Goal: Task Accomplishment & Management: Complete application form

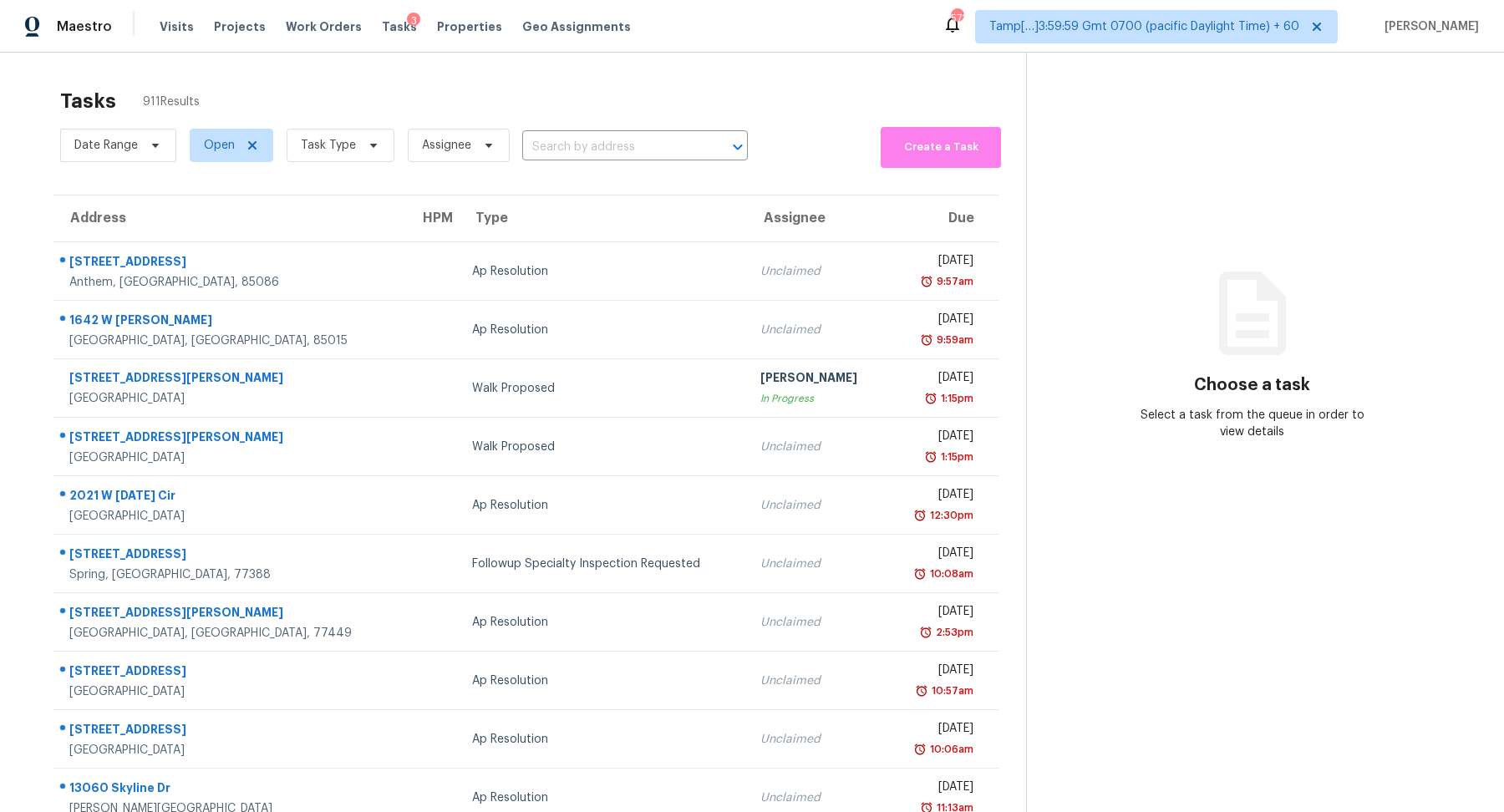
click at [594, 160] on div "Date Range Open Task Type Assignee ​" at bounding box center [403, 146] width 688 height 45
click at [618, 153] on input "text" at bounding box center [611, 147] width 179 height 26
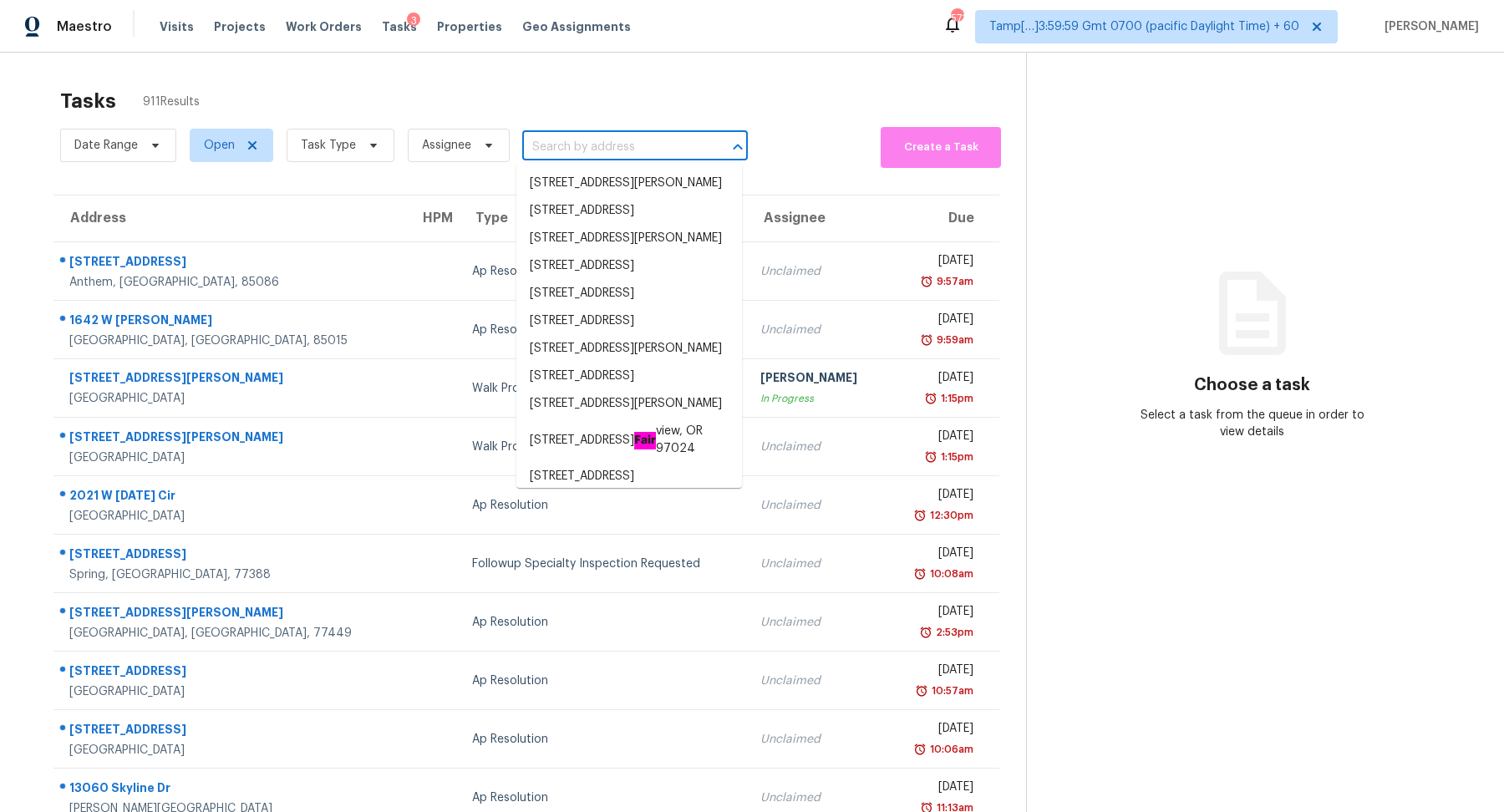
paste input "[STREET_ADDRESS][PERSON_NAME]"
type input "[STREET_ADDRESS][PERSON_NAME]"
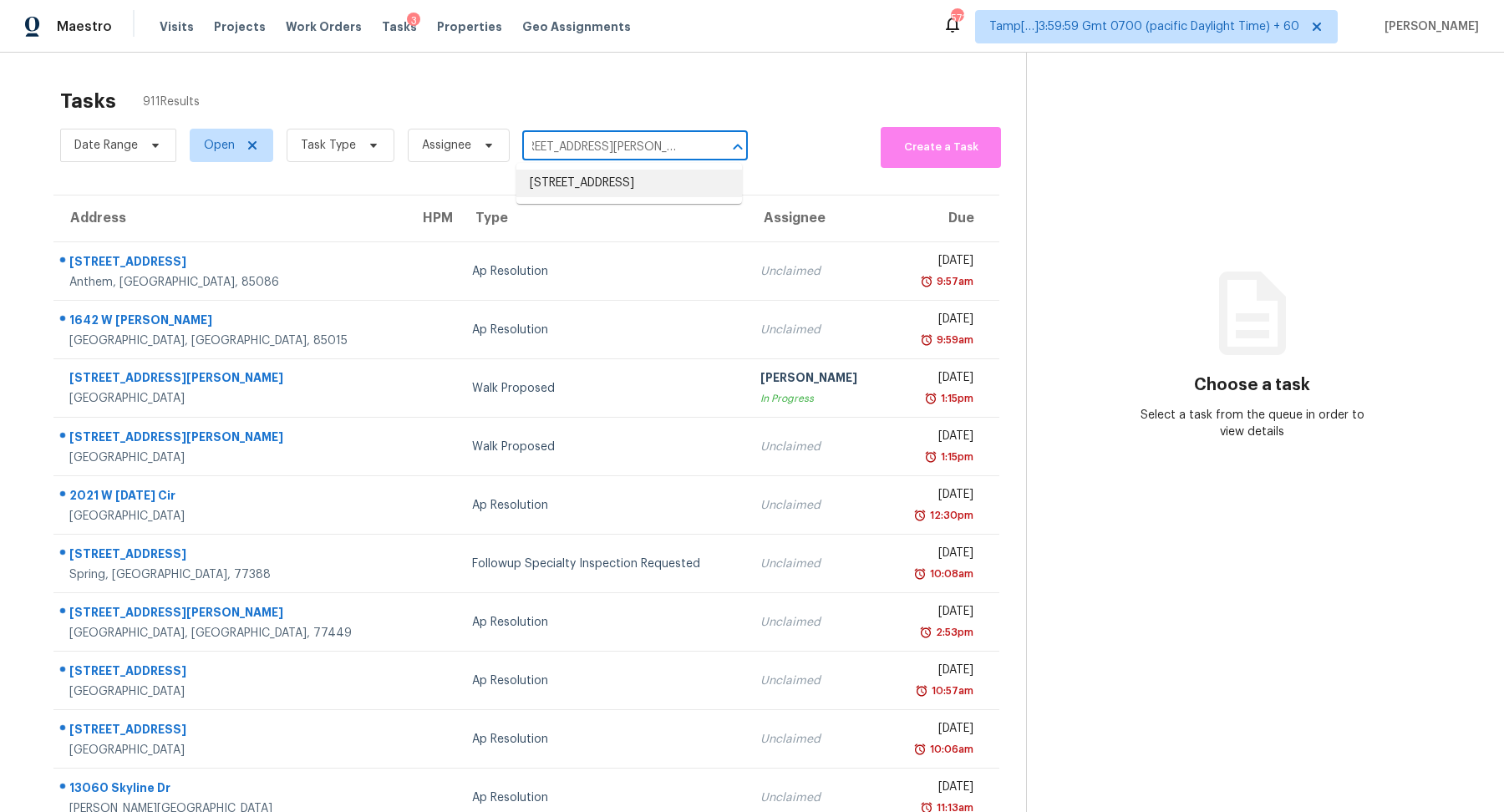
click at [638, 181] on li "[STREET_ADDRESS]" at bounding box center [629, 183] width 226 height 27
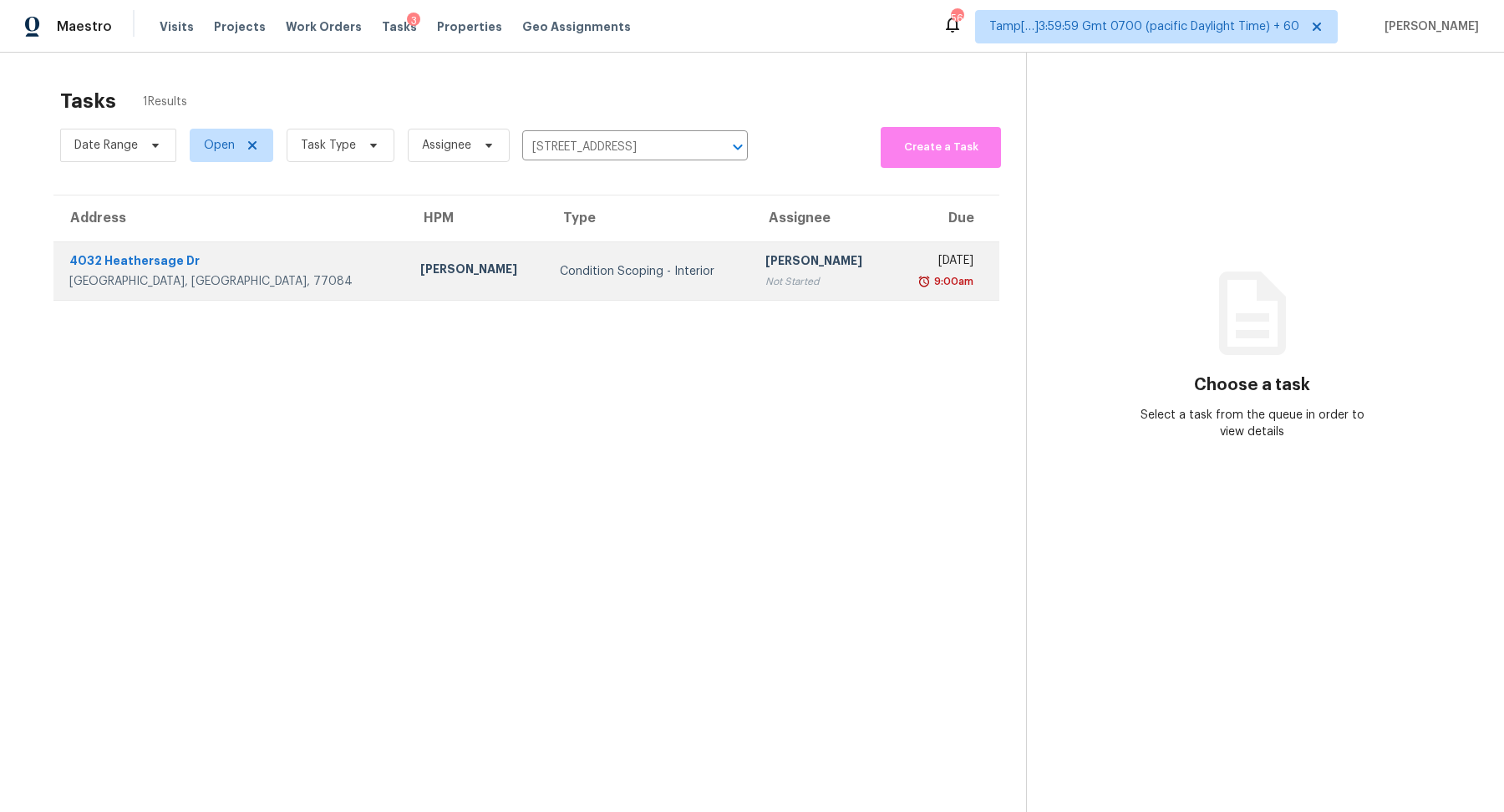
click at [765, 274] on div "Not Started" at bounding box center [821, 281] width 112 height 16
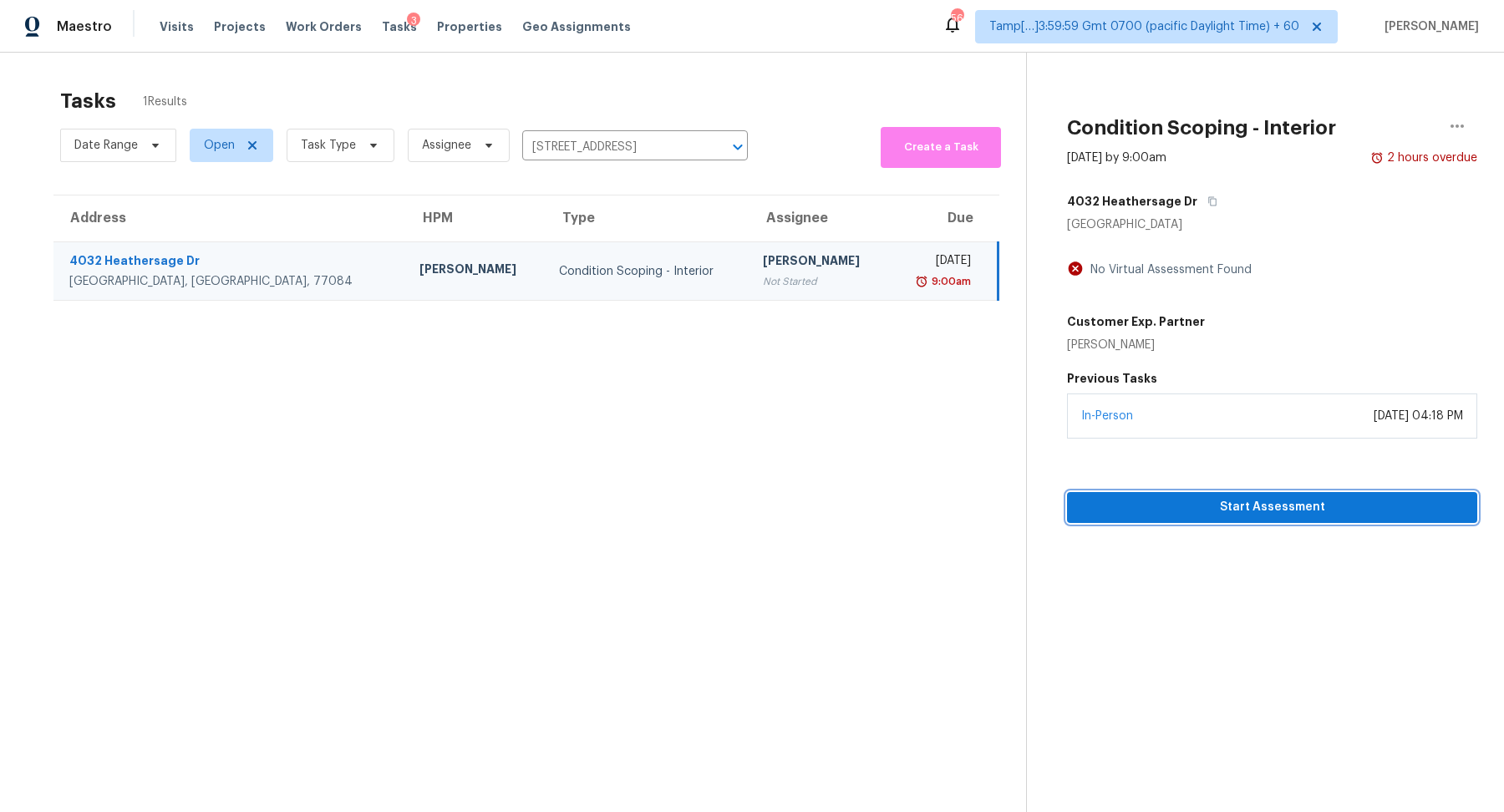
click at [1149, 498] on span "Start Assessment" at bounding box center [1272, 508] width 383 height 21
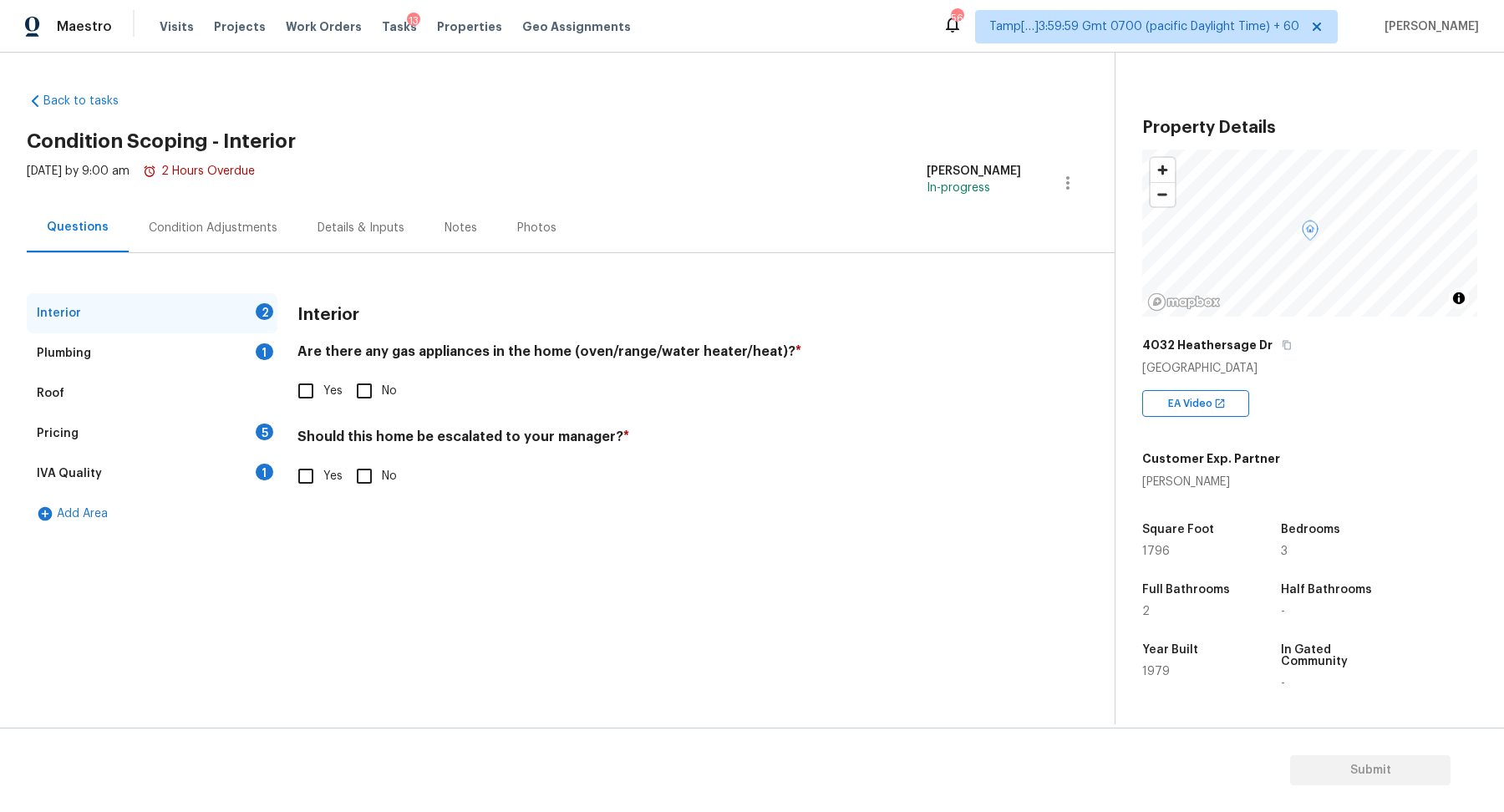
click at [315, 406] on input "Yes" at bounding box center [306, 391] width 35 height 35
checkbox input "true"
click at [319, 478] on input "Yes" at bounding box center [306, 476] width 35 height 35
checkbox input "true"
click at [300, 585] on div at bounding box center [331, 608] width 67 height 67
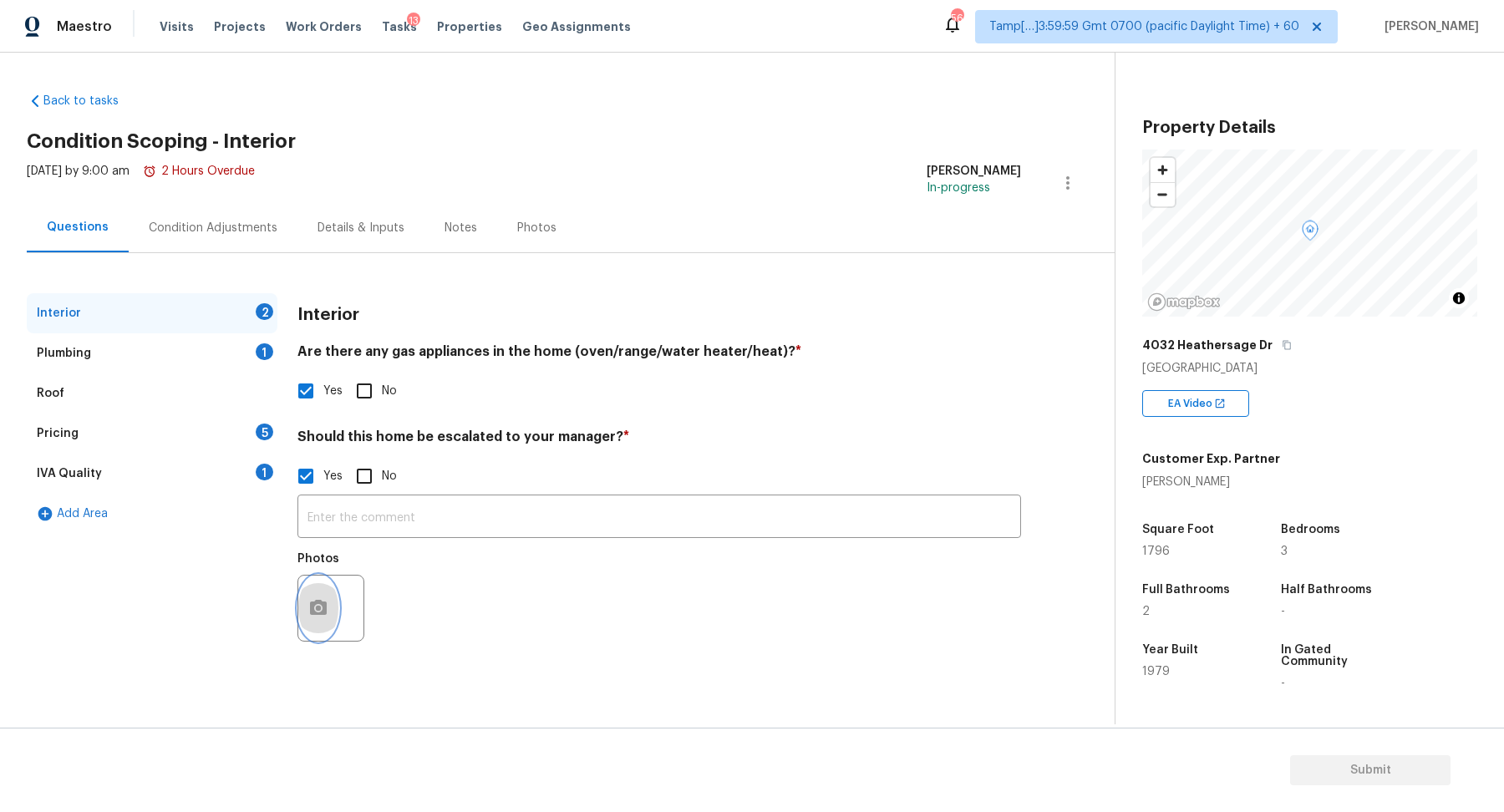
click at [318, 600] on icon "button" at bounding box center [318, 607] width 16 height 15
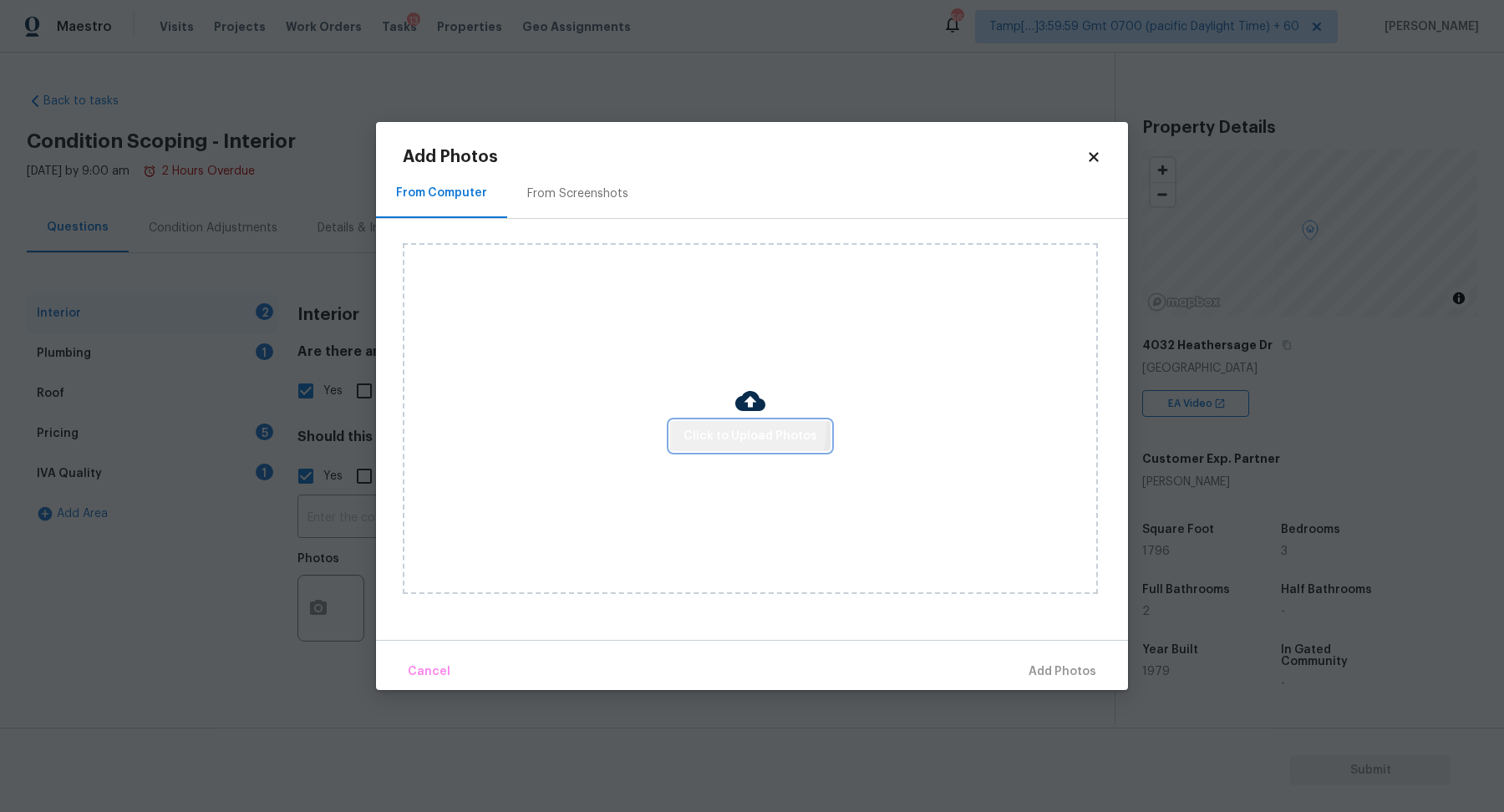
click at [694, 426] on span "Click to Upload Photos" at bounding box center [751, 436] width 134 height 21
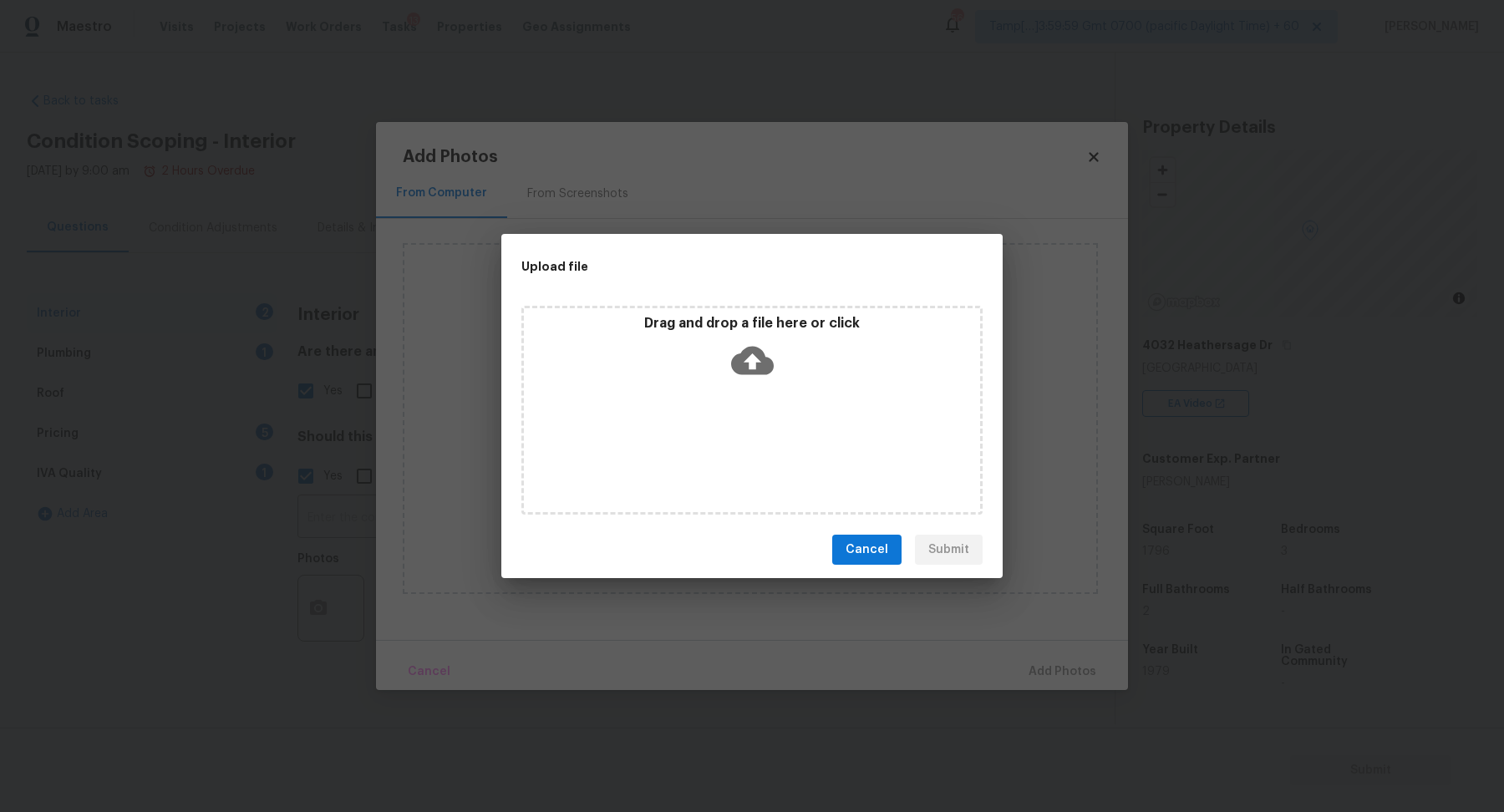
click at [750, 366] on icon at bounding box center [752, 360] width 43 height 43
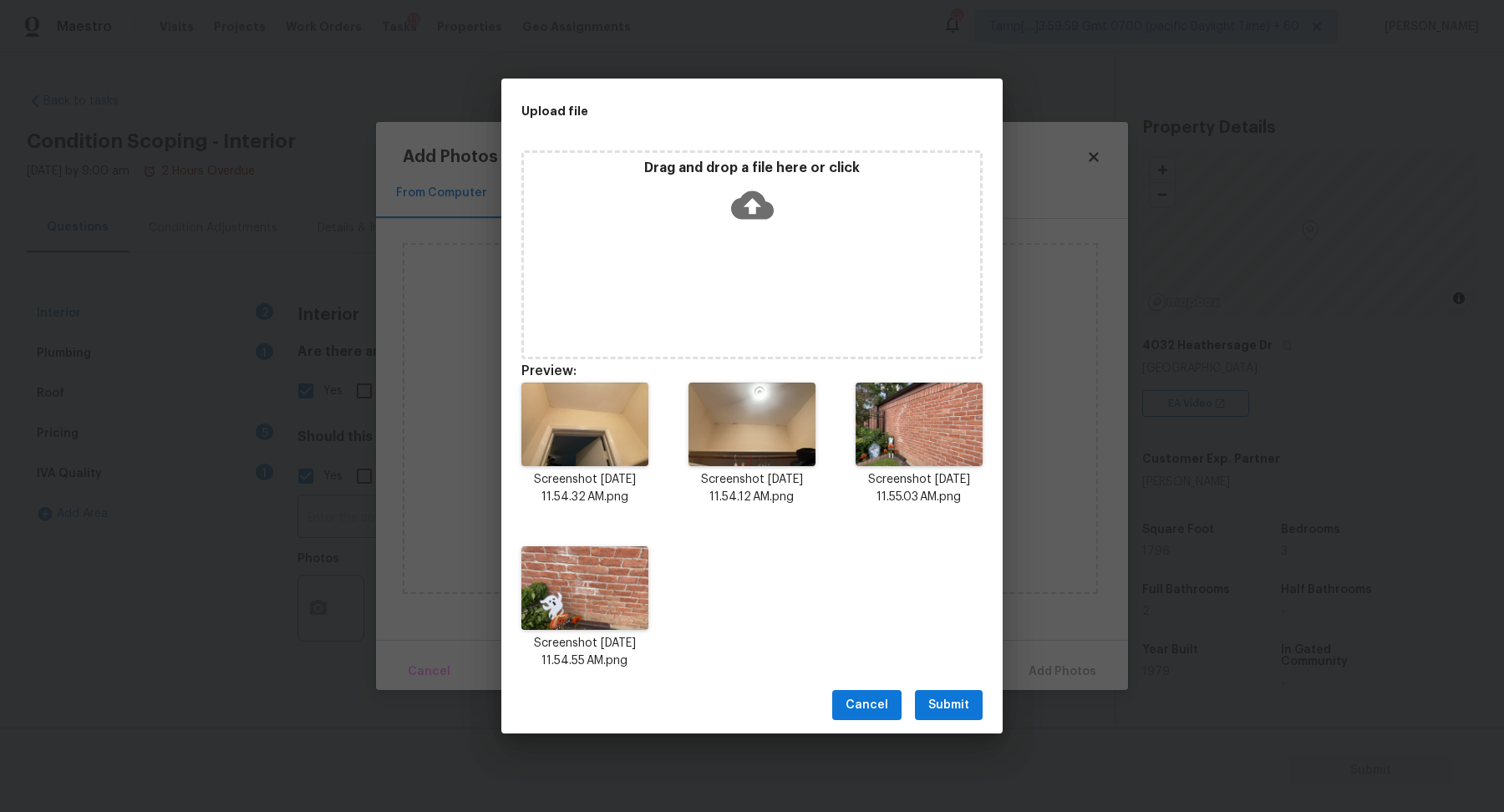
click at [957, 705] on span "Submit" at bounding box center [948, 705] width 41 height 21
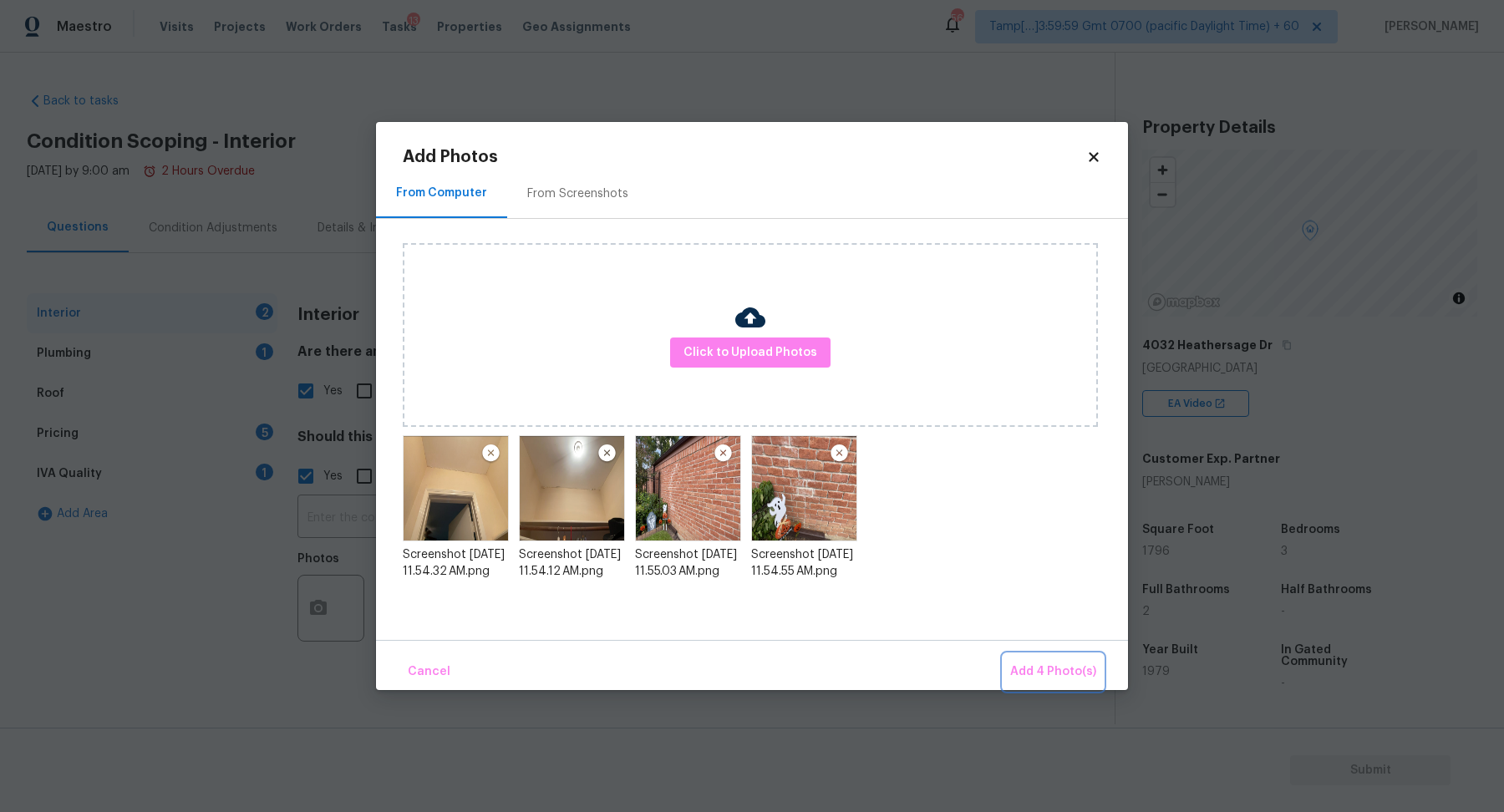
click at [1036, 659] on button "Add 4 Photo(s)" at bounding box center [1053, 672] width 100 height 36
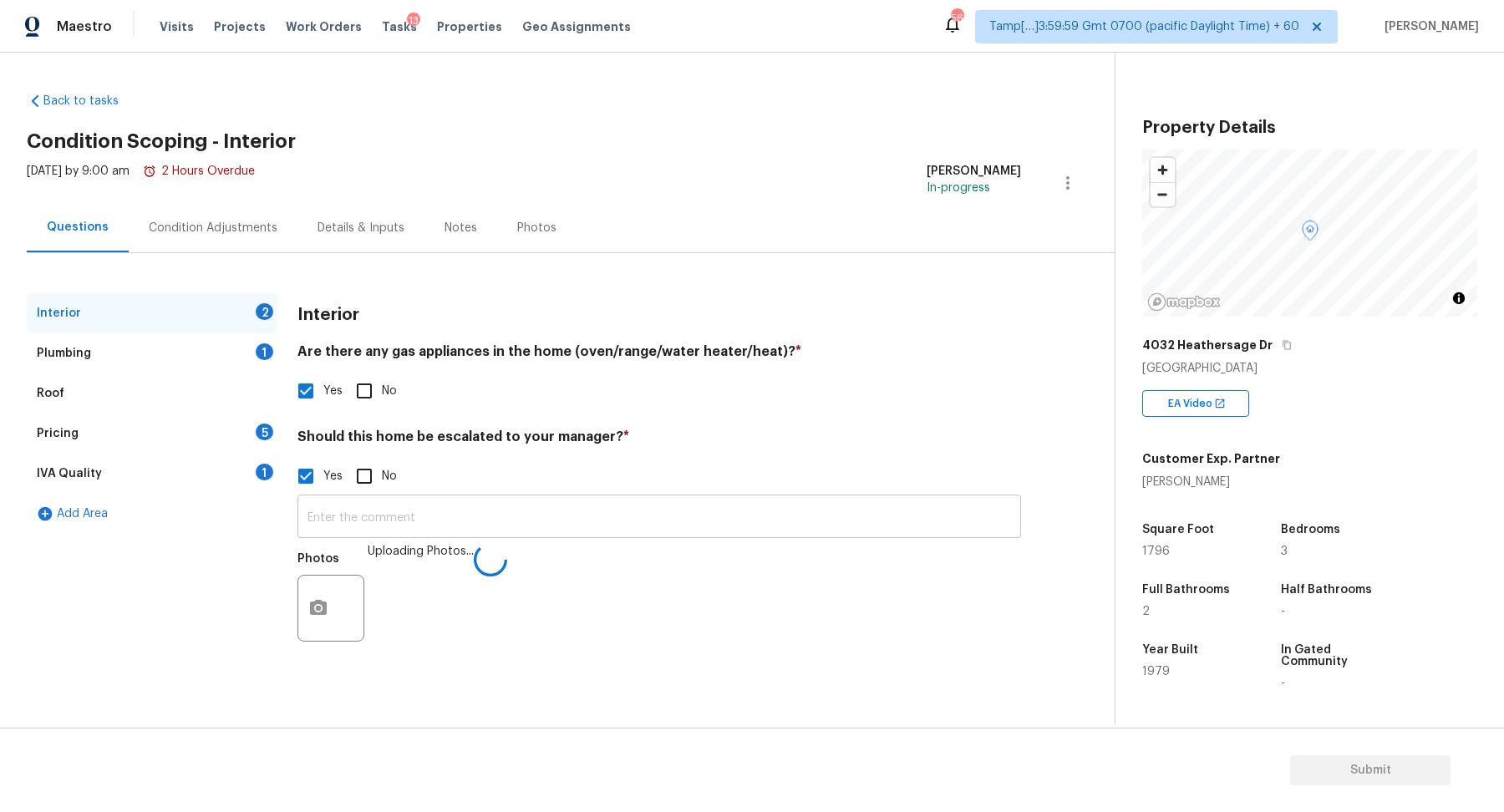
click at [698, 524] on input "text" at bounding box center [659, 517] width 723 height 39
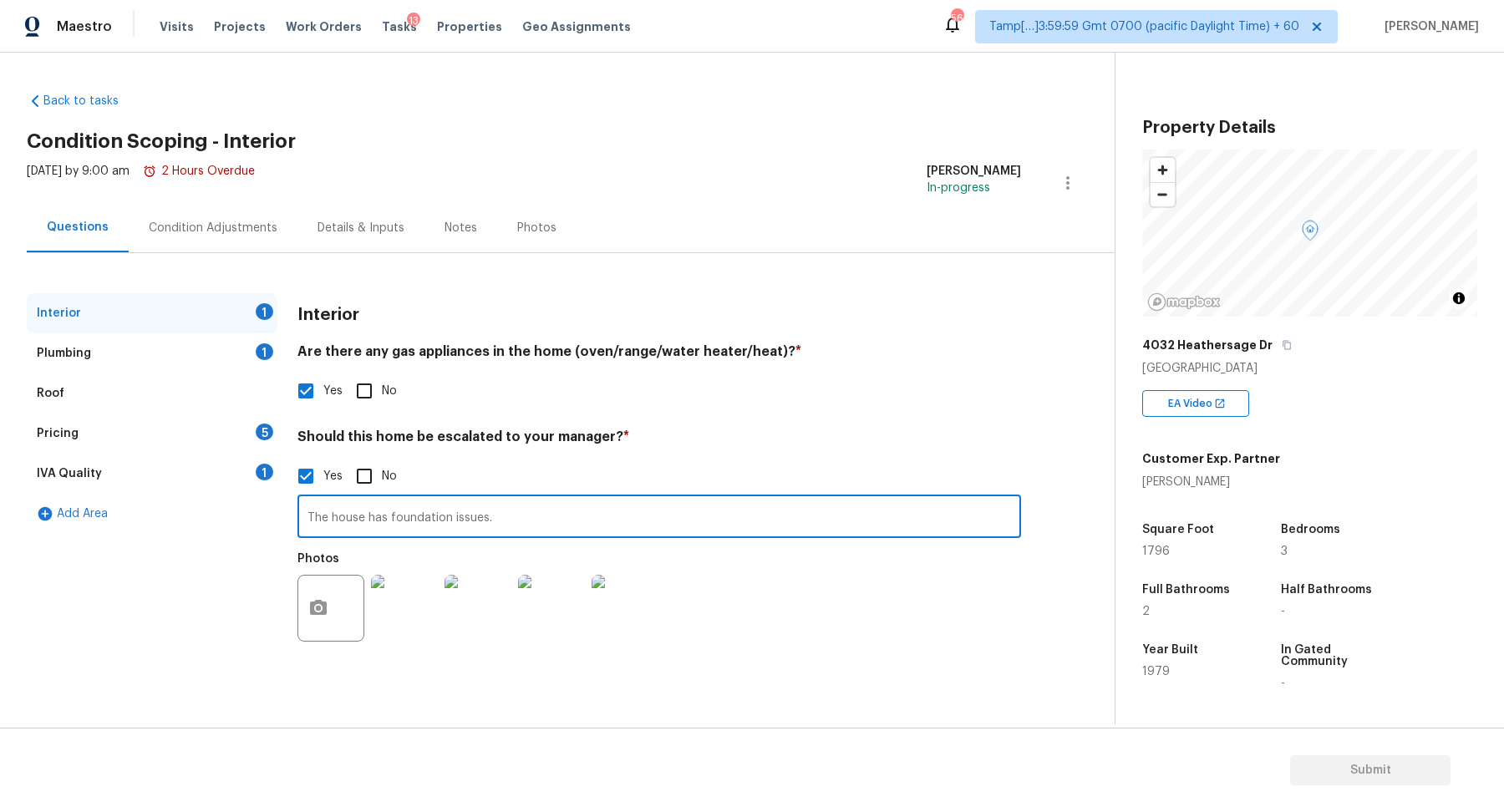
type input "The house has foundation issues."
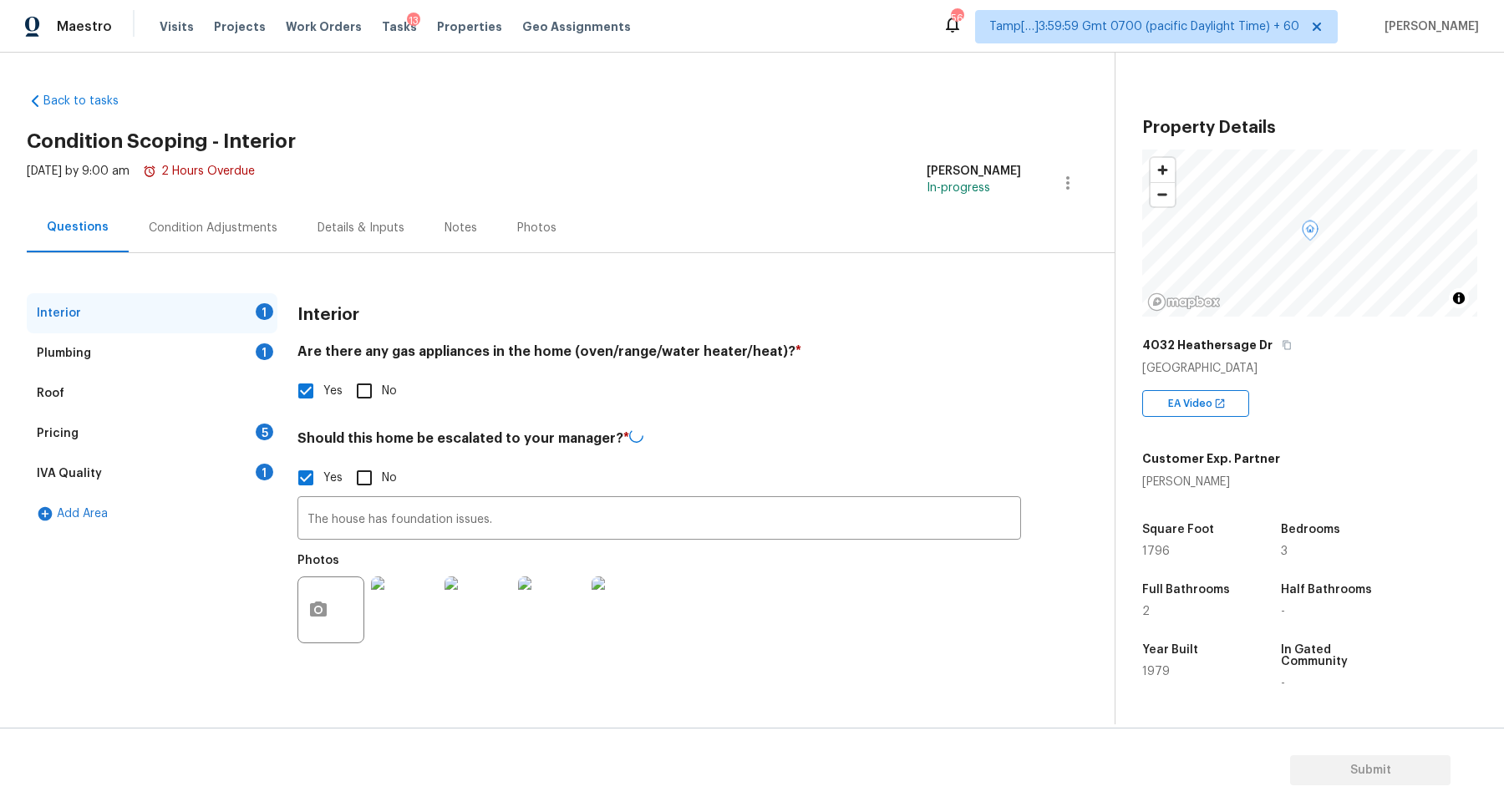
click at [873, 474] on div "Yes No" at bounding box center [659, 478] width 723 height 35
click at [238, 356] on div "Plumbing 1" at bounding box center [152, 353] width 251 height 40
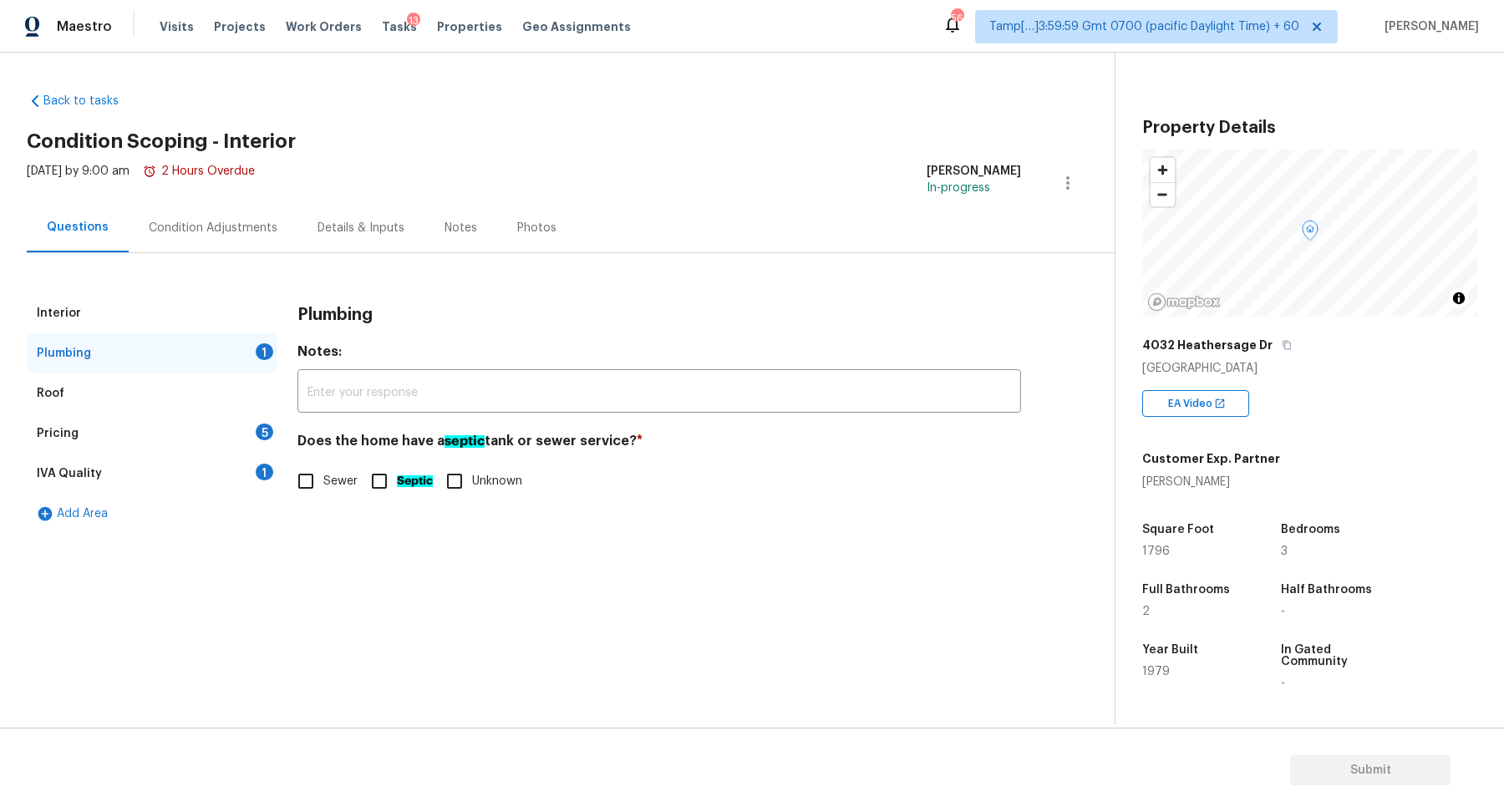
click at [310, 475] on input "Sewer" at bounding box center [306, 481] width 35 height 35
checkbox input "true"
click at [230, 422] on div "Pricing 5" at bounding box center [152, 433] width 251 height 40
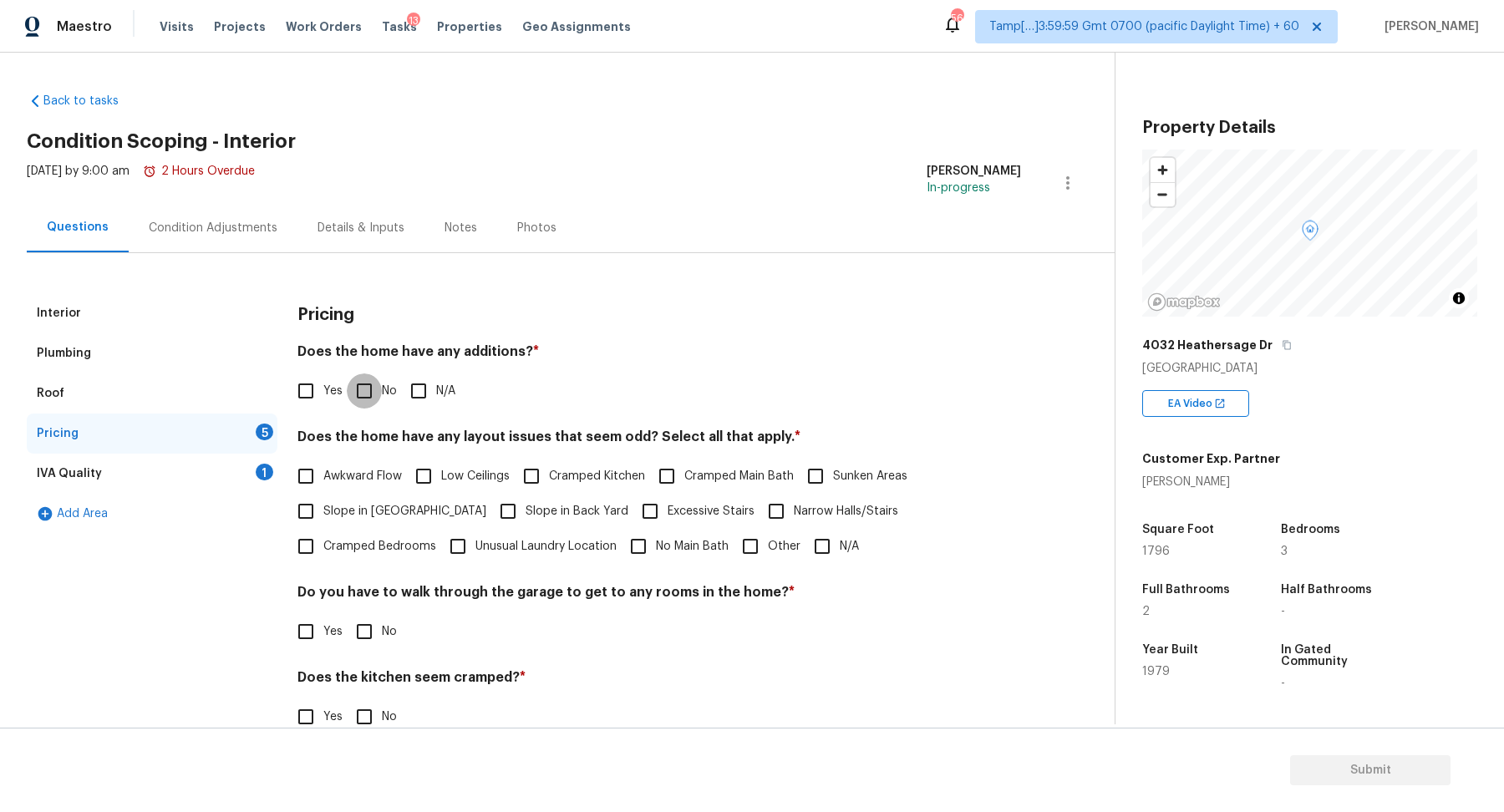
click at [363, 384] on input "No" at bounding box center [364, 391] width 35 height 35
checkbox input "true"
click at [363, 524] on label "Slope in Front Yard" at bounding box center [387, 513] width 198 height 35
click at [324, 524] on input "Slope in Front Yard" at bounding box center [306, 513] width 35 height 35
checkbox input "true"
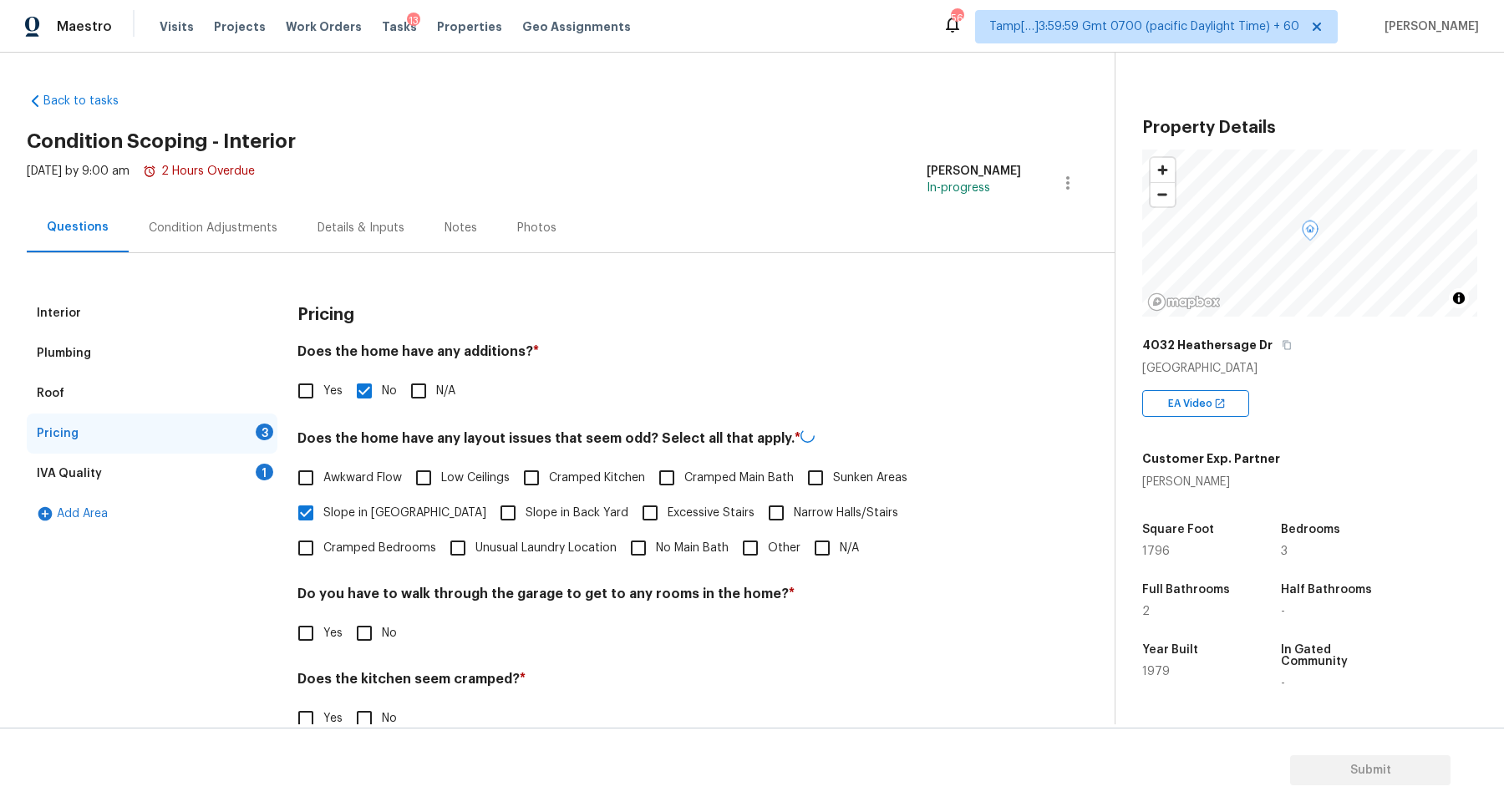
click at [526, 516] on span "Slope in Back Yard" at bounding box center [577, 513] width 102 height 17
click at [496, 516] on input "Slope in Back Yard" at bounding box center [508, 513] width 35 height 35
checkbox input "true"
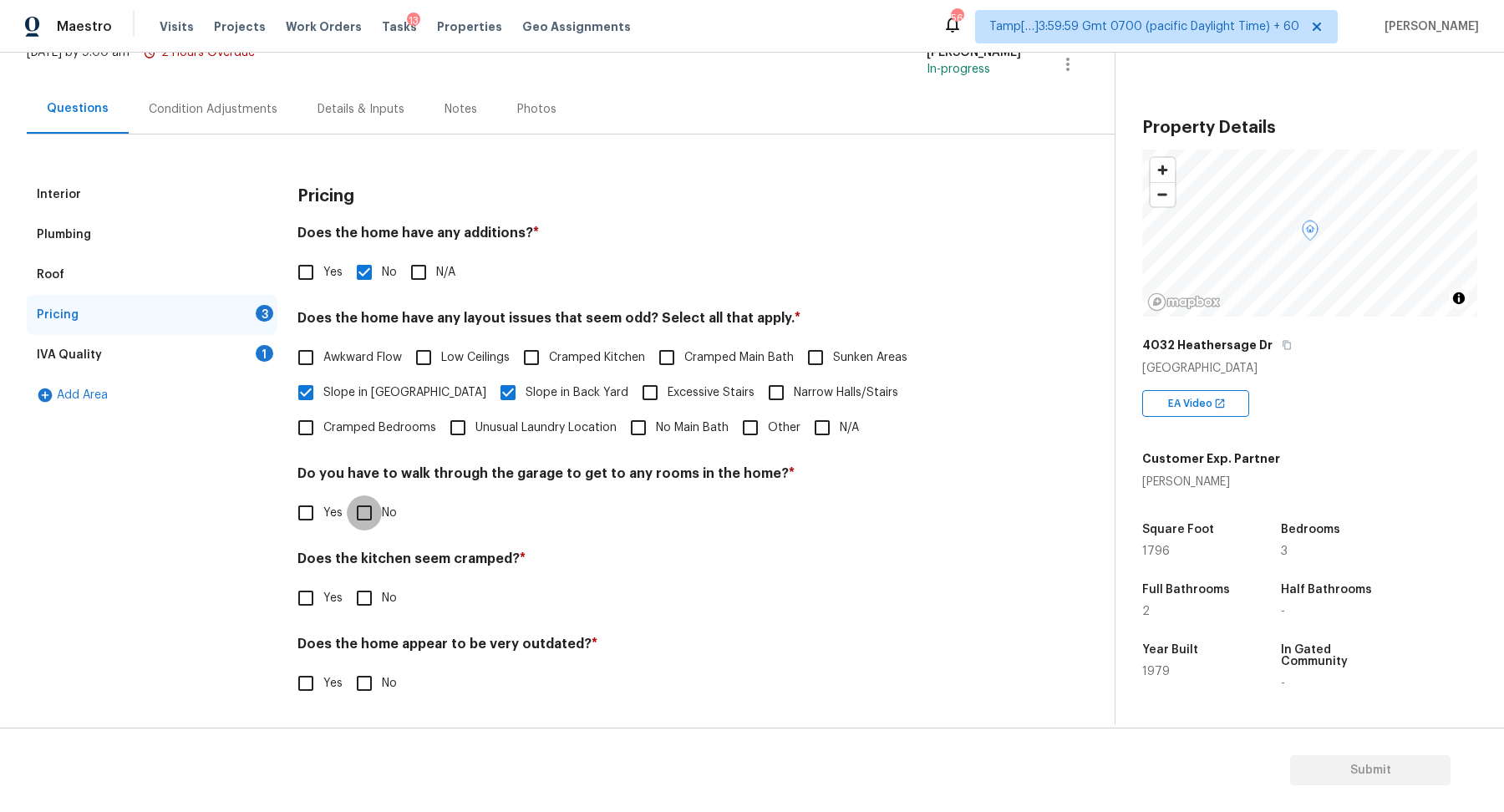
click at [373, 508] on input "No" at bounding box center [364, 513] width 35 height 35
checkbox input "true"
click at [347, 581] on input "No" at bounding box center [364, 598] width 35 height 35
checkbox input "true"
click at [347, 668] on input "No" at bounding box center [364, 685] width 35 height 35
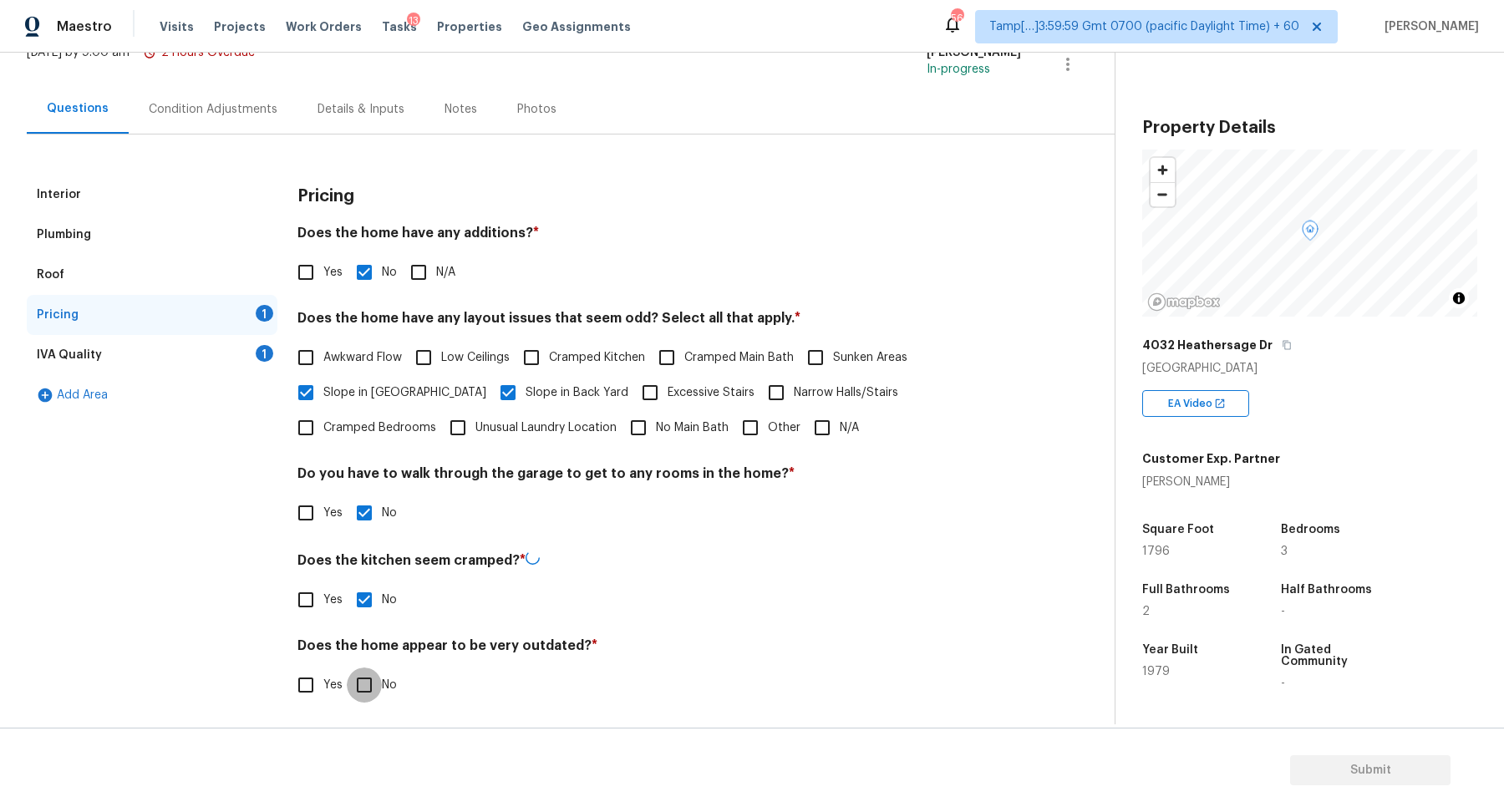
checkbox input "true"
click at [267, 362] on div "IVA Quality 1" at bounding box center [152, 355] width 251 height 40
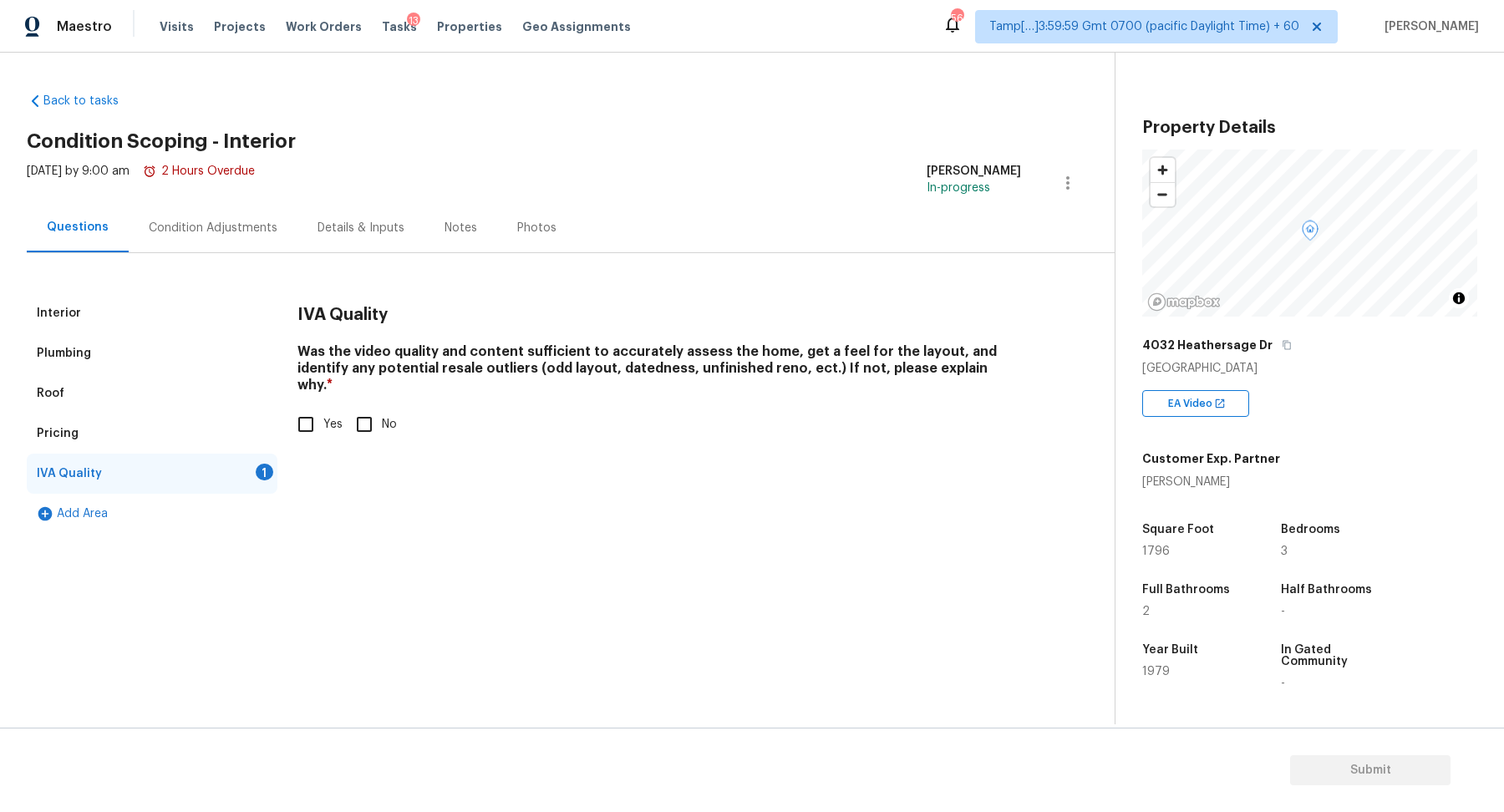
click at [314, 421] on input "Yes" at bounding box center [306, 424] width 35 height 35
checkbox input "true"
click at [171, 246] on div "Condition Adjustments" at bounding box center [213, 227] width 169 height 49
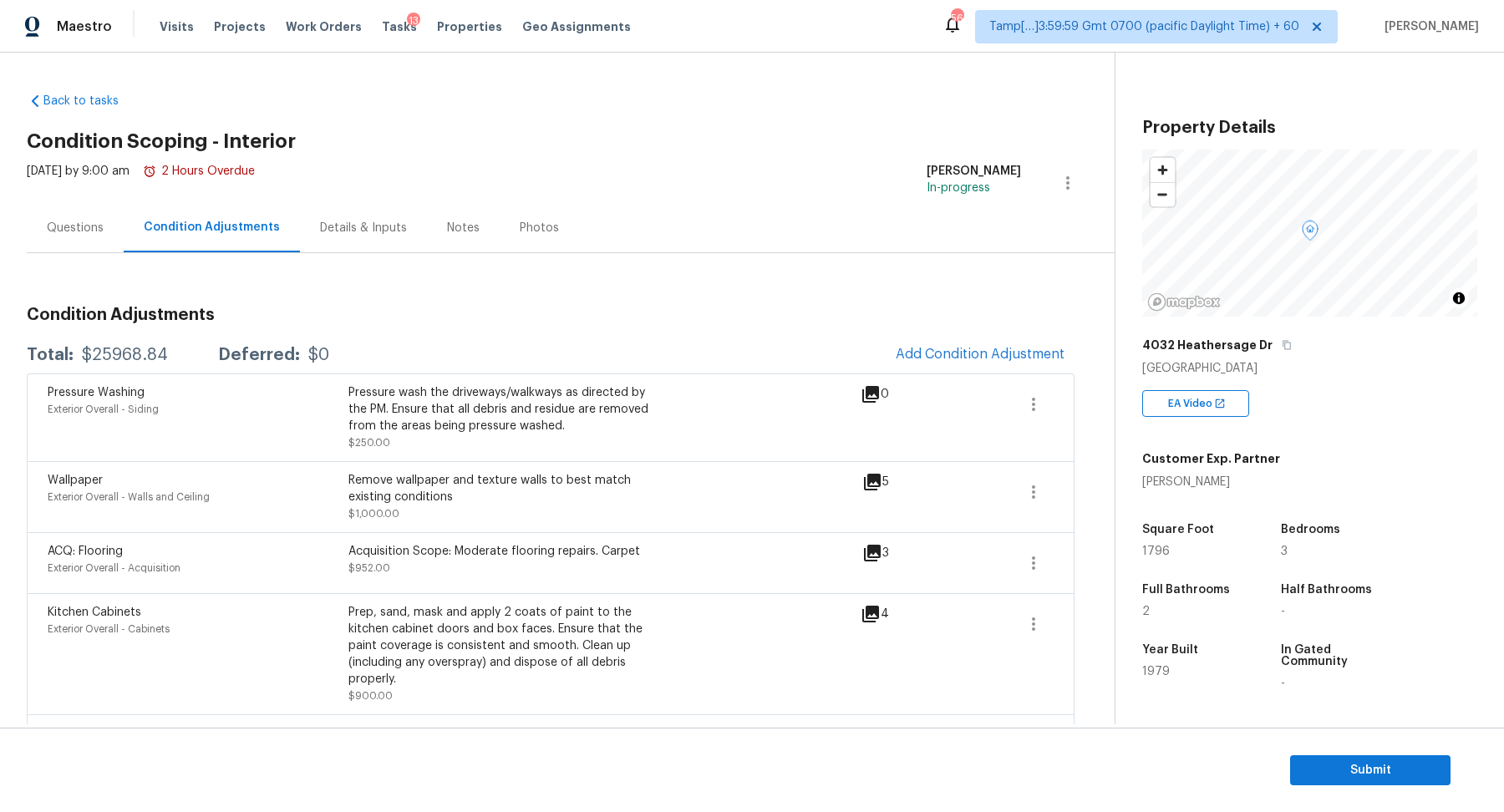
scroll to position [232, 0]
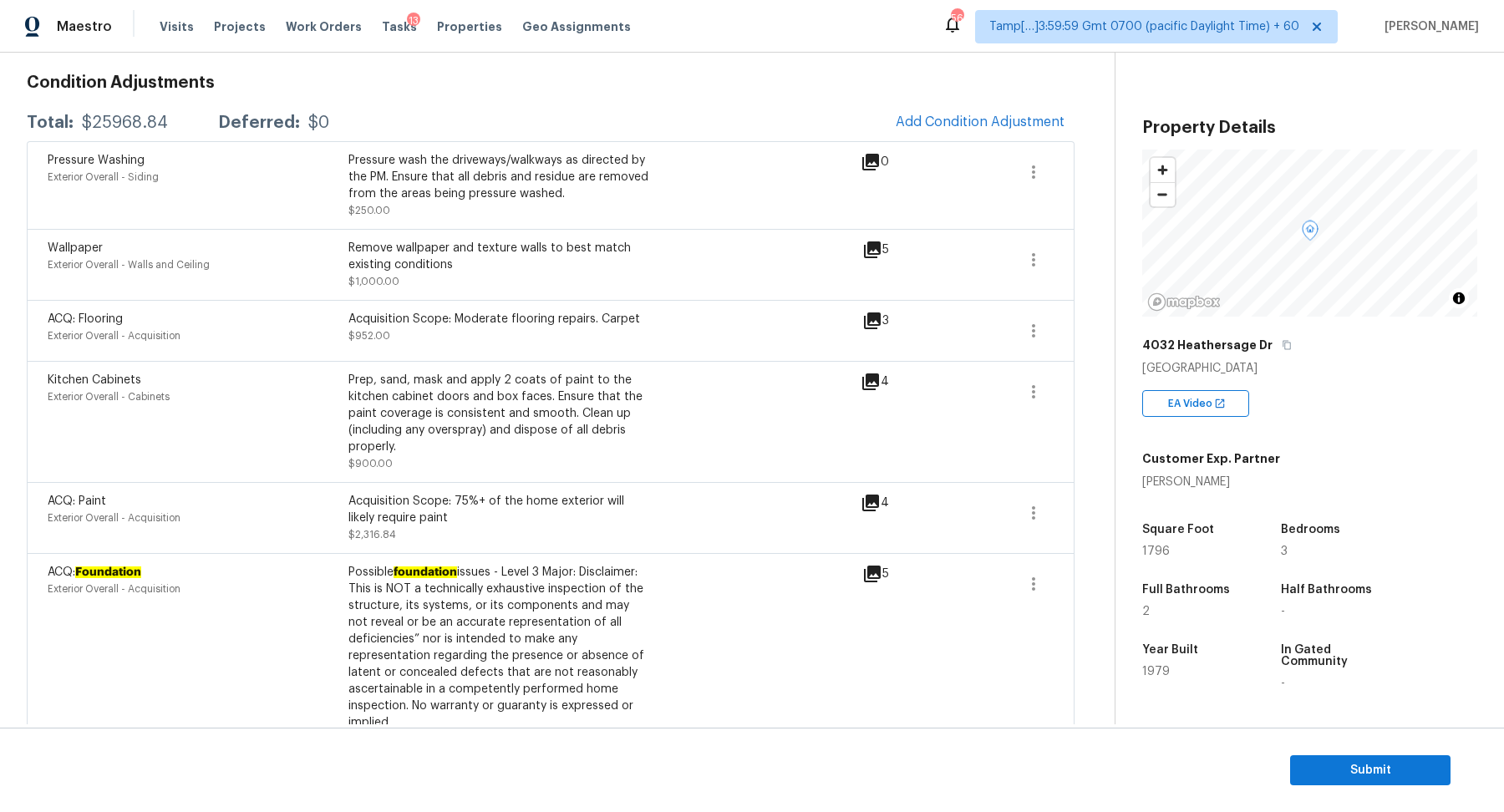
click at [878, 383] on icon at bounding box center [870, 382] width 16 height 16
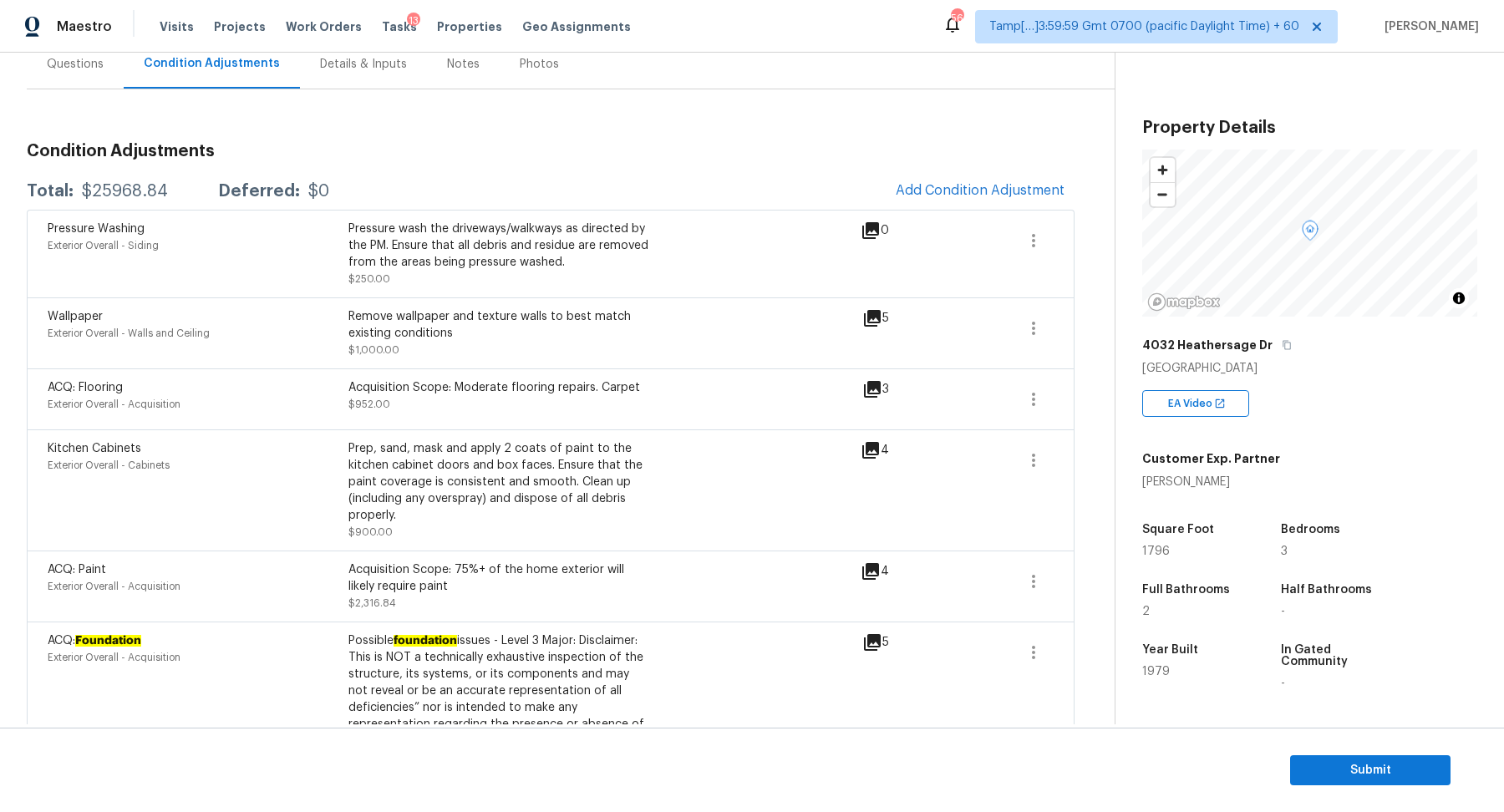
scroll to position [0, 0]
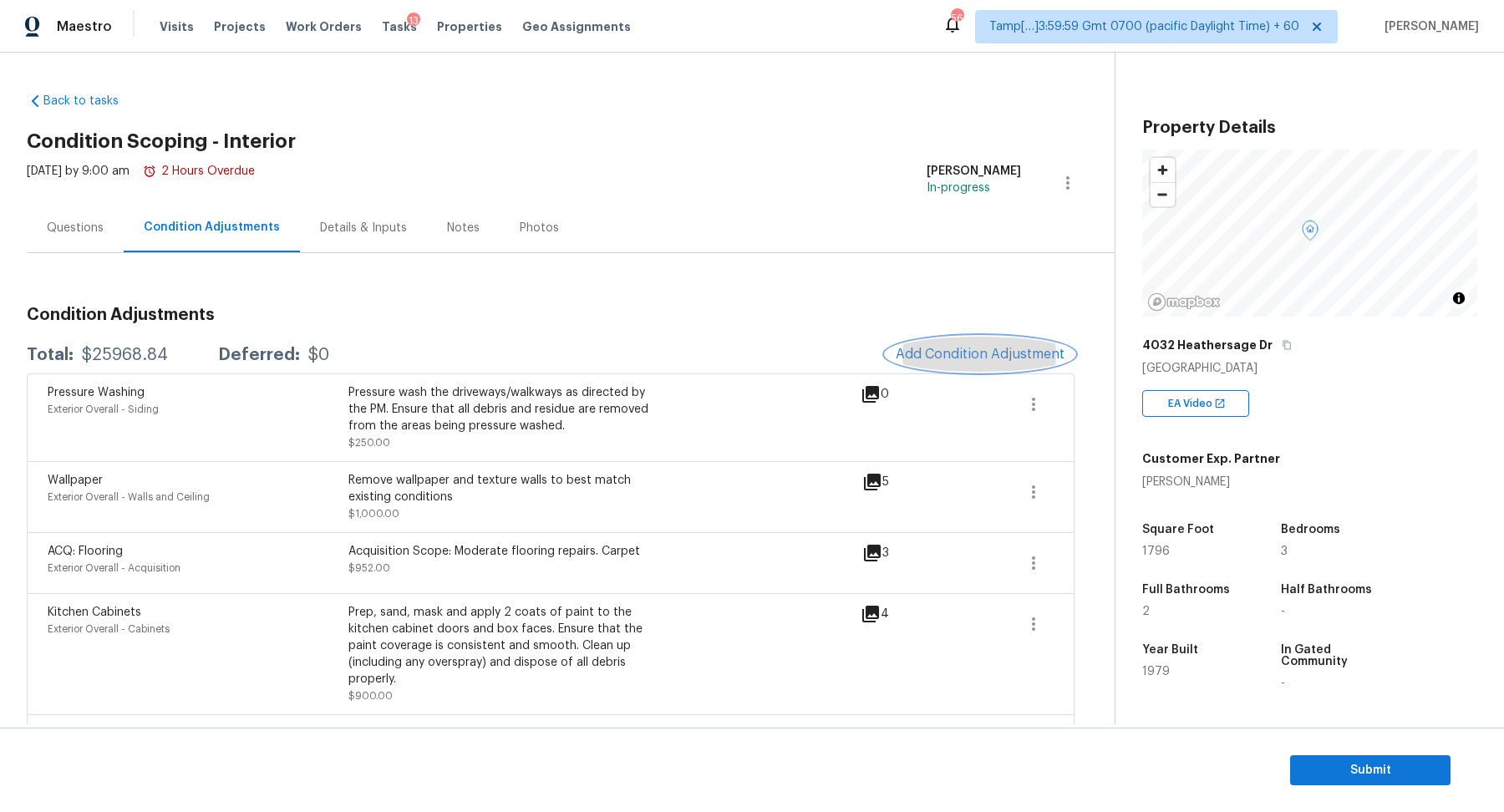
click at [957, 368] on button "Add Condition Adjustment" at bounding box center [980, 354] width 189 height 35
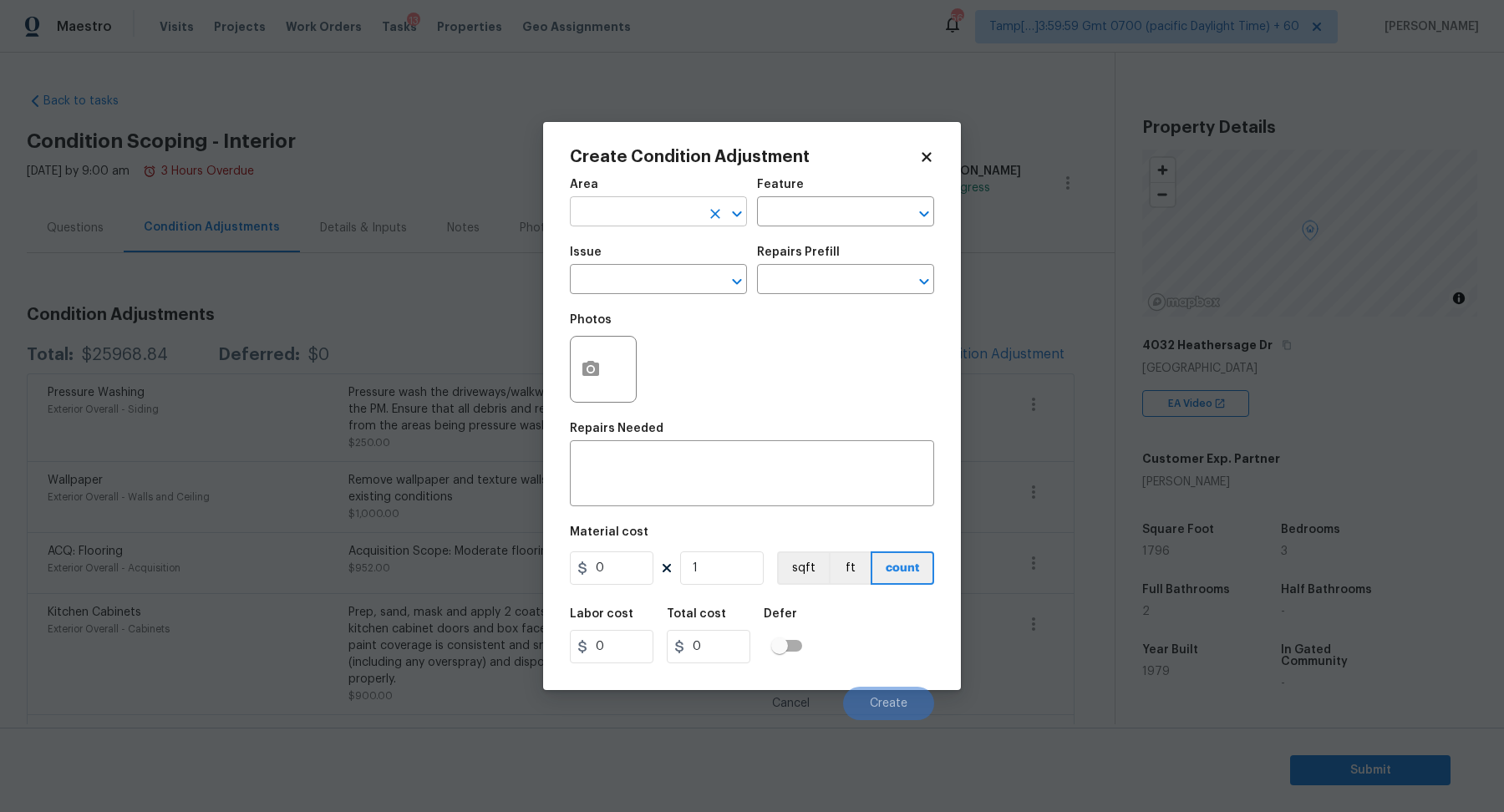
click at [605, 197] on div "Area" at bounding box center [658, 189] width 177 height 22
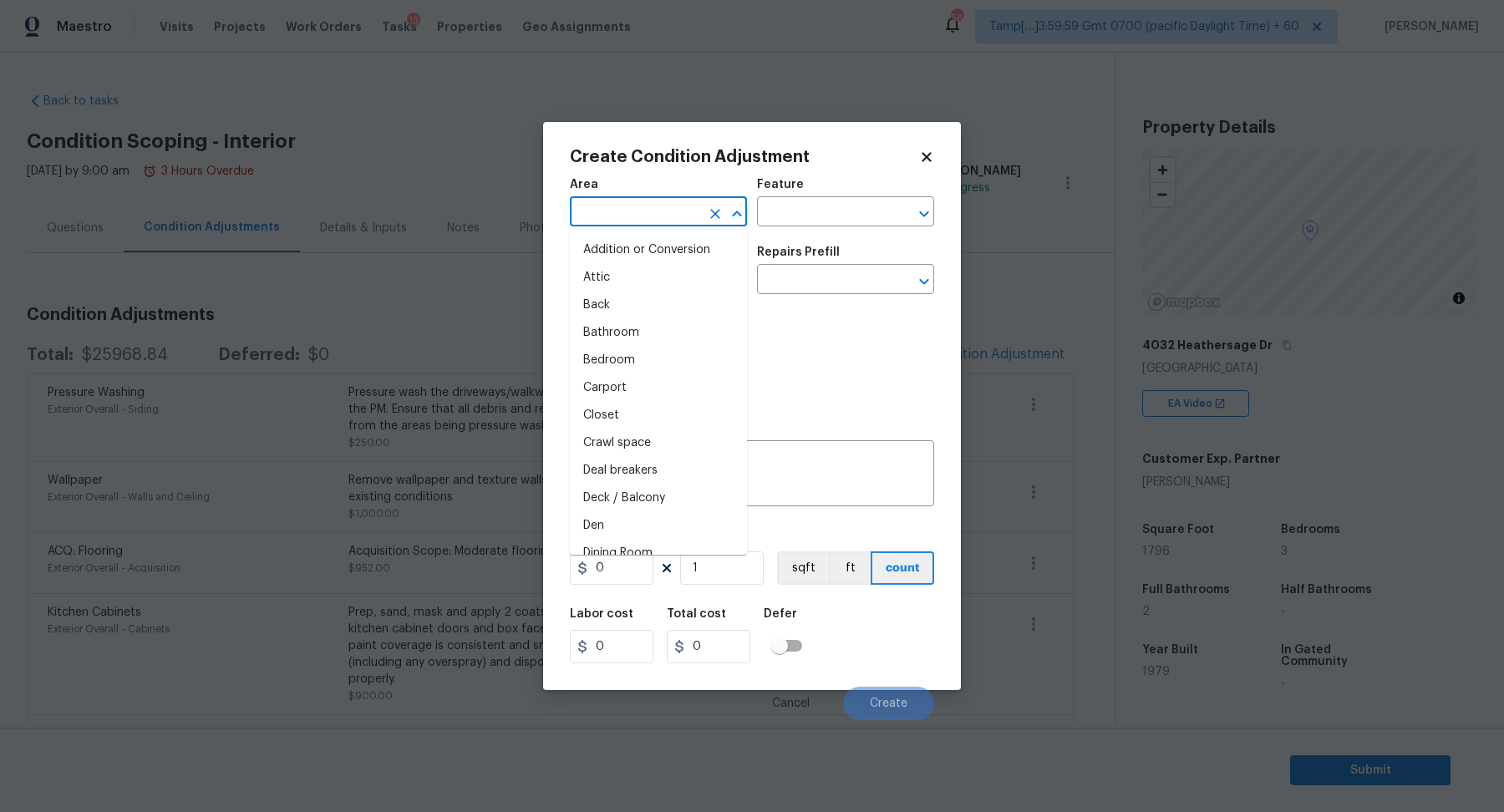
click at [612, 213] on input "text" at bounding box center [636, 213] width 131 height 26
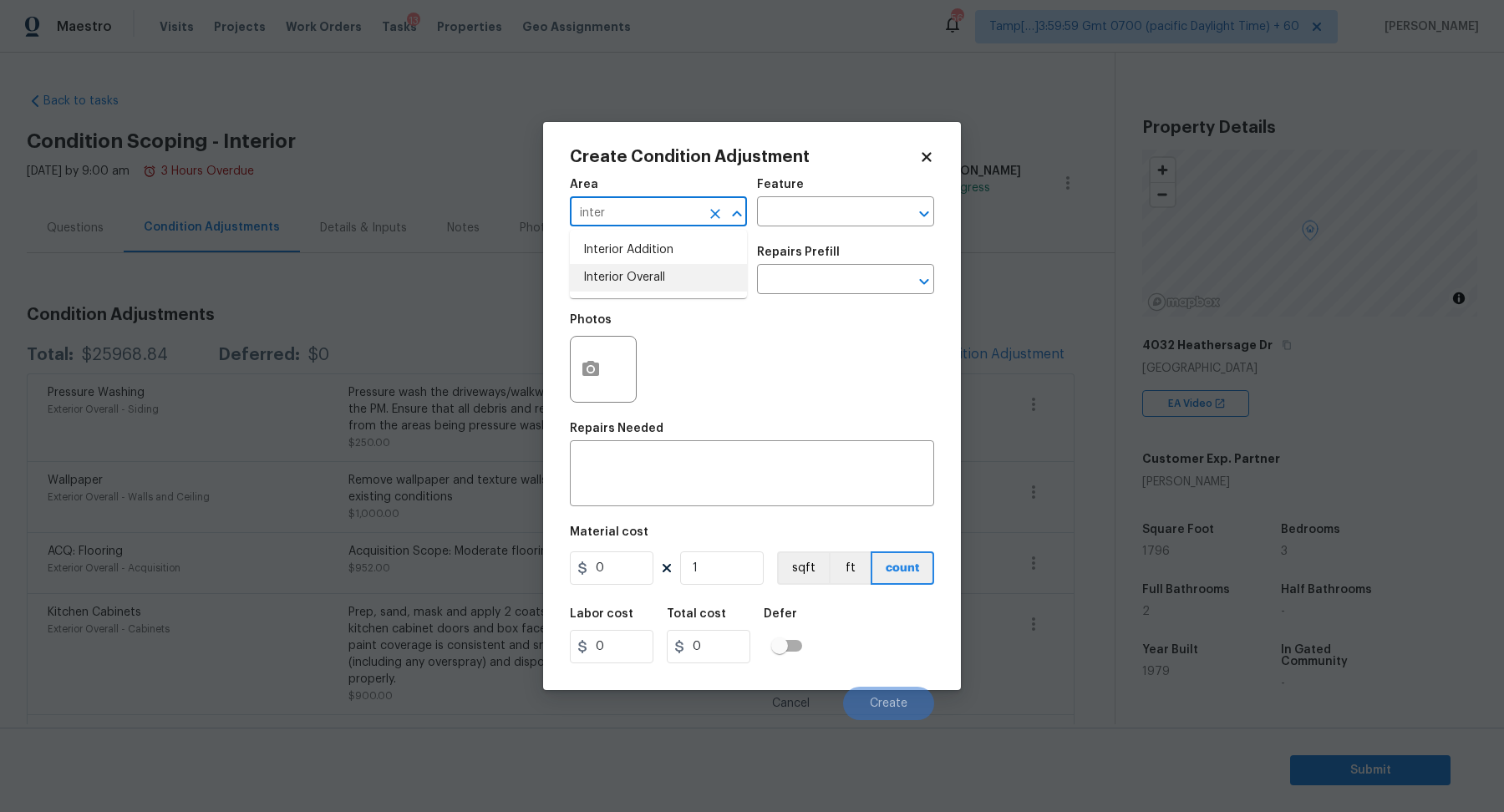
click at [623, 273] on li "Interior Overall" at bounding box center [658, 277] width 177 height 27
type input "Interior Overall"
click at [623, 273] on input "text" at bounding box center [636, 281] width 131 height 26
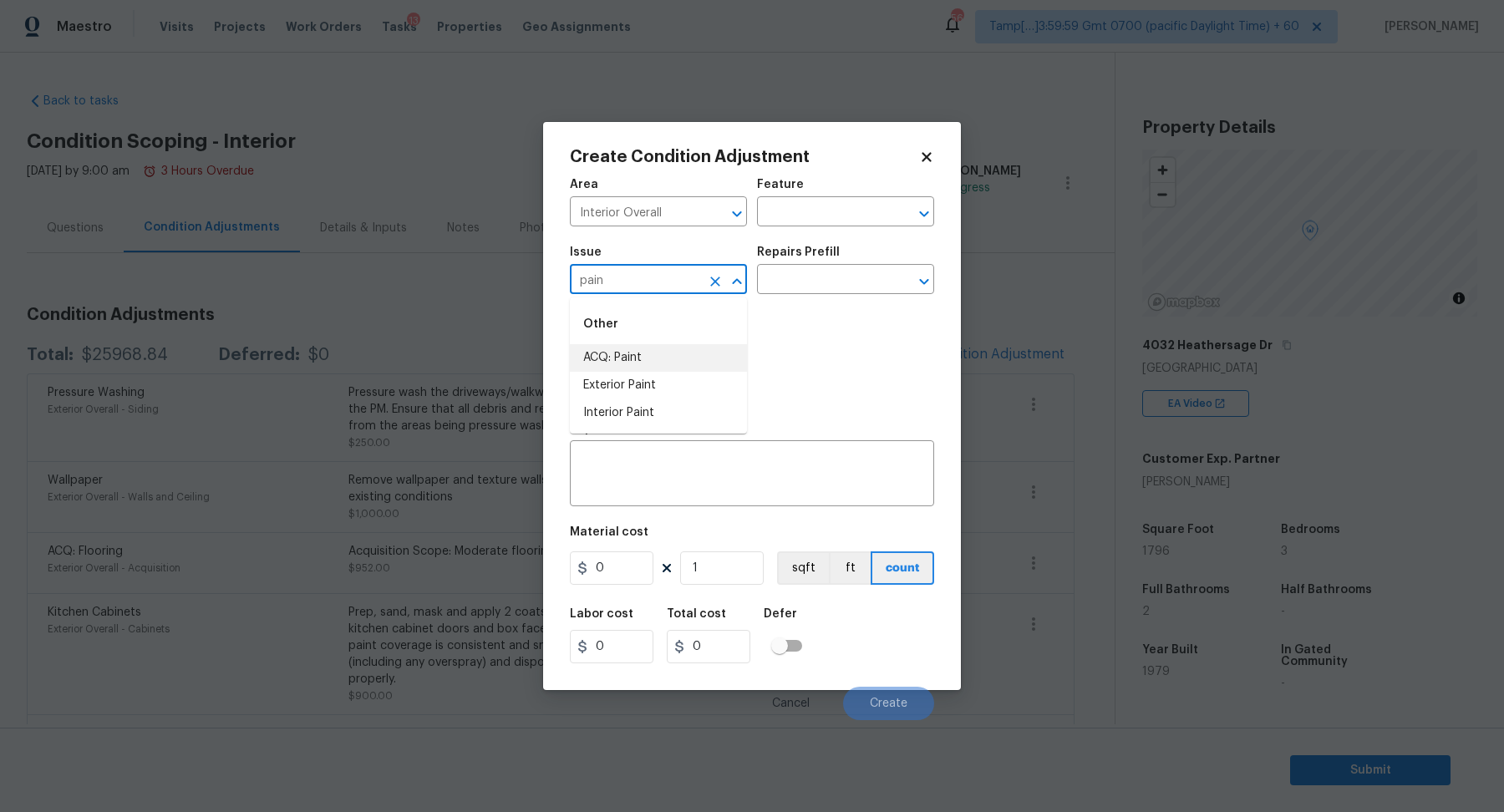
click at [614, 366] on li "ACQ: Paint" at bounding box center [658, 358] width 177 height 27
type input "ACQ: Paint"
click at [850, 266] on div "Repairs Prefill" at bounding box center [845, 257] width 177 height 22
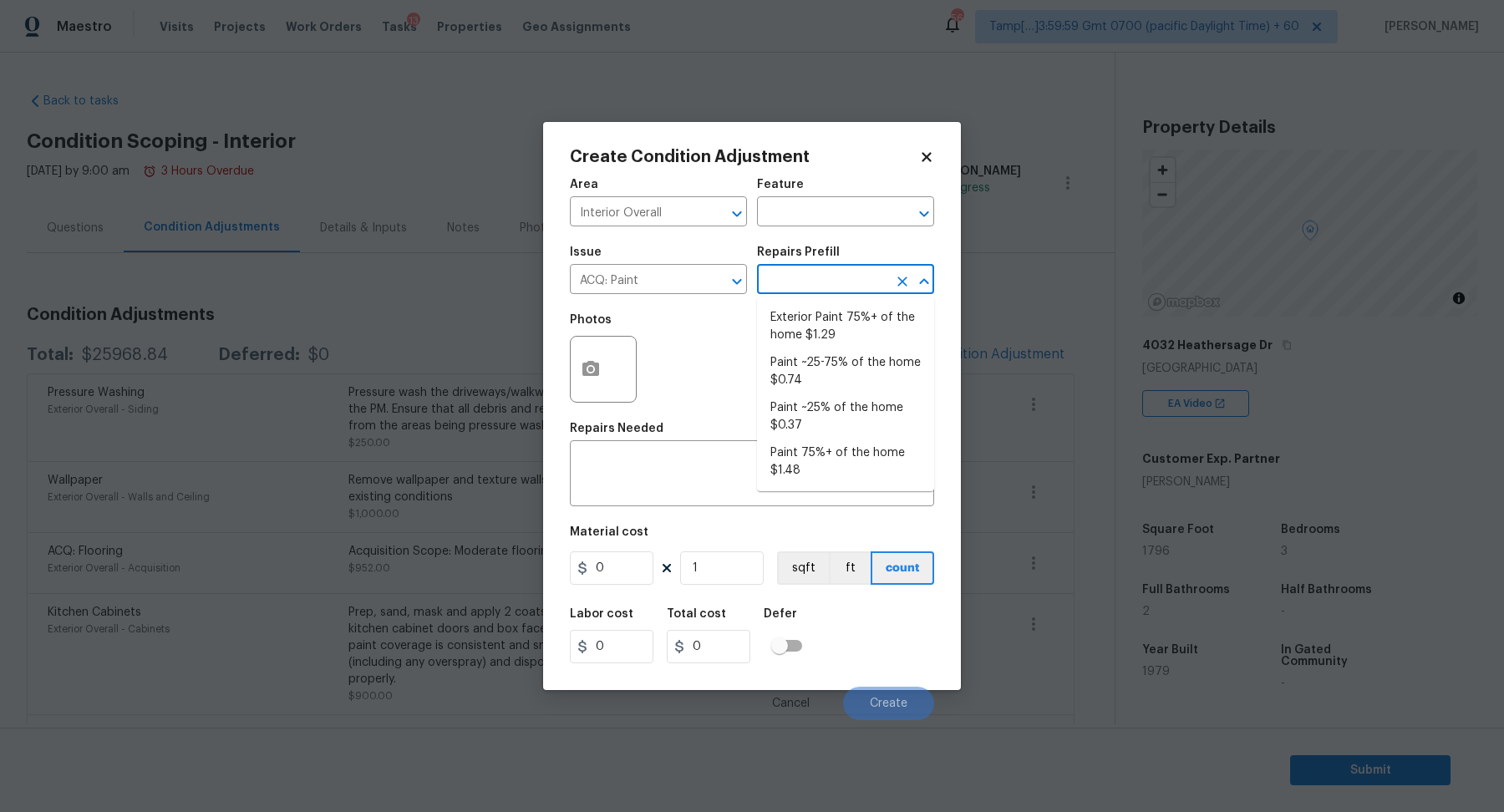
click at [846, 279] on input "text" at bounding box center [822, 281] width 131 height 26
click at [829, 452] on li "Paint 75%+ of the home $1.48" at bounding box center [845, 462] width 177 height 45
type input "Acquisition"
type textarea "Acquisition Scope: 75%+ of the home will likely require interior paint"
type input "1.48"
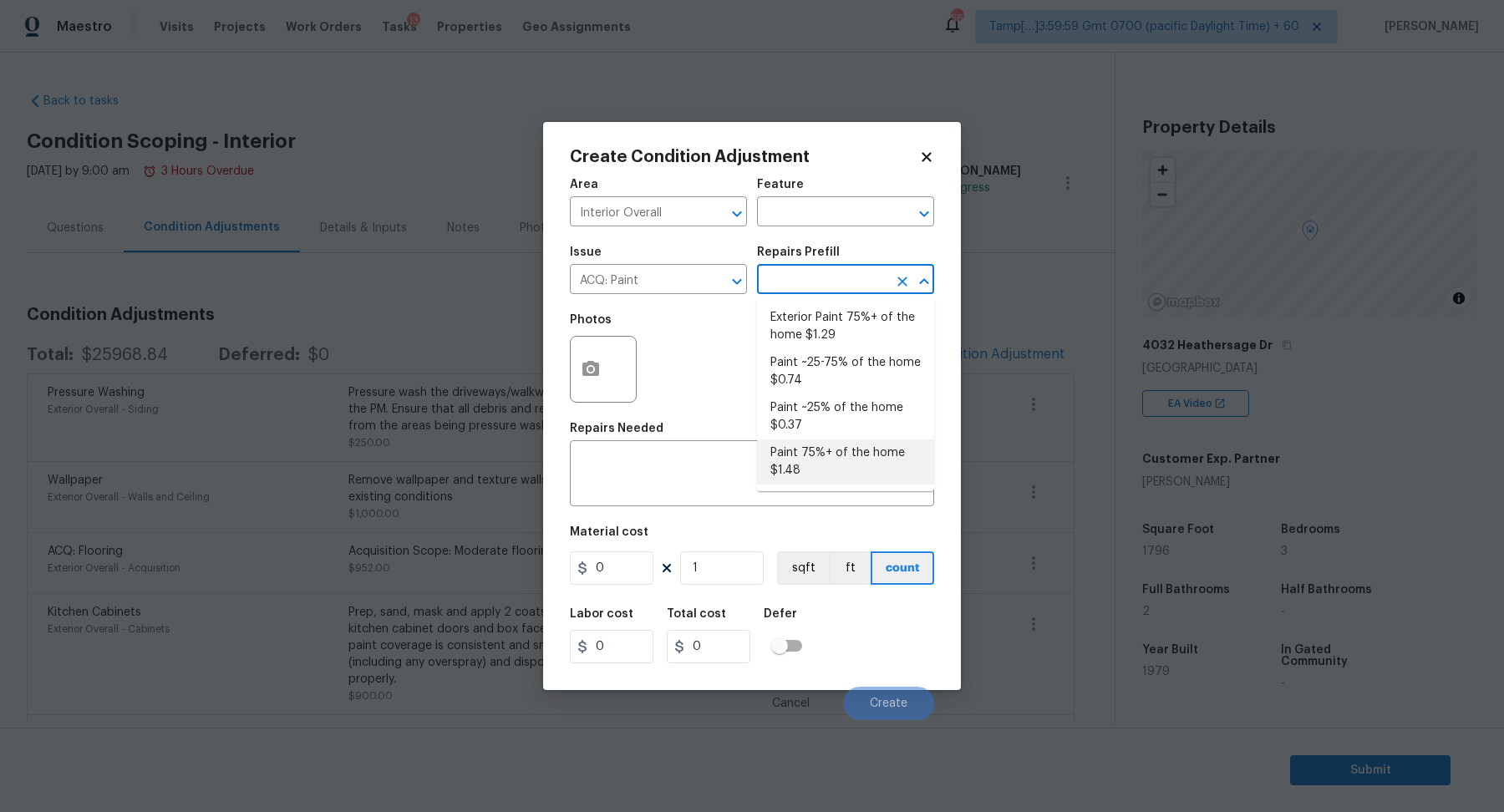
type input "1.48"
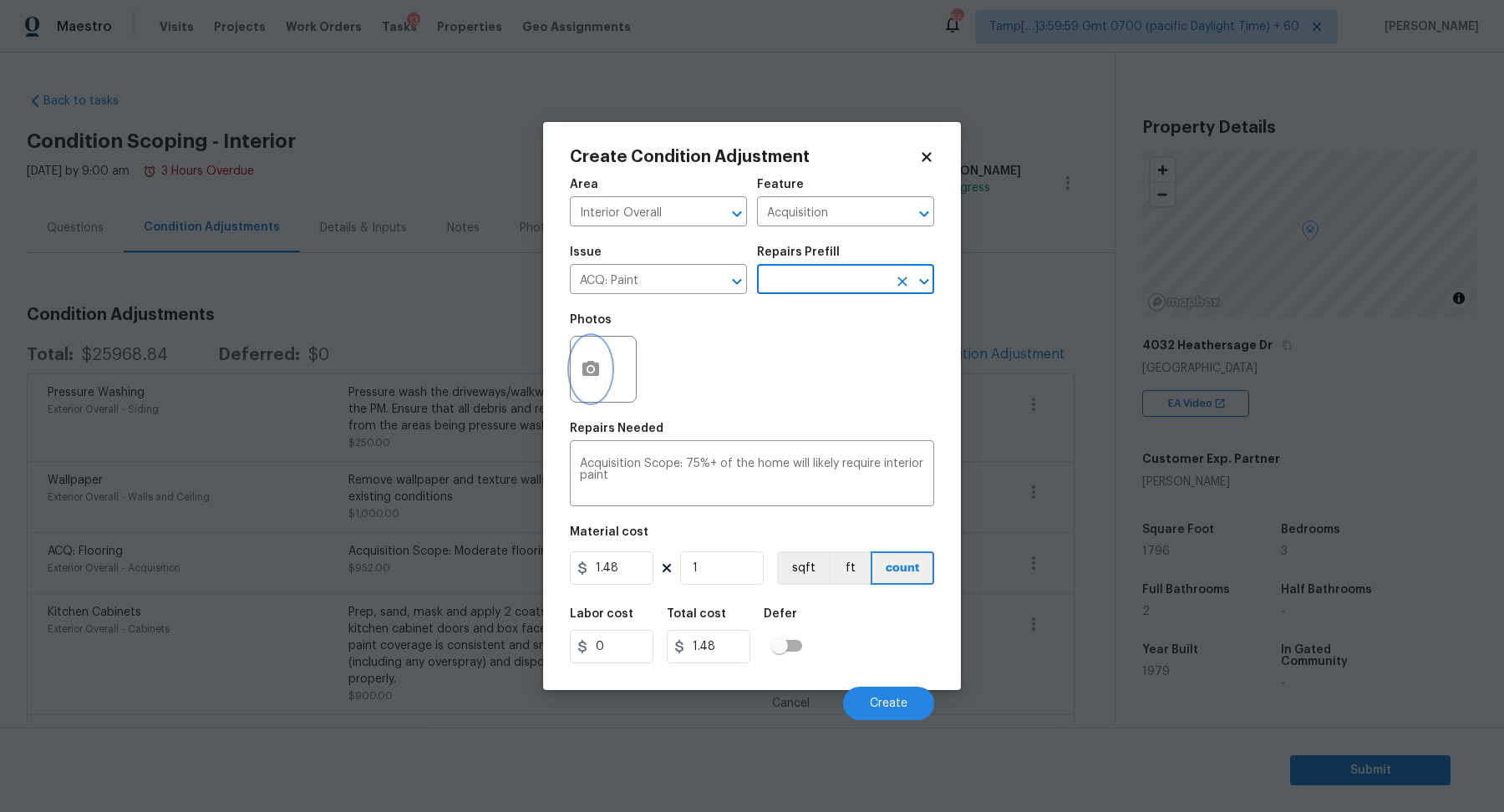
click at [595, 391] on button "button" at bounding box center [591, 370] width 40 height 65
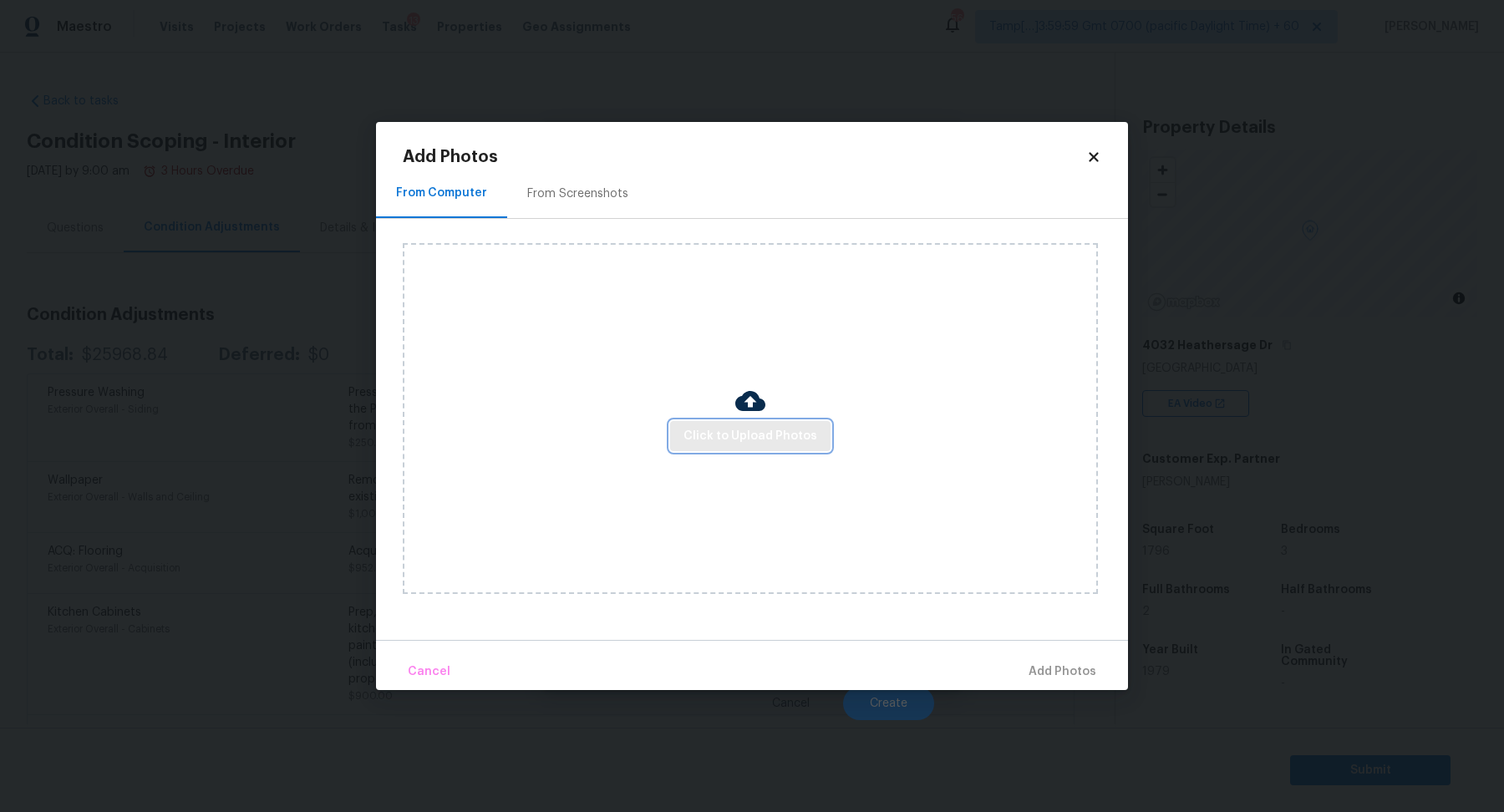
click at [769, 421] on button "Click to Upload Photos" at bounding box center [750, 437] width 160 height 31
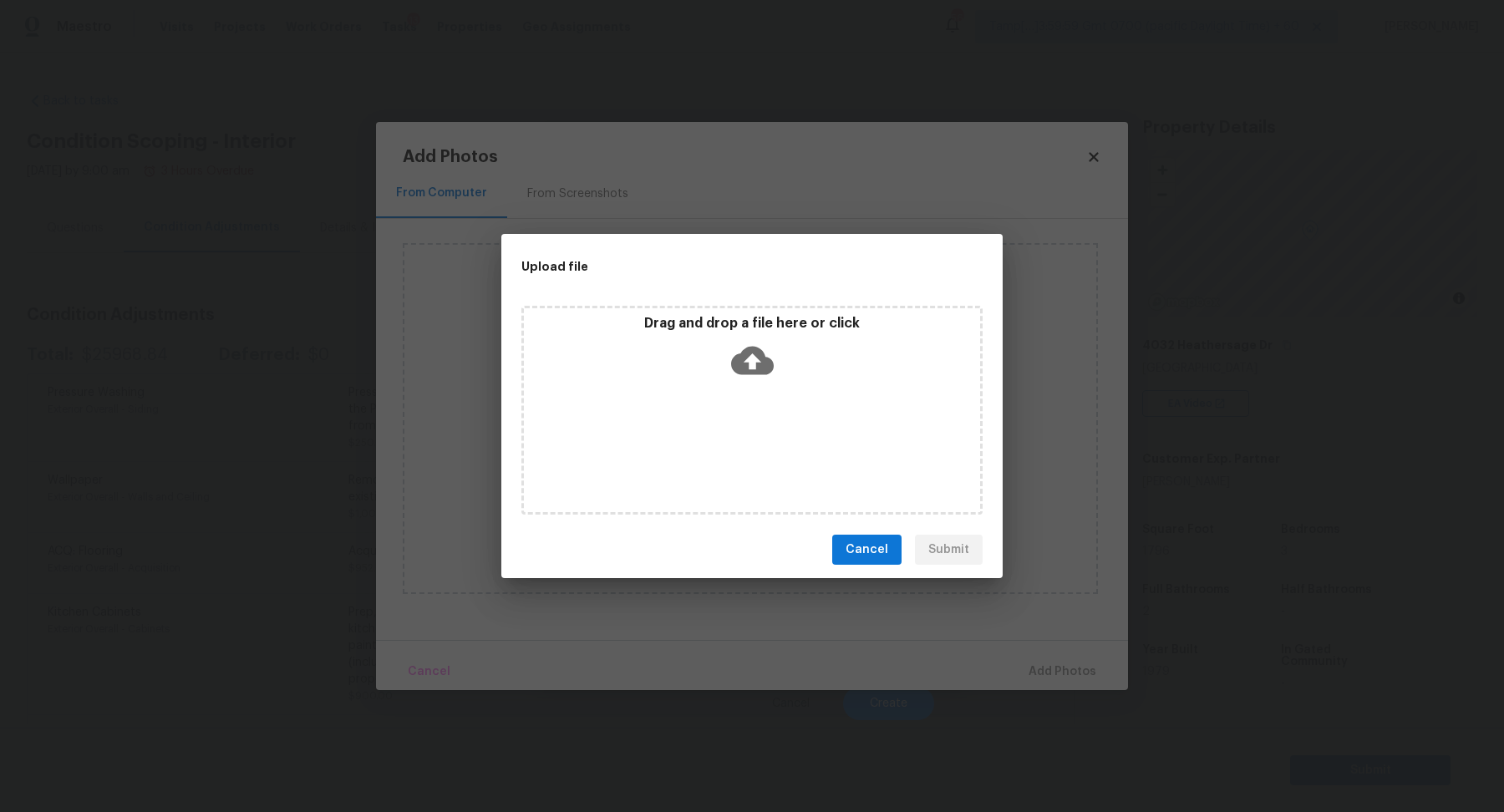
click at [769, 364] on icon at bounding box center [752, 361] width 43 height 28
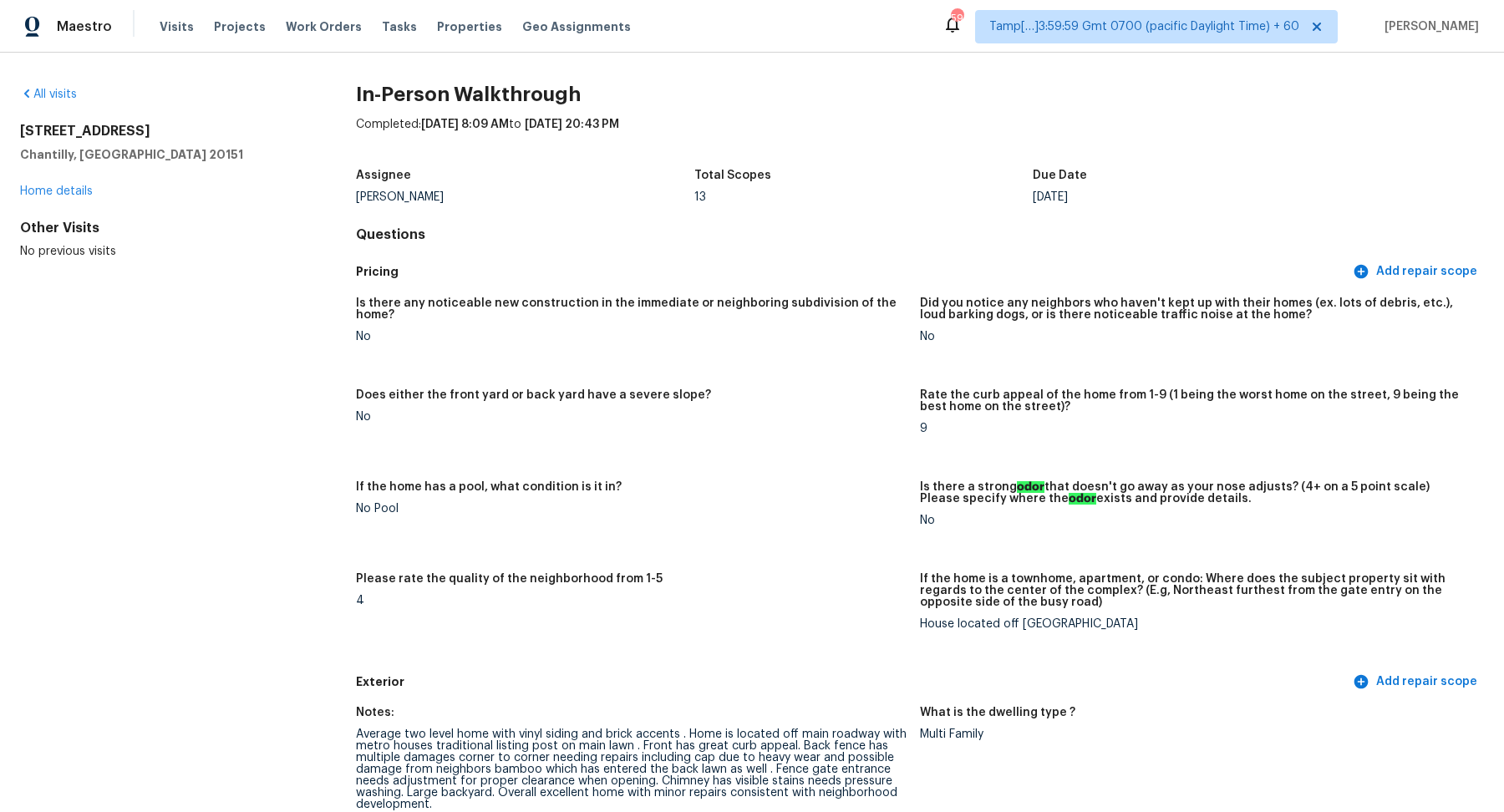
click at [53, 103] on div "All visits [STREET_ADDRESS] Home details Other Visits No previous visits" at bounding box center [161, 173] width 283 height 174
click at [56, 100] on div "All visits" at bounding box center [161, 94] width 283 height 16
click at [63, 93] on link "All visits" at bounding box center [48, 94] width 57 height 12
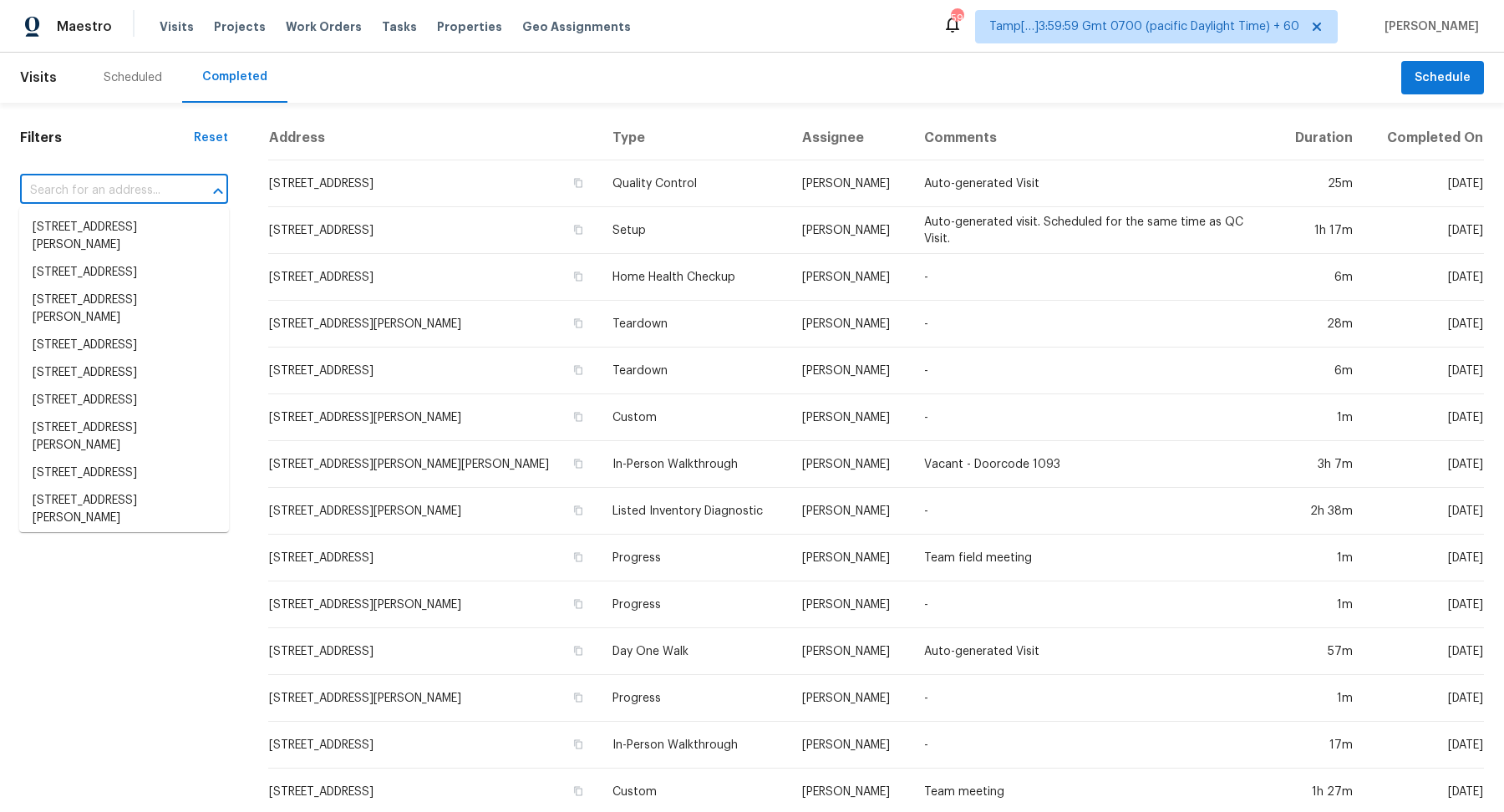
click at [127, 188] on input "text" at bounding box center [101, 190] width 161 height 26
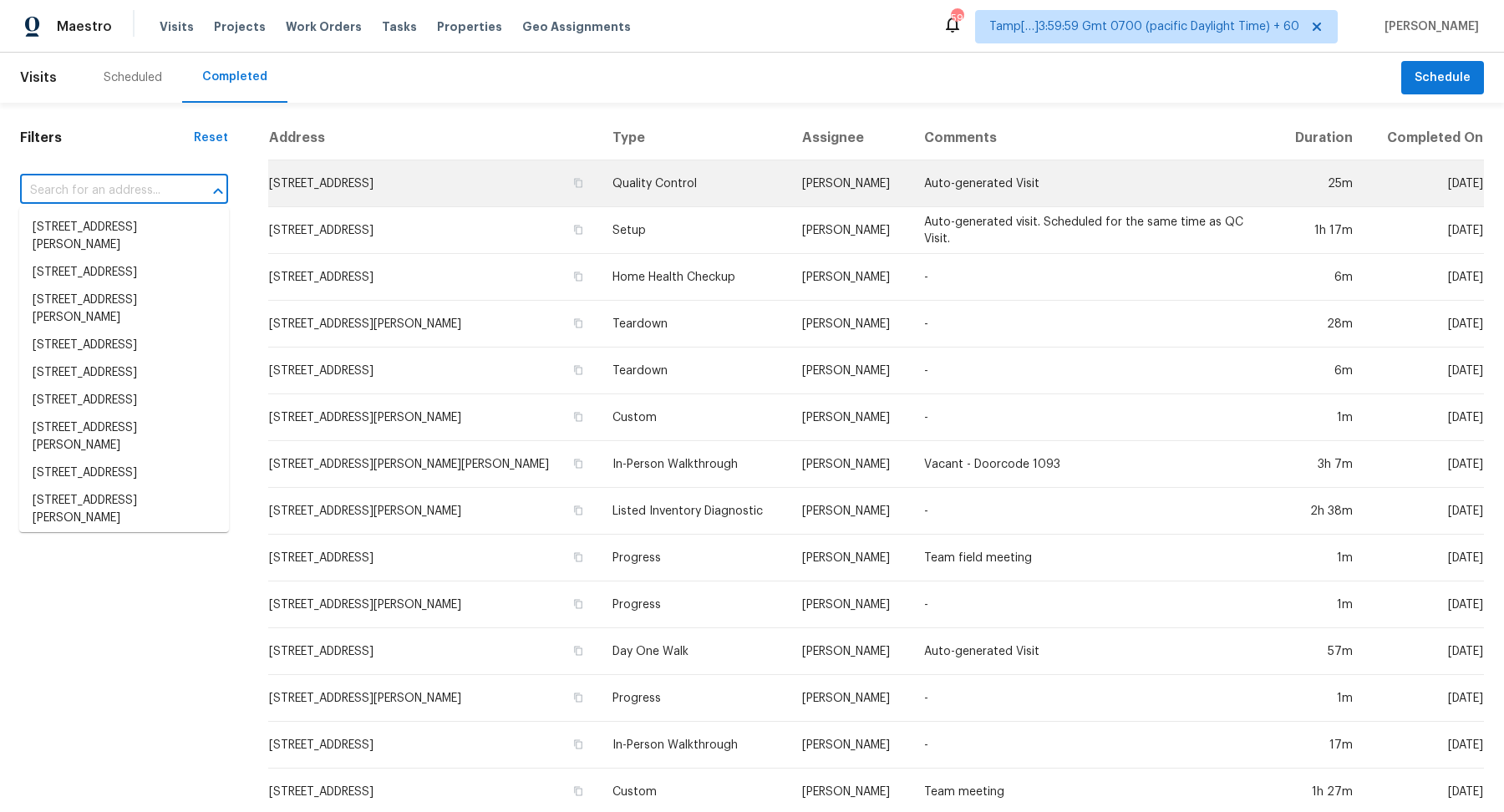
paste input "17127 Brown Rd Odessa FL 33556"
type input "17127 Brown Rd Odessa FL 33556"
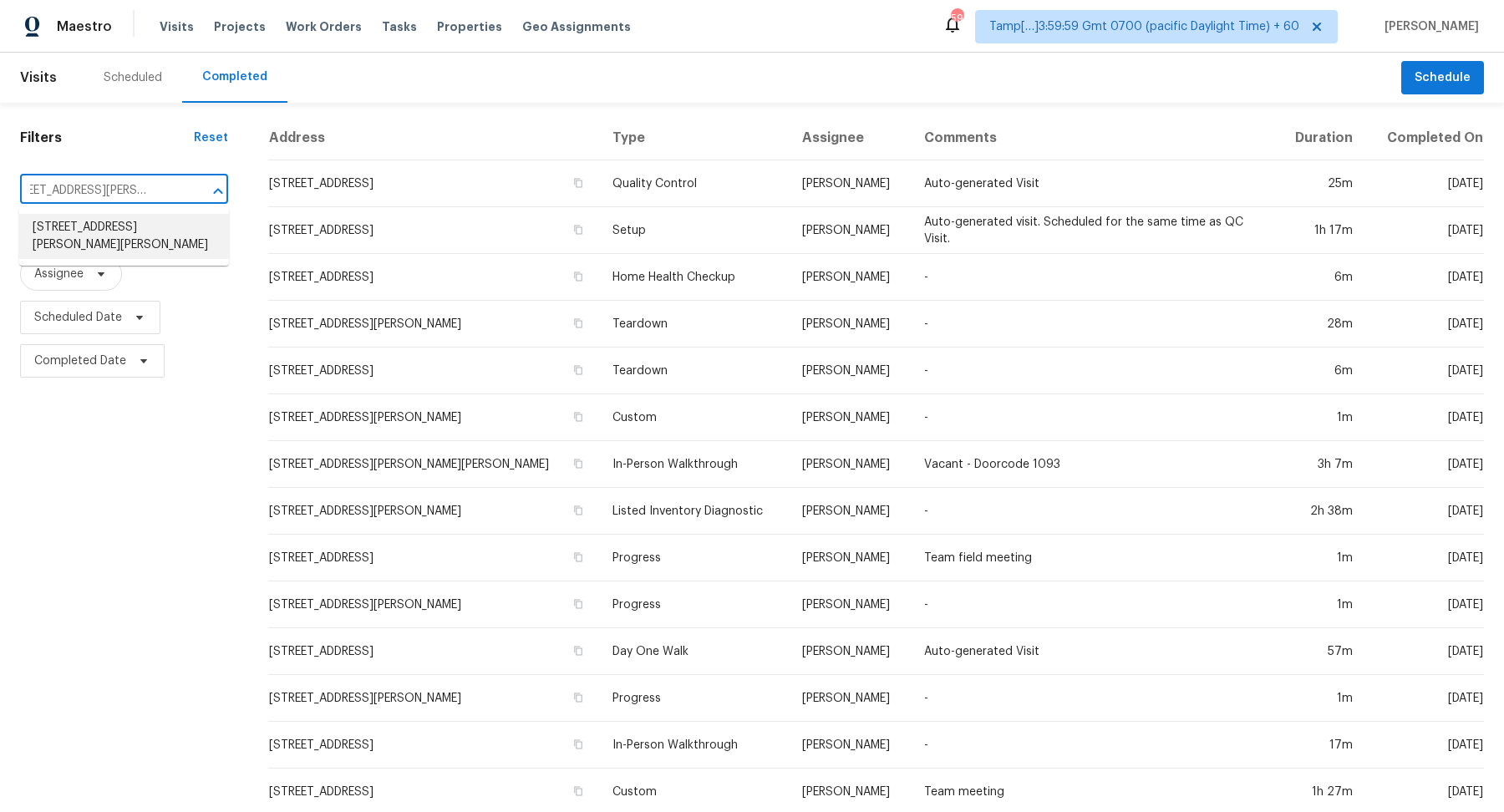
click at [70, 230] on li "17127 Brown Rd, Odessa, FL 33556" at bounding box center [123, 237] width 209 height 45
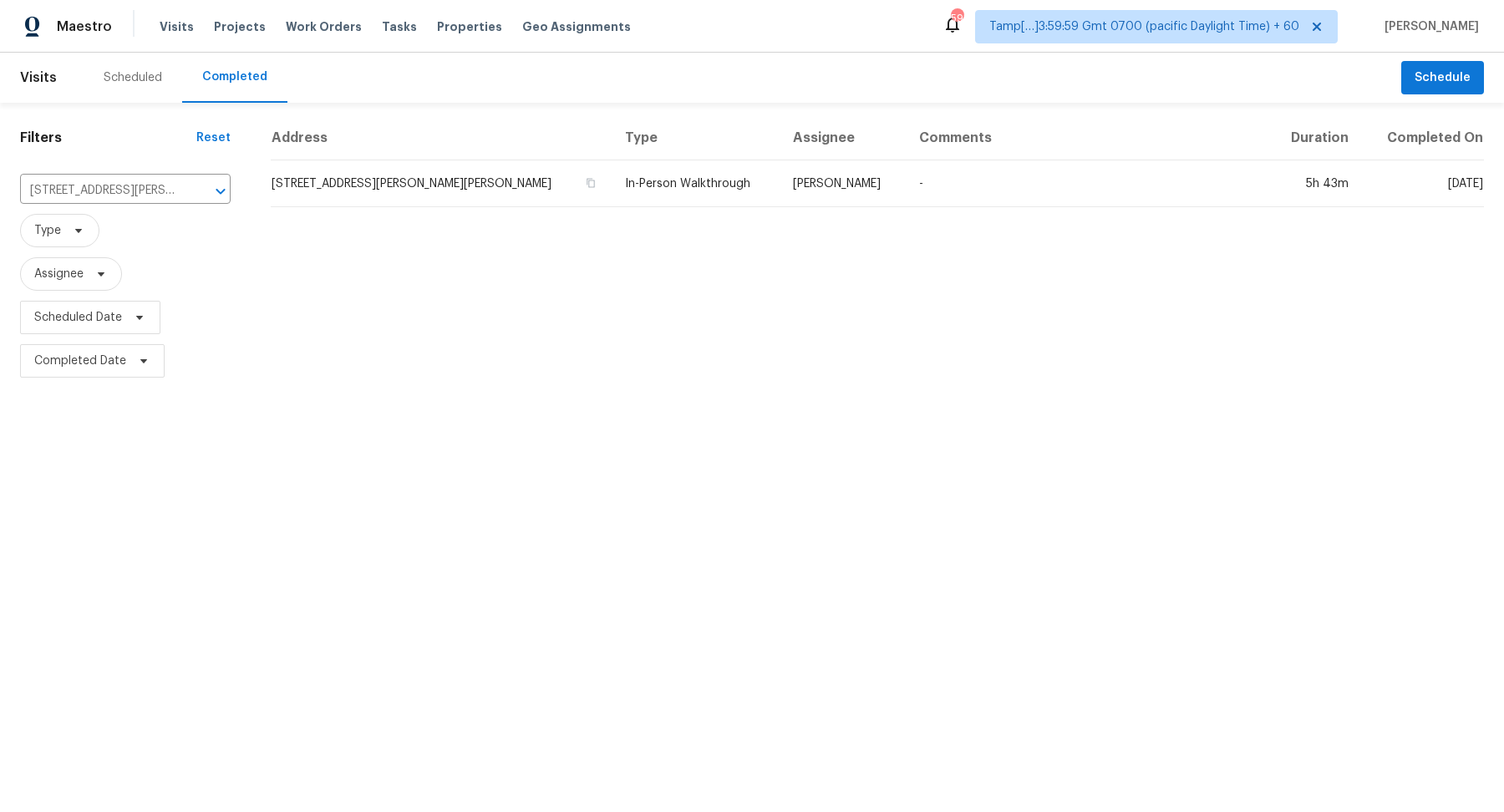
click at [434, 172] on td "17127 Brown Rd, Odessa, FL 33556" at bounding box center [441, 184] width 341 height 47
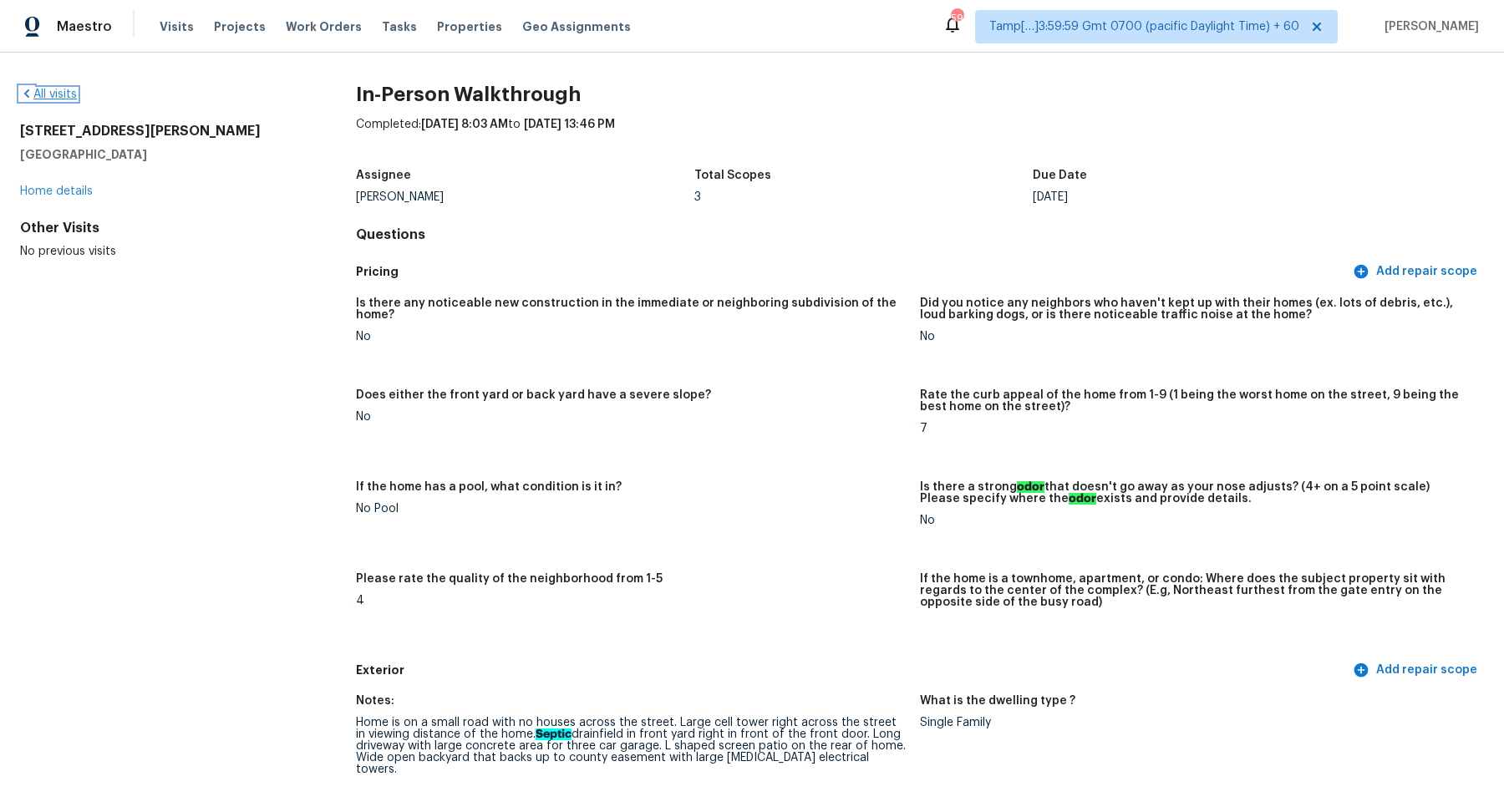
click at [48, 89] on link "All visits" at bounding box center [48, 94] width 57 height 12
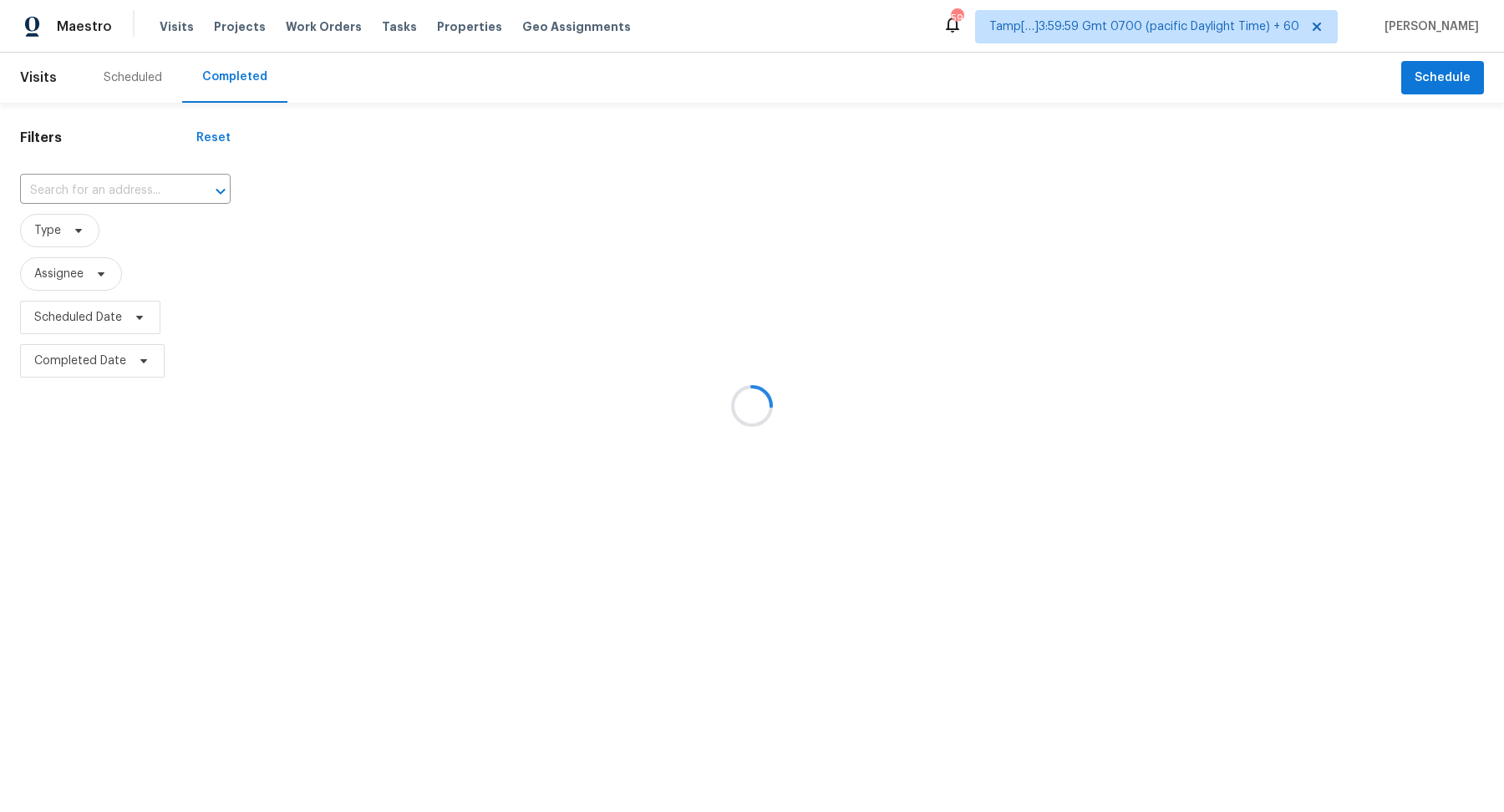
click at [123, 198] on div at bounding box center [752, 406] width 1504 height 812
click at [141, 190] on div at bounding box center [752, 406] width 1504 height 812
click at [82, 190] on div at bounding box center [752, 406] width 1504 height 812
click at [131, 182] on div at bounding box center [752, 406] width 1504 height 812
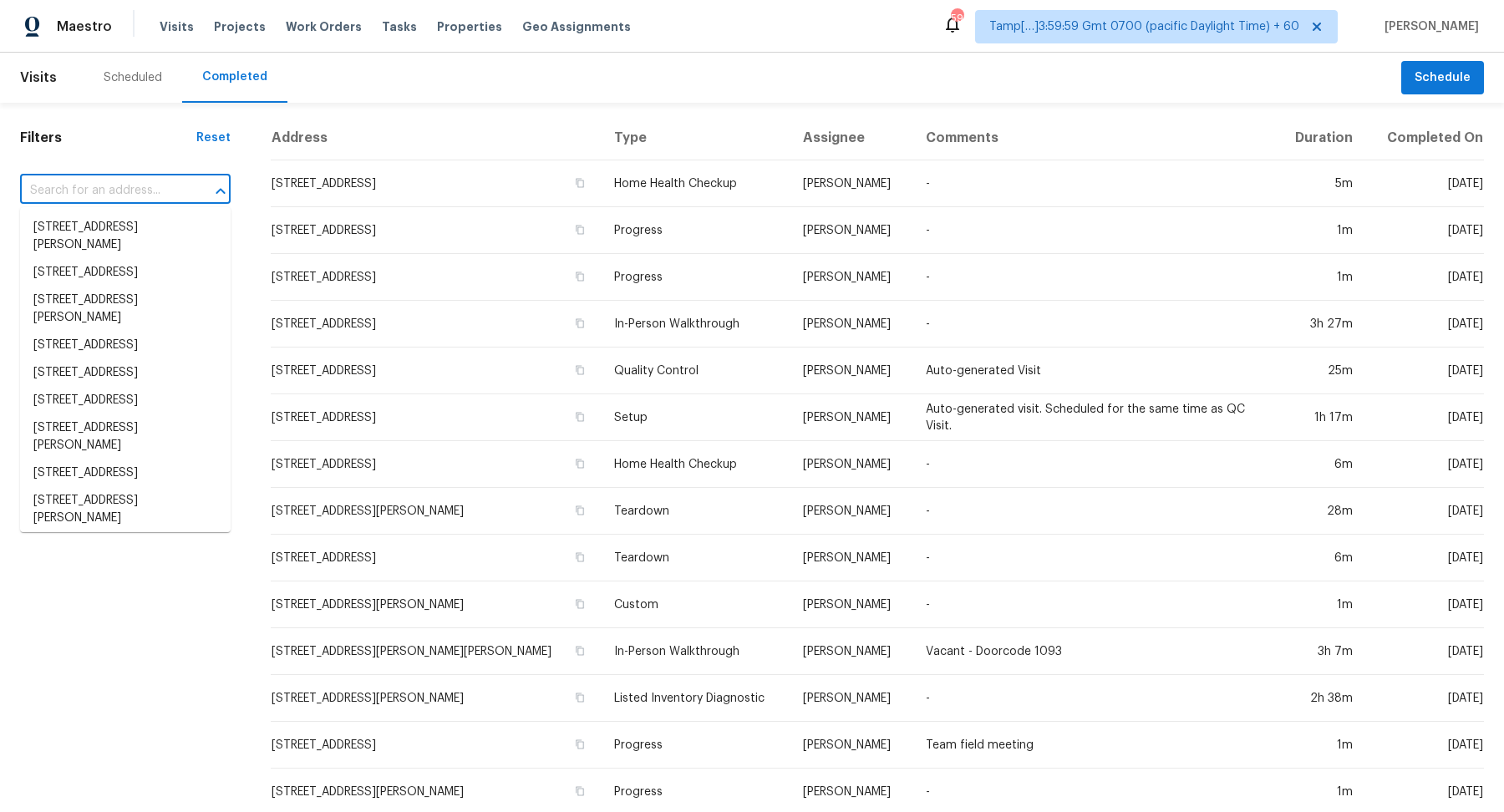
click at [124, 199] on input "text" at bounding box center [102, 190] width 164 height 26
paste input "14500 Meadow Ridge Ln Edmond OK 73025"
type input "14500 Meadow Ridge Ln Edmond OK 73025"
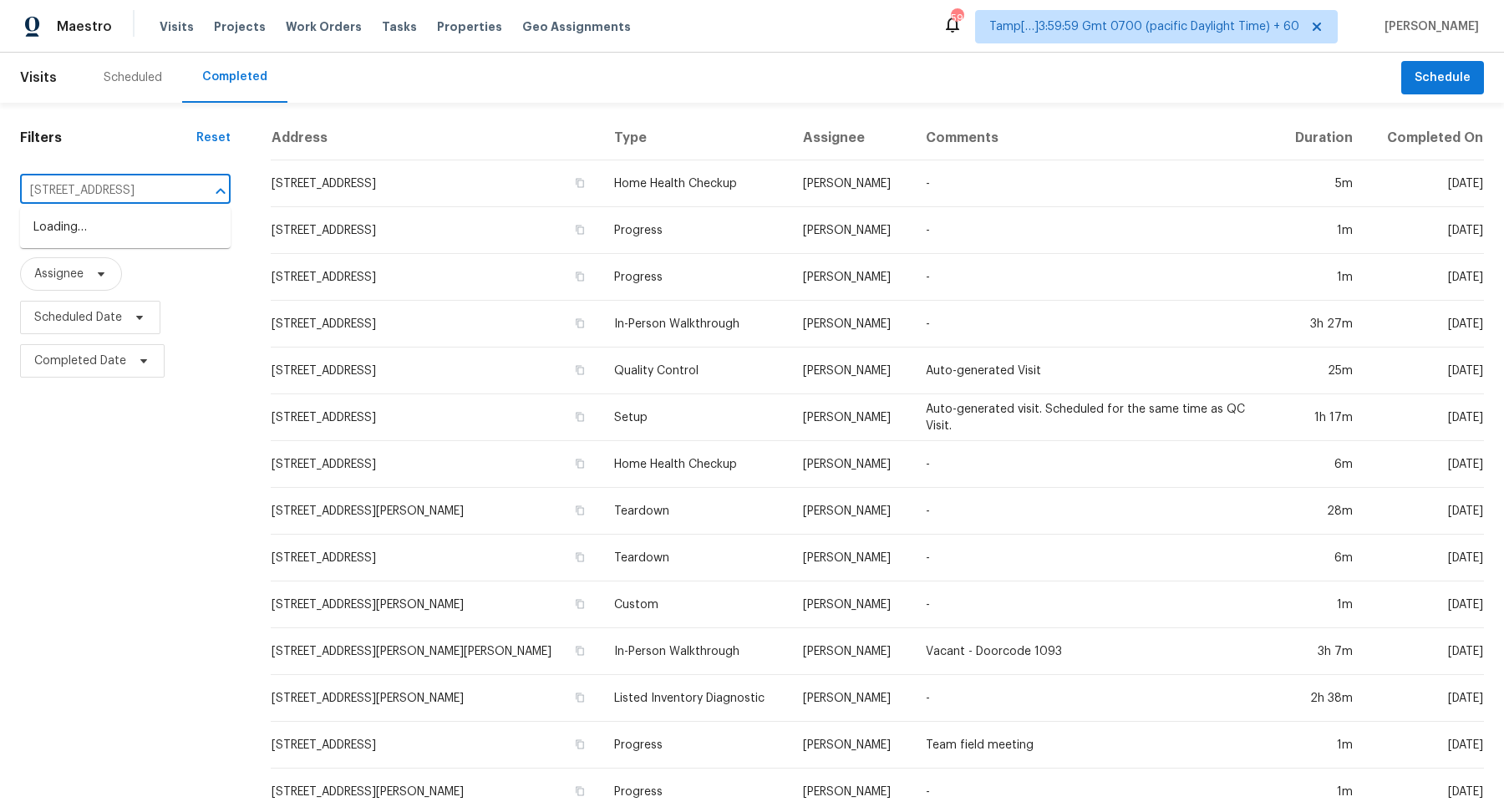
scroll to position [0, 88]
click at [143, 230] on li "14500 Meadow Ridge Ln, Edmond, OK 73025" at bounding box center [125, 227] width 210 height 27
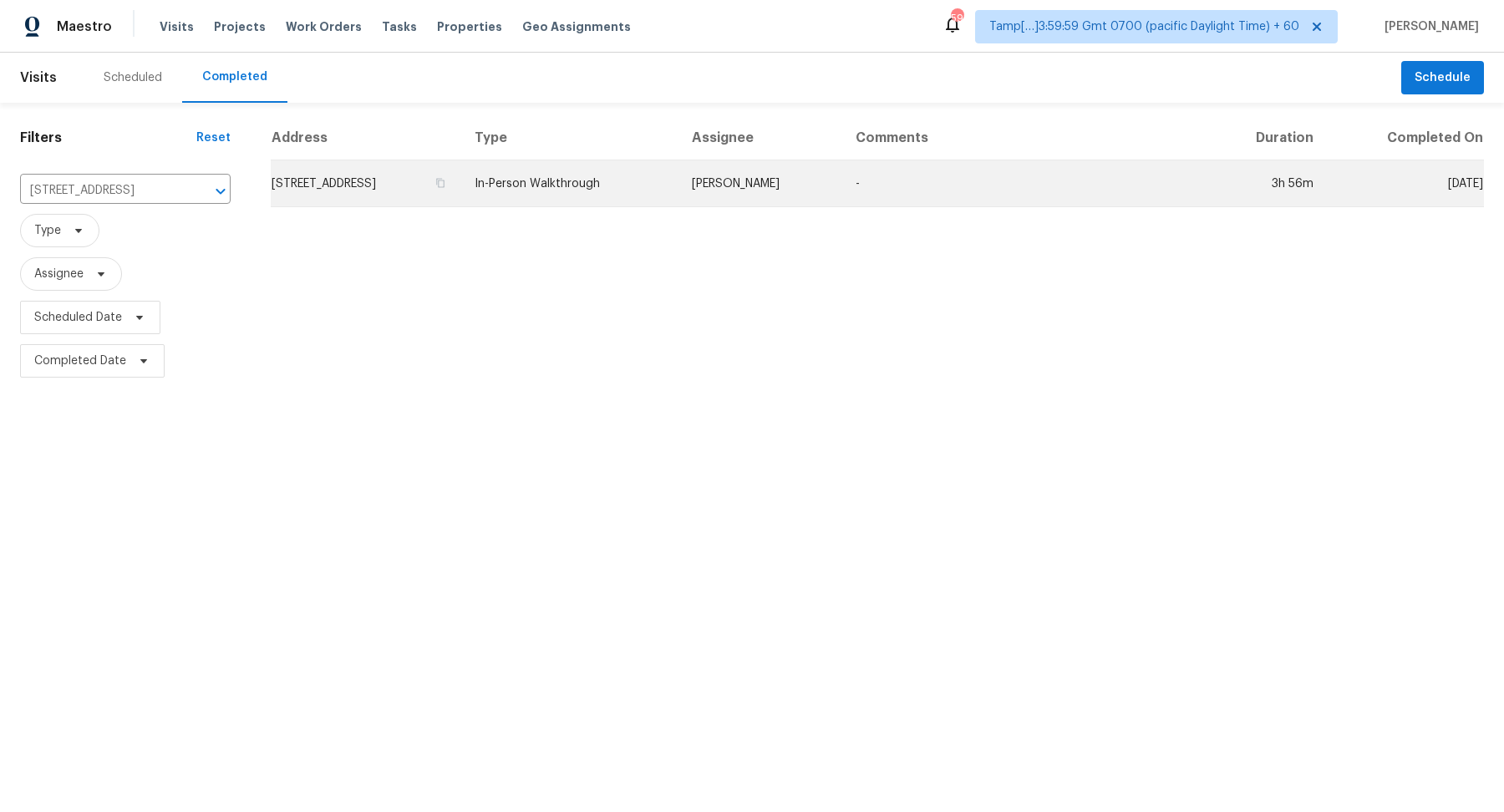
click at [412, 177] on td "14500 Meadow Ridge Ln, Edmond, OK 73025" at bounding box center [366, 184] width 190 height 47
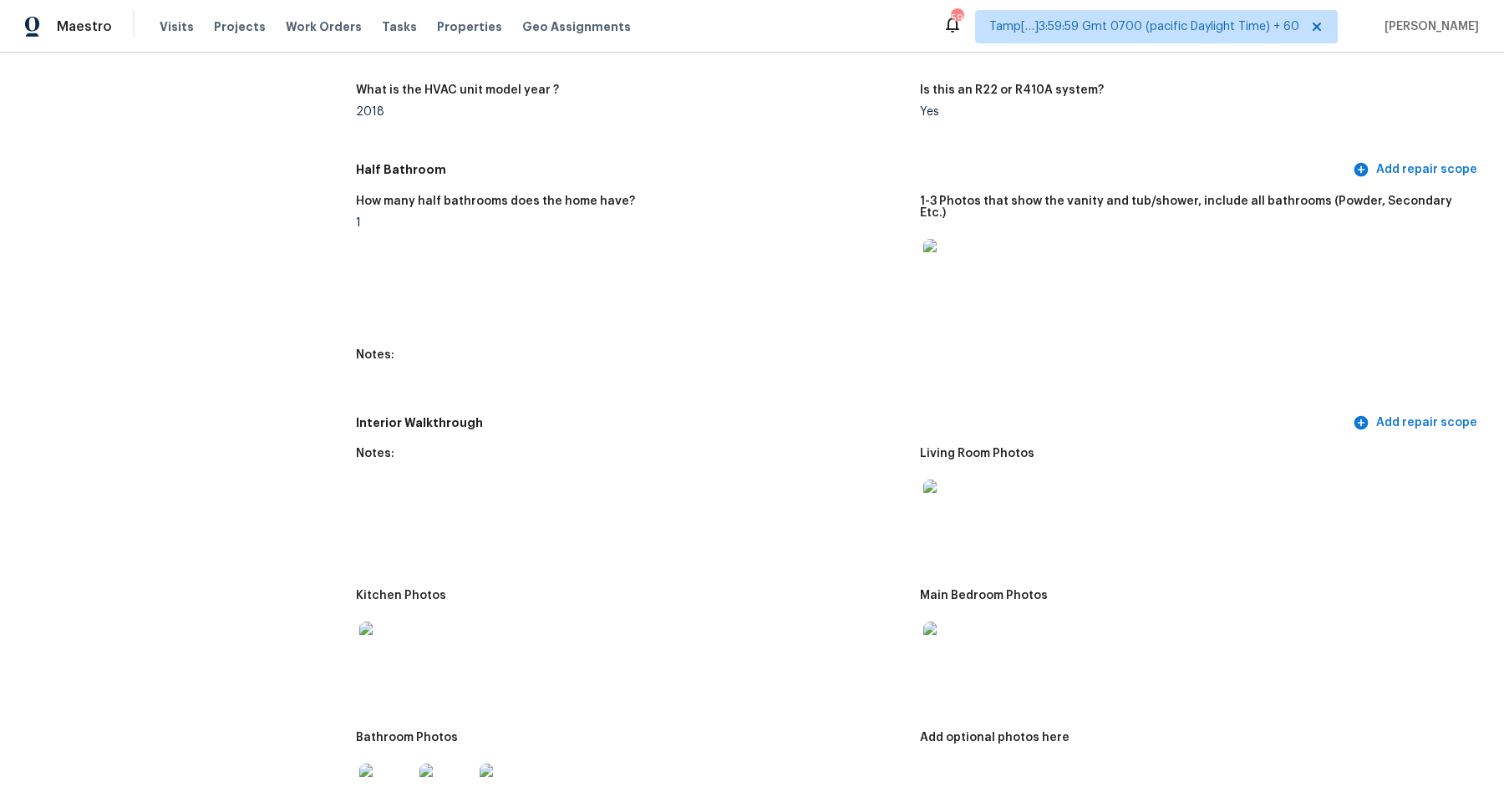
scroll to position [1837, 0]
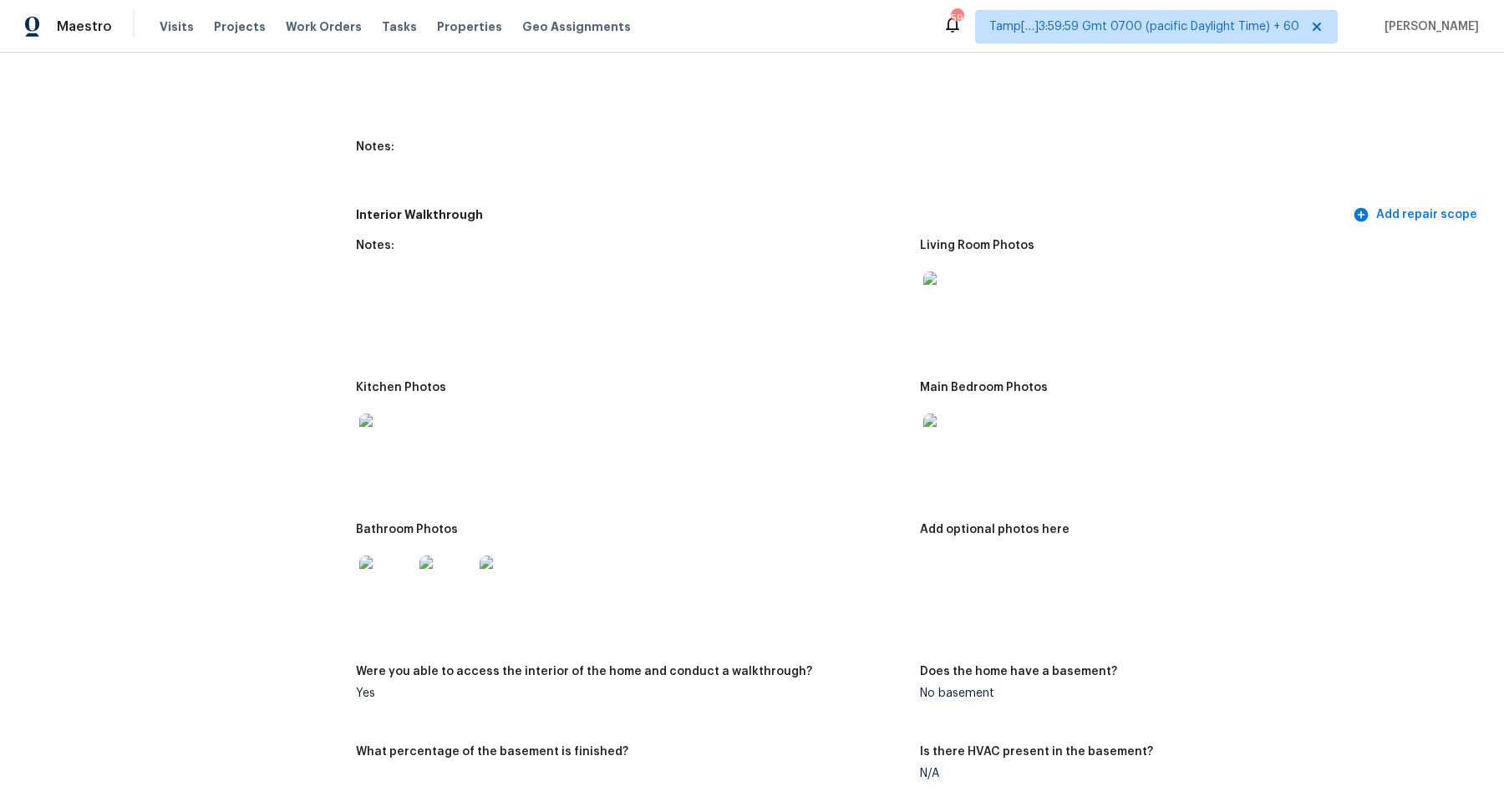
click at [382, 439] on img at bounding box center [385, 440] width 53 height 53
click at [369, 425] on img at bounding box center [385, 440] width 53 height 53
click at [942, 297] on img at bounding box center [950, 298] width 53 height 53
click at [973, 413] on img at bounding box center [950, 440] width 53 height 53
click at [496, 582] on img at bounding box center [506, 582] width 53 height 53
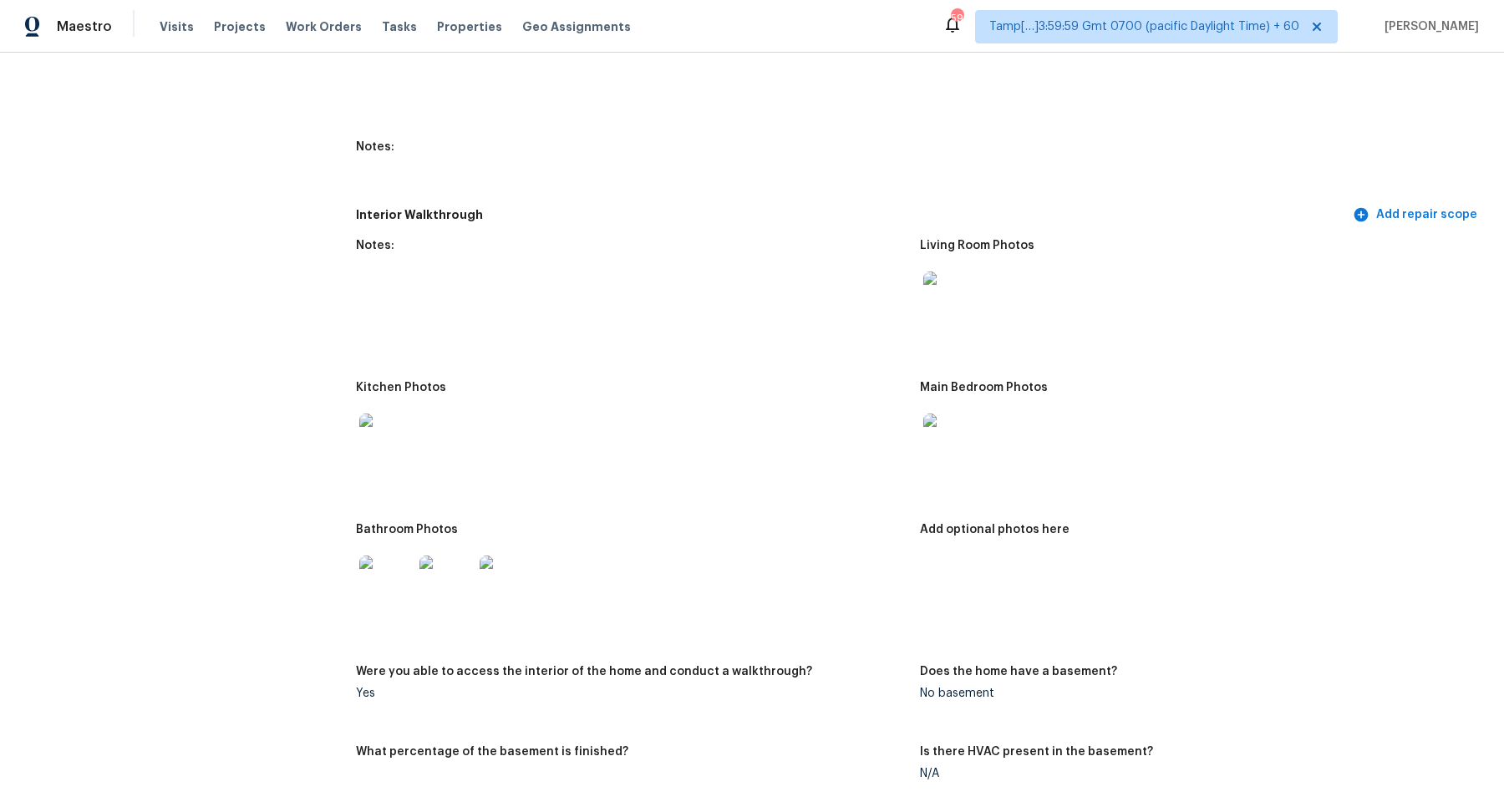
click at [393, 595] on img at bounding box center [385, 582] width 53 height 53
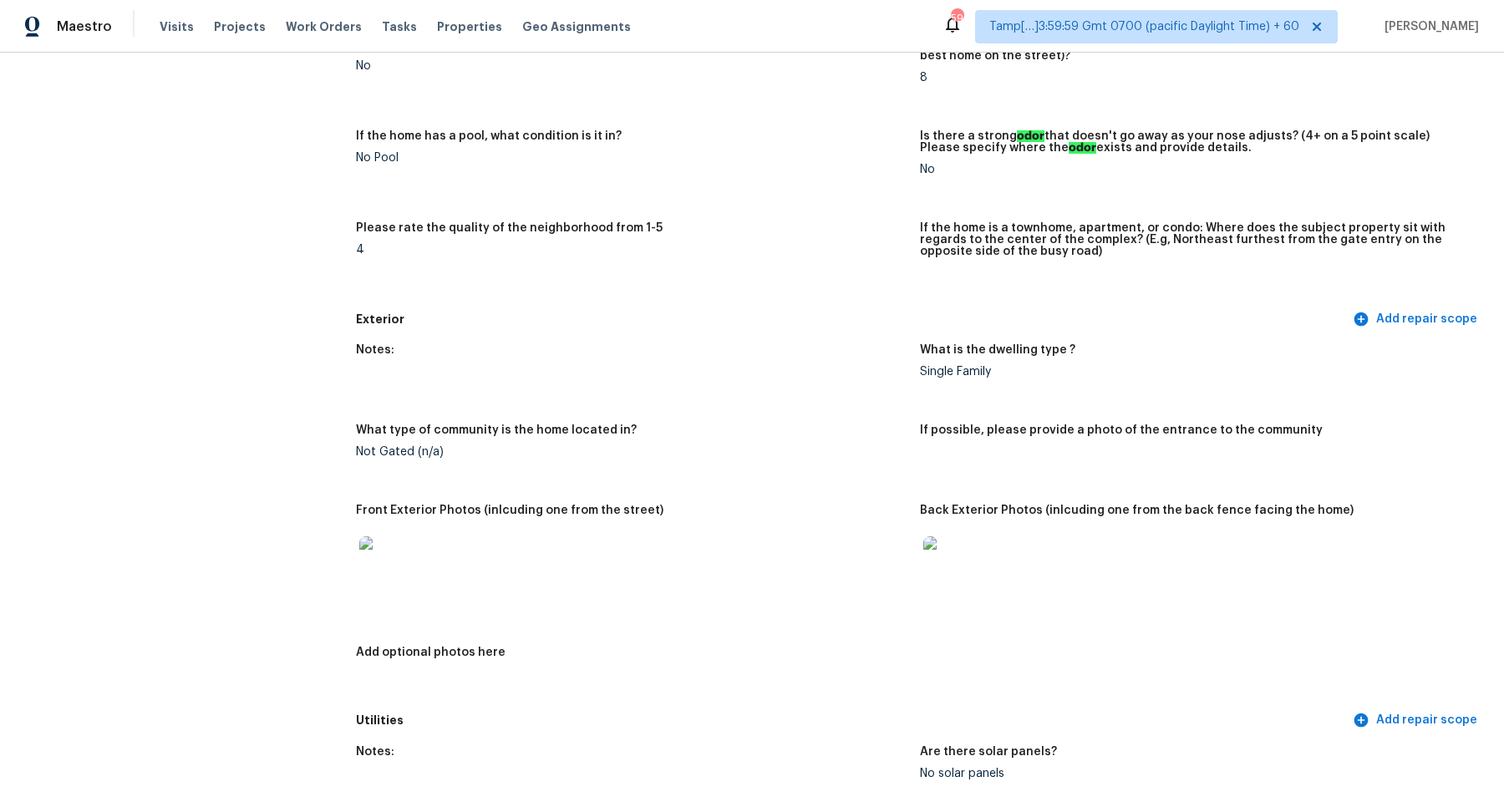
scroll to position [0, 0]
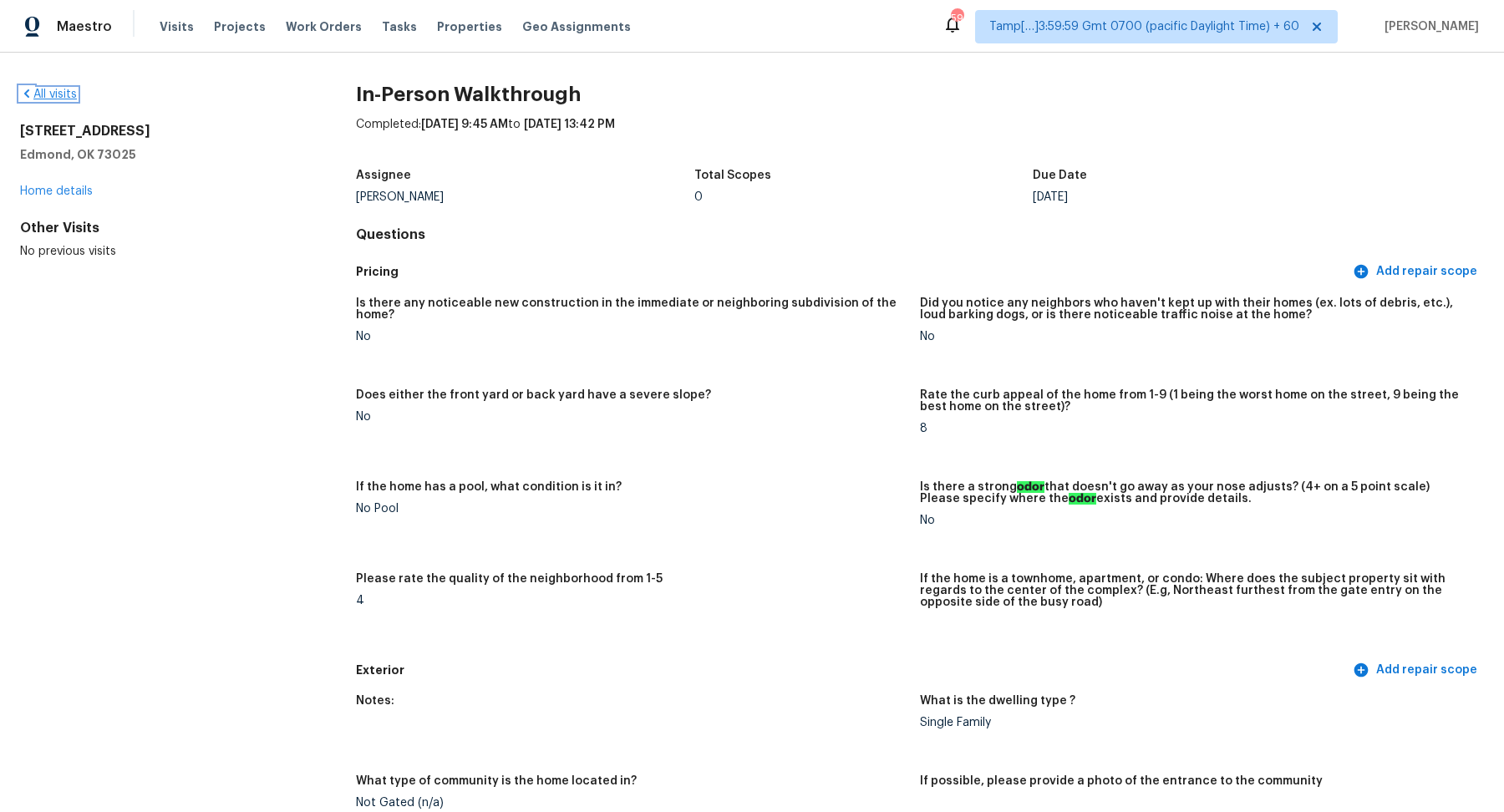
click at [63, 92] on link "All visits" at bounding box center [48, 94] width 57 height 12
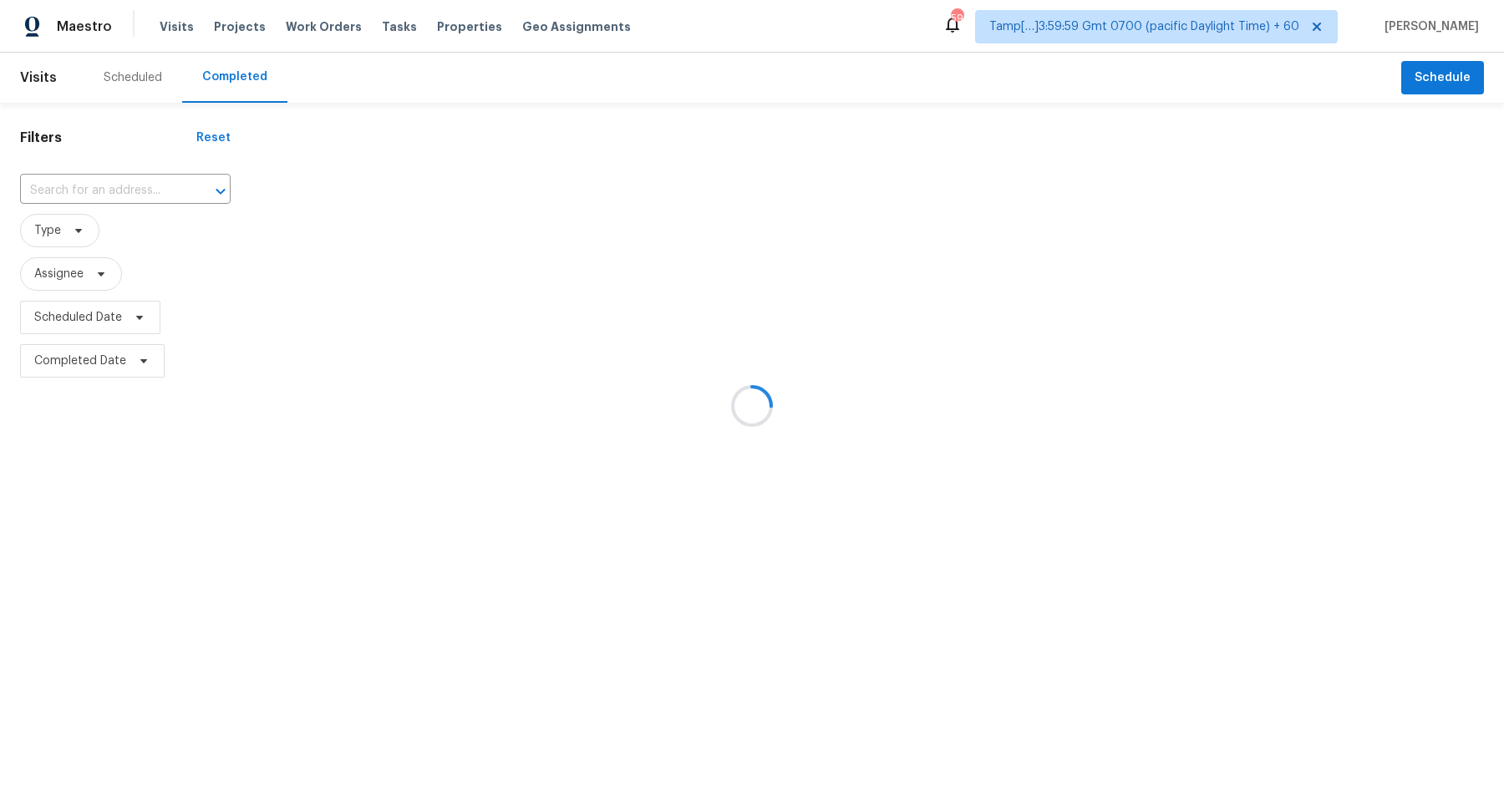
click at [159, 168] on div at bounding box center [752, 406] width 1504 height 812
click at [156, 177] on div at bounding box center [752, 406] width 1504 height 812
click at [156, 179] on div at bounding box center [752, 406] width 1504 height 812
click at [130, 190] on div at bounding box center [752, 406] width 1504 height 812
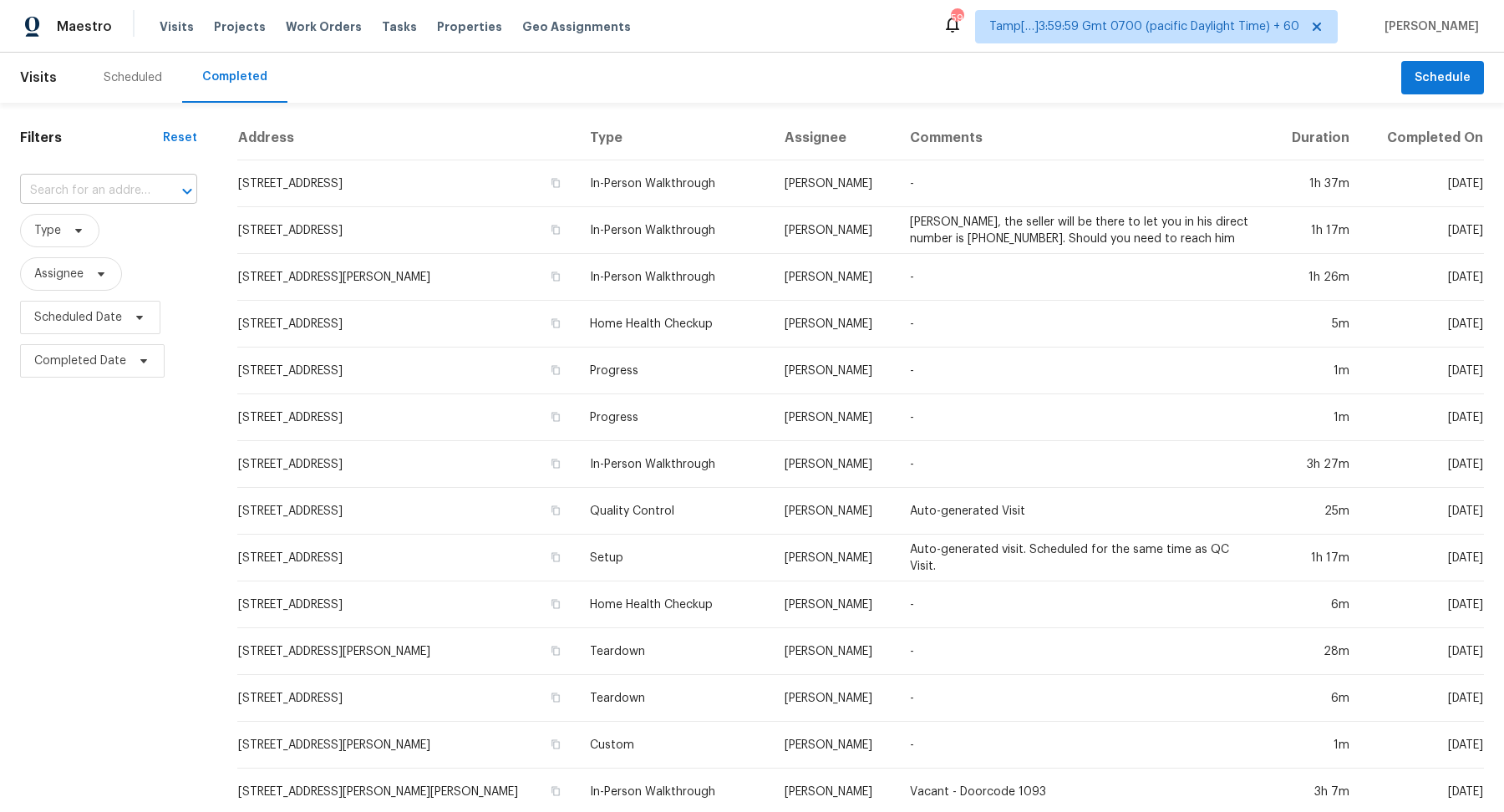
click at [119, 191] on input "text" at bounding box center [85, 190] width 131 height 26
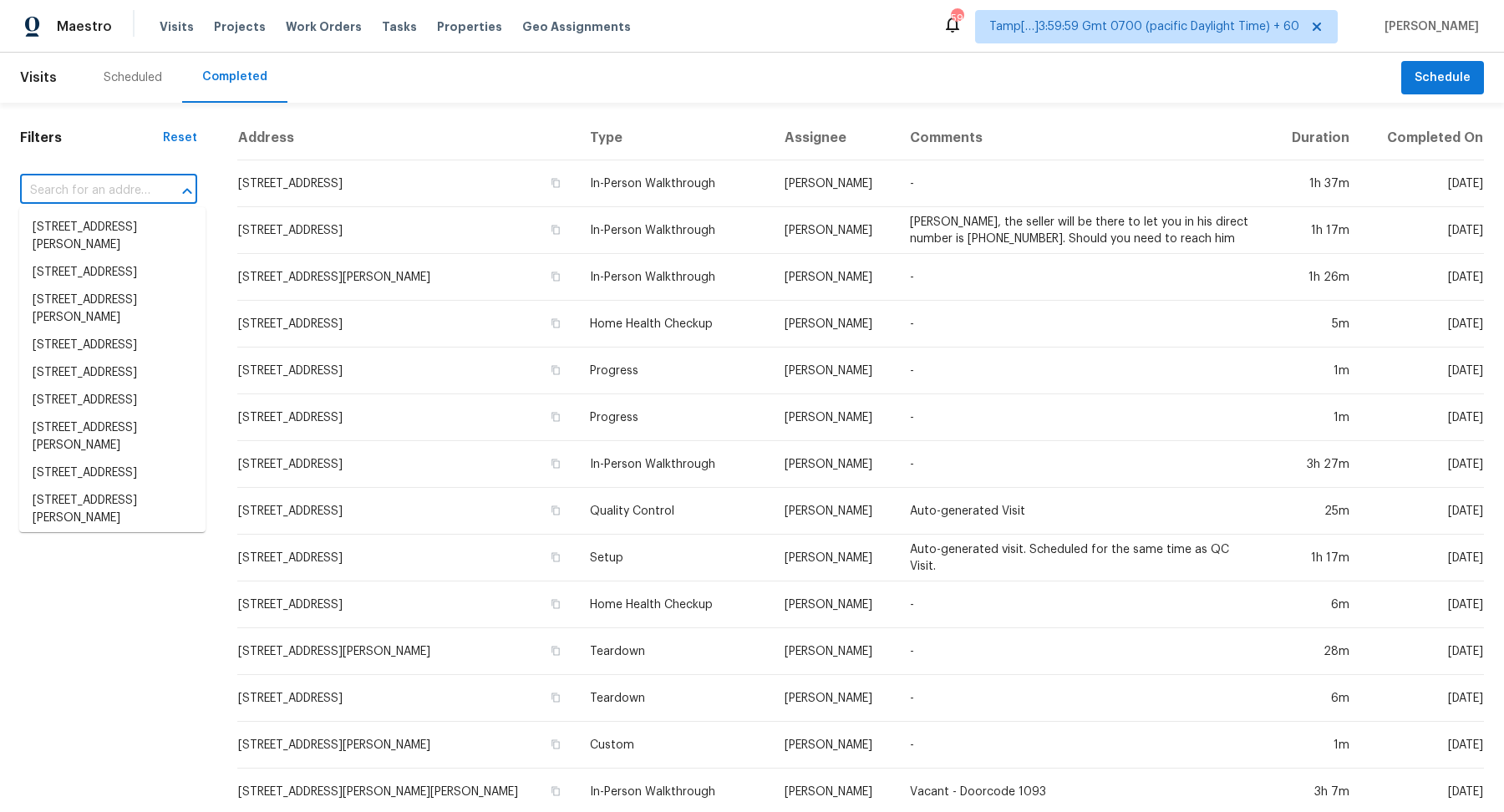
paste input "29809 N Blackfoot Daisy Dr San Tan Valley AZ 85143"
type input "29809 N Blackfoot Daisy Dr San Tan Valley AZ 85143"
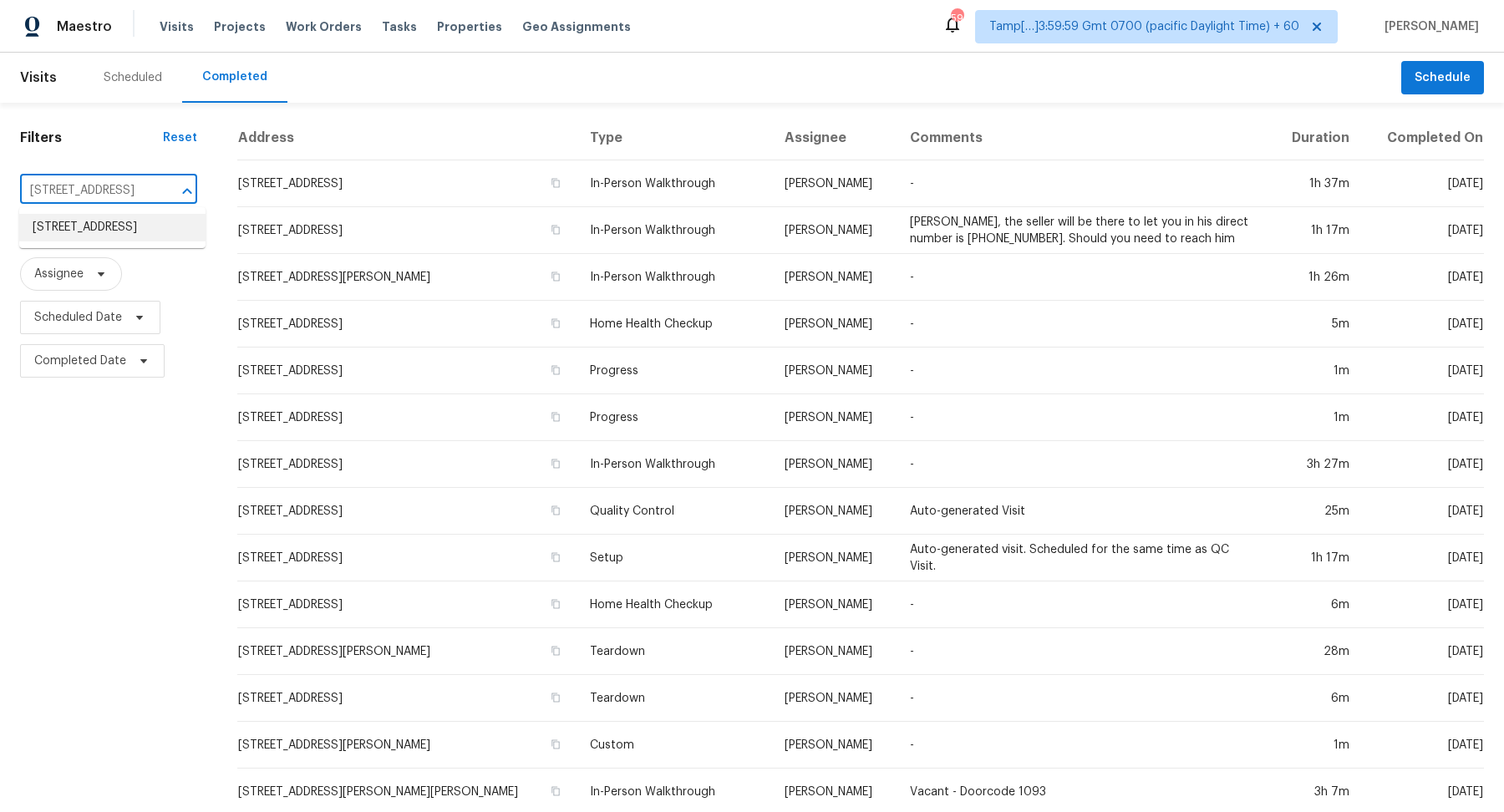
click at [34, 230] on li "29809 N Blackfoot Daisy Dr, San Tan Valley, AZ 85143" at bounding box center [112, 227] width 187 height 27
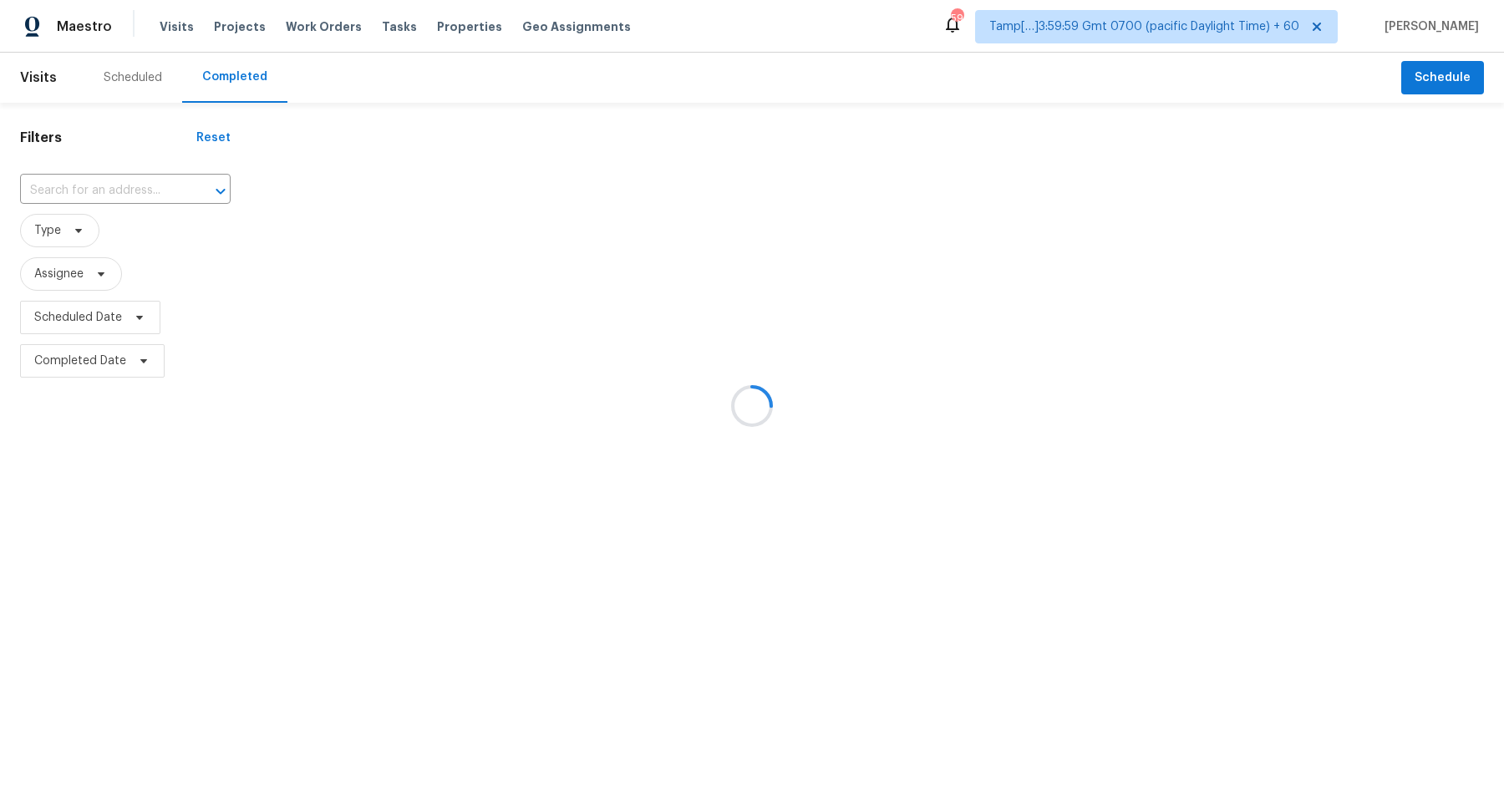
type input "29809 N Blackfoot Daisy Dr, San Tan Valley, AZ 85143"
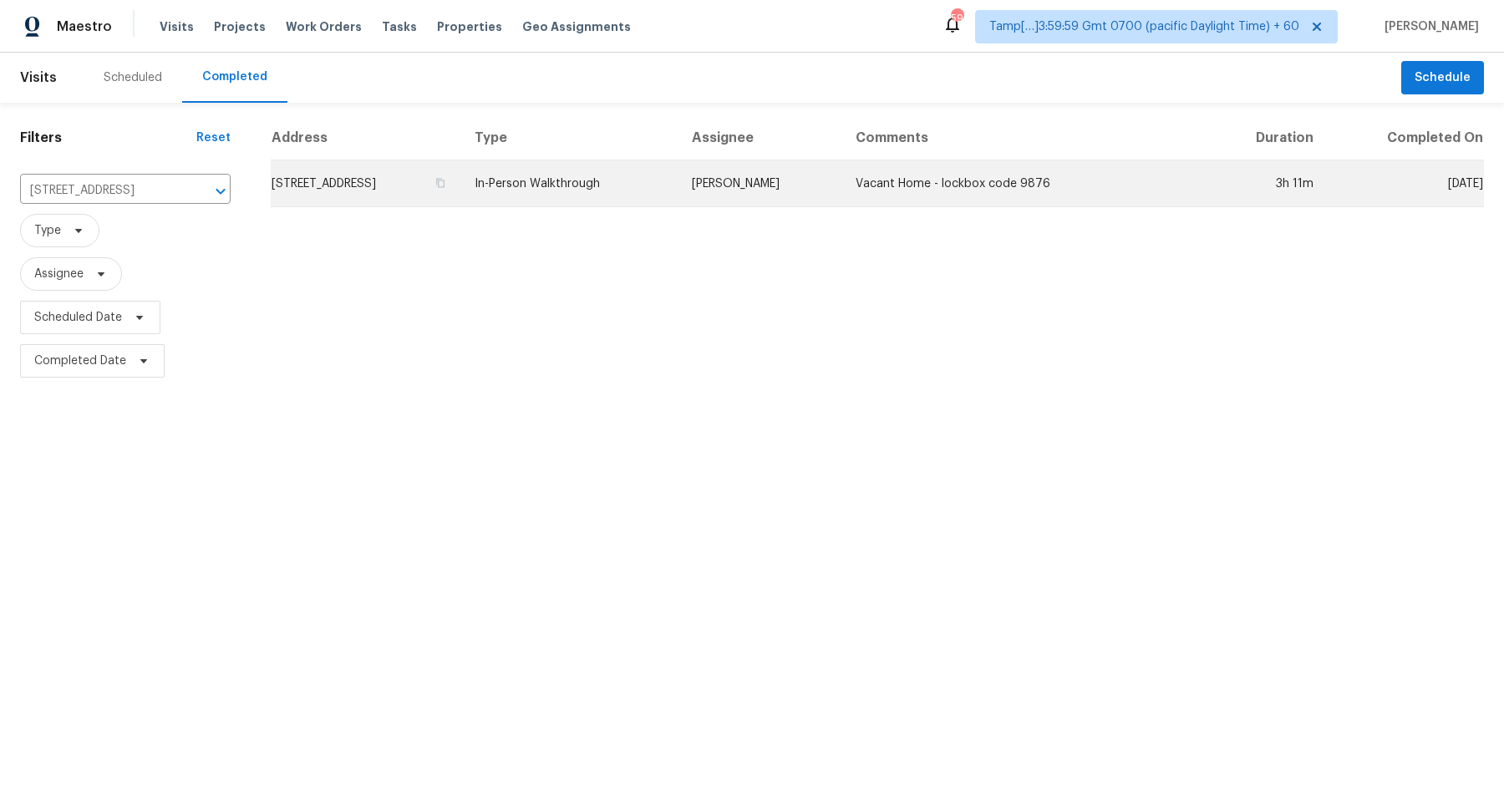
click at [339, 188] on td "29809 N Blackfoot Daisy Dr, San Tan Valley, AZ 85143" at bounding box center [366, 184] width 190 height 47
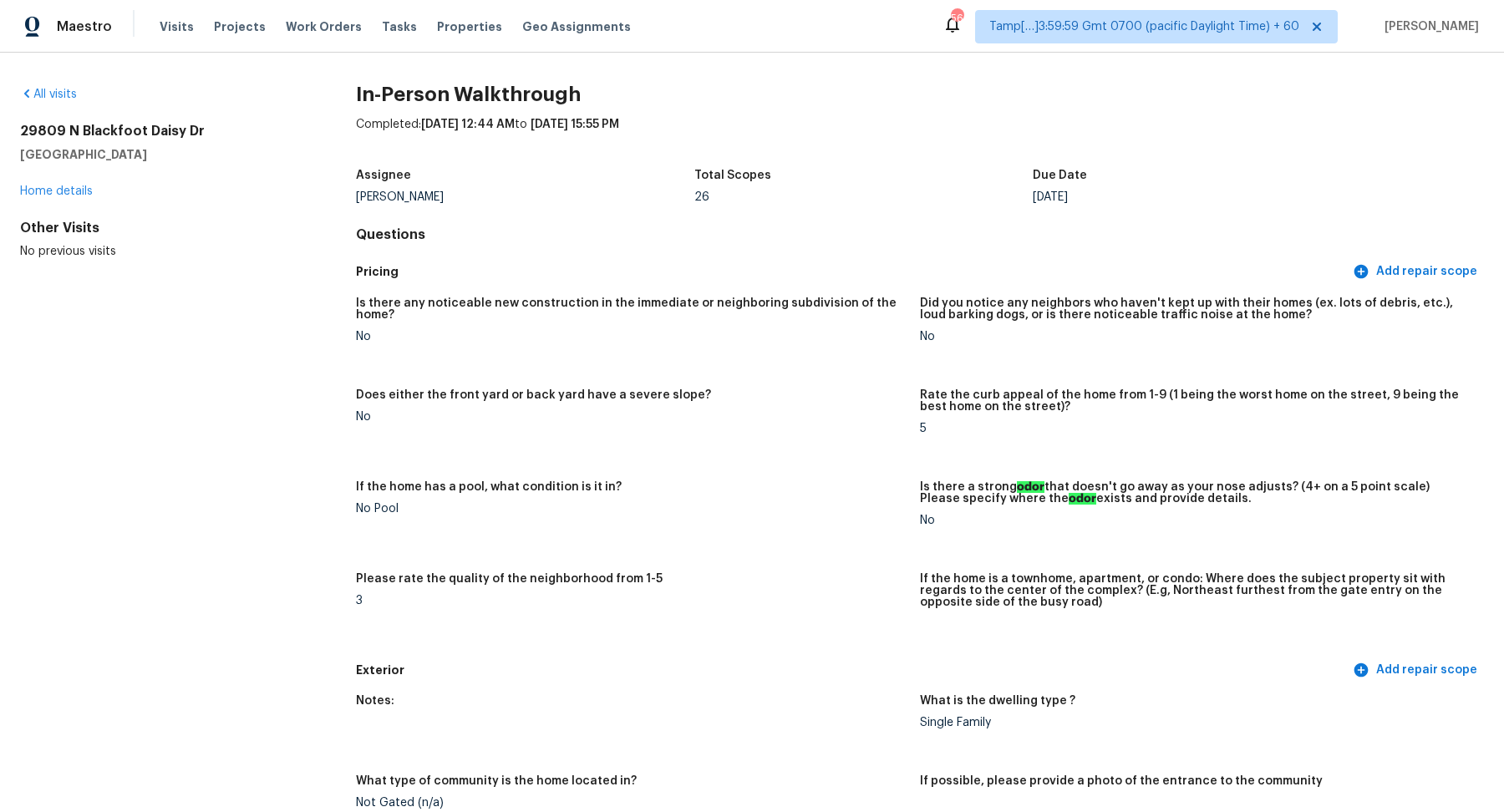
scroll to position [720, 0]
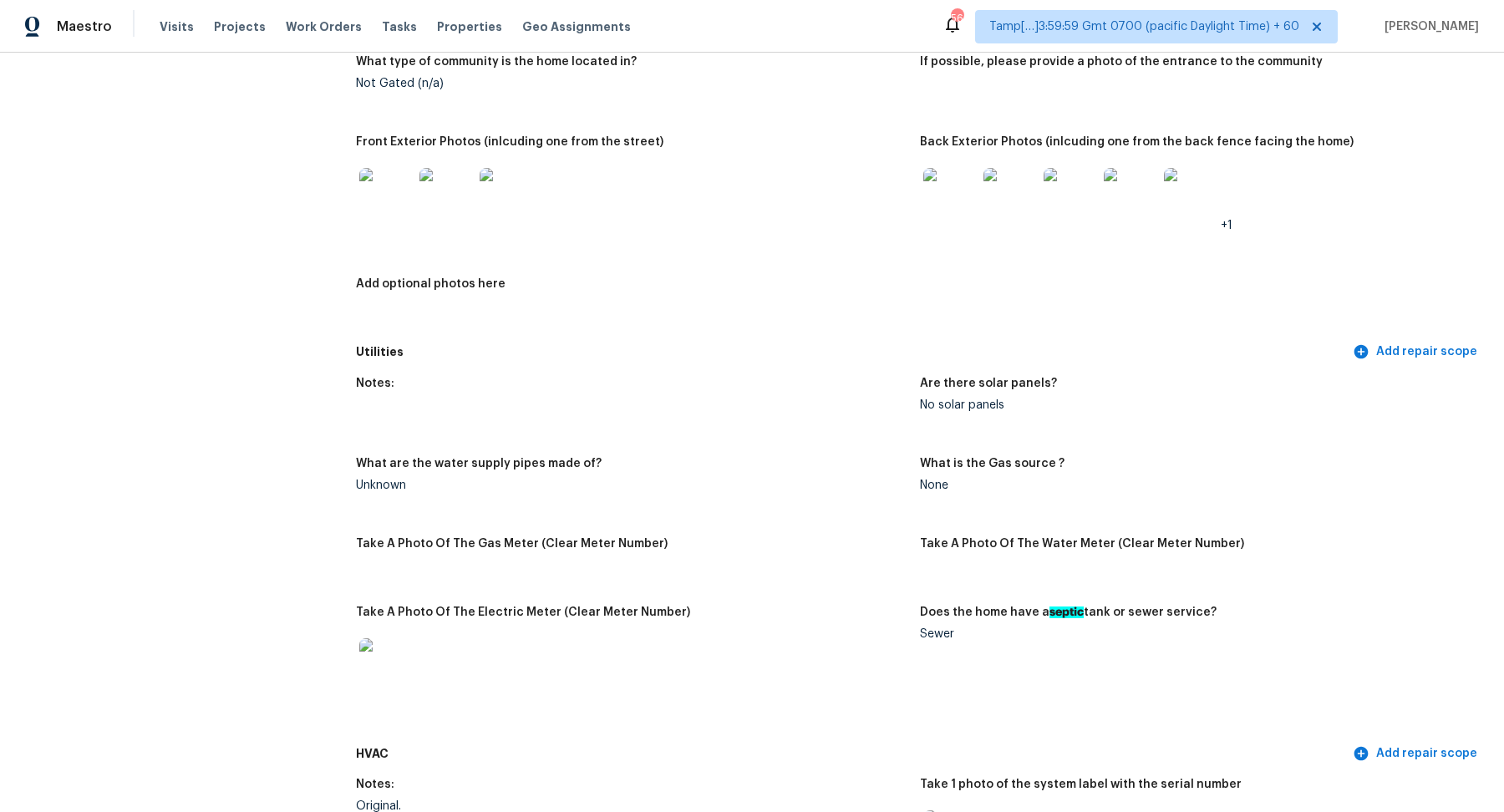
click at [957, 192] on img at bounding box center [950, 194] width 53 height 53
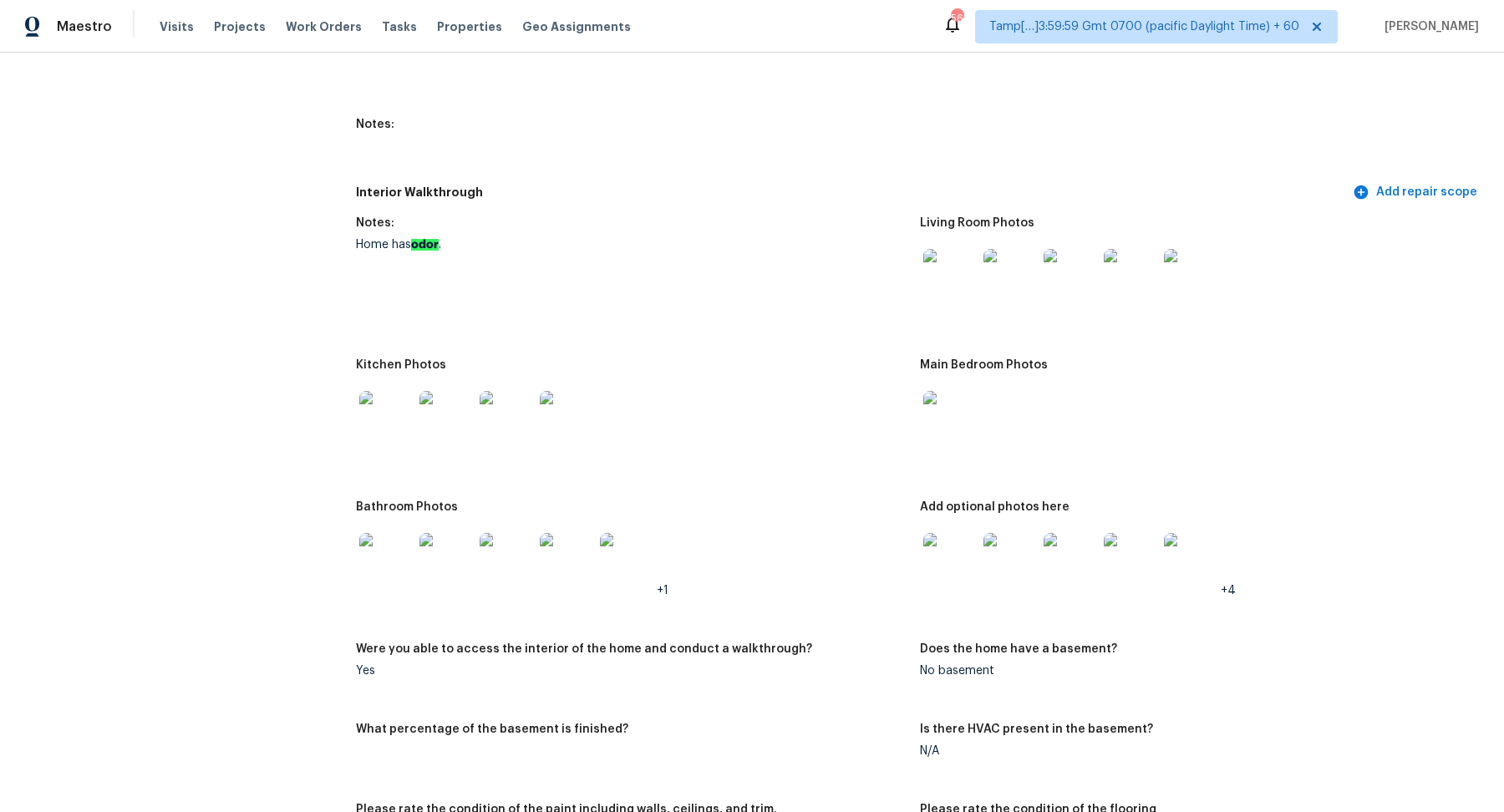
scroll to position [1809, 0]
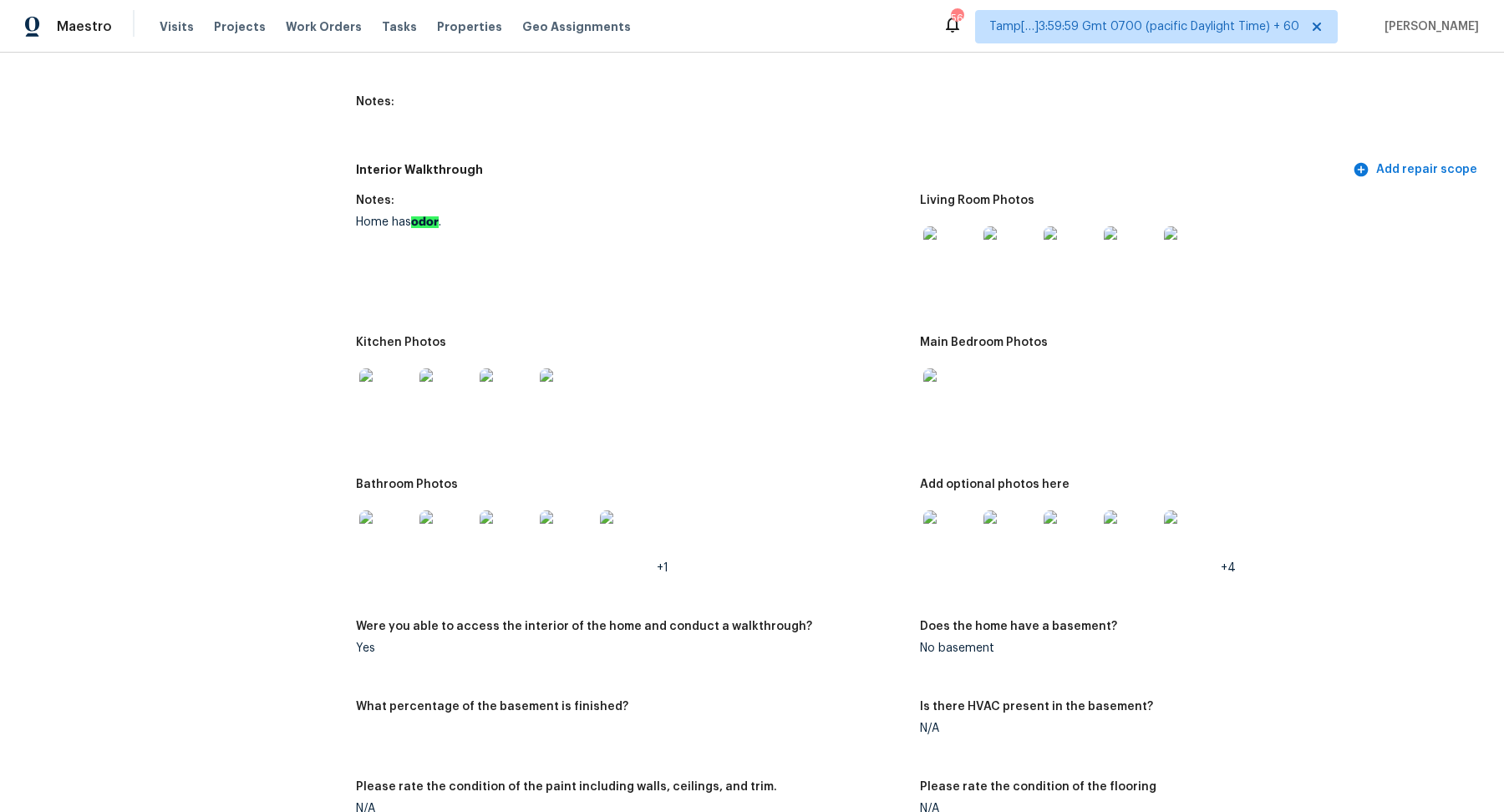
click at [391, 400] on img at bounding box center [385, 395] width 53 height 53
click at [972, 247] on img at bounding box center [950, 253] width 53 height 53
click at [386, 540] on img at bounding box center [385, 536] width 53 height 53
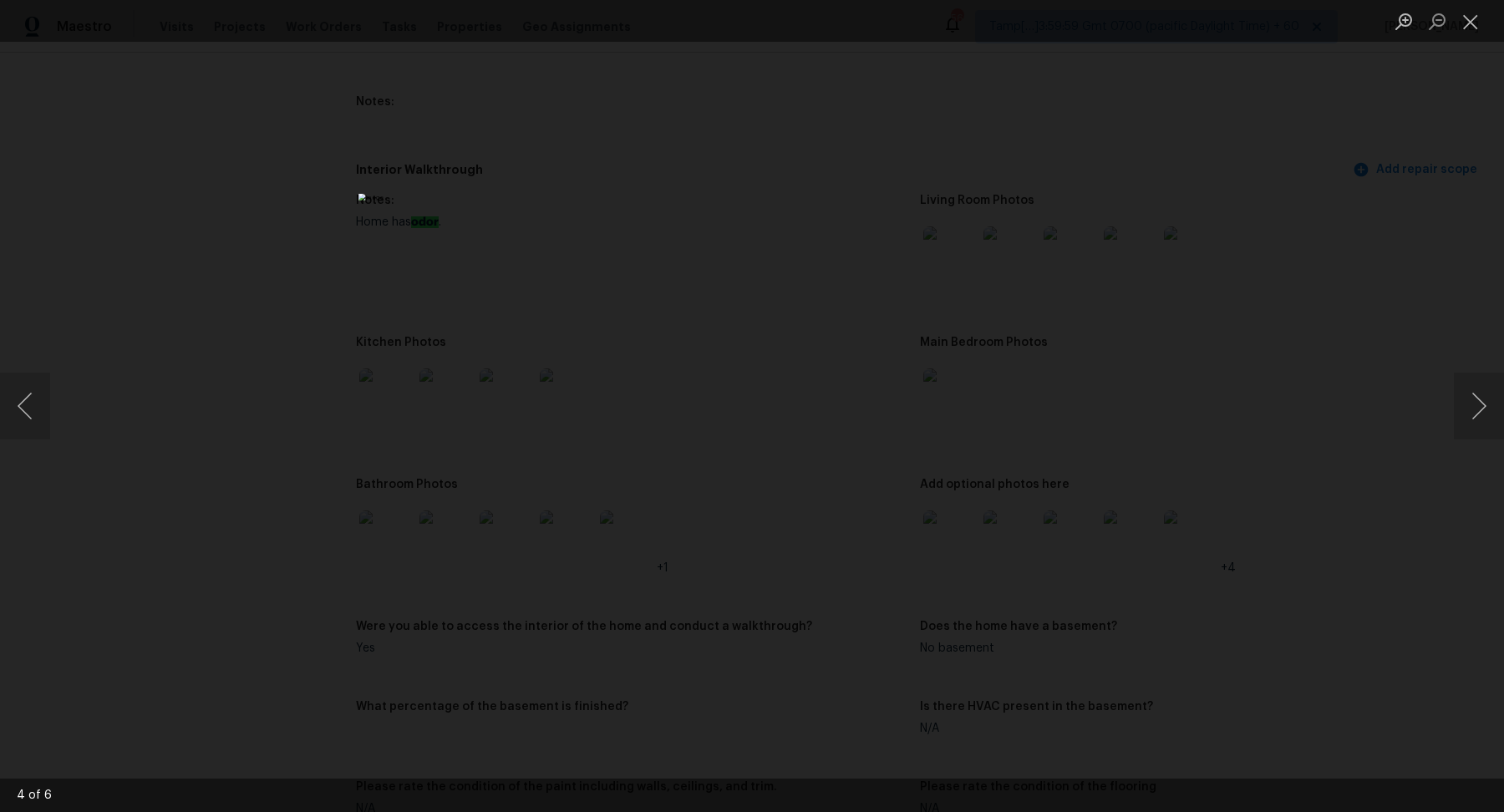
click at [1043, 222] on div "Lightbox" at bounding box center [752, 406] width 1504 height 812
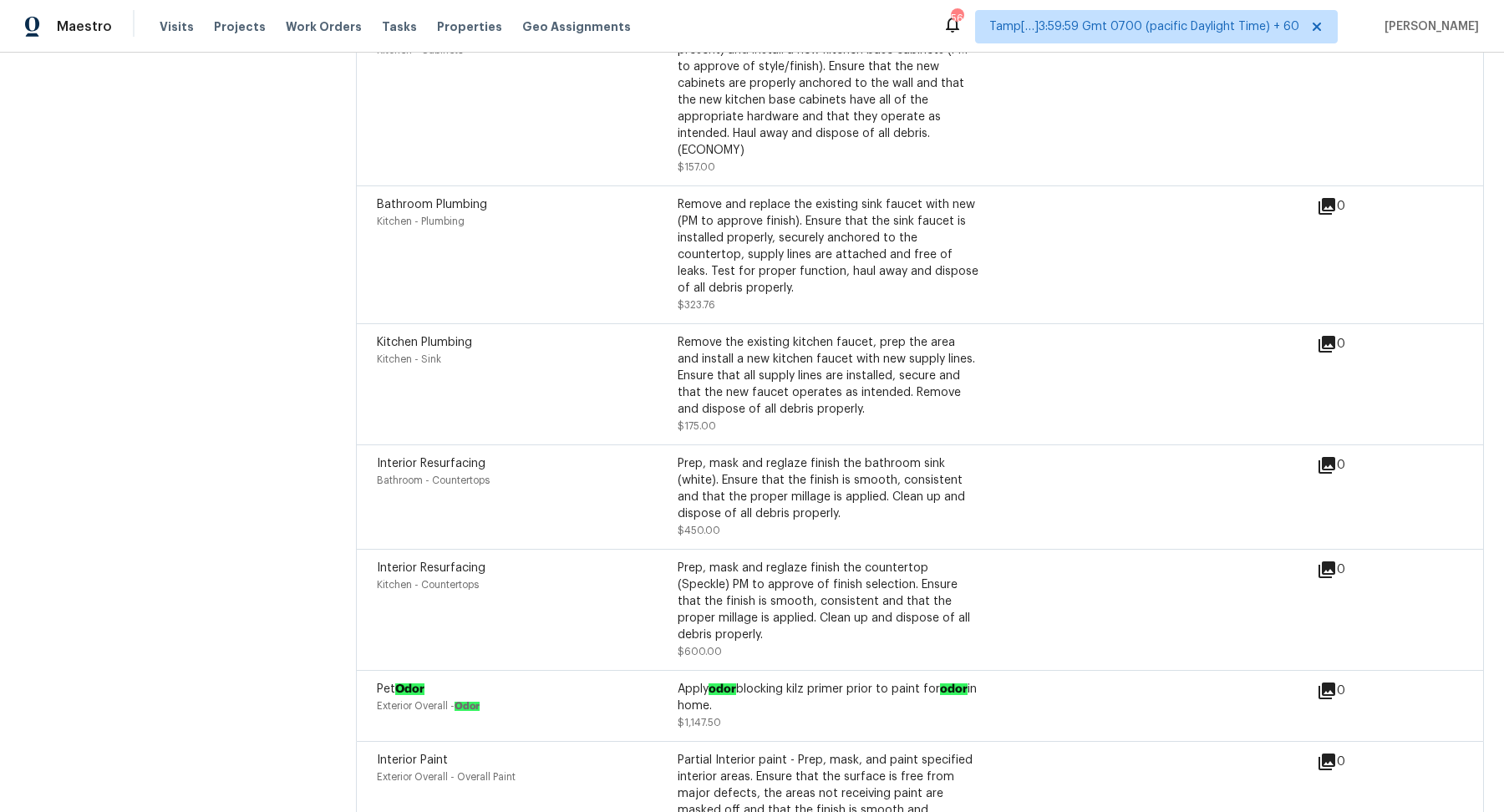
scroll to position [5892, 0]
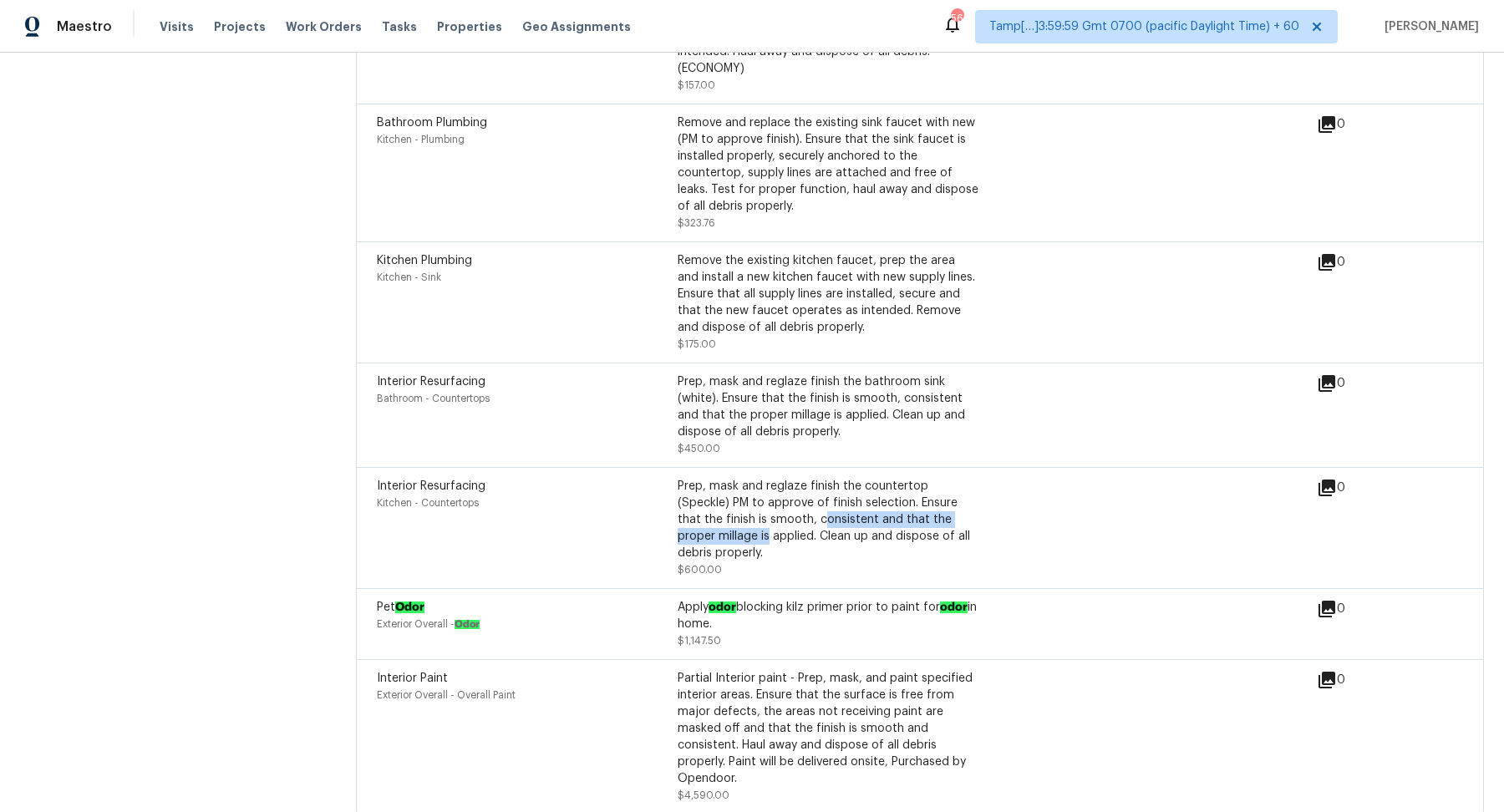
drag, startPoint x: 745, startPoint y: 481, endPoint x: 983, endPoint y: 479, distance: 238.0
click at [983, 480] on div "Interior Resurfacing Kitchen - Countertops Prep, mask and reglaze finish the co…" at bounding box center [847, 527] width 940 height 101
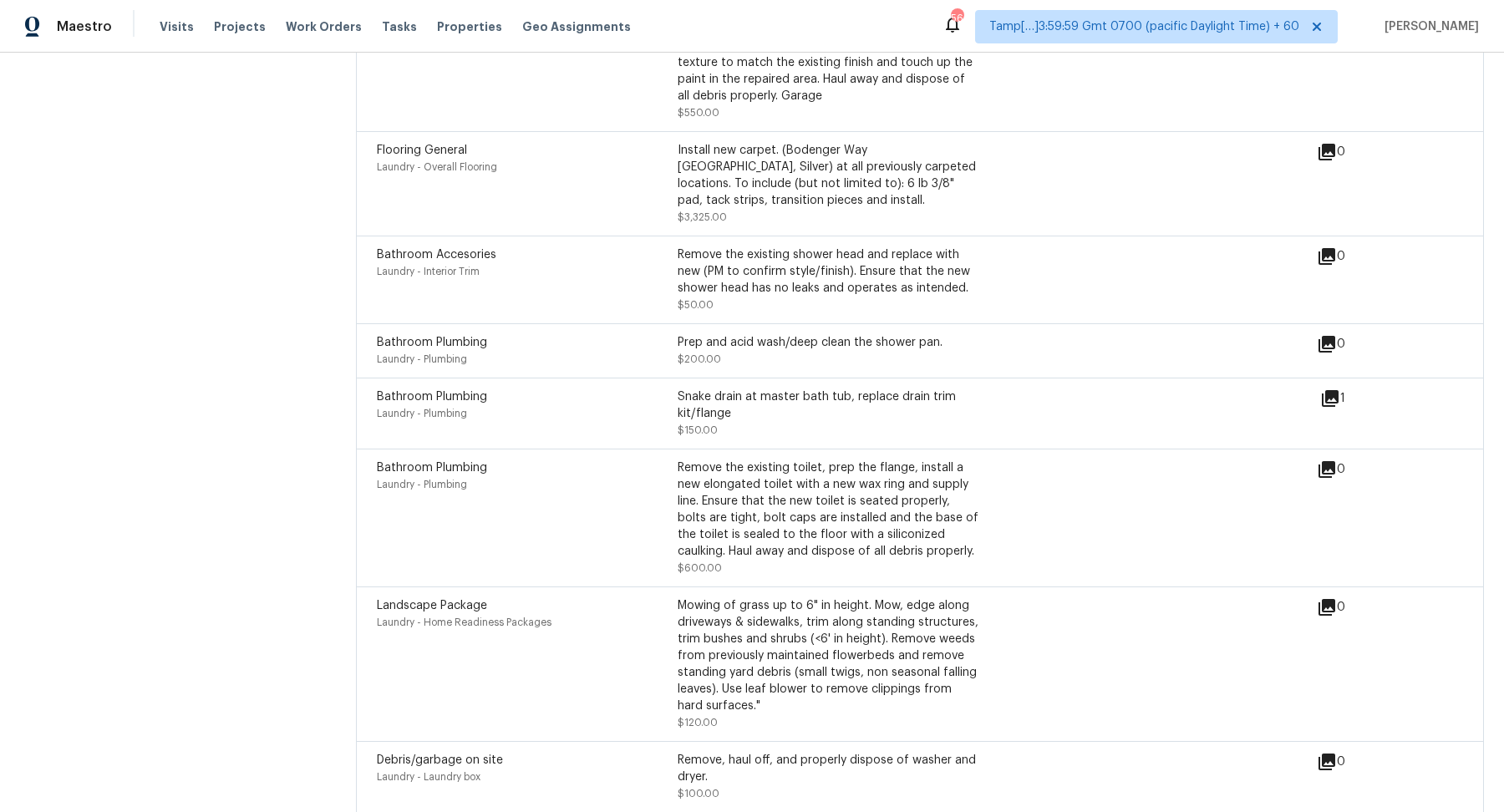
scroll to position [4081, 0]
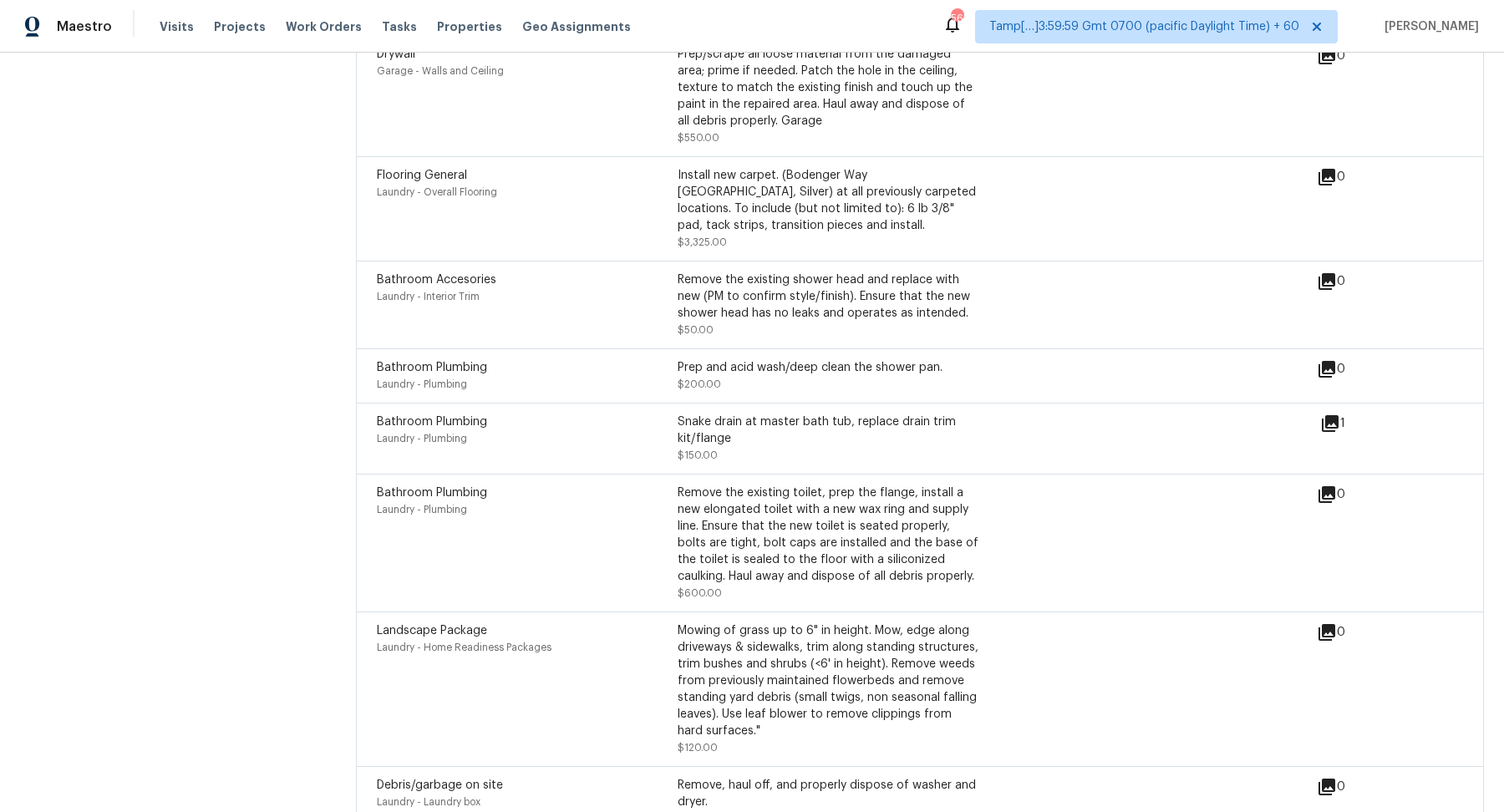
click at [1334, 413] on icon at bounding box center [1331, 423] width 20 height 20
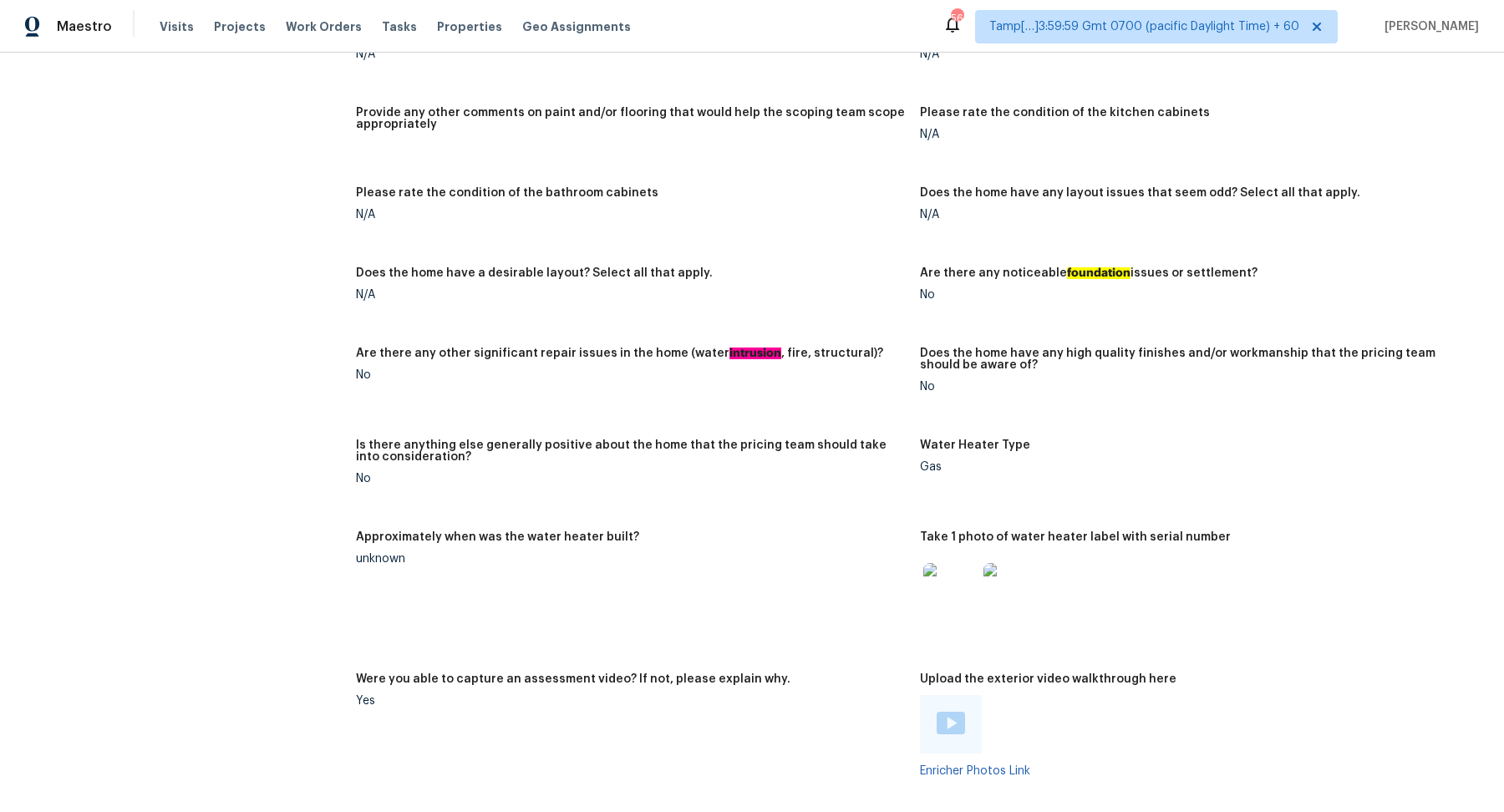
scroll to position [2054, 0]
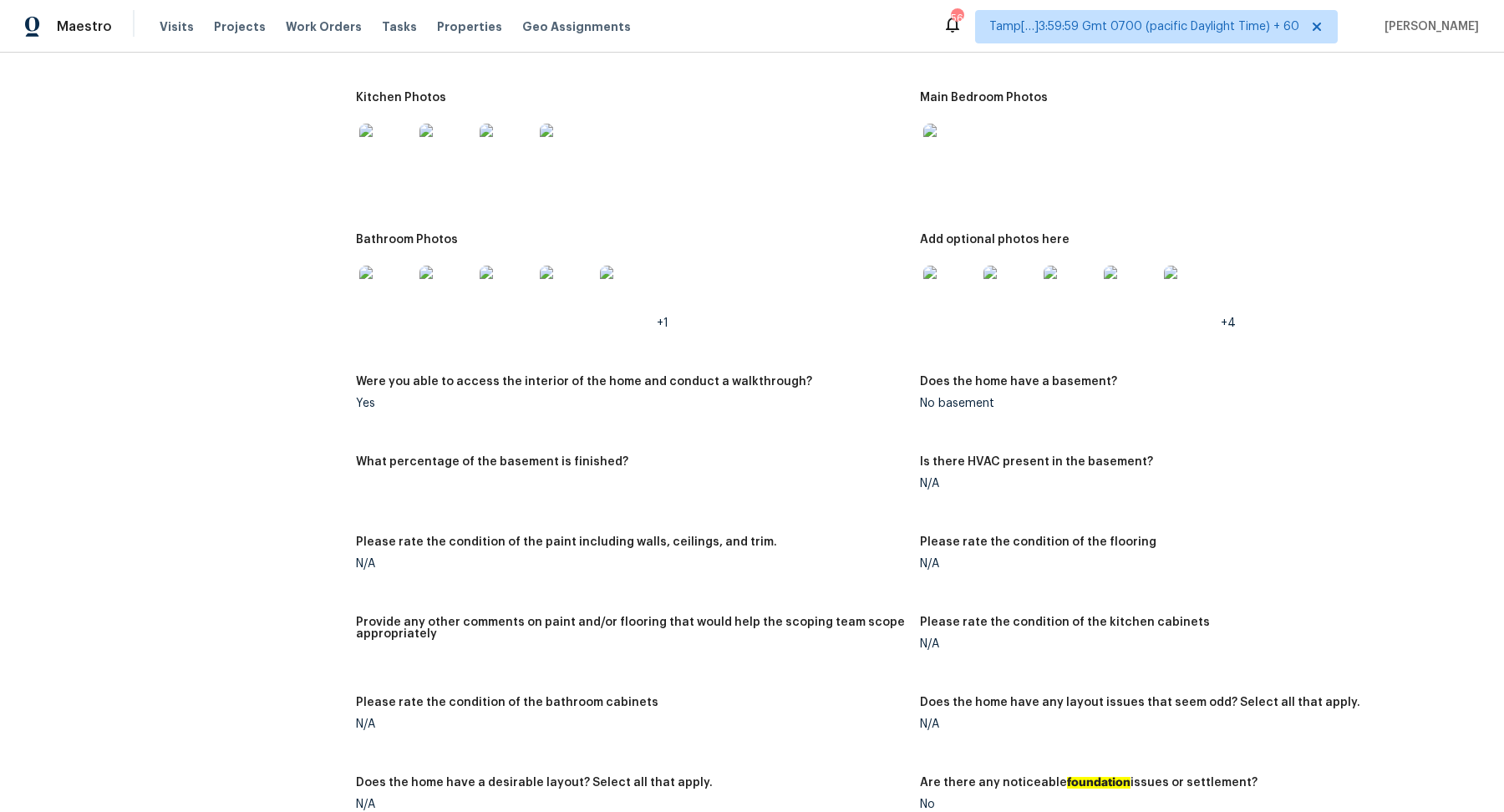
click at [944, 266] on img at bounding box center [950, 292] width 53 height 53
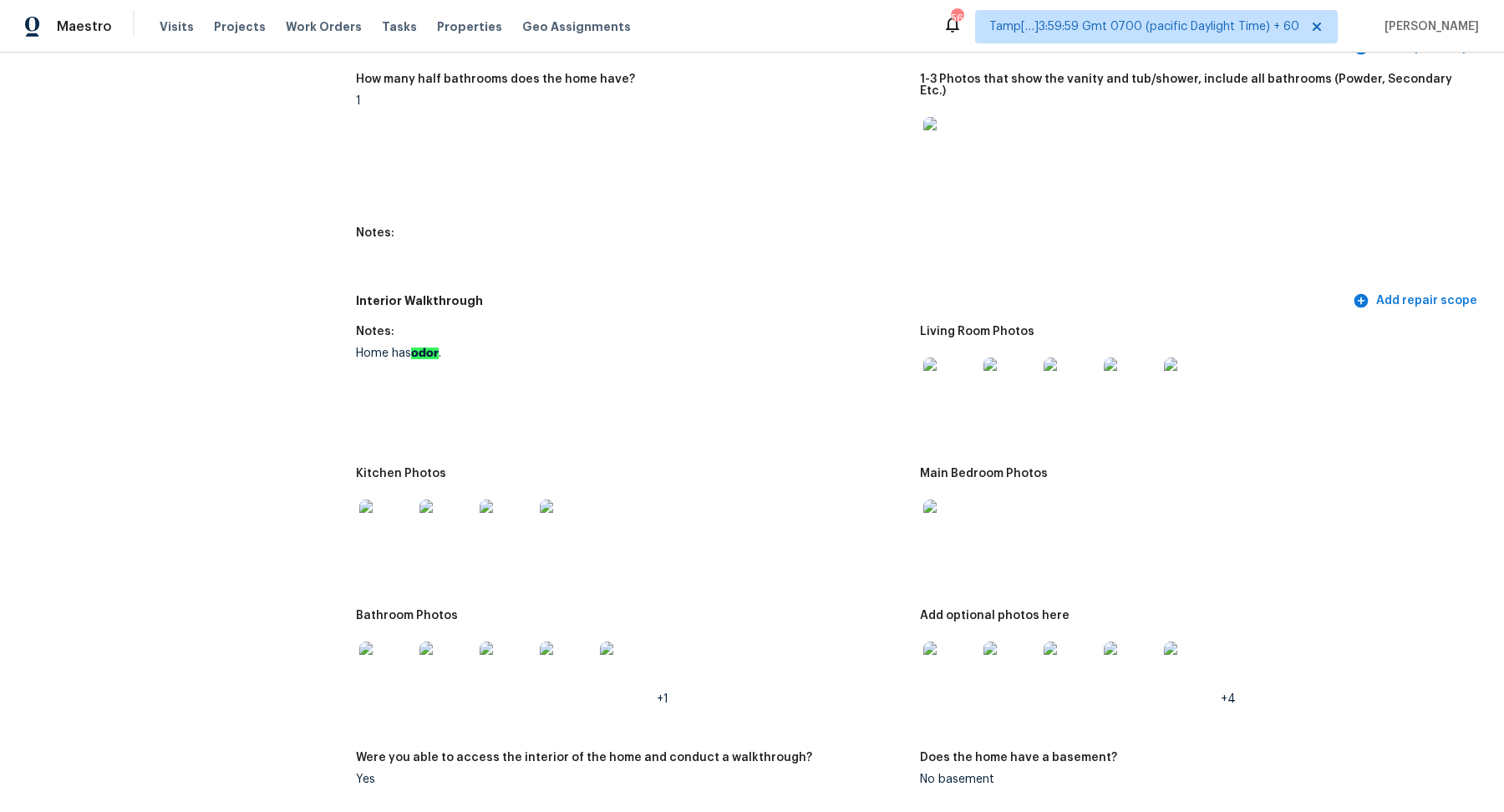
scroll to position [1717, 0]
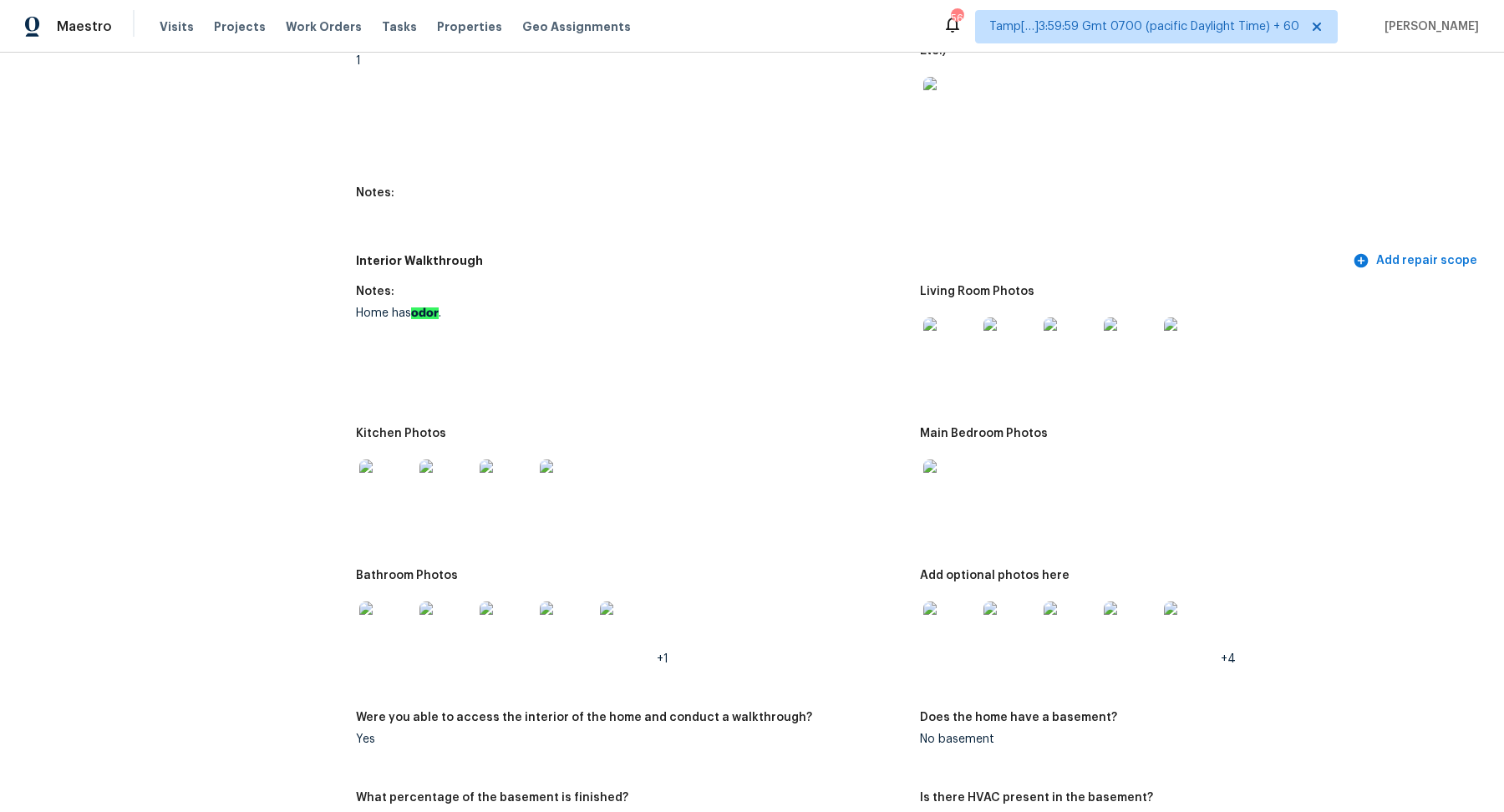
click at [936, 602] on img at bounding box center [950, 628] width 53 height 53
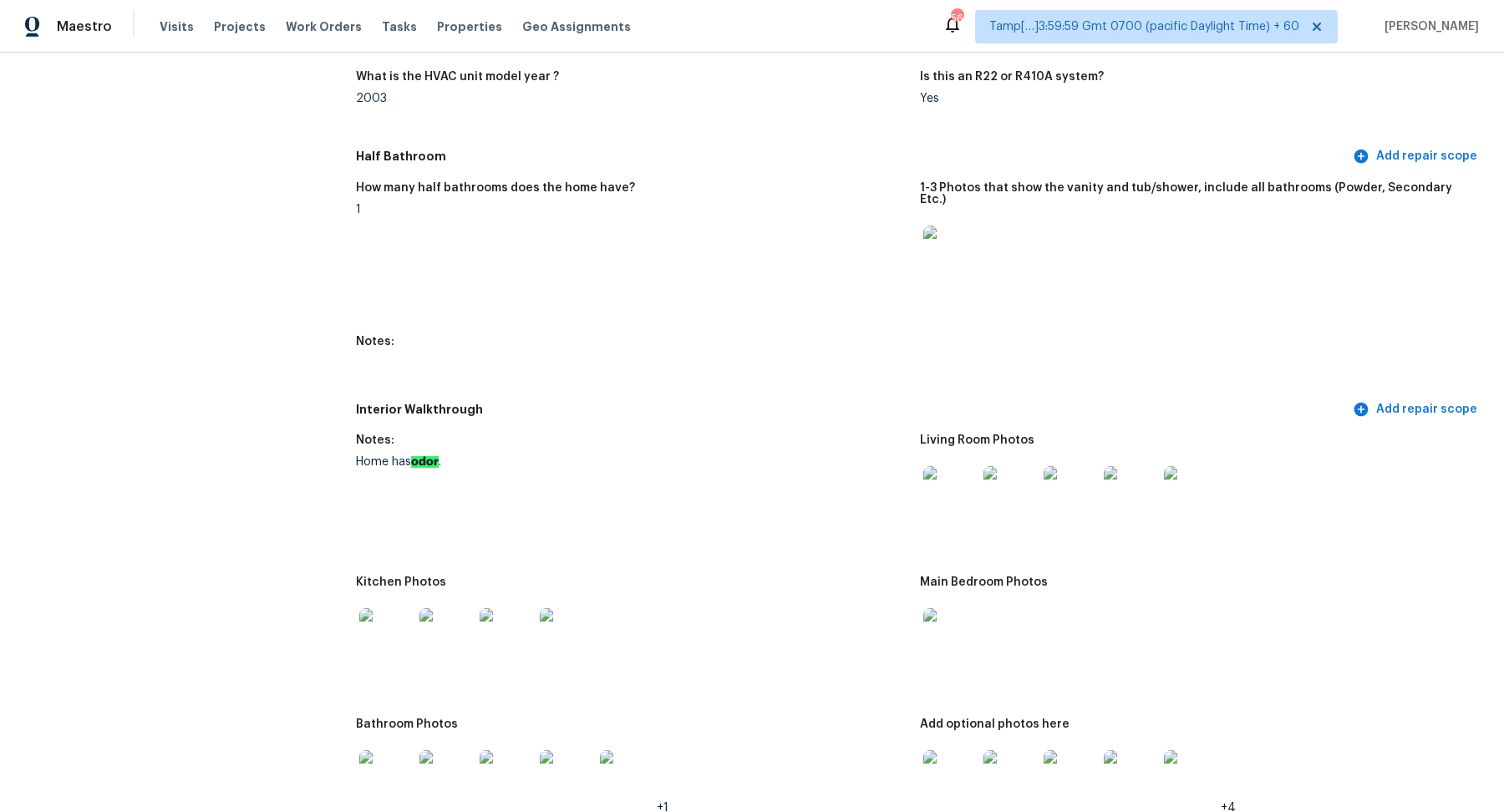
scroll to position [1677, 0]
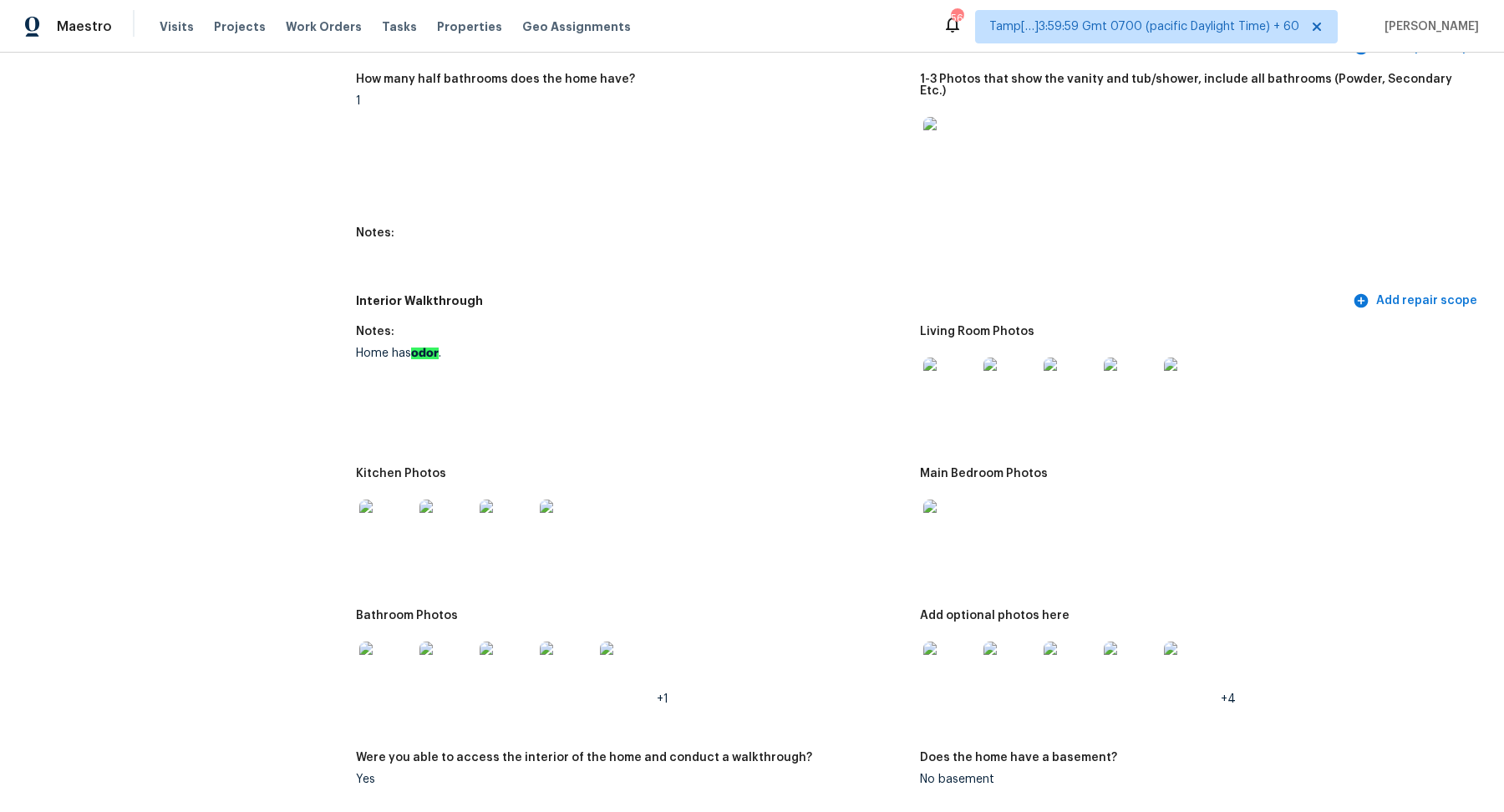
click at [952, 358] on img at bounding box center [950, 384] width 53 height 53
click at [929, 117] on img at bounding box center [950, 143] width 53 height 53
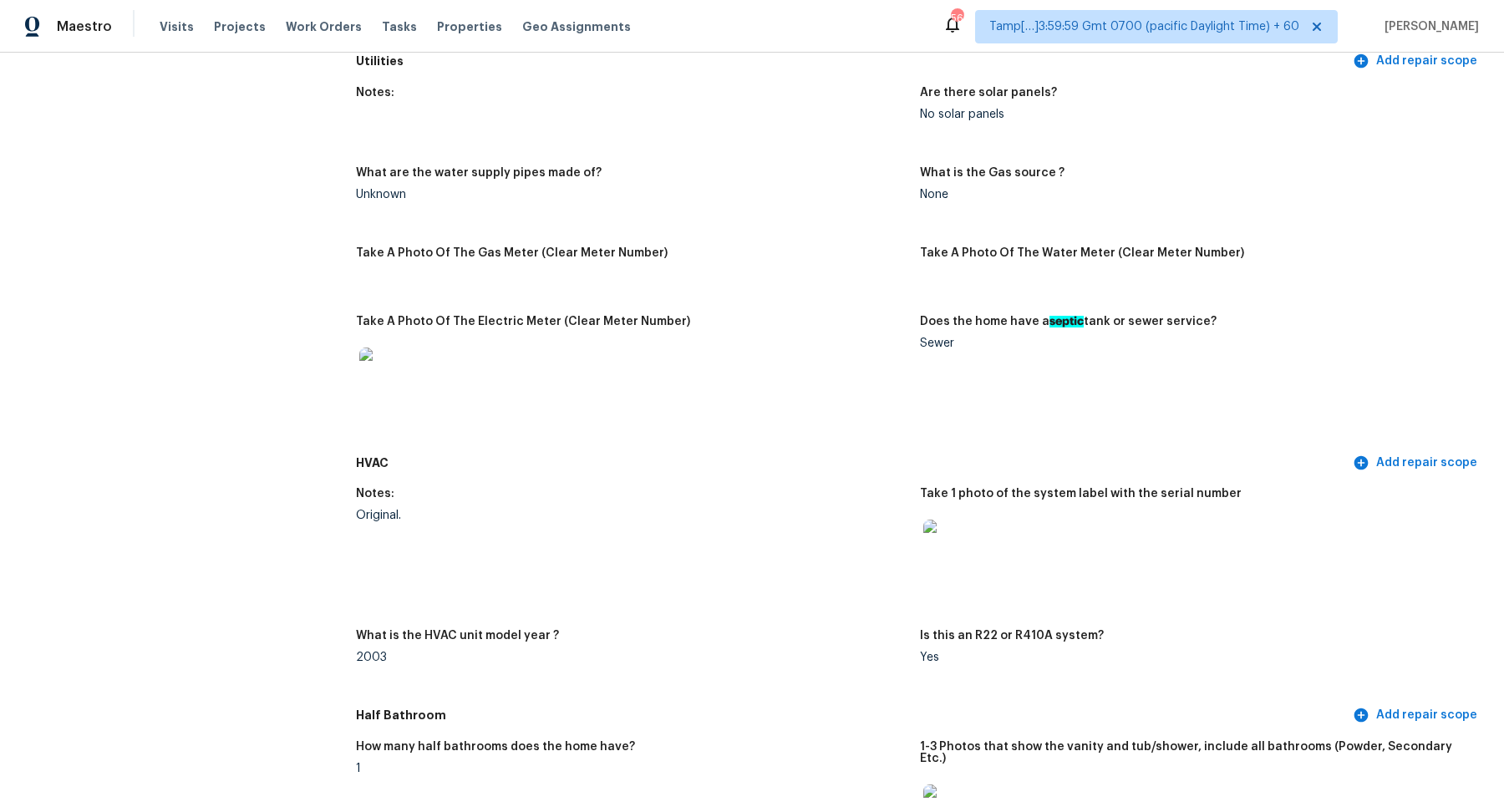
scroll to position [815, 0]
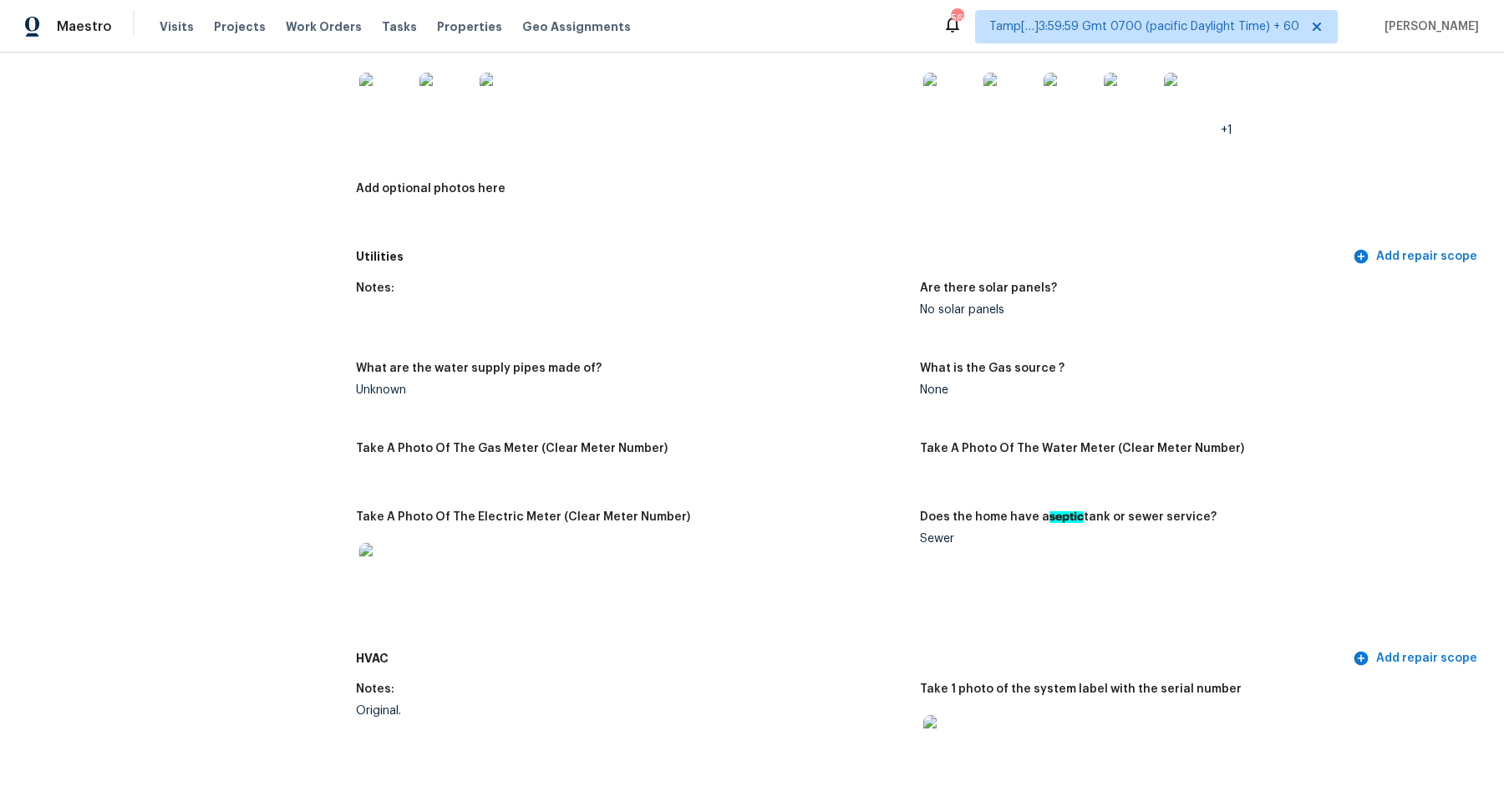
click at [952, 100] on img at bounding box center [950, 99] width 53 height 53
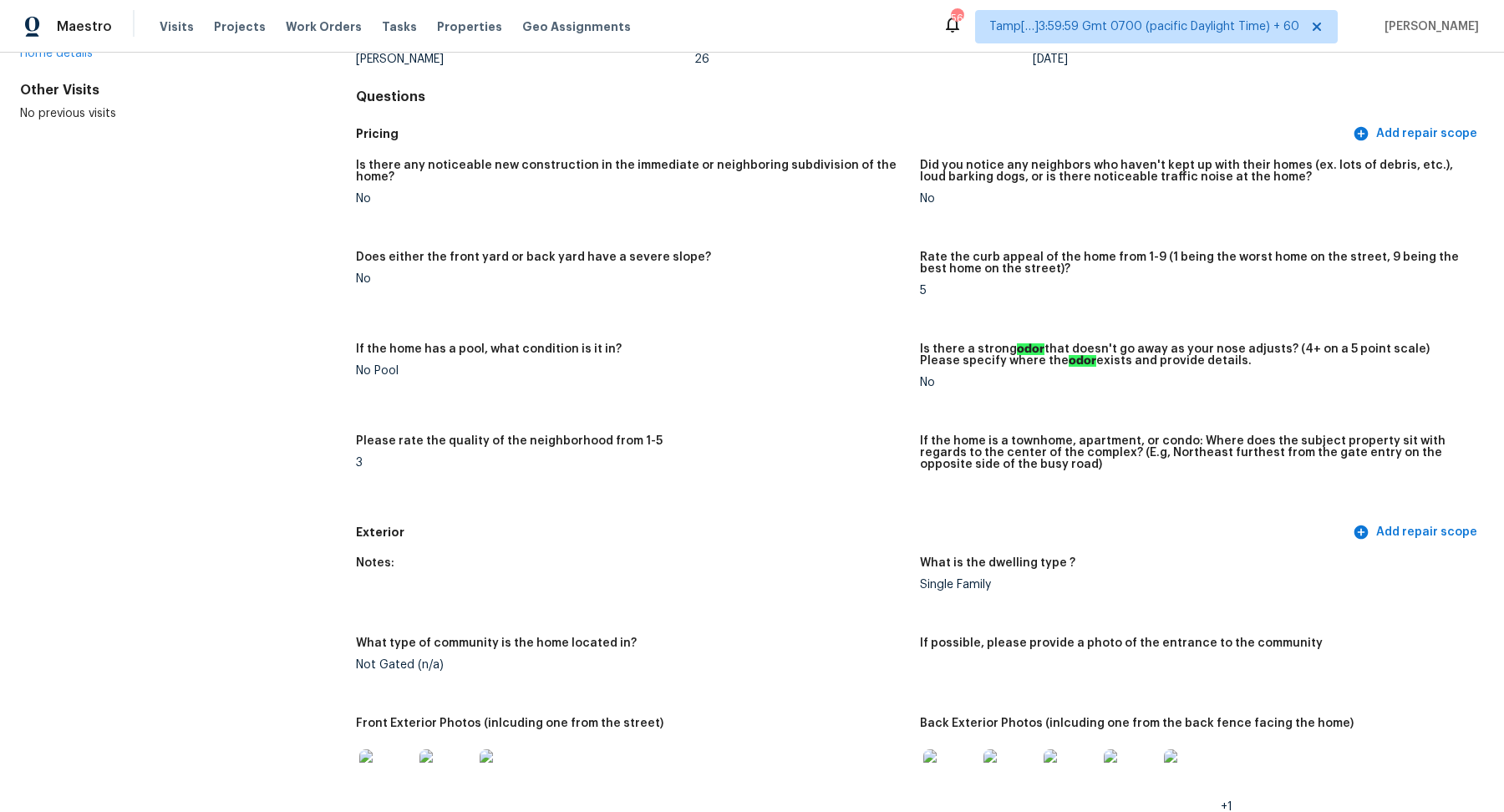
scroll to position [0, 0]
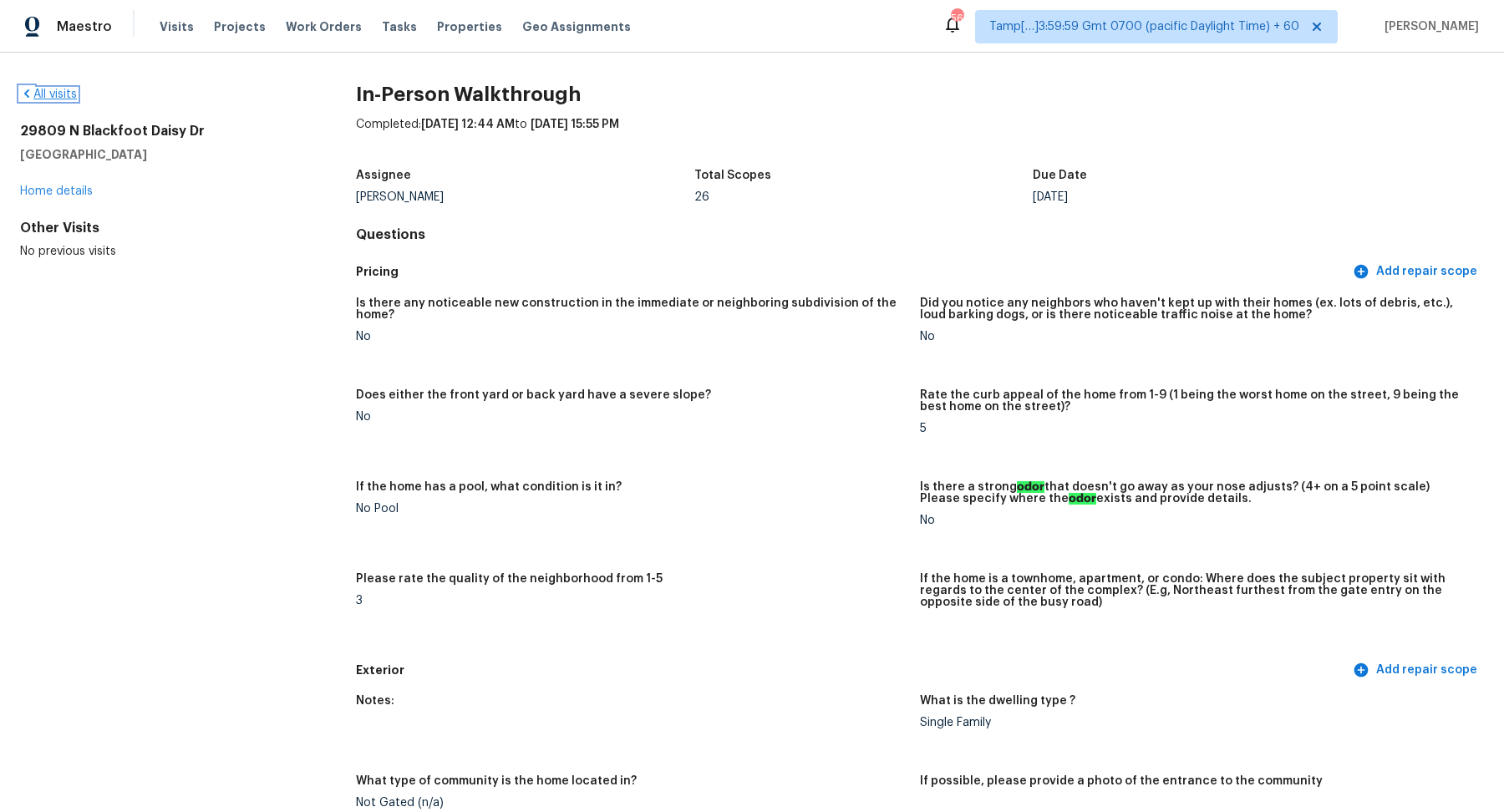
click at [48, 92] on link "All visits" at bounding box center [48, 94] width 57 height 12
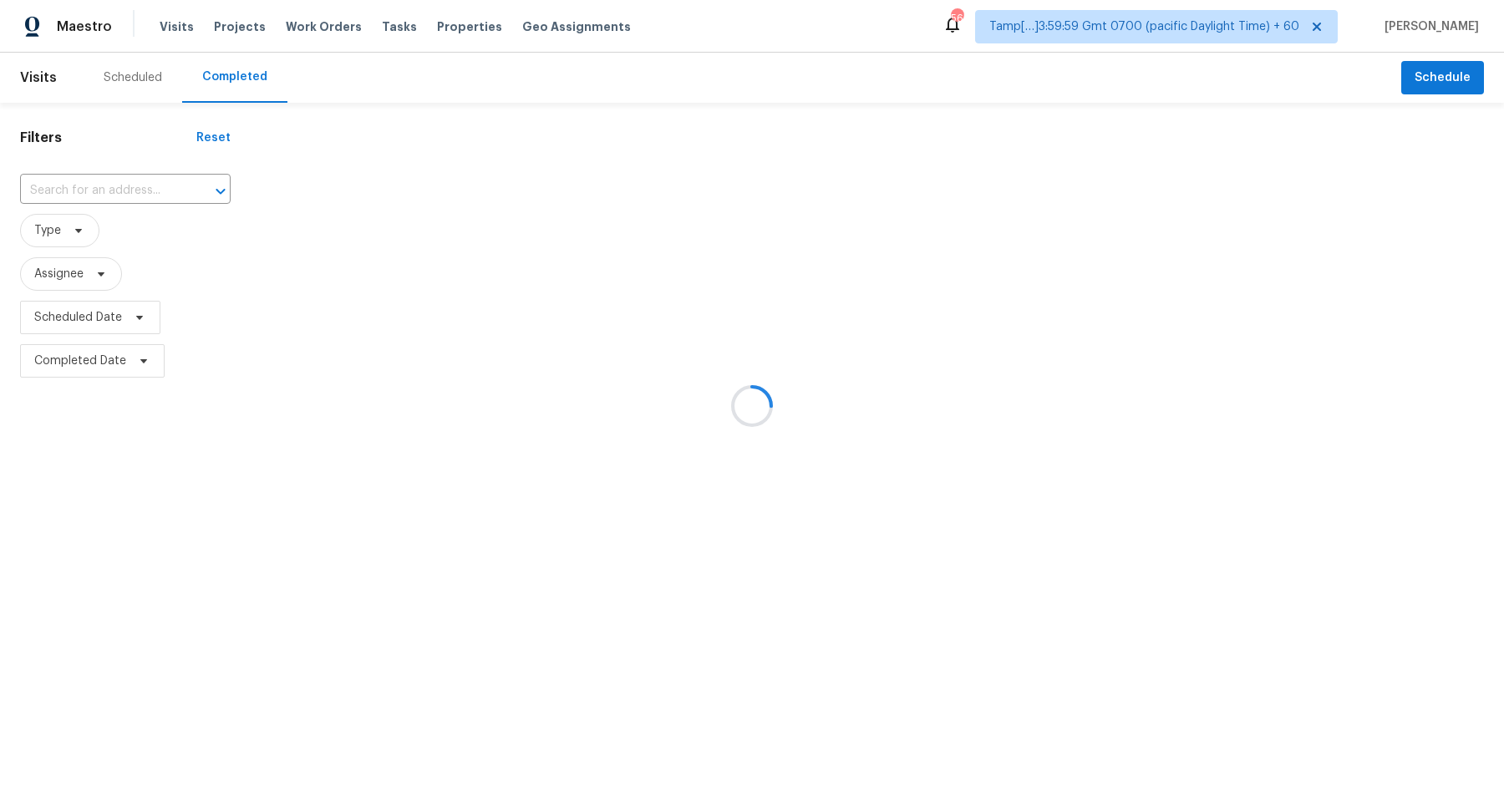
click at [122, 188] on div at bounding box center [752, 406] width 1504 height 812
click at [142, 188] on div at bounding box center [752, 406] width 1504 height 812
click at [118, 189] on div at bounding box center [752, 406] width 1504 height 812
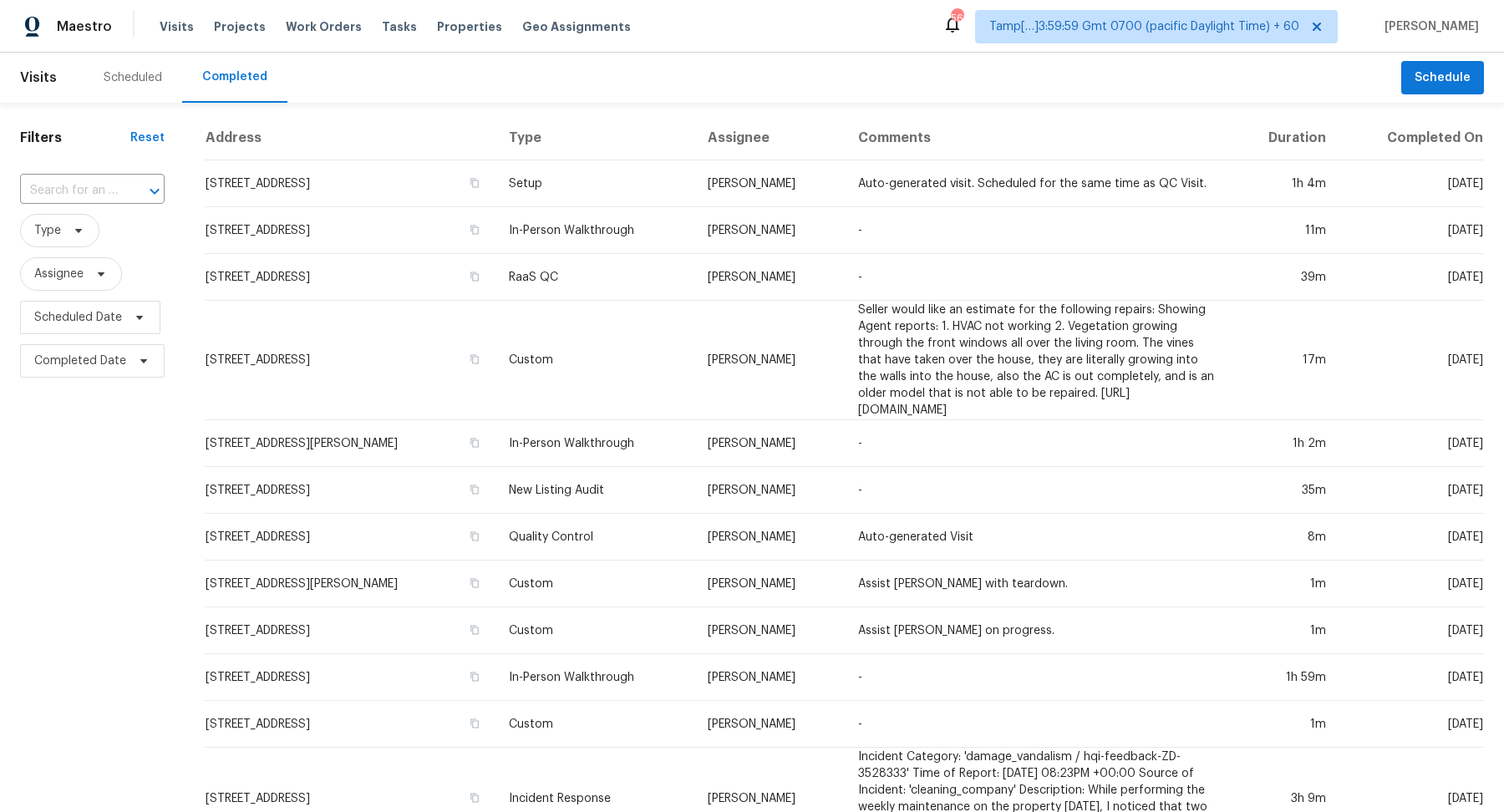
click at [121, 189] on div at bounding box center [143, 191] width 44 height 24
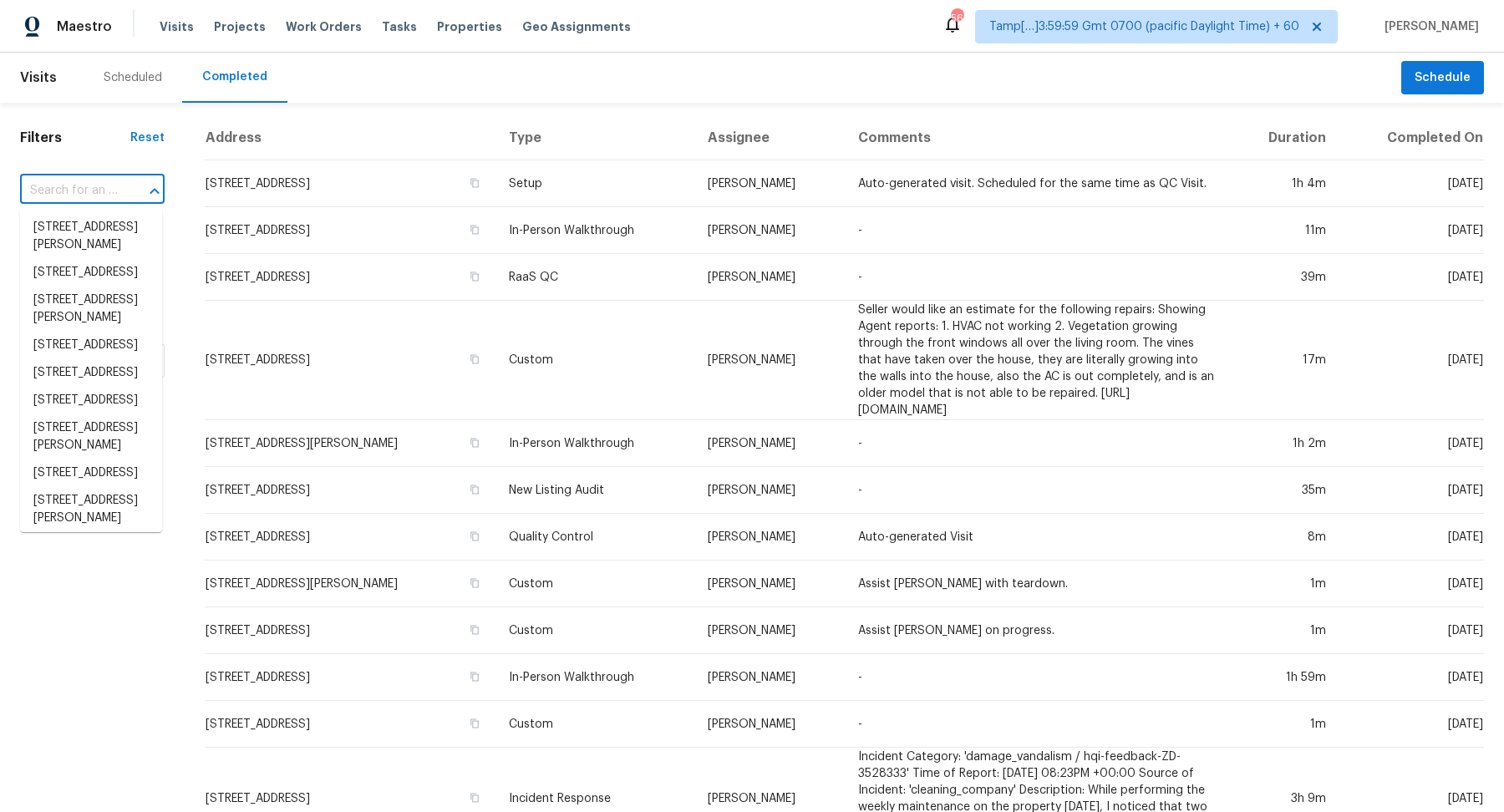
paste input "3913 Thomas Ave N Minneapolis MN 55412"
type input "3913 Thomas Ave N Minneapolis MN 55412"
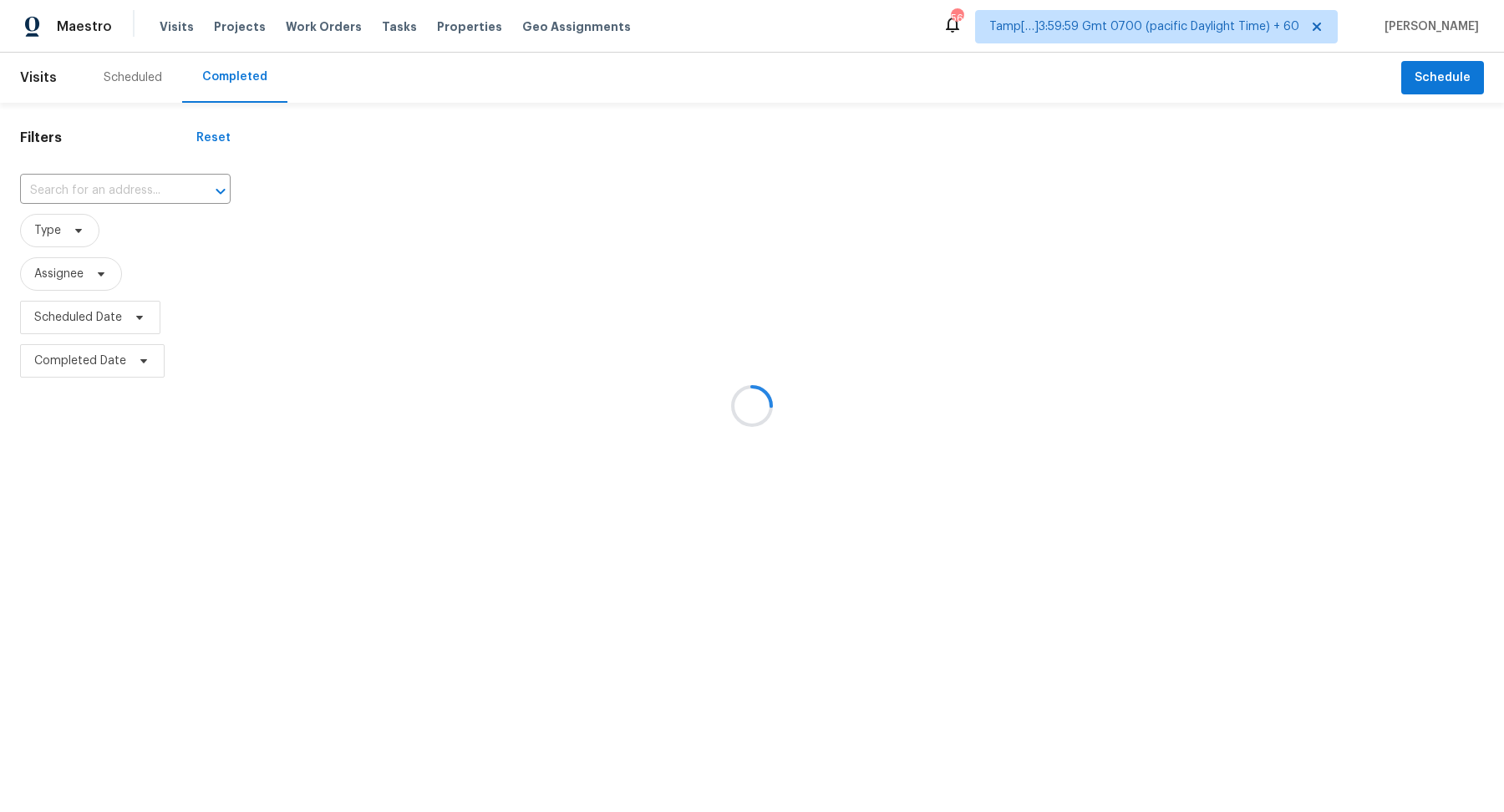
type input "3913 Thomas Ave N, Minneapolis, MN 55412"
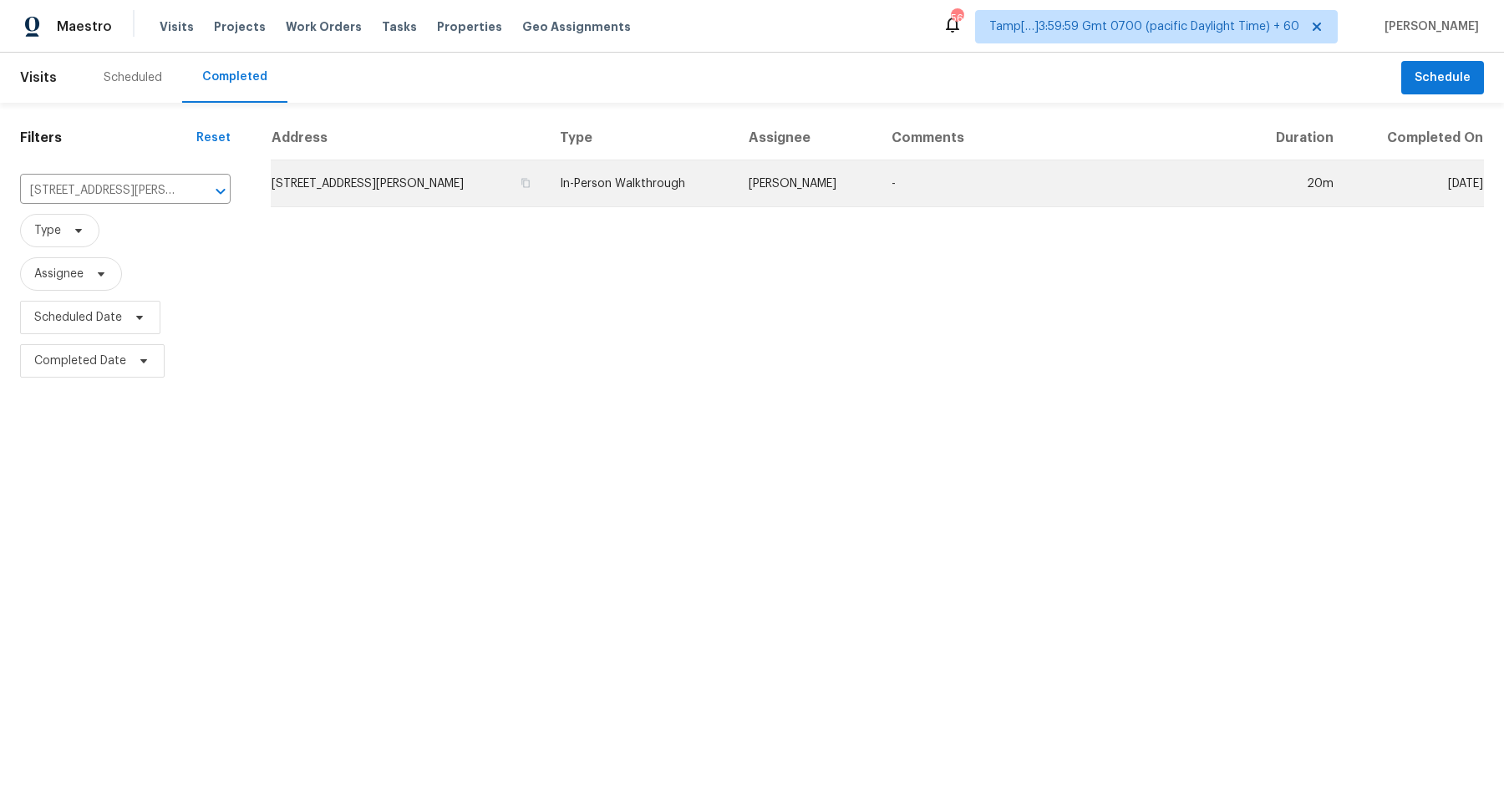
click at [322, 184] on td "3913 Thomas Ave N, Minneapolis, MN 55412" at bounding box center [409, 184] width 276 height 47
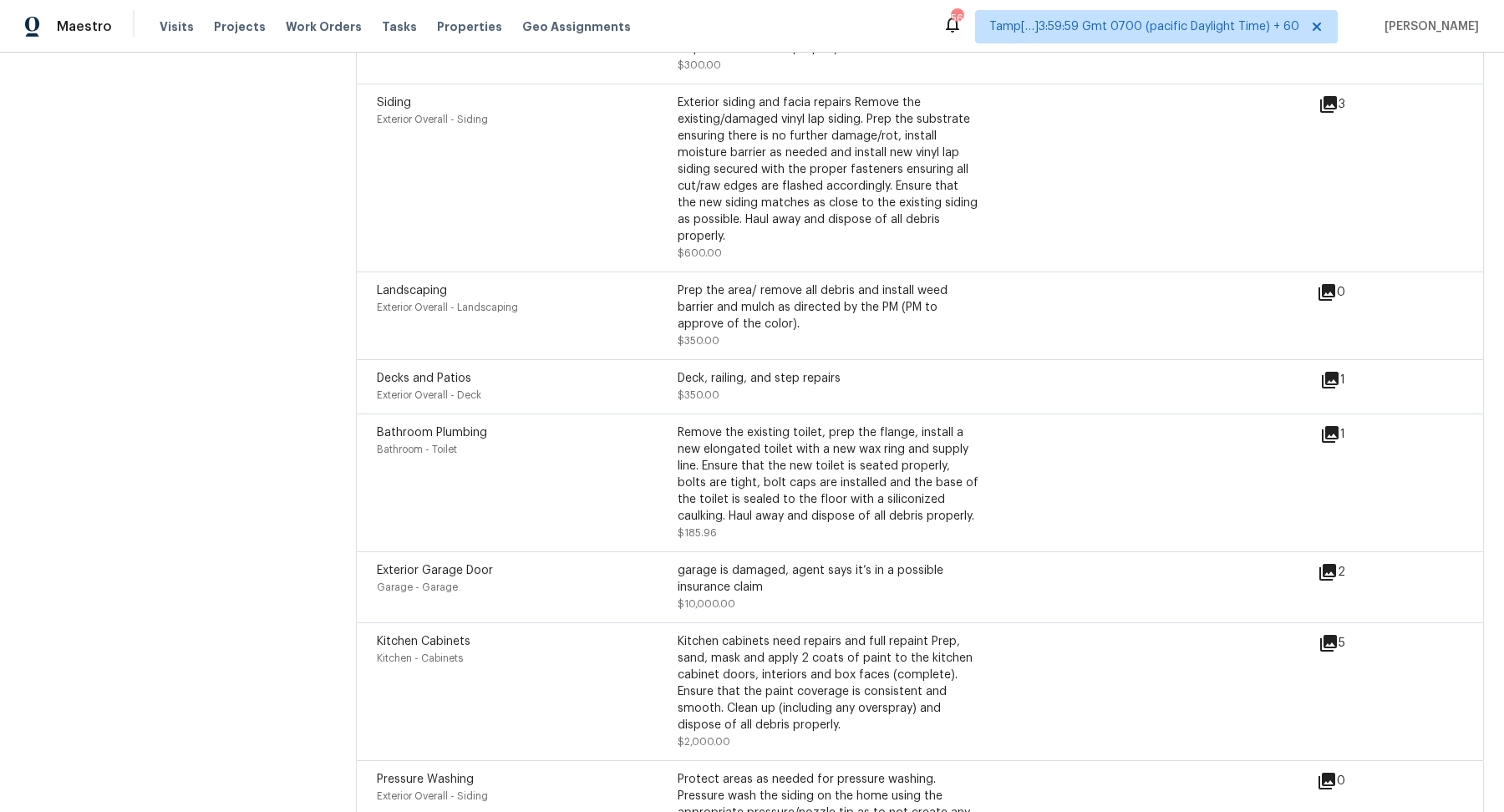
scroll to position [4858, 0]
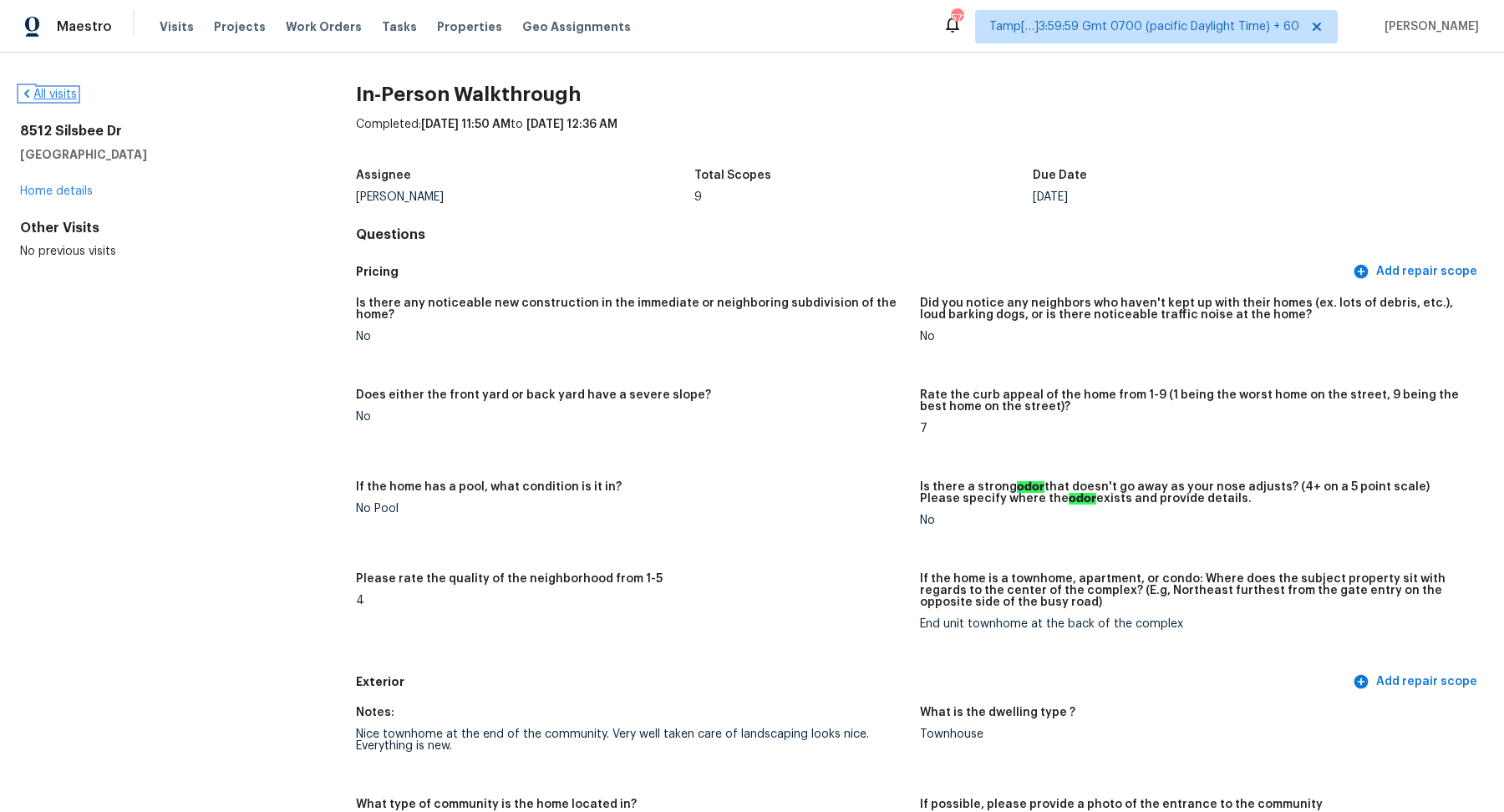
click at [37, 95] on link "All visits" at bounding box center [48, 94] width 57 height 12
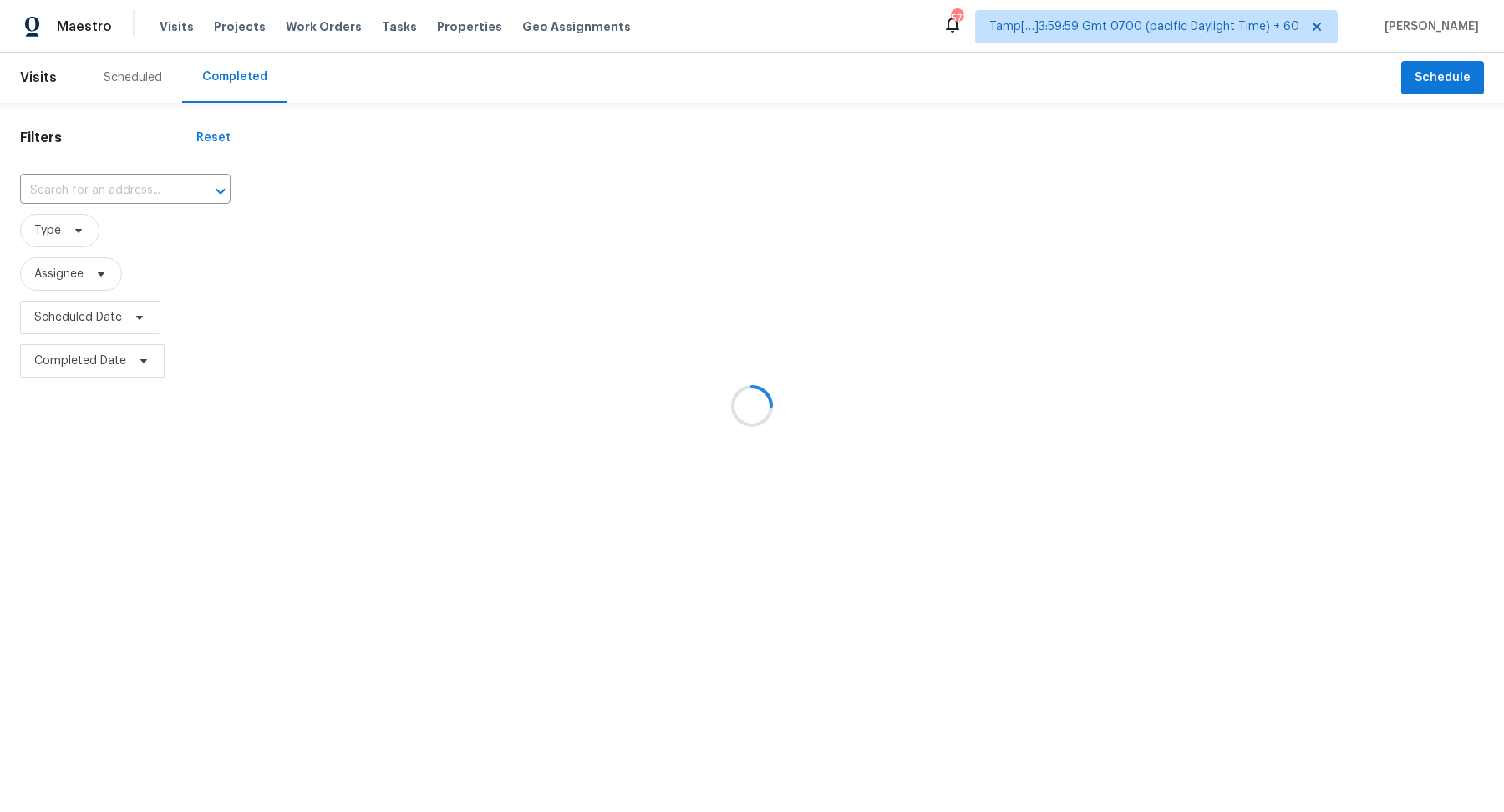
click at [105, 190] on div at bounding box center [752, 406] width 1504 height 812
click at [128, 178] on div at bounding box center [752, 406] width 1504 height 812
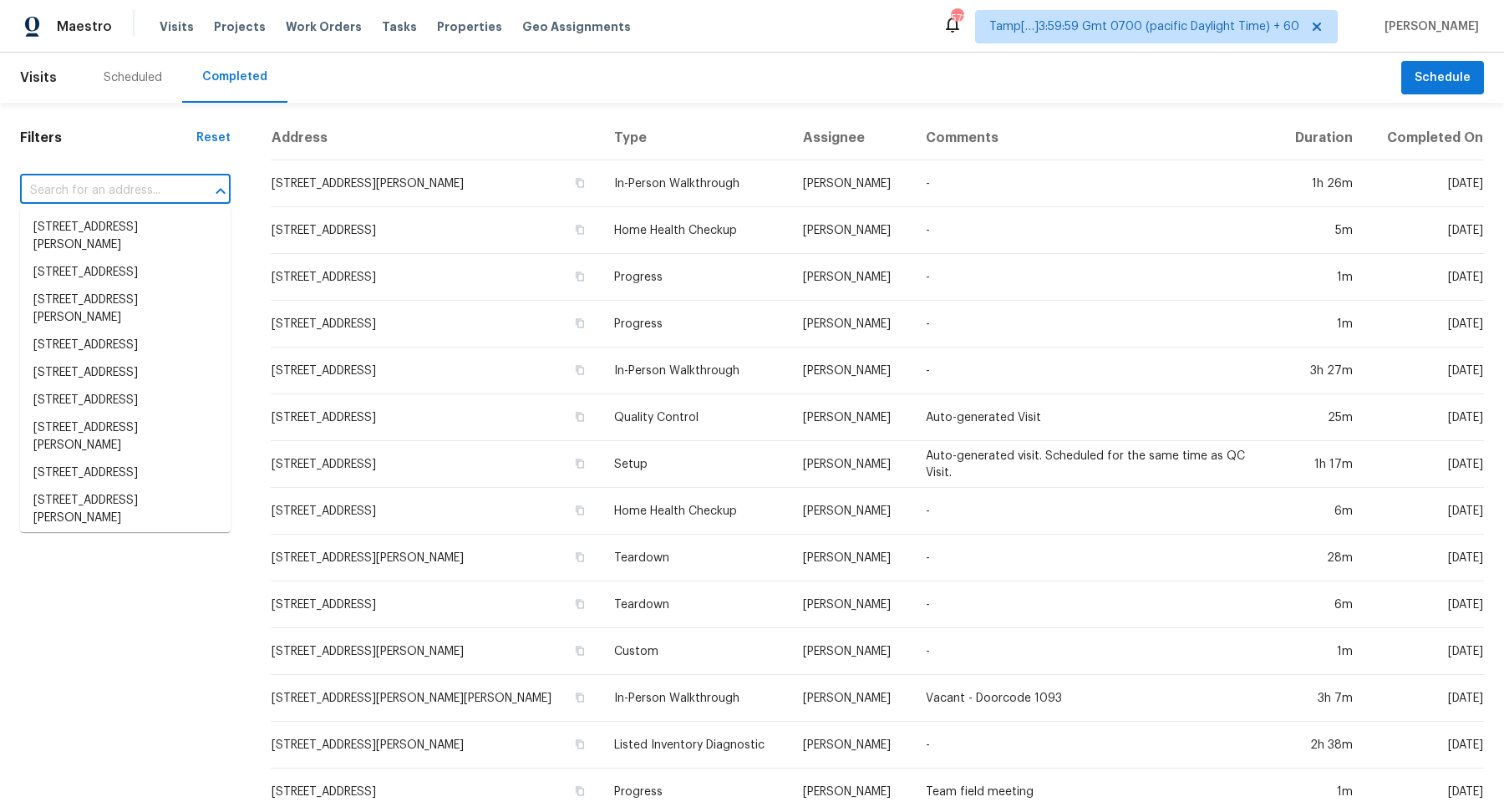
click at [128, 178] on input "text" at bounding box center [102, 190] width 164 height 26
paste input "[STREET_ADDRESS][PERSON_NAME]"
type input "[STREET_ADDRESS][PERSON_NAME]"
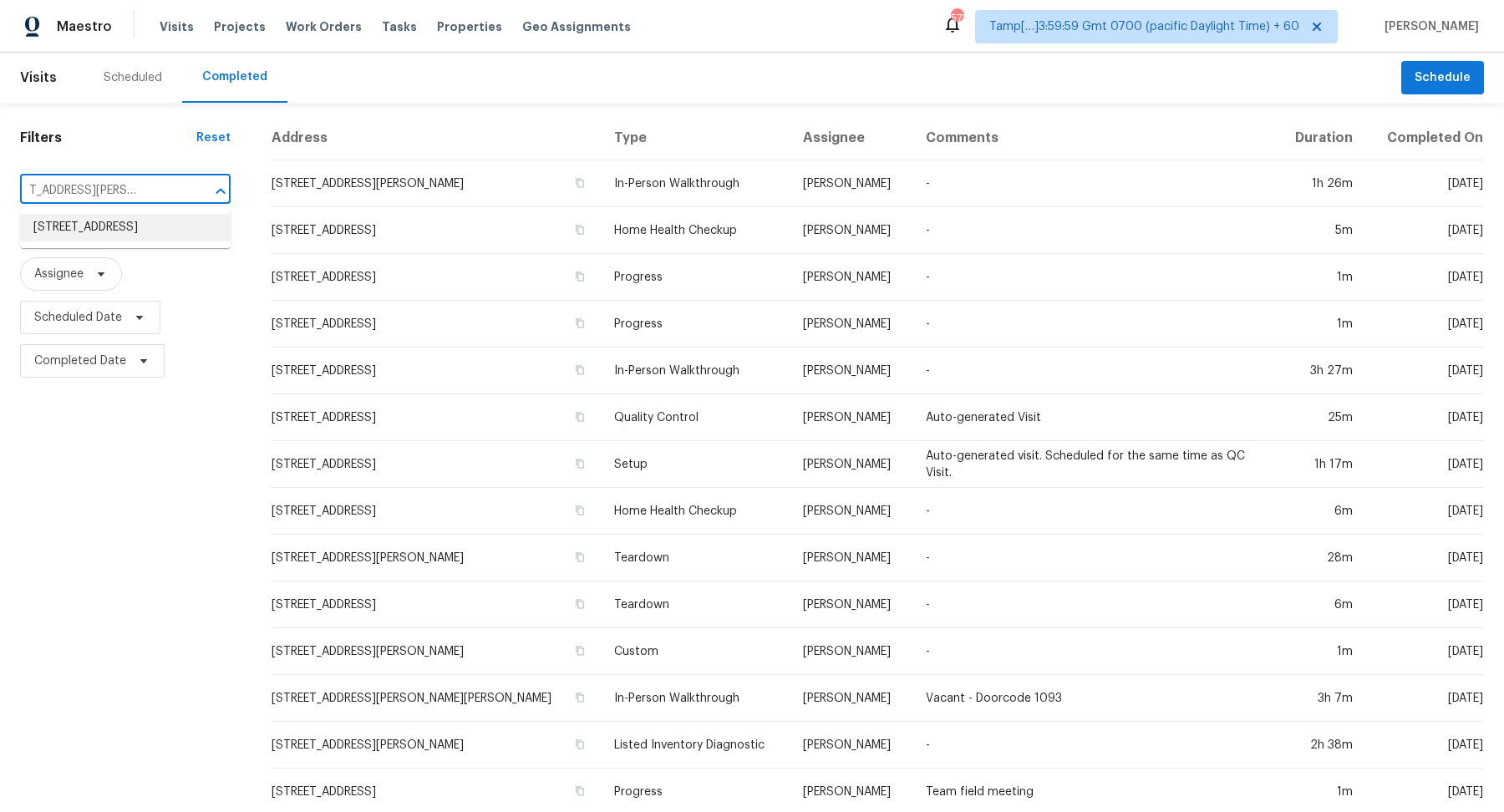
click at [138, 223] on li "[STREET_ADDRESS]" at bounding box center [125, 227] width 210 height 27
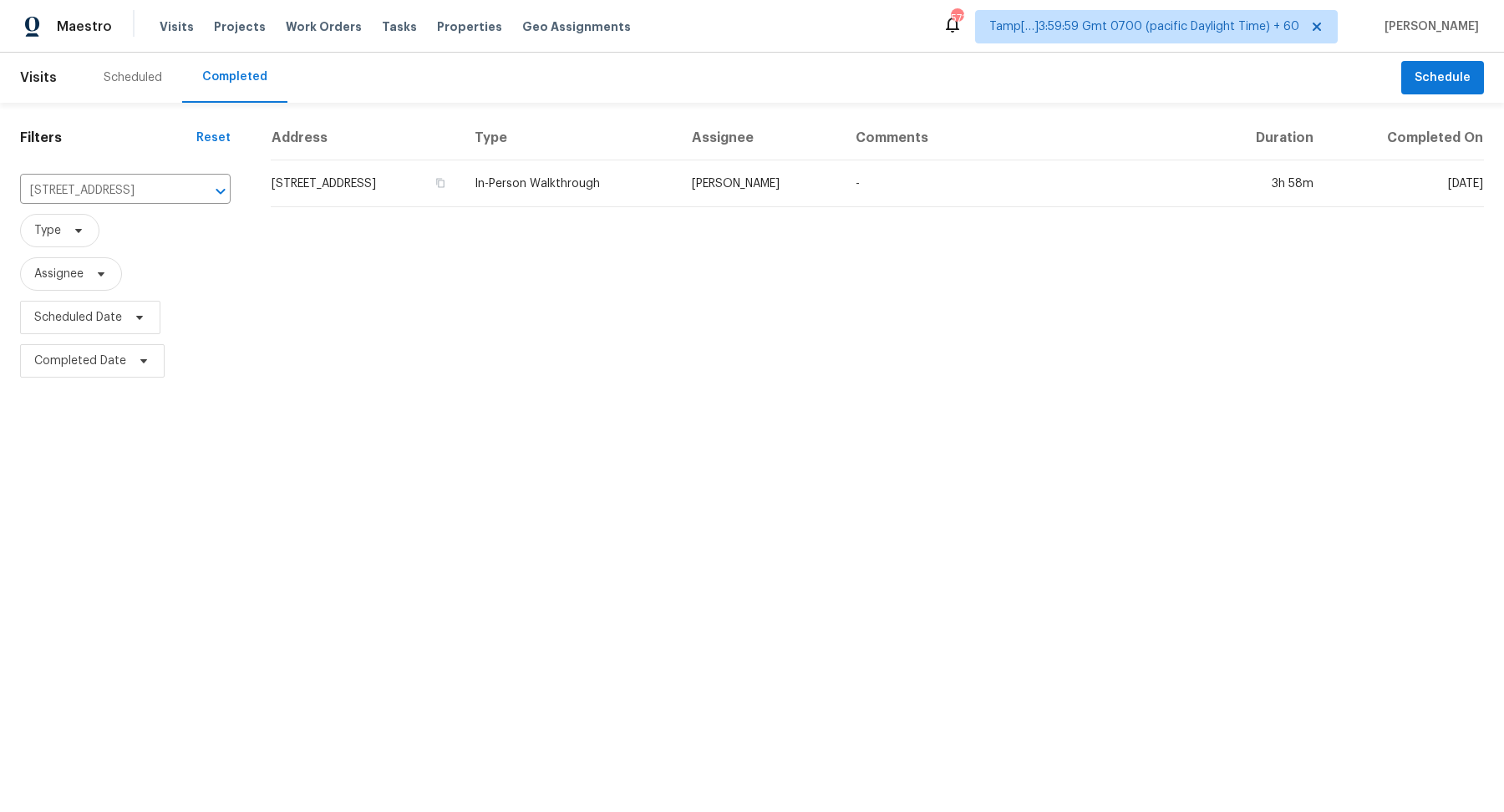
click at [377, 188] on td "[STREET_ADDRESS]" at bounding box center [366, 184] width 190 height 47
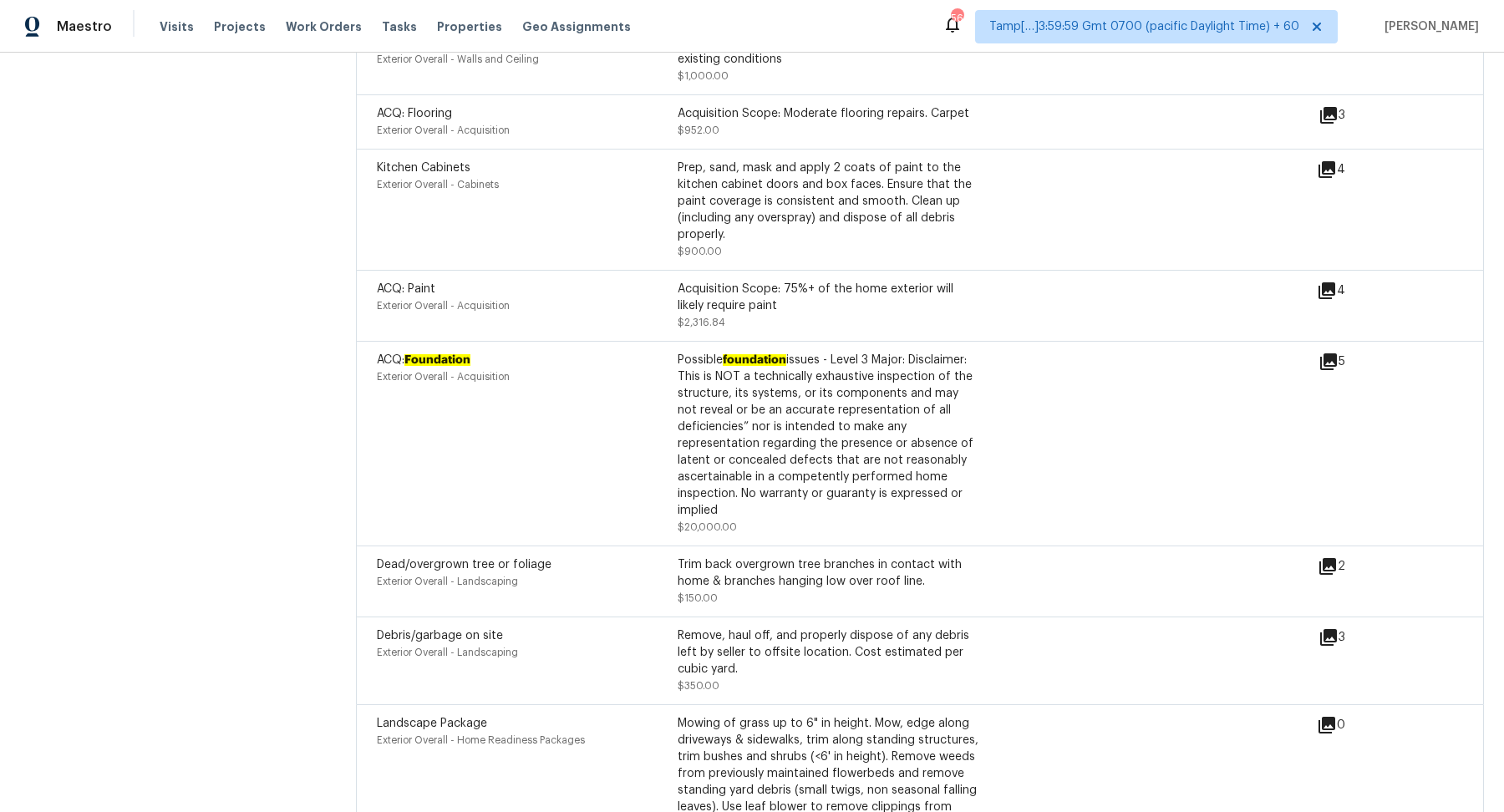
scroll to position [4306, 0]
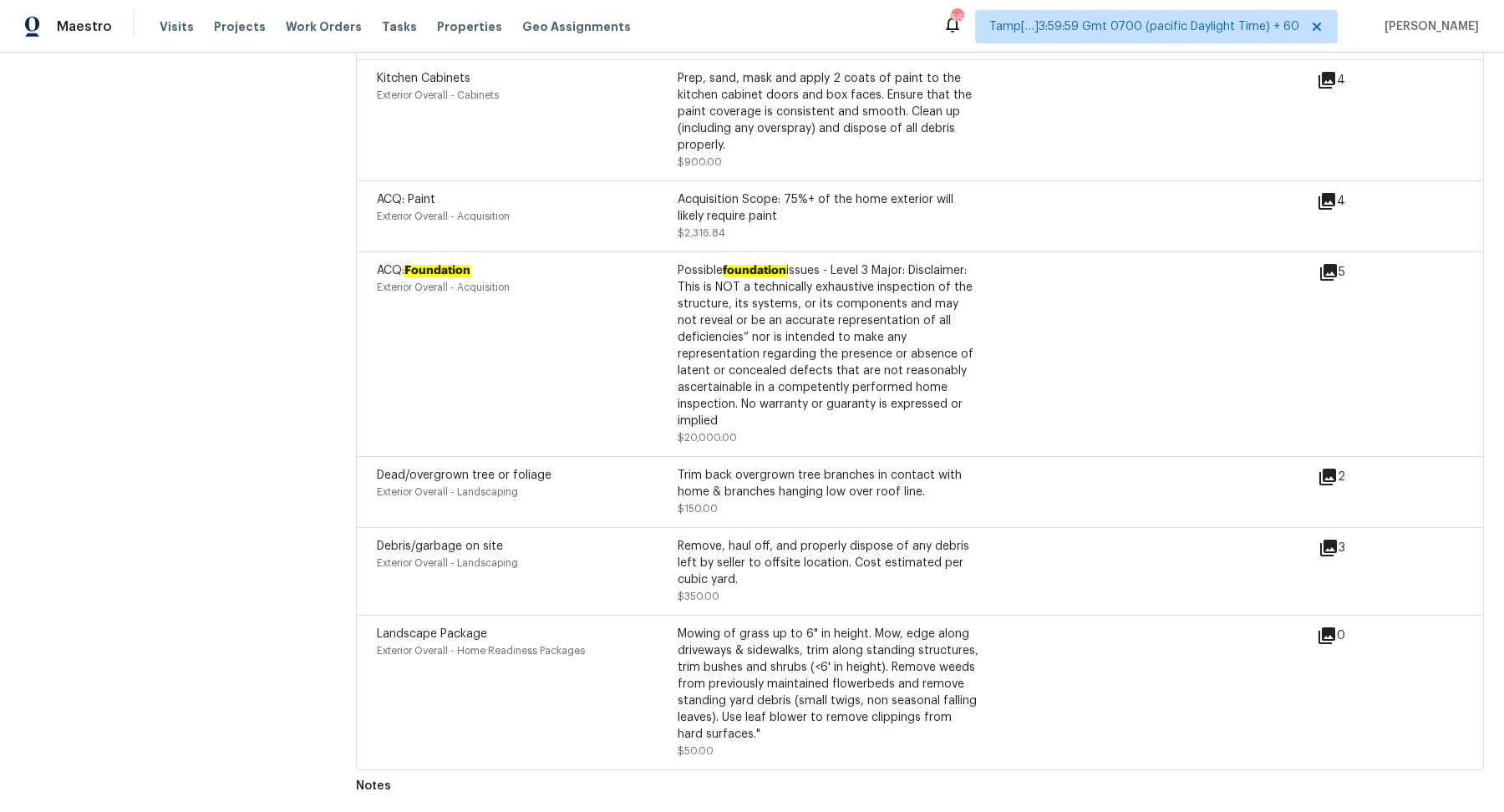
click at [961, 372] on div "Possible foundation issues - Level 3 Major: Disclaimer: This is NOT a technical…" at bounding box center [829, 345] width 301 height 167
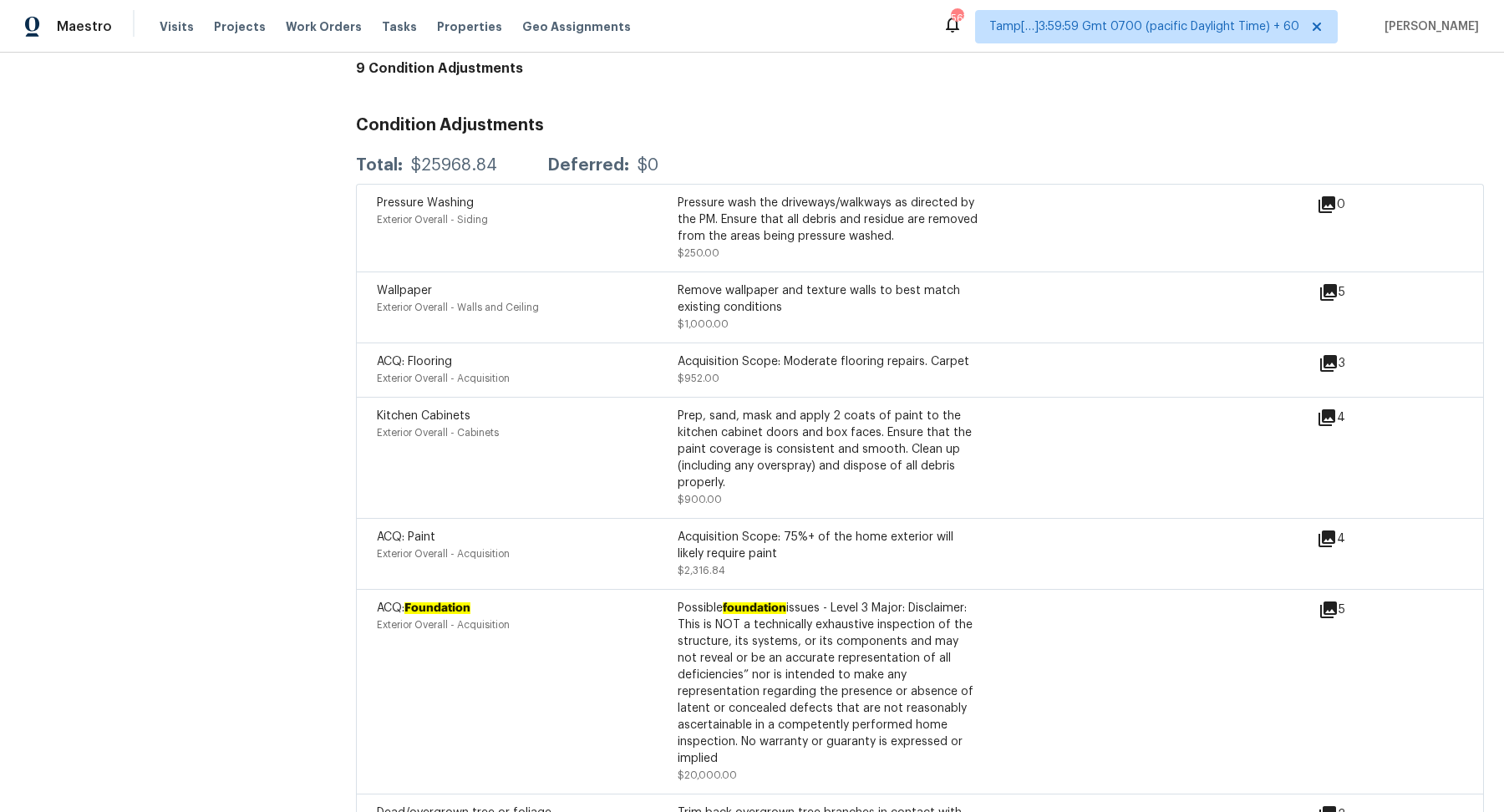
scroll to position [3949, 0]
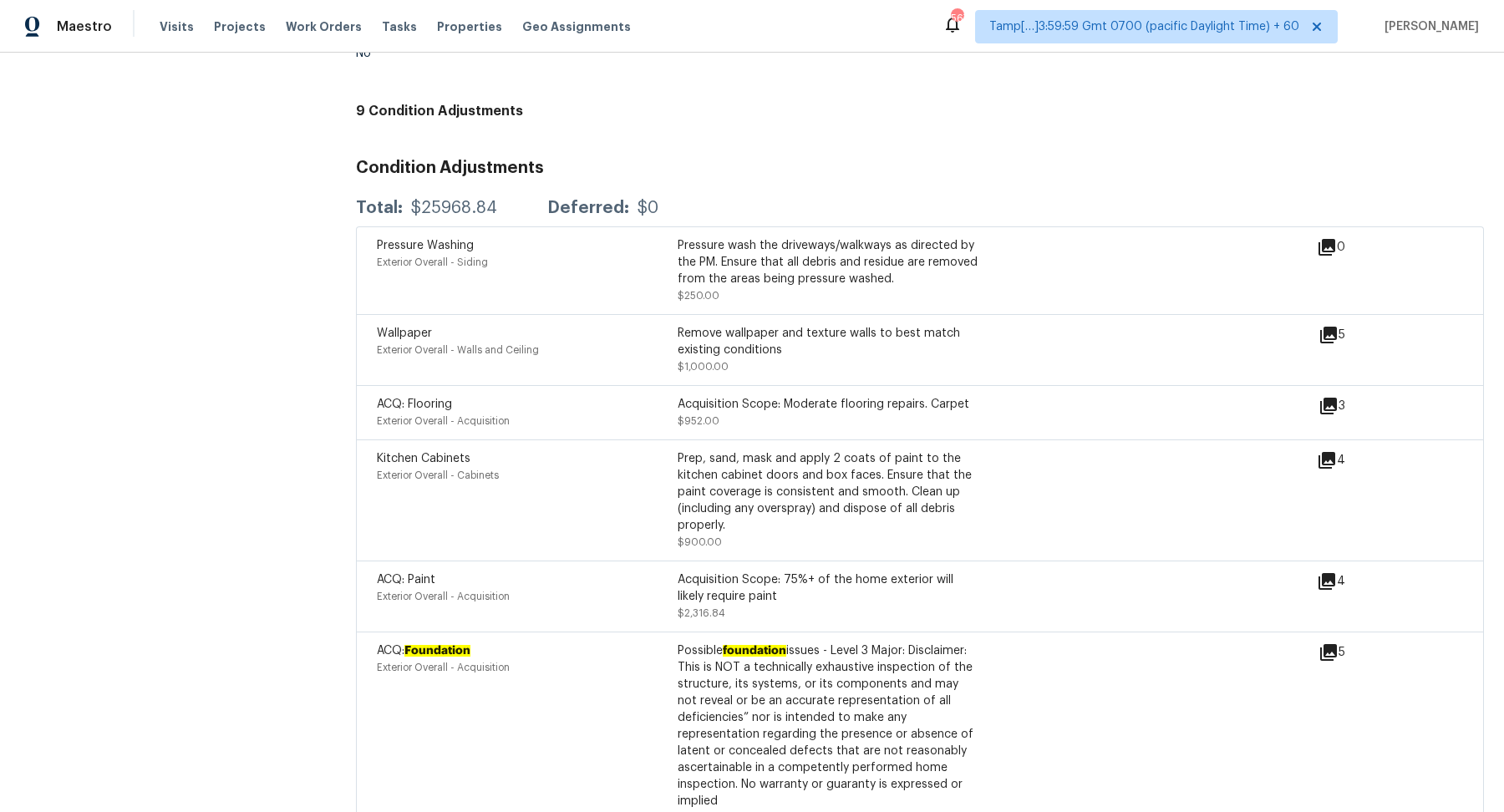
click at [1324, 466] on icon at bounding box center [1327, 460] width 20 height 20
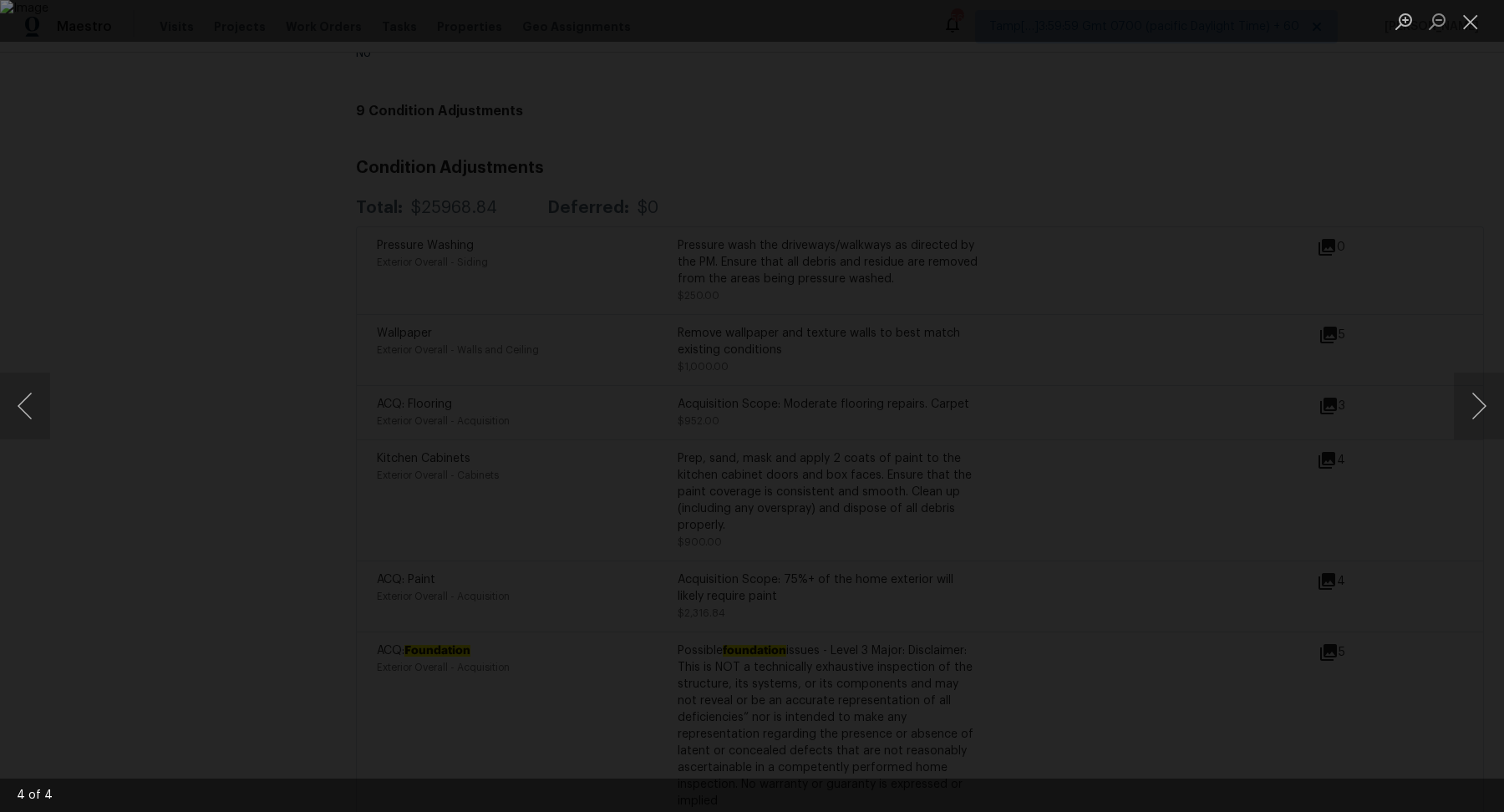
click at [1321, 498] on div "Lightbox" at bounding box center [752, 406] width 1504 height 812
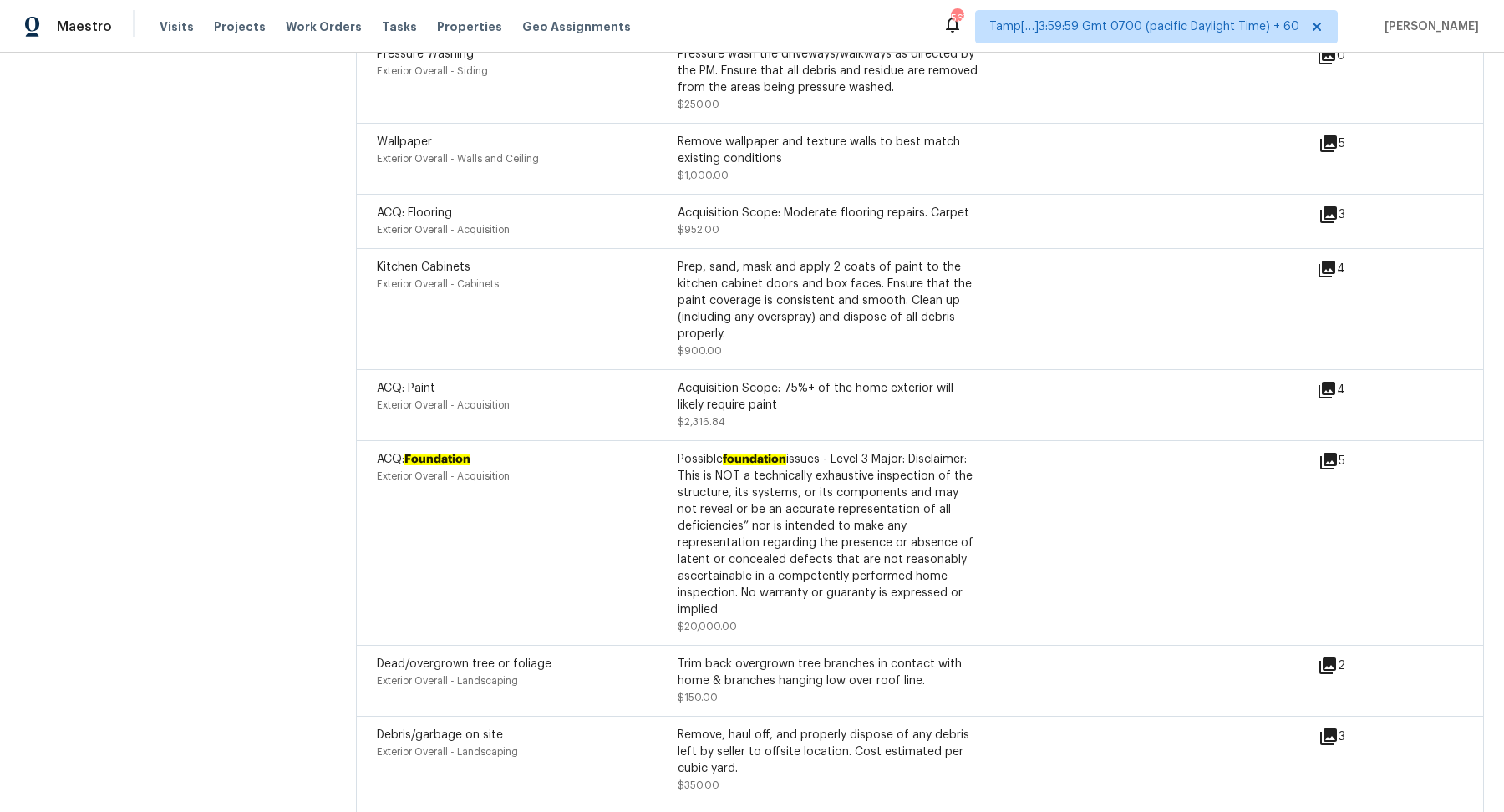
scroll to position [4330, 0]
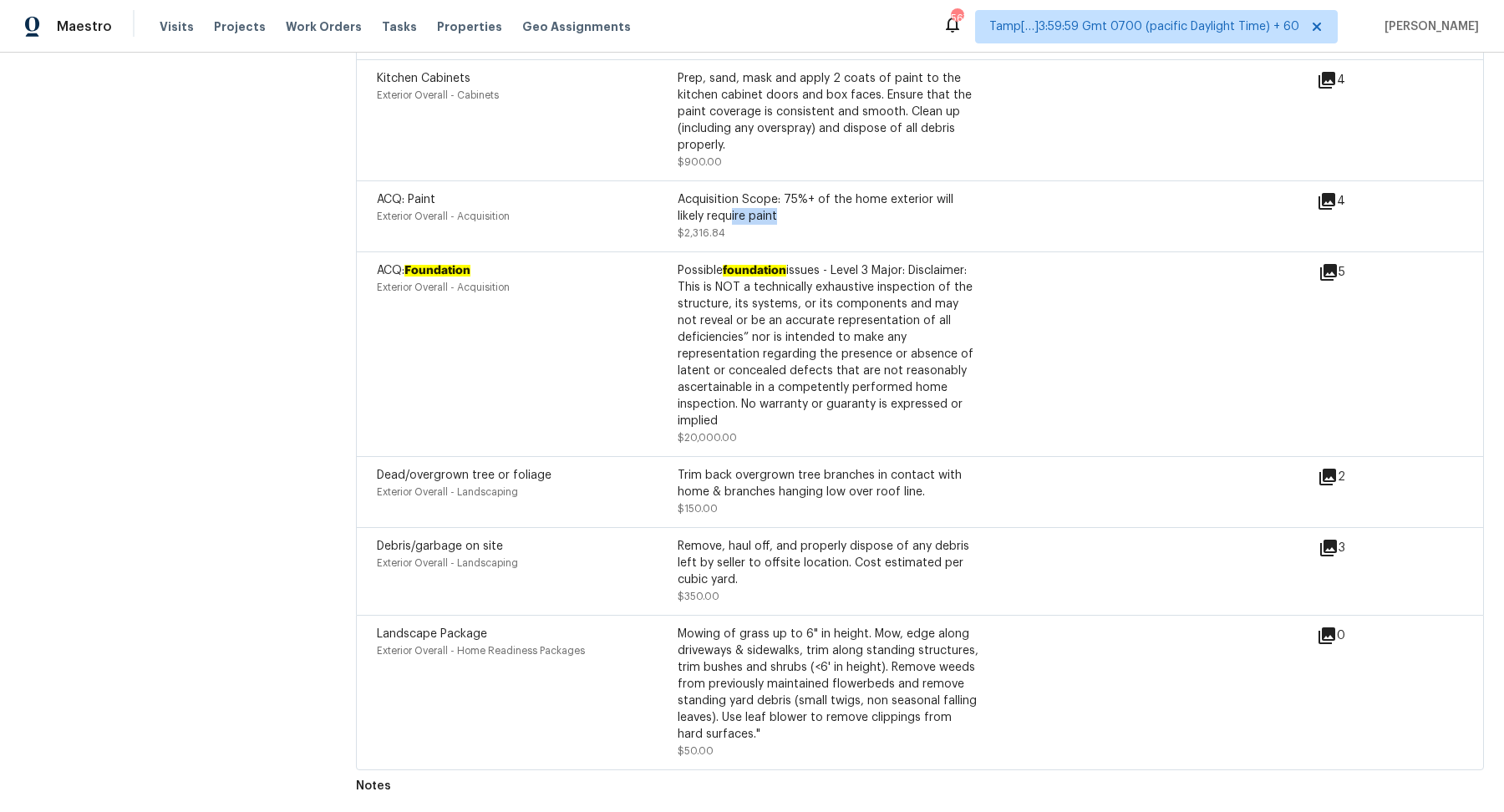
drag, startPoint x: 733, startPoint y: 212, endPoint x: 954, endPoint y: 216, distance: 221.0
click at [954, 216] on div "Acquisition Scope: 75%+ of the home exterior will likely require paint" at bounding box center [829, 208] width 301 height 34
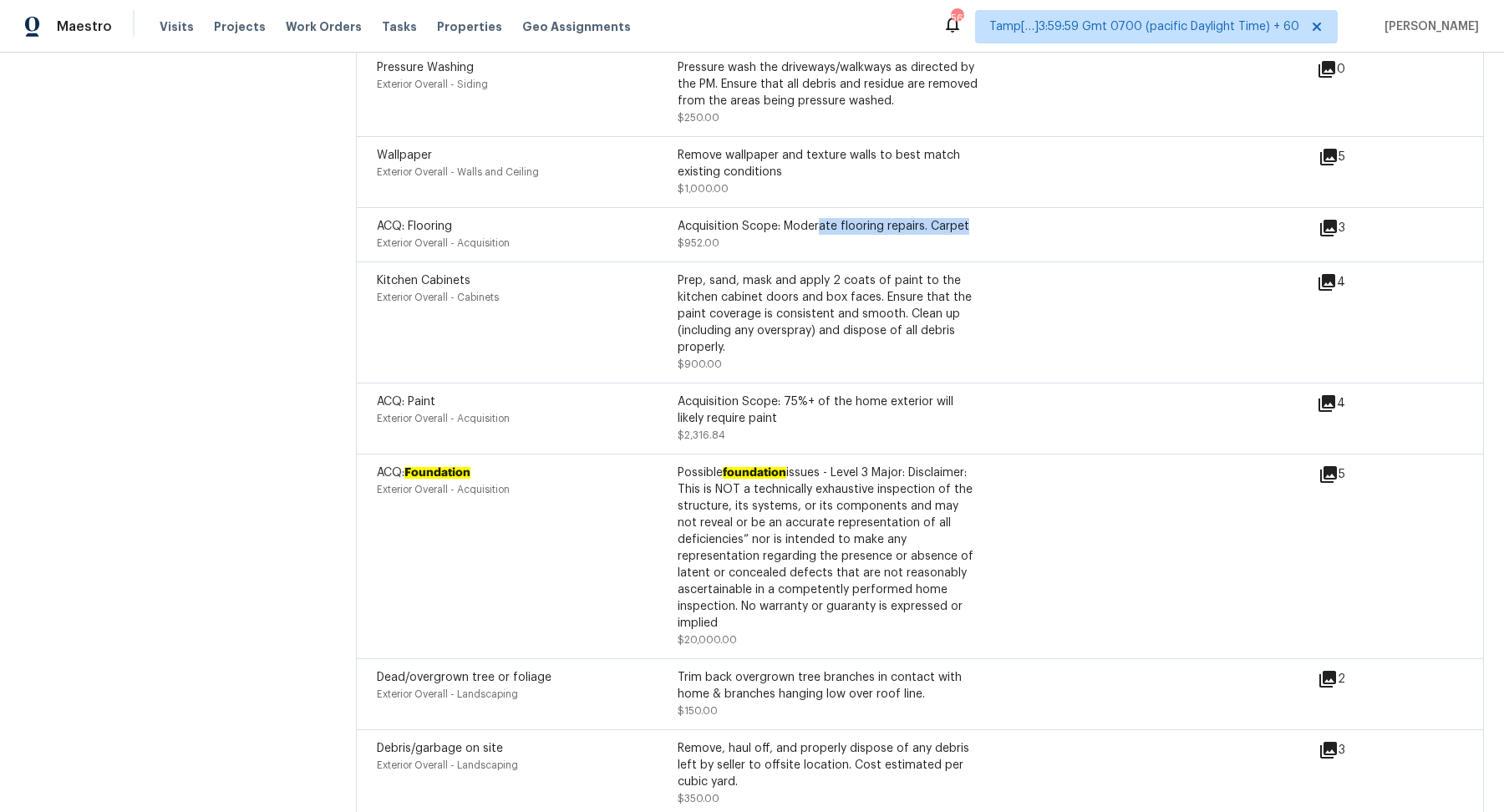
drag, startPoint x: 810, startPoint y: 227, endPoint x: 1054, endPoint y: 242, distance: 244.5
click at [1054, 242] on div "ACQ: Flooring Exterior Overall - Acquisition Acquisition Scope: Moderate floori…" at bounding box center [848, 235] width 942 height 34
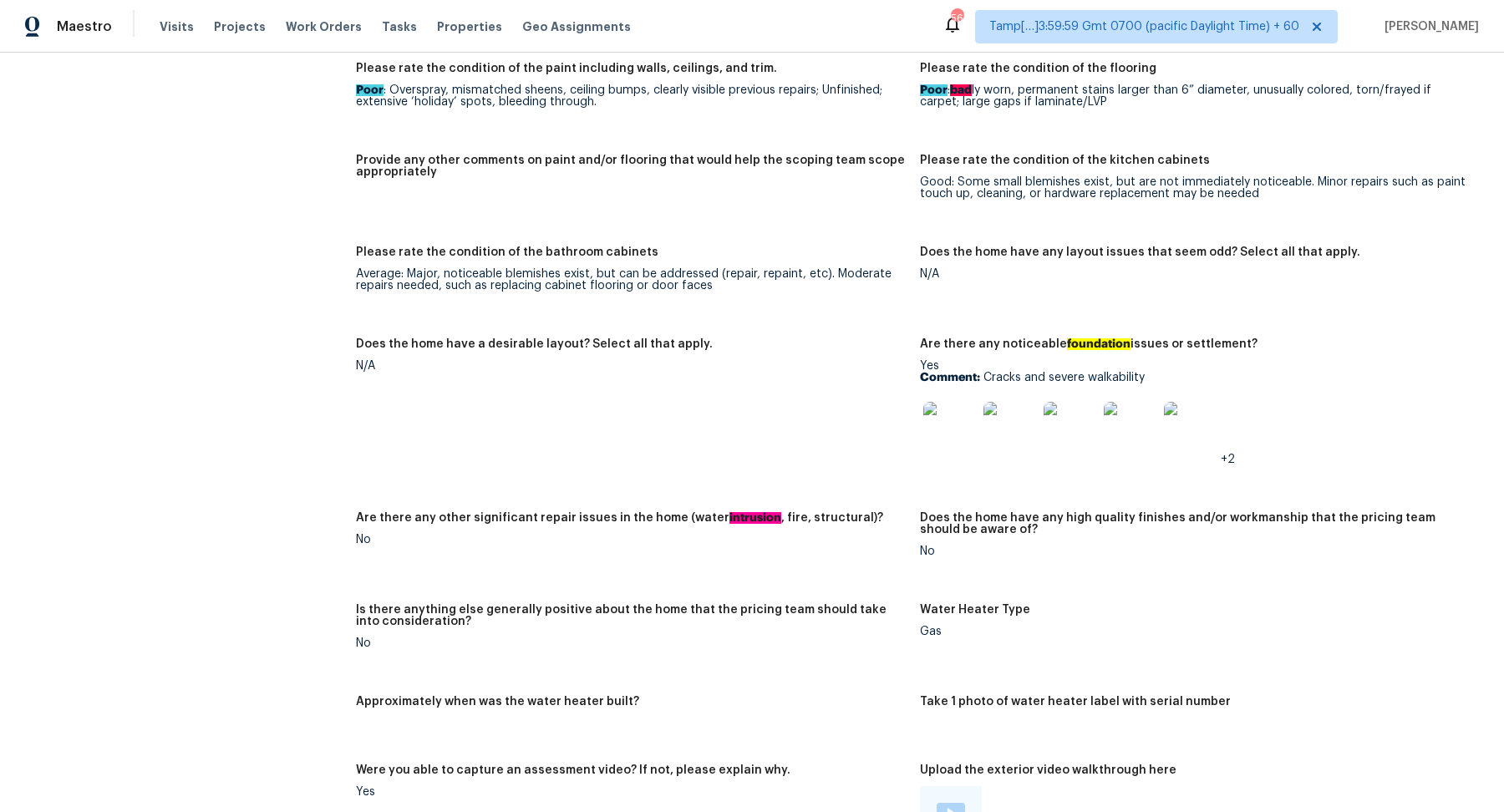
scroll to position [2584, 0]
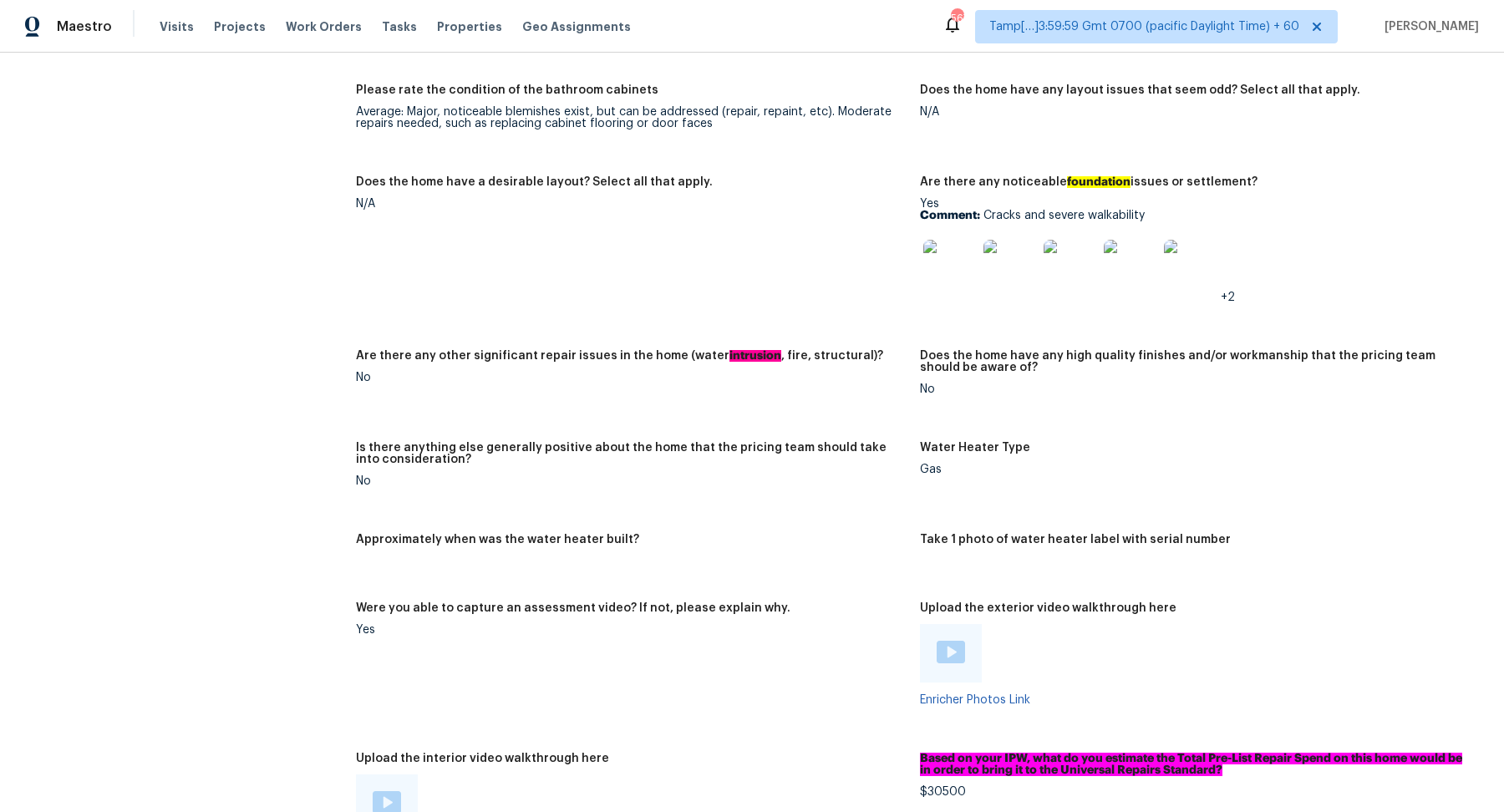
click at [947, 267] on img at bounding box center [950, 266] width 53 height 53
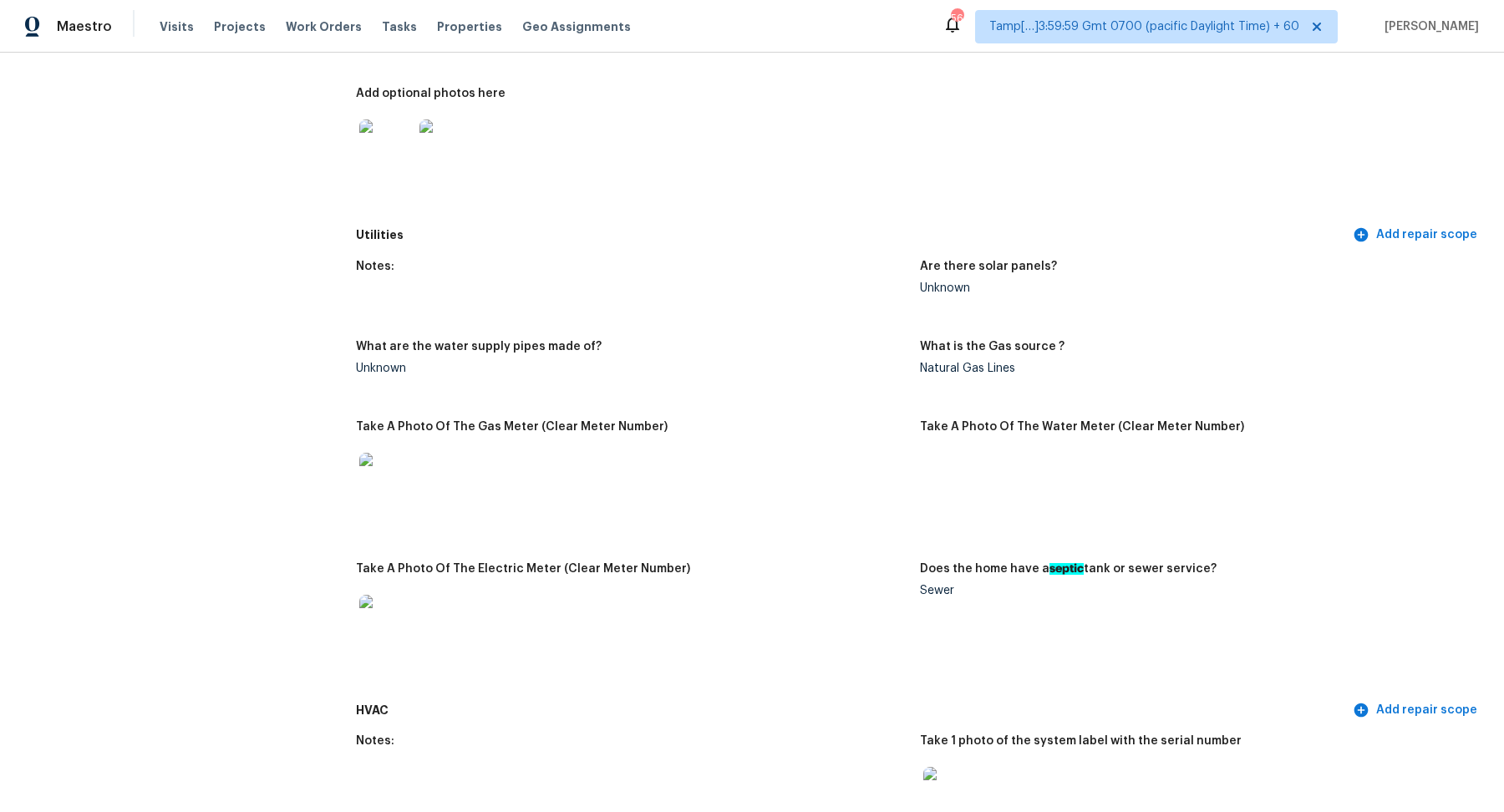
scroll to position [541, 0]
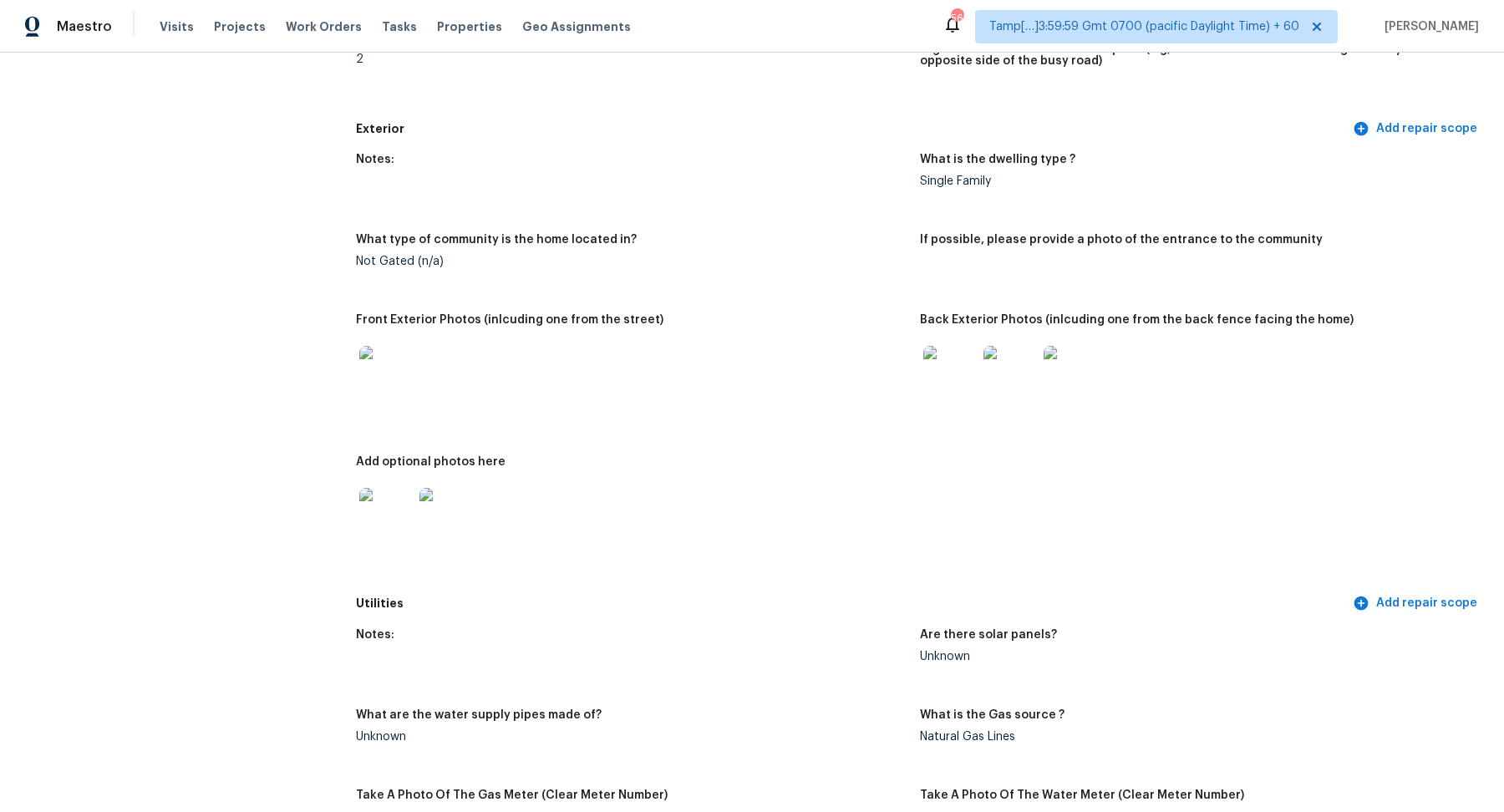
click at [946, 360] on img at bounding box center [950, 372] width 53 height 53
click at [380, 504] on img at bounding box center [385, 514] width 53 height 53
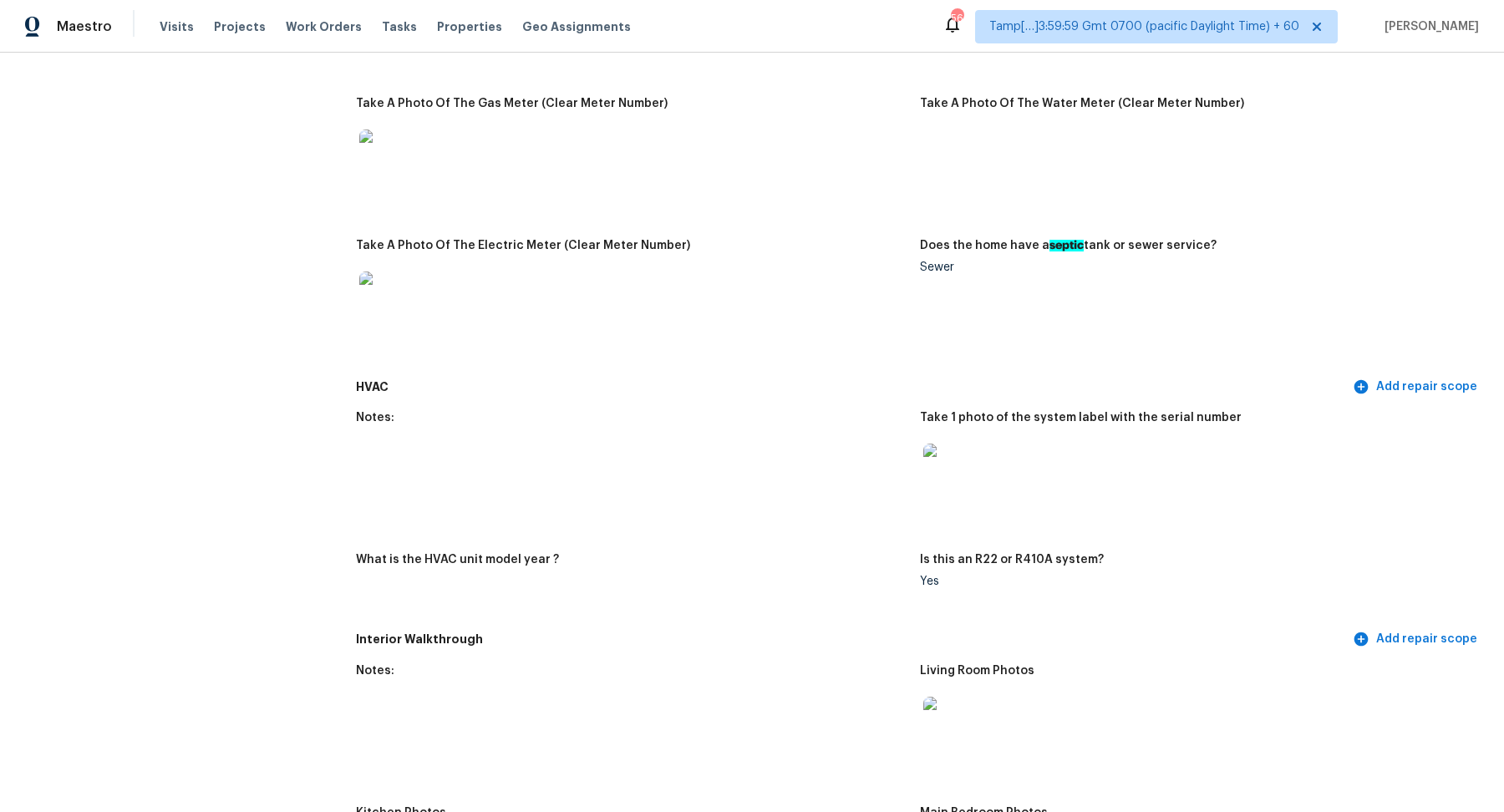
scroll to position [1514, 0]
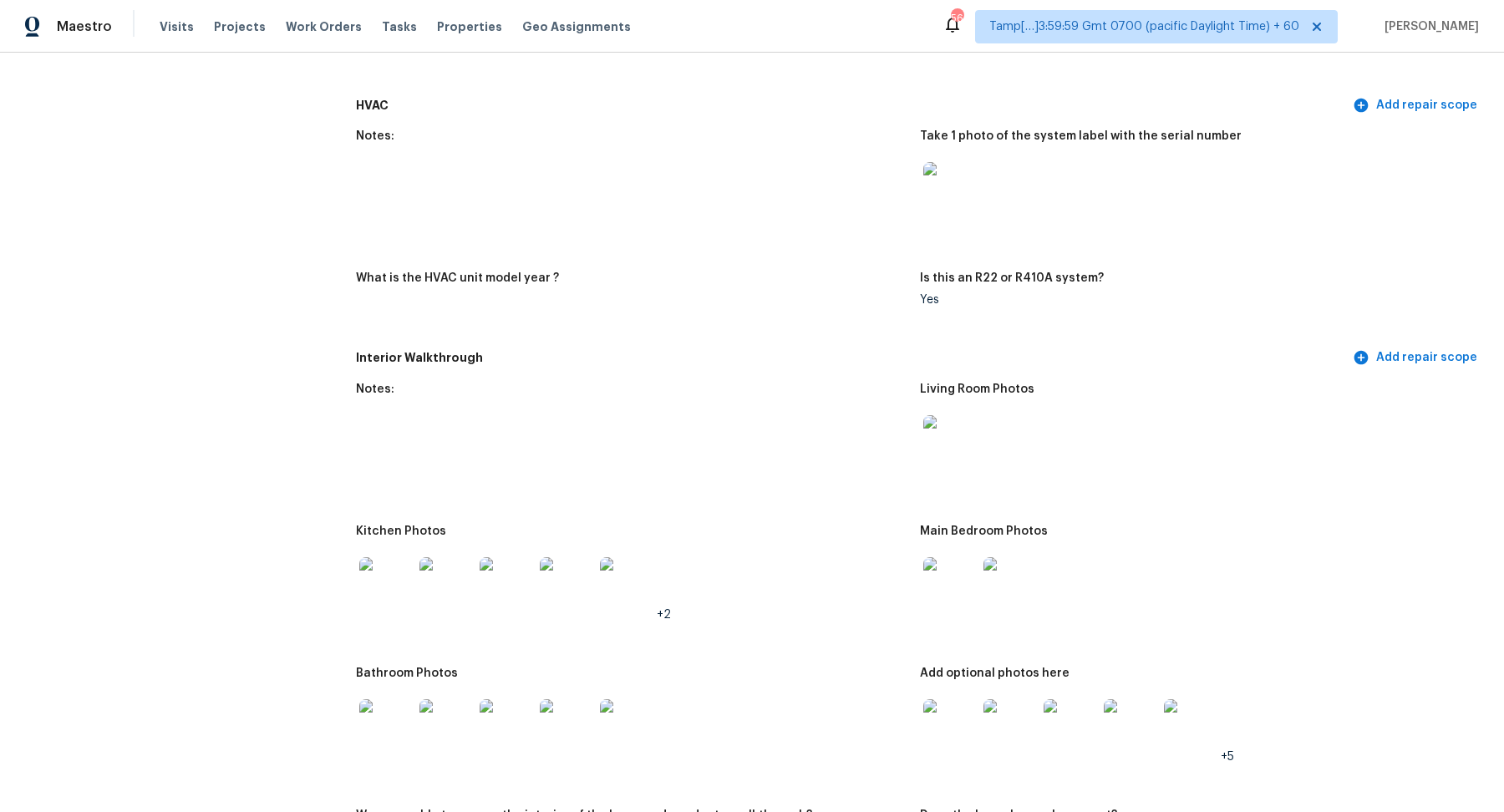
click at [965, 440] on img at bounding box center [950, 441] width 53 height 53
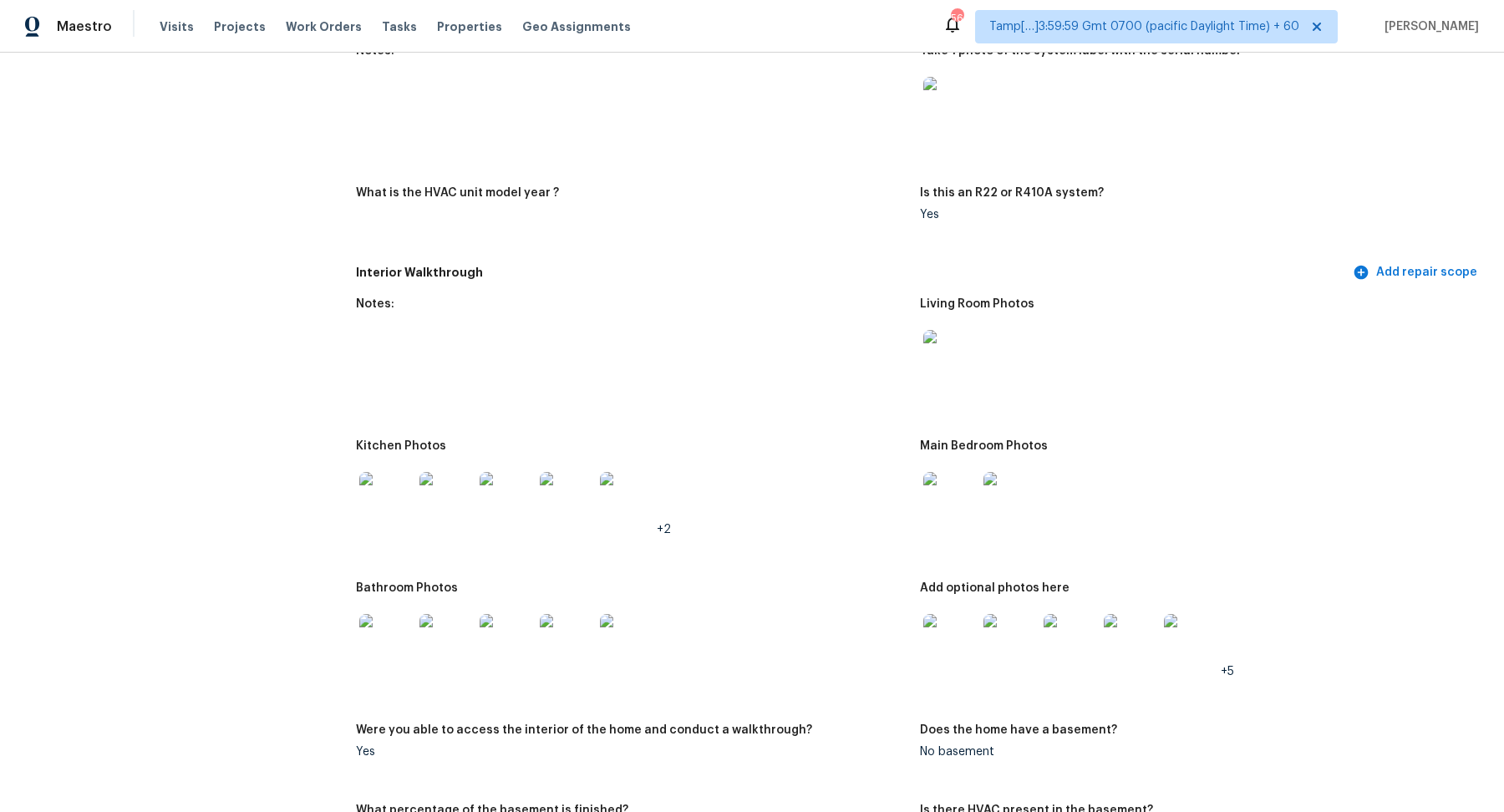
scroll to position [1696, 0]
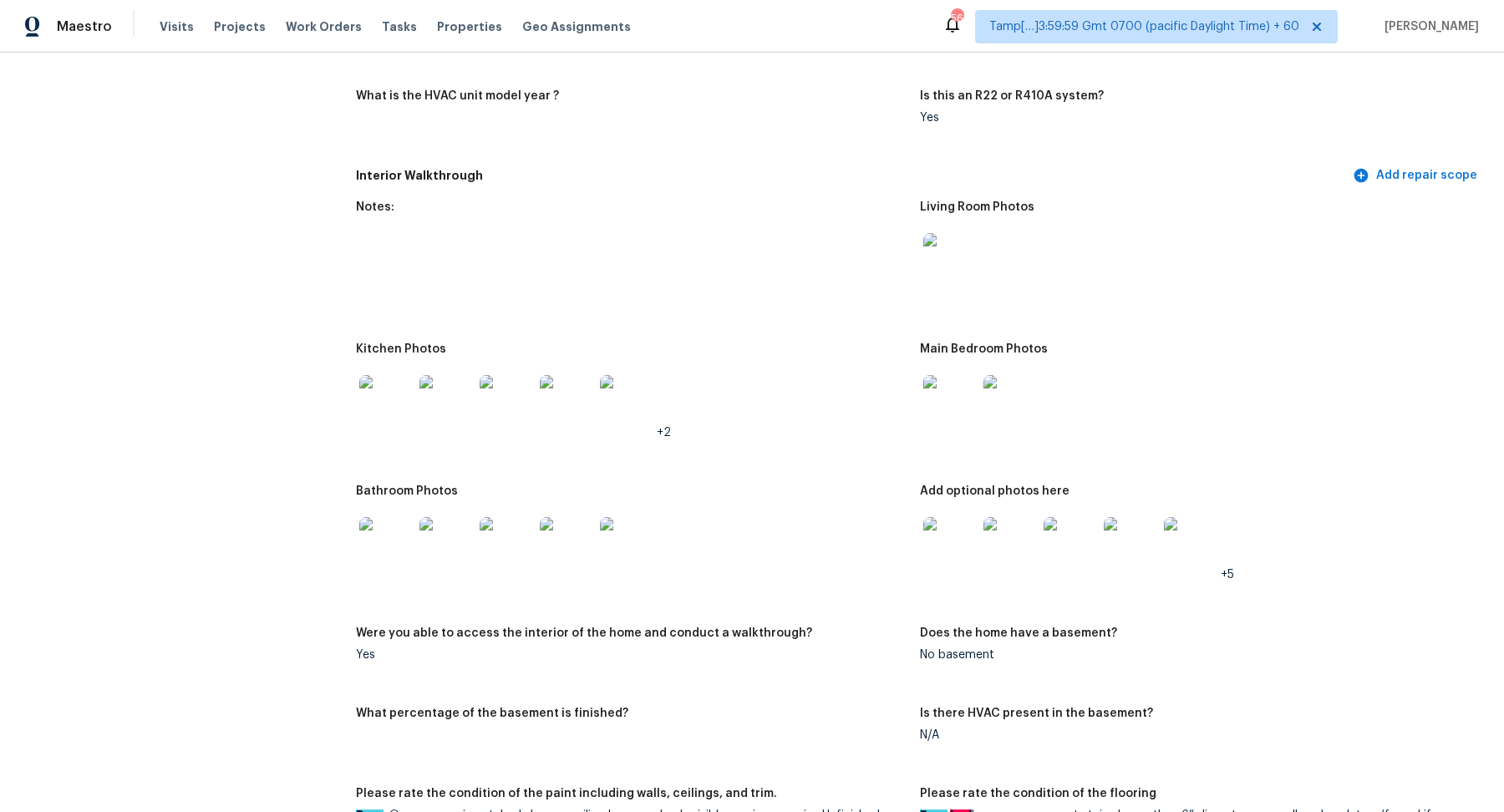
click at [948, 402] on img at bounding box center [950, 401] width 53 height 53
click at [385, 401] on img at bounding box center [385, 401] width 53 height 53
click at [389, 401] on img at bounding box center [385, 401] width 53 height 53
click at [944, 378] on img at bounding box center [950, 401] width 53 height 53
click at [959, 542] on img at bounding box center [950, 544] width 53 height 53
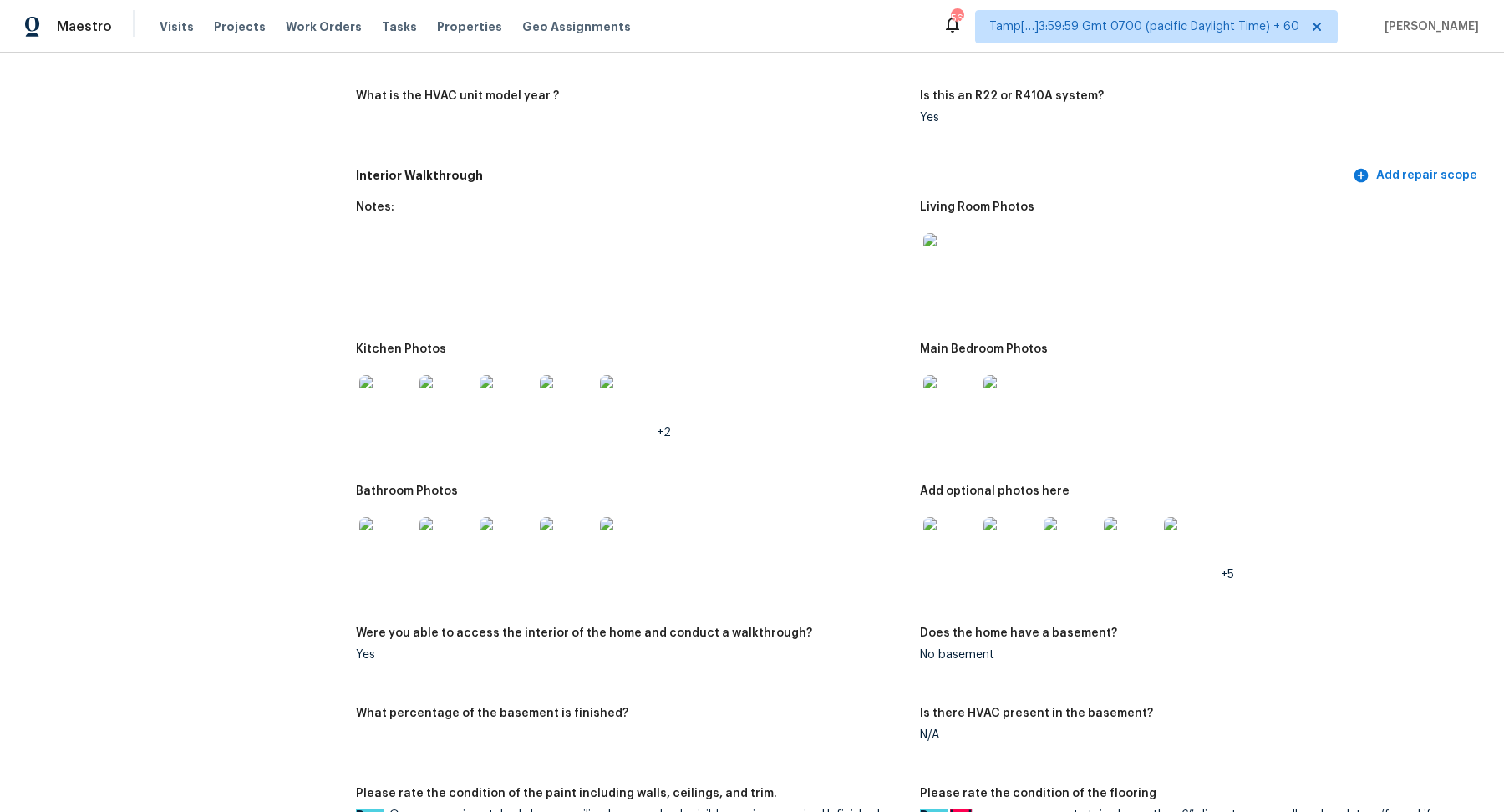
click at [399, 544] on img at bounding box center [385, 544] width 53 height 53
click at [985, 539] on img at bounding box center [1010, 544] width 53 height 53
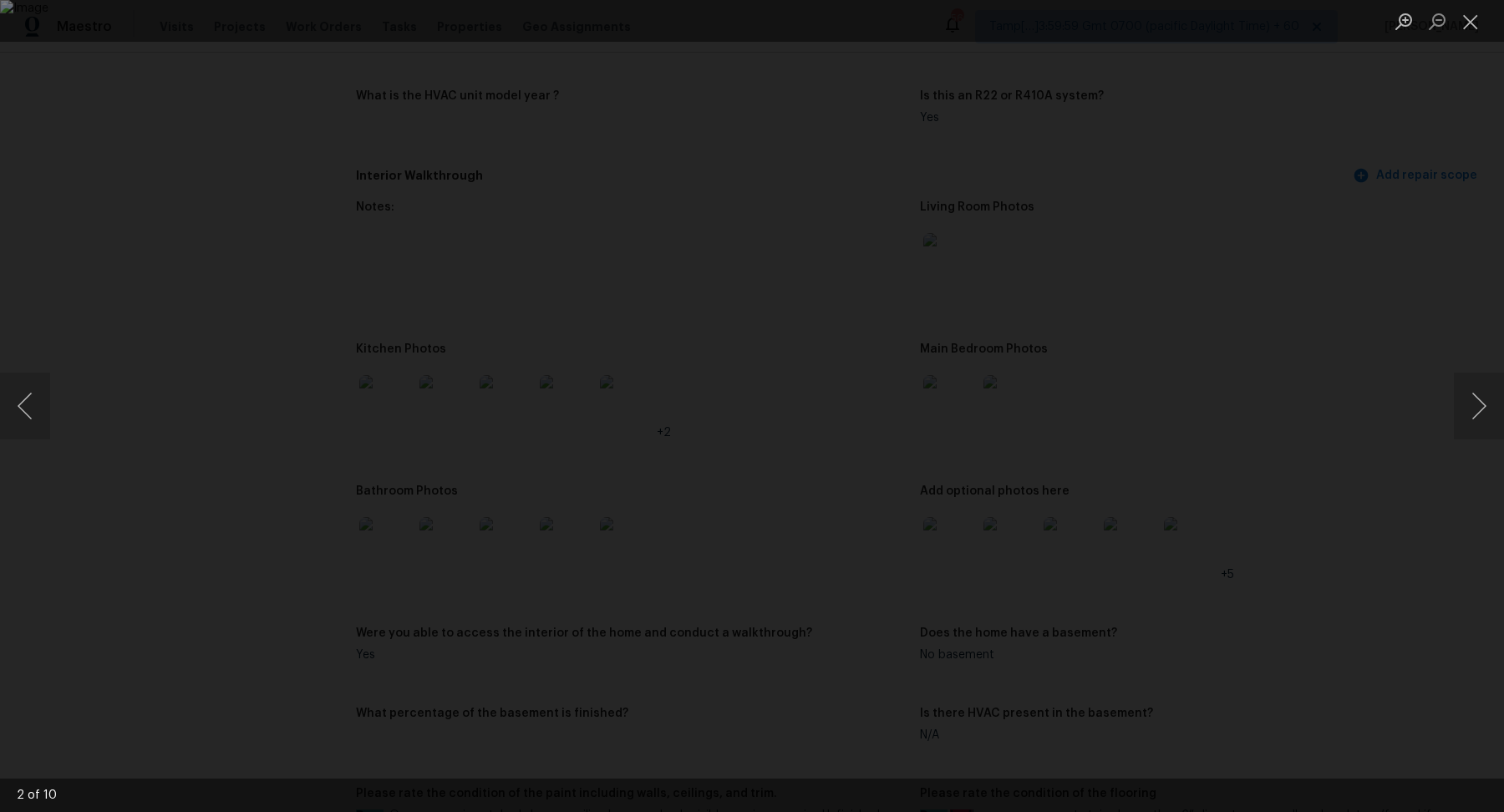
click at [928, 546] on img "Lightbox" at bounding box center [752, 406] width 1504 height 812
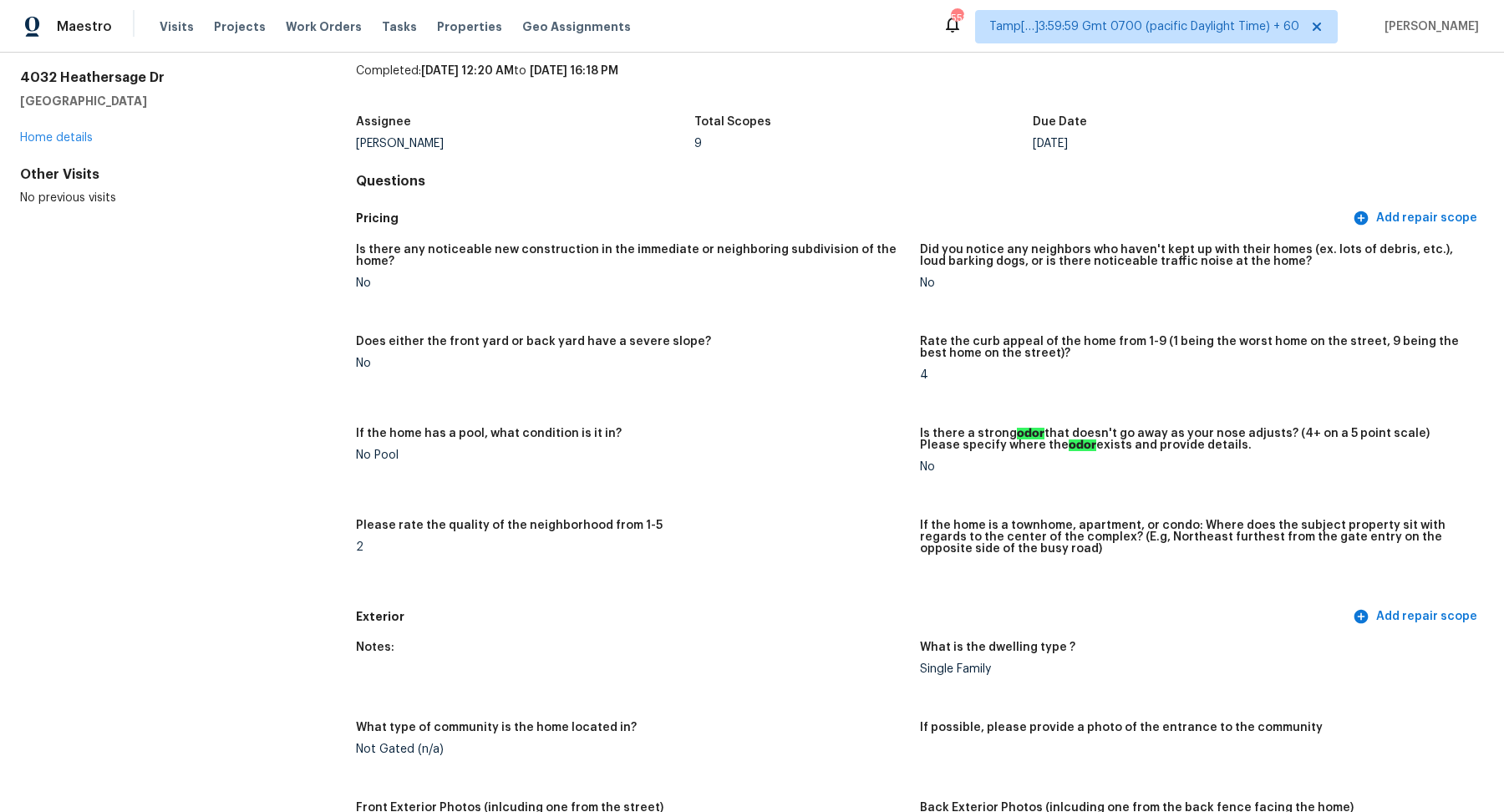
scroll to position [0, 0]
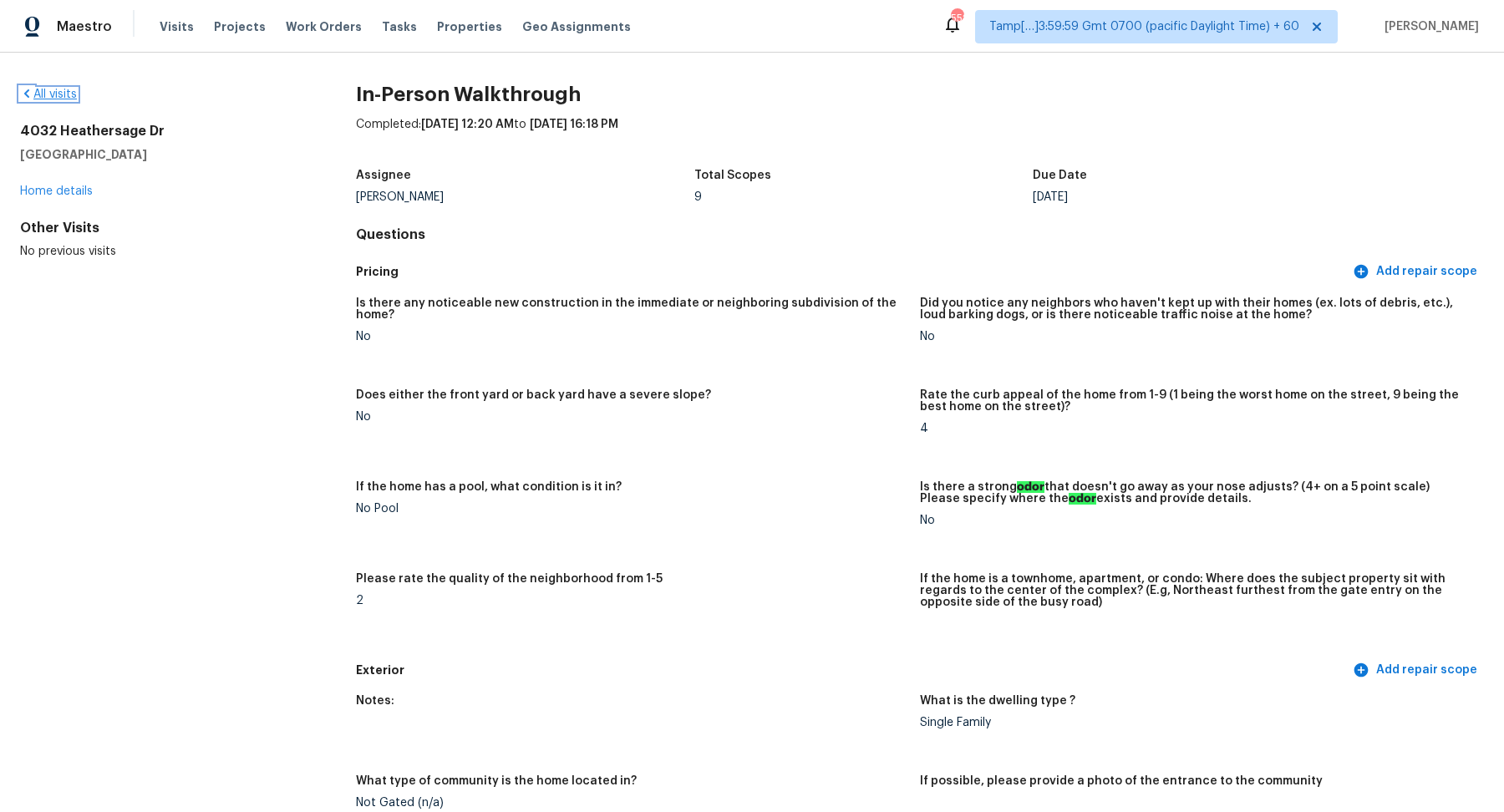
click at [61, 92] on link "All visits" at bounding box center [48, 94] width 57 height 12
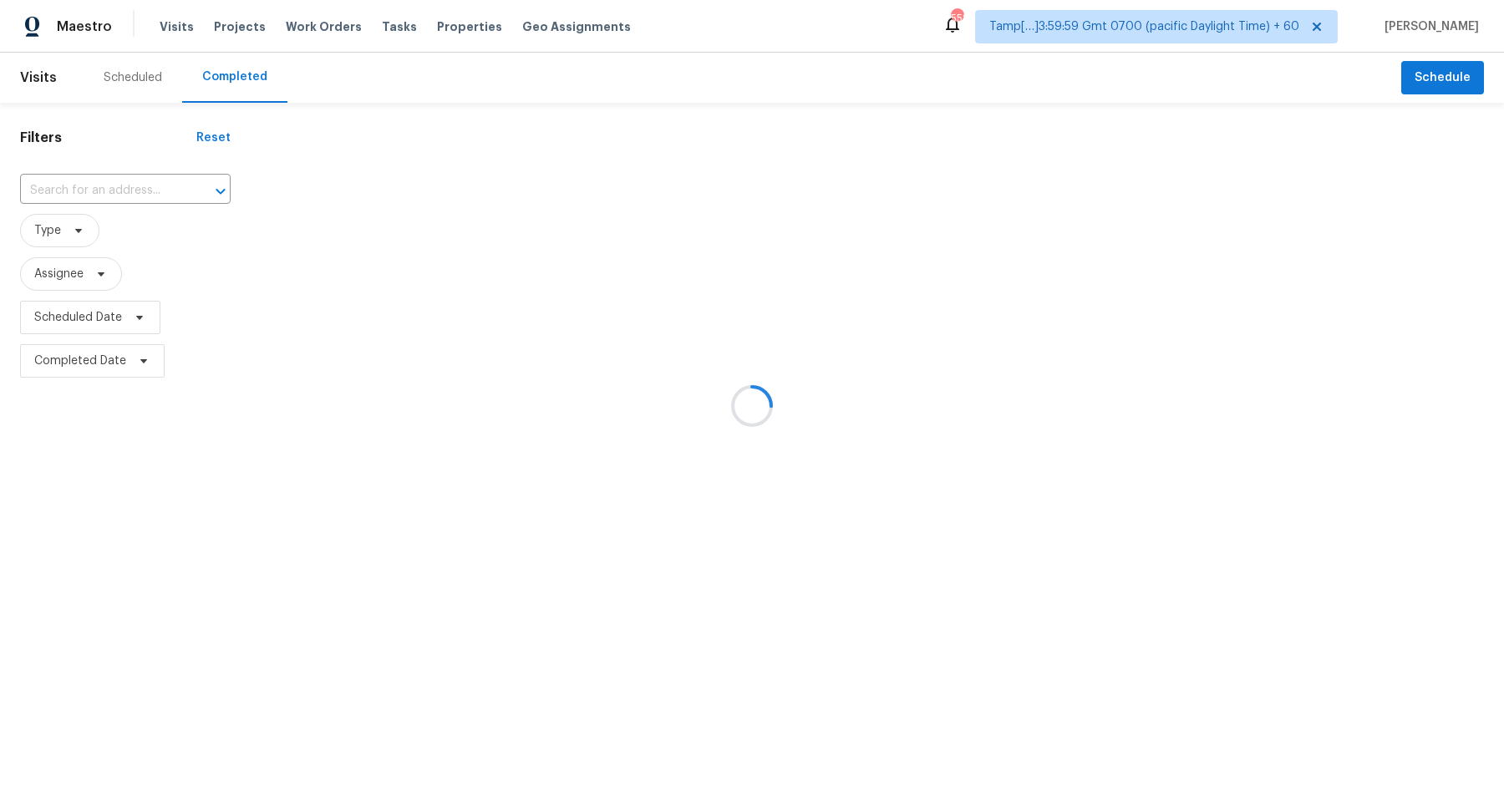
click at [131, 193] on div at bounding box center [752, 406] width 1504 height 812
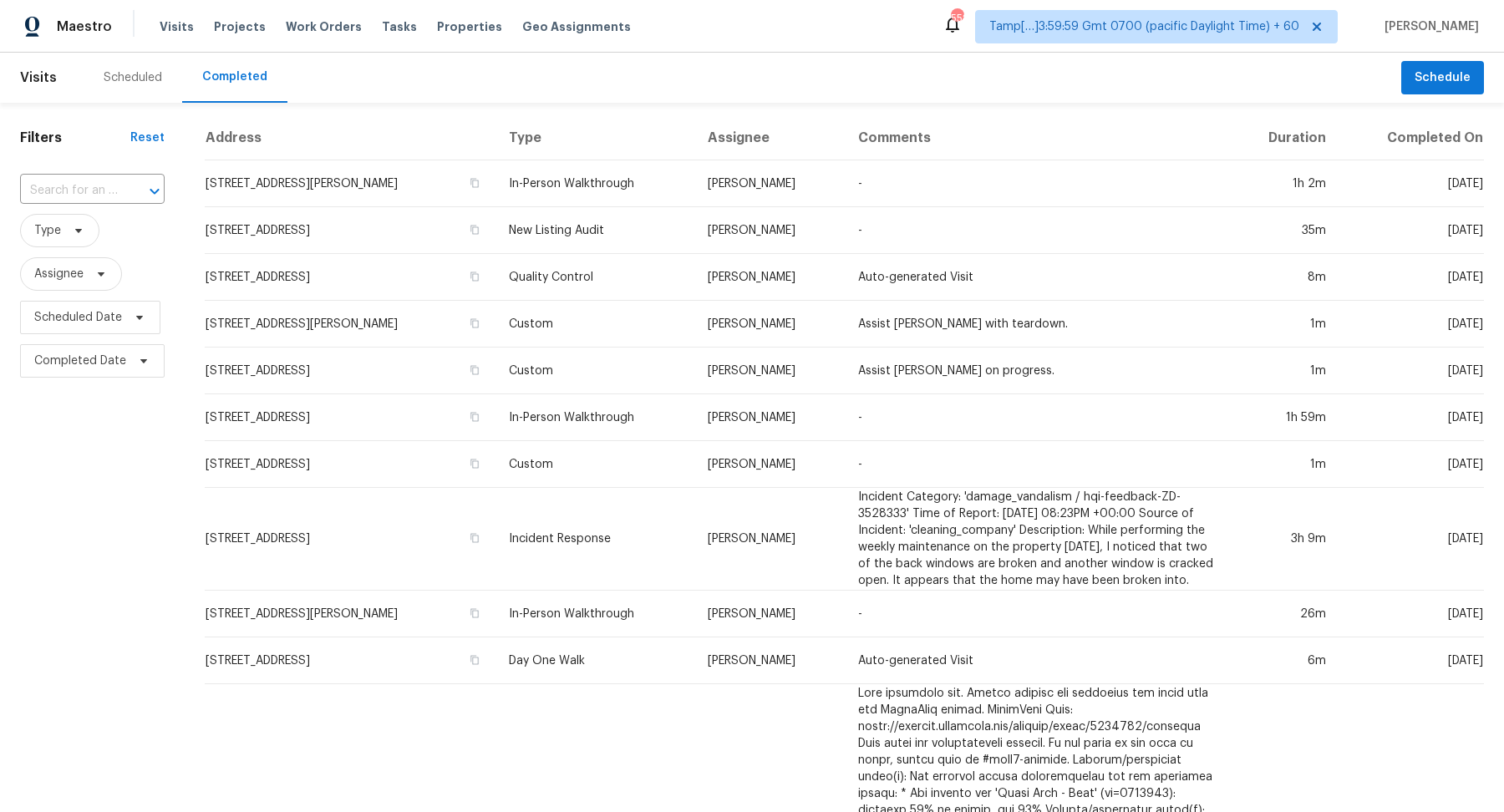
click at [131, 193] on div at bounding box center [143, 191] width 44 height 24
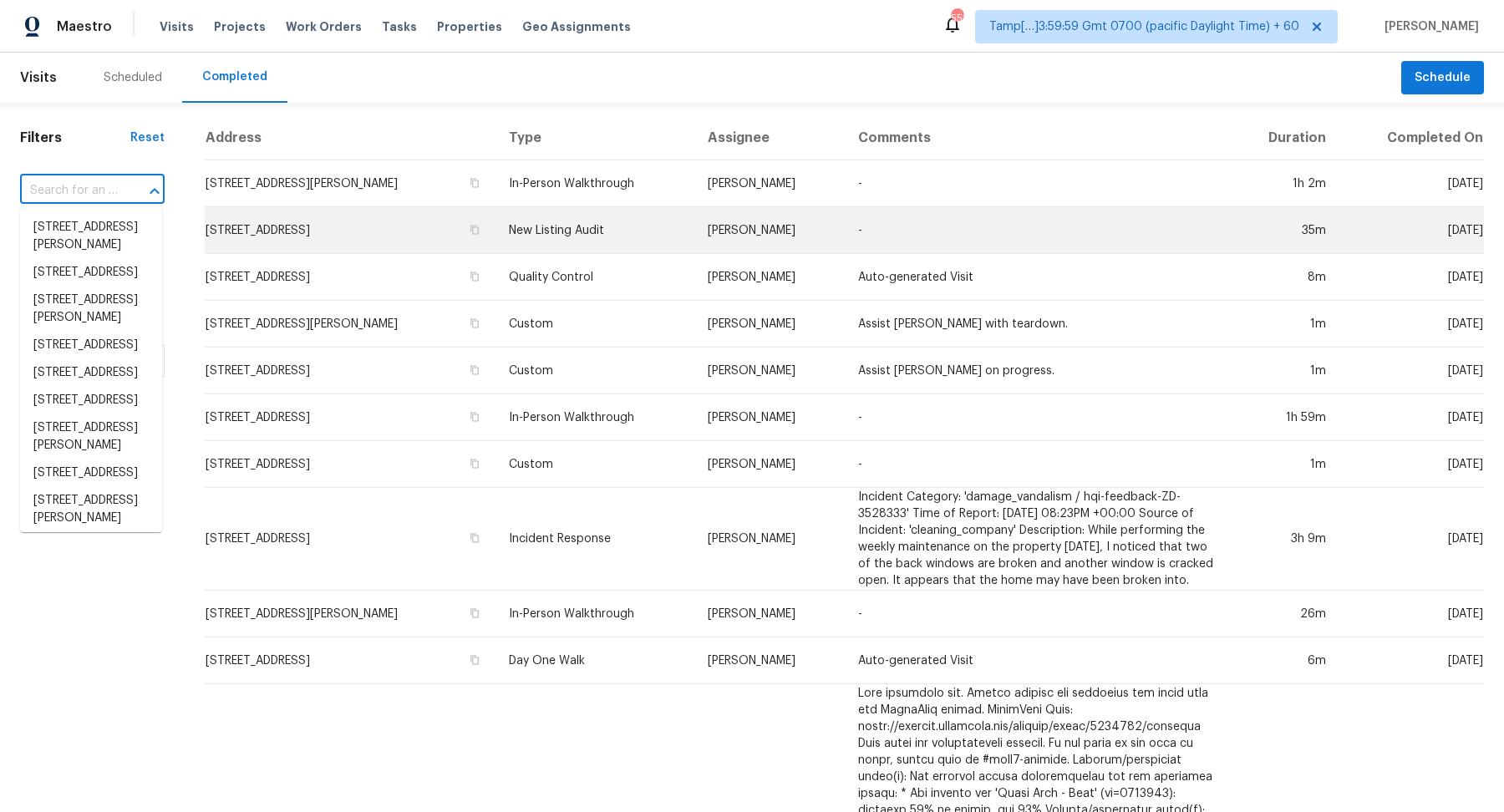
paste input "23430 Harrow Field Ln Spring TX 77373"
type input "23430 Harrow Field Ln Spring TX 77373"
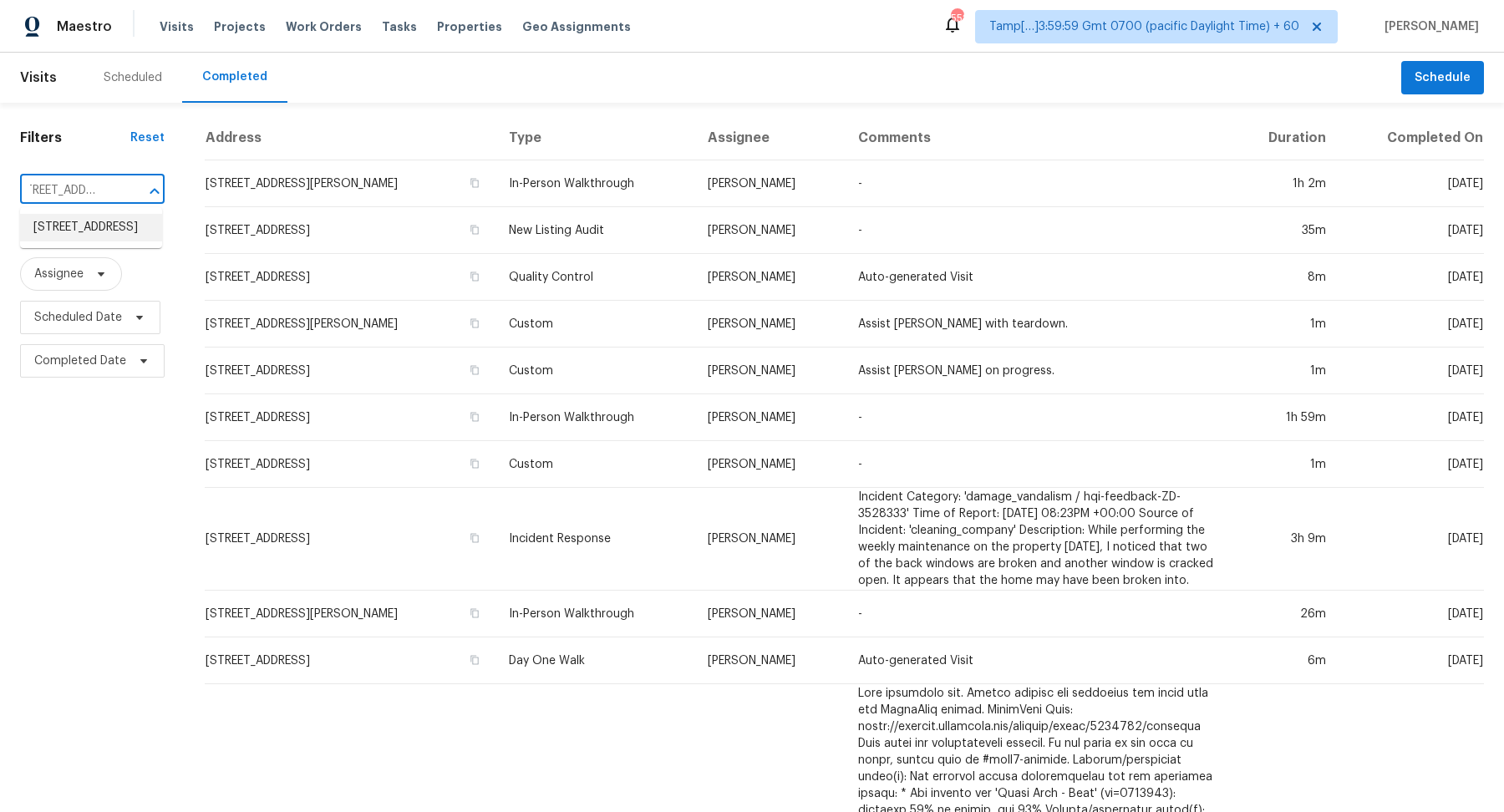
click at [109, 239] on li "23430 Harrow Field Ln, Spring, TX 77373" at bounding box center [91, 227] width 142 height 27
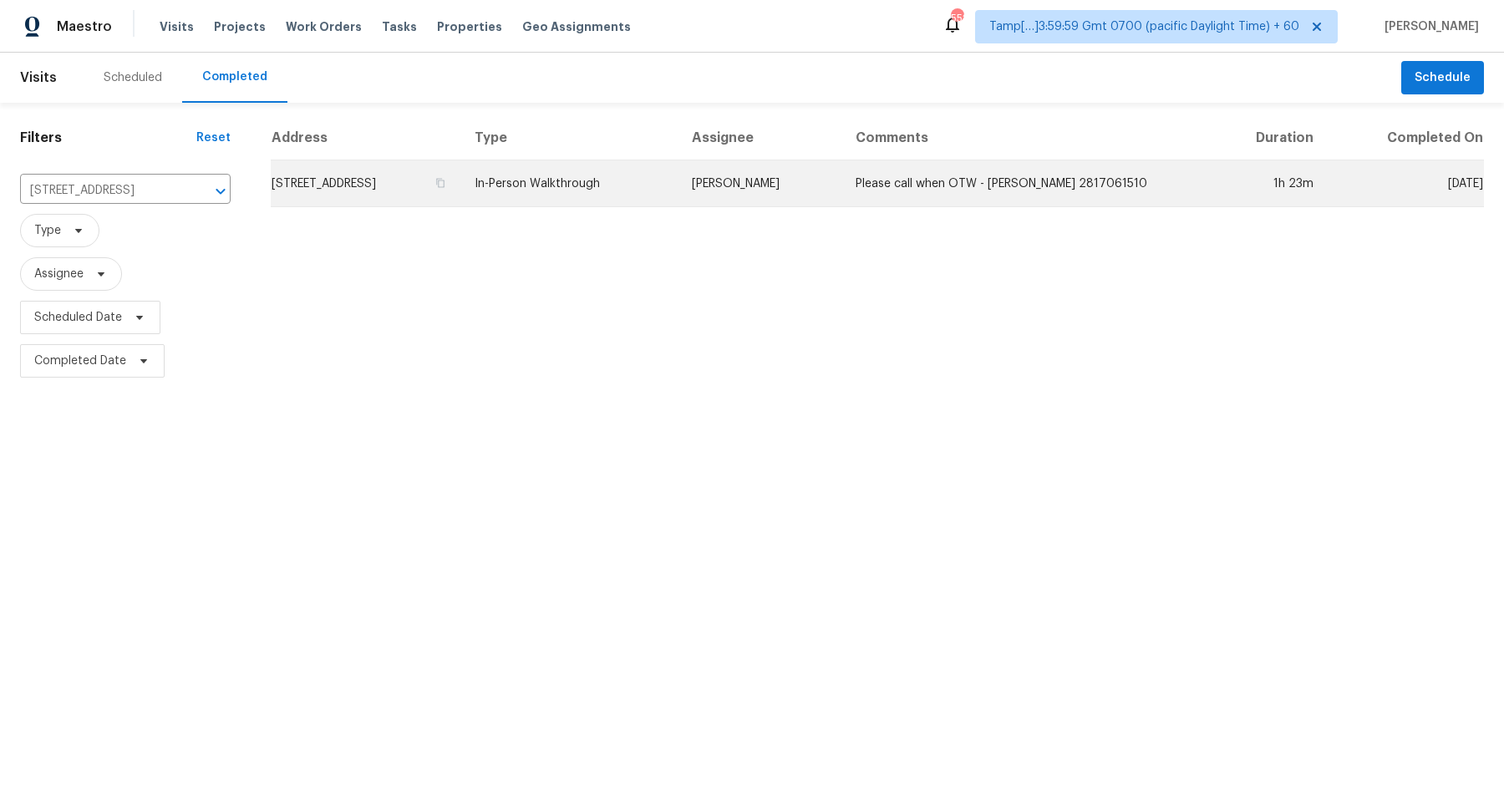
click at [327, 199] on td "23430 Harrow Field Ln, Spring, TX 77373" at bounding box center [366, 184] width 190 height 47
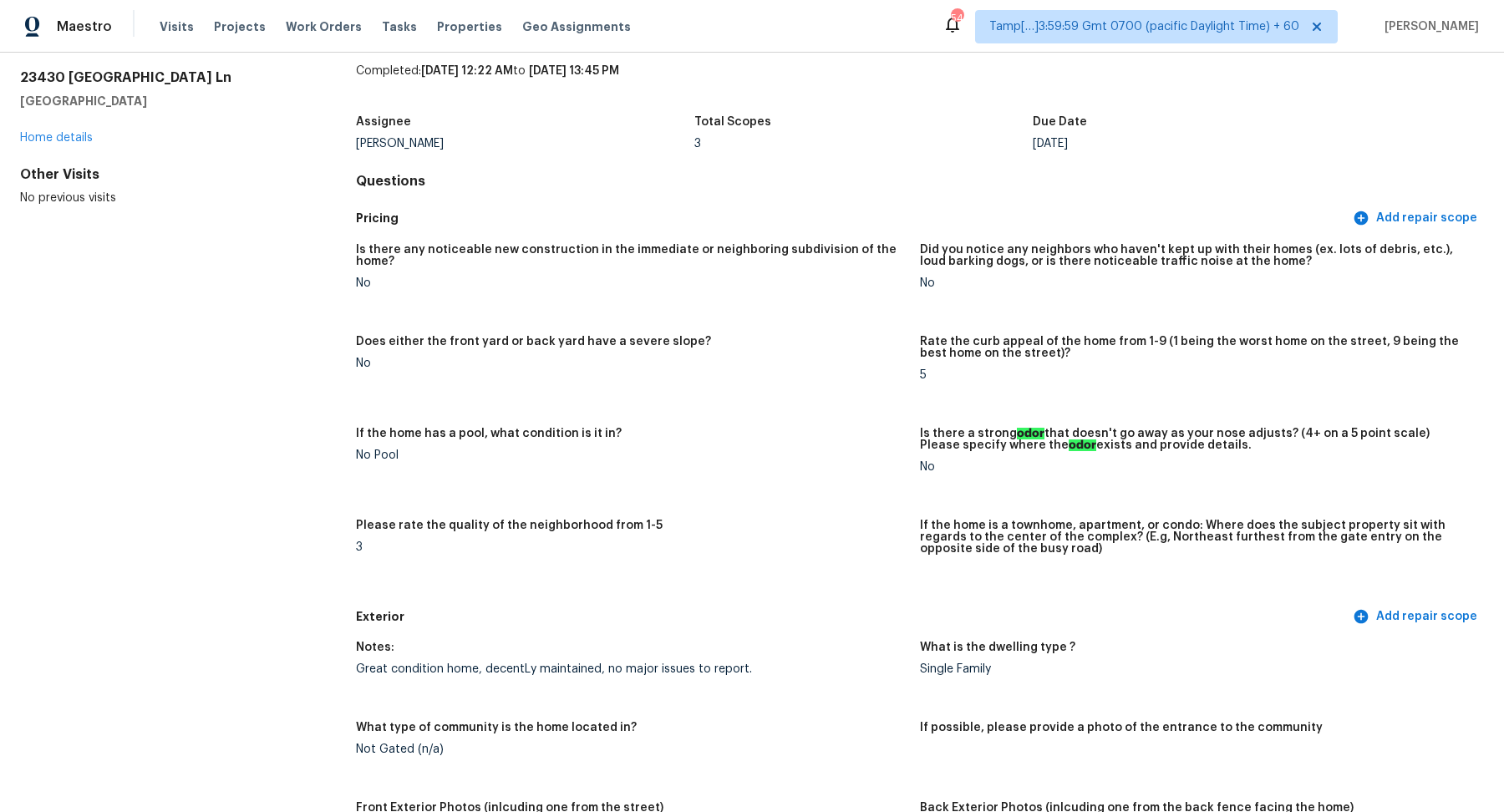
scroll to position [1431, 0]
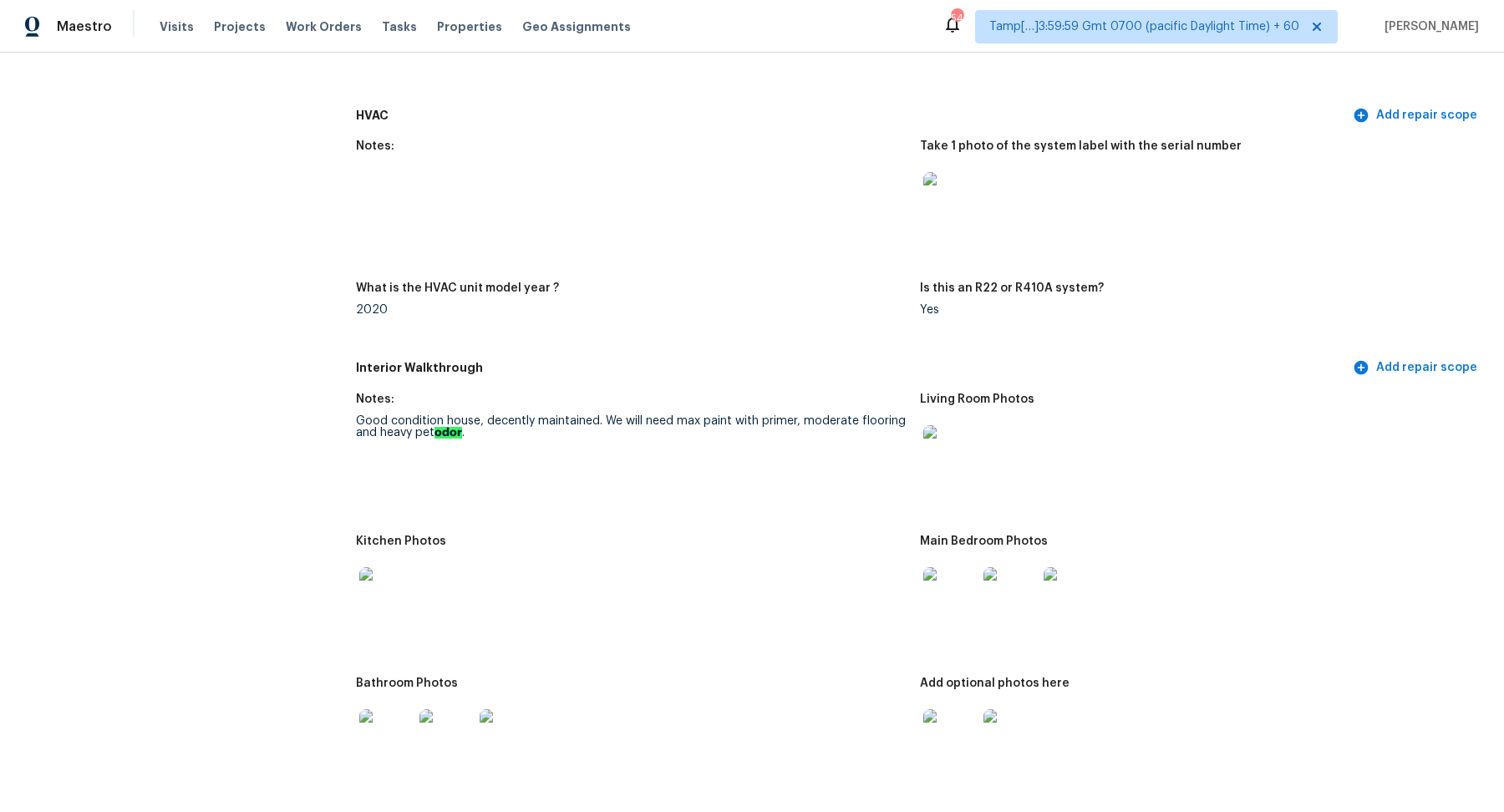
click at [947, 468] on img at bounding box center [950, 451] width 53 height 53
click at [390, 607] on img at bounding box center [385, 594] width 53 height 53
click at [942, 588] on img at bounding box center [950, 594] width 53 height 53
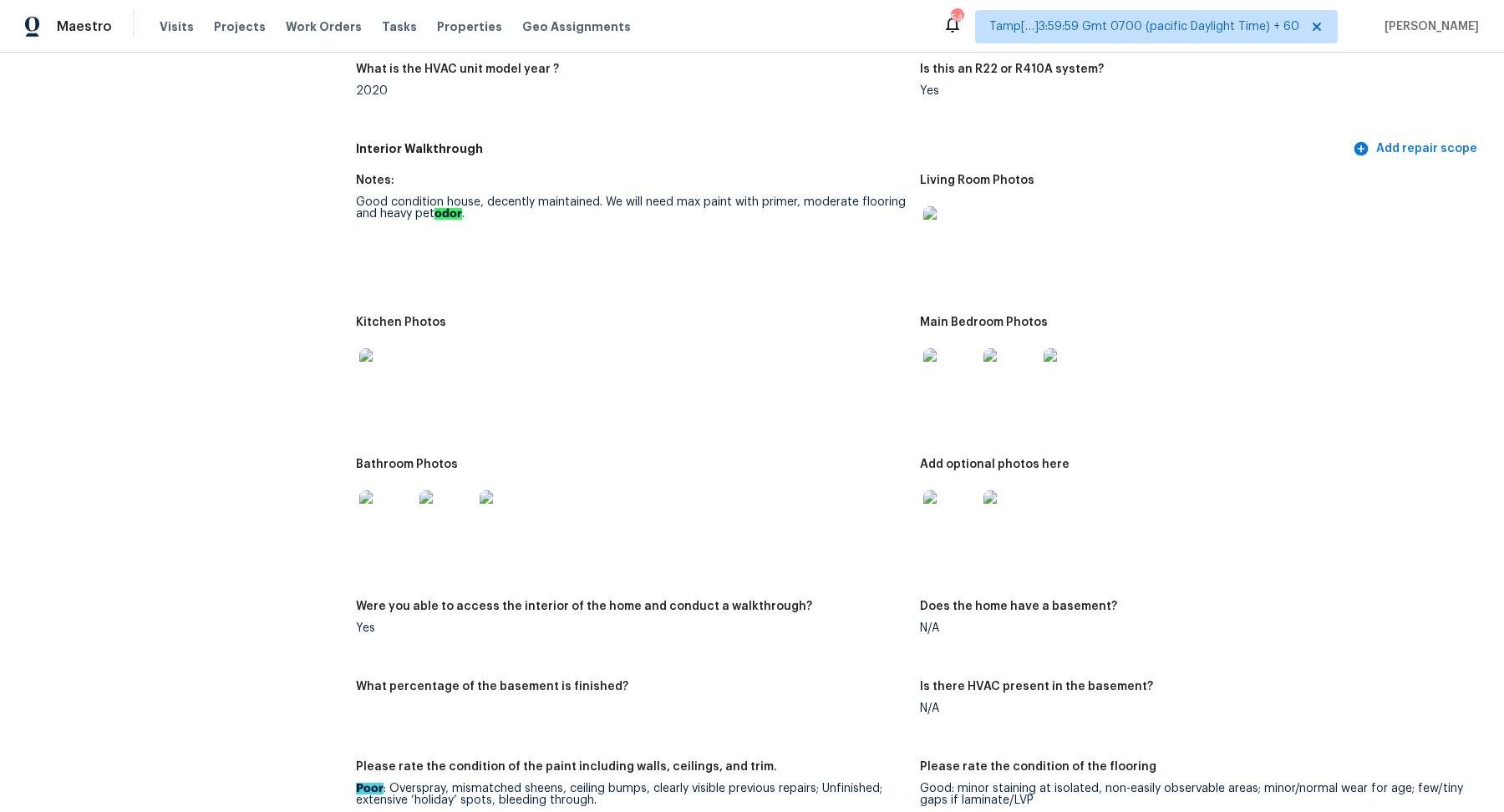
scroll to position [1665, 0]
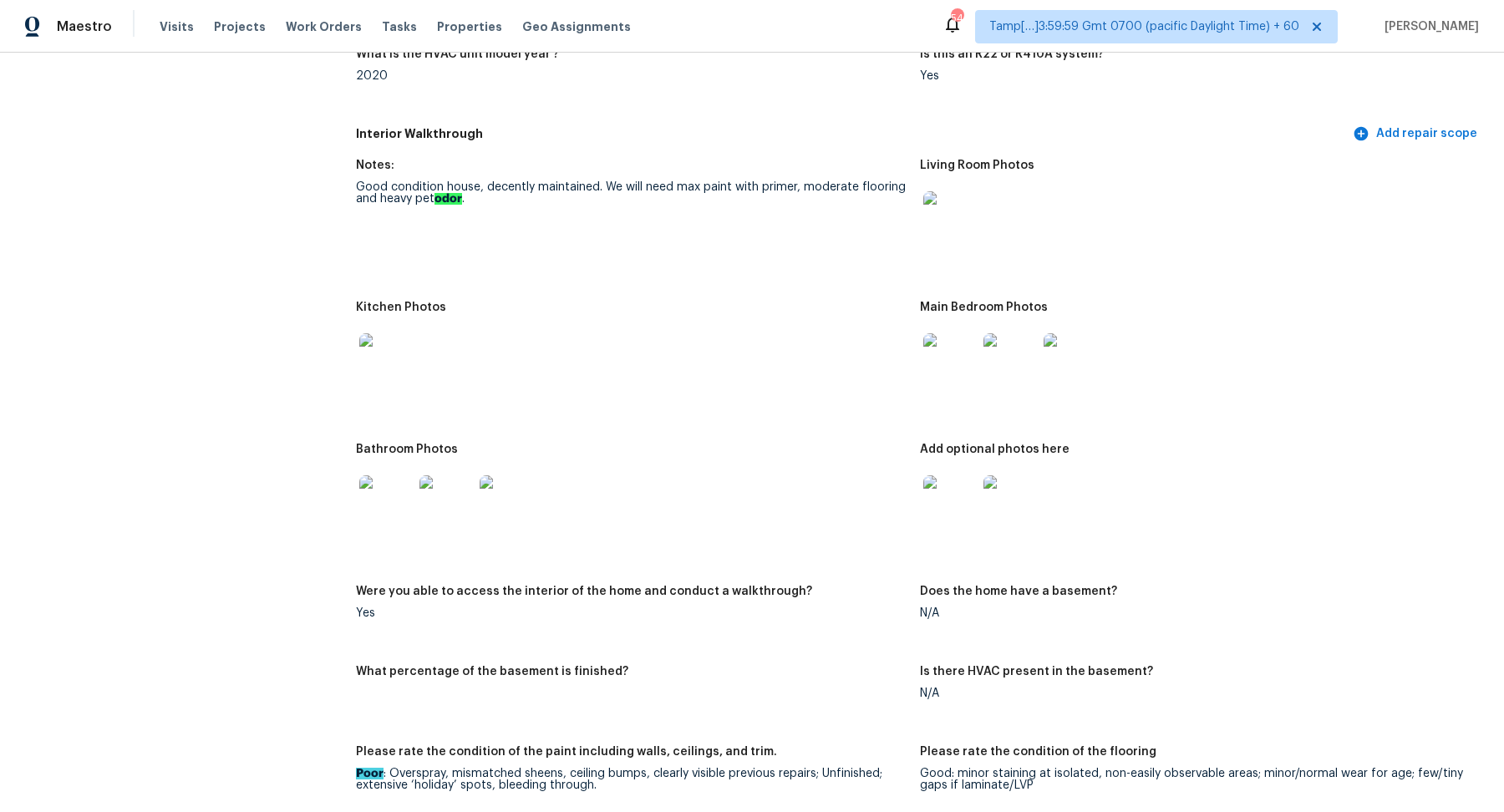
click at [393, 523] on img at bounding box center [385, 502] width 53 height 53
click at [945, 497] on img at bounding box center [950, 502] width 53 height 53
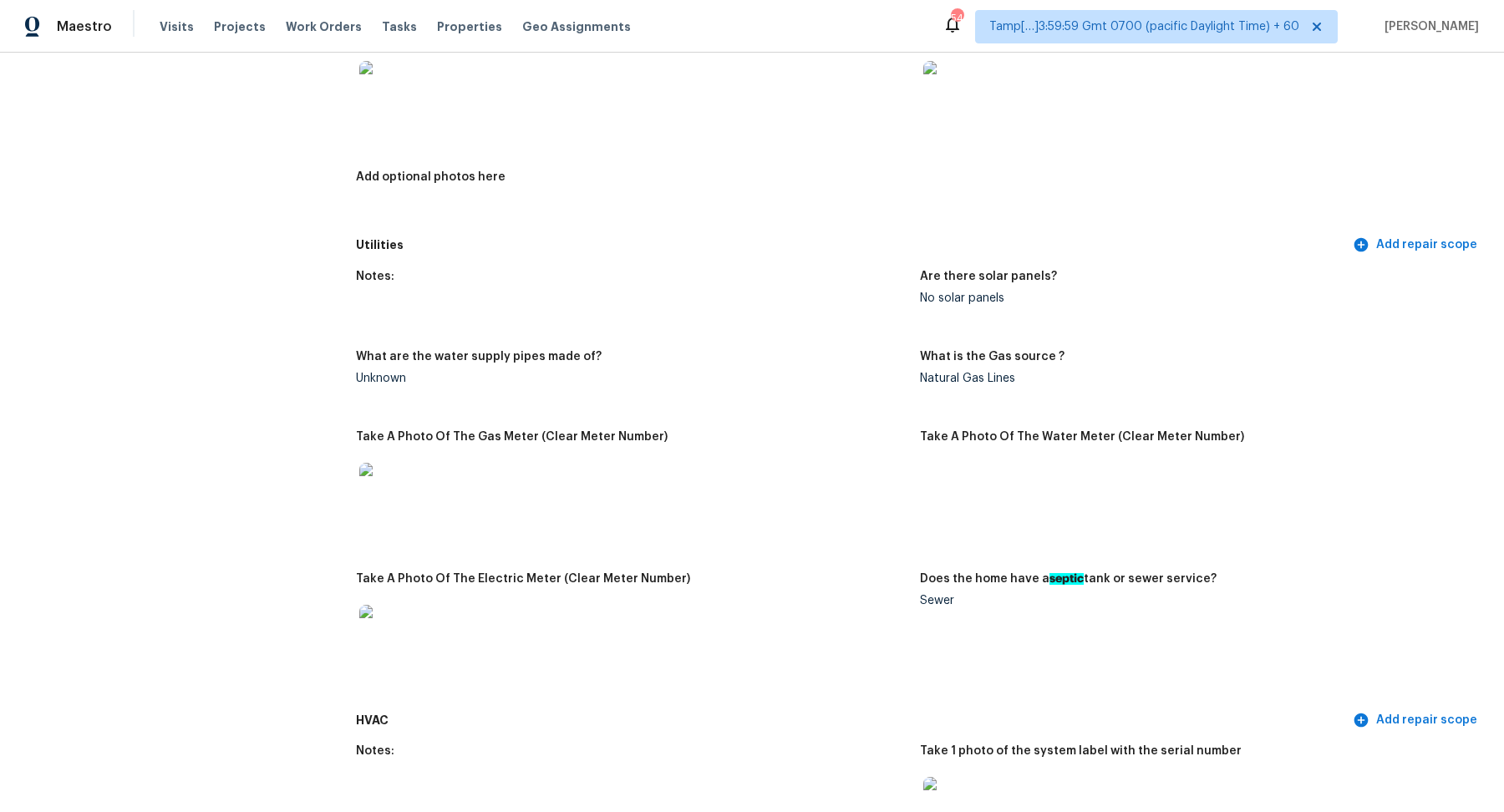
scroll to position [442, 0]
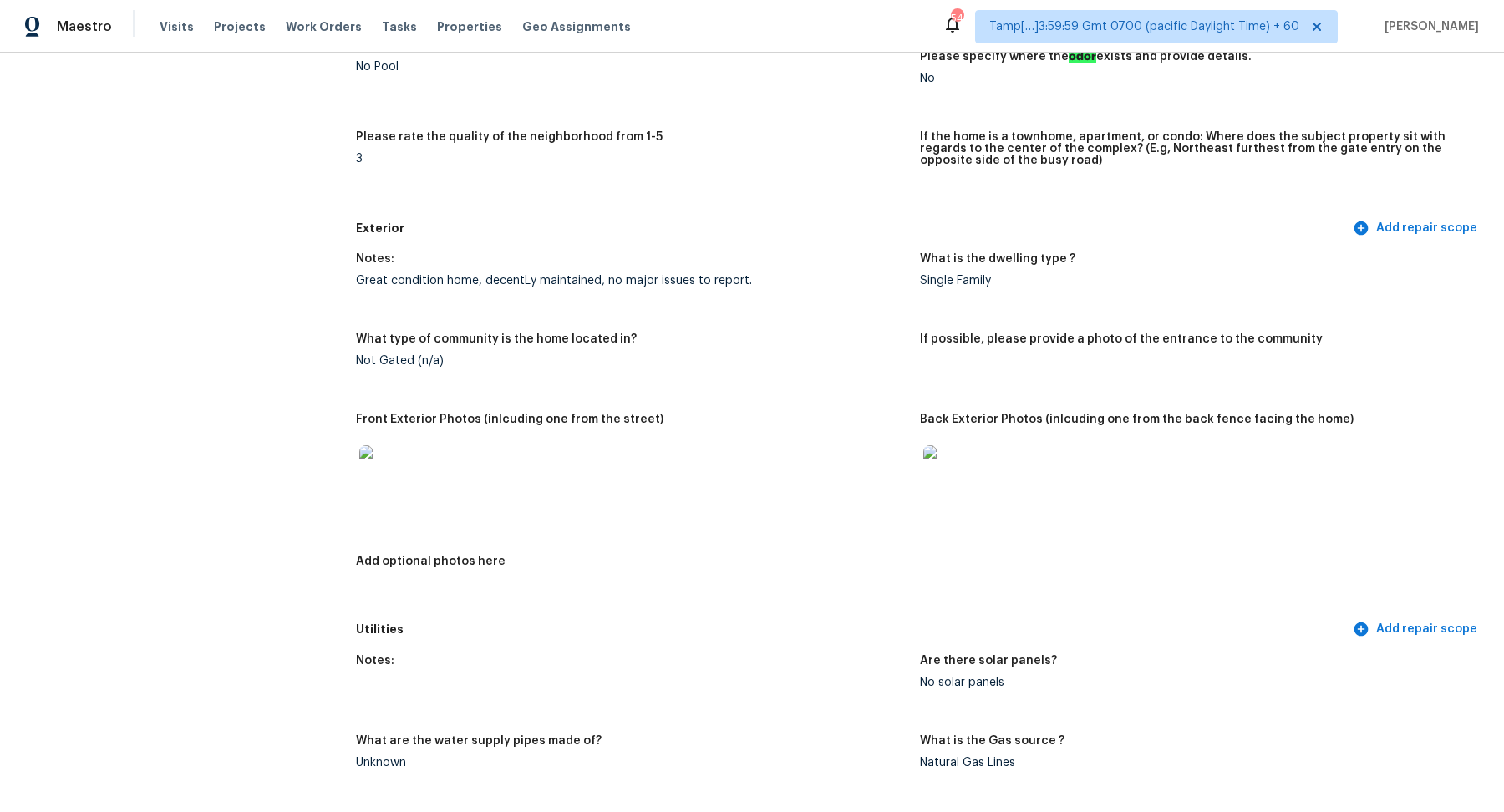
click at [969, 469] on img at bounding box center [950, 471] width 53 height 53
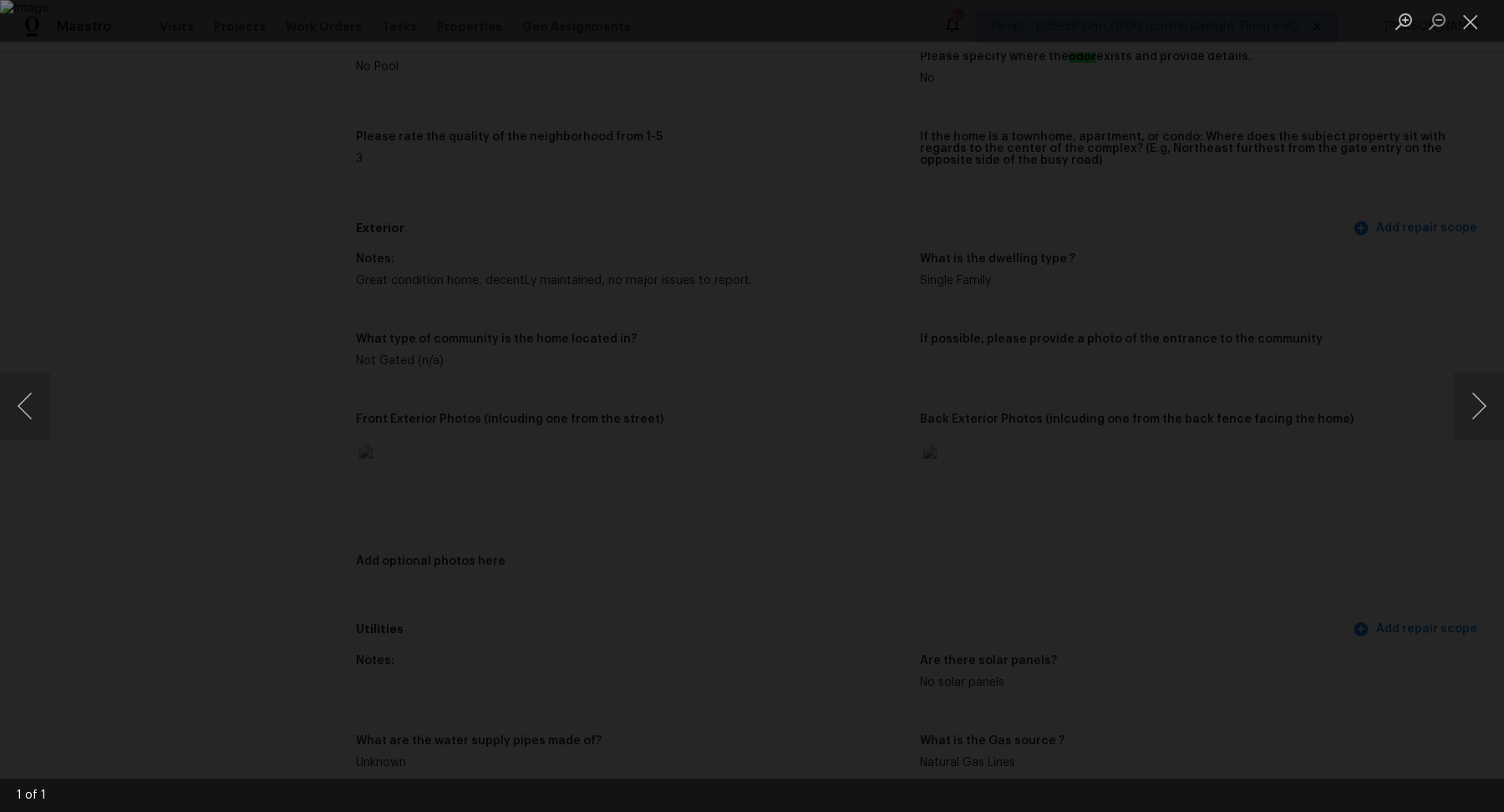
click at [1283, 469] on div "Lightbox" at bounding box center [752, 406] width 1504 height 812
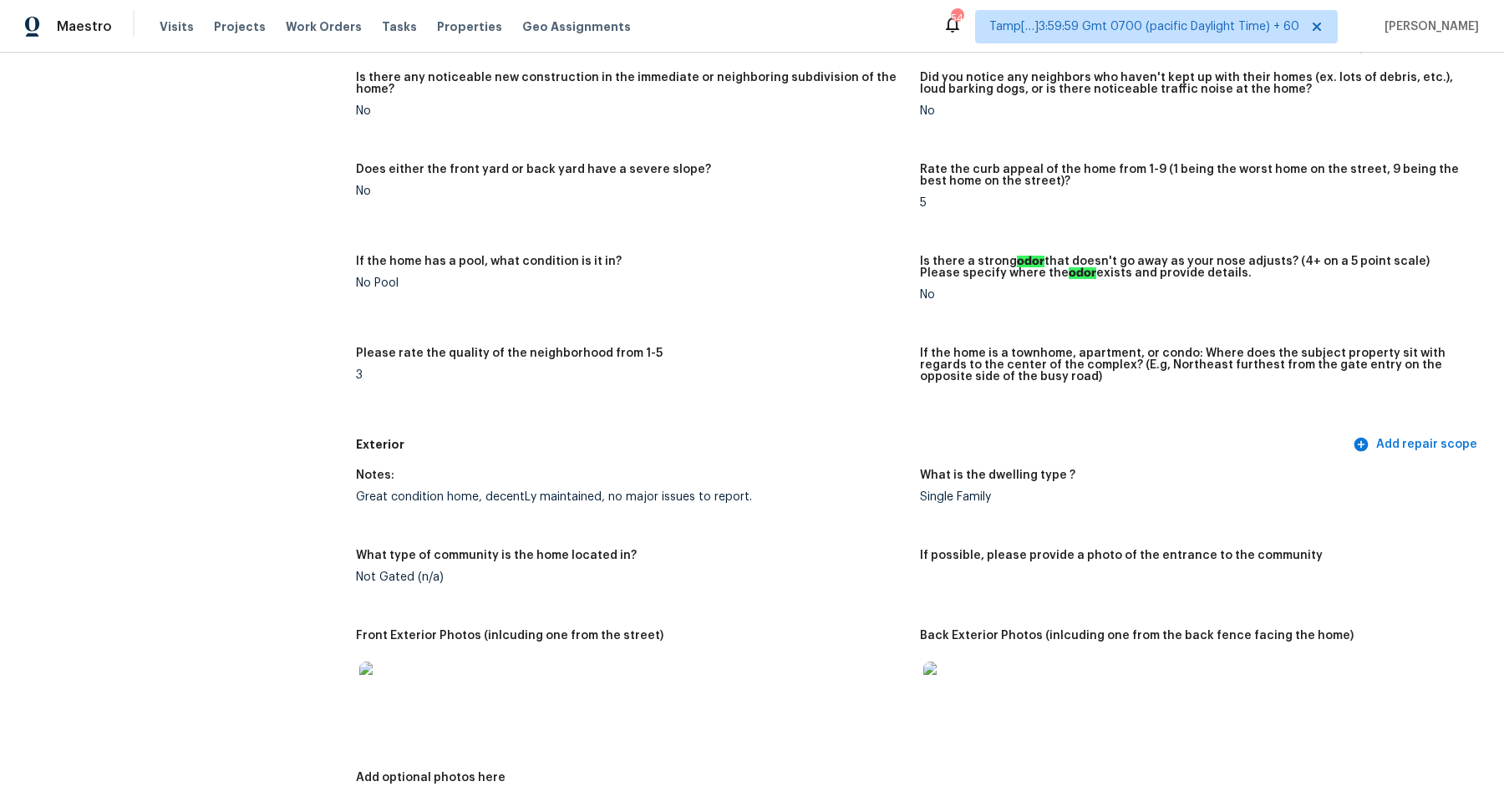
scroll to position [0, 0]
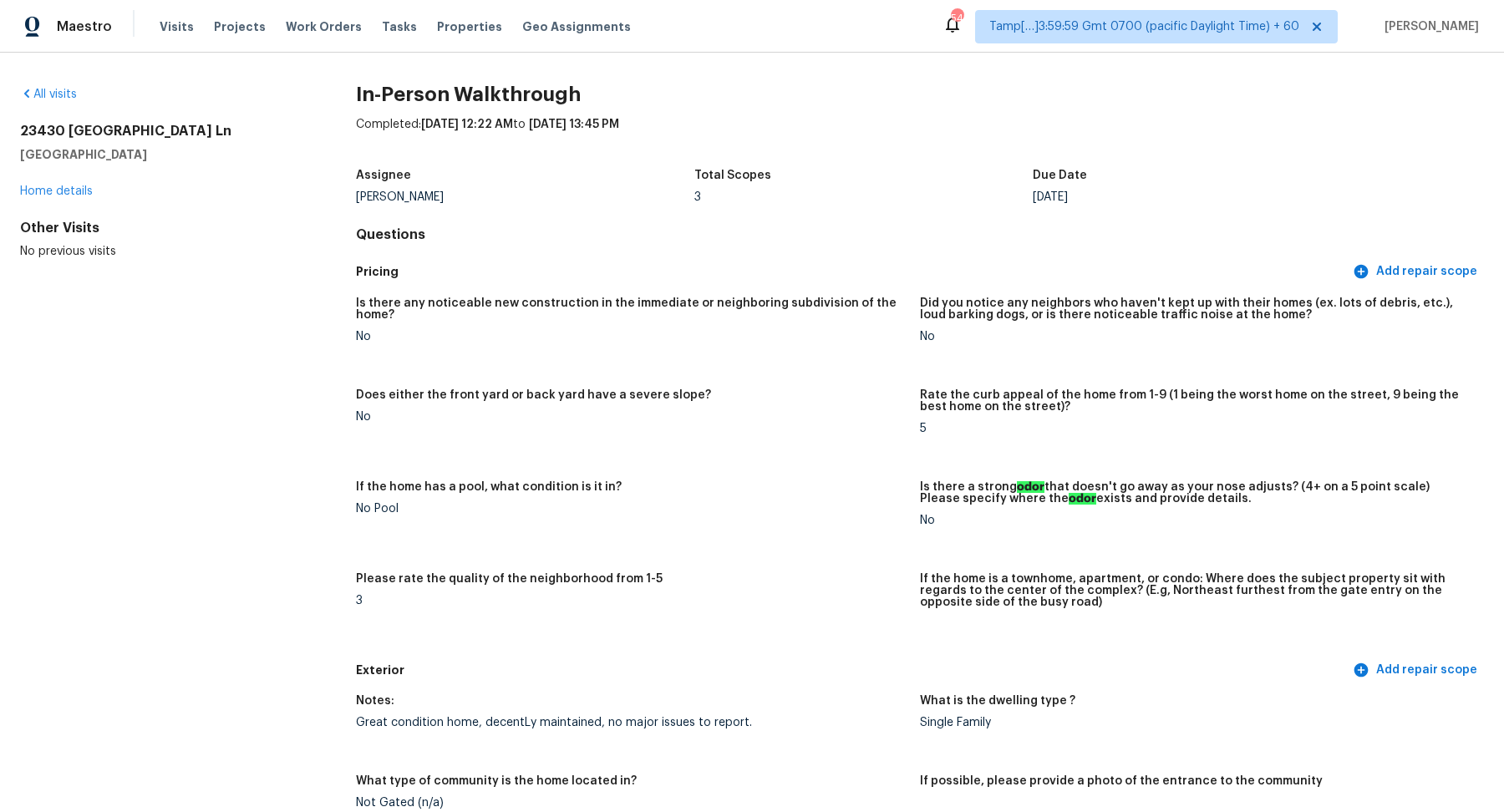
click at [53, 86] on div "All visits" at bounding box center [161, 94] width 283 height 16
click at [53, 93] on link "All visits" at bounding box center [48, 94] width 57 height 12
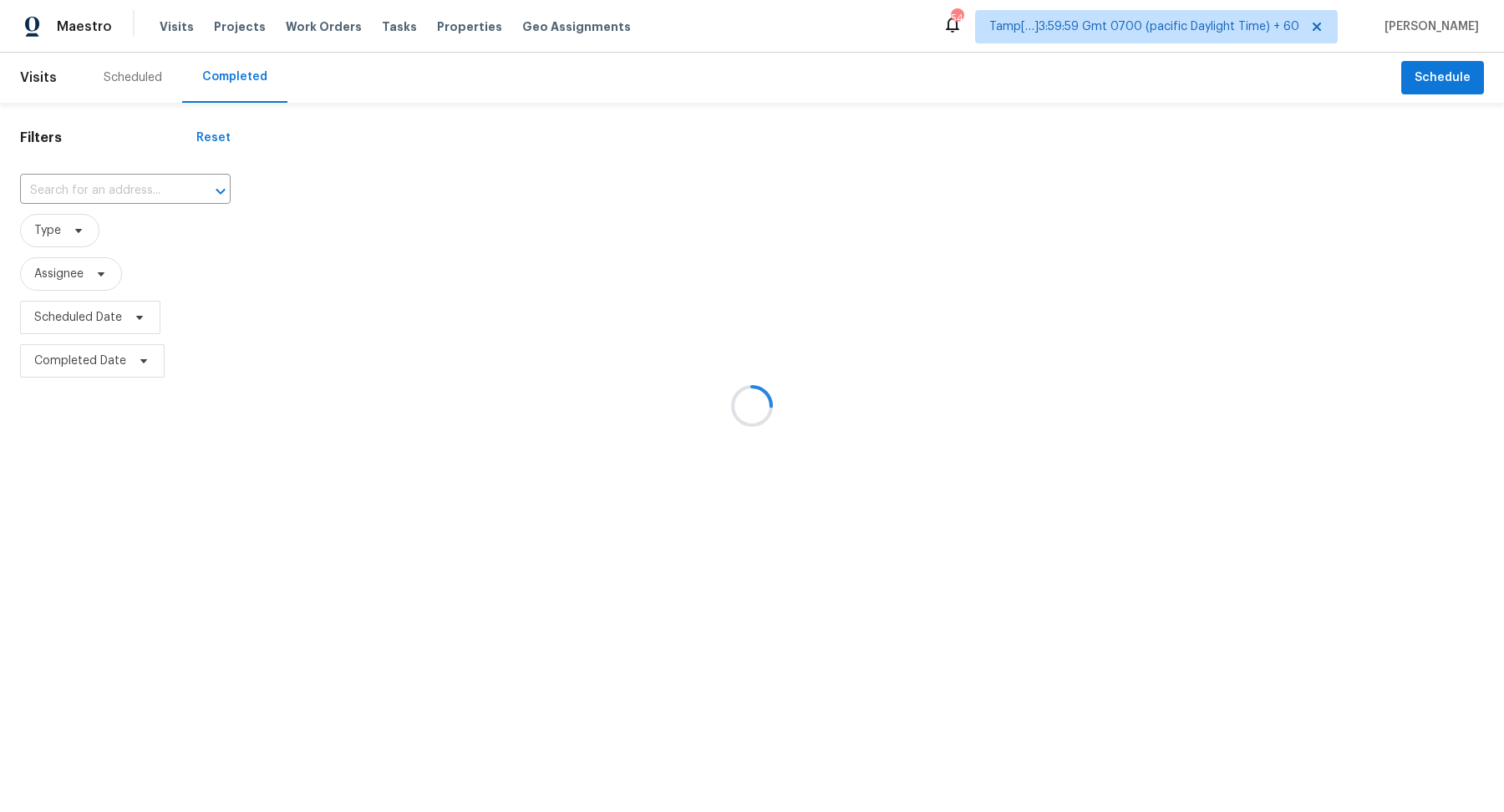
click at [153, 195] on div at bounding box center [752, 406] width 1504 height 812
click at [121, 194] on div at bounding box center [752, 406] width 1504 height 812
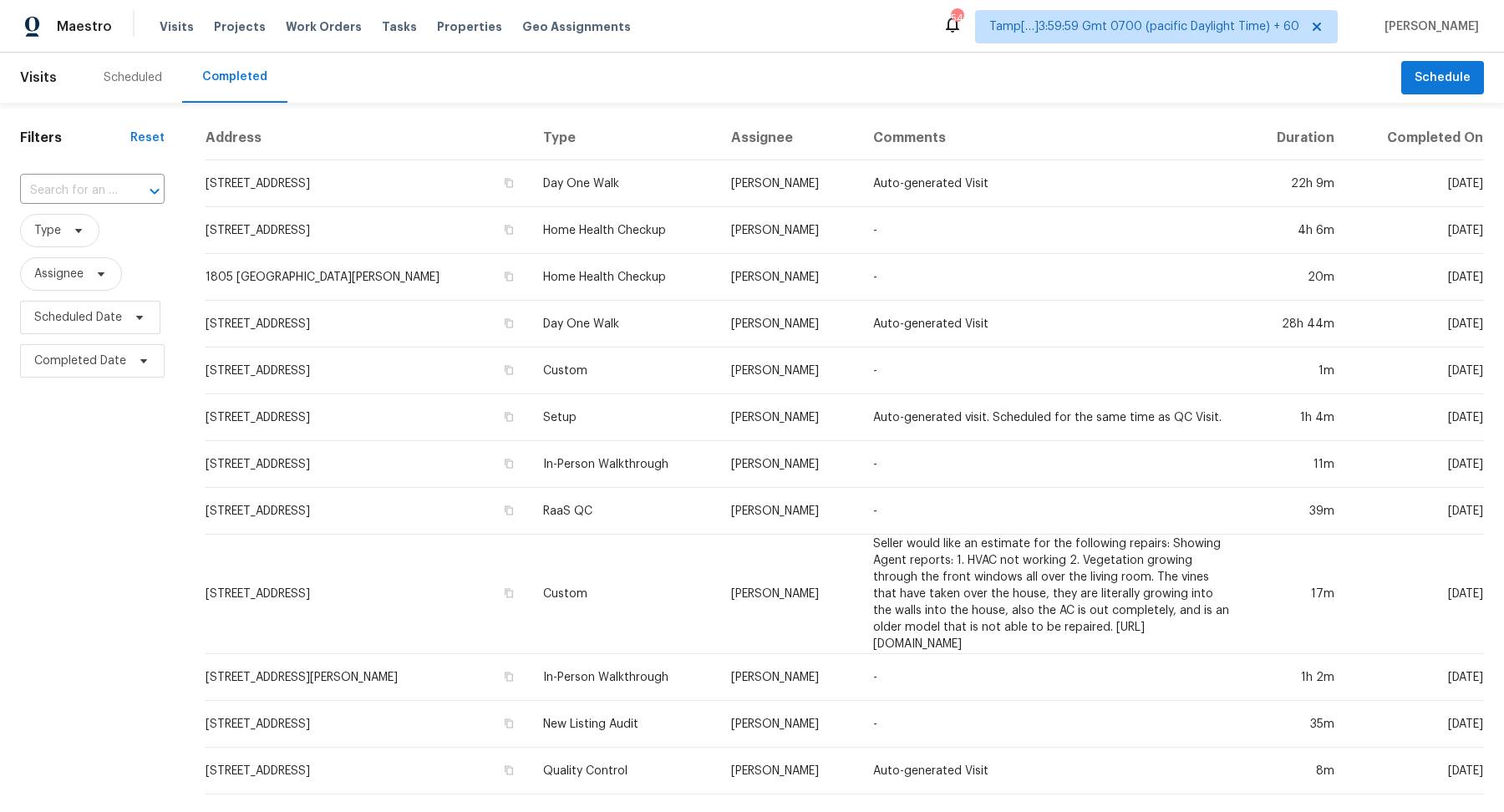
click at [121, 194] on div at bounding box center [143, 191] width 44 height 24
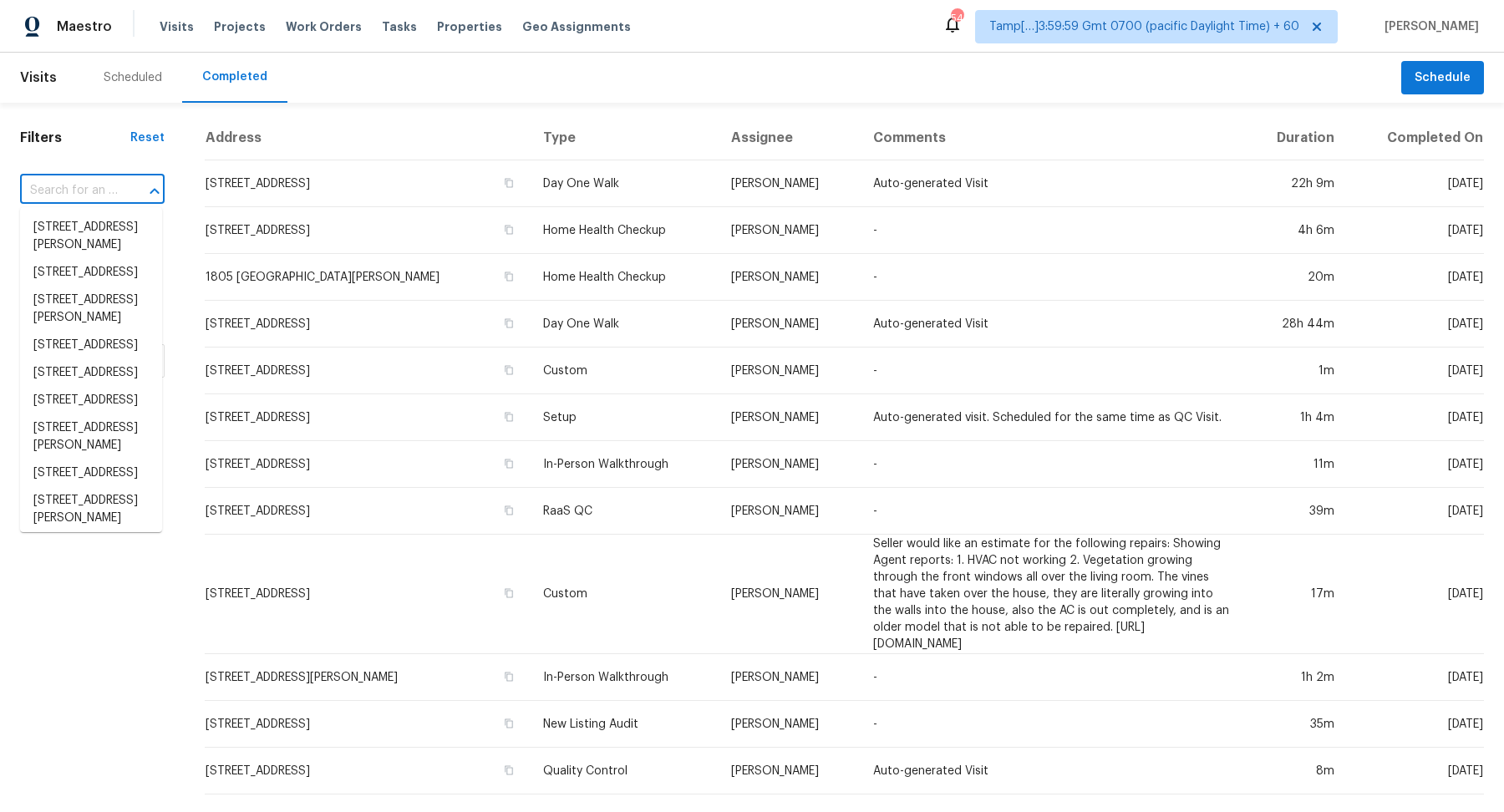
paste input "[STREET_ADDRESS]"
type input "[STREET_ADDRESS]"
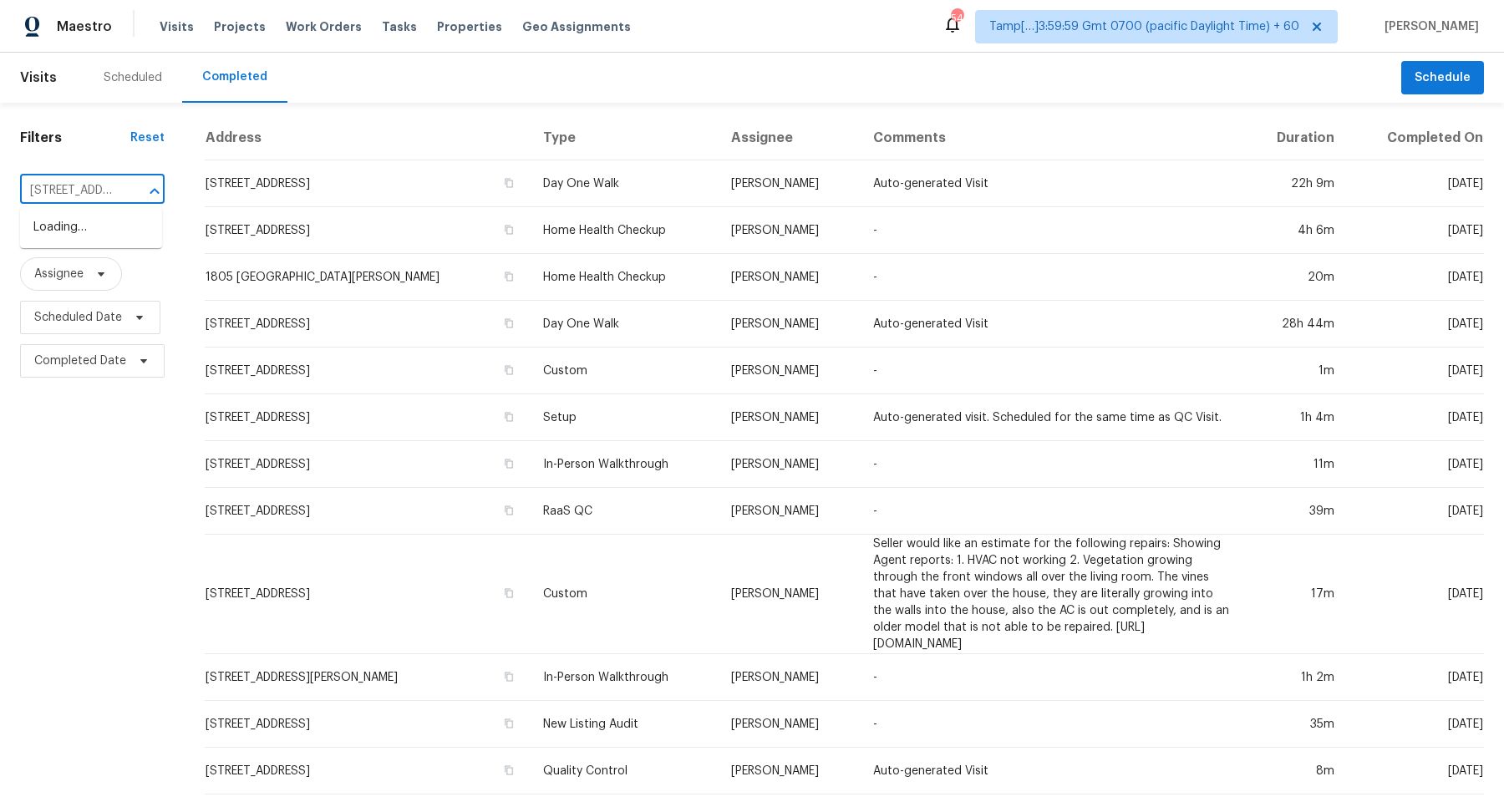
scroll to position [0, 153]
click at [70, 227] on li "[STREET_ADDRESS][PERSON_NAME]" at bounding box center [91, 237] width 142 height 45
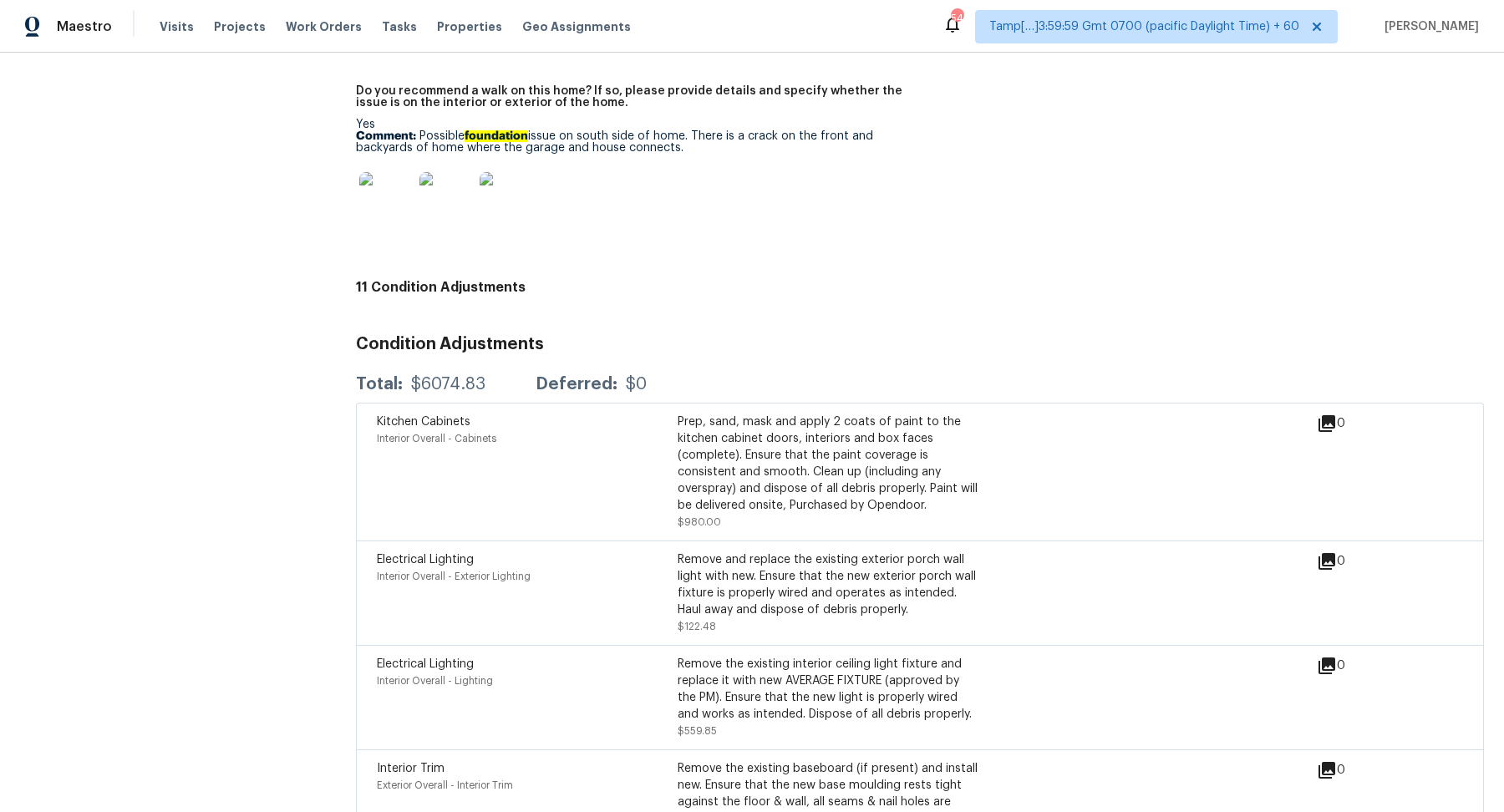
scroll to position [3834, 0]
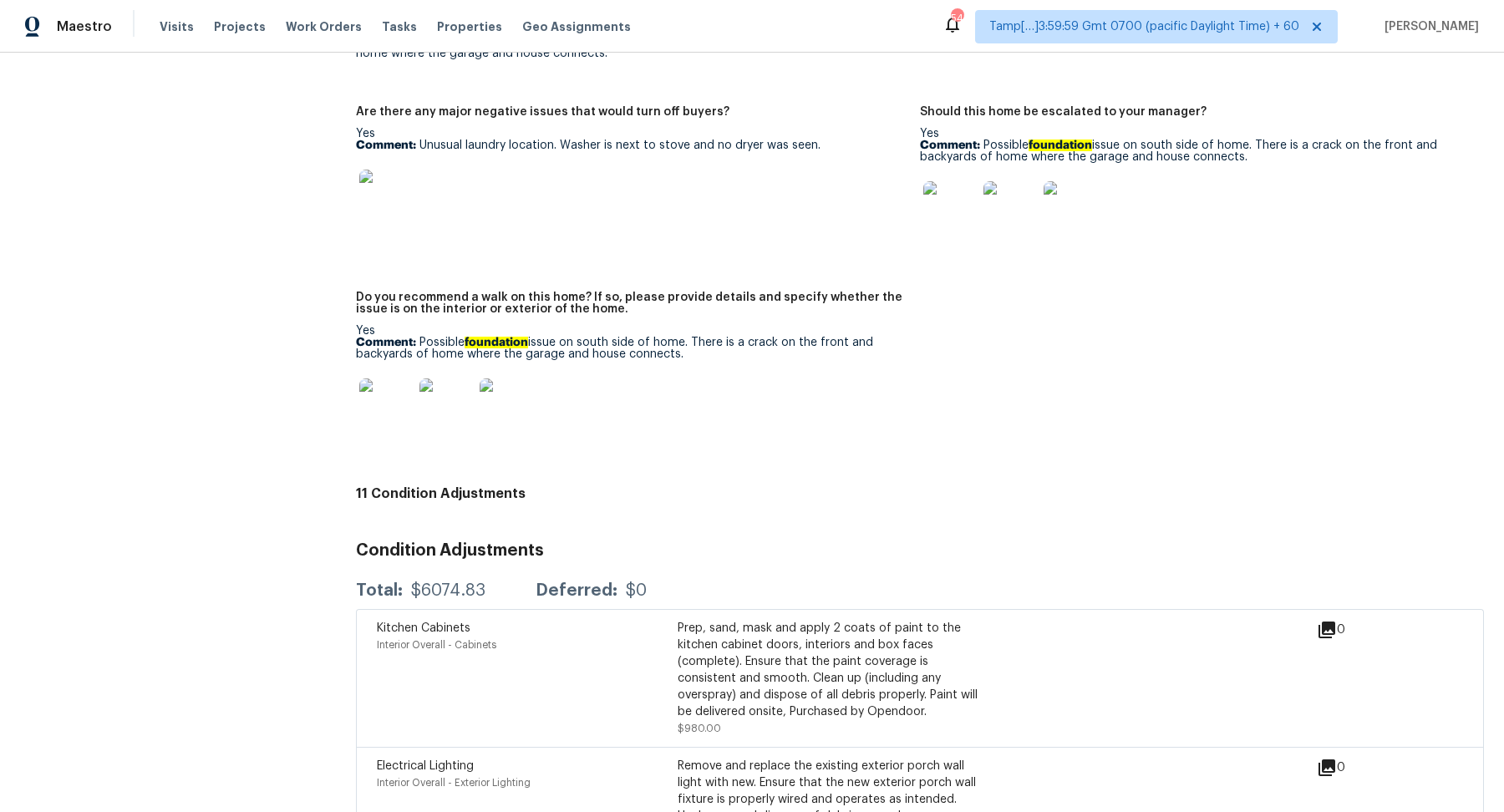
click at [959, 226] on img at bounding box center [950, 208] width 53 height 53
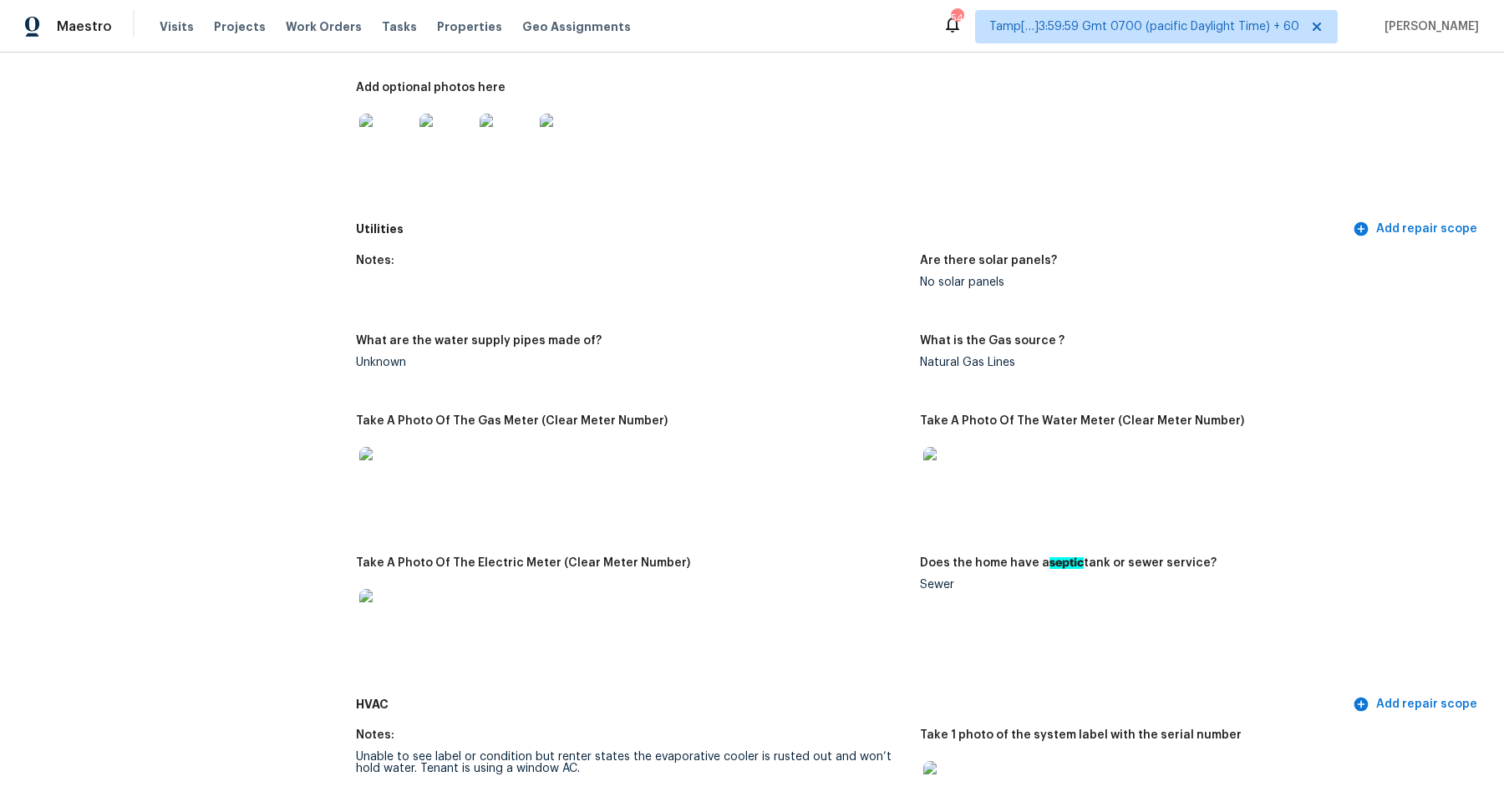
scroll to position [454, 0]
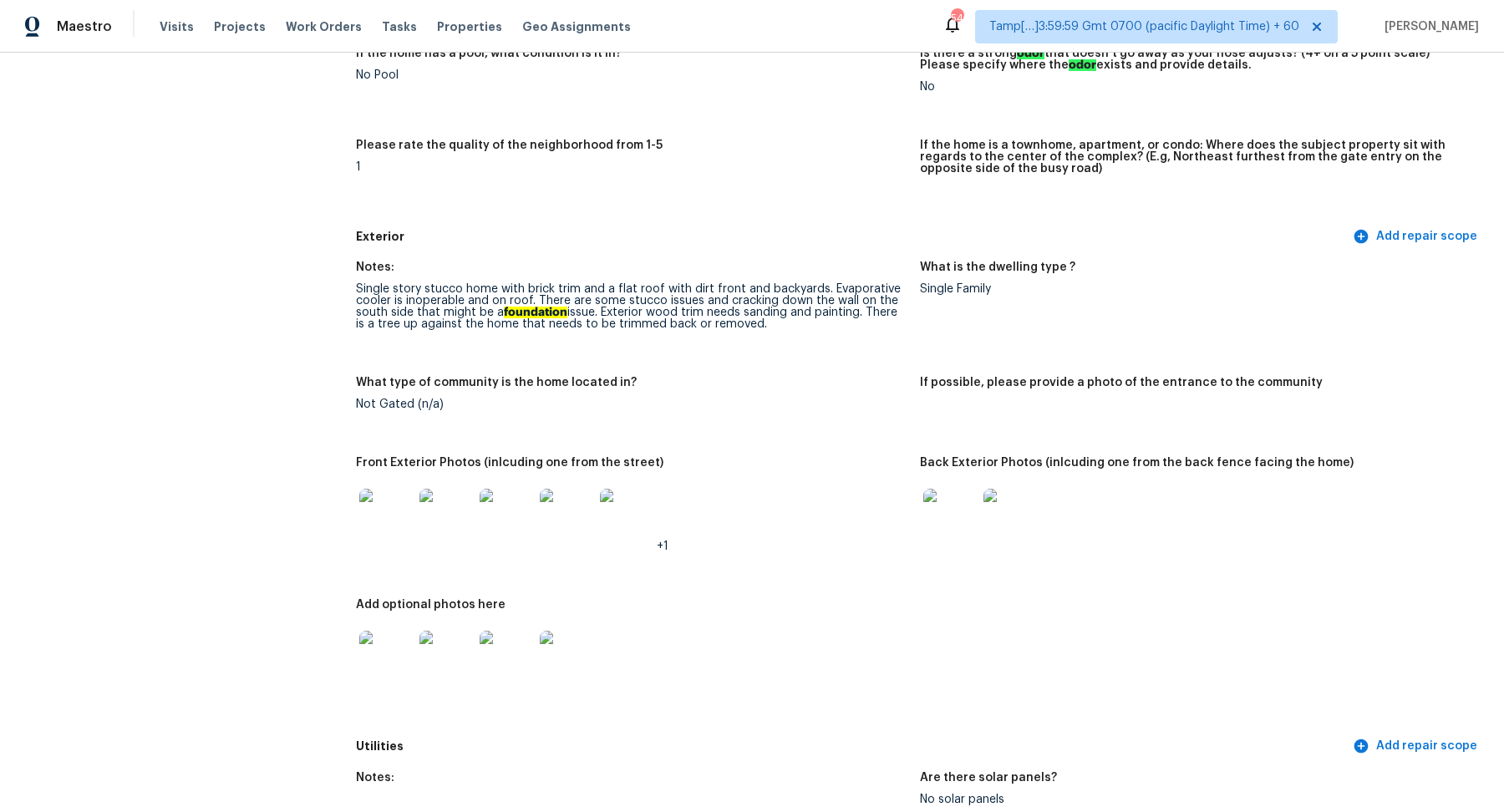
click at [969, 520] on img at bounding box center [950, 515] width 53 height 53
click at [388, 537] on img at bounding box center [385, 515] width 53 height 53
click at [388, 656] on img at bounding box center [385, 657] width 53 height 53
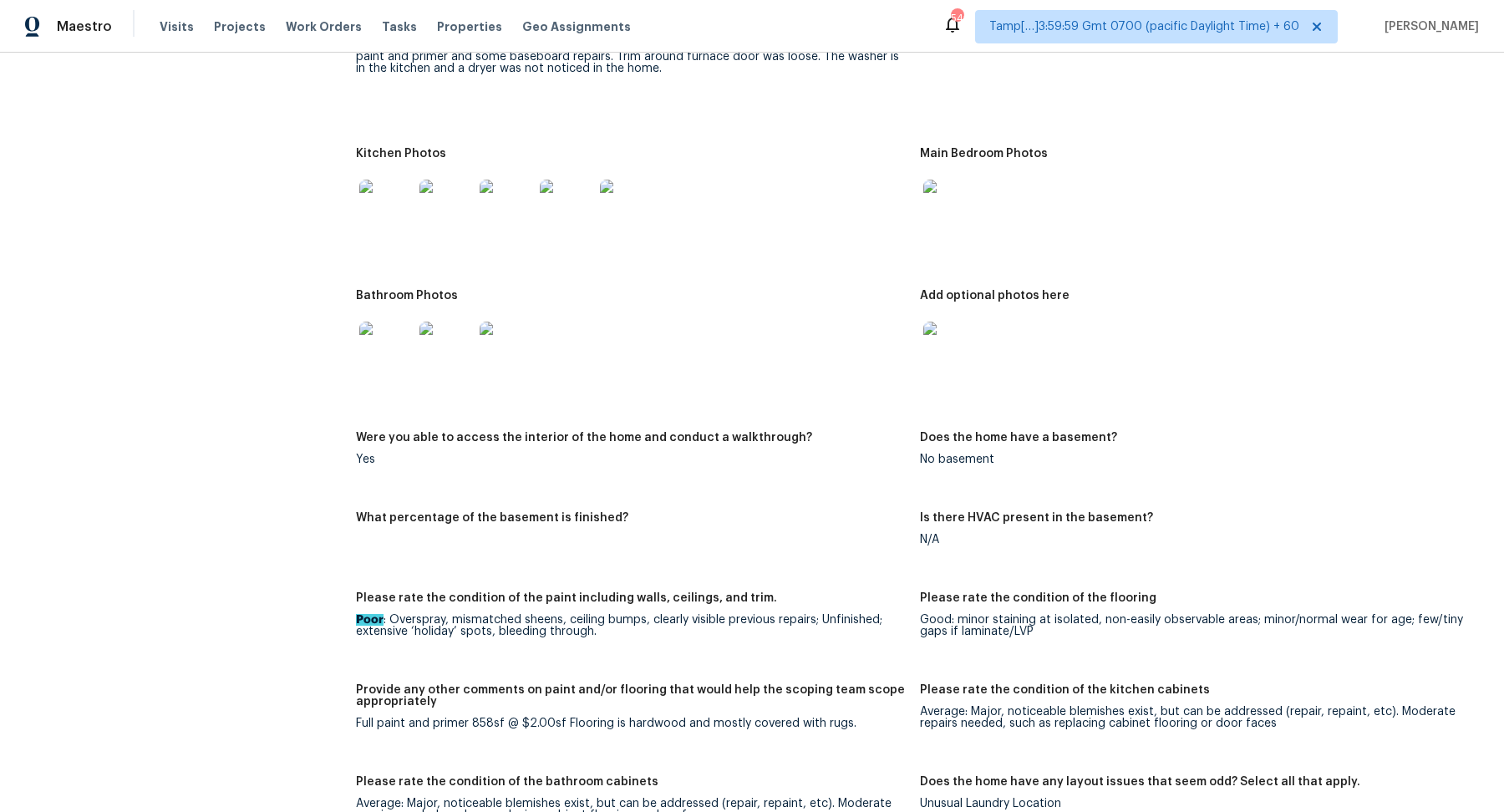
scroll to position [1882, 0]
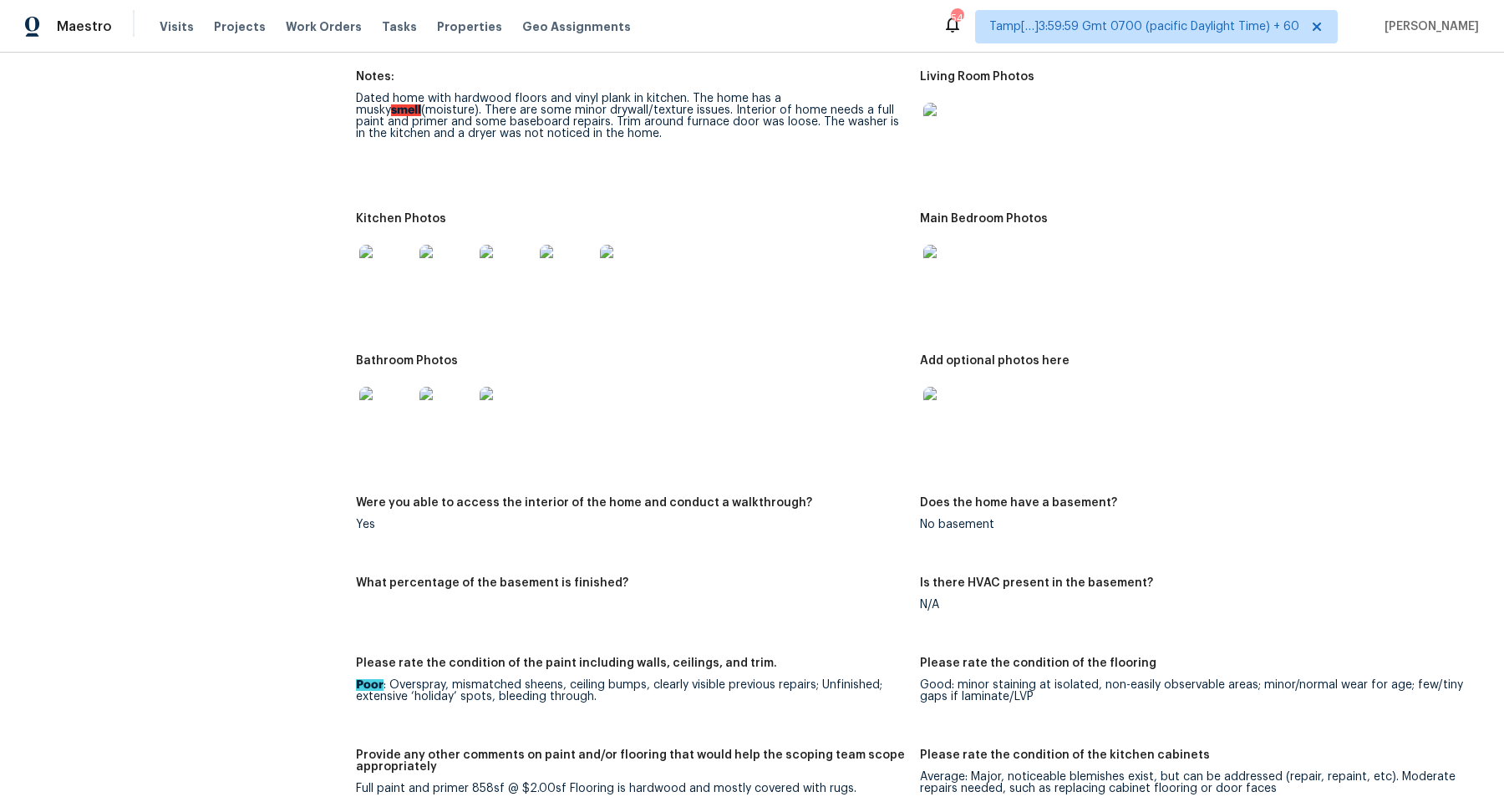
click at [965, 150] on img at bounding box center [950, 129] width 53 height 53
click at [402, 271] on img at bounding box center [385, 271] width 53 height 53
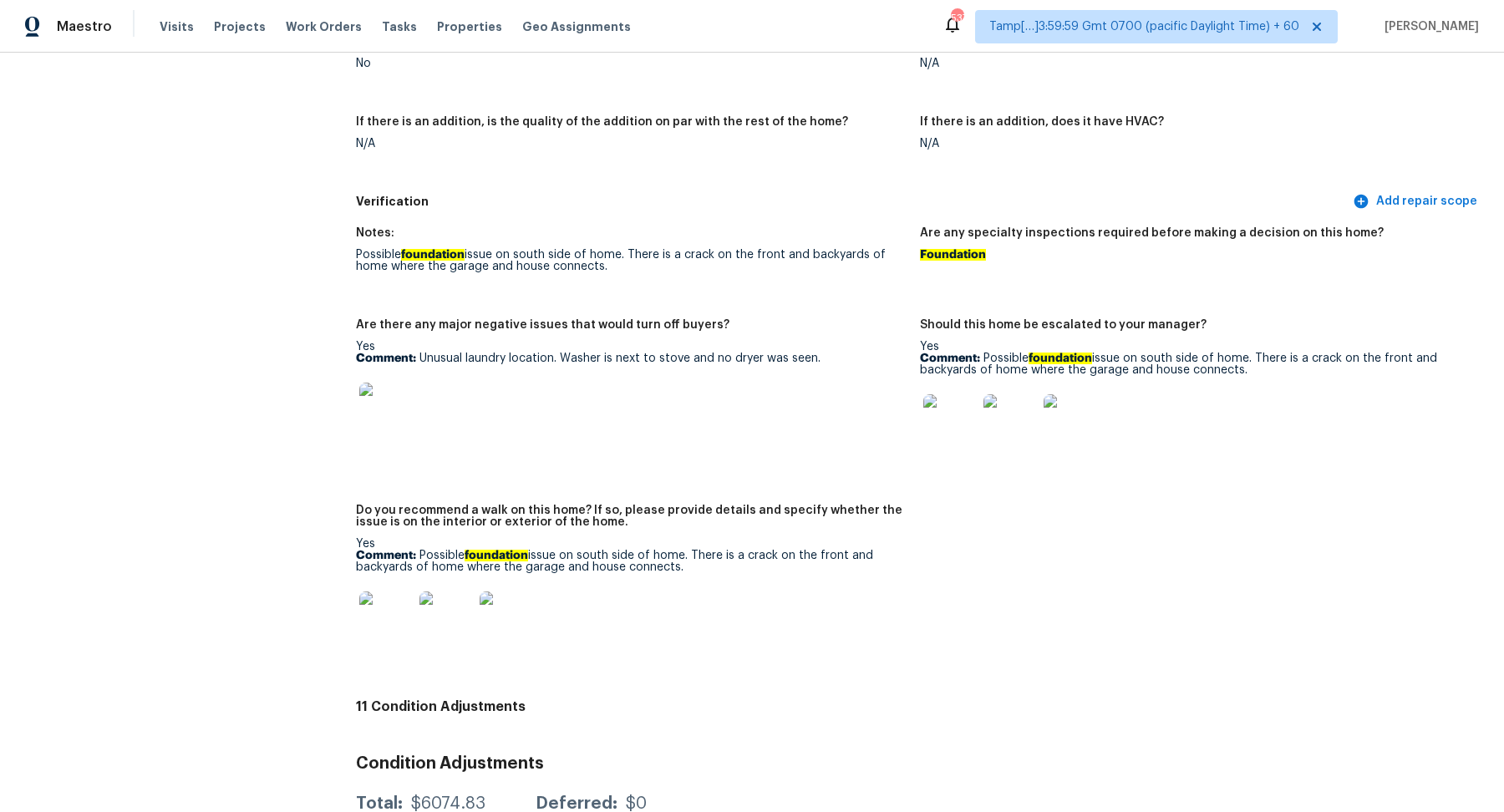
scroll to position [3870, 0]
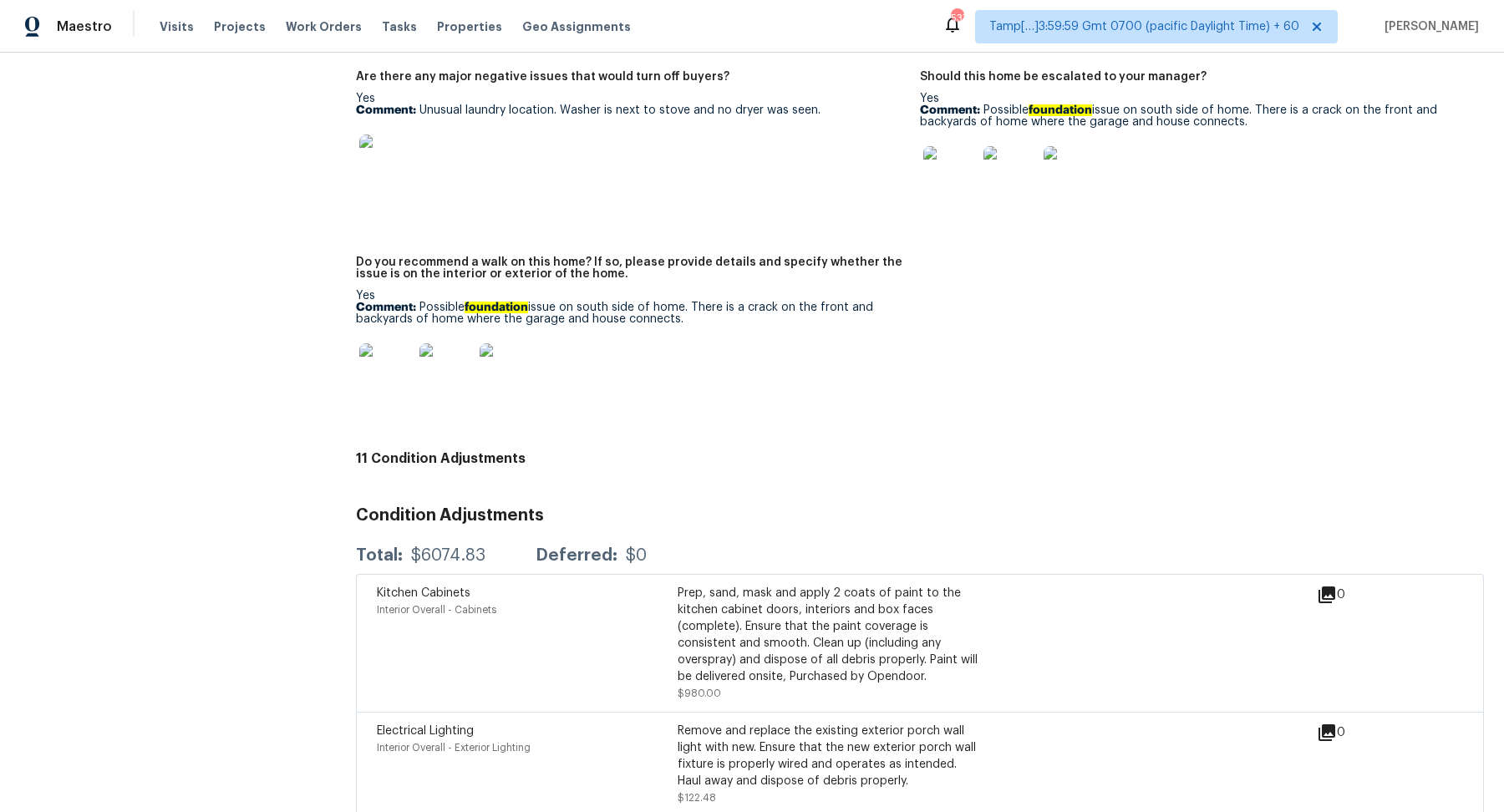
drag, startPoint x: 469, startPoint y: 310, endPoint x: 697, endPoint y: 320, distance: 228.2
click at [697, 320] on p "Comment: Possible foundation issue on south side of home. There is a crack on t…" at bounding box center [632, 314] width 551 height 24
copy p "foundation issue on south side of home. There is a crack on the front and backy…"
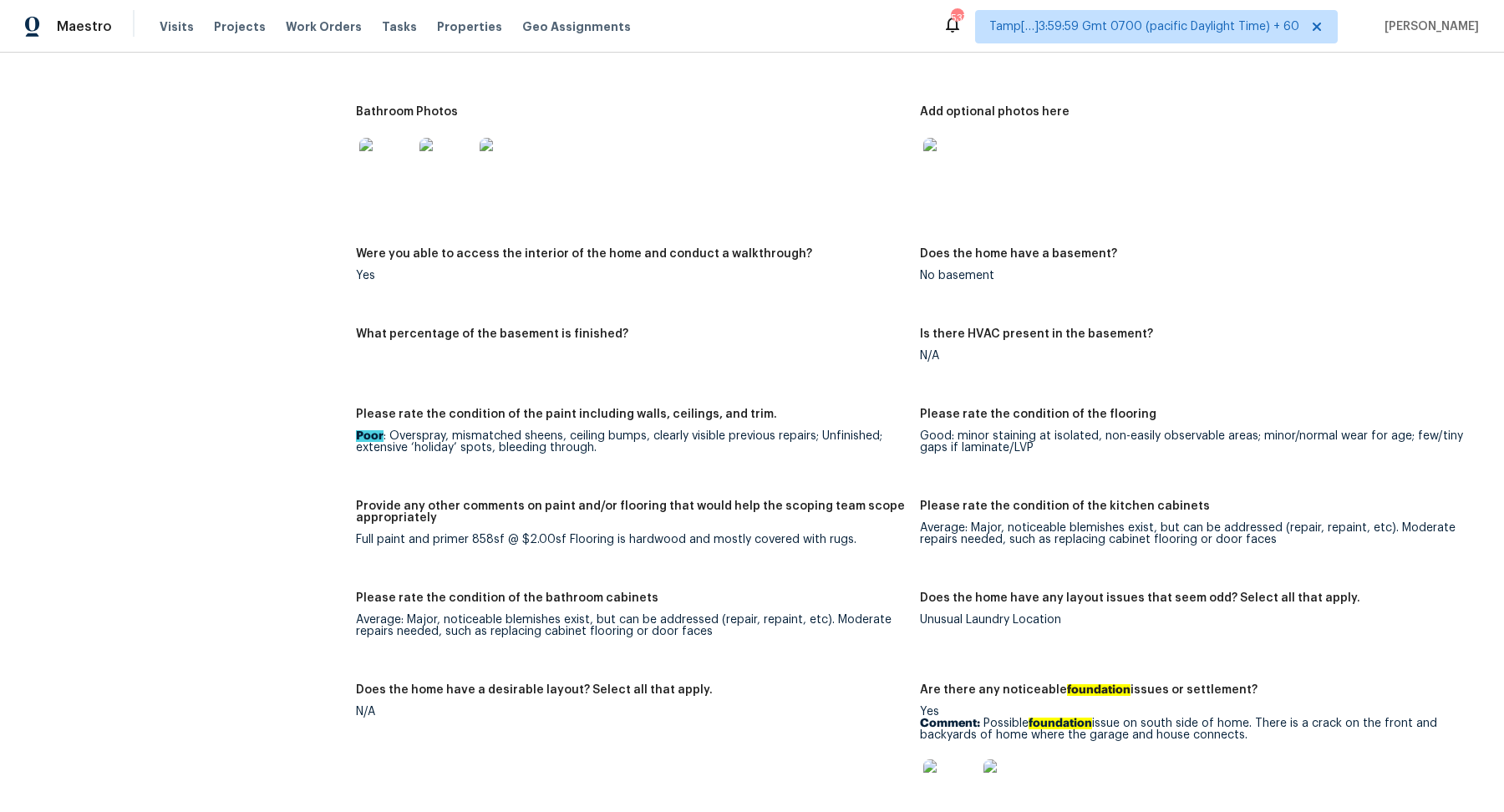
scroll to position [1815, 0]
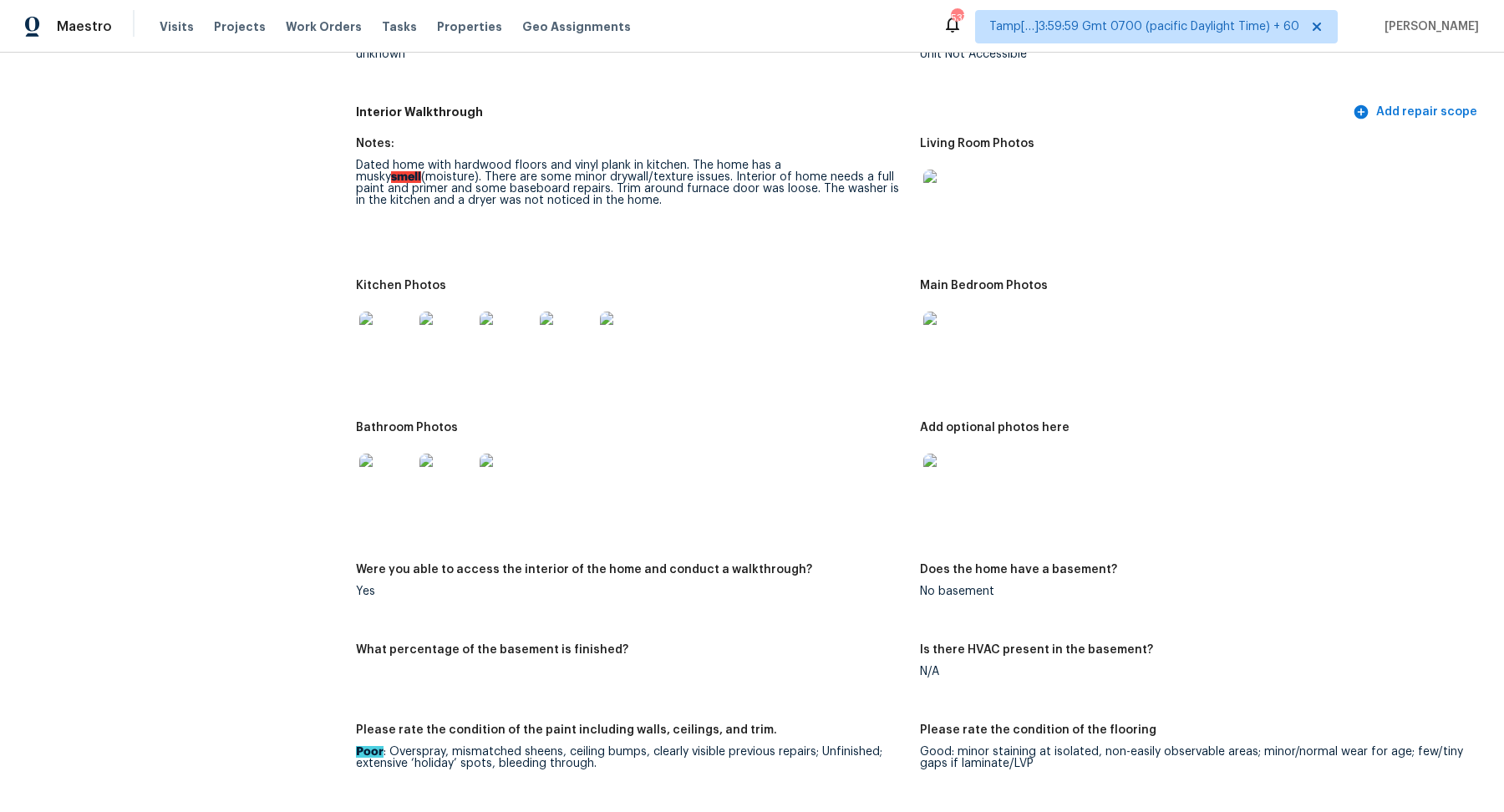
click at [493, 463] on img at bounding box center [506, 480] width 53 height 53
click at [952, 207] on img at bounding box center [950, 196] width 53 height 53
click at [942, 325] on img at bounding box center [950, 338] width 53 height 53
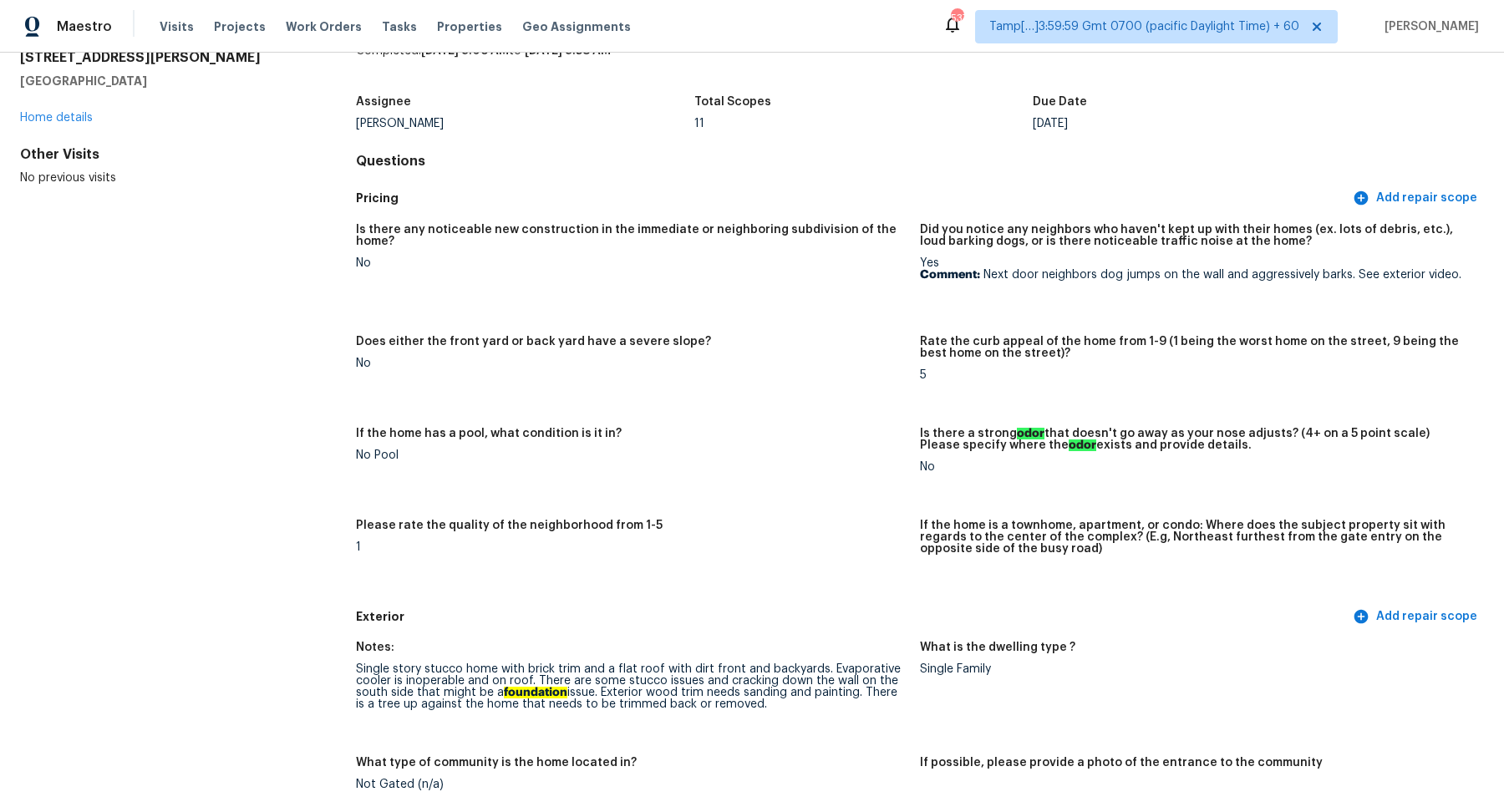
scroll to position [0, 0]
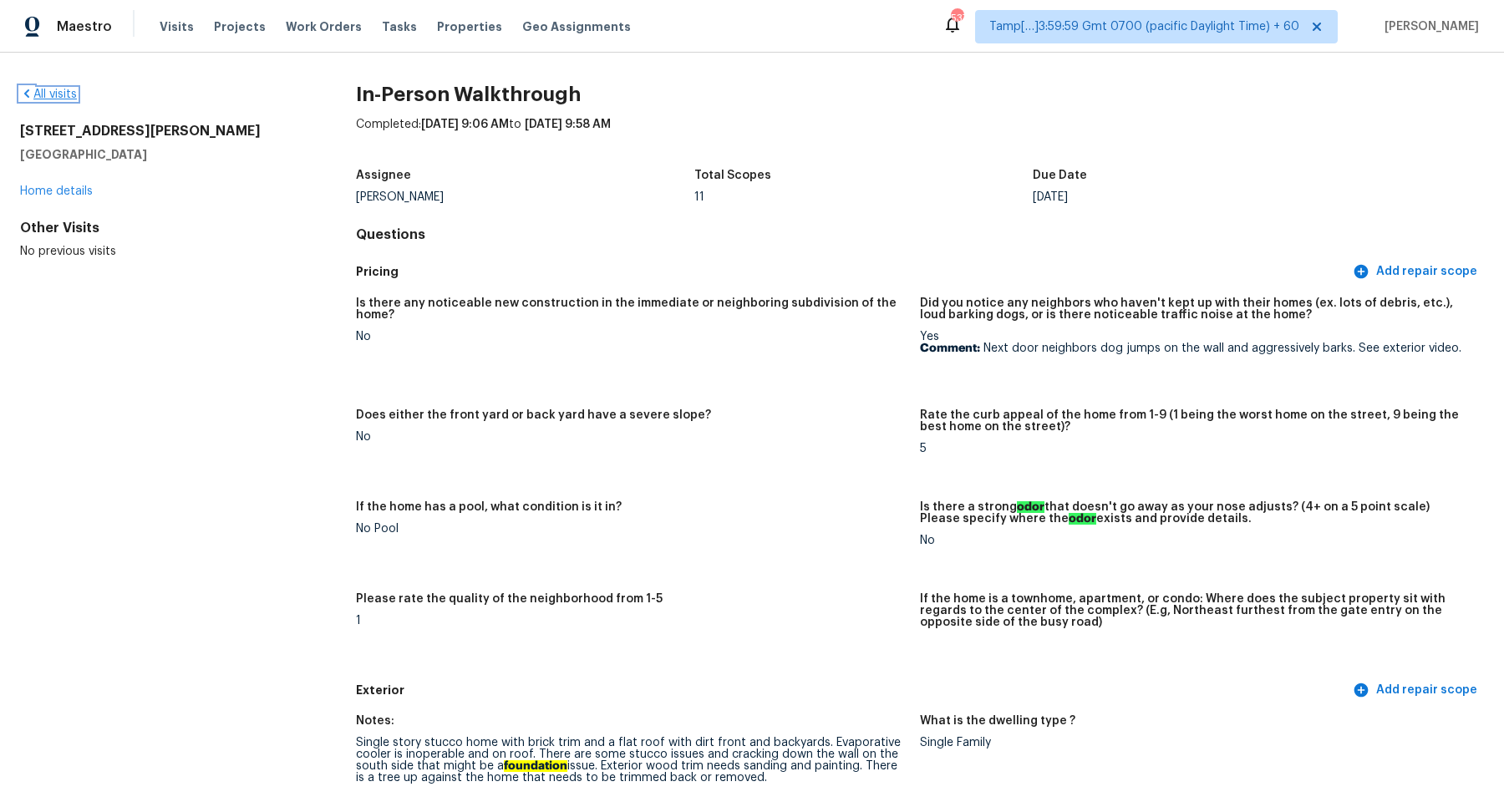
click at [68, 98] on link "All visits" at bounding box center [48, 94] width 57 height 12
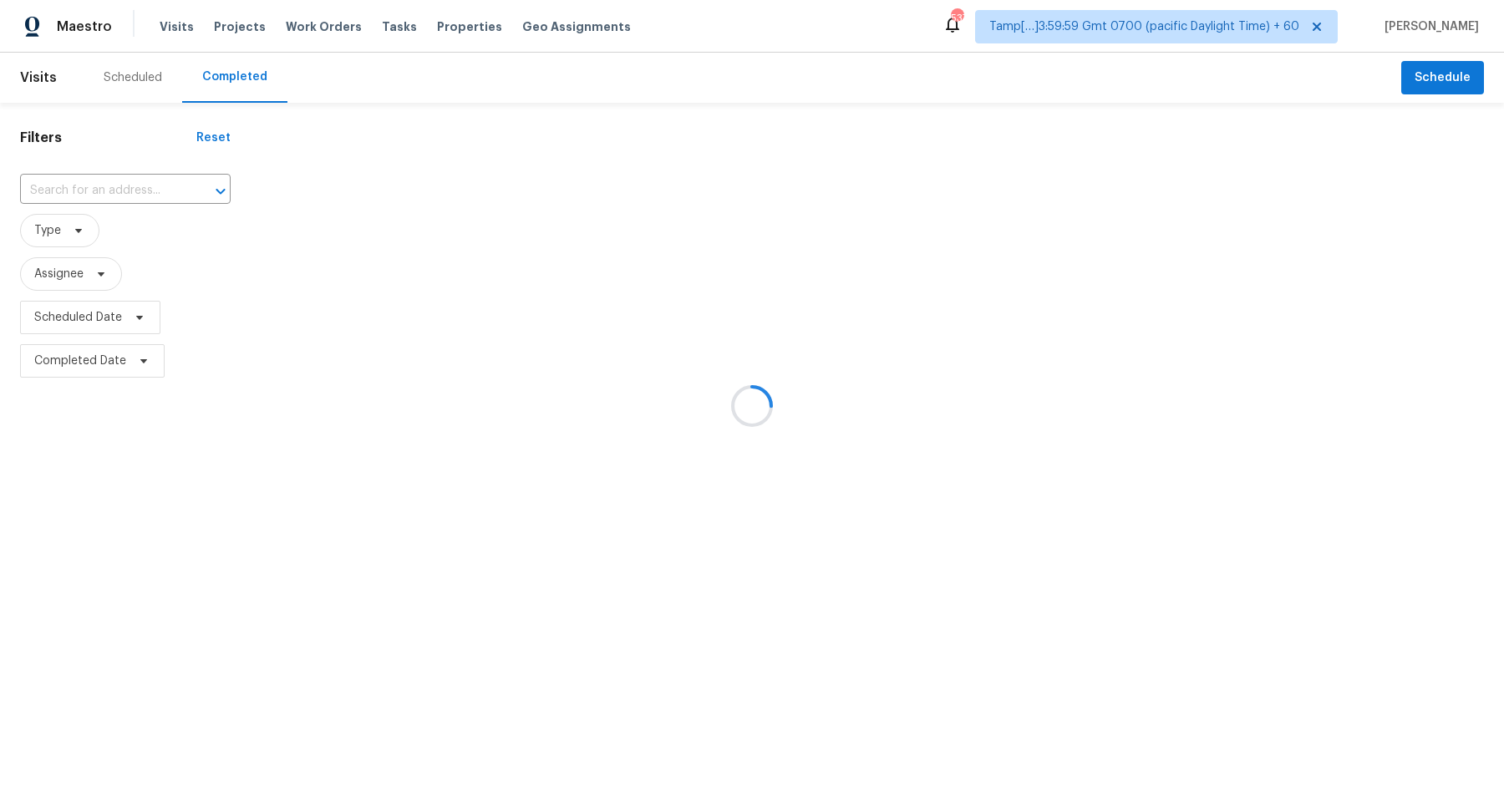
click at [114, 191] on div at bounding box center [752, 406] width 1504 height 812
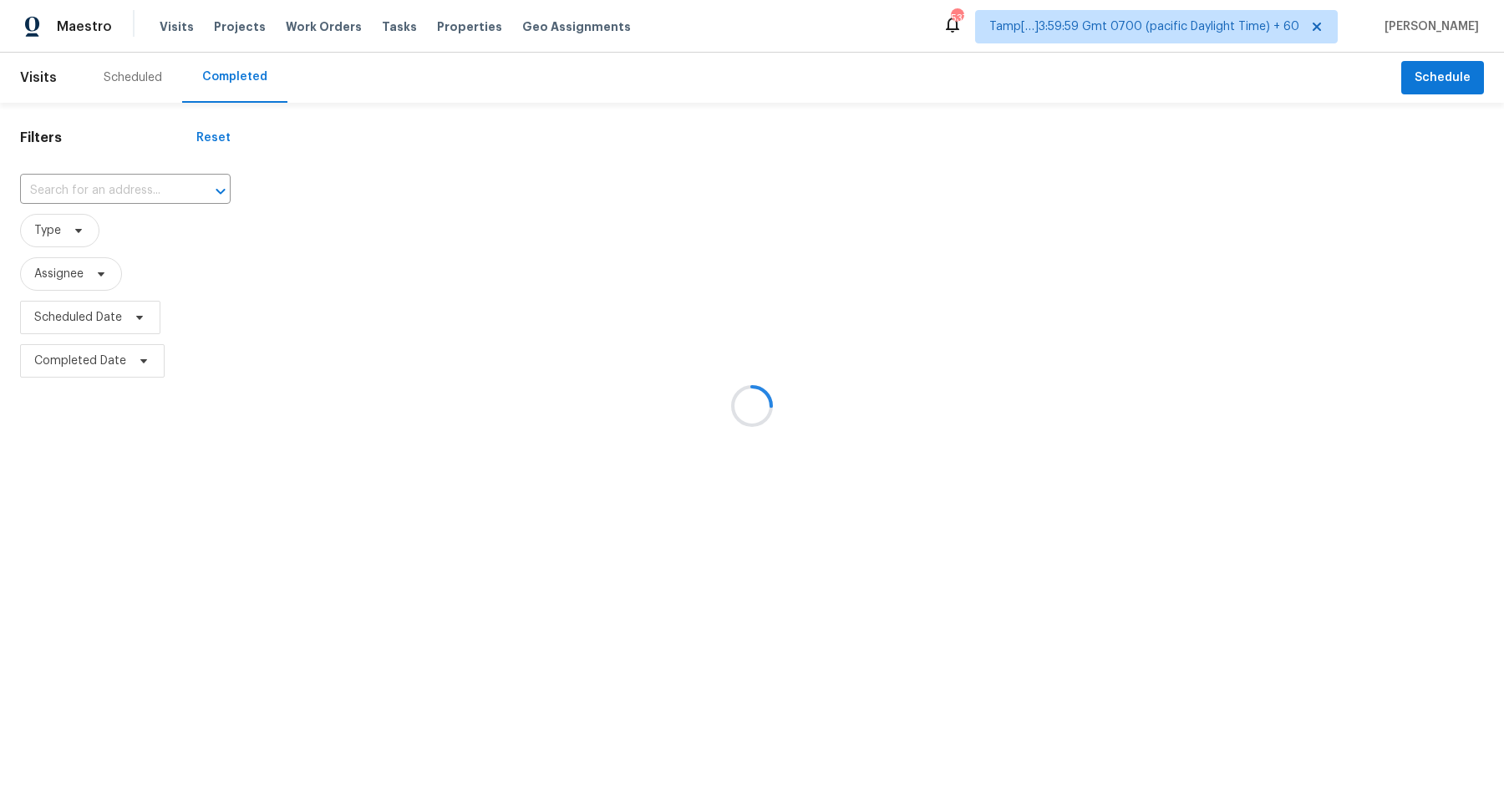
click at [139, 194] on div at bounding box center [752, 406] width 1504 height 812
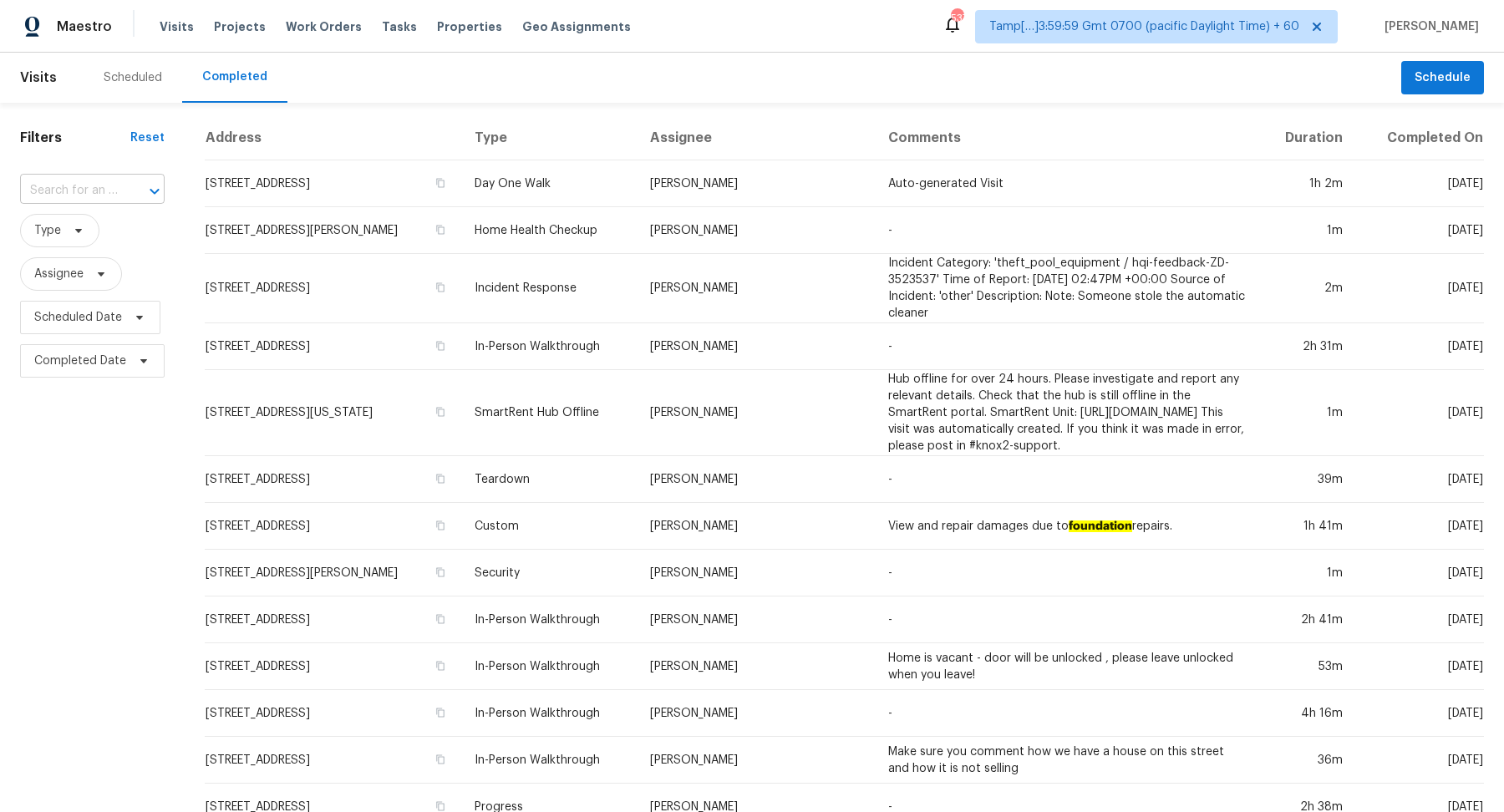
click at [131, 194] on div at bounding box center [143, 191] width 44 height 24
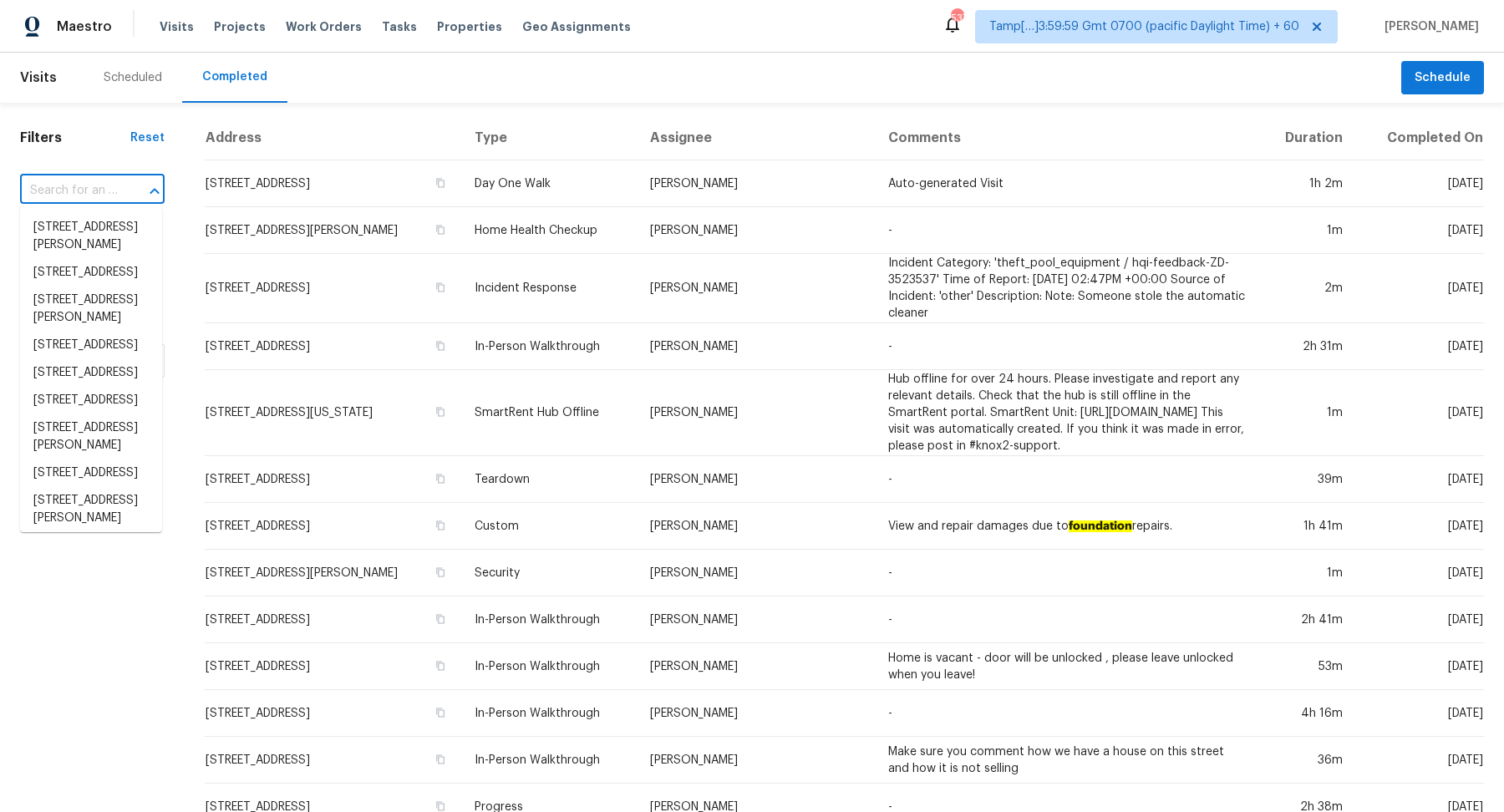
paste input "25911 Tryon Rd Bedford OH 44146"
type input "25911 Tryon Rd Bedford OH 44146"
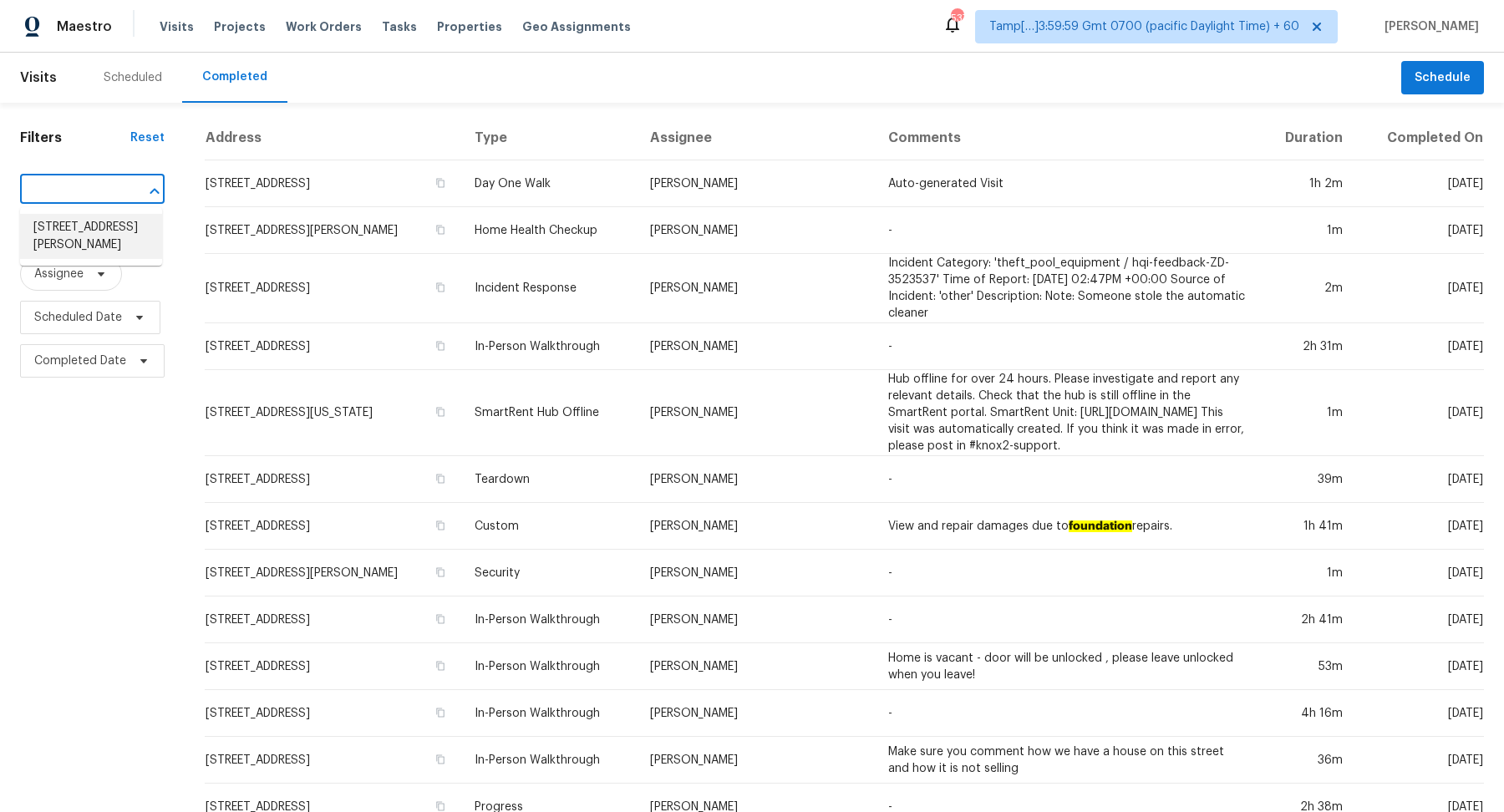
click at [82, 230] on li "25911 Tryon Rd, Bedford, OH 44146" at bounding box center [91, 237] width 142 height 45
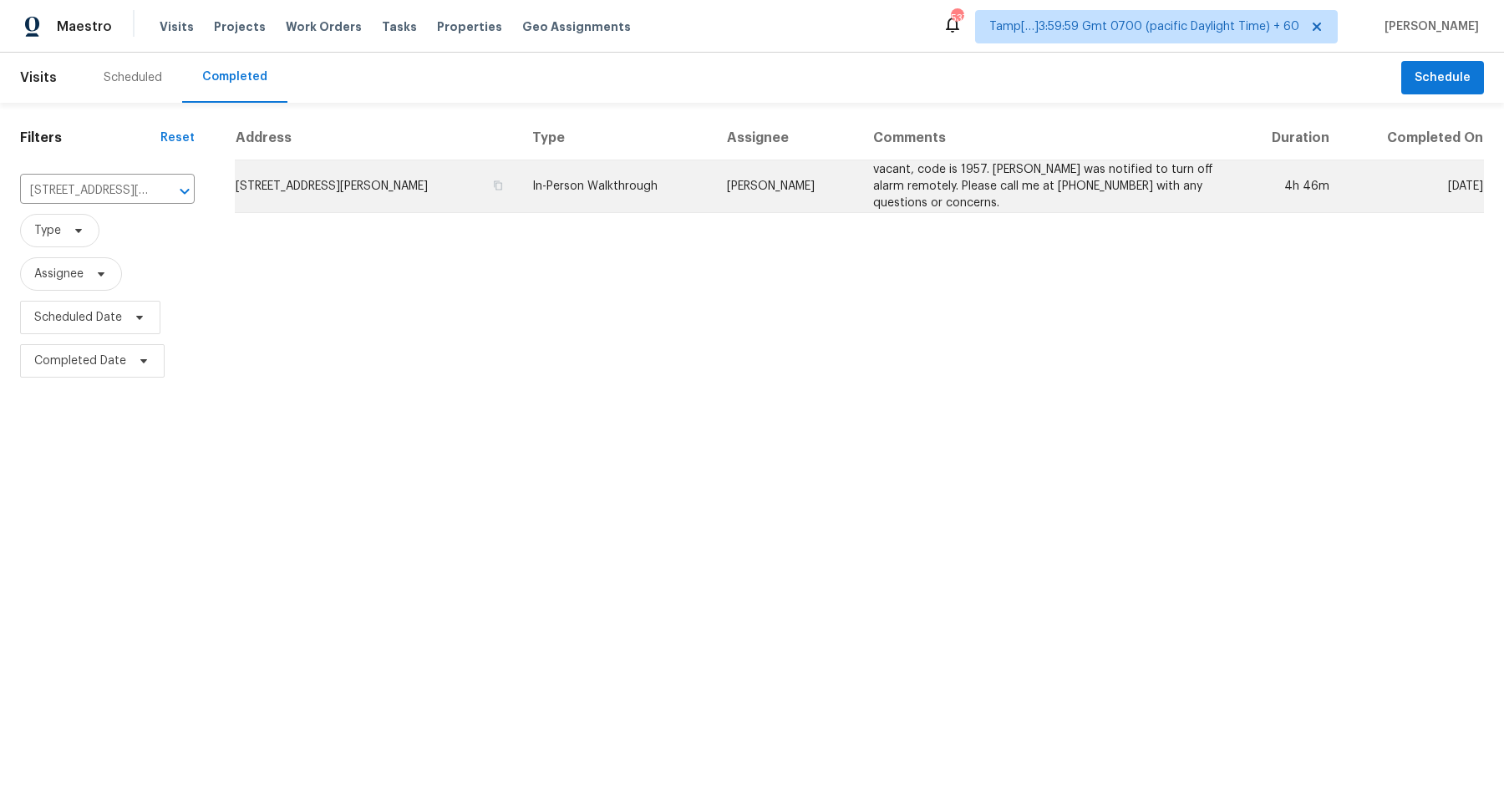
click at [332, 179] on td "25911 Tryon Rd, Bedford, OH 44146" at bounding box center [376, 187] width 284 height 53
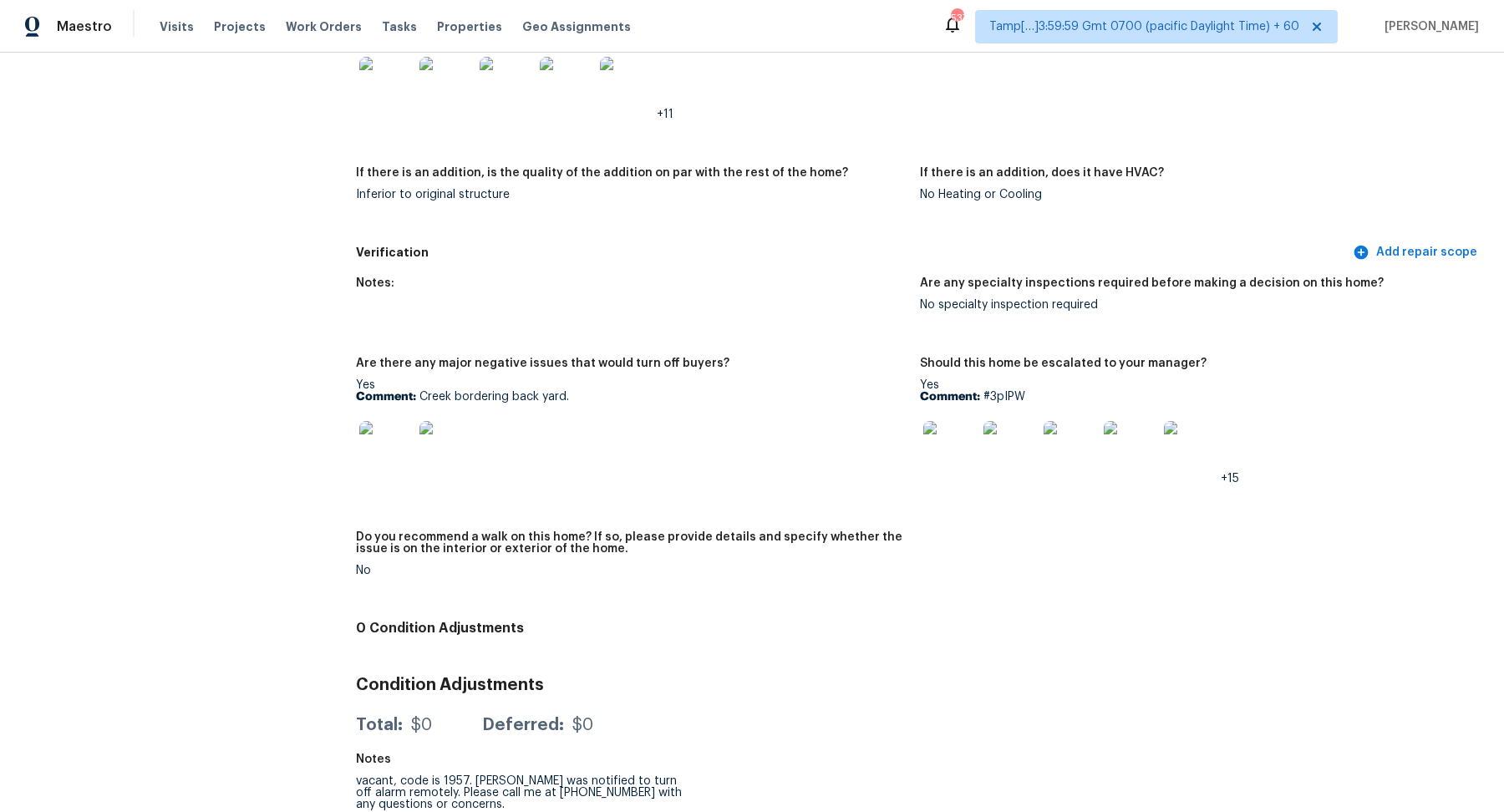
scroll to position [3634, 0]
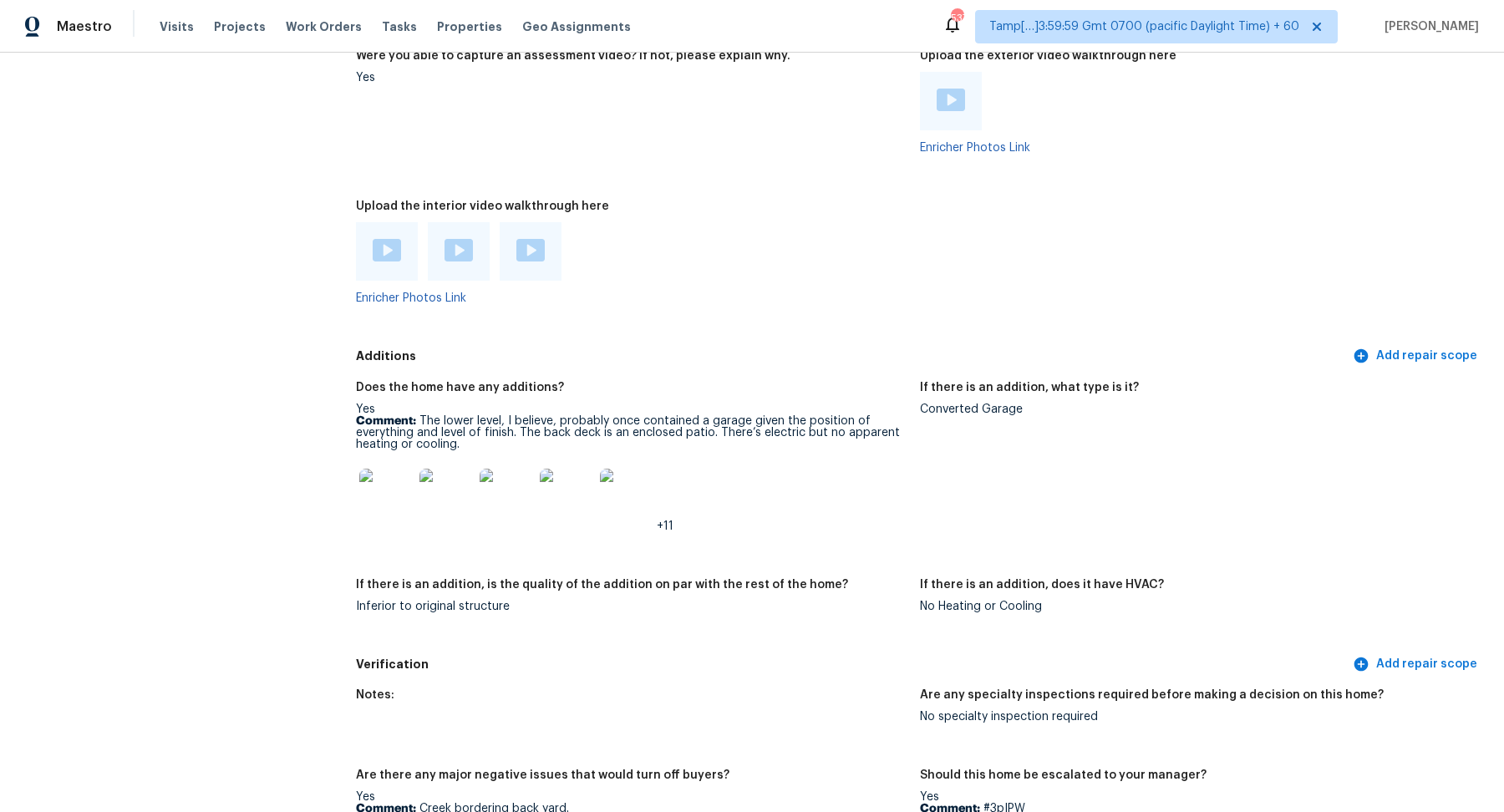
click at [395, 487] on img at bounding box center [385, 495] width 53 height 53
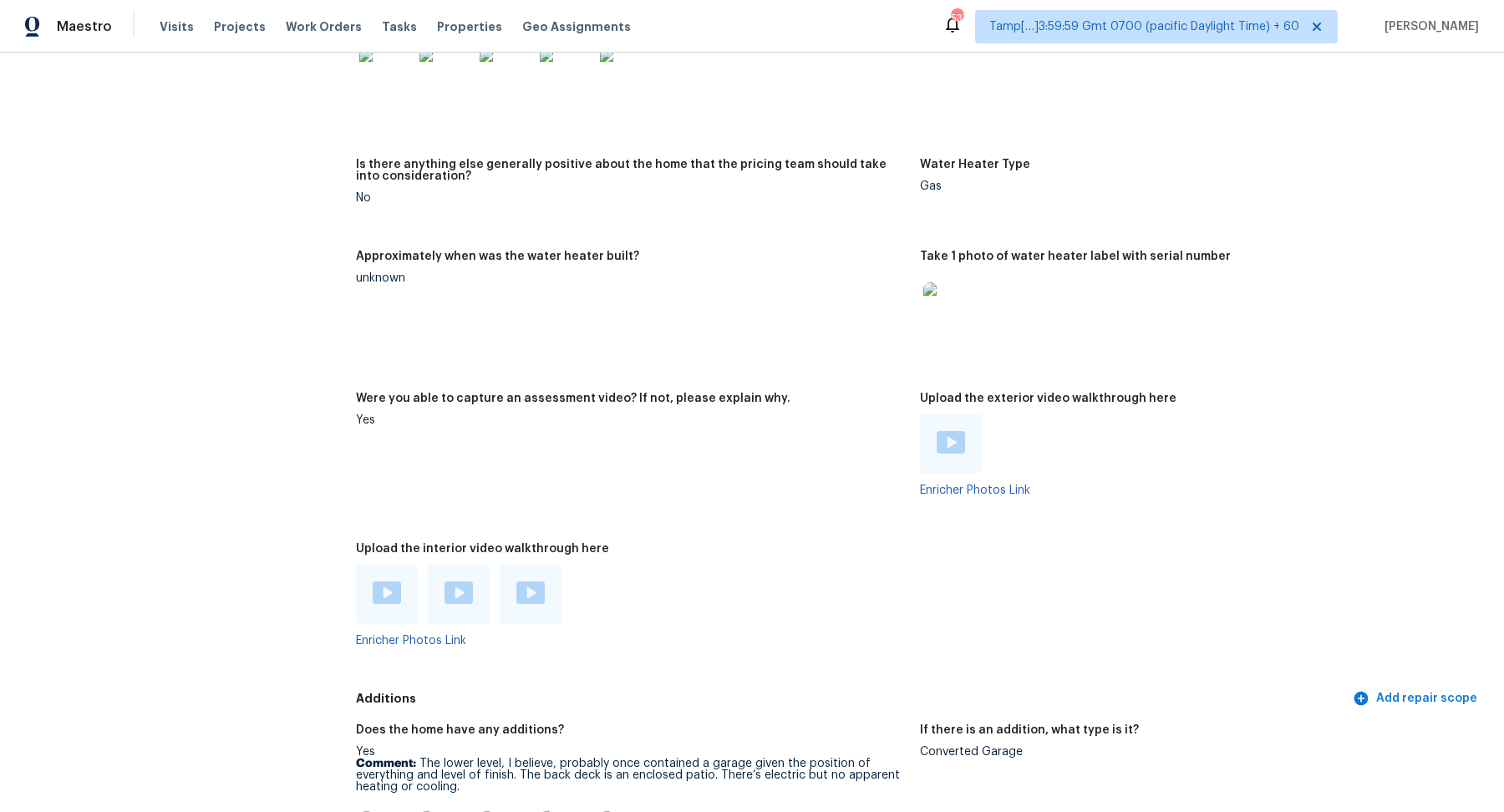
scroll to position [3118, 0]
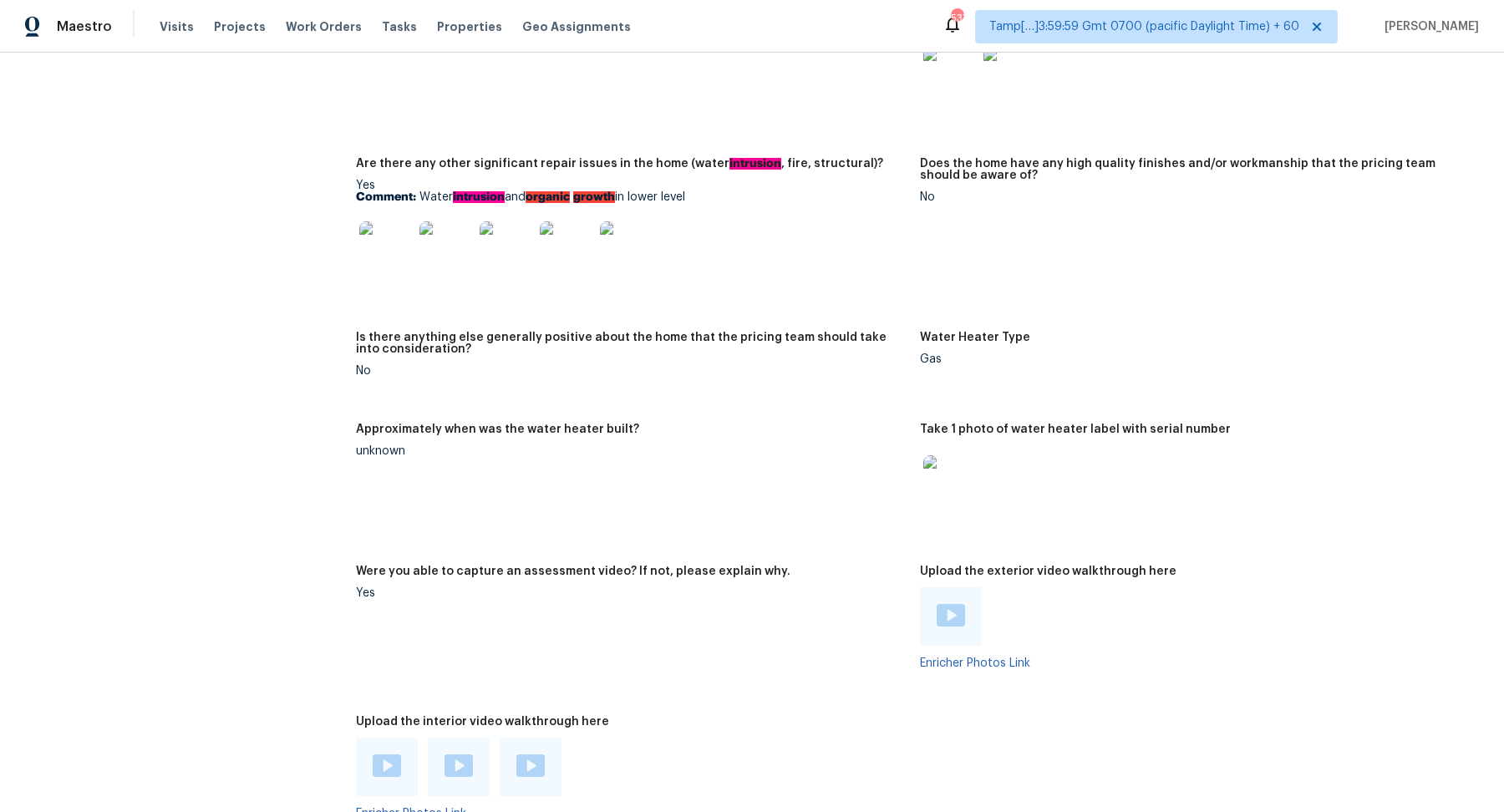
click at [395, 246] on img at bounding box center [385, 247] width 53 height 53
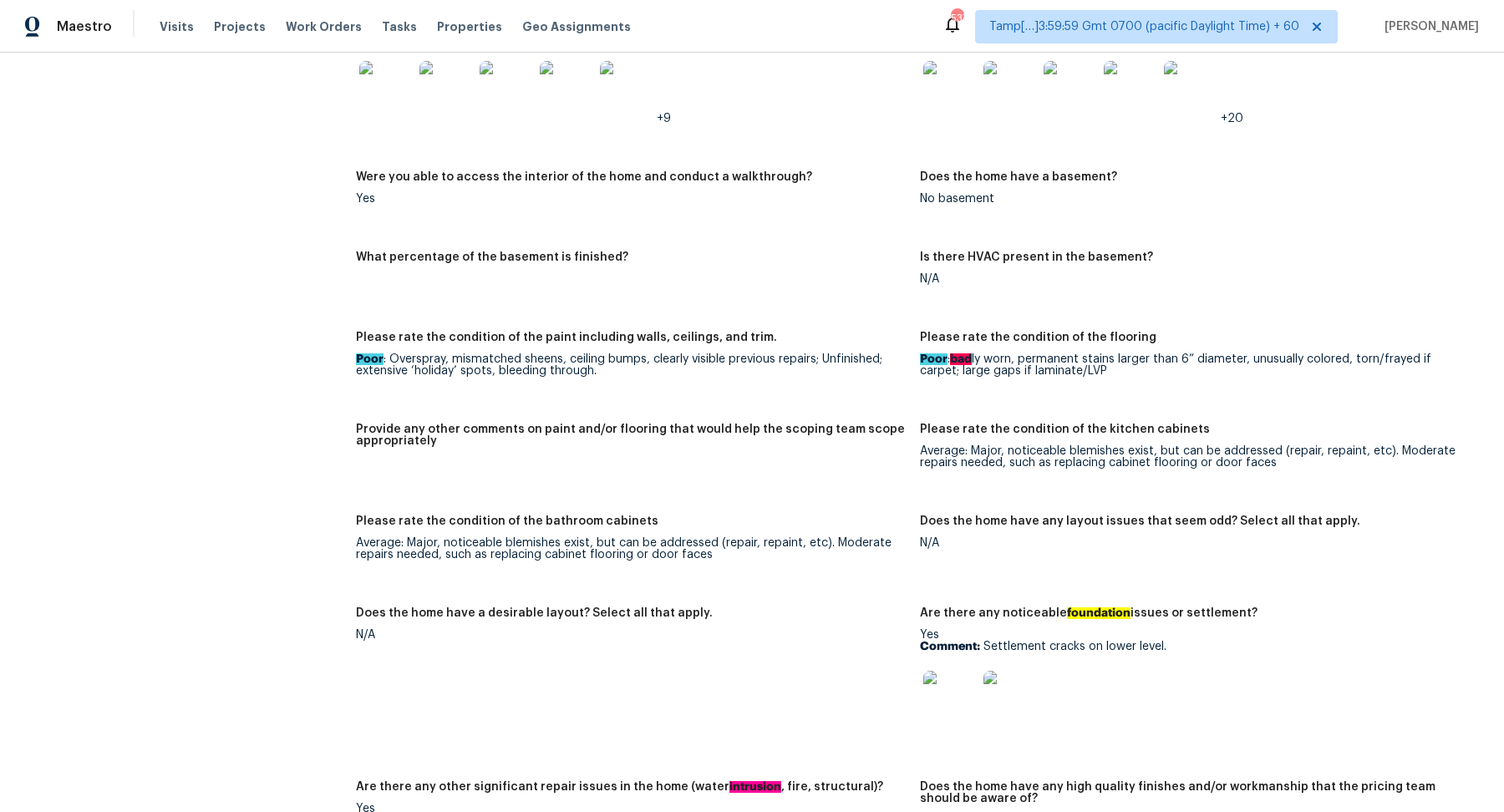
scroll to position [2423, 0]
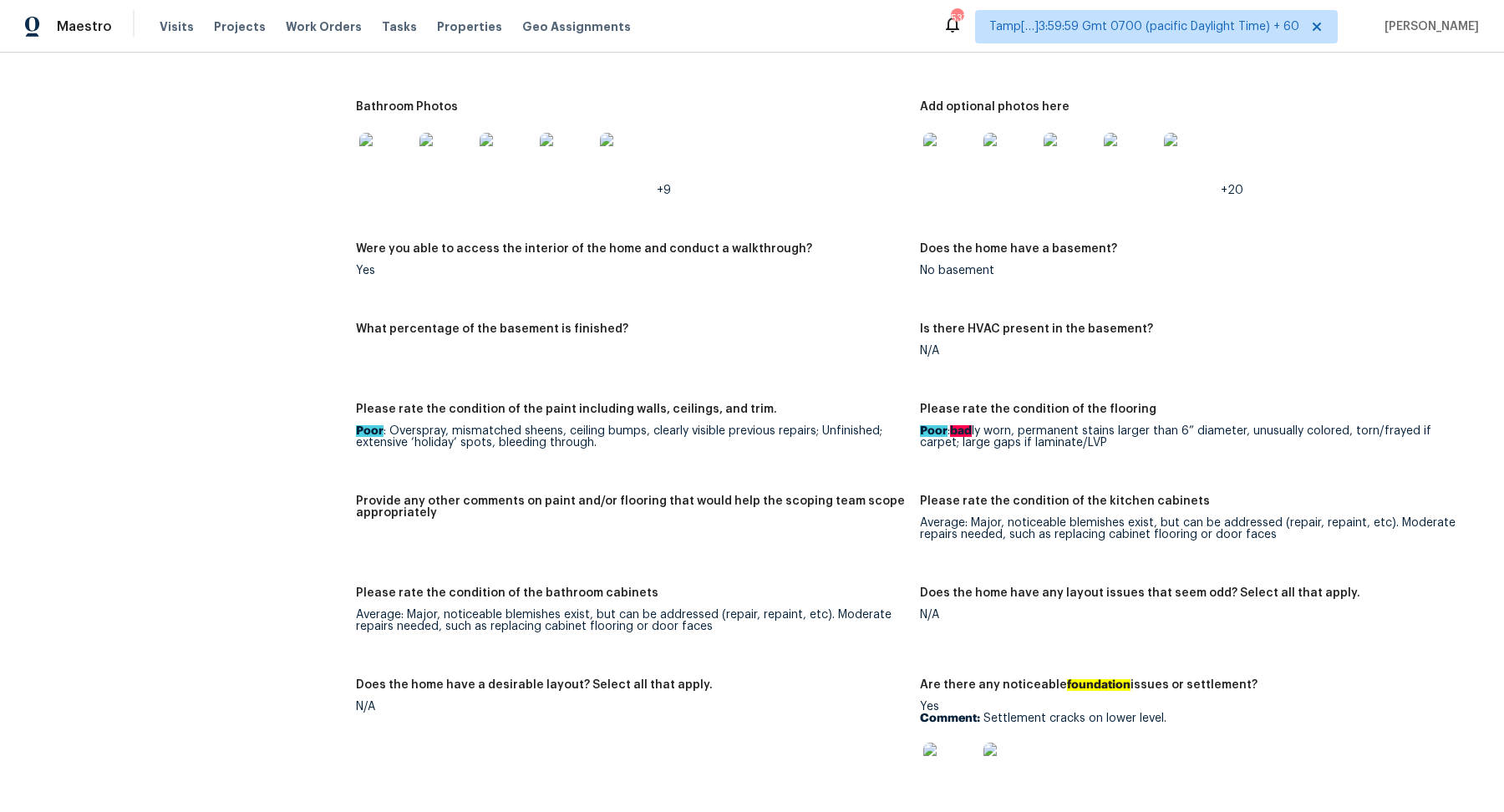
click at [393, 156] on img at bounding box center [385, 160] width 53 height 53
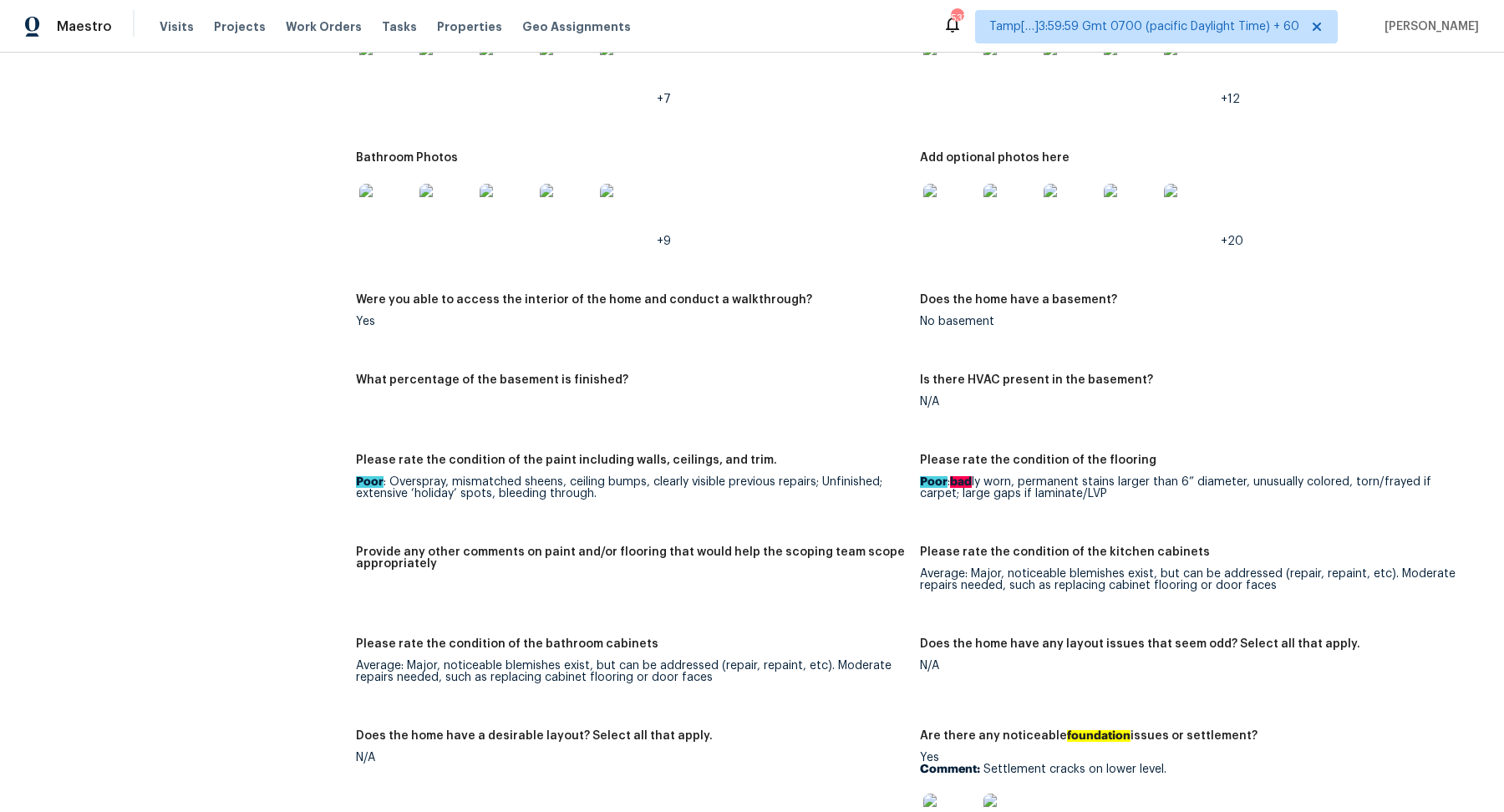
scroll to position [1872, 0]
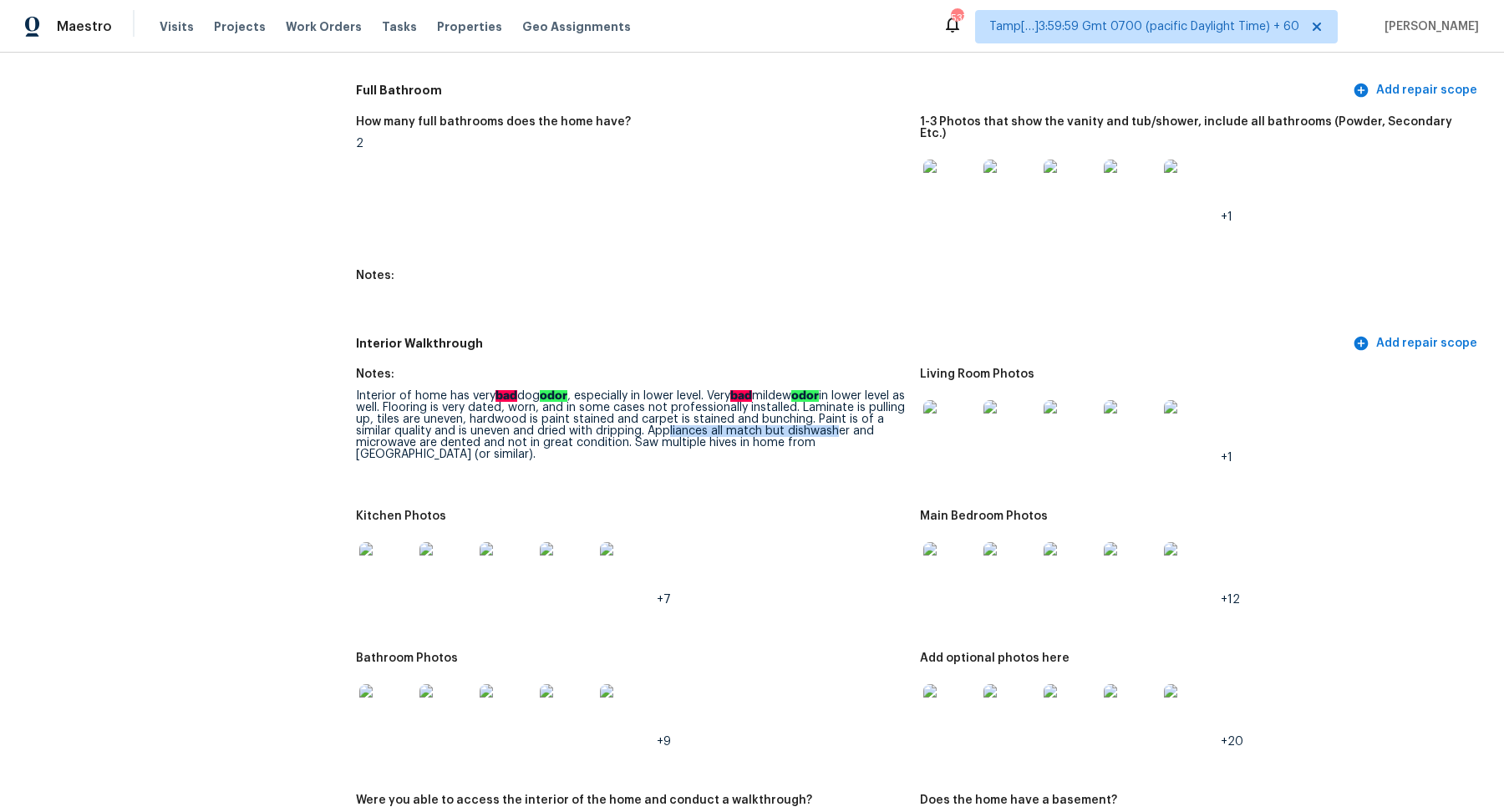
drag, startPoint x: 674, startPoint y: 425, endPoint x: 840, endPoint y: 423, distance: 166.0
click at [840, 423] on div "Interior of home has very bad dog odor , especially in lower level. Very bad mi…" at bounding box center [632, 425] width 551 height 70
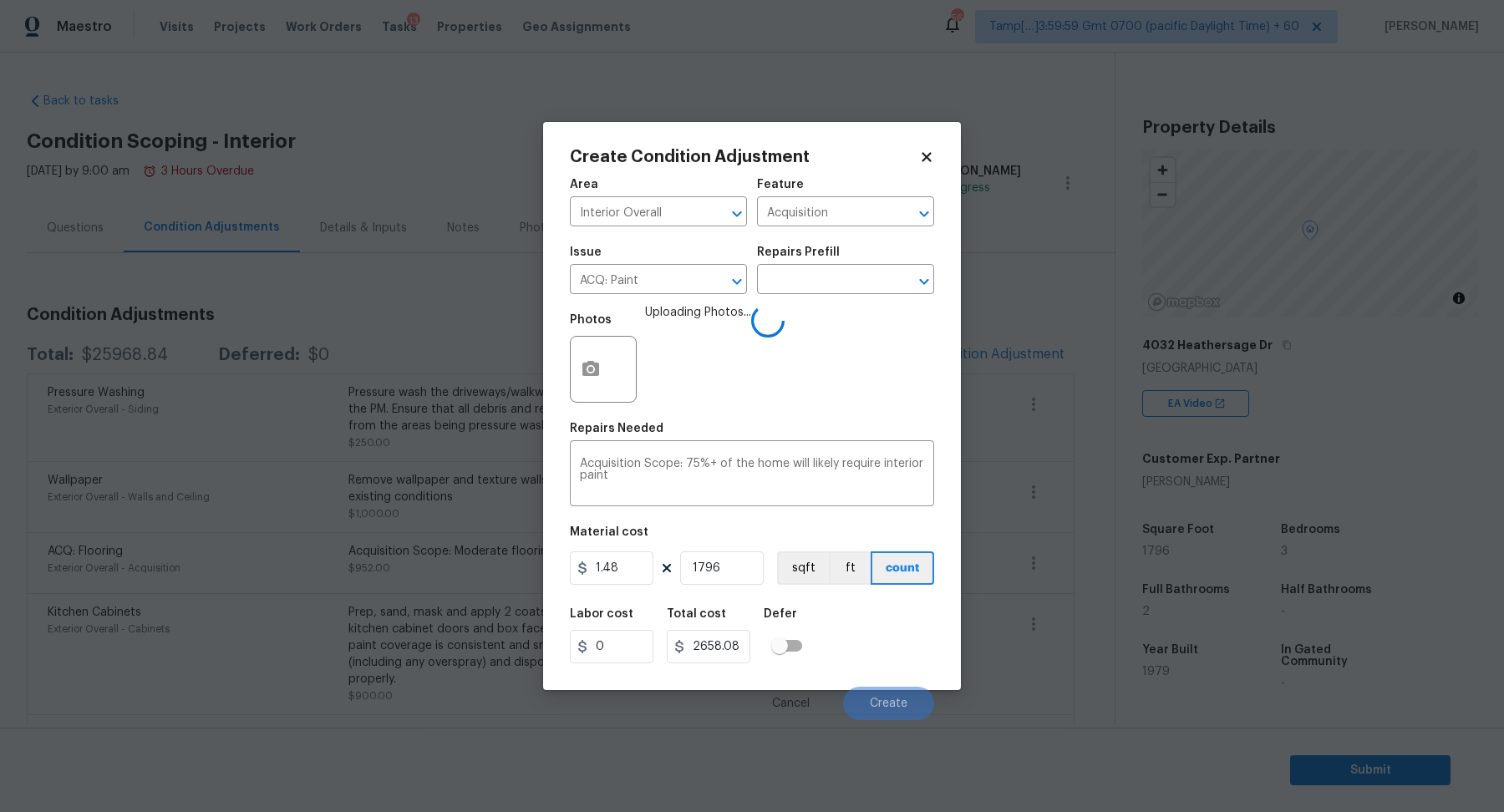
type input "1796"
click at [905, 656] on div "Labor cost 0 Total cost 2658.08 Defer" at bounding box center [752, 635] width 364 height 75
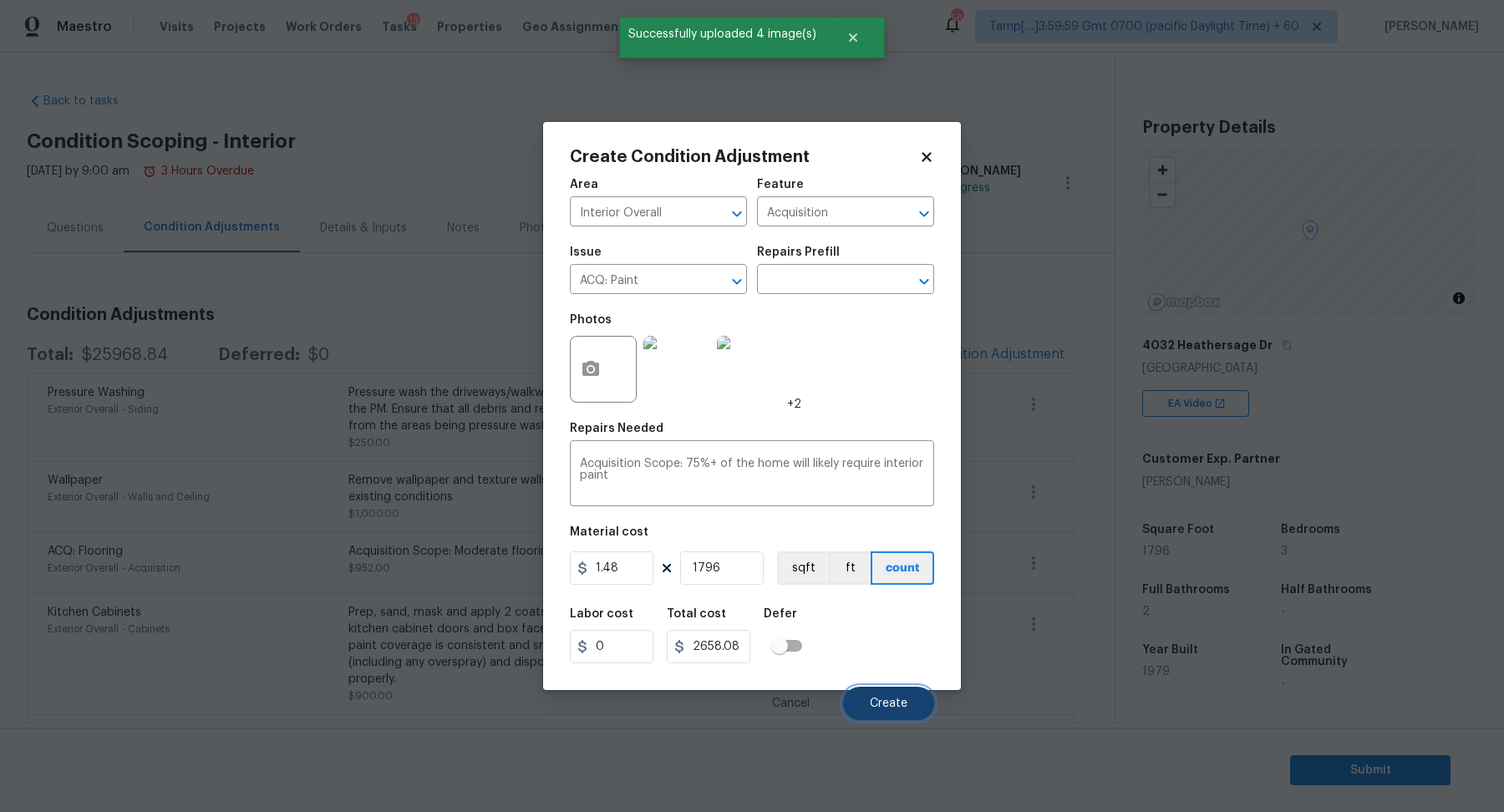
click at [889, 704] on span "Create" at bounding box center [888, 704] width 37 height 13
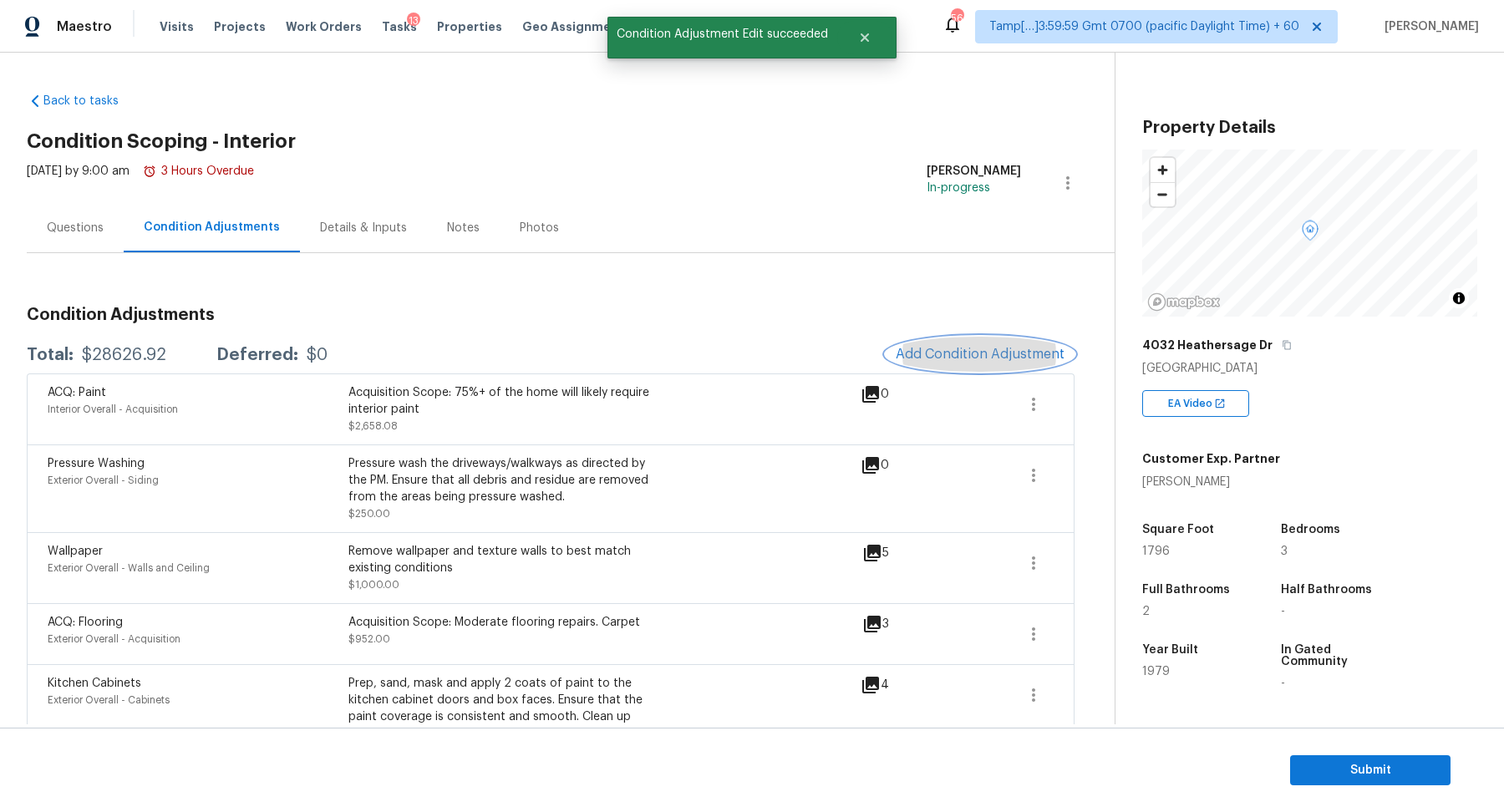
click at [969, 359] on span "Add Condition Adjustment" at bounding box center [980, 354] width 169 height 15
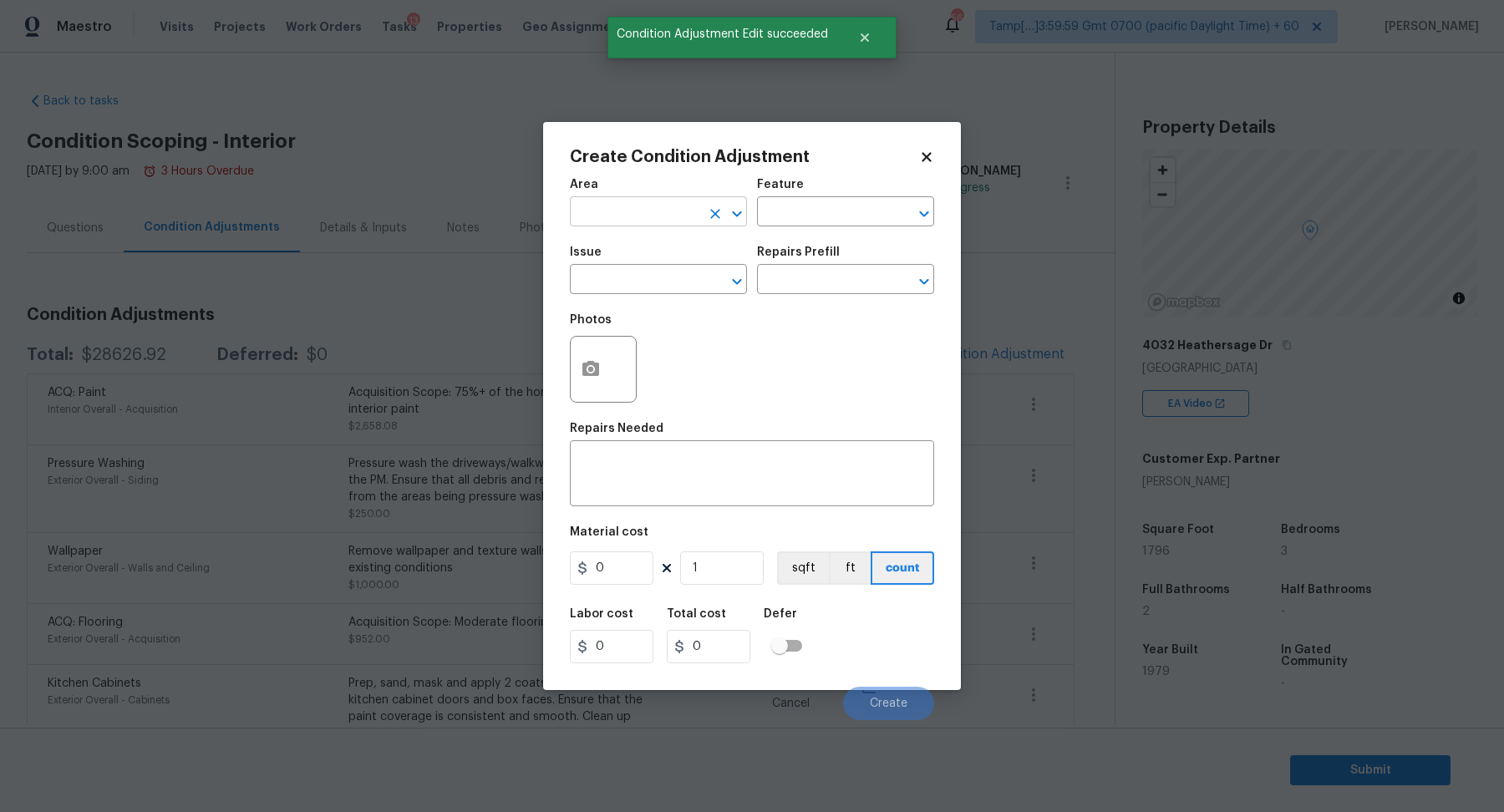
click at [629, 219] on input "text" at bounding box center [636, 213] width 131 height 26
click at [647, 280] on li "Interior Overall" at bounding box center [658, 277] width 177 height 27
type input "Interior Overall"
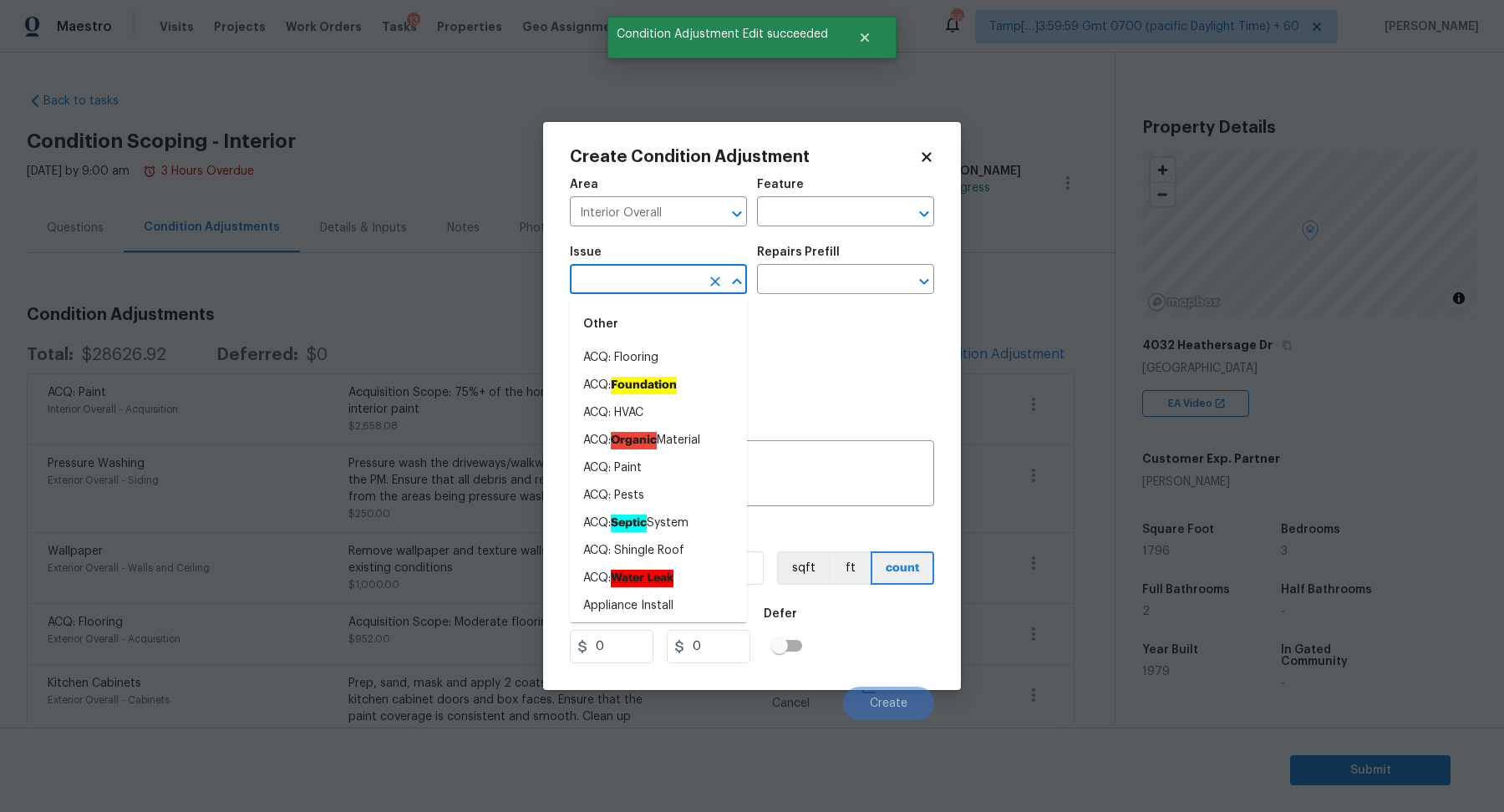
click at [647, 280] on input "text" at bounding box center [636, 281] width 131 height 26
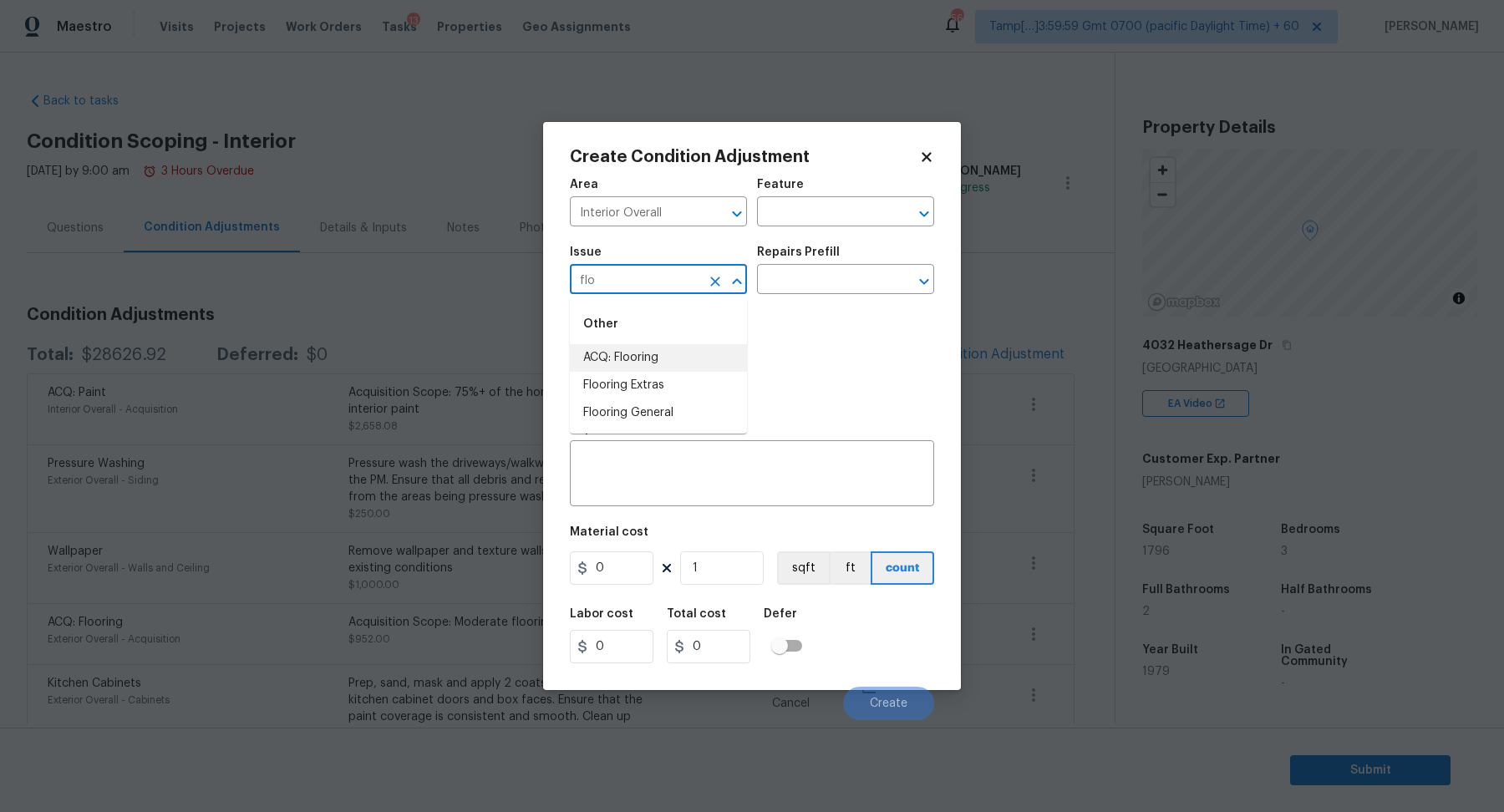
click at [674, 365] on li "ACQ: Flooring" at bounding box center [658, 358] width 177 height 27
click at [796, 291] on input "text" at bounding box center [822, 281] width 131 height 26
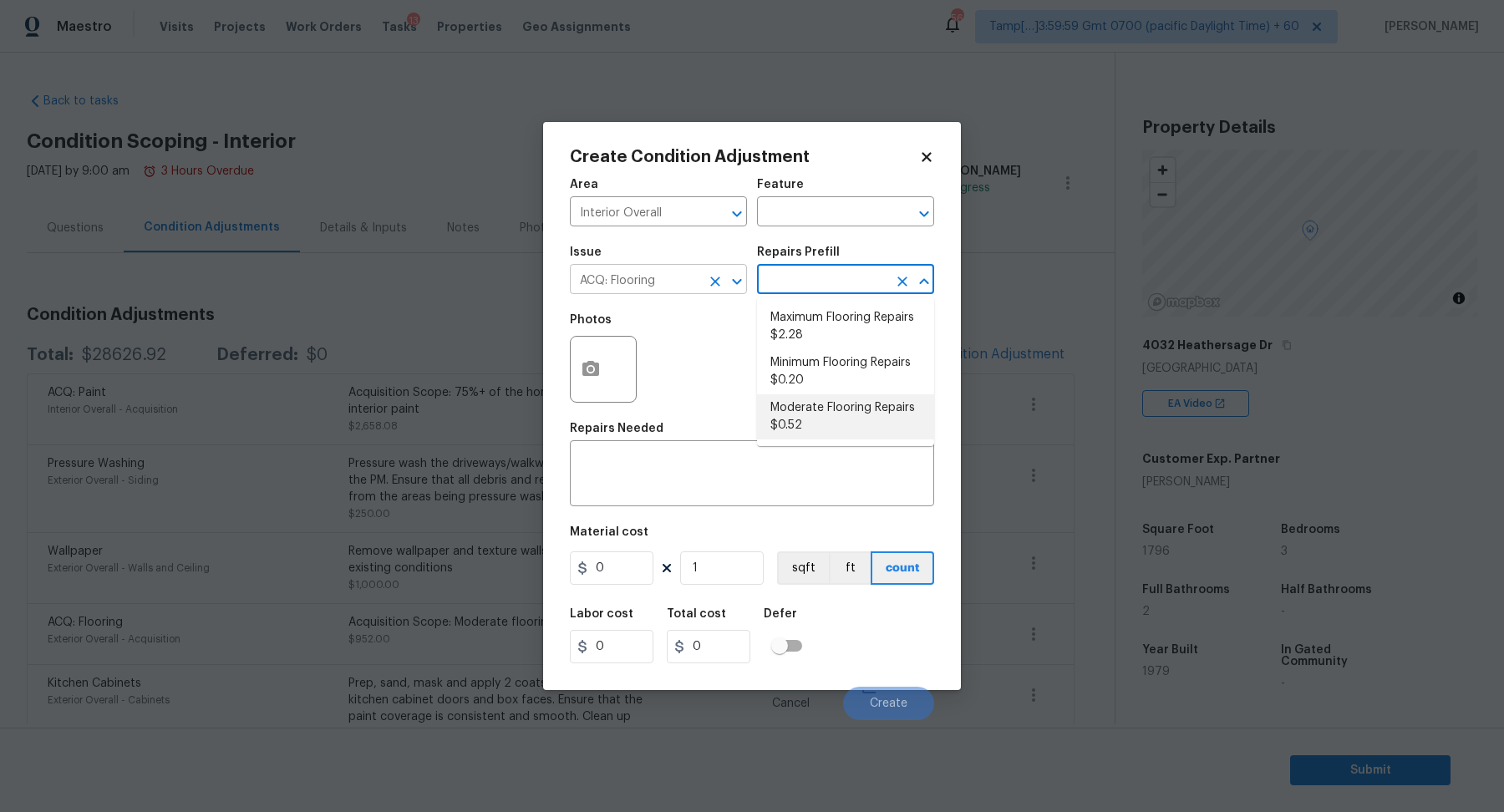
click at [676, 281] on input "ACQ: Flooring" at bounding box center [636, 281] width 131 height 26
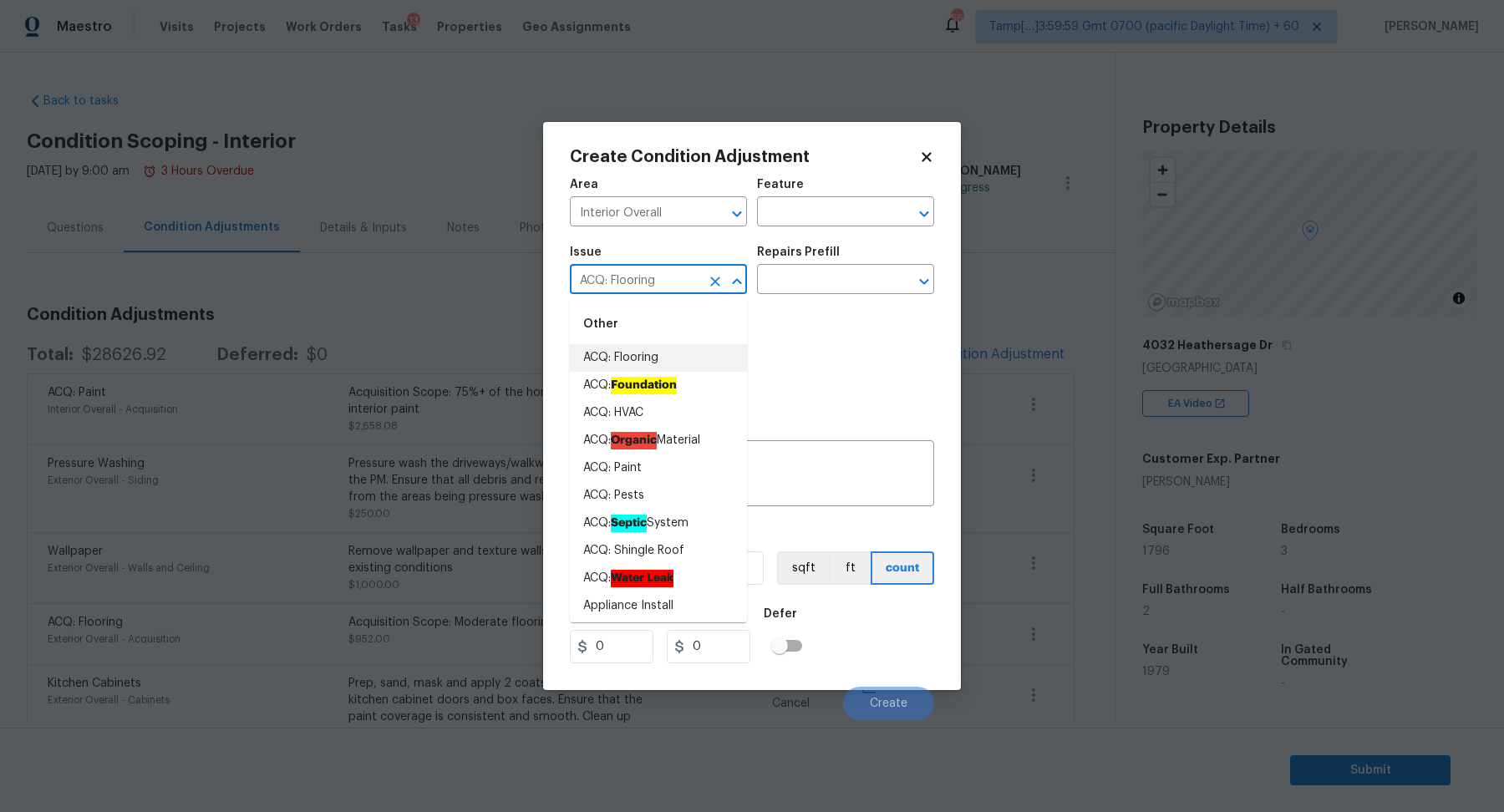
click at [676, 281] on input "ACQ: Flooring" at bounding box center [636, 281] width 131 height 26
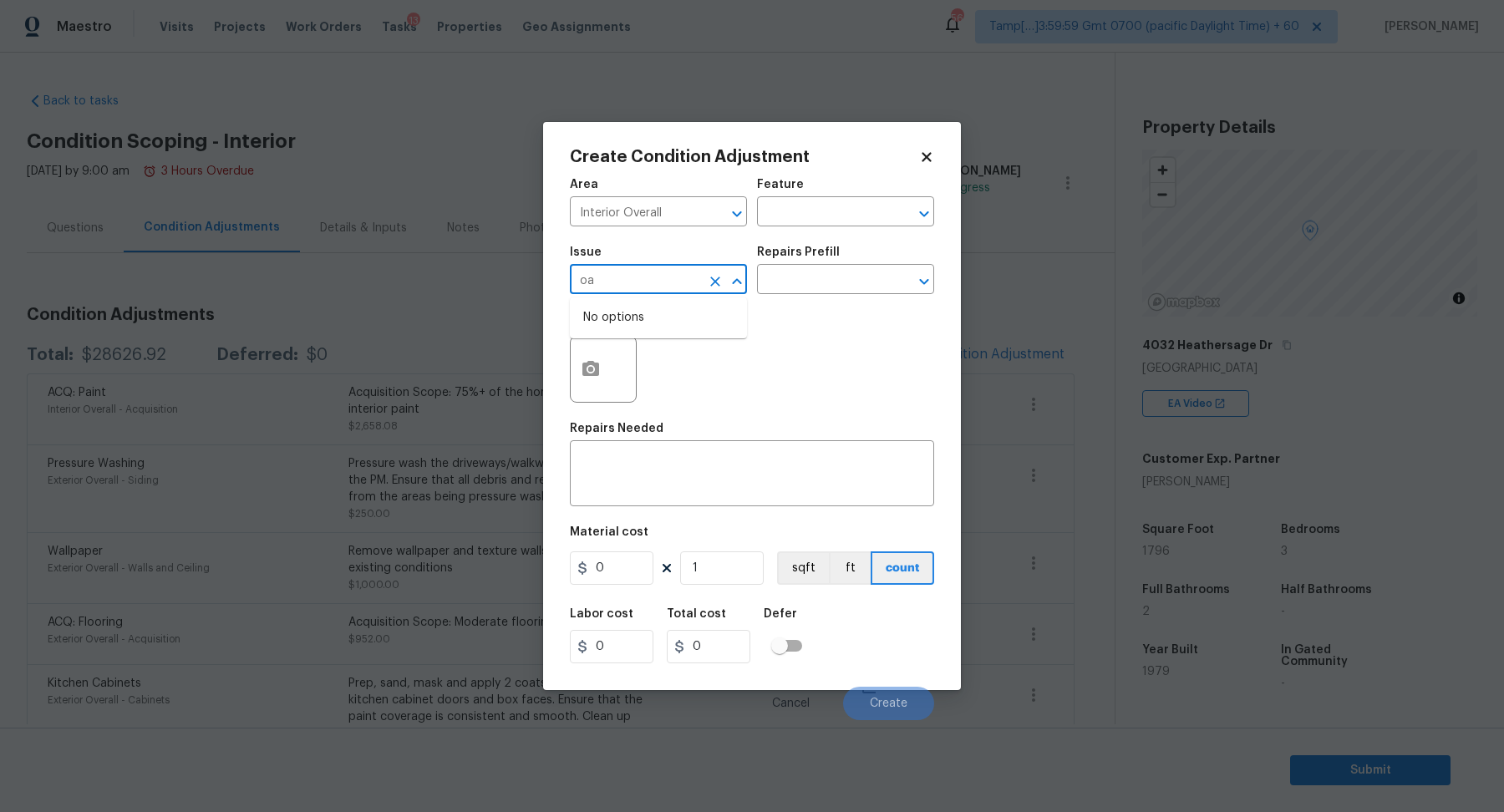
type input "o"
click at [632, 412] on li "Interior Paint" at bounding box center [658, 413] width 177 height 27
type input "Interior Paint"
click at [789, 289] on input "text" at bounding box center [822, 281] width 131 height 26
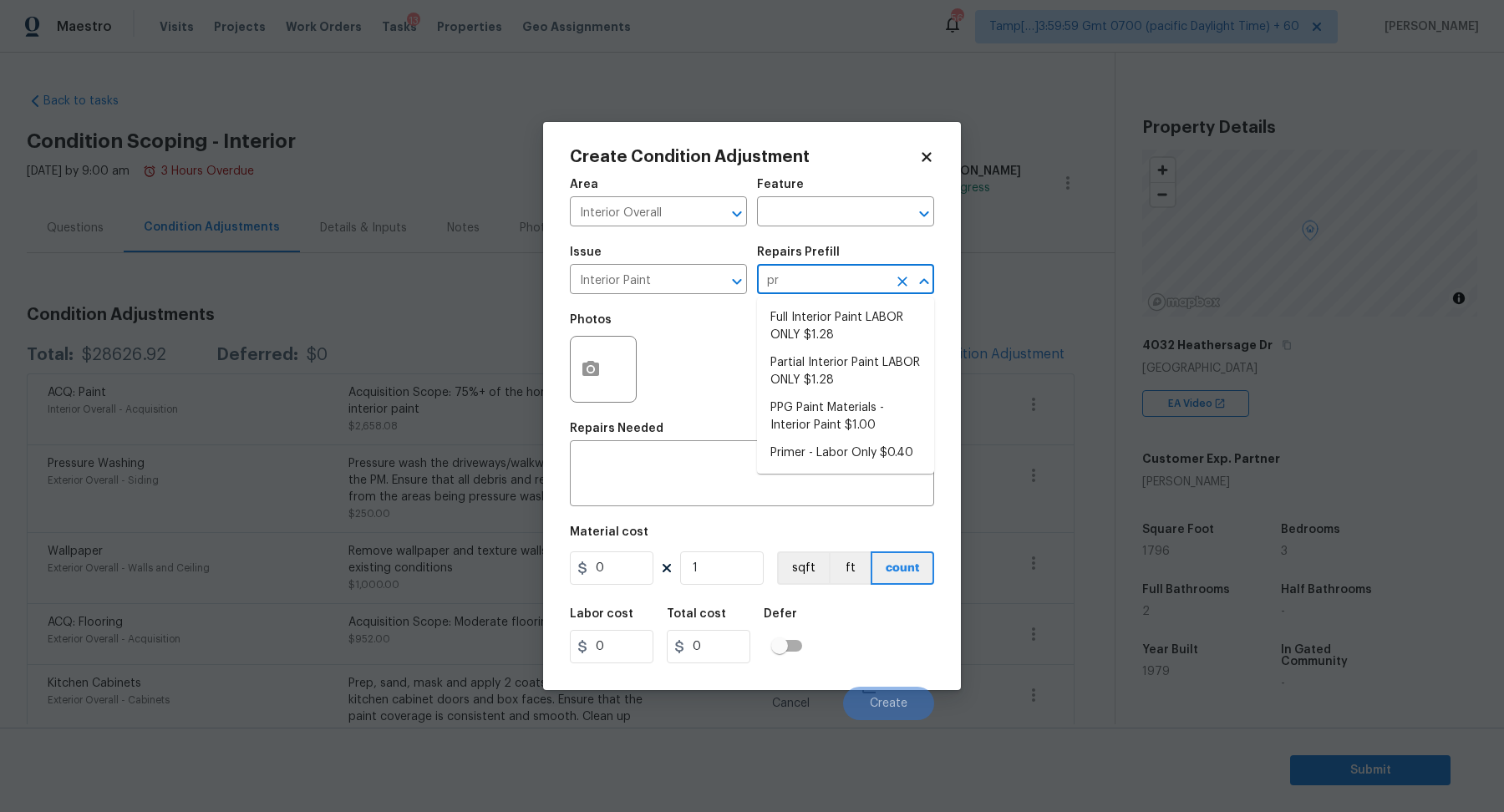
type input "pri"
click at [813, 319] on li "Primer - Labor Only $0.40" at bounding box center [845, 318] width 177 height 27
type input "Overall Paint"
type textarea "Interior primer - PRIMER PROVIDED BY OPENDOOR - All nails, screws, drywall anch…"
type input "0.4"
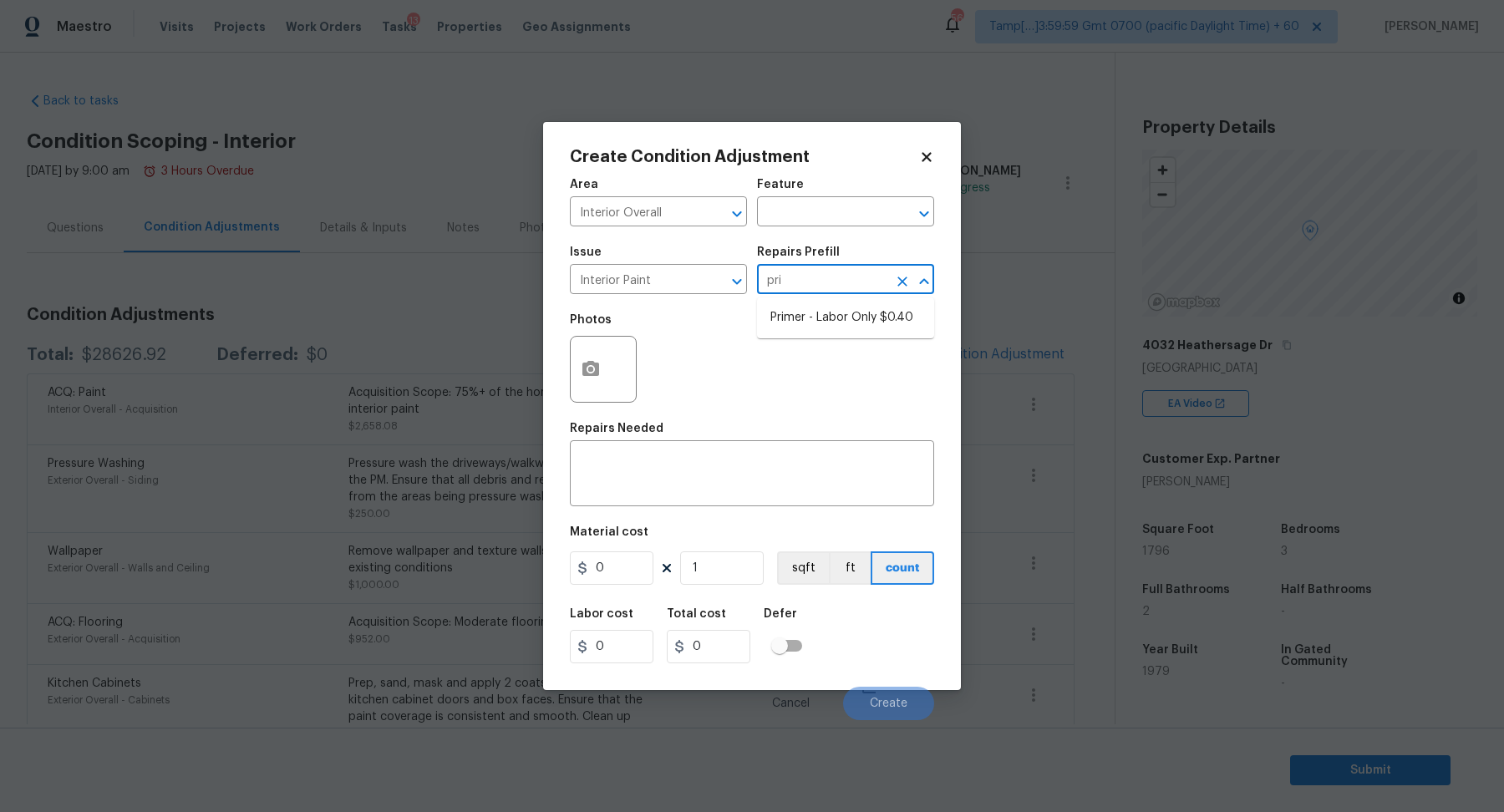
type input "0.4"
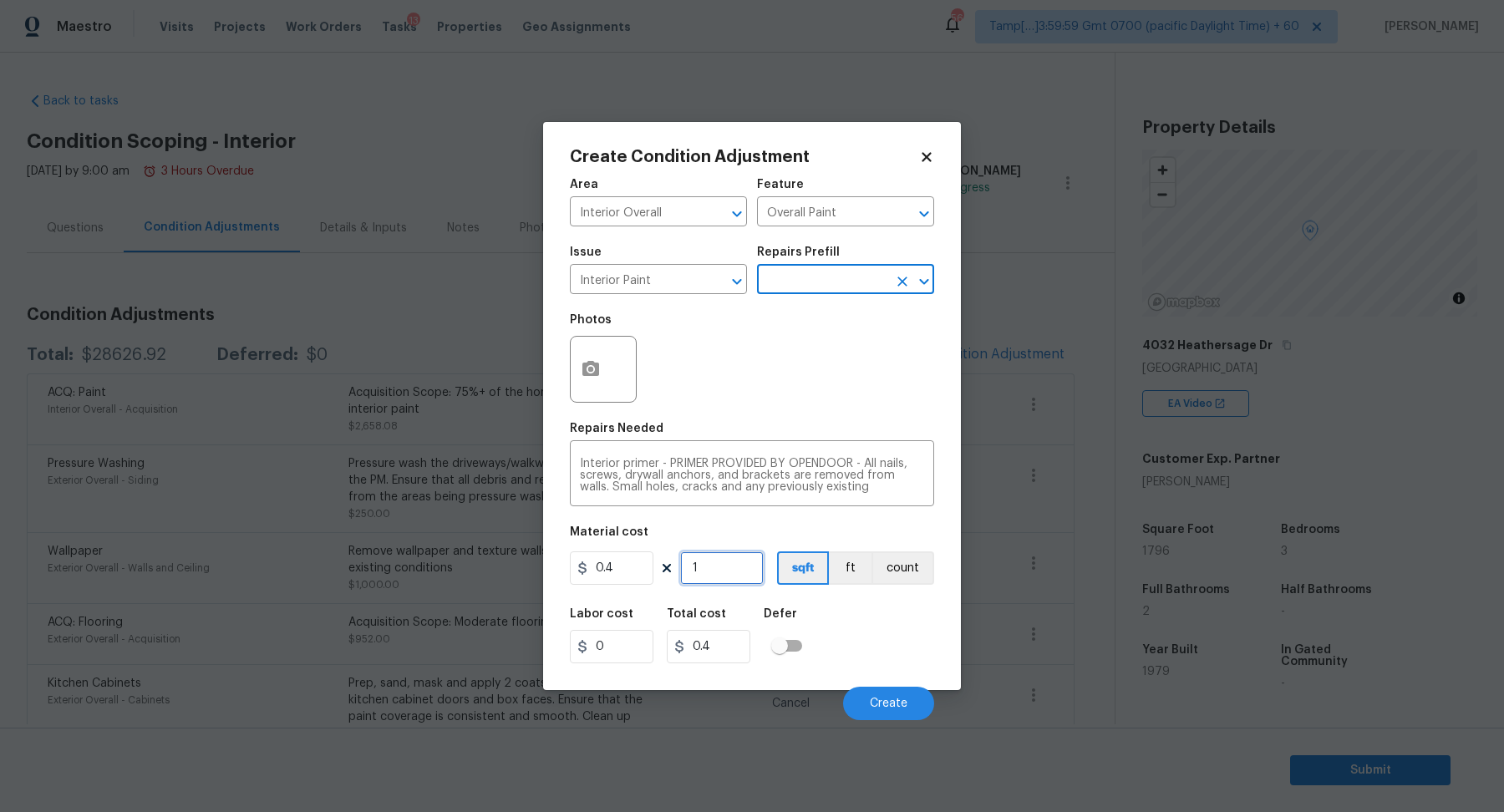
click at [741, 567] on input "1" at bounding box center [722, 567] width 83 height 34
type input "10"
type input "4"
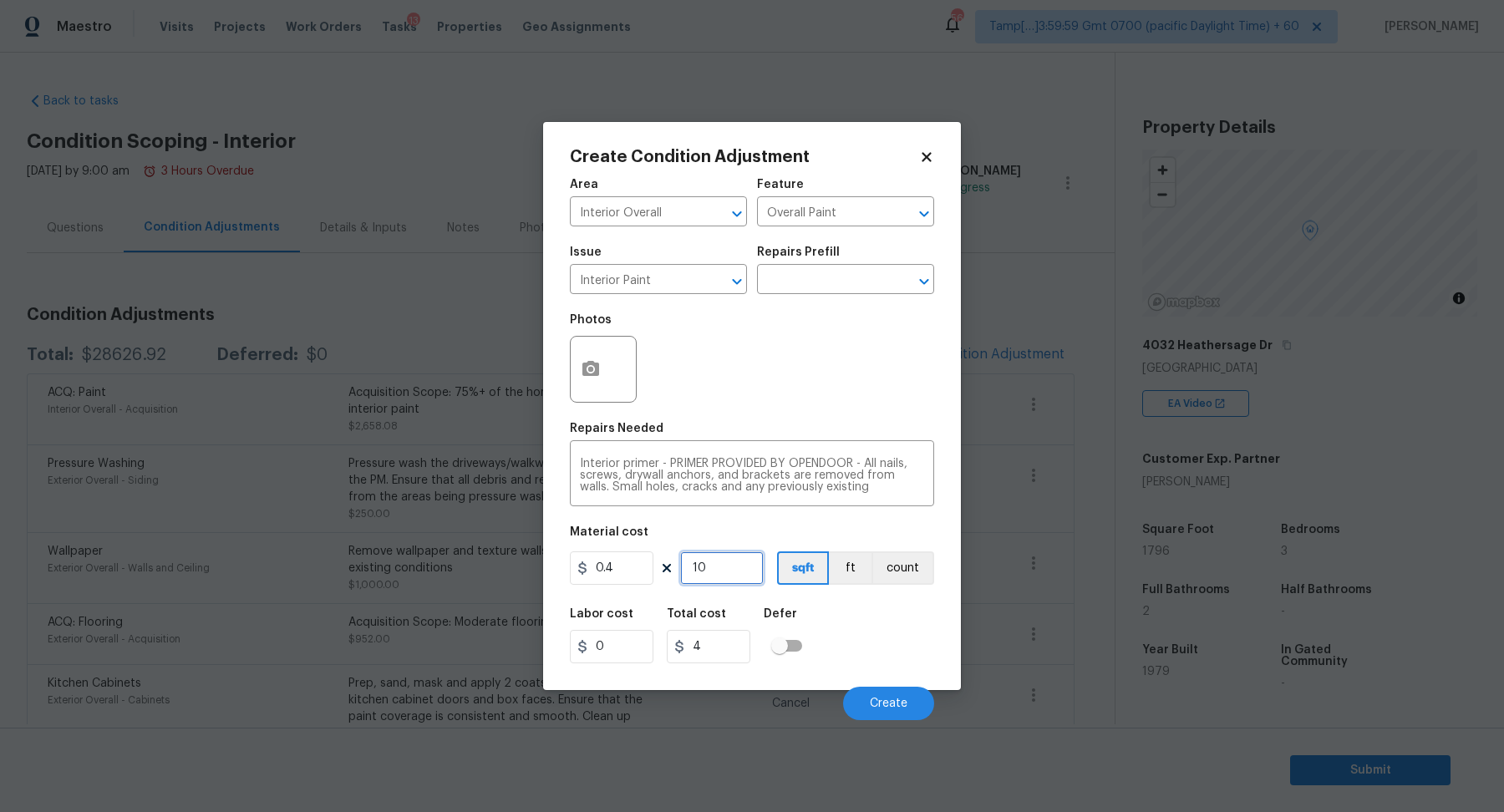
type input "100"
type input "40"
type input "1000"
type input "400"
type input "1000"
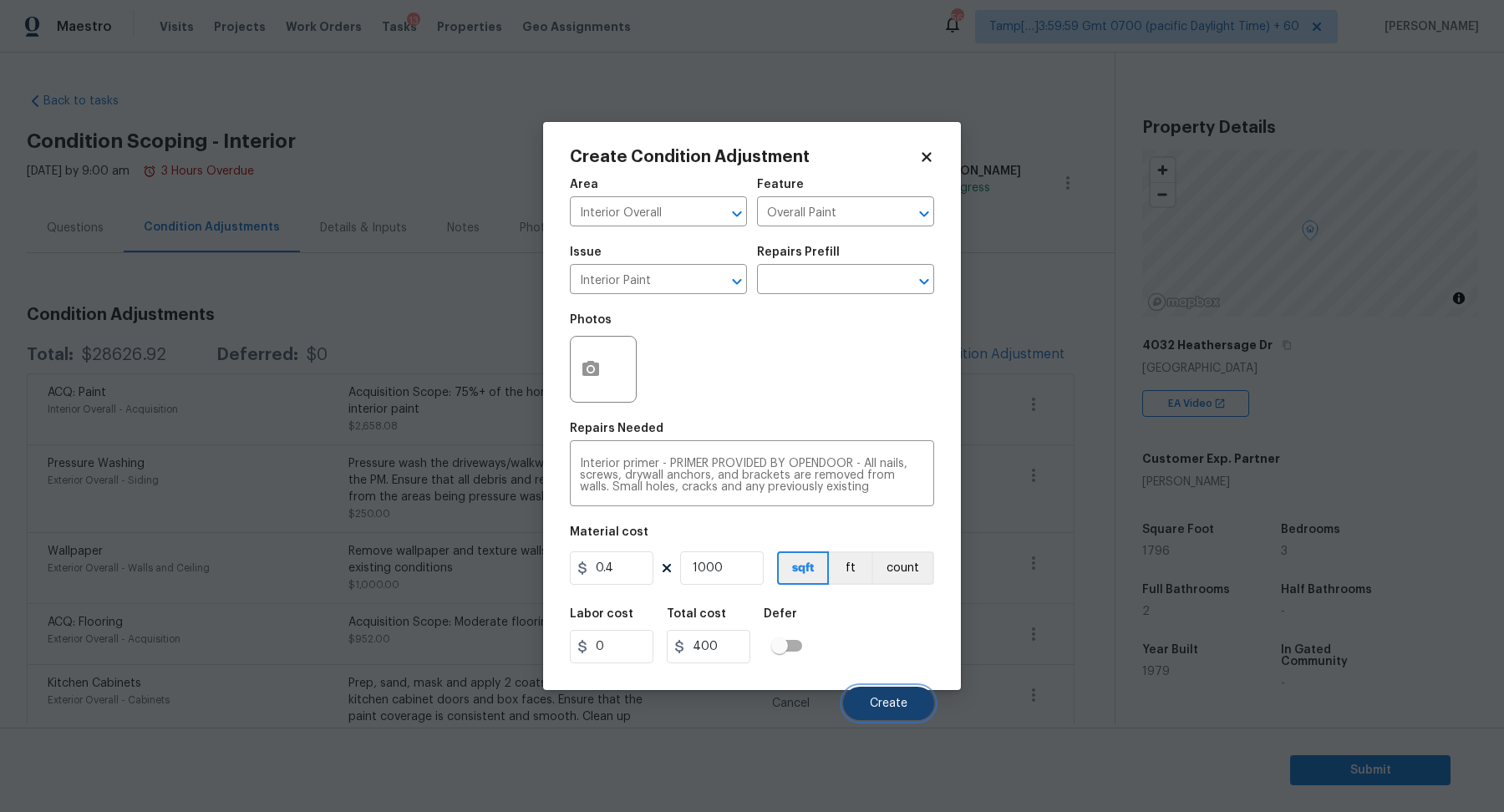
click at [881, 702] on span "Create" at bounding box center [888, 704] width 37 height 13
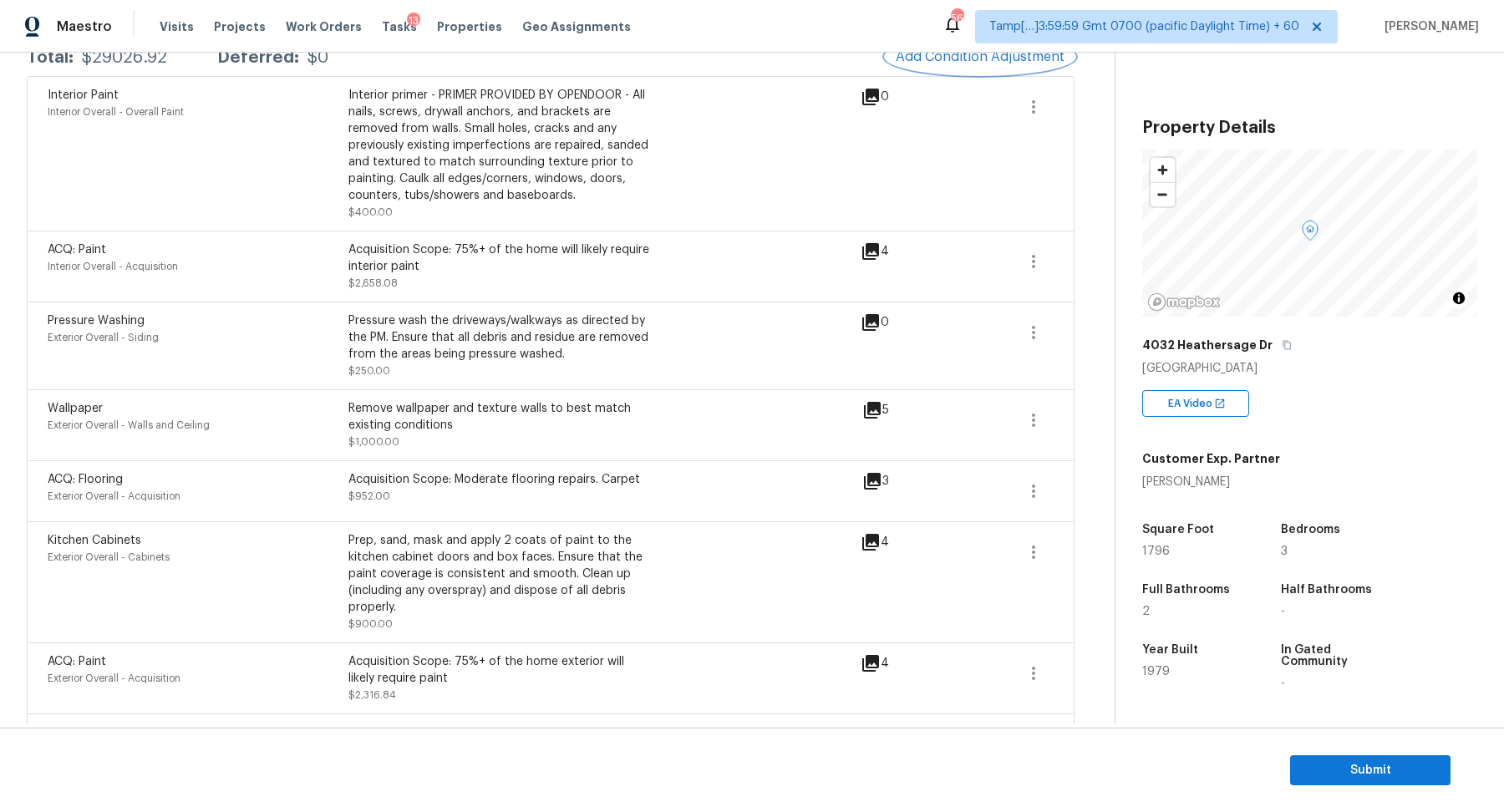
scroll to position [269, 0]
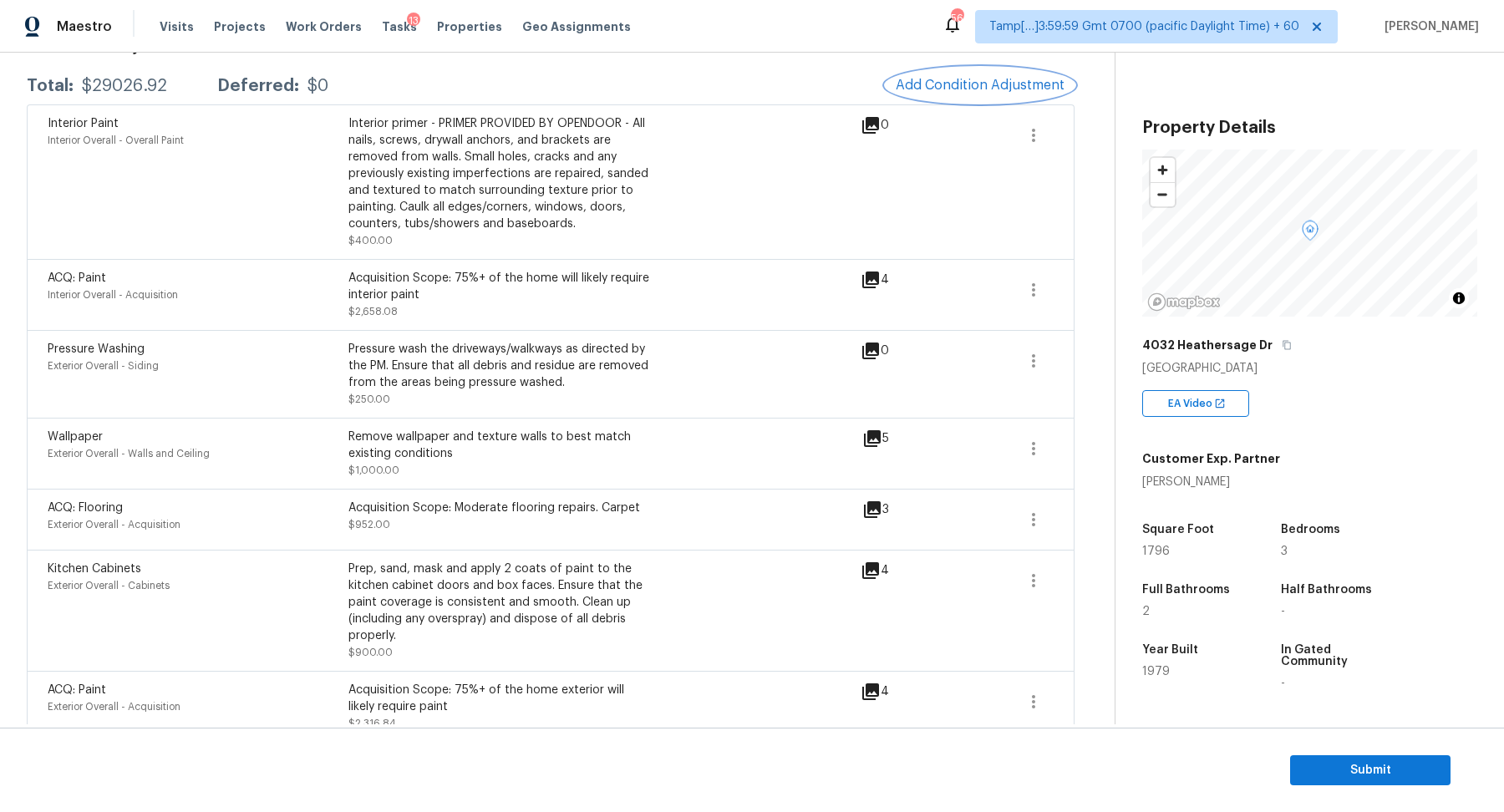
click at [1024, 78] on span "Add Condition Adjustment" at bounding box center [980, 85] width 169 height 15
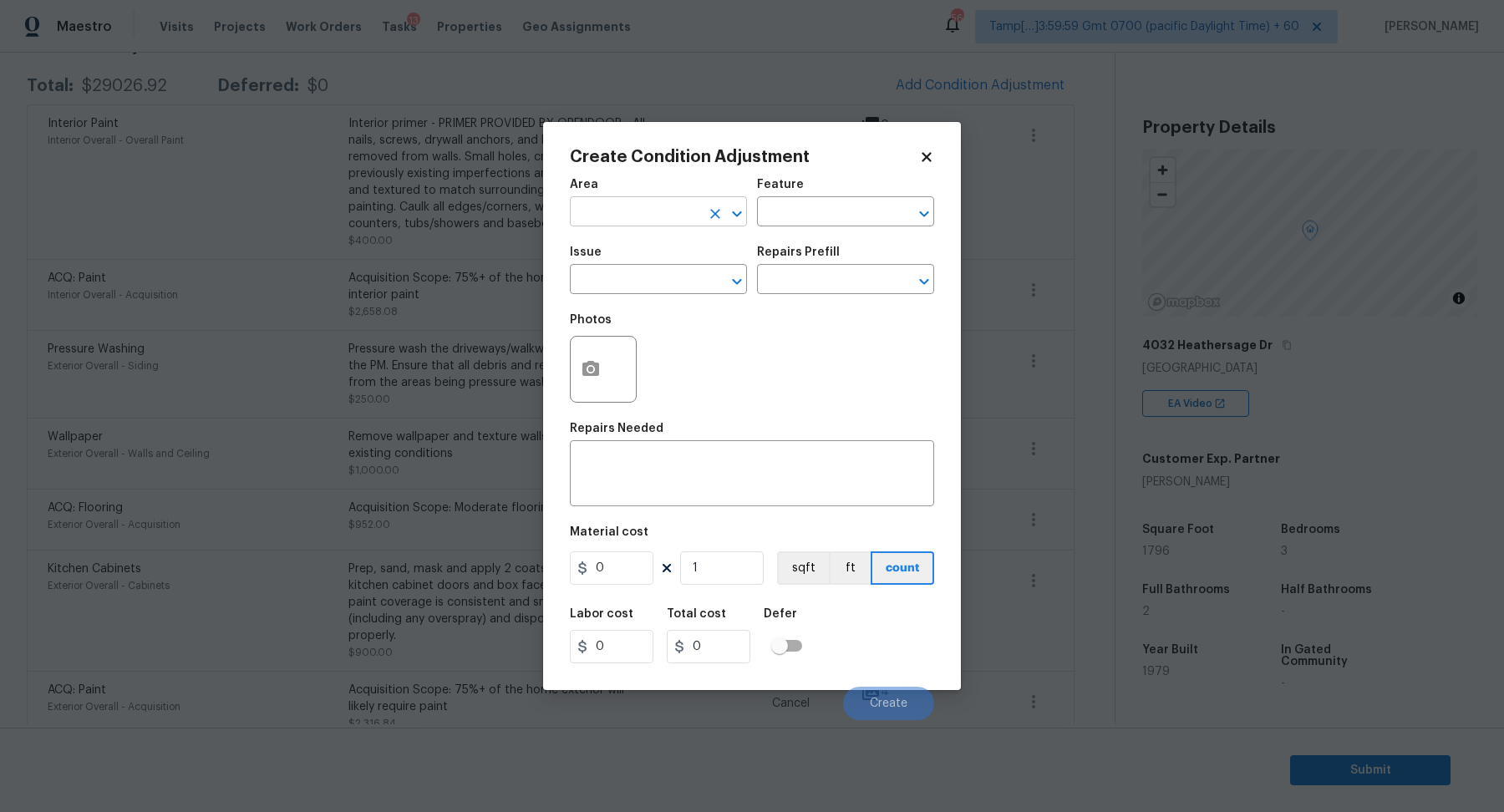
click at [676, 203] on input "text" at bounding box center [636, 213] width 131 height 26
click at [670, 239] on li "Bathroom" at bounding box center [658, 250] width 177 height 27
type input "Bathroom"
click at [654, 273] on input "text" at bounding box center [636, 281] width 131 height 26
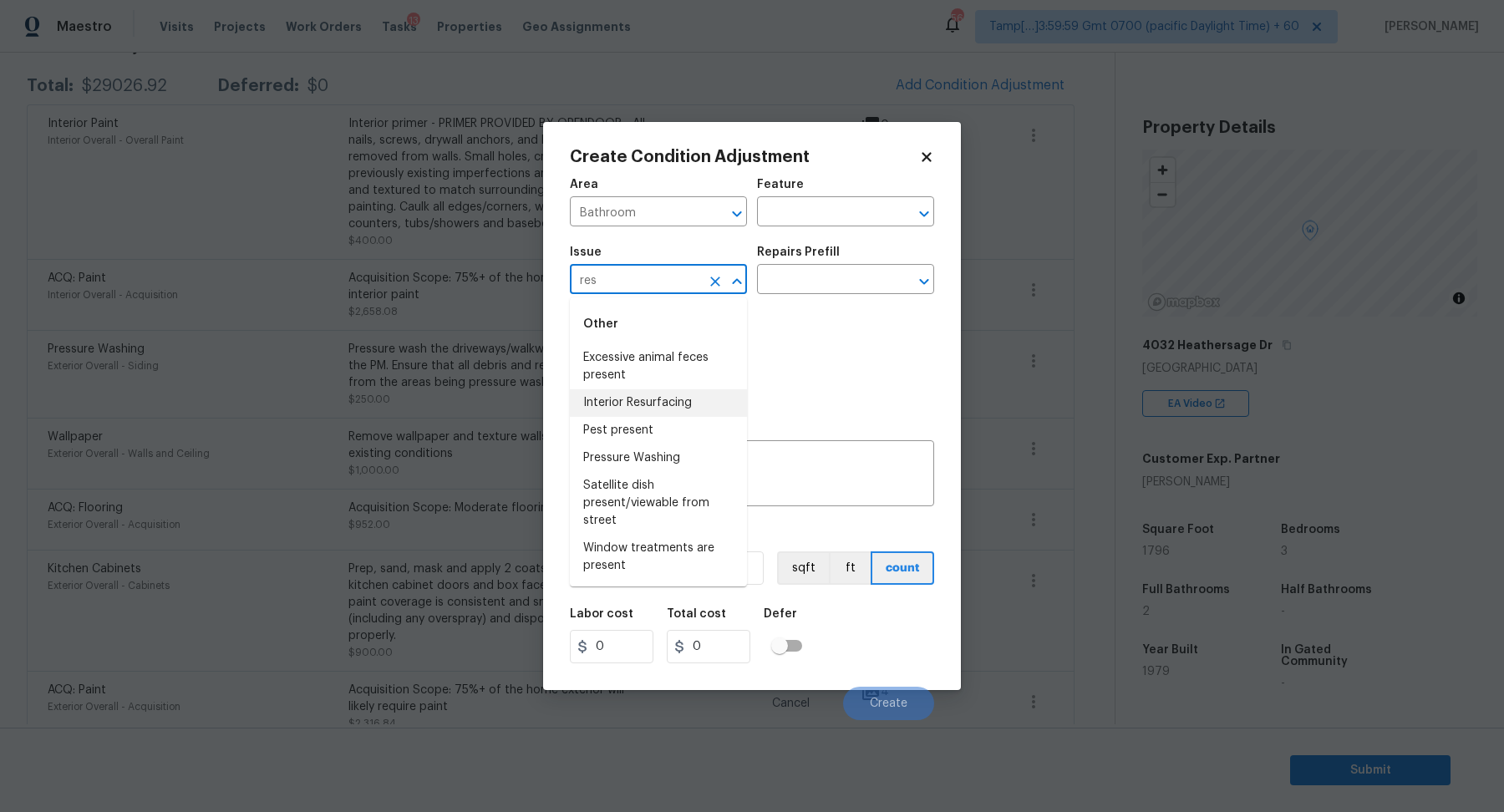
click at [649, 413] on li "Interior Resurfacing" at bounding box center [658, 403] width 177 height 27
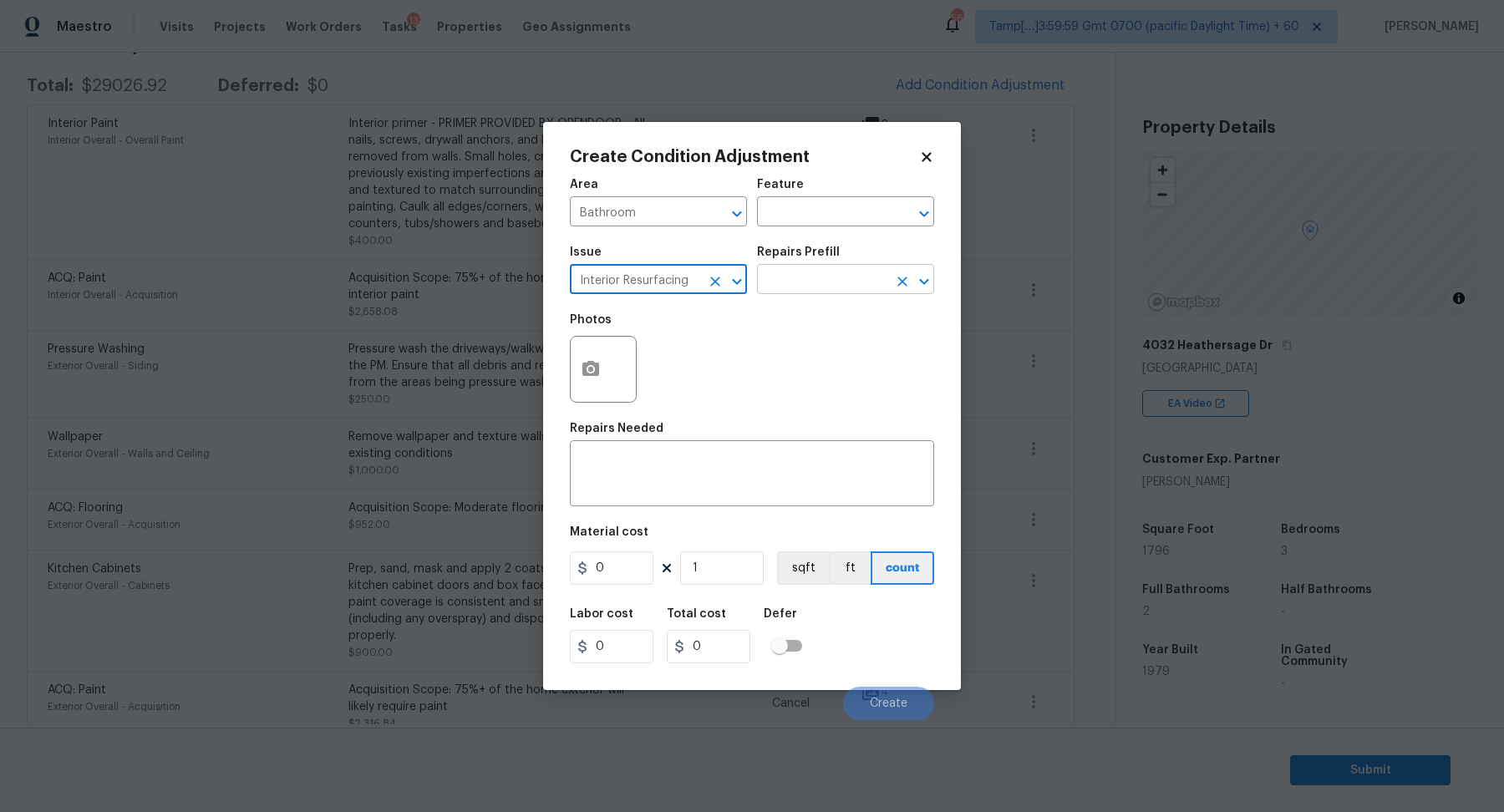
type input "Interior Resurfacing"
click at [852, 280] on input "text" at bounding box center [822, 281] width 131 height 26
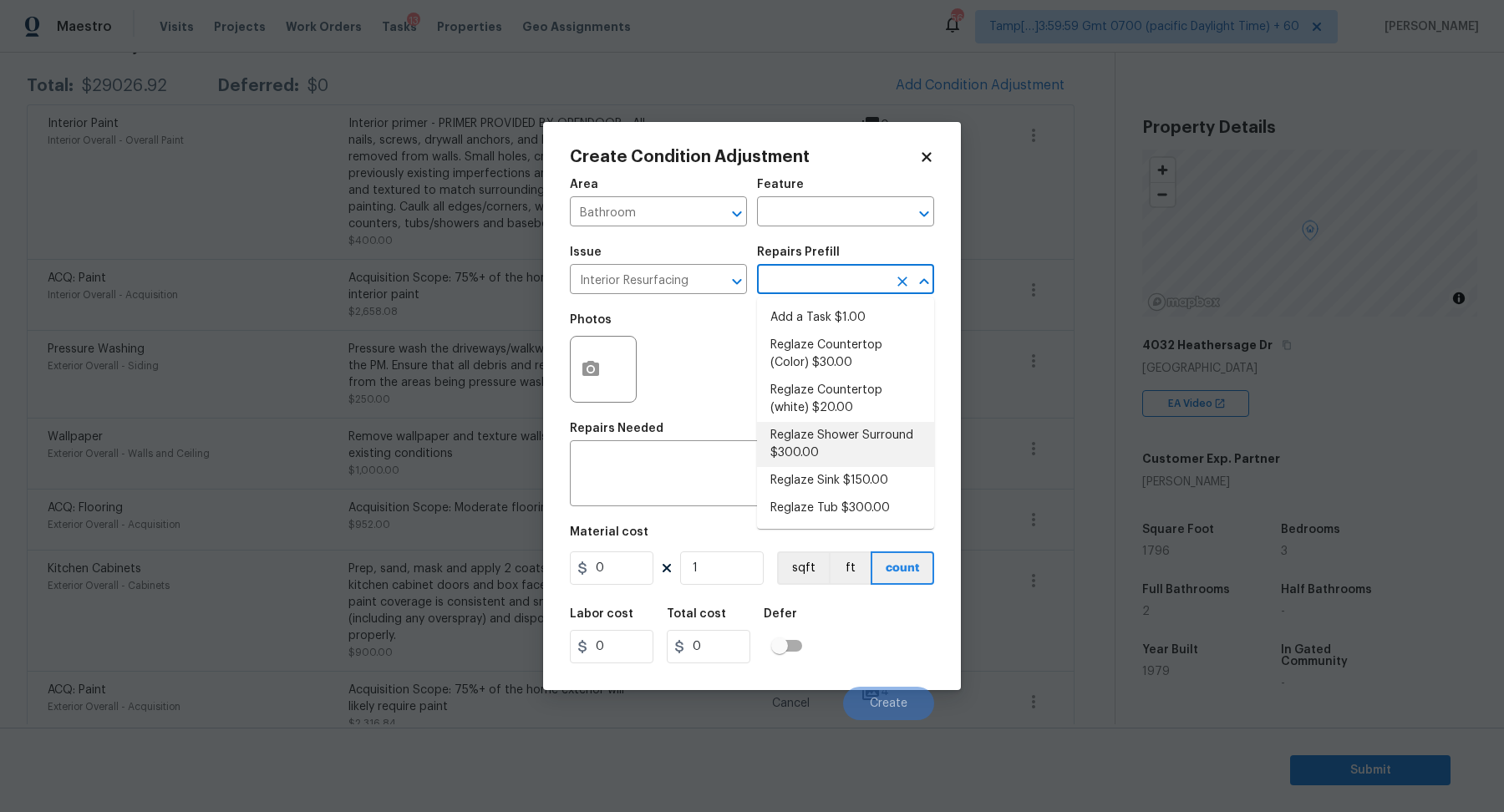
click at [854, 435] on li "Reglaze Shower Surround $300.00" at bounding box center [845, 445] width 177 height 45
type textarea "Prep, mask, clean and reglaze the fiberglass shower surround (white) both on th…"
type input "300"
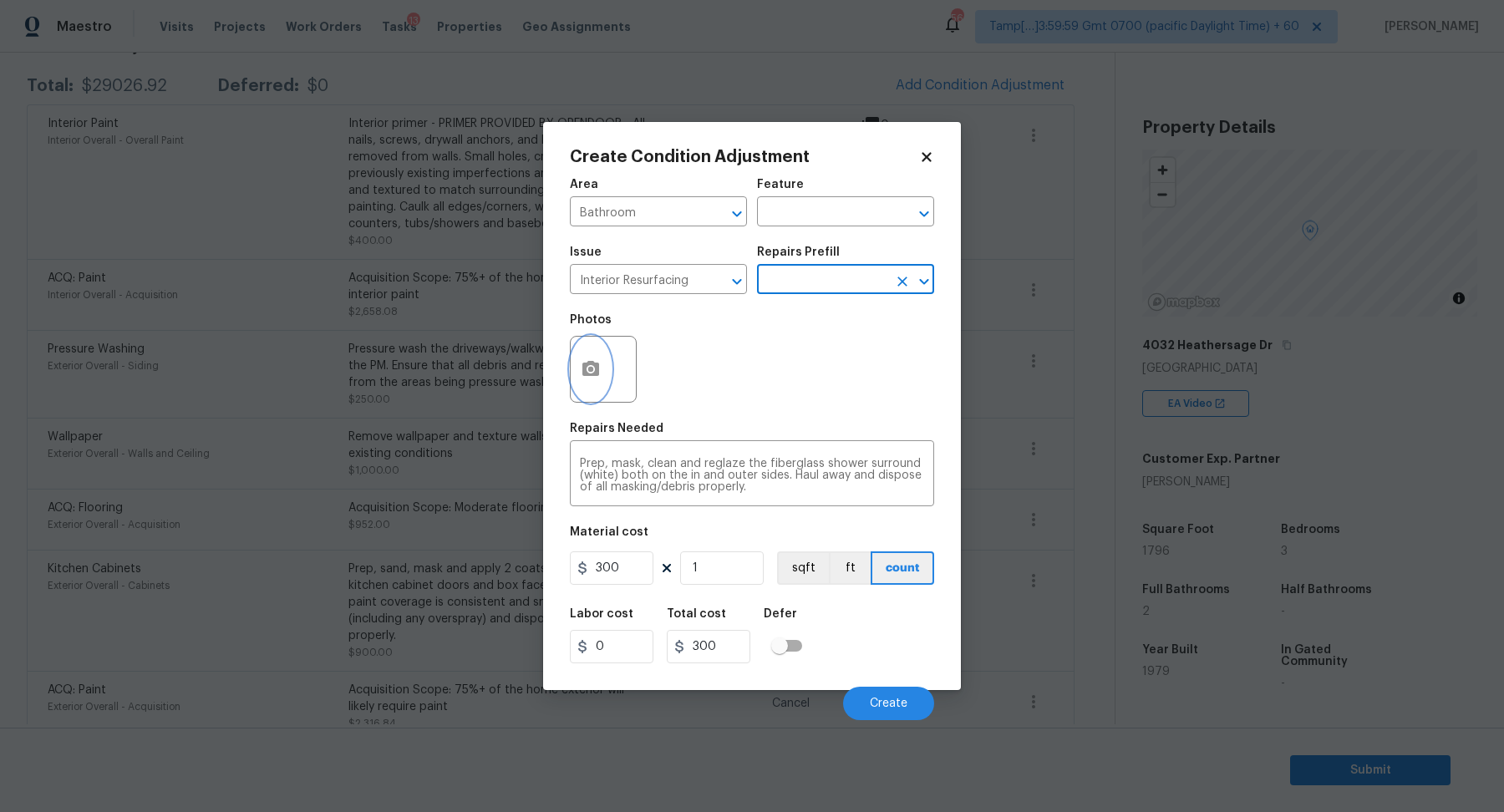
click at [592, 378] on icon "button" at bounding box center [591, 369] width 20 height 20
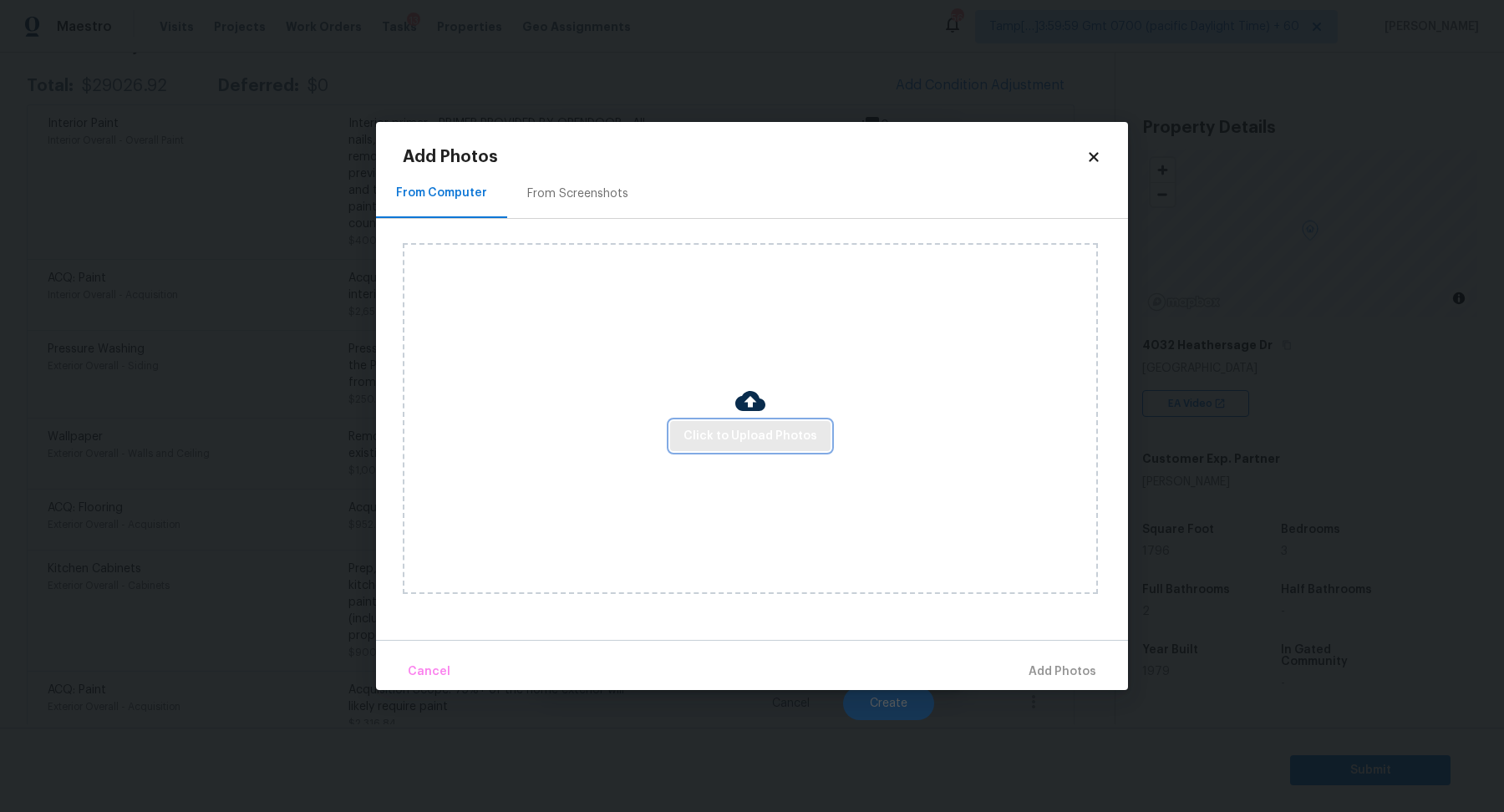
click at [690, 436] on span "Click to Upload Photos" at bounding box center [751, 436] width 134 height 21
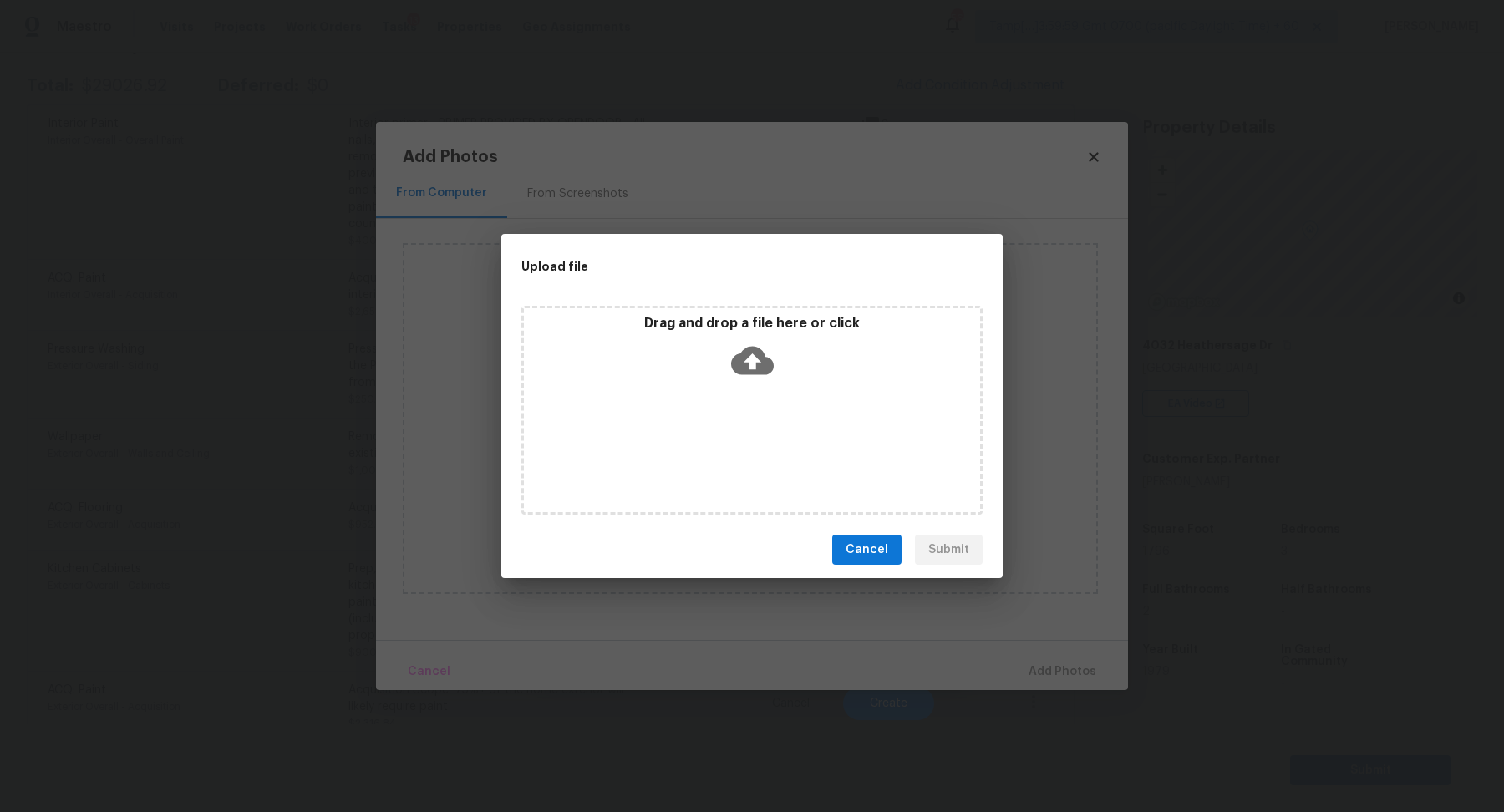
click at [747, 372] on icon at bounding box center [752, 361] width 43 height 28
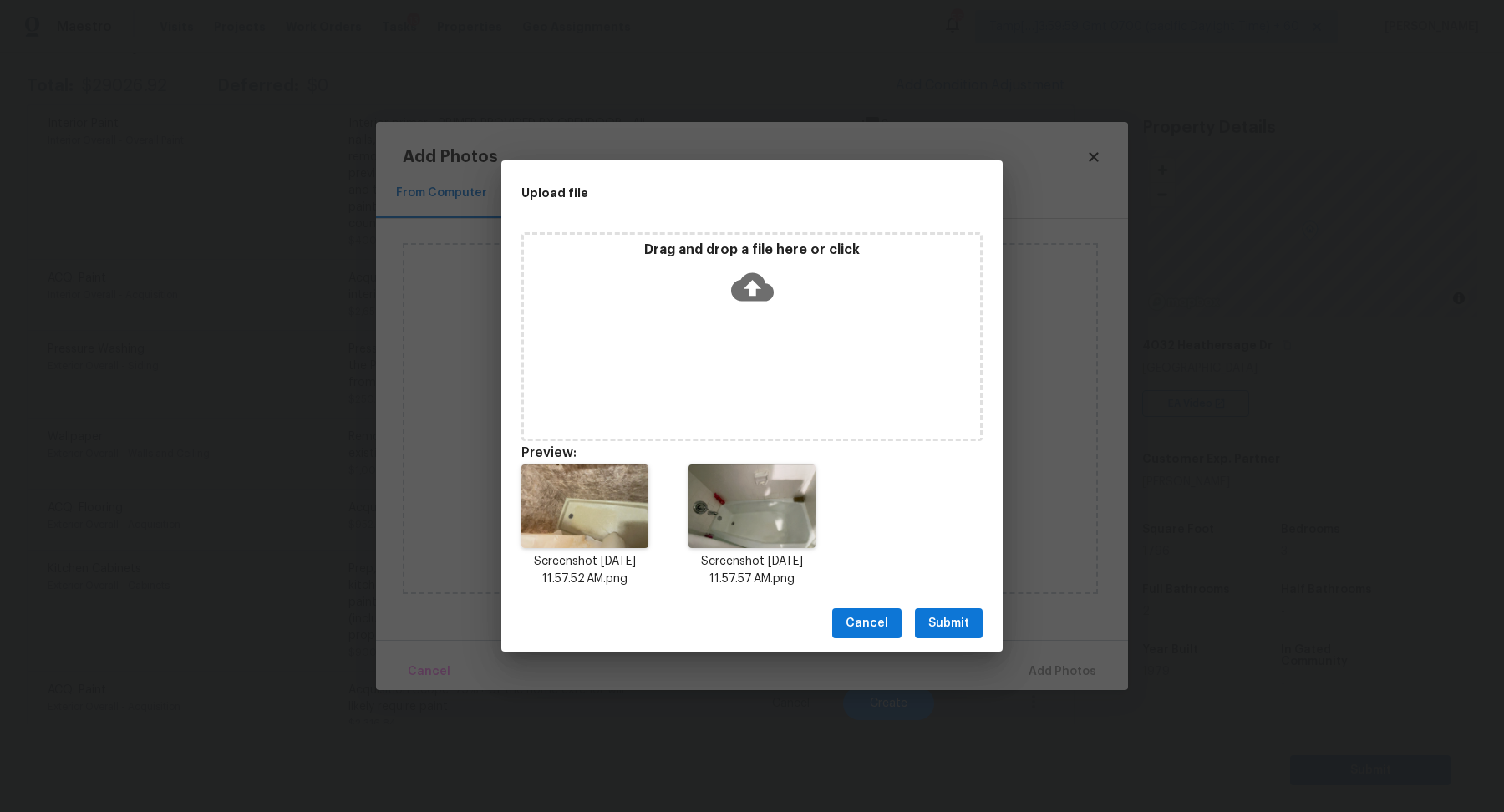
click at [981, 615] on button "Submit" at bounding box center [948, 624] width 68 height 31
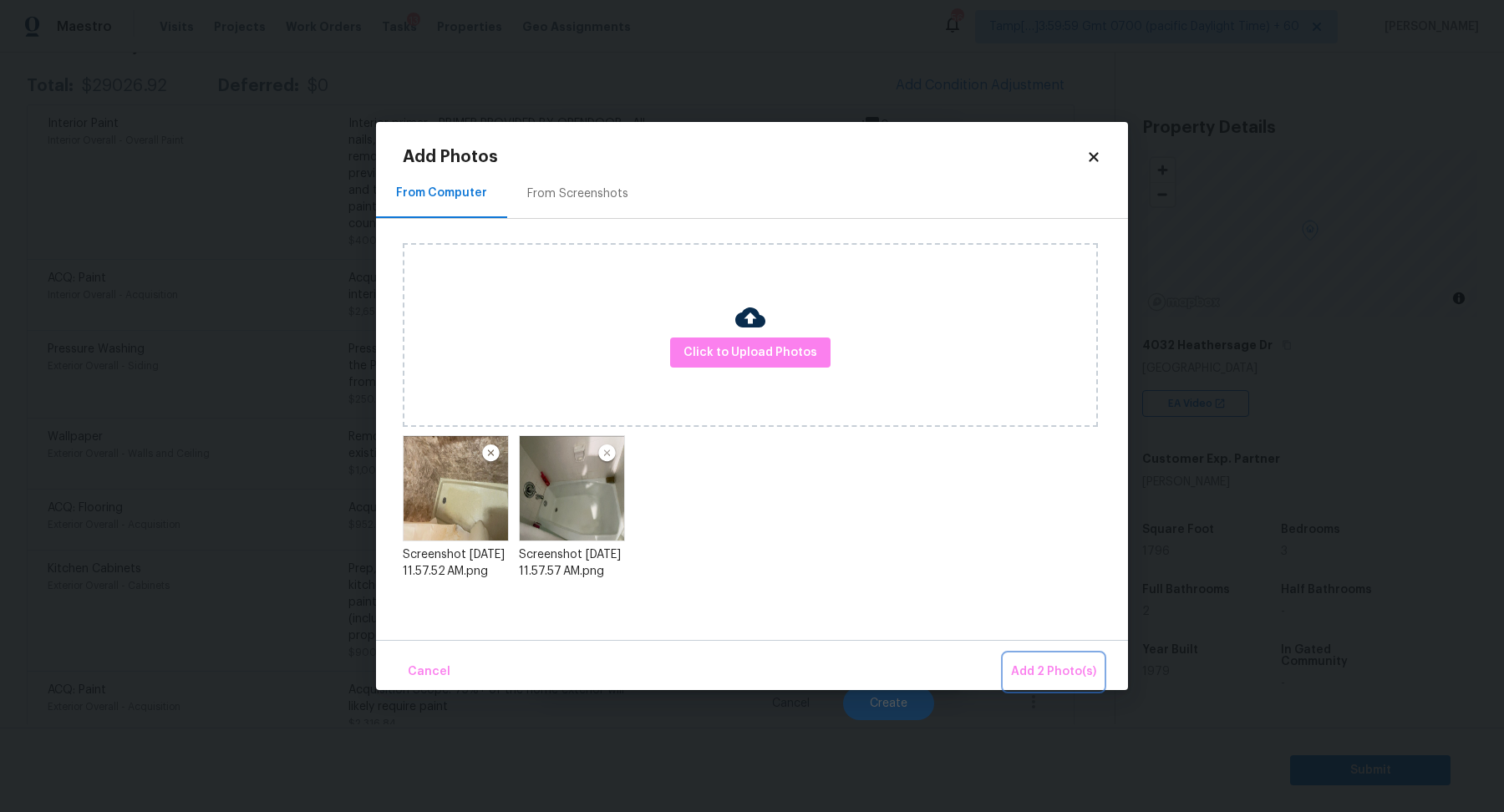
click at [1059, 662] on span "Add 2 Photo(s)" at bounding box center [1053, 672] width 85 height 21
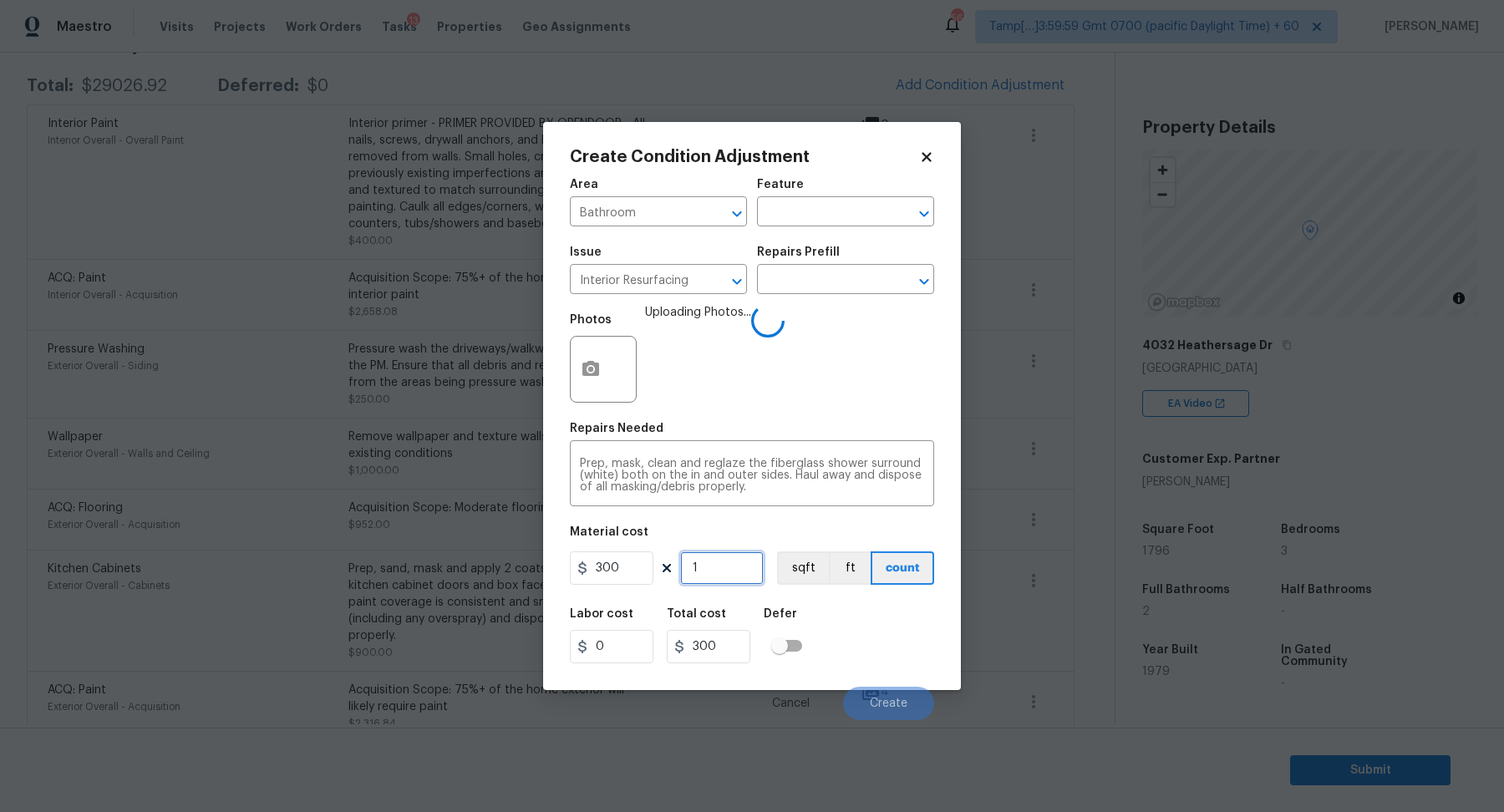
click at [692, 574] on input "1" at bounding box center [722, 567] width 83 height 34
type input "0"
type input "2"
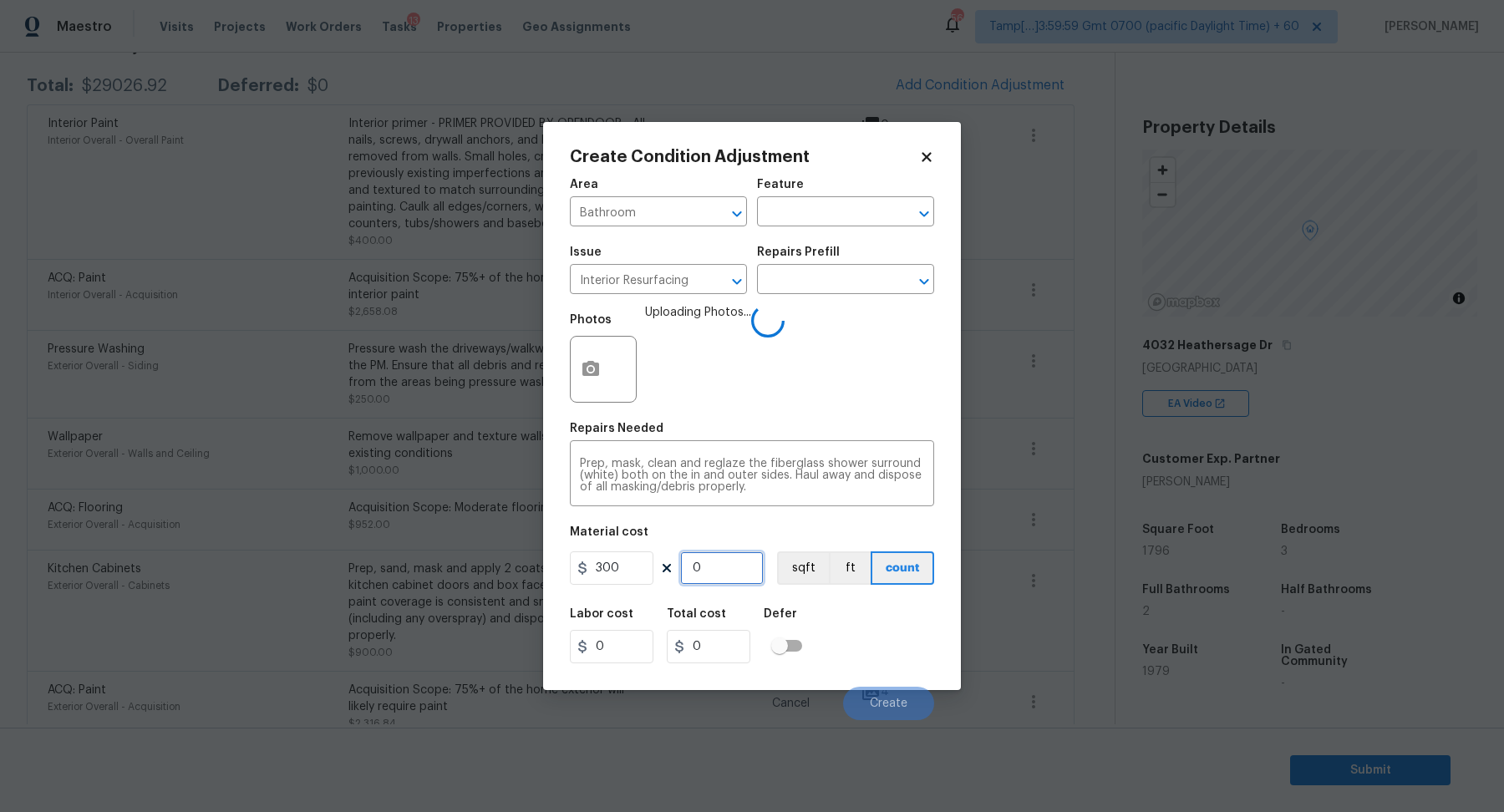
type input "600"
type input "2"
click at [844, 640] on div "Labor cost 0 Total cost 600 Defer" at bounding box center [752, 635] width 364 height 75
click at [866, 640] on div "Labor cost 0 Total cost 600 Defer" at bounding box center [752, 635] width 364 height 75
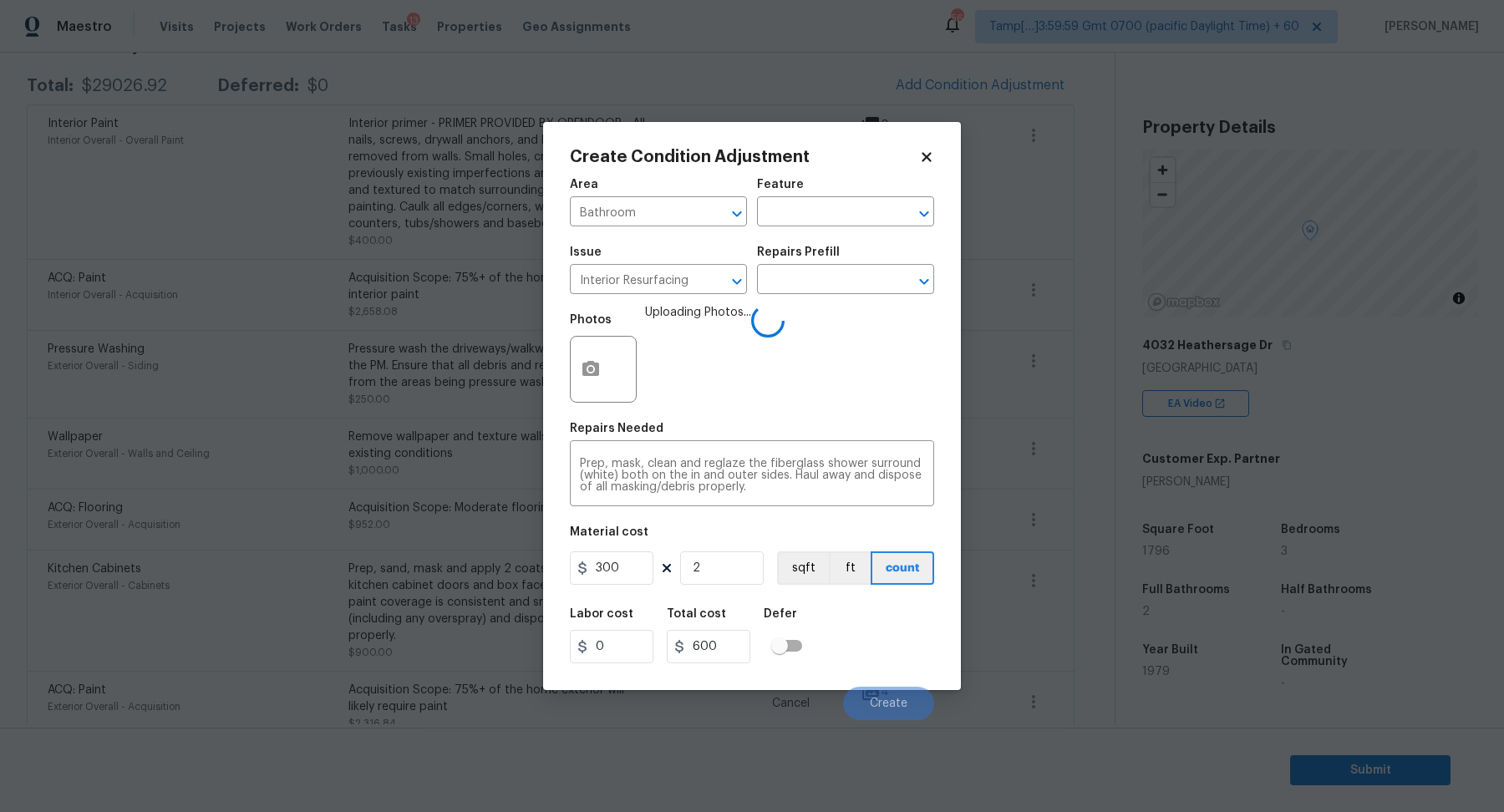
click at [866, 640] on div "Labor cost 0 Total cost 600 Defer" at bounding box center [752, 635] width 364 height 75
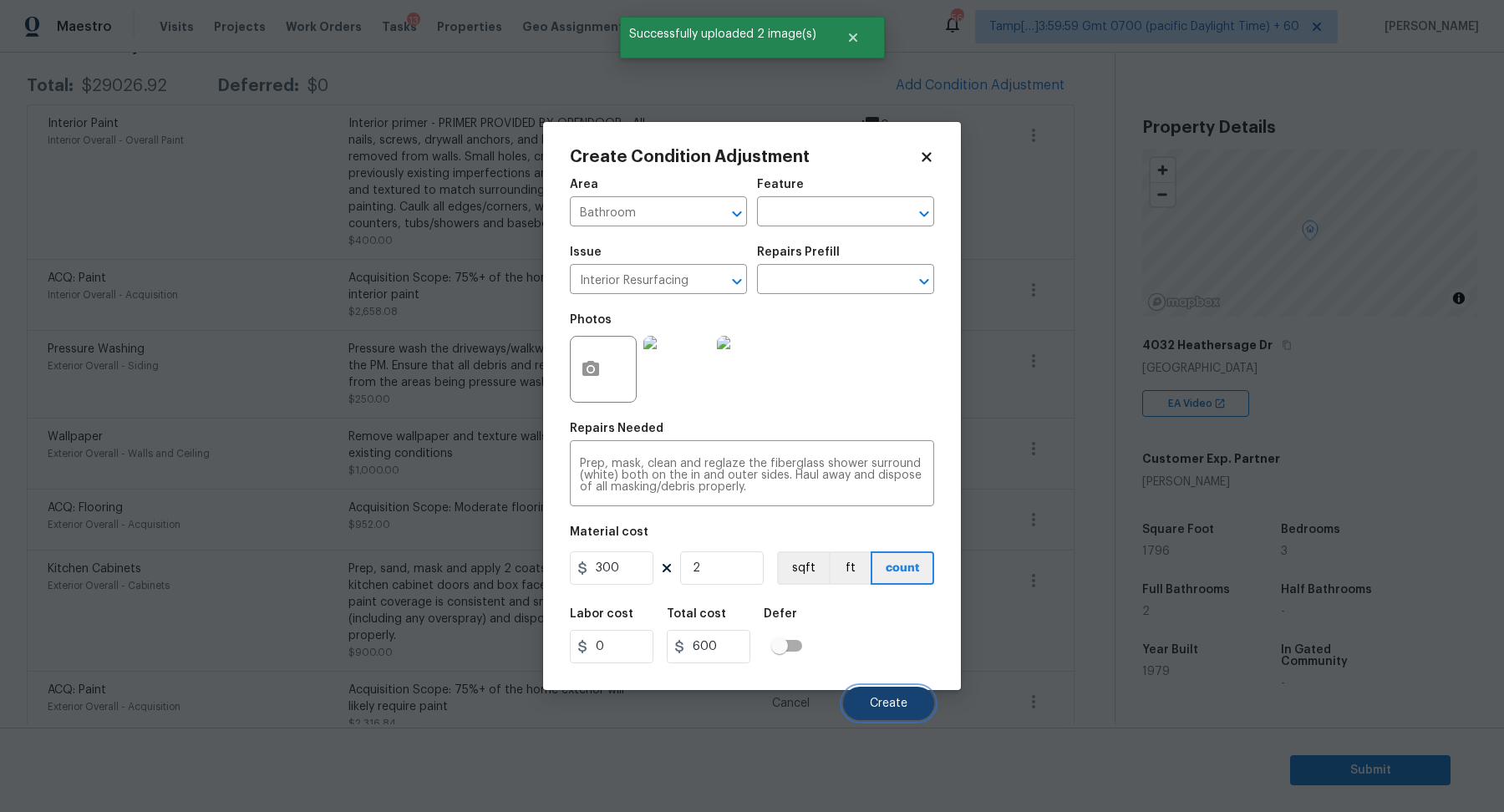
click at [915, 705] on button "Create" at bounding box center [888, 703] width 91 height 34
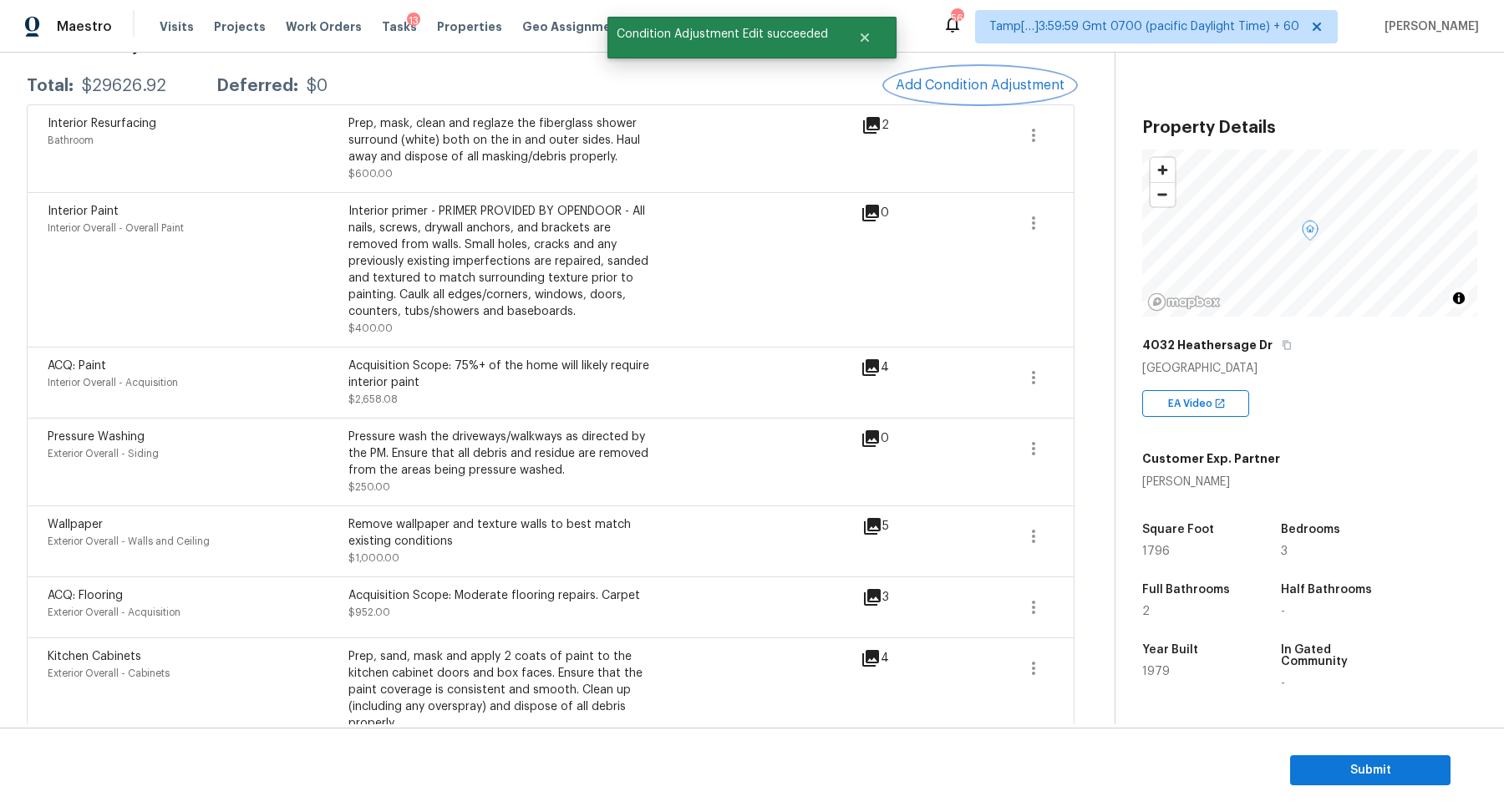
click at [985, 94] on button "Add Condition Adjustment" at bounding box center [980, 85] width 189 height 35
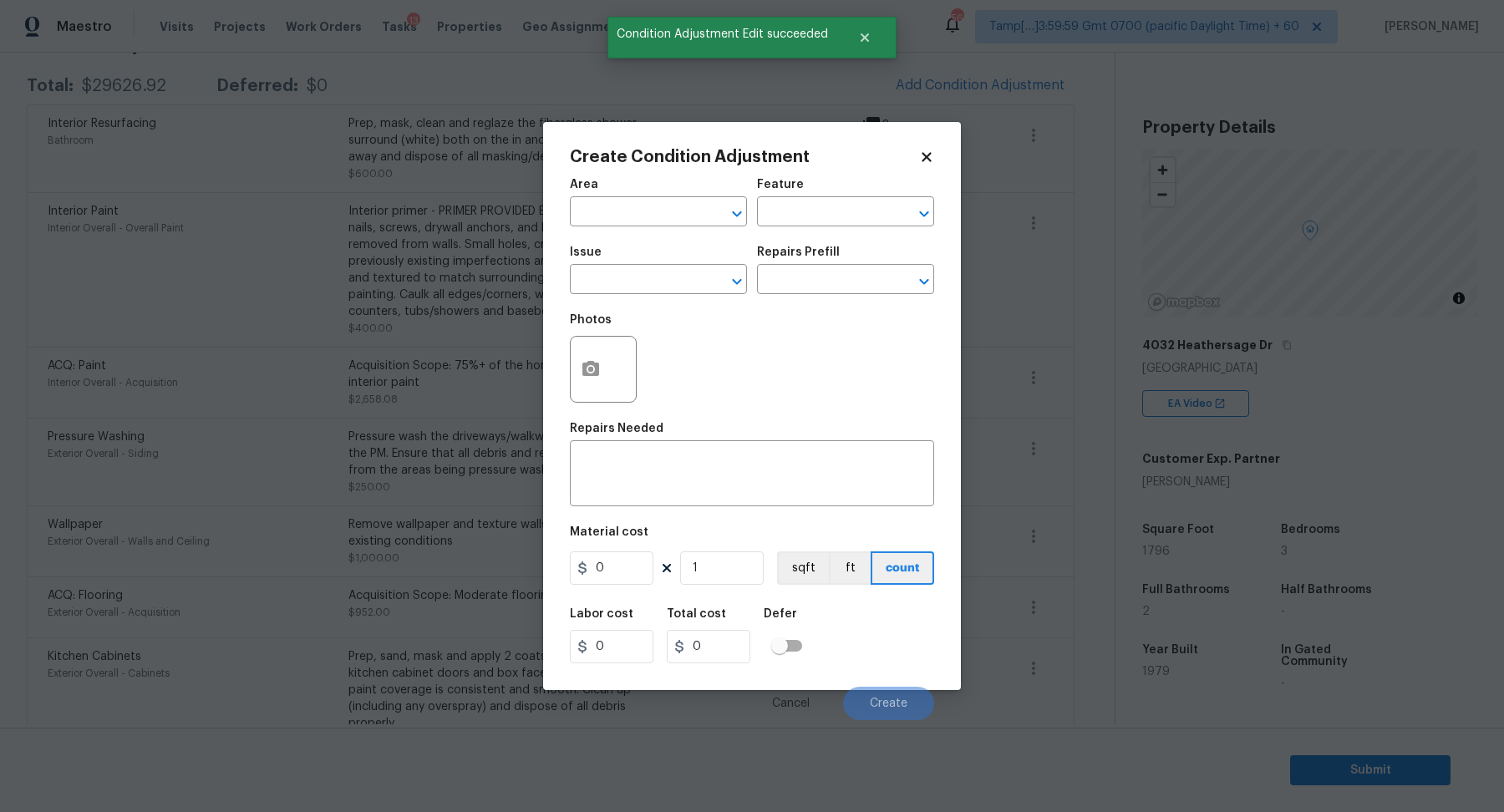
click at [642, 231] on span "Area ​" at bounding box center [658, 202] width 177 height 68
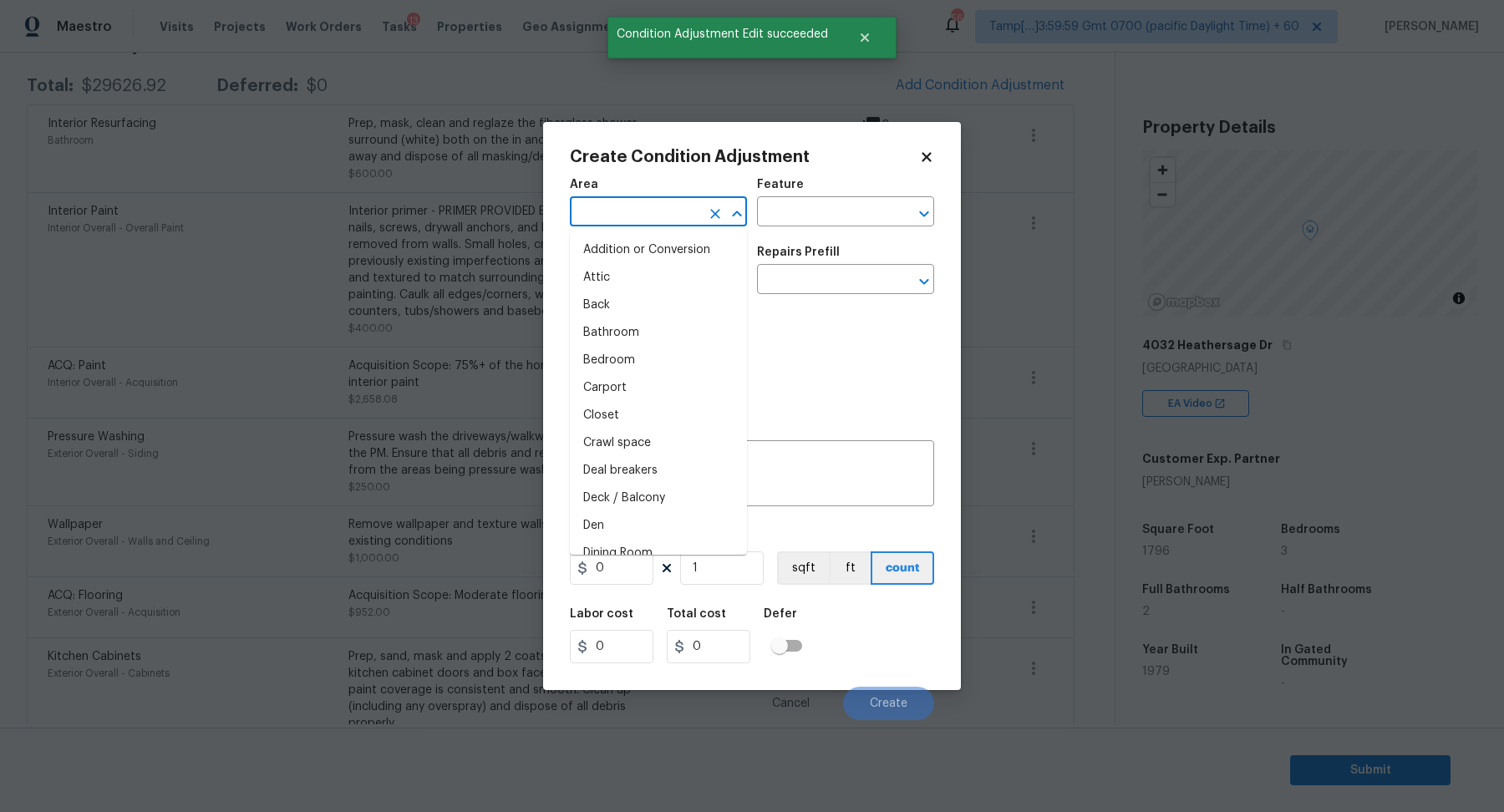
click at [646, 219] on input "text" at bounding box center [636, 213] width 131 height 26
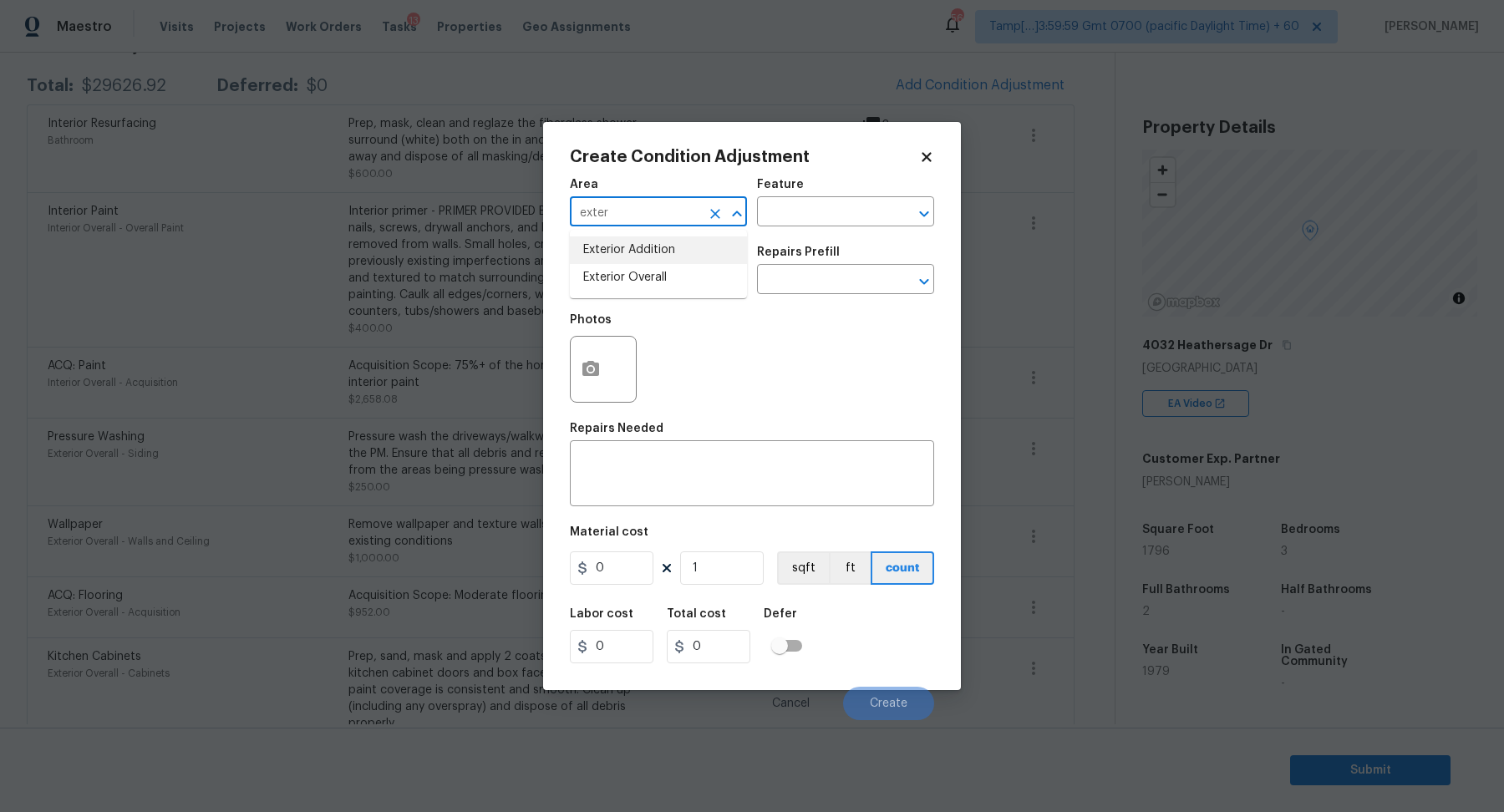
click at [647, 213] on input "exter" at bounding box center [636, 213] width 131 height 26
click at [636, 261] on li "Kitchen" at bounding box center [658, 250] width 177 height 27
type input "Kitchen"
click at [634, 273] on input "text" at bounding box center [636, 281] width 131 height 26
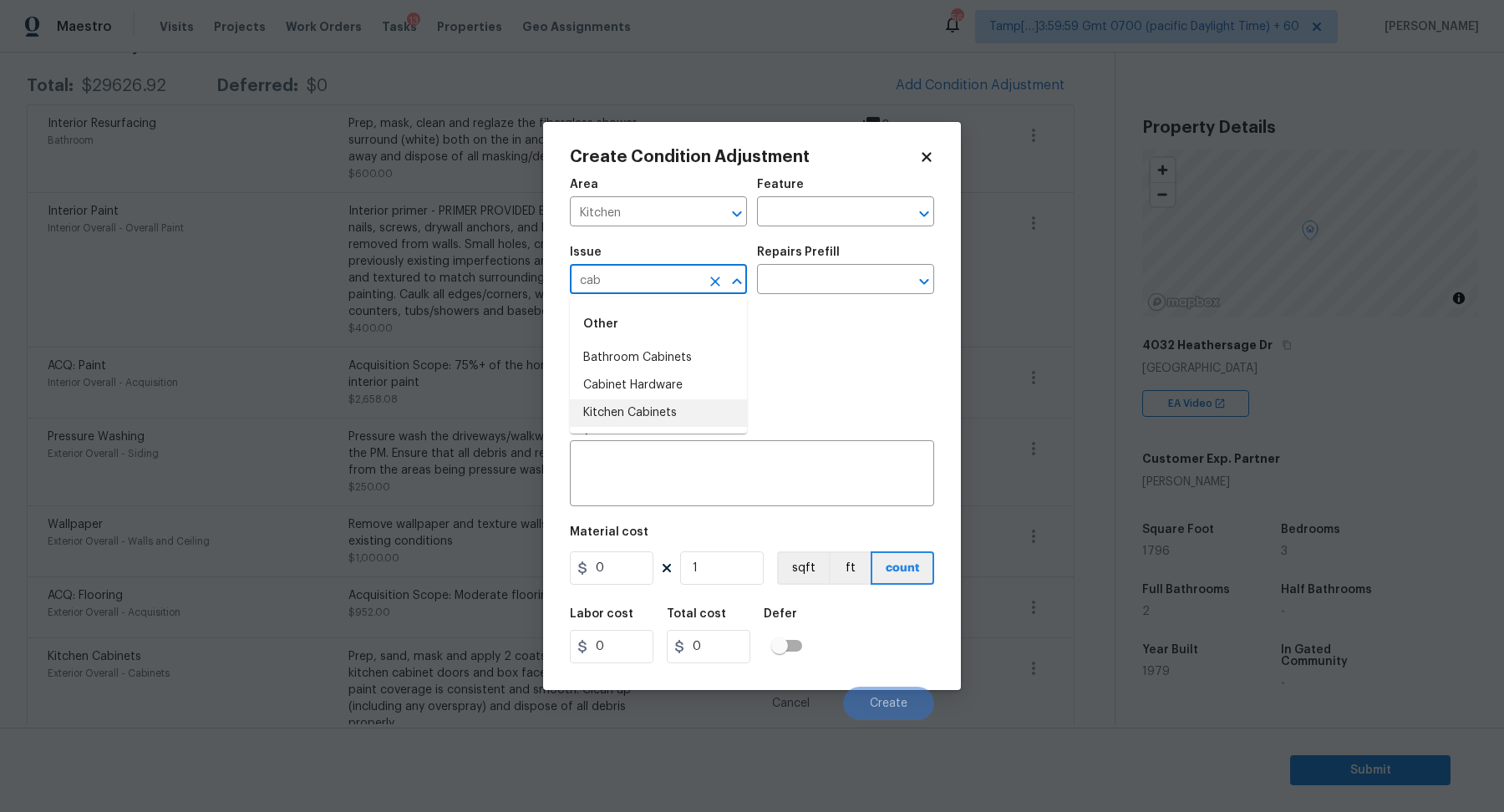
click at [684, 411] on li "Kitchen Cabinets" at bounding box center [658, 413] width 177 height 27
type input "Kitchen Cabinets"
click at [787, 295] on div "Issue Kitchen Cabinets ​ Repairs Prefill ​" at bounding box center [752, 270] width 364 height 68
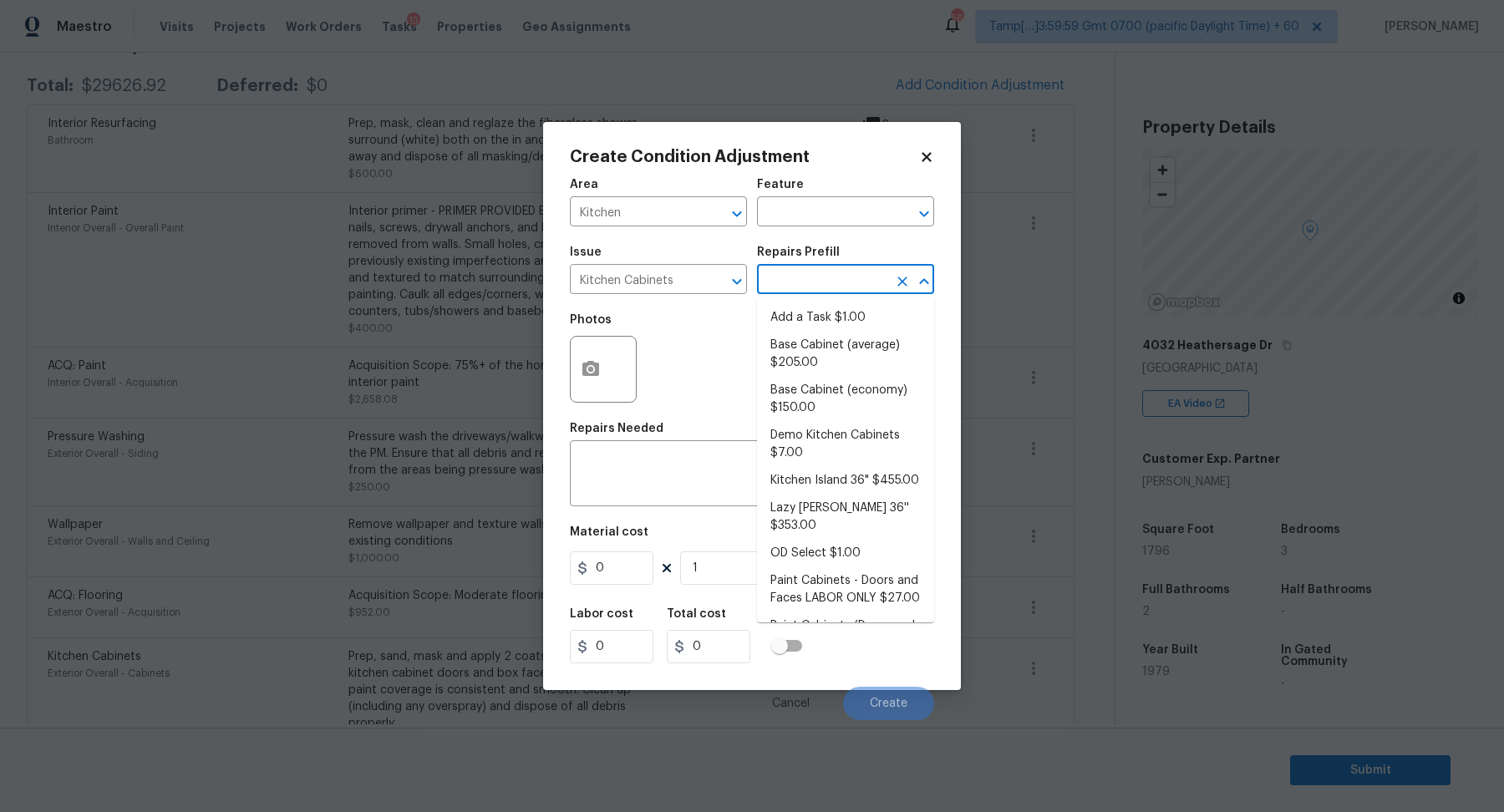
click at [793, 292] on input "text" at bounding box center [822, 281] width 131 height 26
type input "pai"
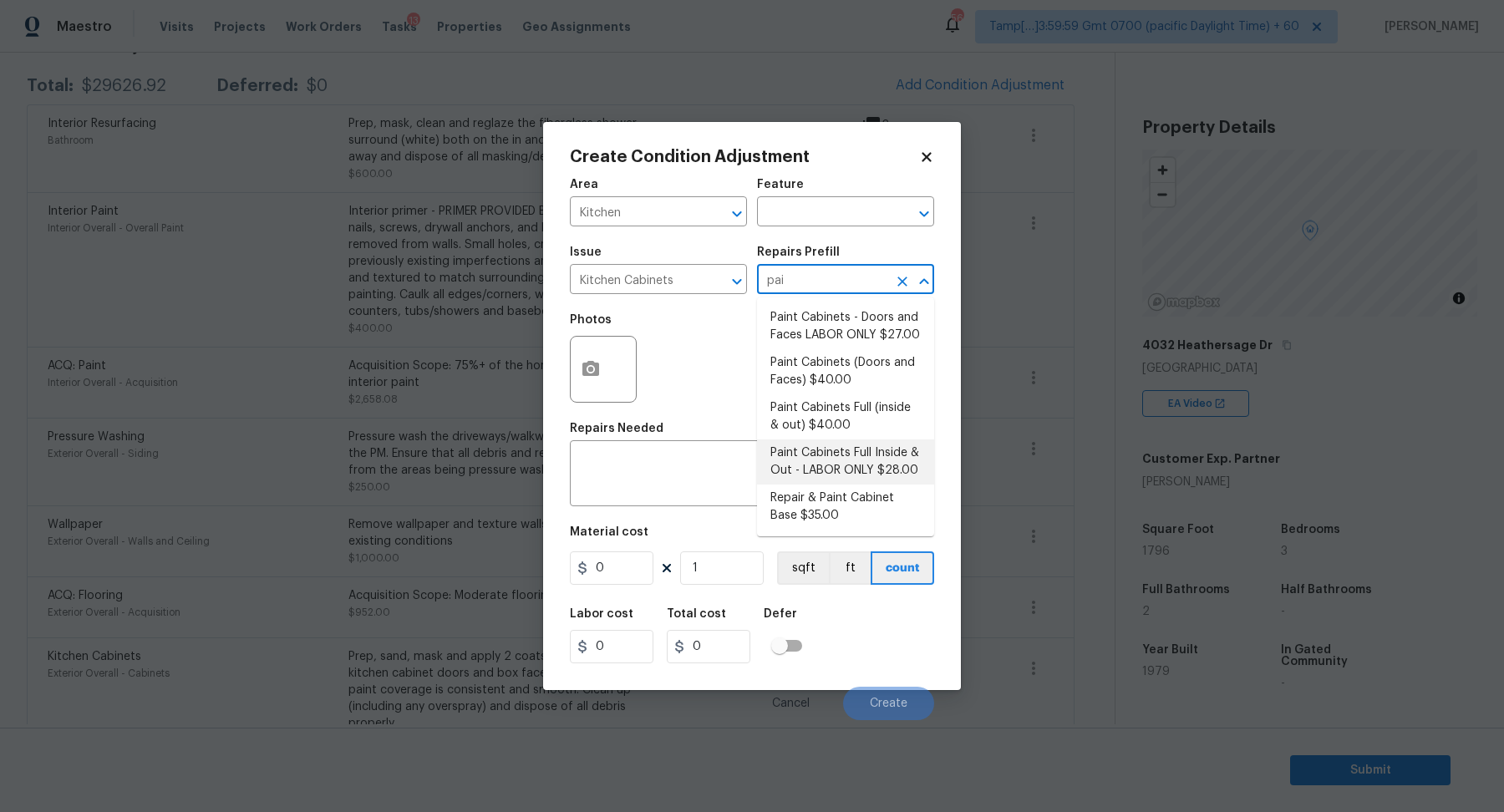
click at [791, 480] on li "Paint Cabinets Full Inside & Out - LABOR ONLY $28.00" at bounding box center [845, 462] width 177 height 45
type input "Cabinets"
type textarea "Prep, sand, mask and apply 2 coats of paint to the kitchen cabinet doors, inter…"
type input "28"
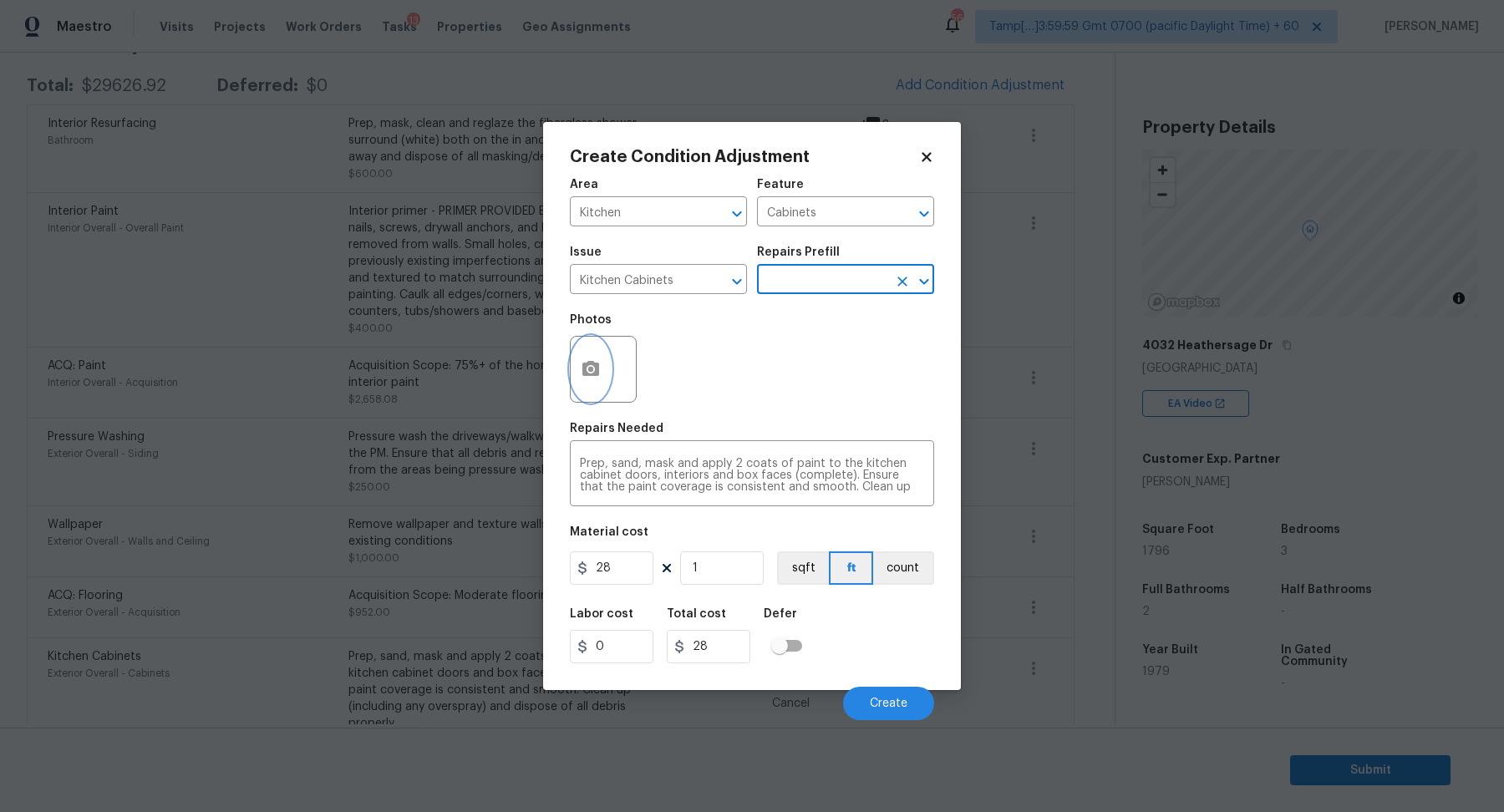
click at [590, 366] on icon "button" at bounding box center [591, 369] width 20 height 20
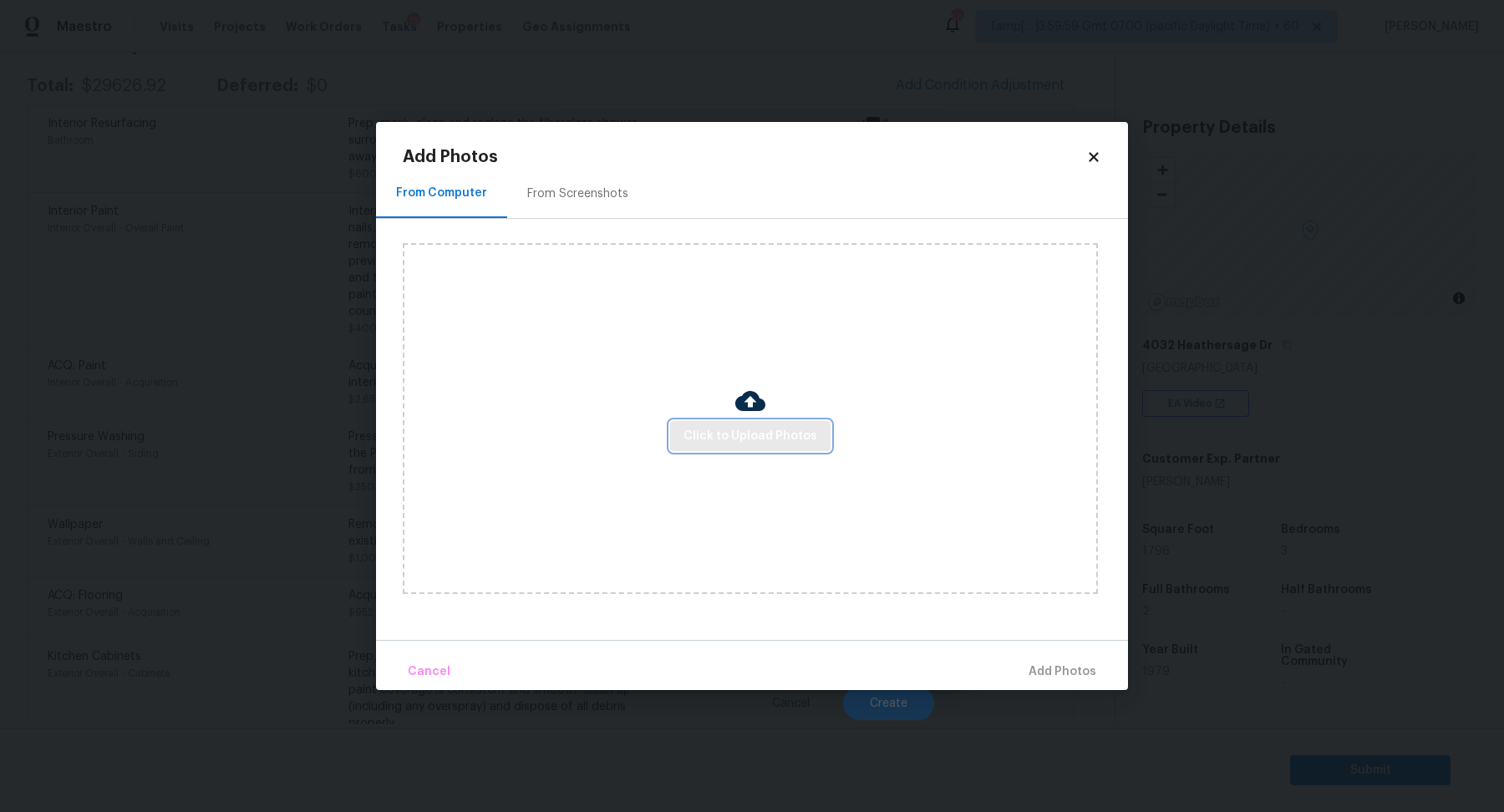
click at [695, 441] on span "Click to Upload Photos" at bounding box center [751, 436] width 134 height 21
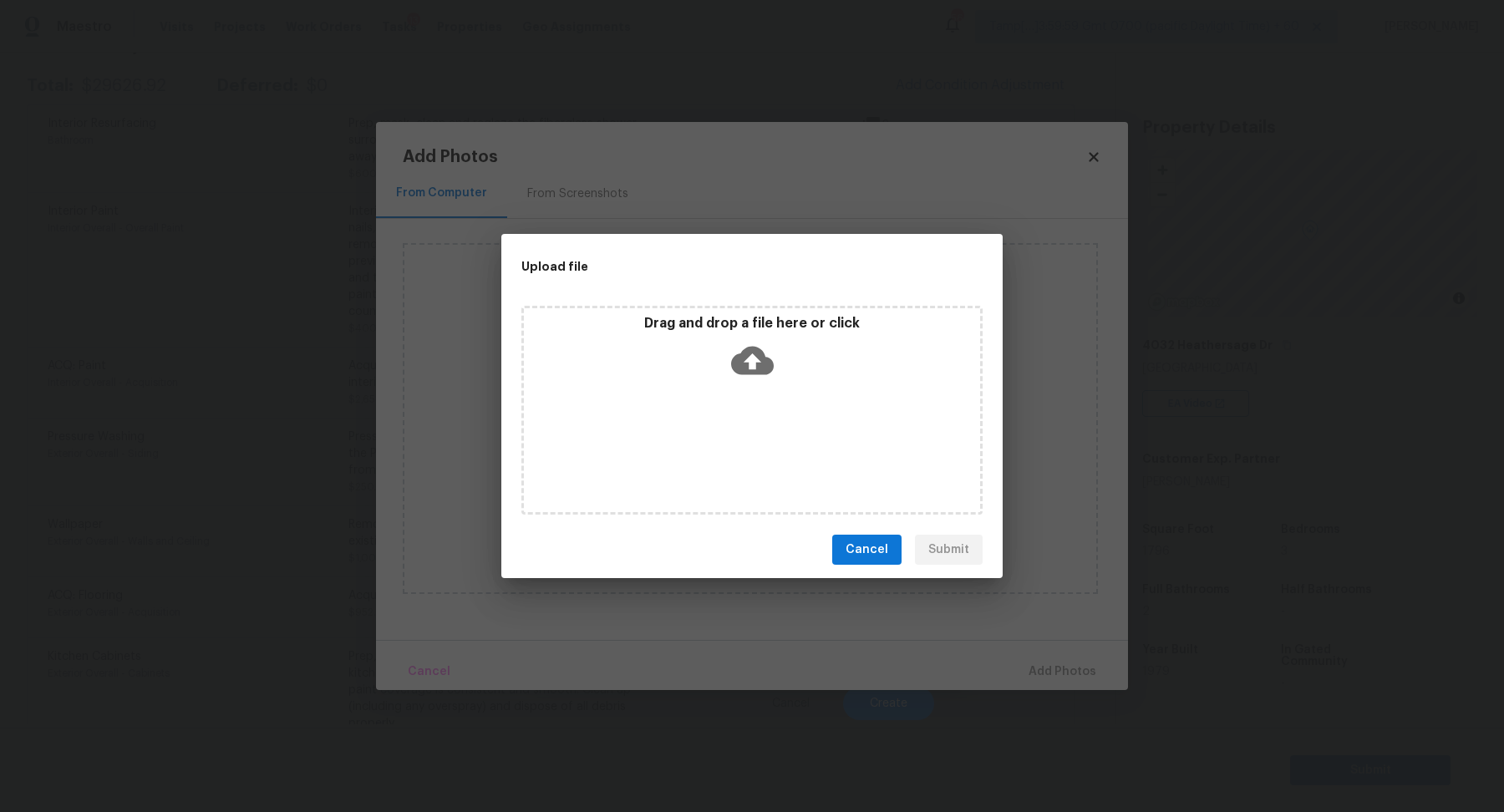
click at [745, 382] on div "Drag and drop a file here or click" at bounding box center [752, 351] width 456 height 72
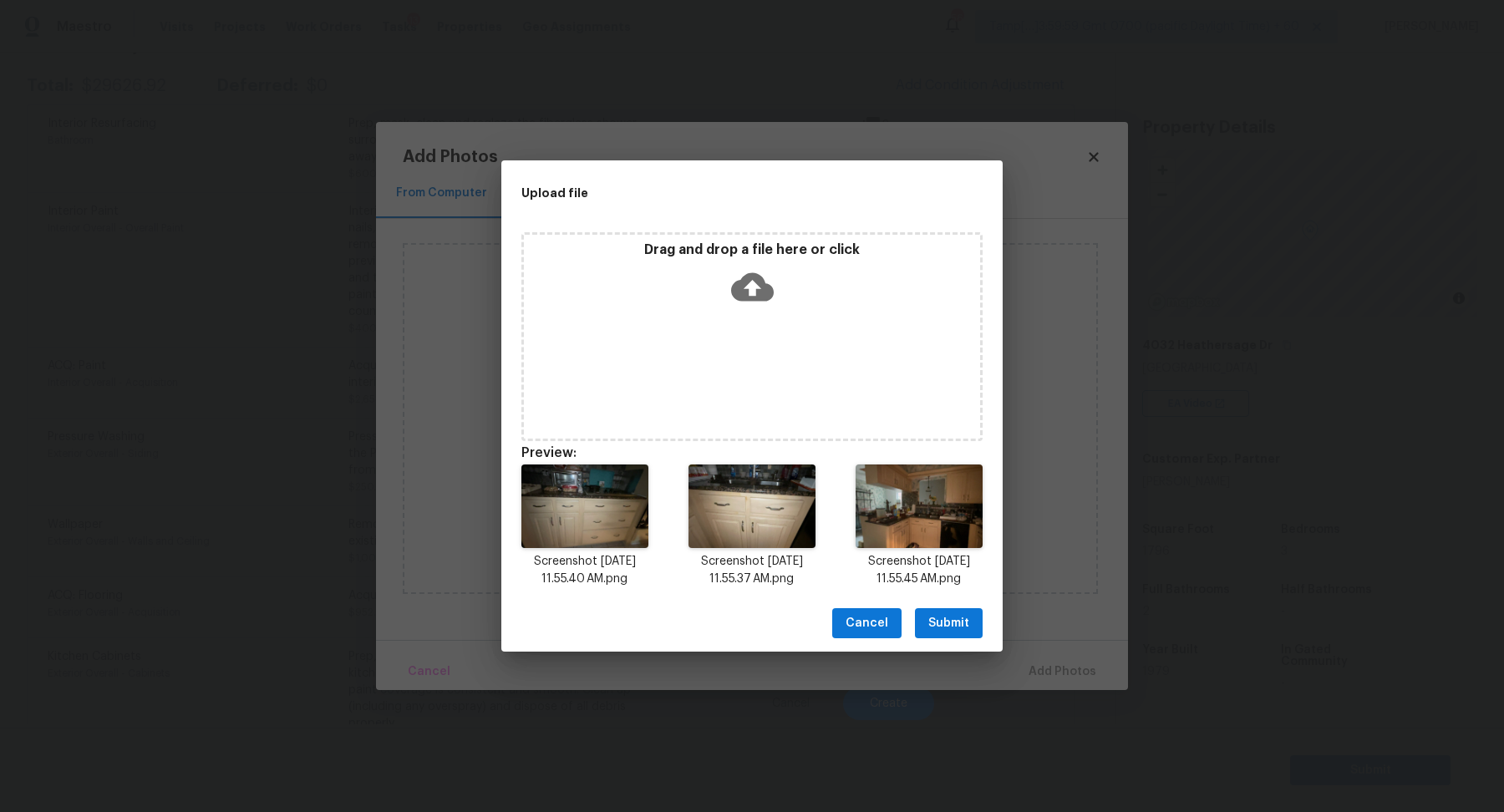
click at [968, 621] on span "Submit" at bounding box center [948, 624] width 41 height 21
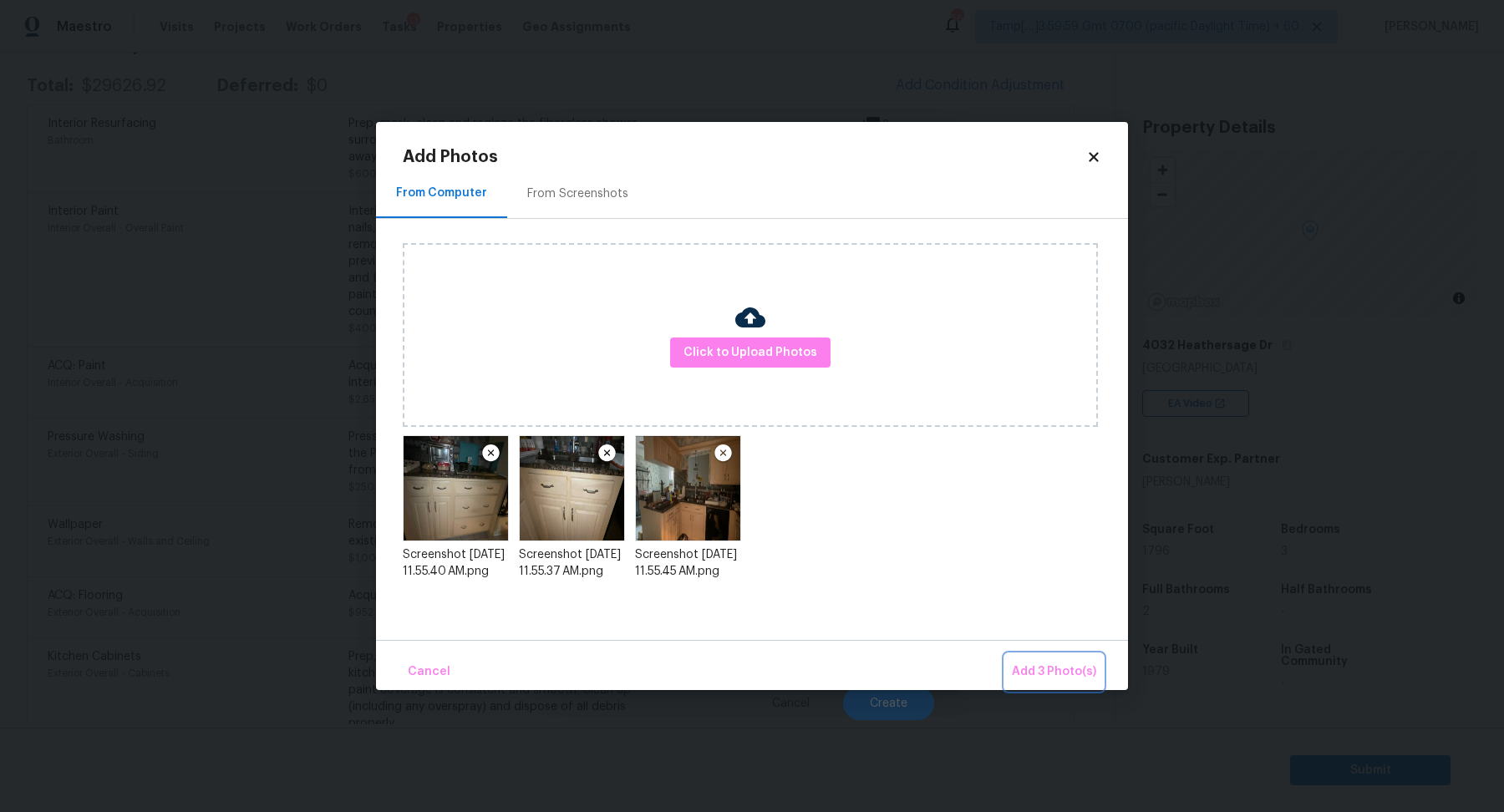
click at [1053, 672] on span "Add 3 Photo(s)" at bounding box center [1053, 672] width 84 height 21
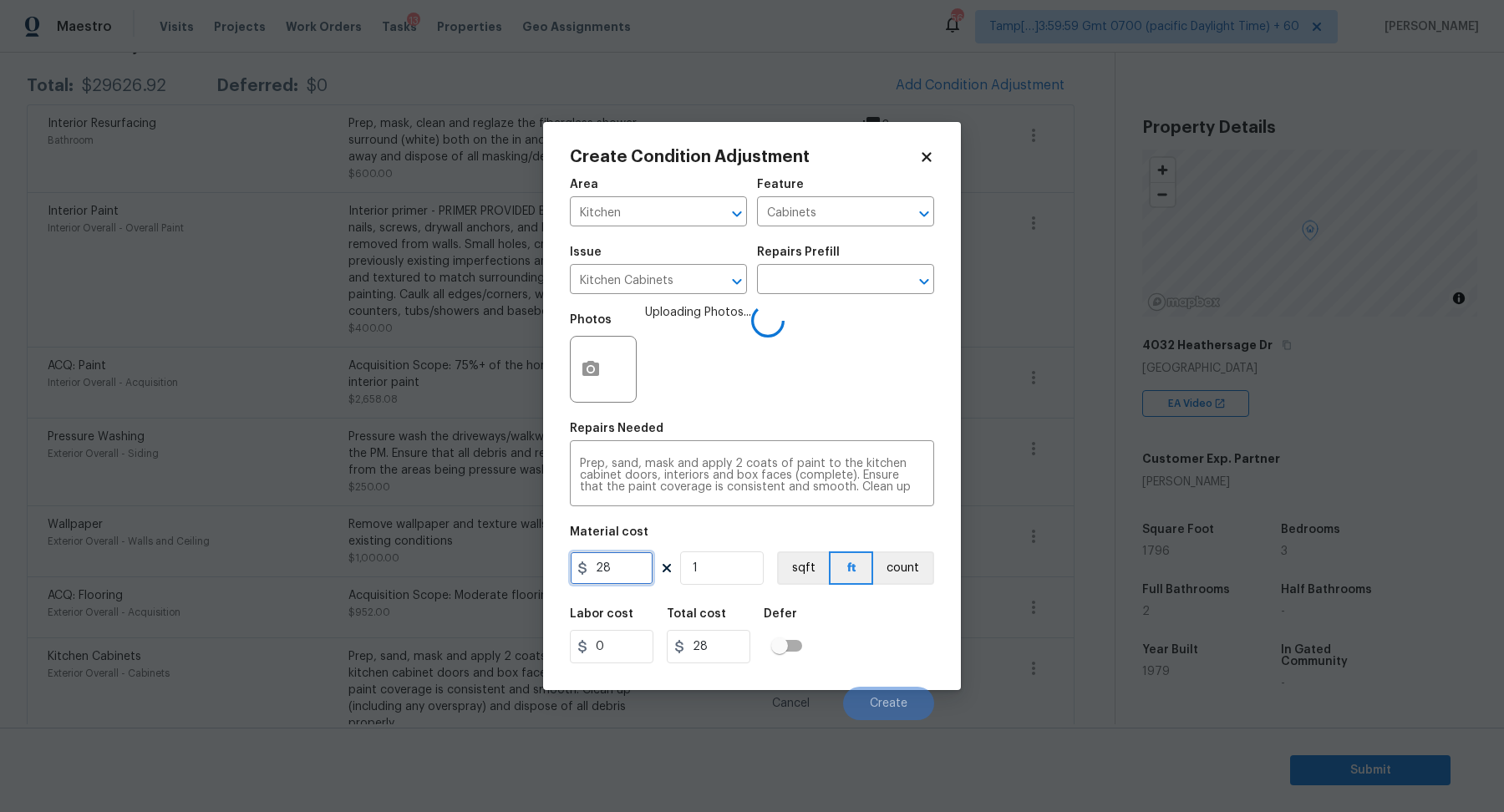
click at [646, 567] on input "28" at bounding box center [612, 567] width 83 height 34
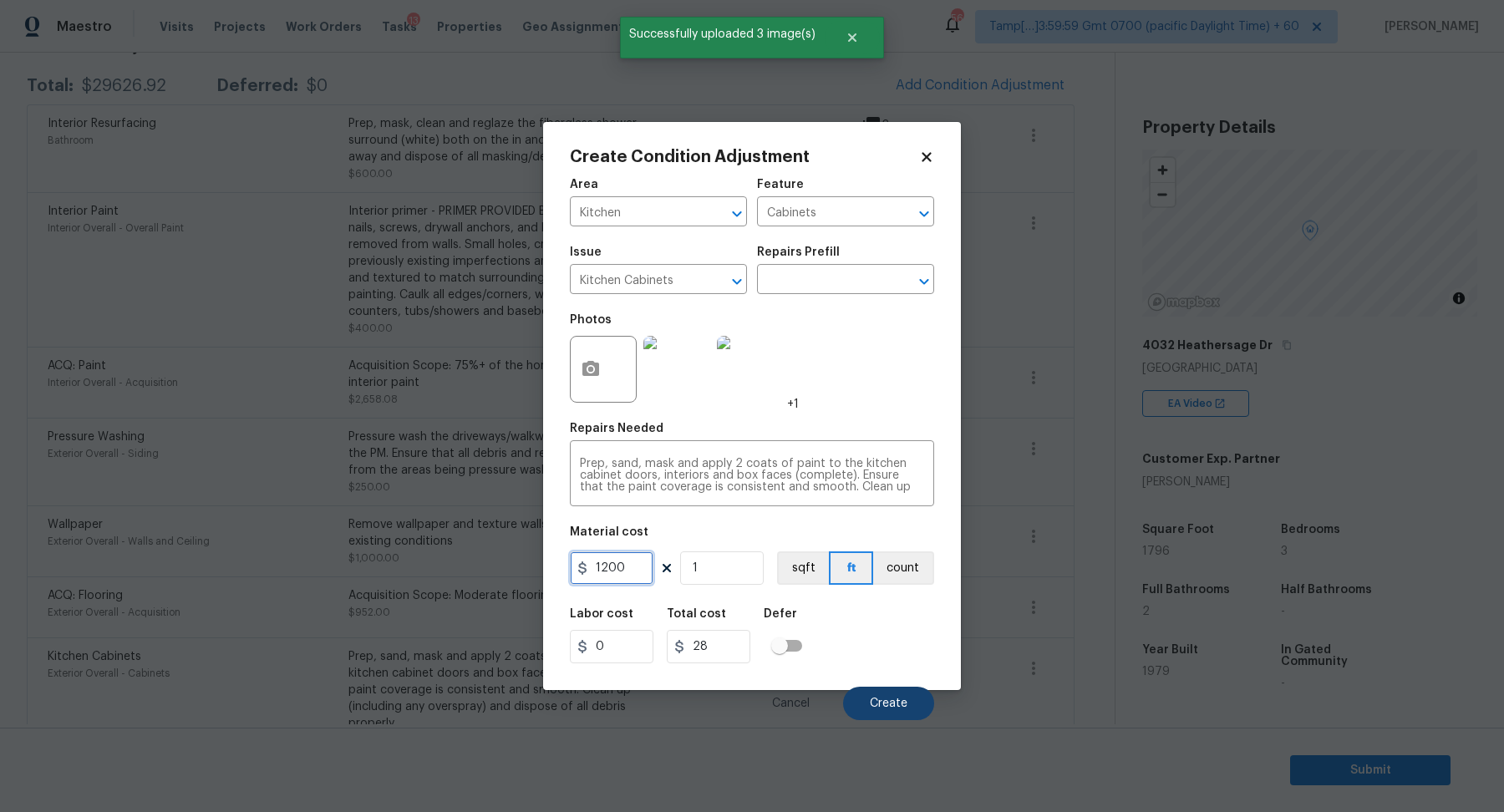
type input "1200"
click at [907, 693] on button "Create" at bounding box center [888, 703] width 91 height 34
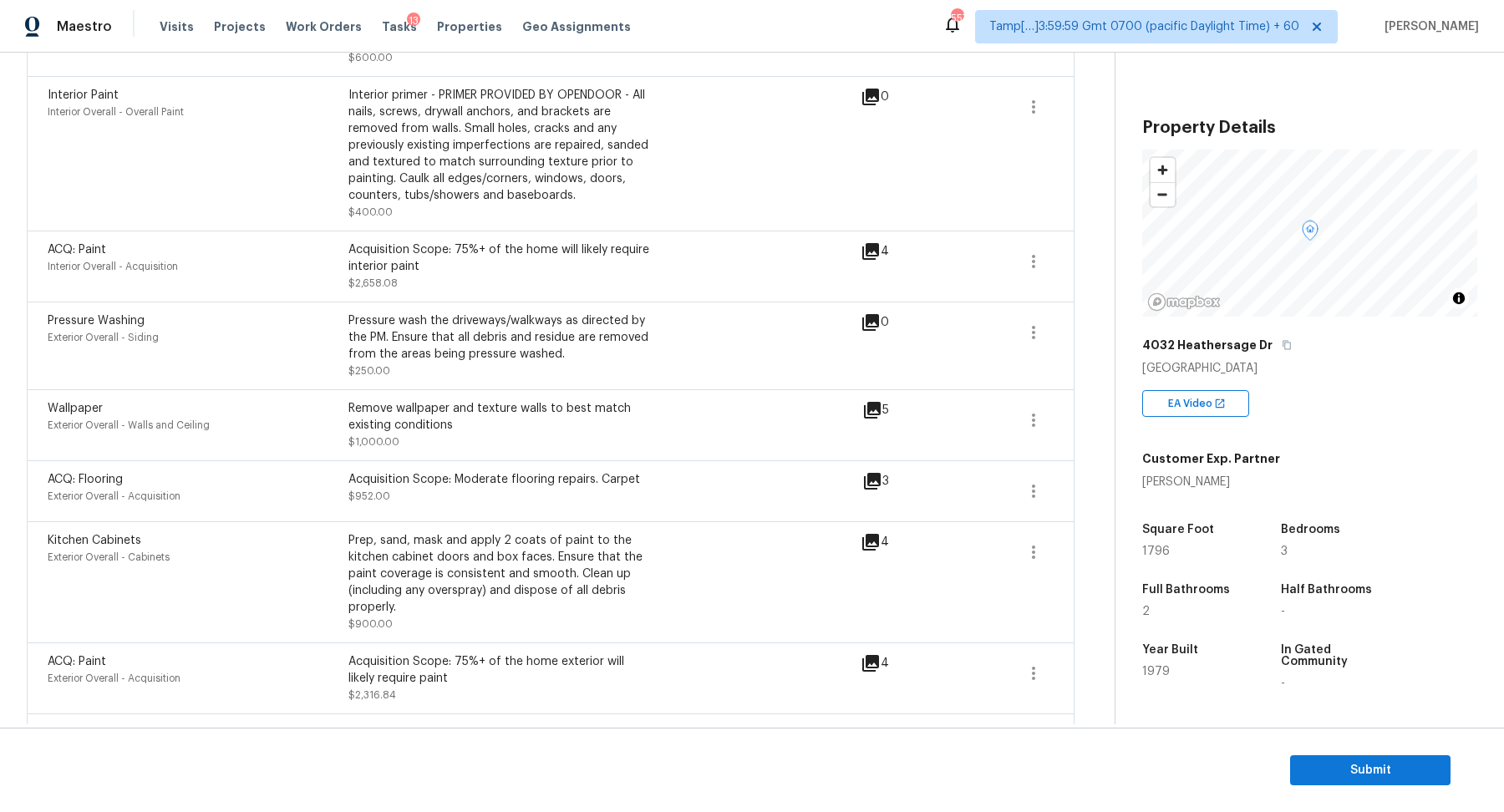
scroll to position [198, 0]
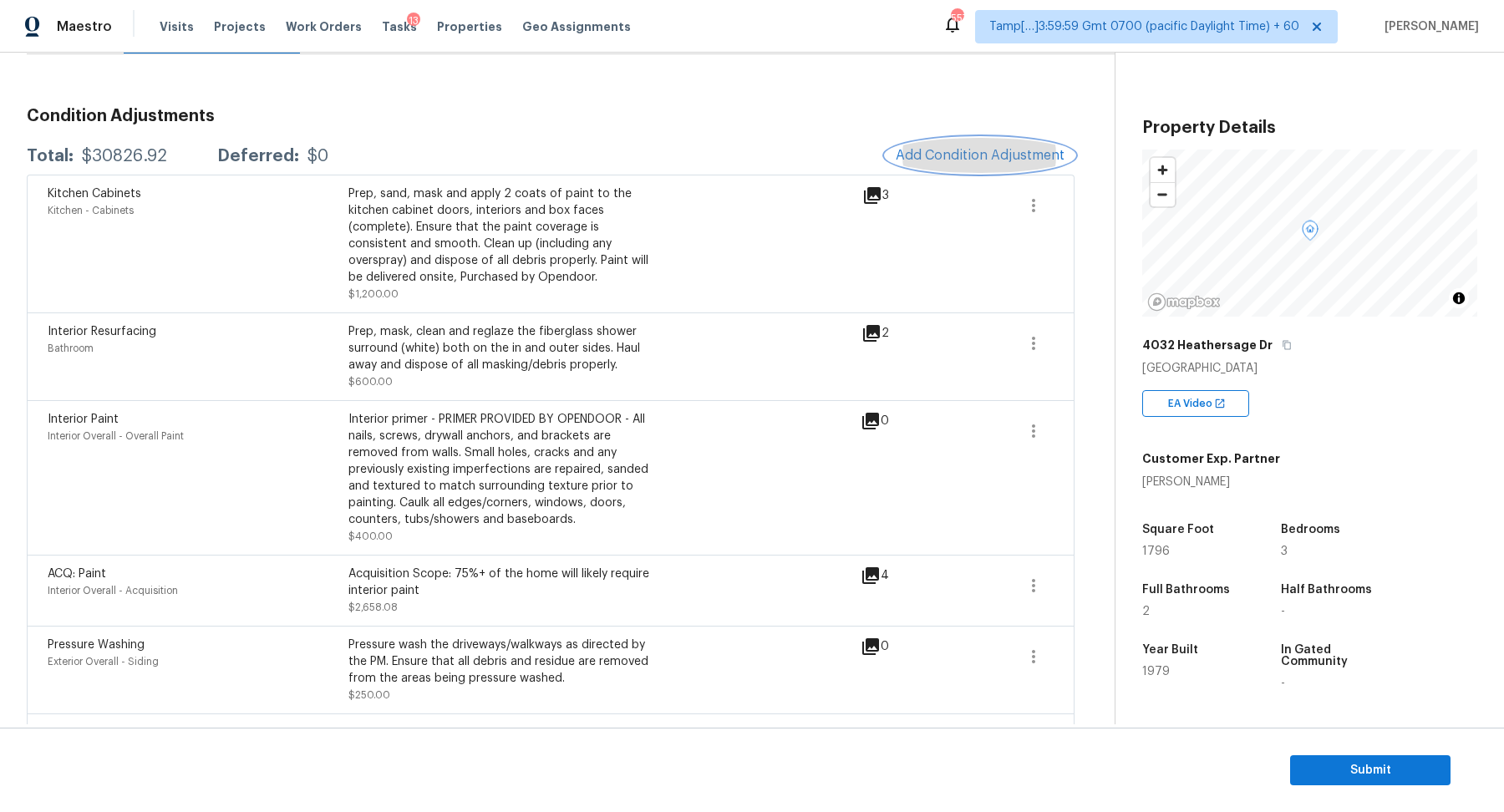
click at [998, 163] on button "Add Condition Adjustment" at bounding box center [980, 155] width 189 height 35
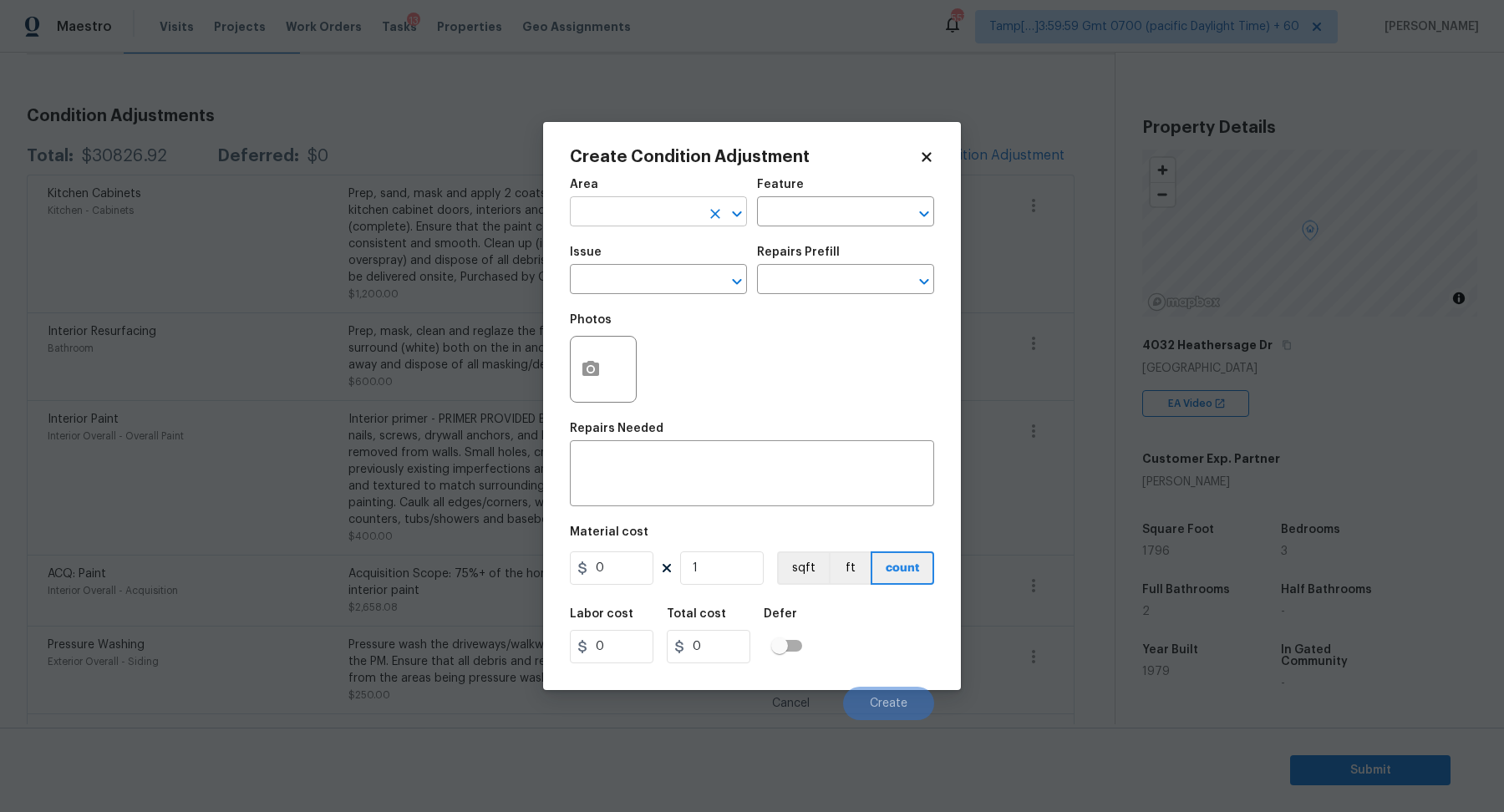
click at [608, 213] on input "text" at bounding box center [636, 213] width 131 height 26
click at [673, 275] on li "Interior Overall" at bounding box center [658, 277] width 177 height 27
type input "Interior Overall"
click at [673, 275] on input "text" at bounding box center [636, 281] width 131 height 26
click at [701, 354] on li "ACQ: Water Leak" at bounding box center [658, 358] width 177 height 27
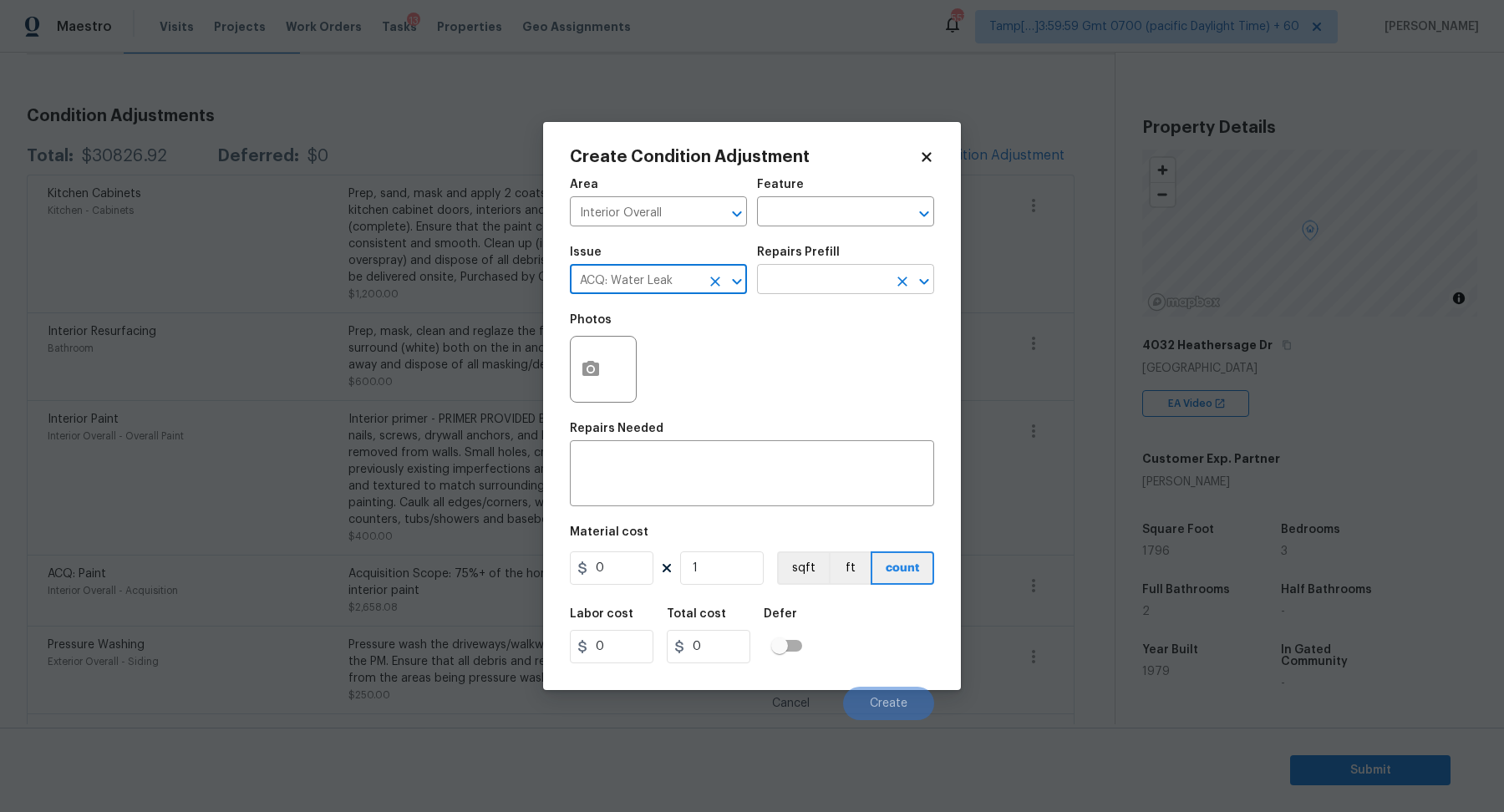
type input "ACQ: Water Leak"
click at [840, 278] on input "text" at bounding box center [822, 281] width 131 height 26
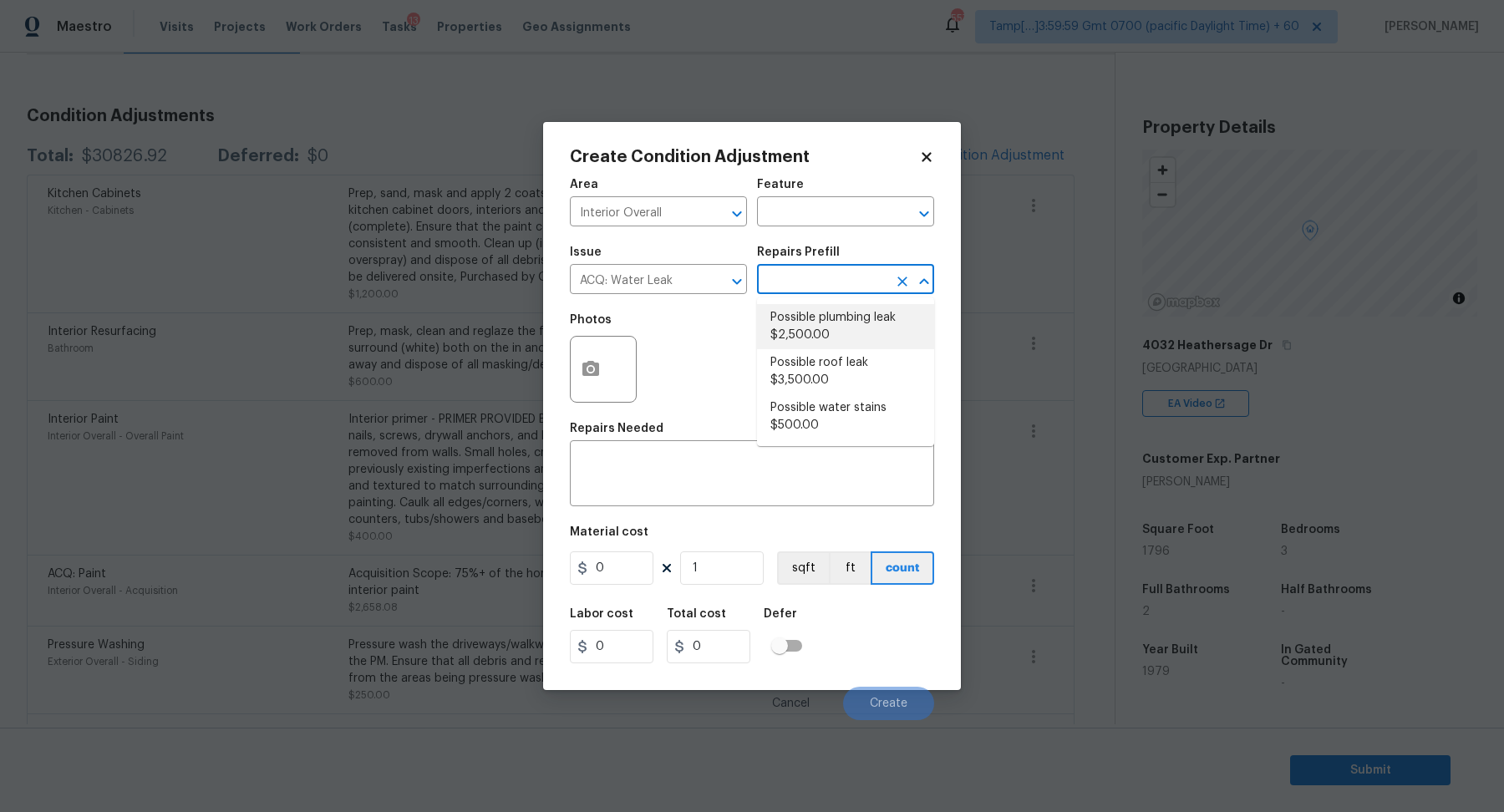
click at [826, 313] on li "Possible plumbing leak $2,500.00" at bounding box center [845, 327] width 177 height 45
type input "Acquisition"
type textarea "Acquisition Scope: Possible plumbing leak"
type input "2500"
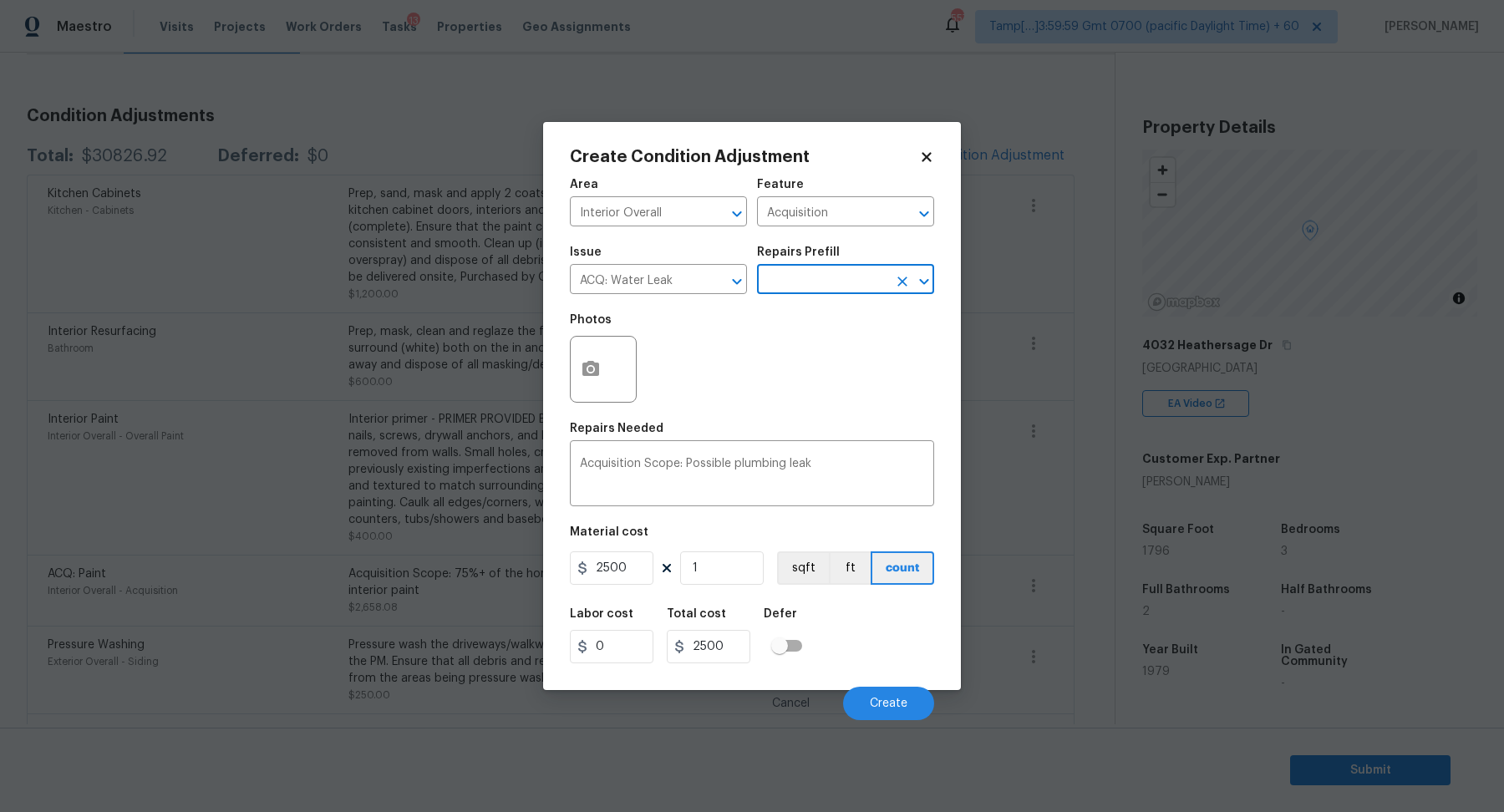
click at [819, 289] on input "text" at bounding box center [822, 281] width 131 height 26
click at [830, 326] on li "Possible plumbing leak $2,500.00" at bounding box center [845, 327] width 177 height 45
click at [851, 289] on input "text" at bounding box center [822, 281] width 131 height 26
click at [848, 375] on li "Possible roof leak $3,500.00" at bounding box center [845, 372] width 177 height 45
type textarea "Acquisition Scope: Possible roof leak"
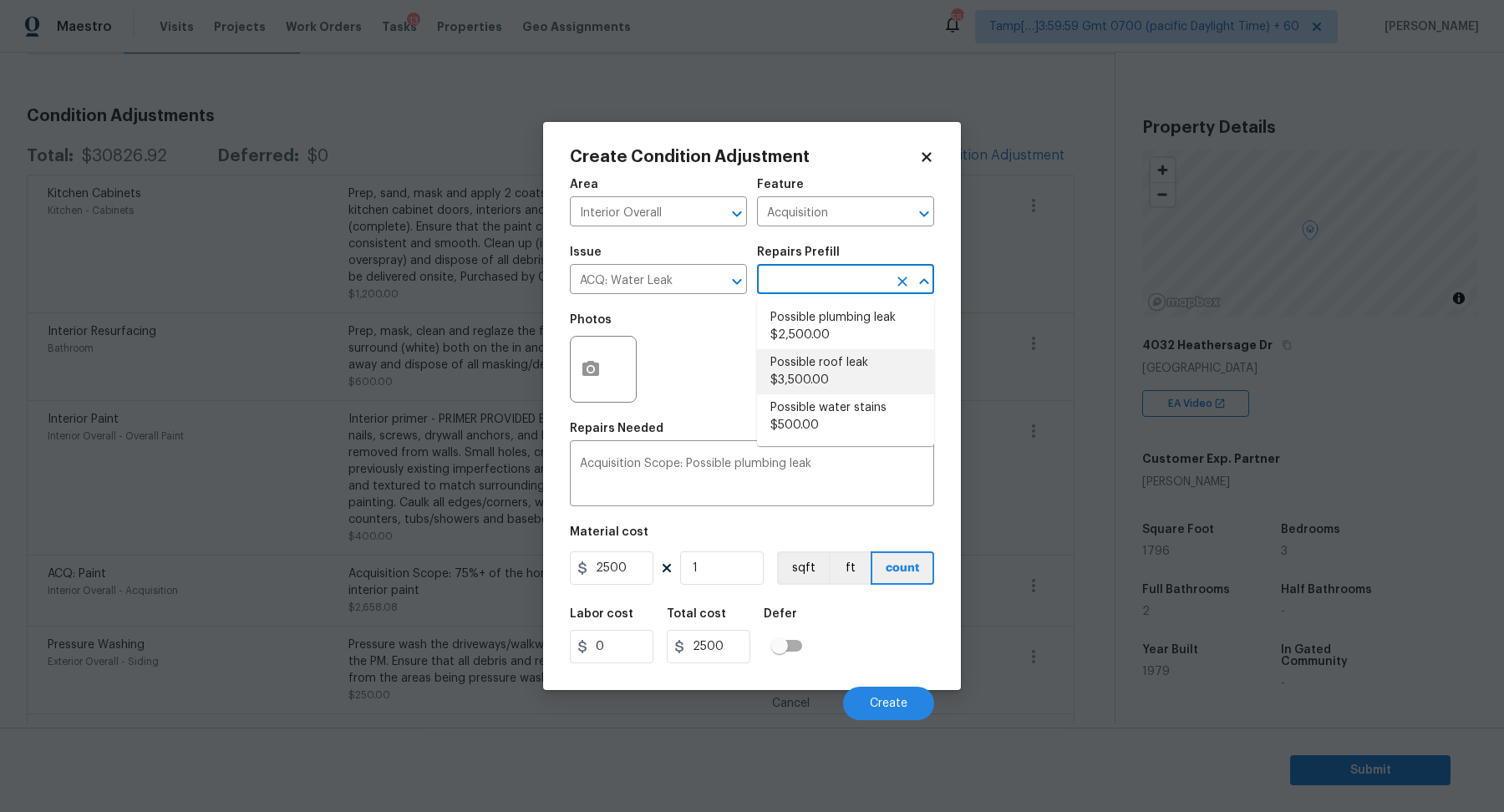
type input "3500"
click at [594, 362] on icon "button" at bounding box center [591, 369] width 20 height 20
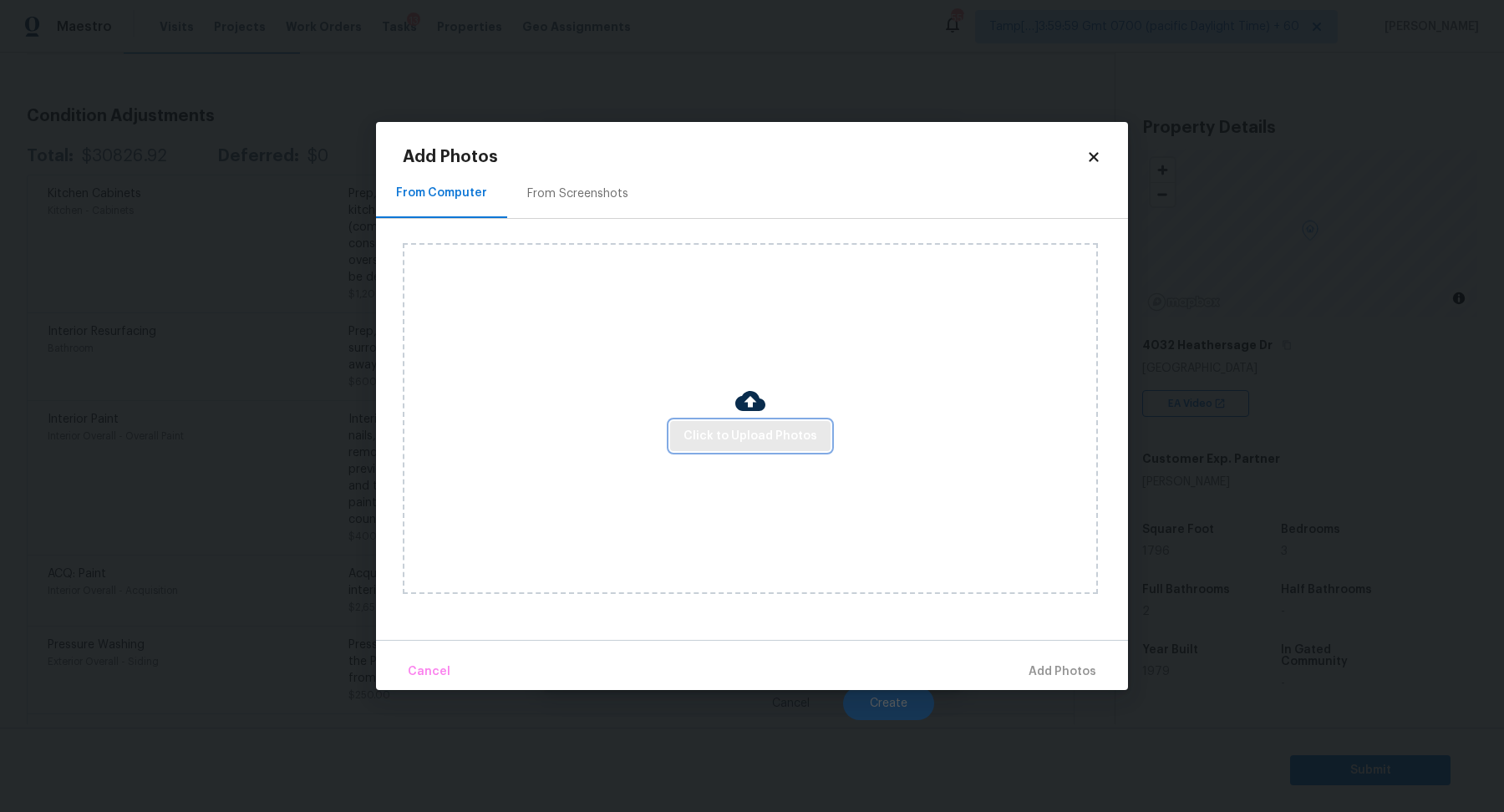
click at [725, 433] on span "Click to Upload Photos" at bounding box center [751, 436] width 134 height 21
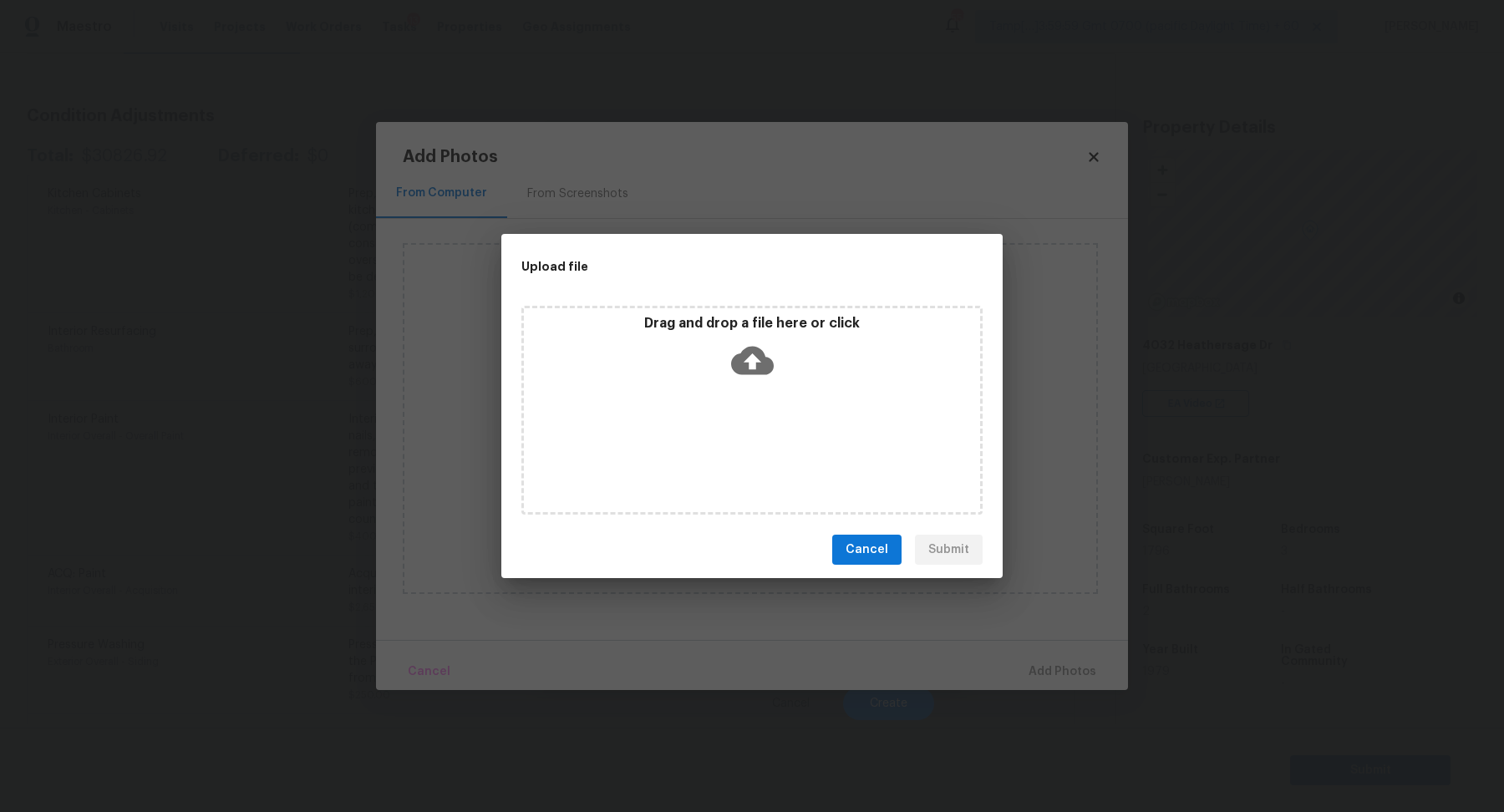
click at [779, 391] on div "Drag and drop a file here or click" at bounding box center [752, 410] width 461 height 208
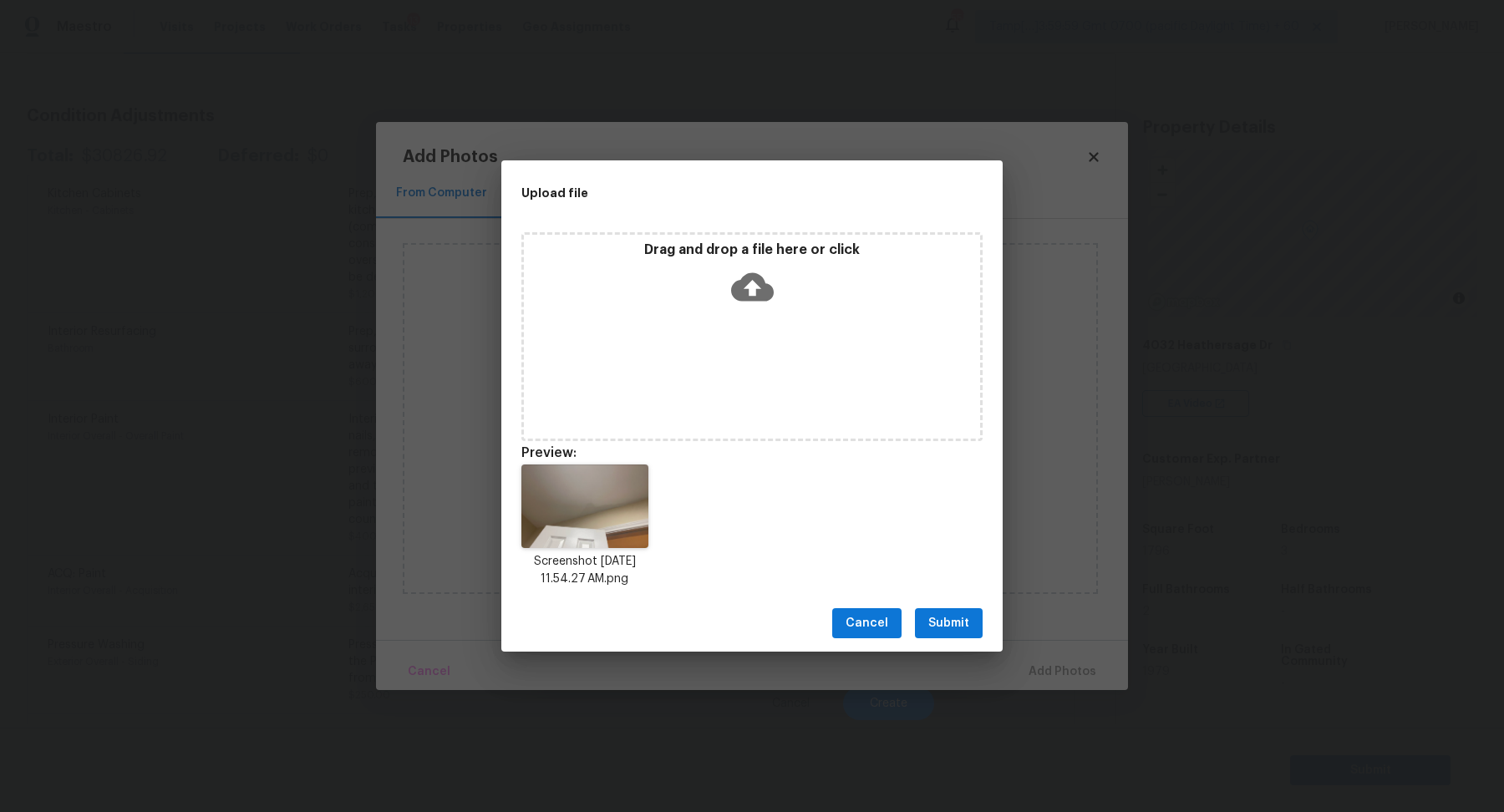
click at [965, 632] on span "Submit" at bounding box center [948, 624] width 41 height 21
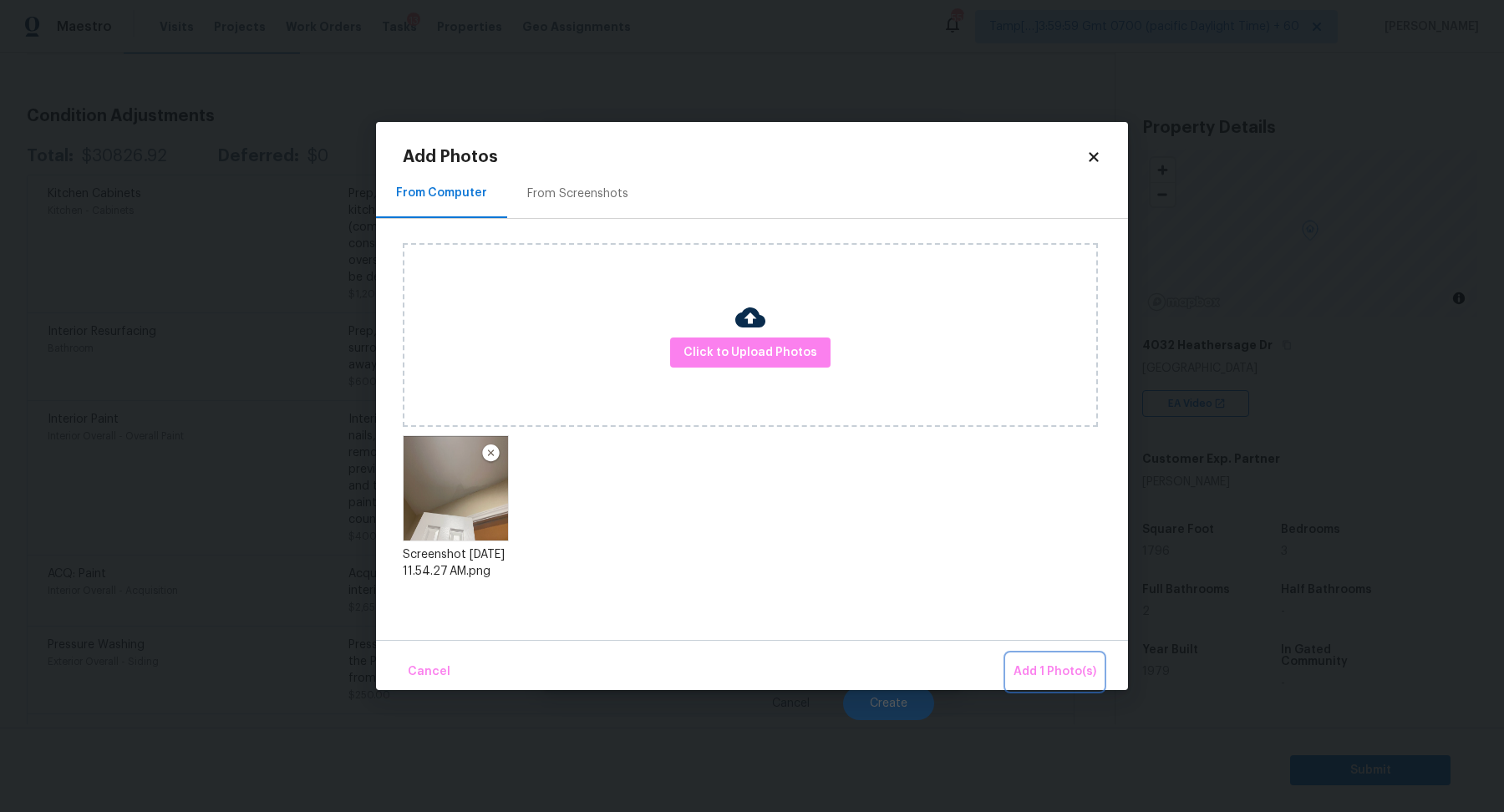
click at [1029, 668] on span "Add 1 Photo(s)" at bounding box center [1054, 672] width 82 height 21
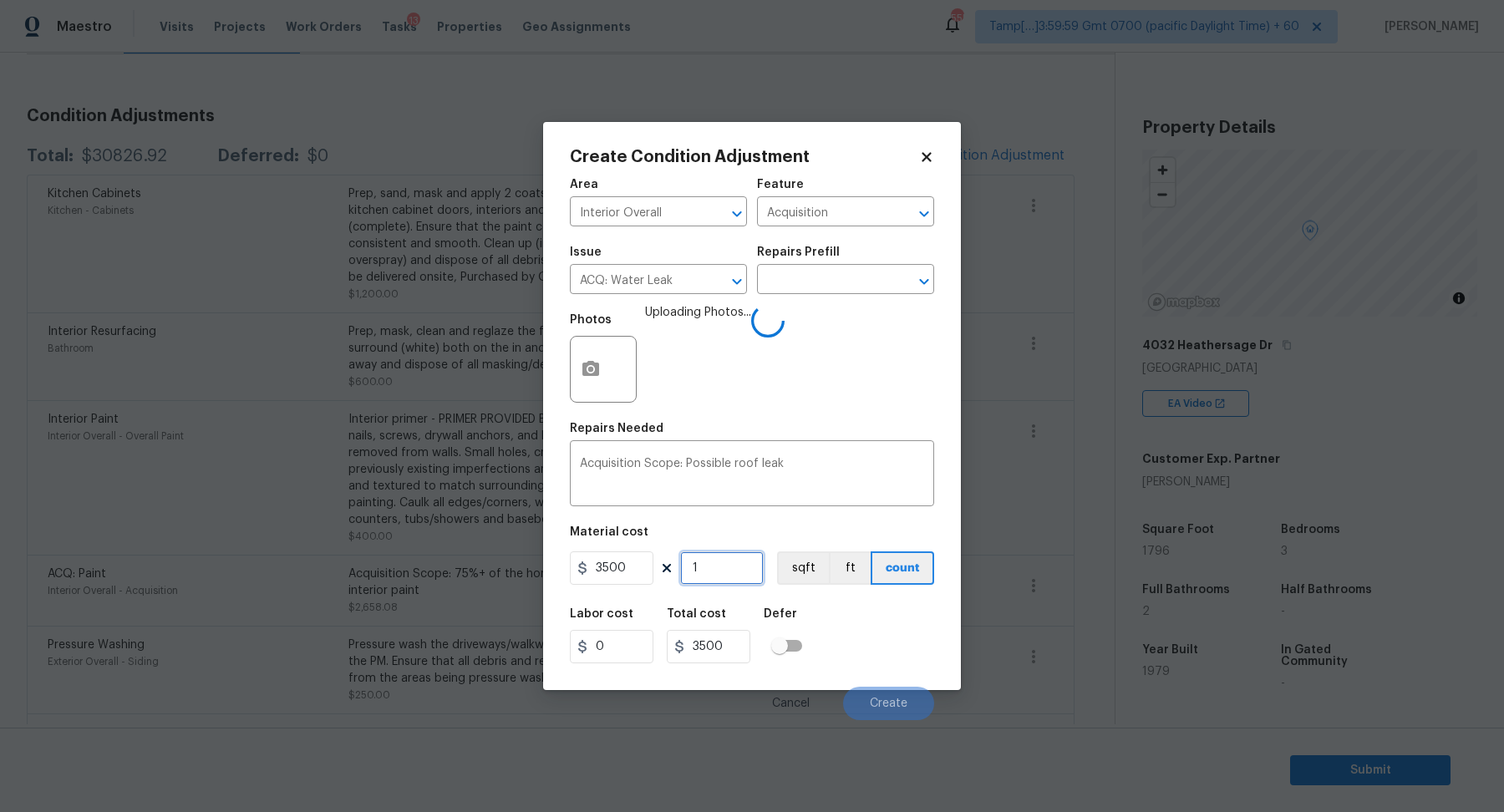
click at [733, 562] on input "1" at bounding box center [722, 567] width 83 height 34
click at [829, 611] on div "Labor cost 0 Total cost 3500 Defer" at bounding box center [752, 635] width 364 height 75
click at [859, 690] on button "Create" at bounding box center [888, 703] width 91 height 34
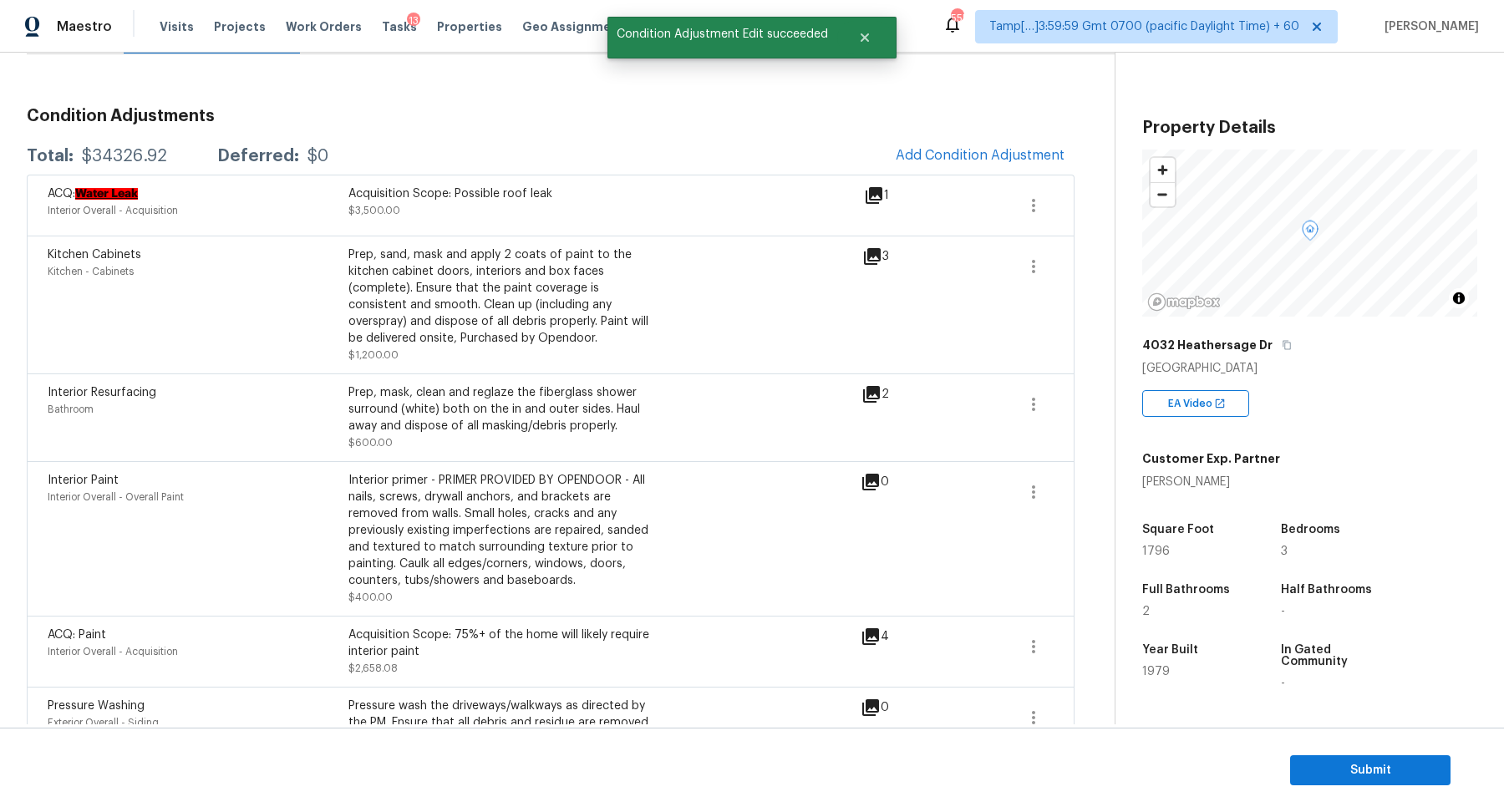
click at [139, 150] on div "$34326.92" at bounding box center [124, 156] width 85 height 16
copy div "$34326.92"
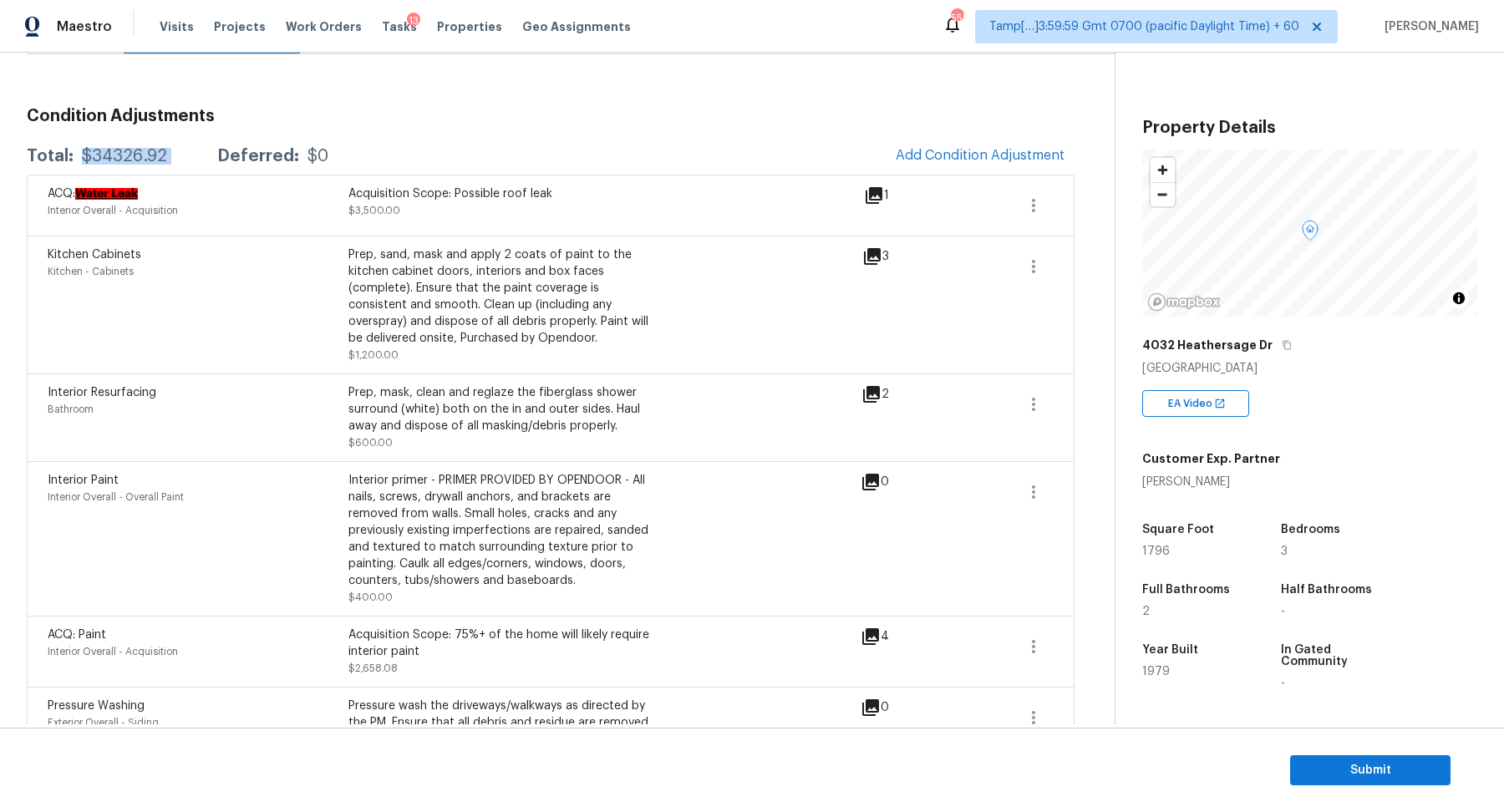
scroll to position [0, 0]
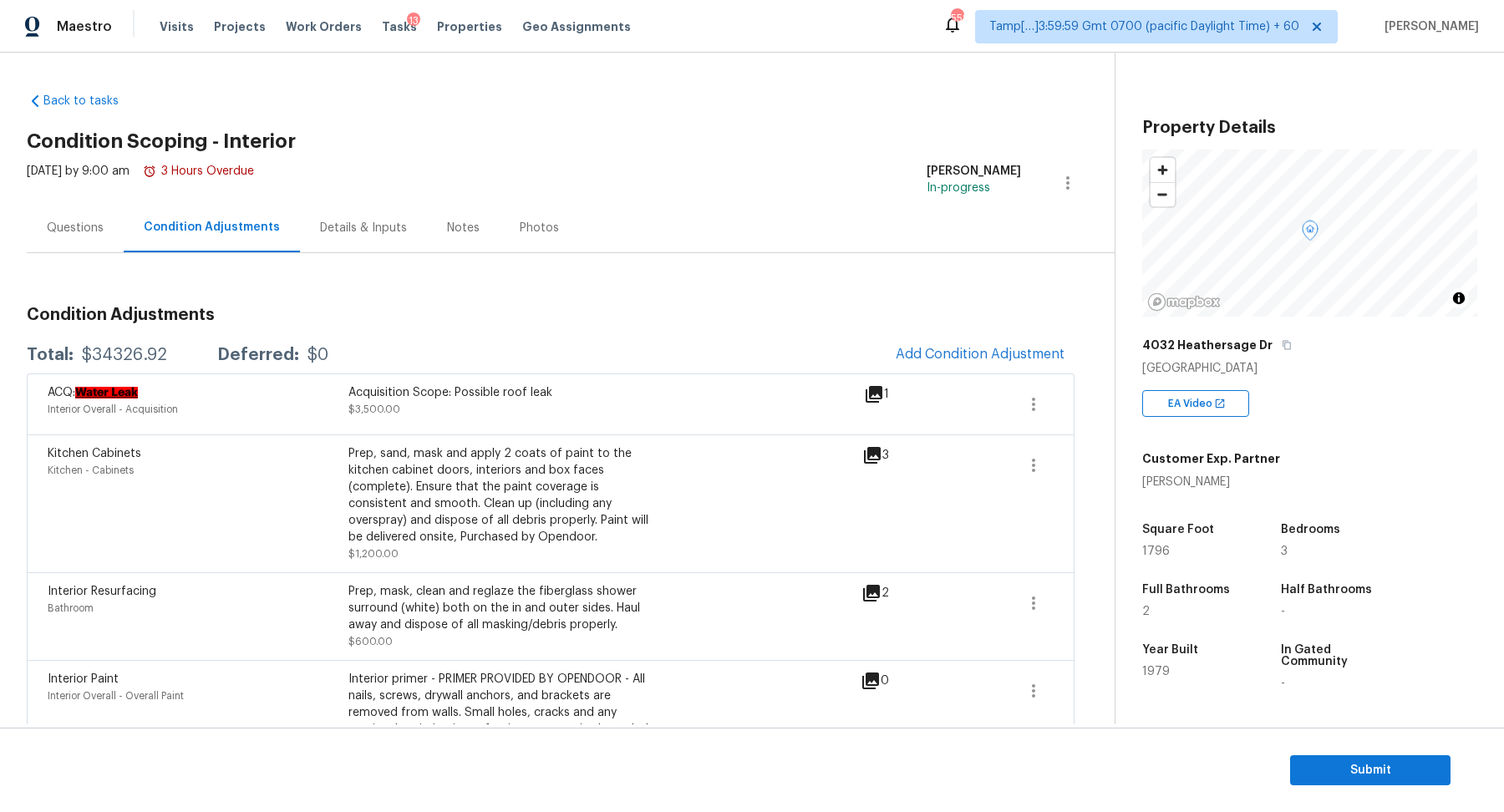
click at [94, 247] on div "Questions" at bounding box center [75, 227] width 97 height 49
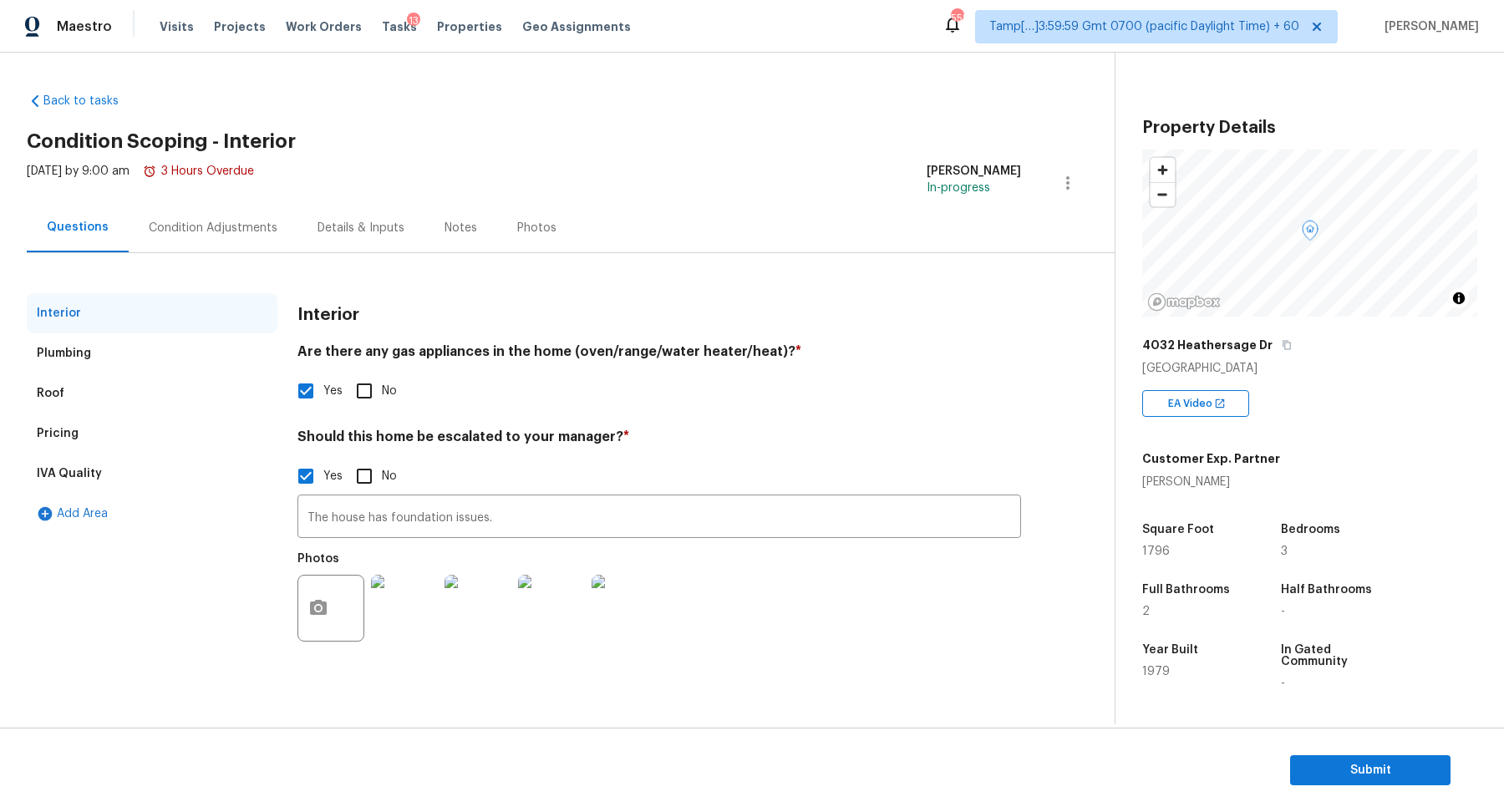
click at [110, 432] on div "Pricing" at bounding box center [152, 433] width 251 height 40
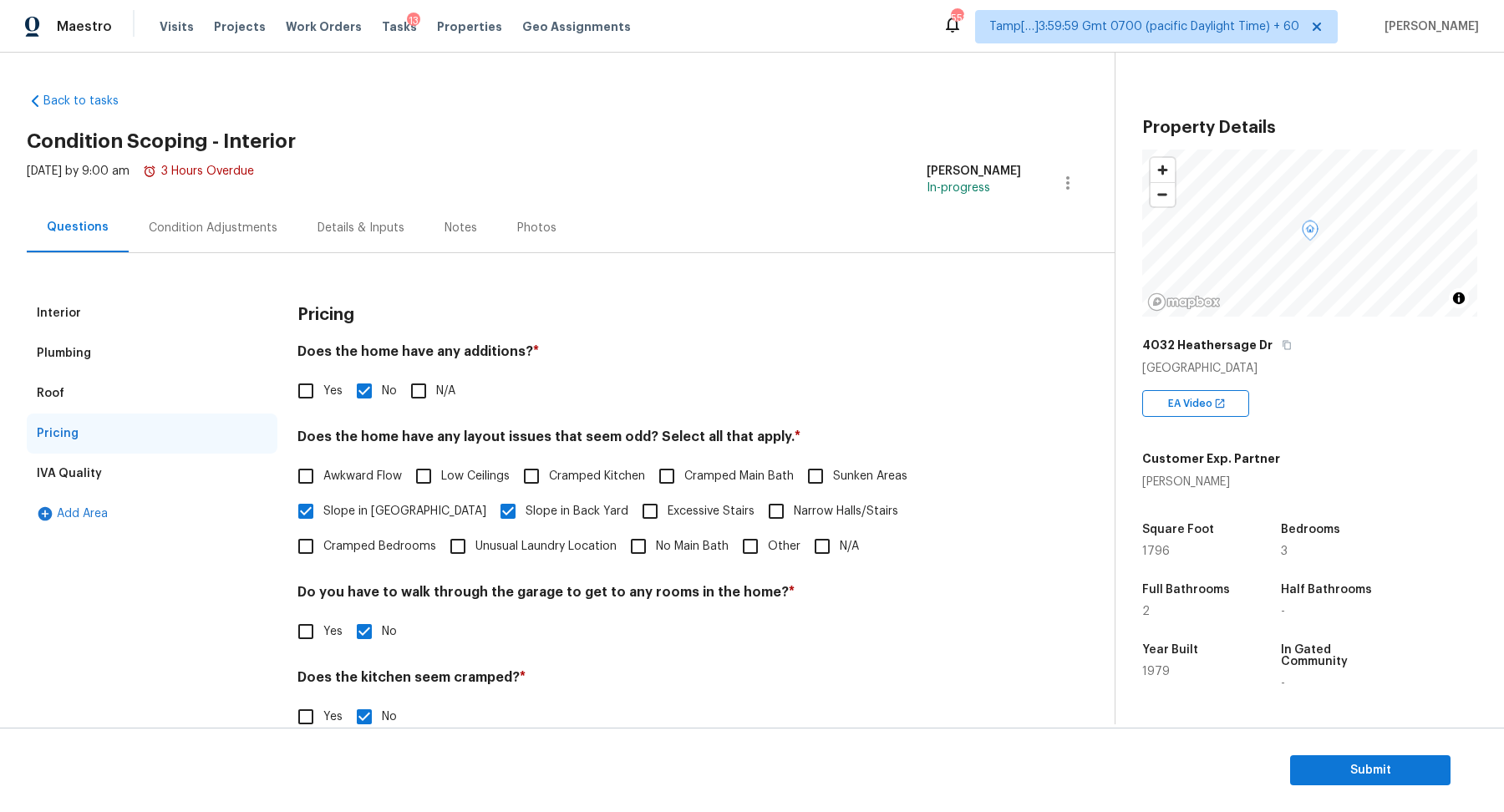
scroll to position [119, 0]
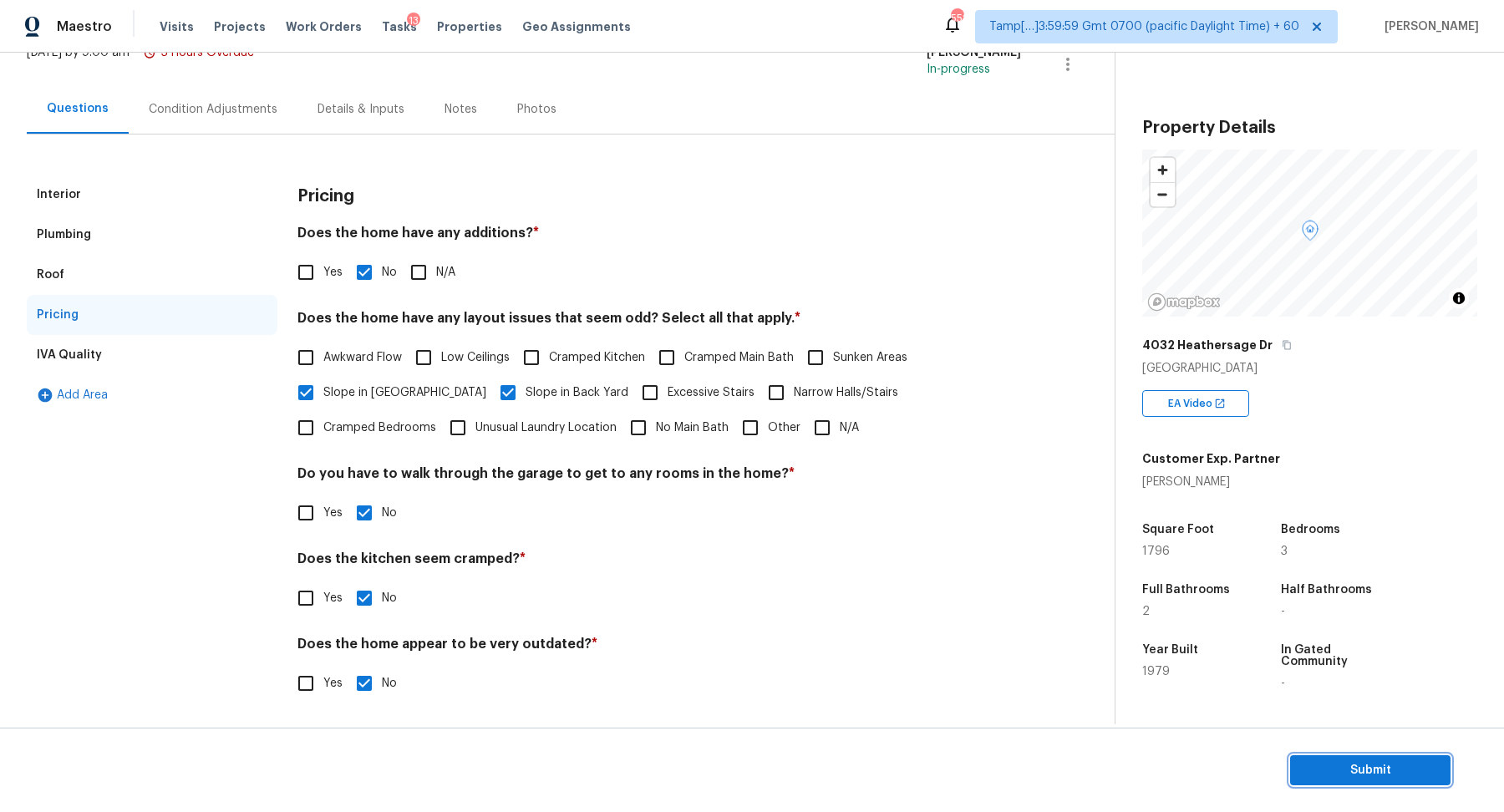
click at [1332, 764] on span "Submit" at bounding box center [1371, 770] width 134 height 21
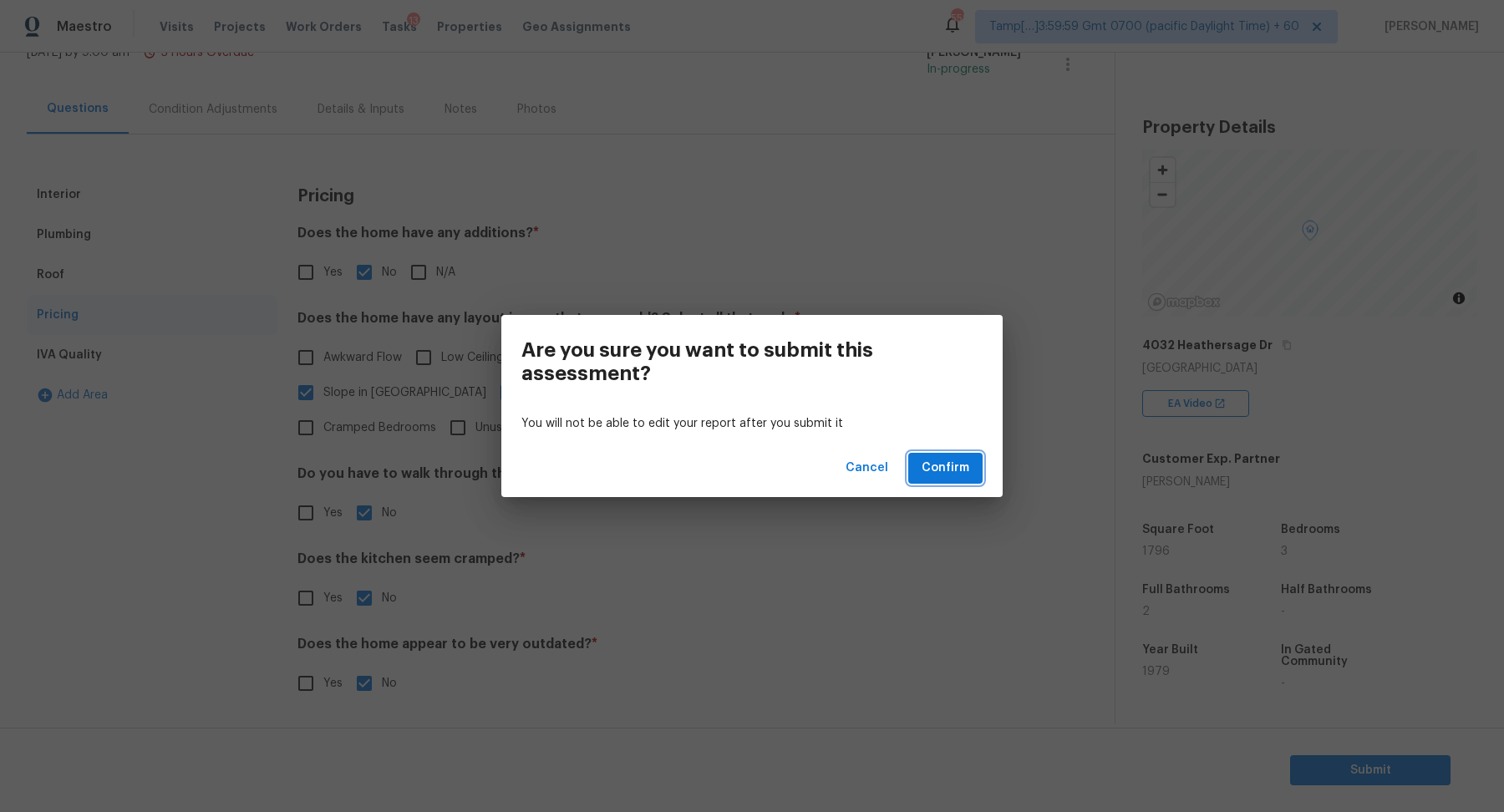
click at [953, 478] on button "Confirm" at bounding box center [946, 469] width 74 height 31
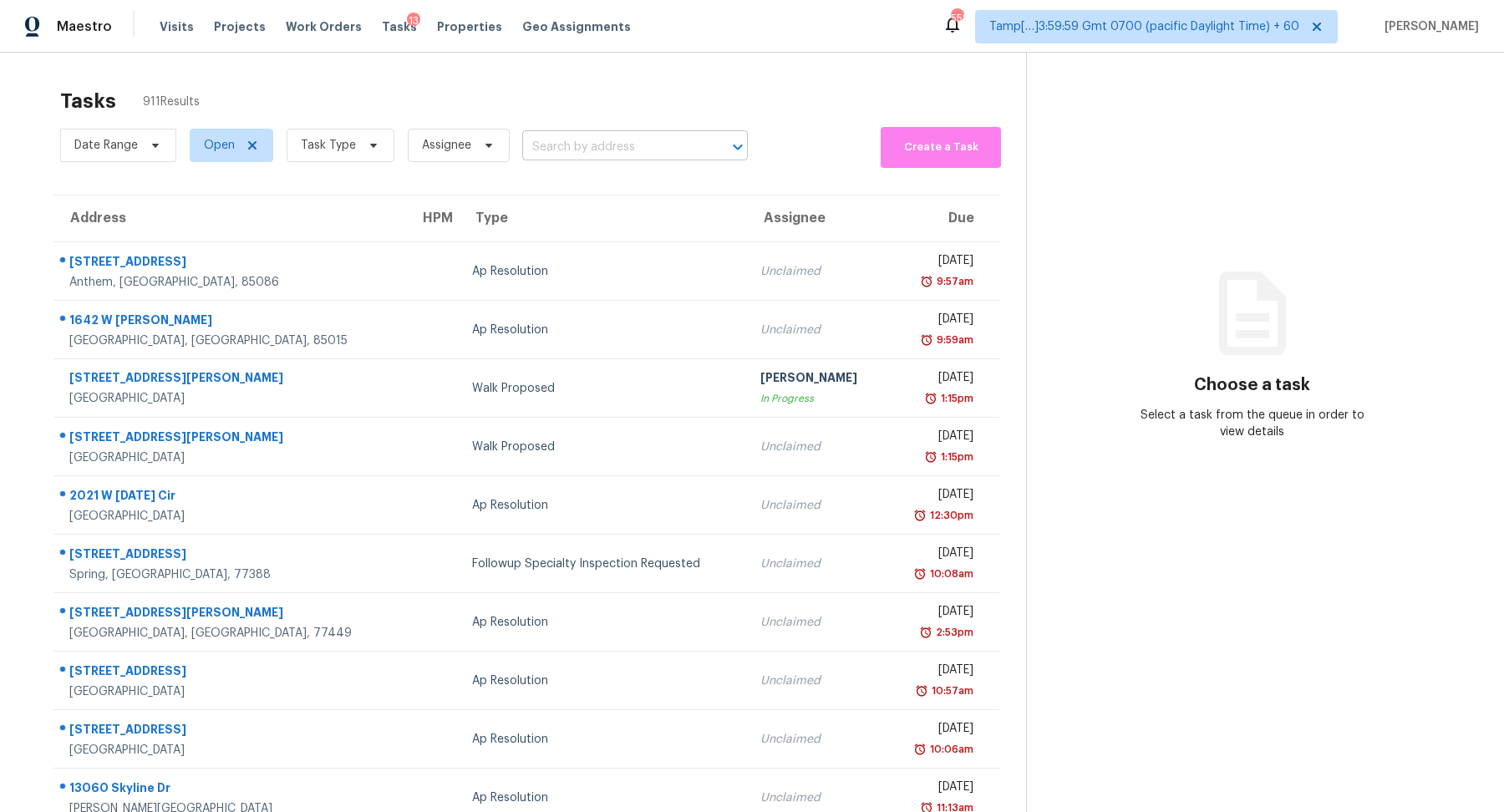
click at [594, 139] on input "text" at bounding box center [611, 147] width 179 height 26
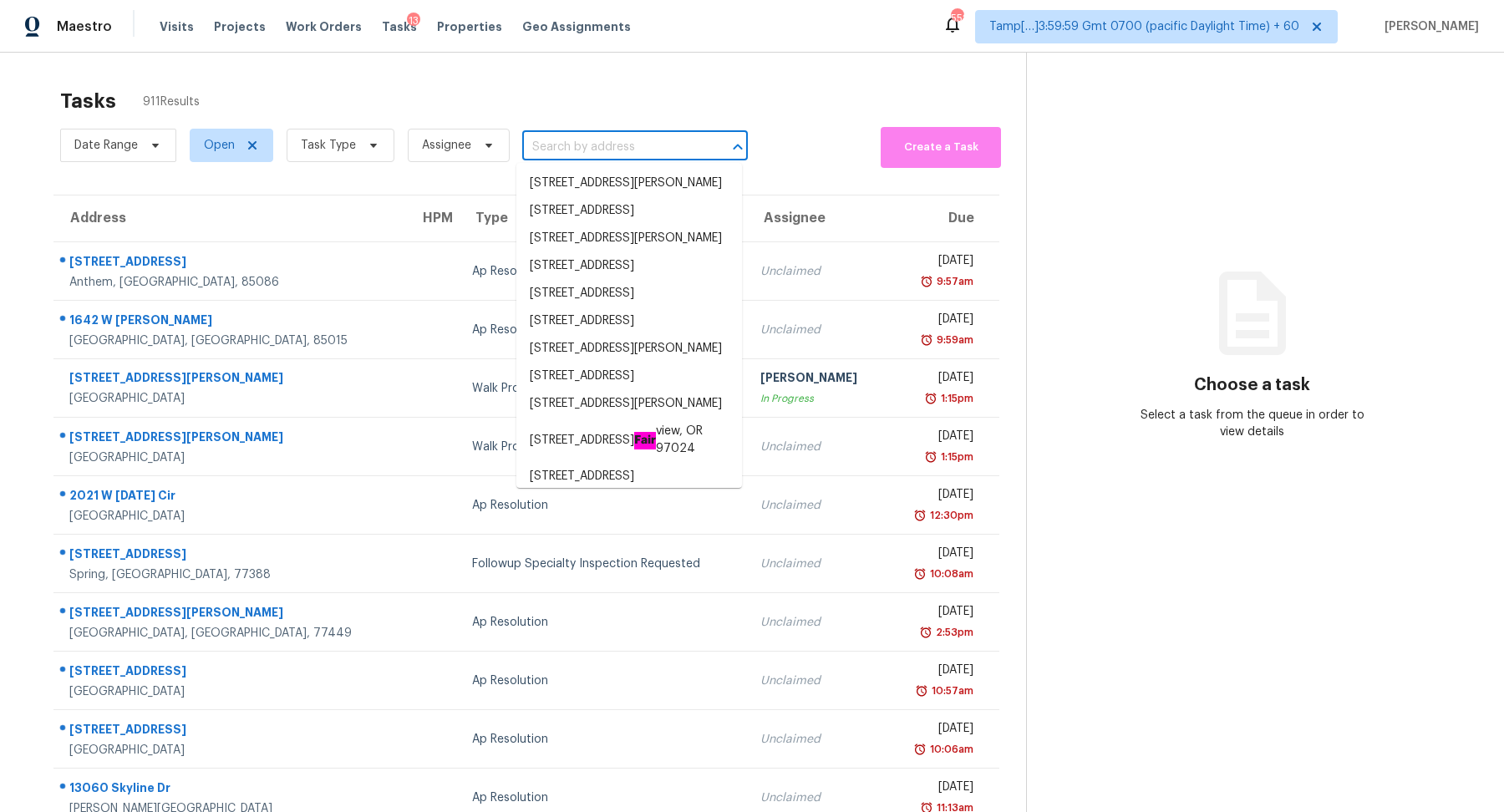
paste input "23430 Harrow Field Ln Spring TX 77373"
type input "23430 Harrow Field Ln Spring TX 77373"
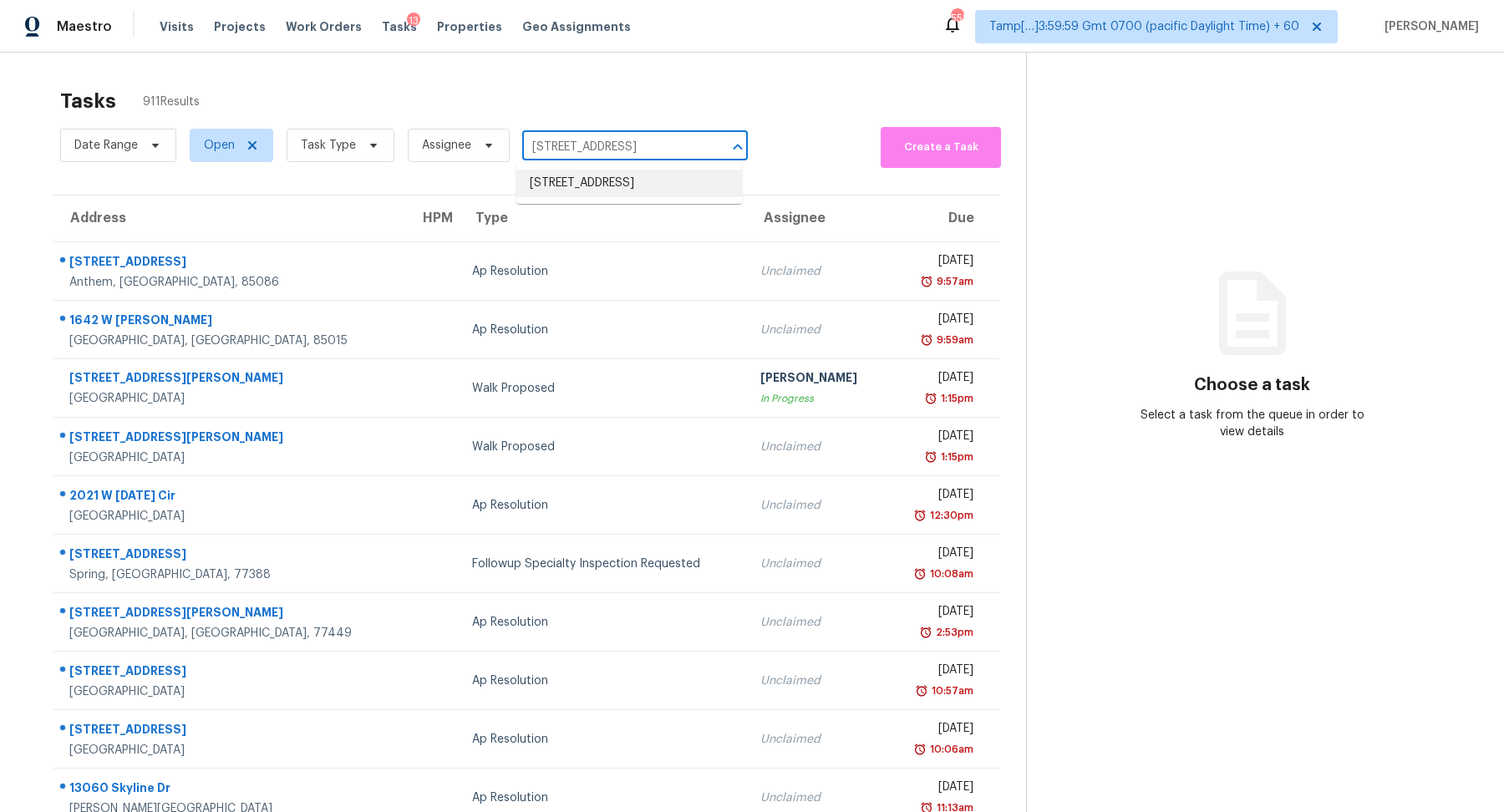
click at [613, 191] on li "23430 Harrow Field Ln, Spring, TX 77373" at bounding box center [629, 183] width 226 height 27
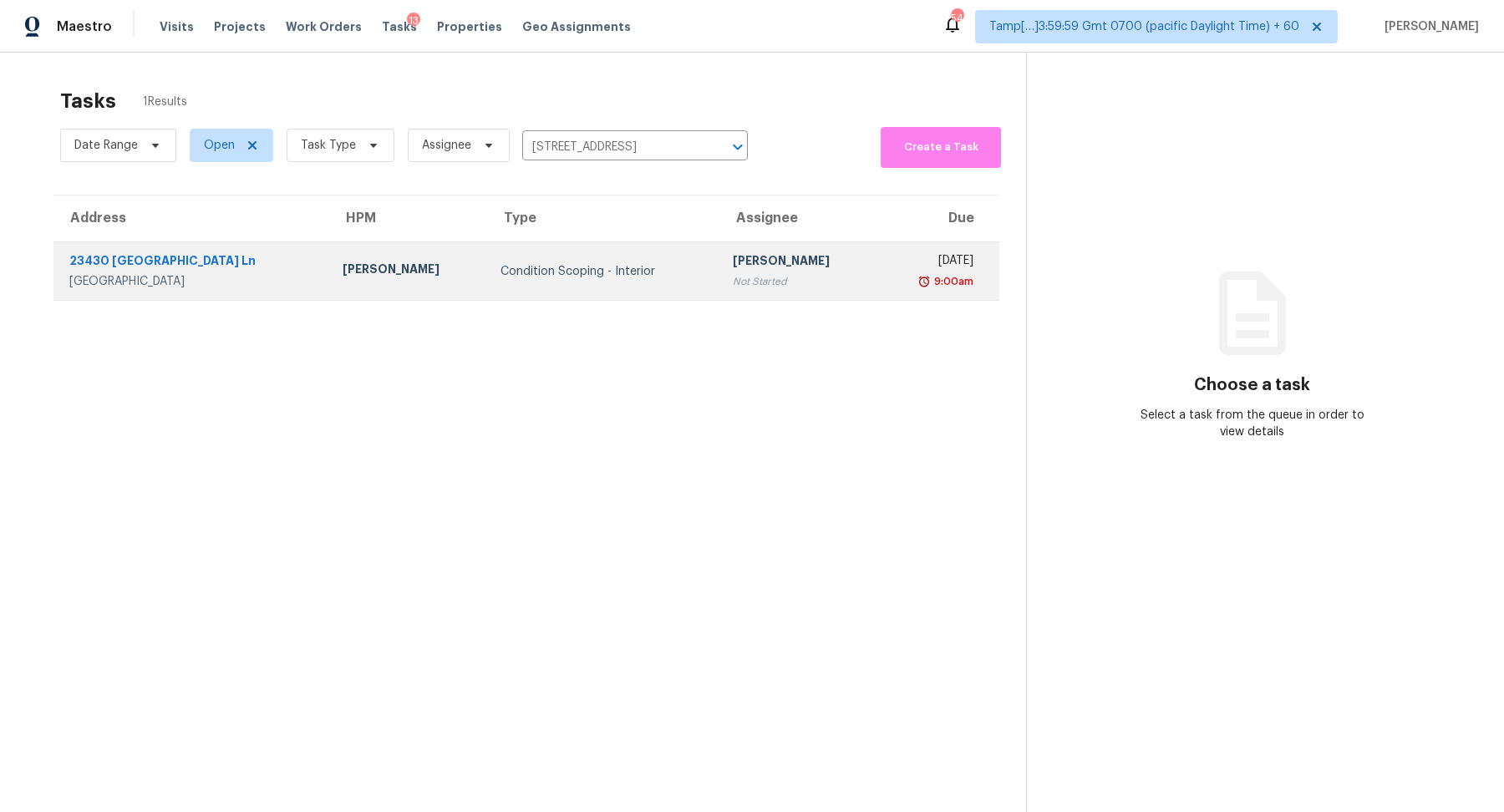
click at [720, 247] on td "Hariharan GV Not Started" at bounding box center [799, 271] width 158 height 59
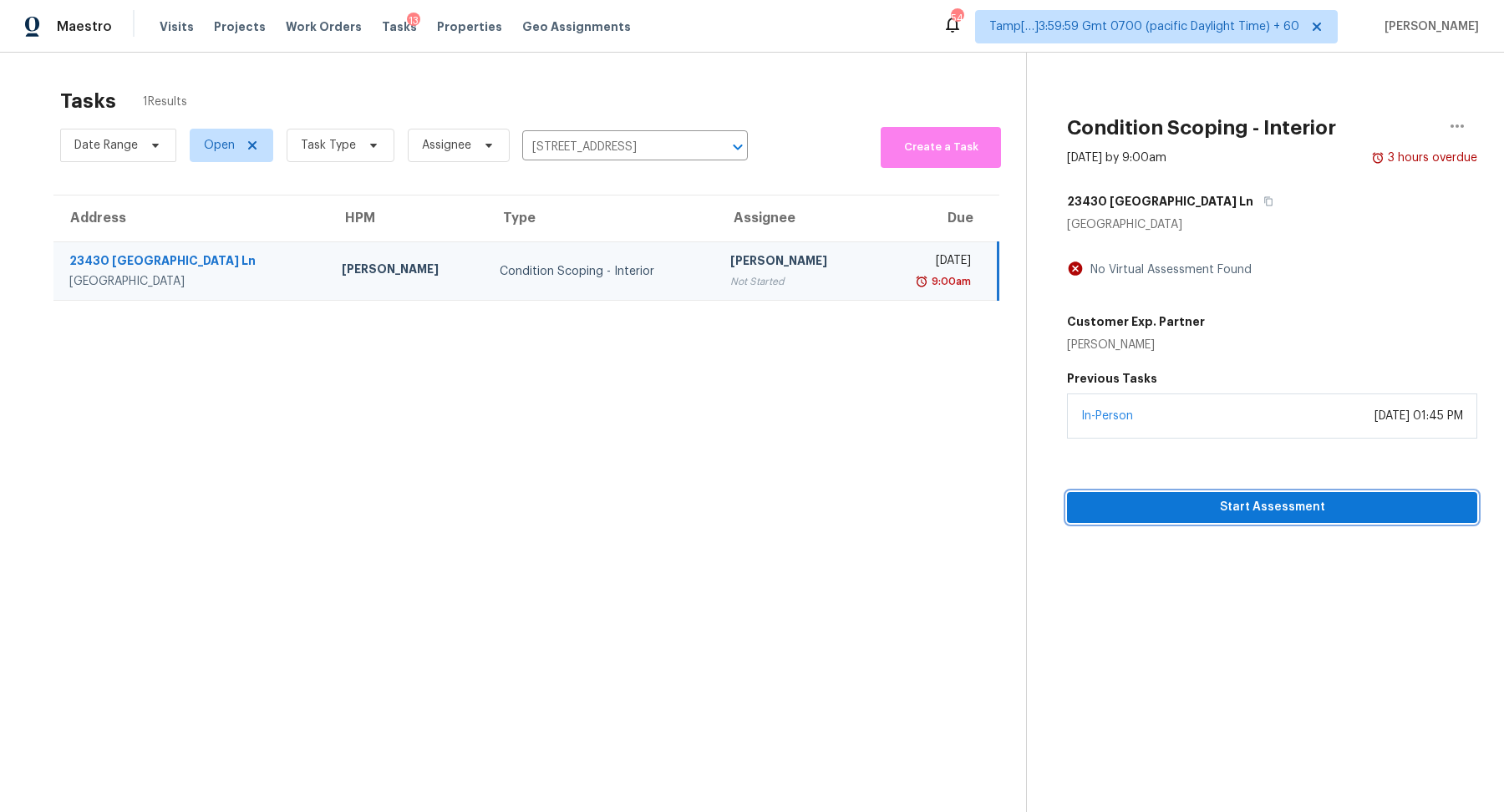
click at [1209, 503] on span "Start Assessment" at bounding box center [1272, 508] width 383 height 21
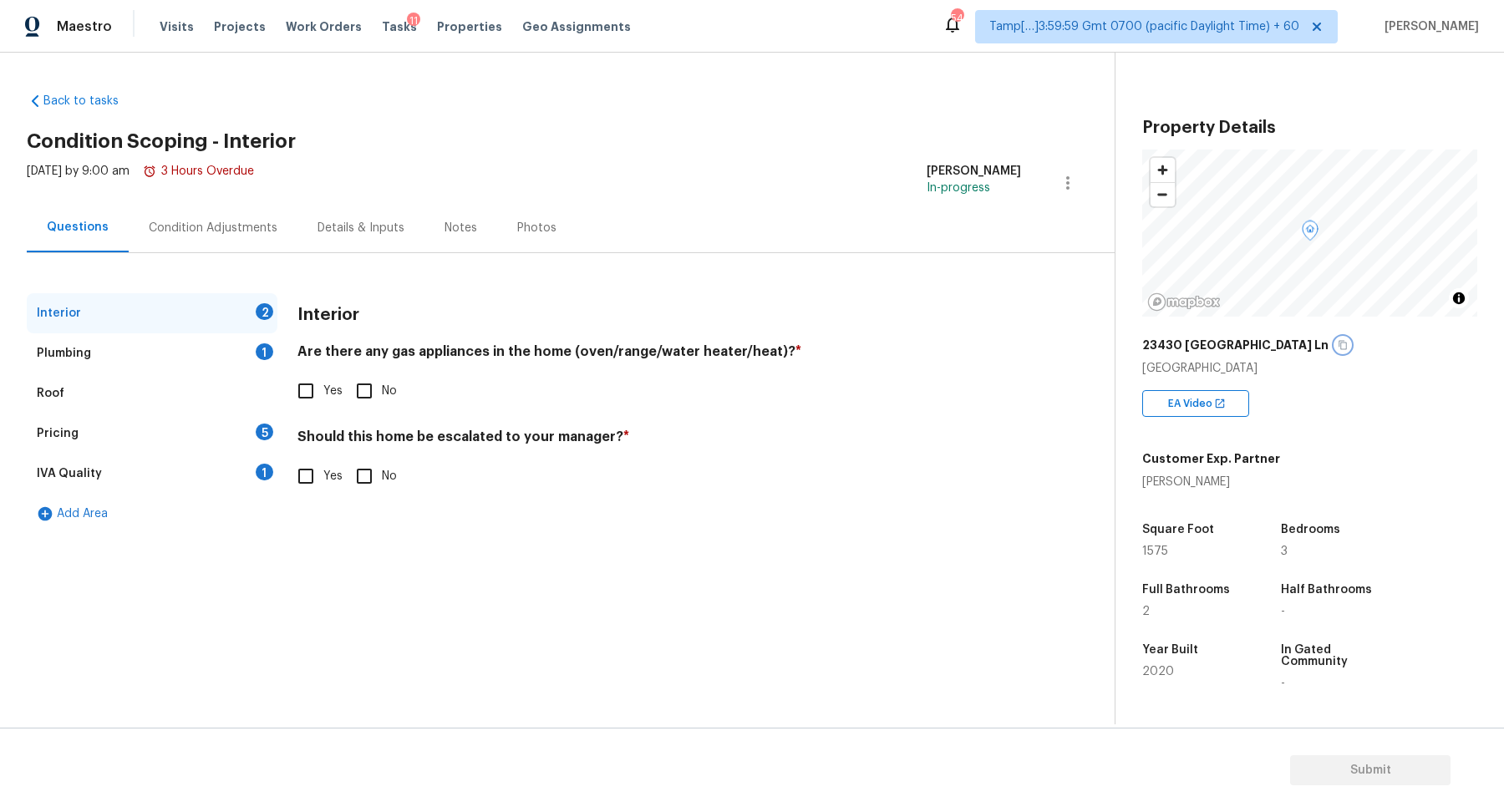
click at [1338, 349] on icon "button" at bounding box center [1343, 344] width 10 height 10
click at [367, 403] on input "No" at bounding box center [364, 391] width 35 height 35
checkbox input "true"
click at [304, 404] on input "Yes" at bounding box center [306, 391] width 35 height 35
checkbox input "true"
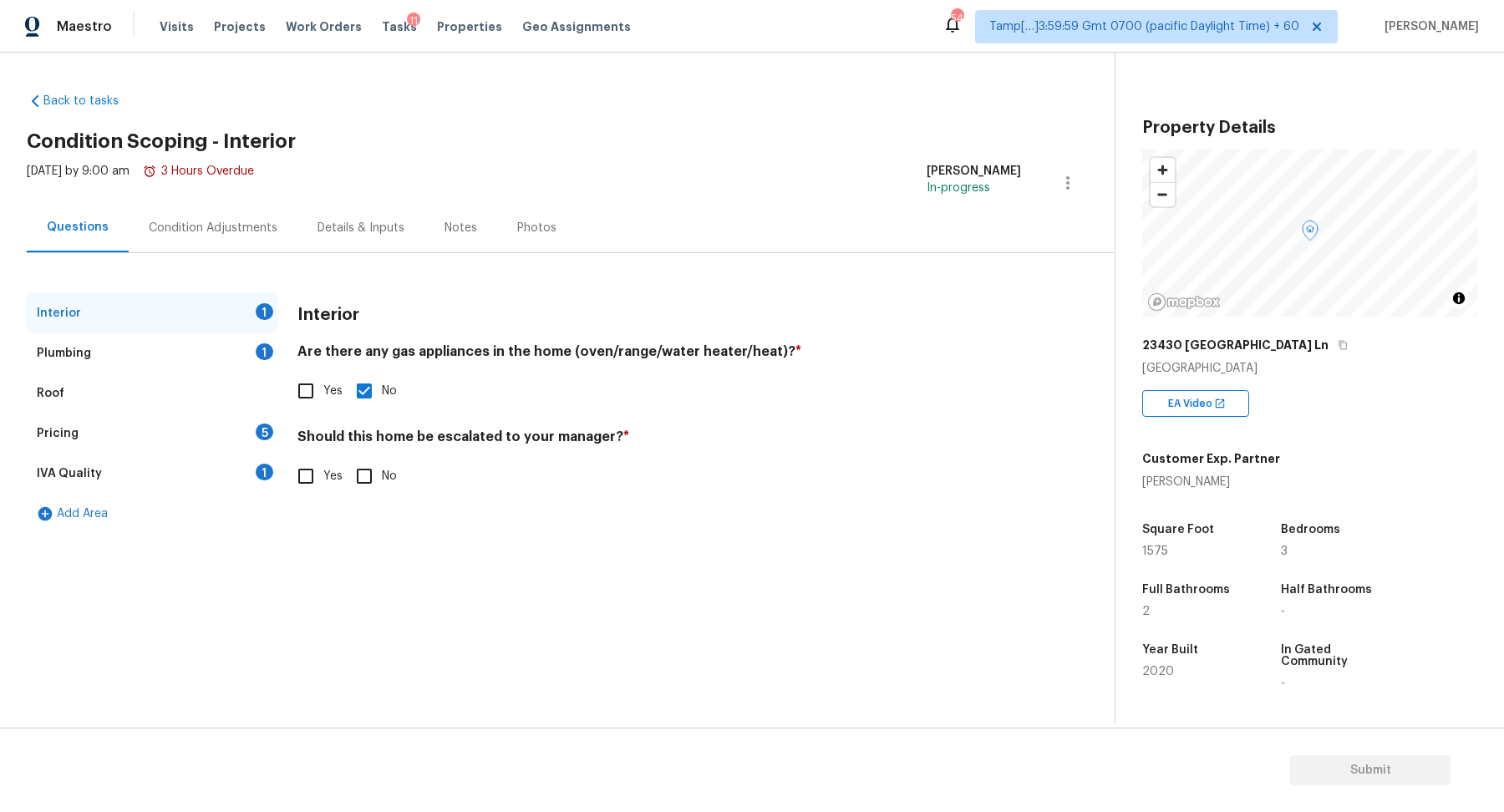
checkbox input "false"
click at [388, 498] on div "Interior Are there any gas appliances in the home (oven/range/water heater/heat…" at bounding box center [659, 404] width 723 height 222
click at [379, 496] on div "Interior Are there any gas appliances in the home (oven/range/water heater/heat…" at bounding box center [659, 403] width 723 height 220
click at [379, 492] on input "No" at bounding box center [364, 476] width 35 height 35
checkbox input "true"
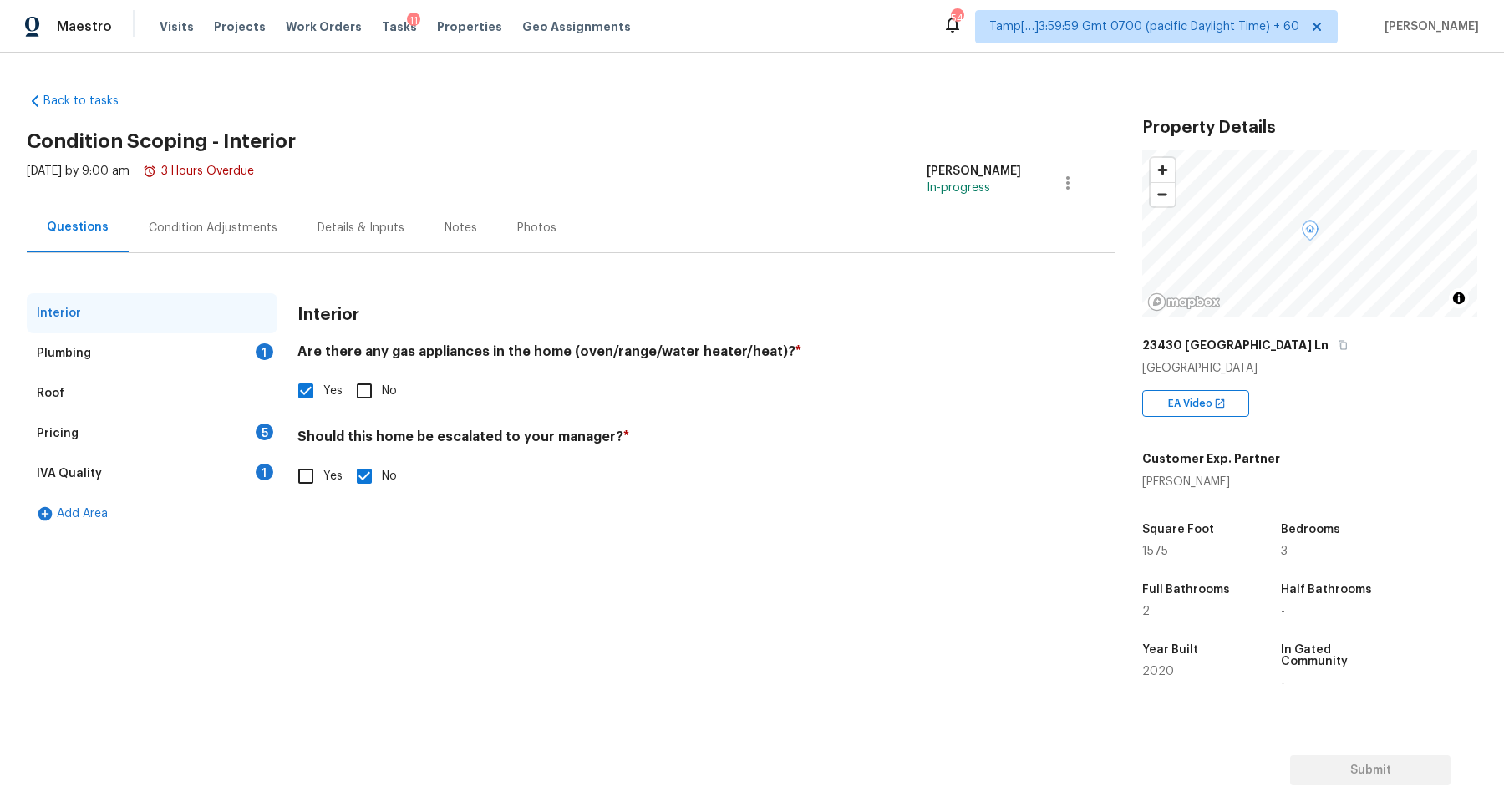
click at [209, 360] on div "Plumbing 1" at bounding box center [152, 353] width 251 height 40
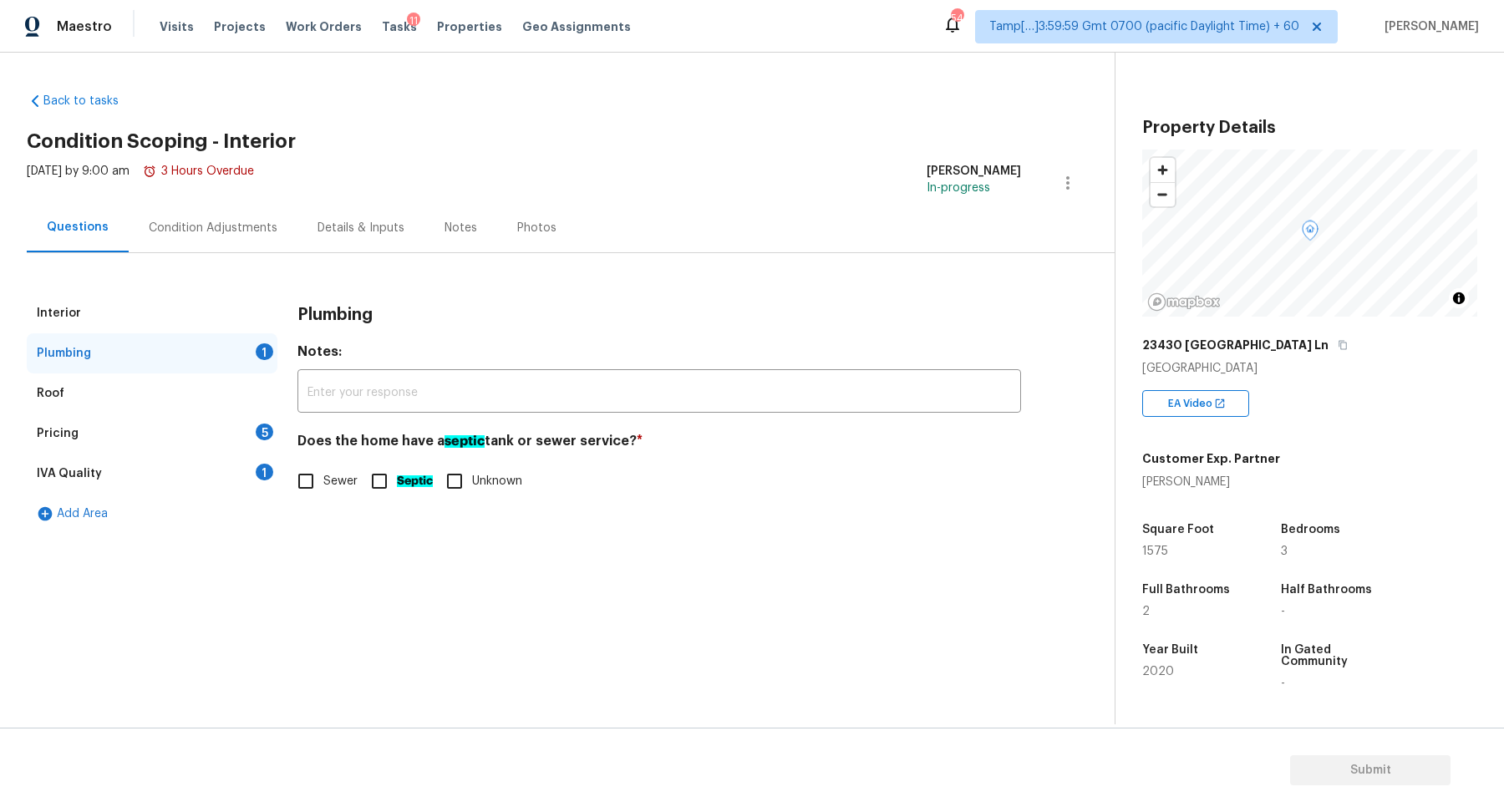
click at [325, 482] on span "Sewer" at bounding box center [341, 481] width 34 height 17
click at [324, 482] on input "Sewer" at bounding box center [306, 481] width 35 height 35
checkbox input "true"
click at [238, 441] on div "Pricing 5" at bounding box center [152, 433] width 251 height 40
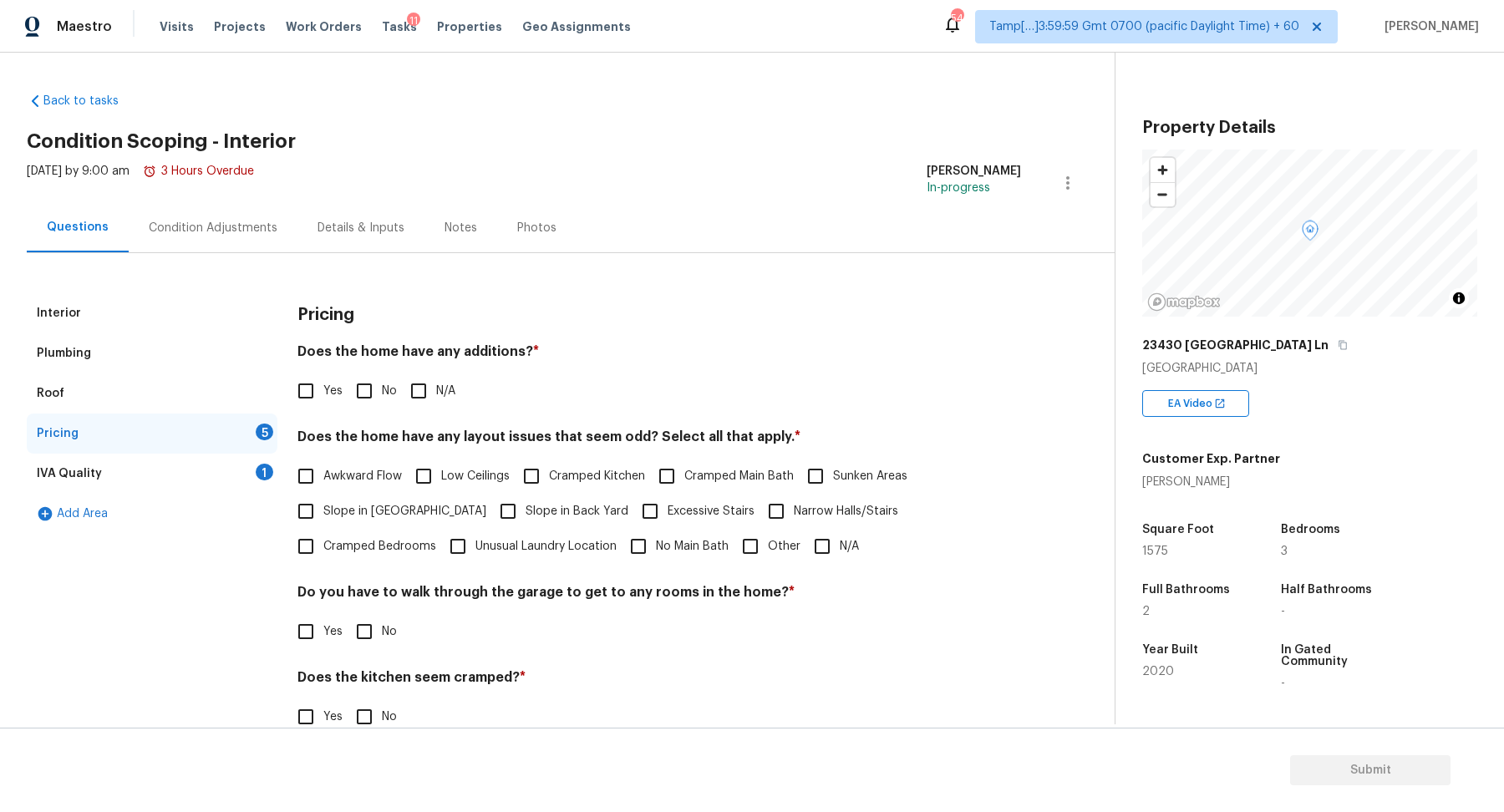
click at [370, 394] on input "No" at bounding box center [364, 391] width 35 height 35
checkbox input "true"
click at [430, 499] on div "Awkward Flow Low Ceilings Cramped Kitchen Cramped Main Bath Sunken Areas Slope …" at bounding box center [659, 511] width 723 height 105
click at [441, 529] on label "Unusual Laundry Location" at bounding box center [529, 546] width 177 height 35
click at [441, 529] on input "Unusual Laundry Location" at bounding box center [458, 546] width 35 height 35
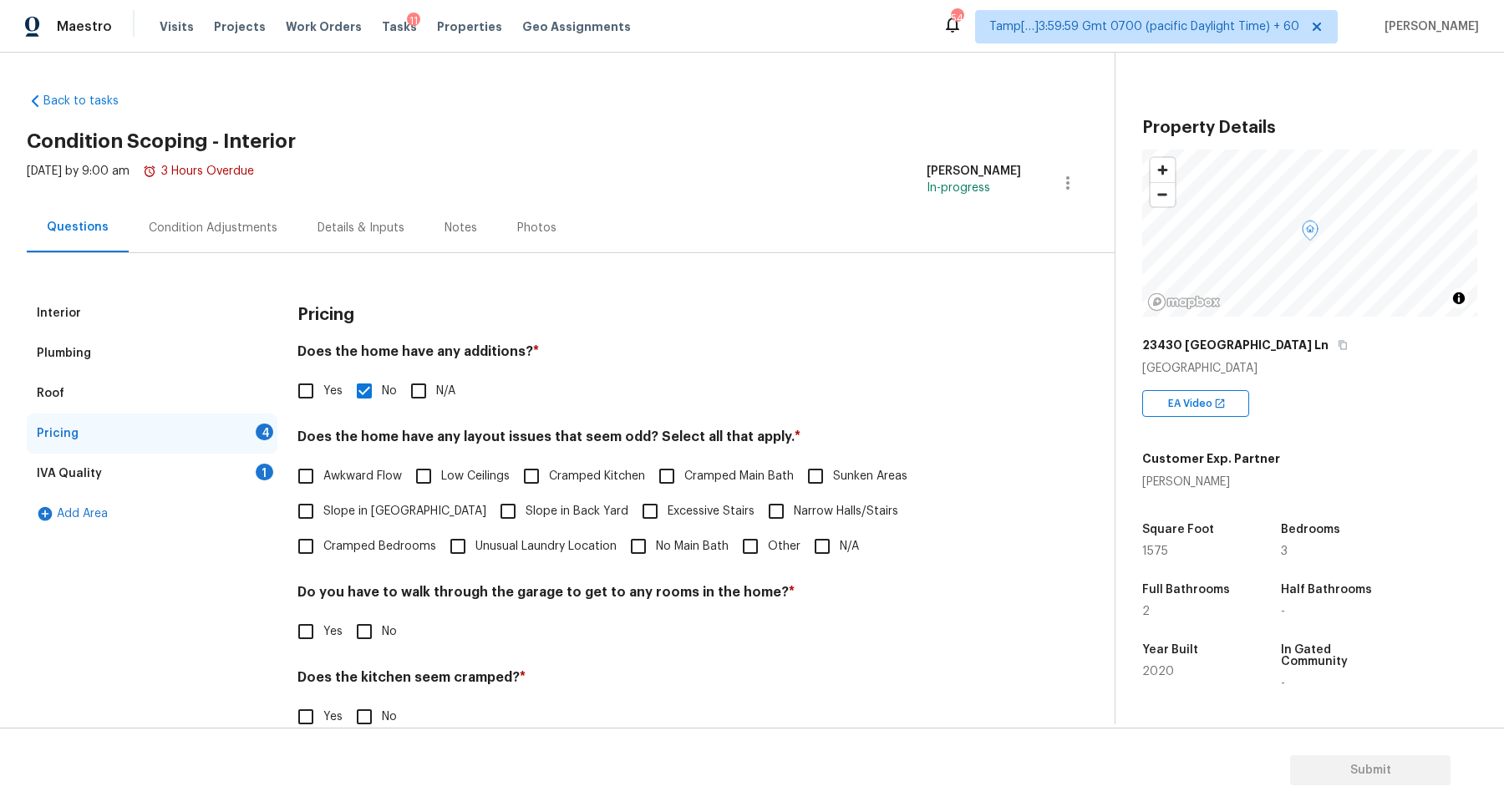
checkbox input "true"
click at [490, 515] on input "Slope in Back Yard" at bounding box center [508, 511] width 35 height 35
checkbox input "true"
click at [441, 530] on label "Unusual Laundry Location" at bounding box center [529, 547] width 177 height 35
click at [441, 530] on input "Unusual Laundry Location" at bounding box center [458, 547] width 35 height 35
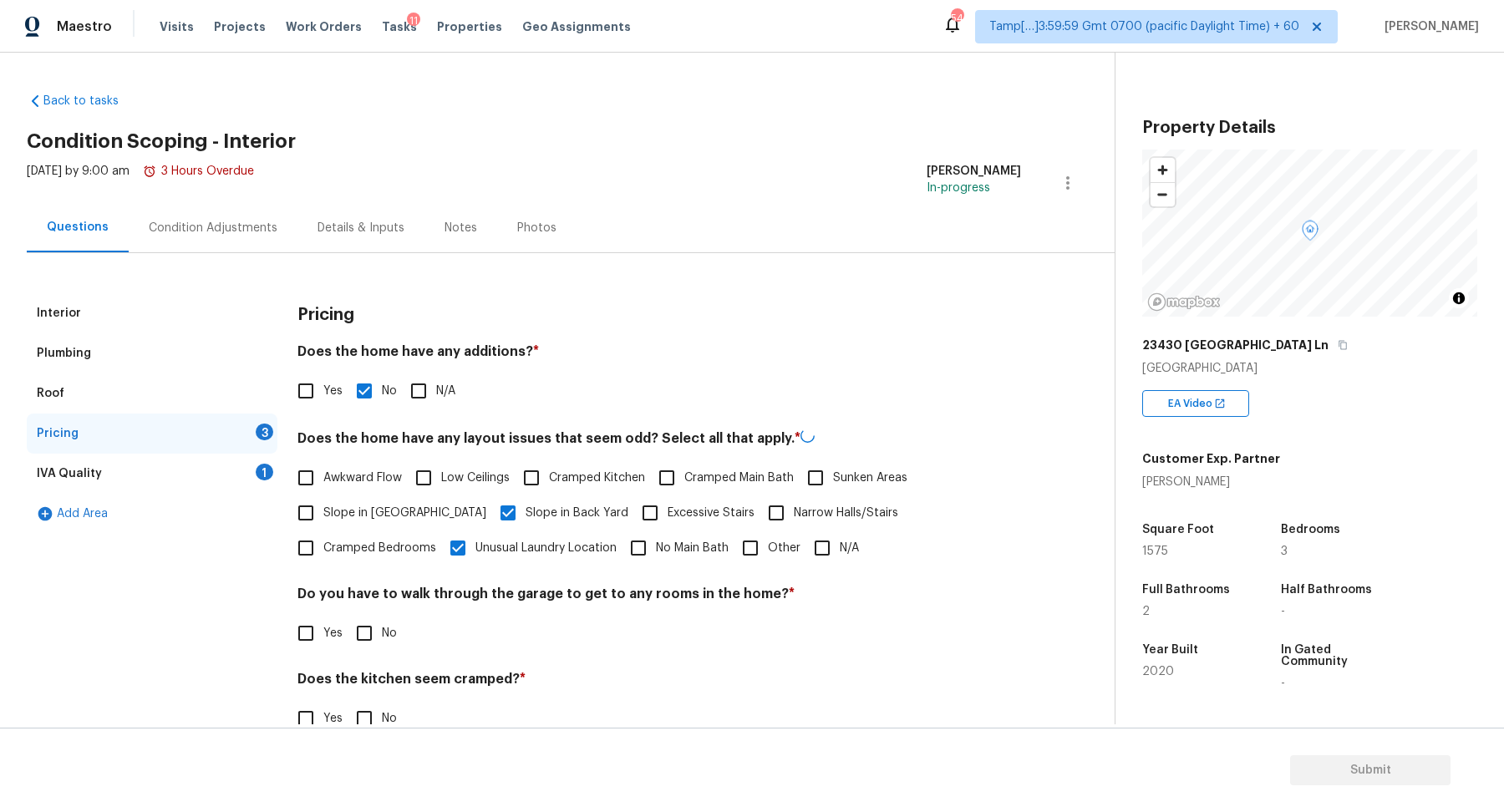
checkbox input "false"
click at [392, 517] on span "Slope in Front Yard" at bounding box center [405, 513] width 163 height 17
click at [324, 517] on input "Slope in Front Yard" at bounding box center [306, 513] width 35 height 35
checkbox input "true"
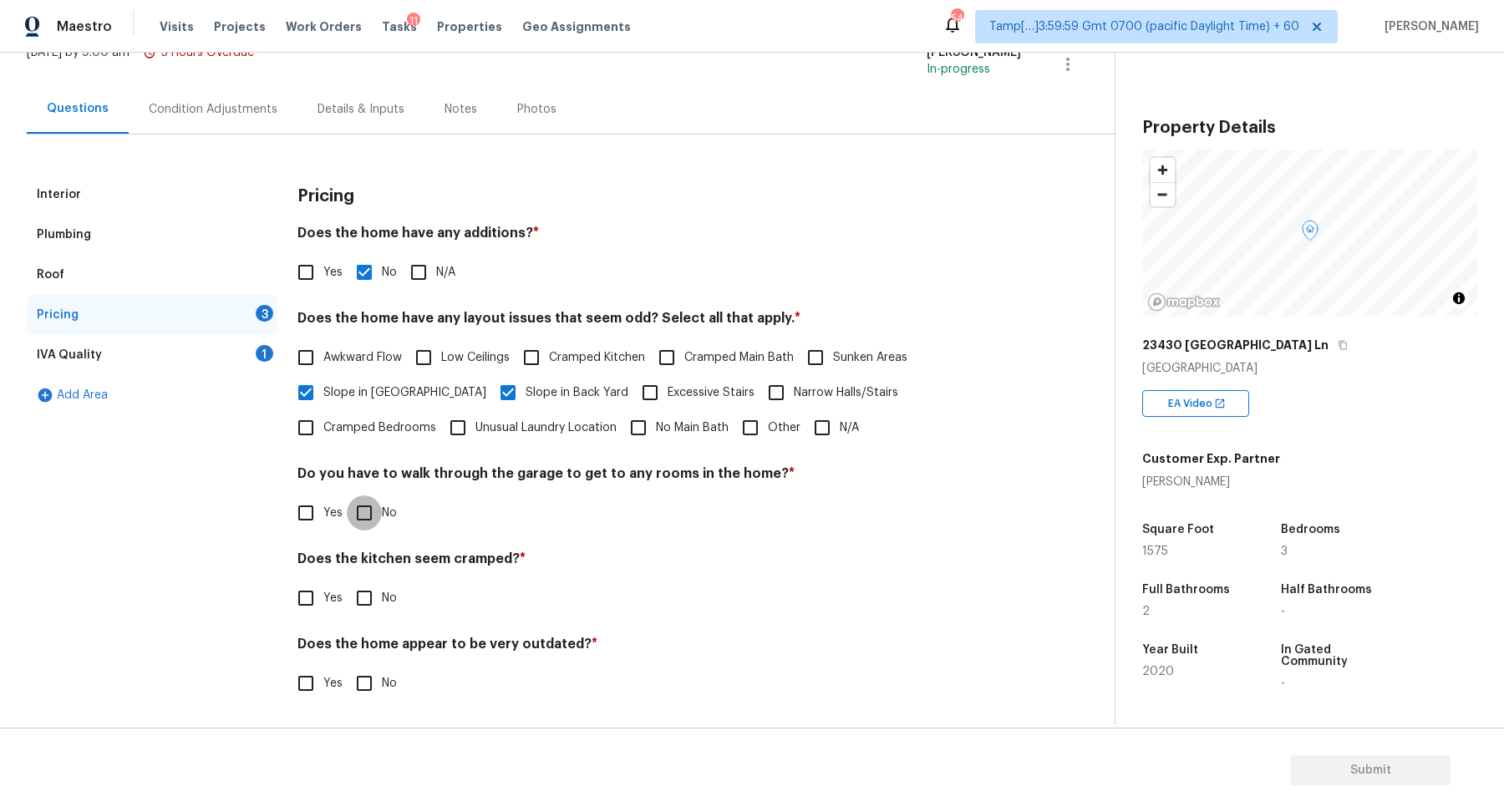
click at [365, 509] on input "No" at bounding box center [364, 513] width 35 height 35
checkbox input "true"
click at [347, 583] on input "No" at bounding box center [364, 600] width 35 height 35
checkbox input "true"
click at [347, 668] on input "No" at bounding box center [364, 685] width 35 height 35
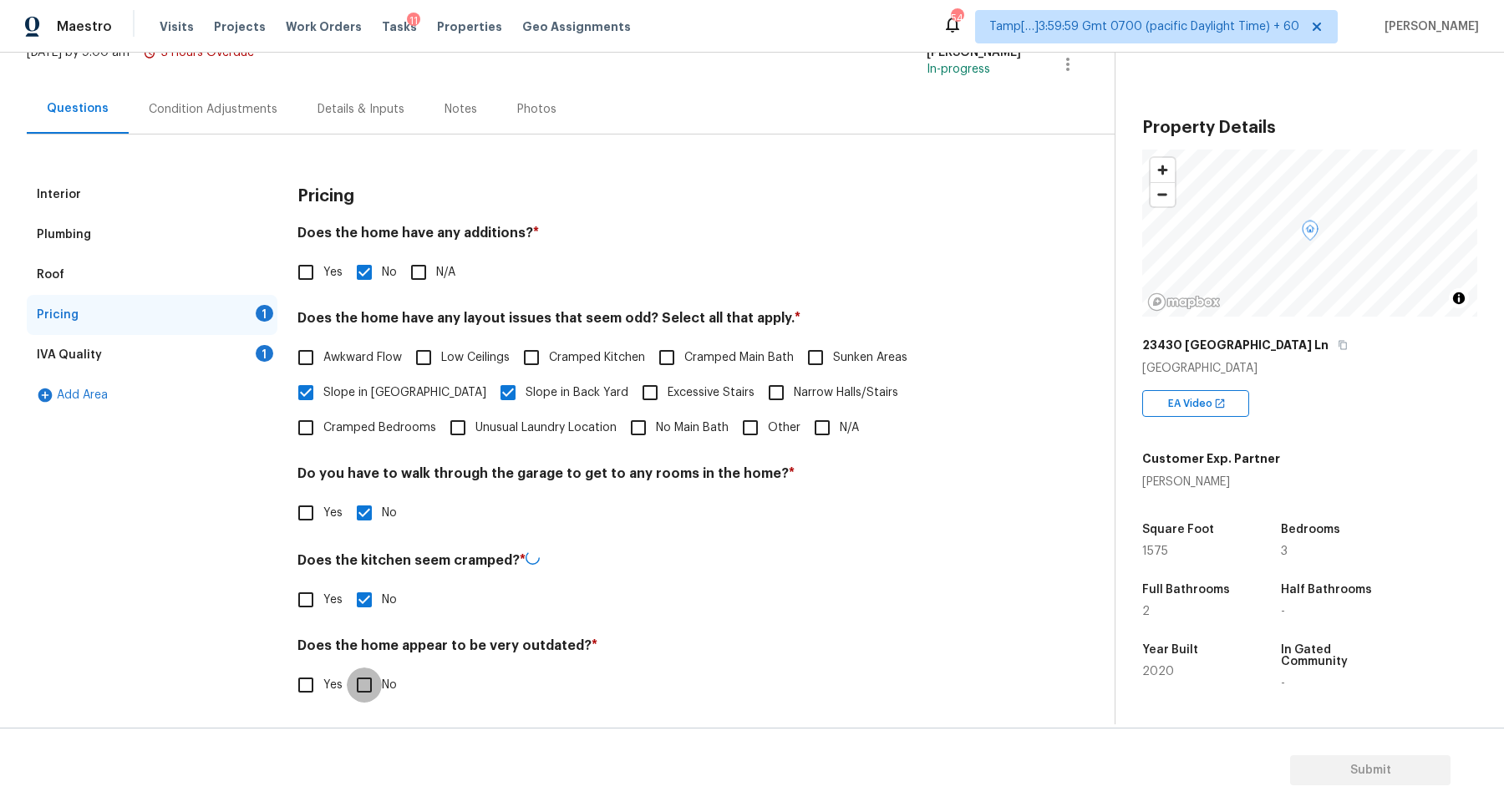
checkbox input "true"
click at [255, 364] on div "IVA Quality 1" at bounding box center [152, 355] width 251 height 40
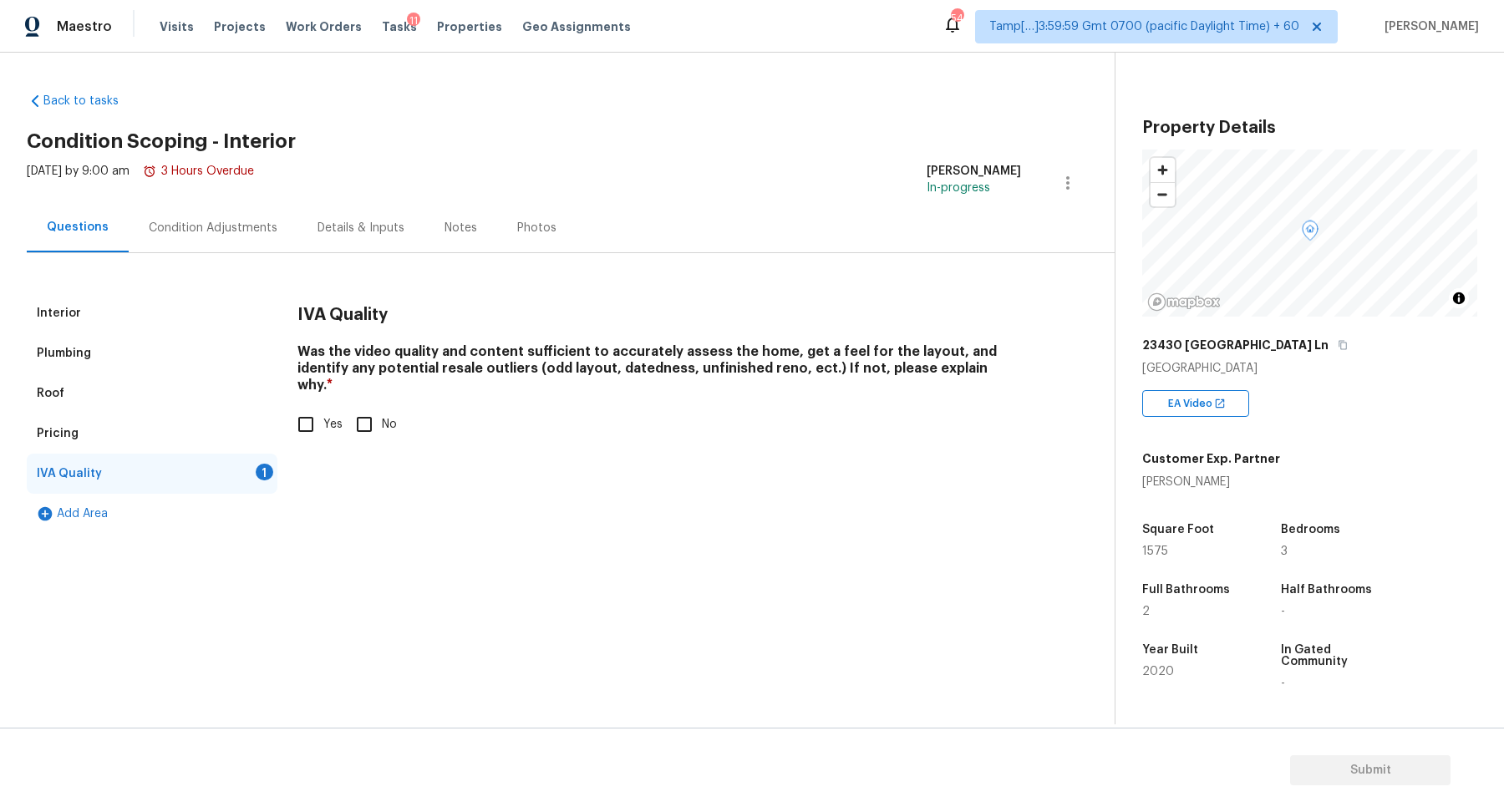
scroll to position [0, 0]
click at [290, 409] on input "Yes" at bounding box center [306, 424] width 35 height 35
checkbox input "true"
click at [159, 218] on div "Condition Adjustments" at bounding box center [213, 227] width 169 height 49
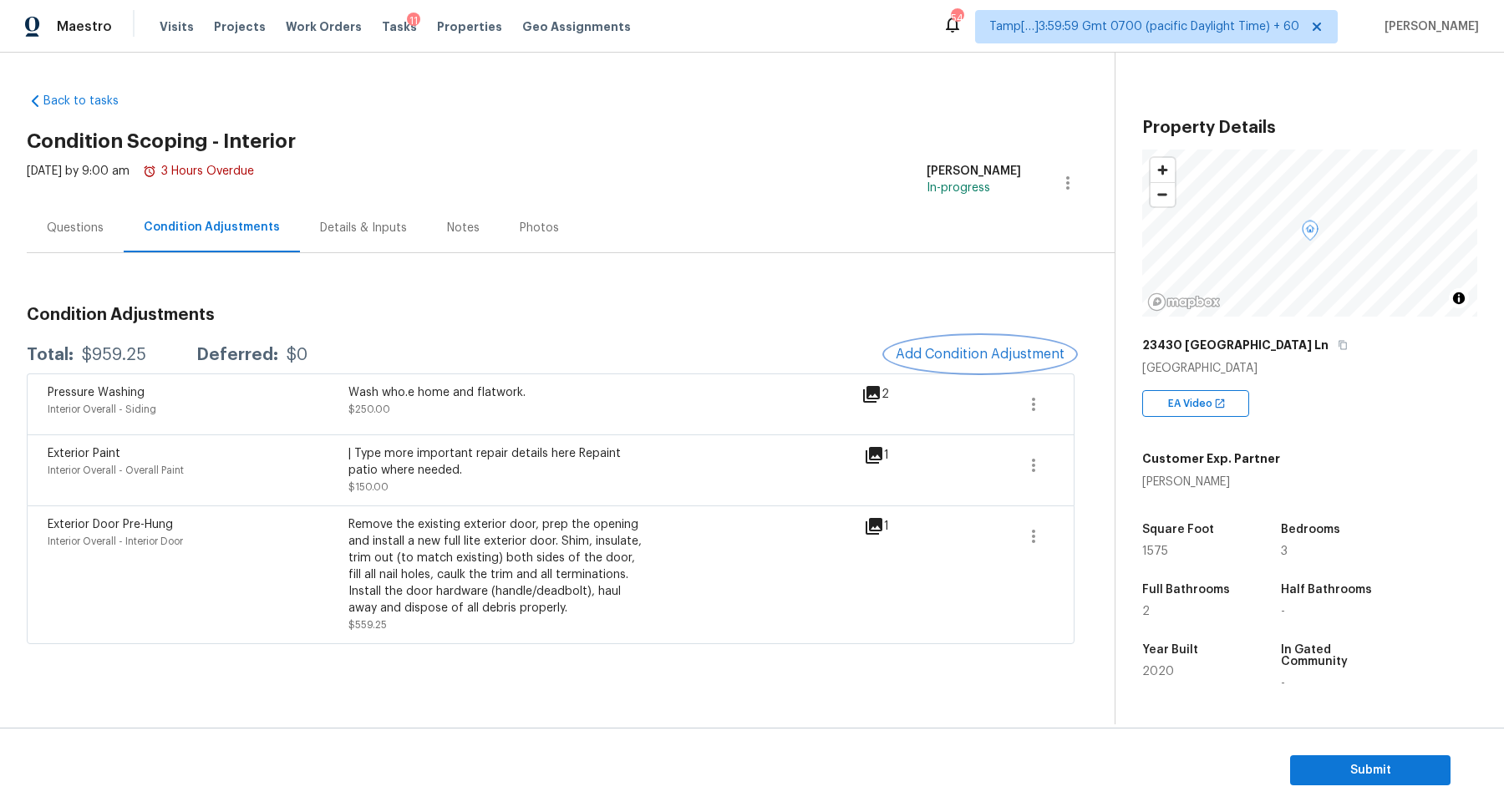
click at [980, 369] on button "Add Condition Adjustment" at bounding box center [980, 354] width 189 height 35
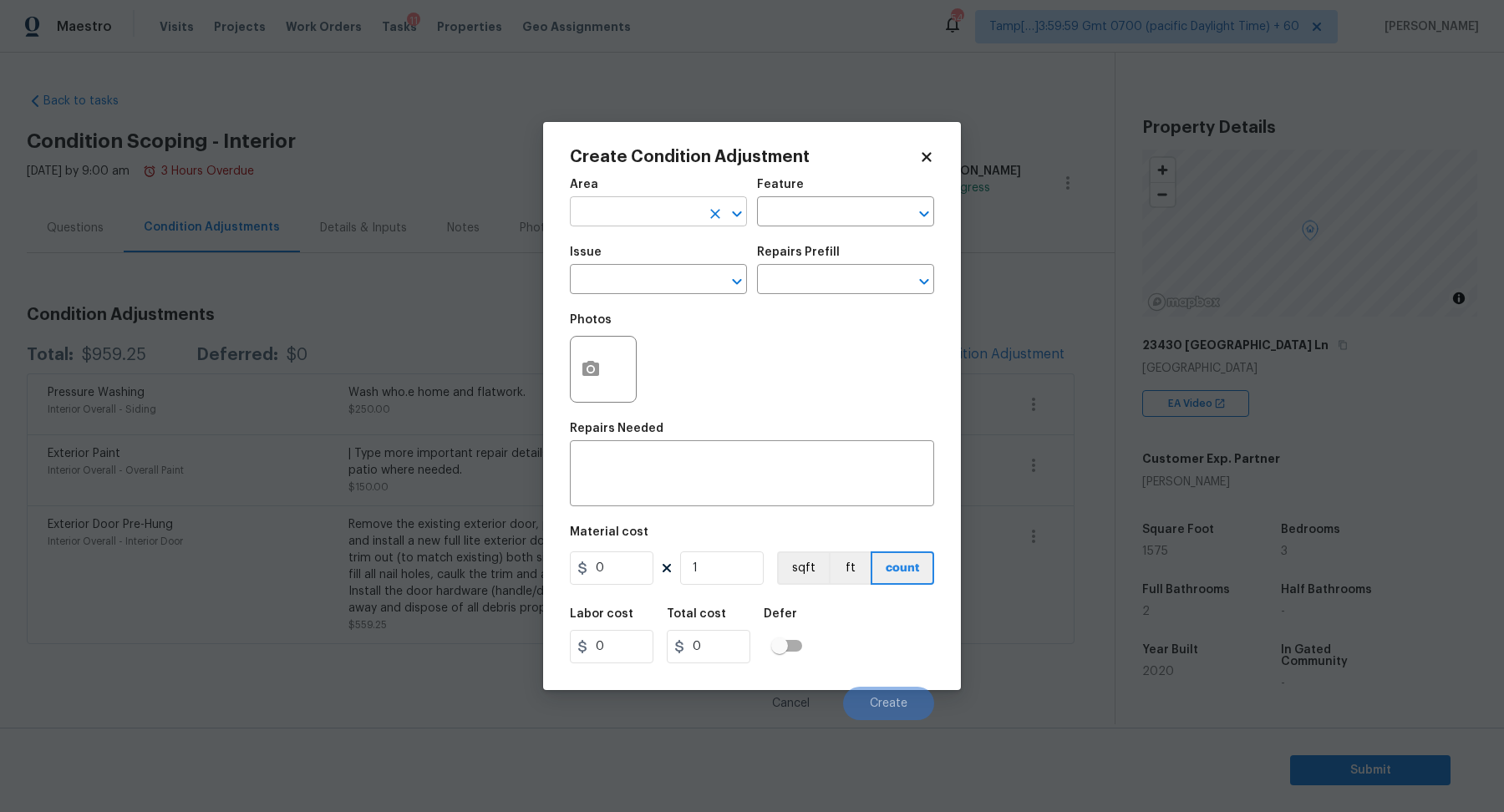
click at [616, 216] on input "text" at bounding box center [636, 213] width 131 height 26
click at [645, 290] on li "Interior Overall" at bounding box center [658, 277] width 177 height 27
type input "Interior Overall"
click at [645, 290] on input "text" at bounding box center [636, 281] width 131 height 26
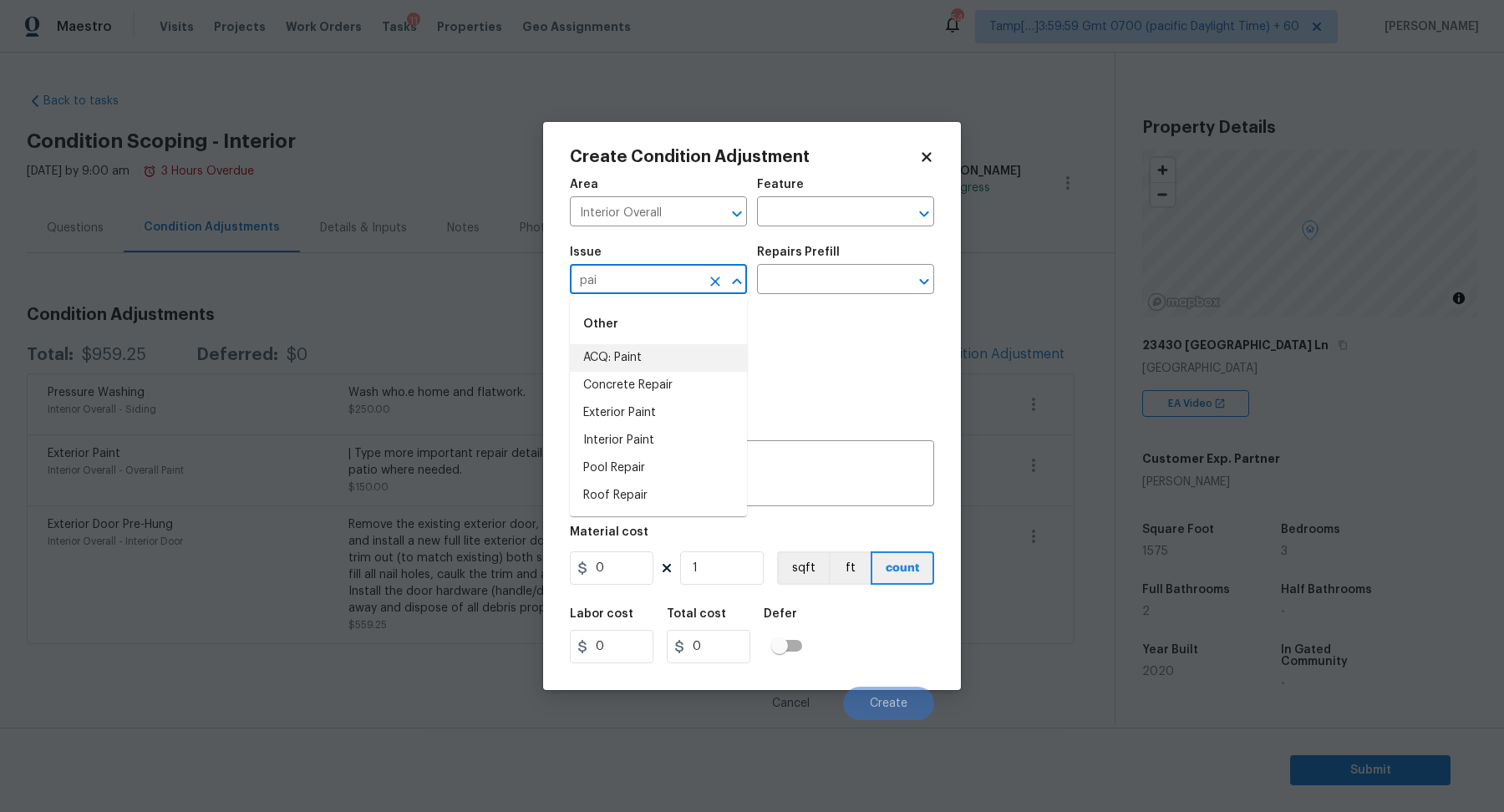
click at [660, 360] on li "ACQ: Paint" at bounding box center [658, 358] width 177 height 27
type input "ACQ: Paint"
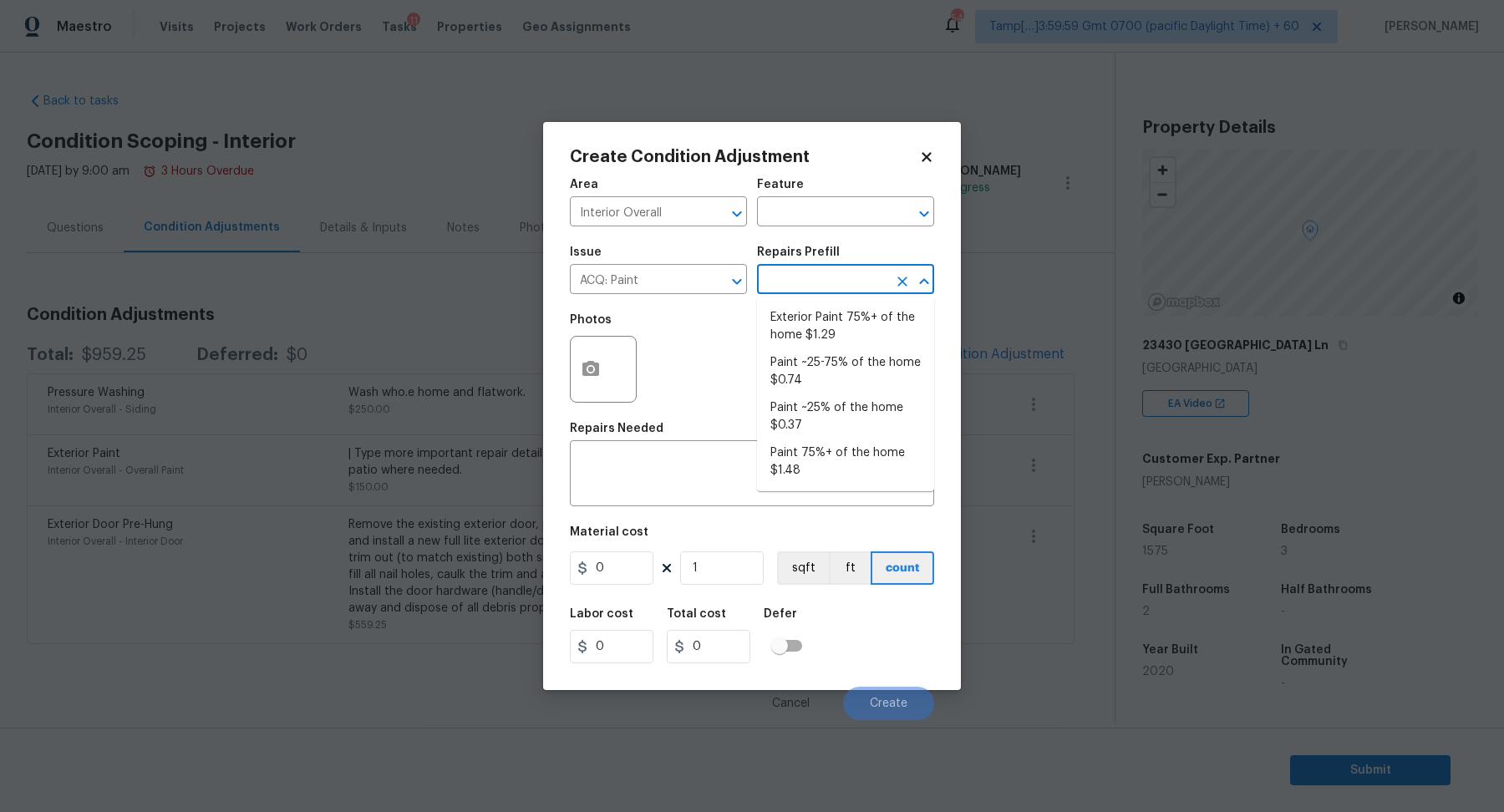
click at [797, 291] on input "text" at bounding box center [822, 281] width 131 height 26
click at [809, 467] on li "Paint 75%+ of the home $1.48" at bounding box center [845, 462] width 177 height 45
type input "Acquisition"
type textarea "Acquisition Scope: 75%+ of the home will likely require interior paint"
type input "1.48"
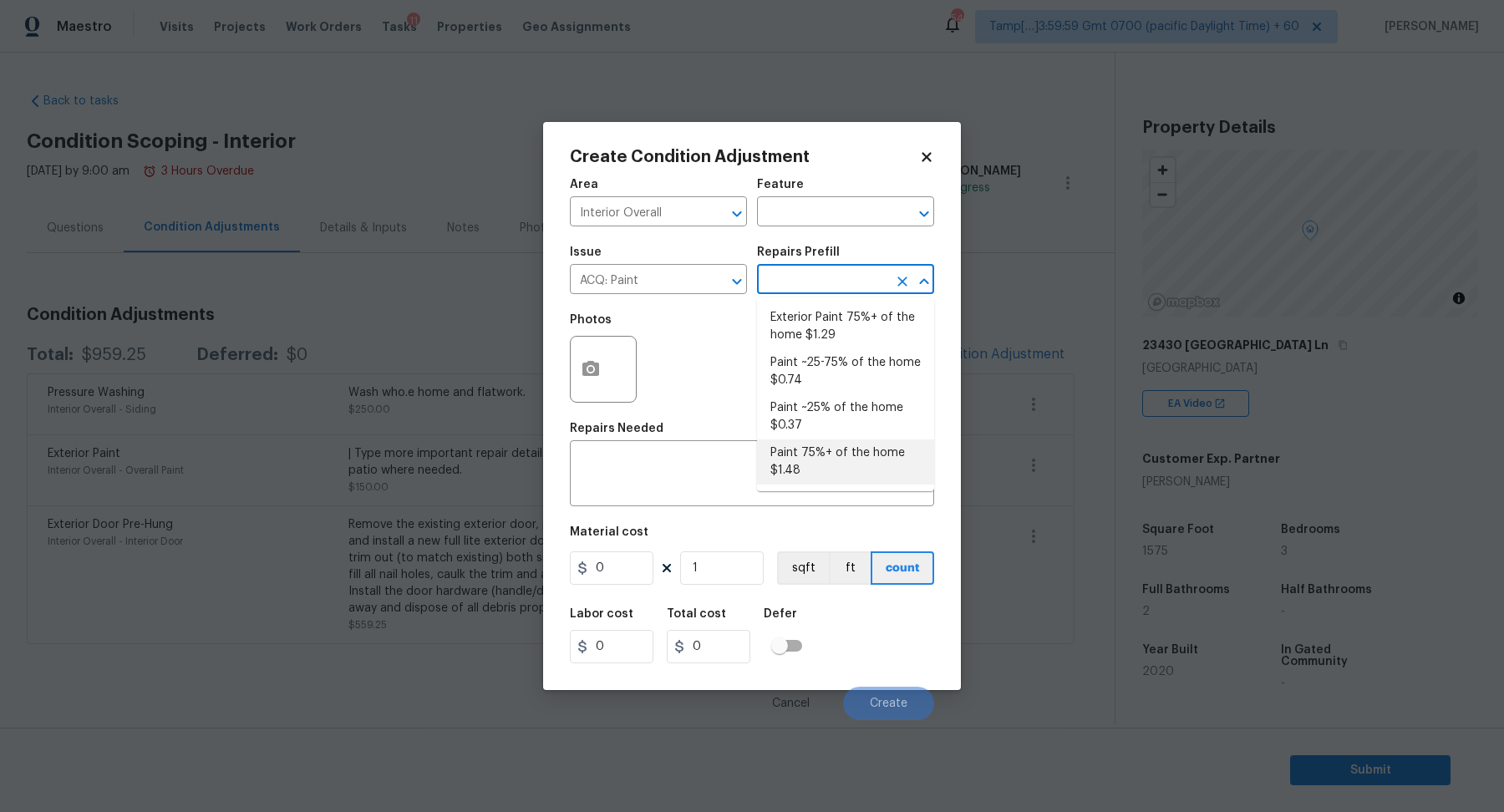
type input "1.48"
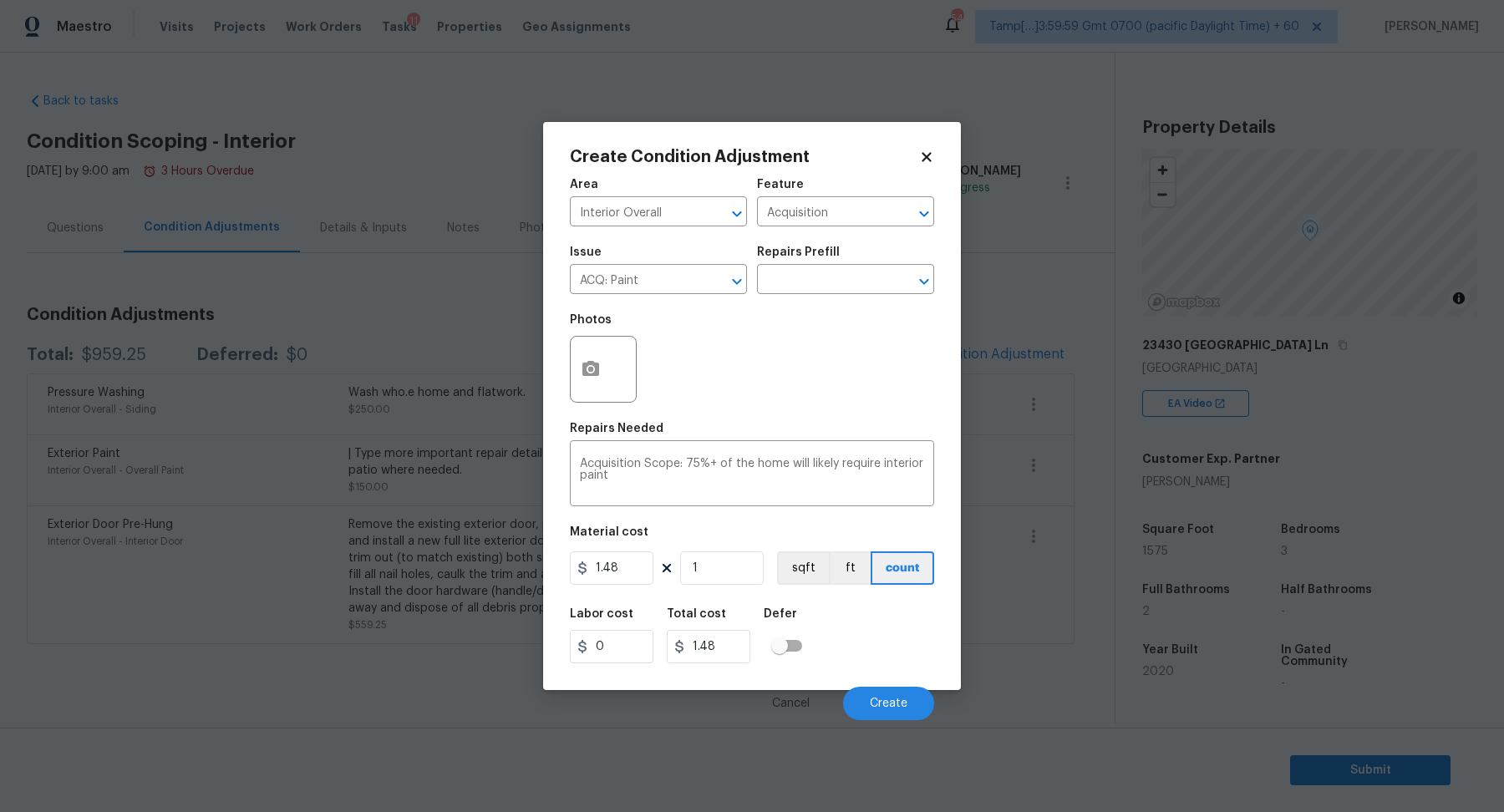
click at [571, 355] on div at bounding box center [604, 370] width 67 height 67
click at [604, 380] on button "button" at bounding box center [591, 370] width 40 height 65
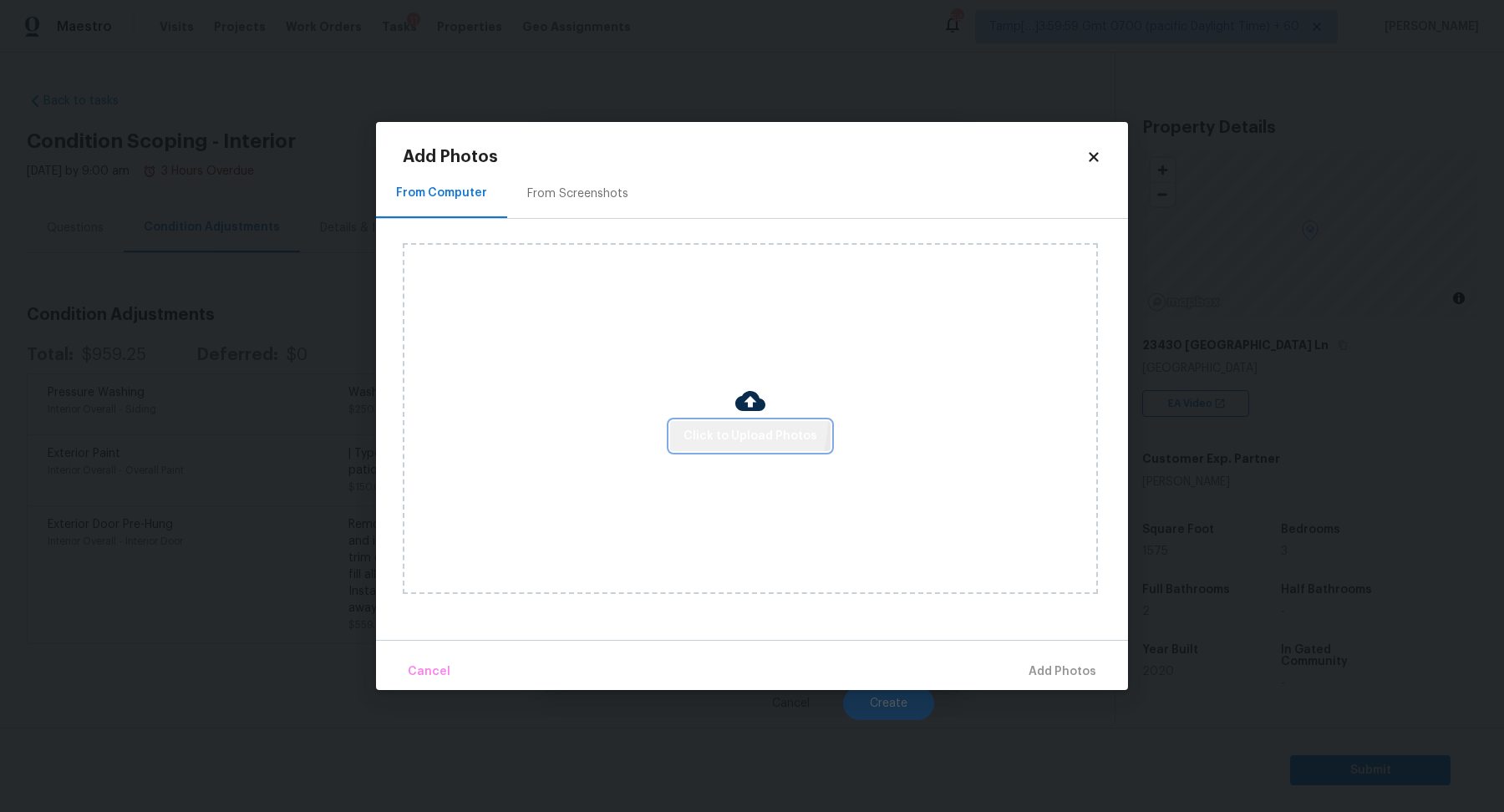
click at [731, 422] on button "Click to Upload Photos" at bounding box center [750, 437] width 160 height 31
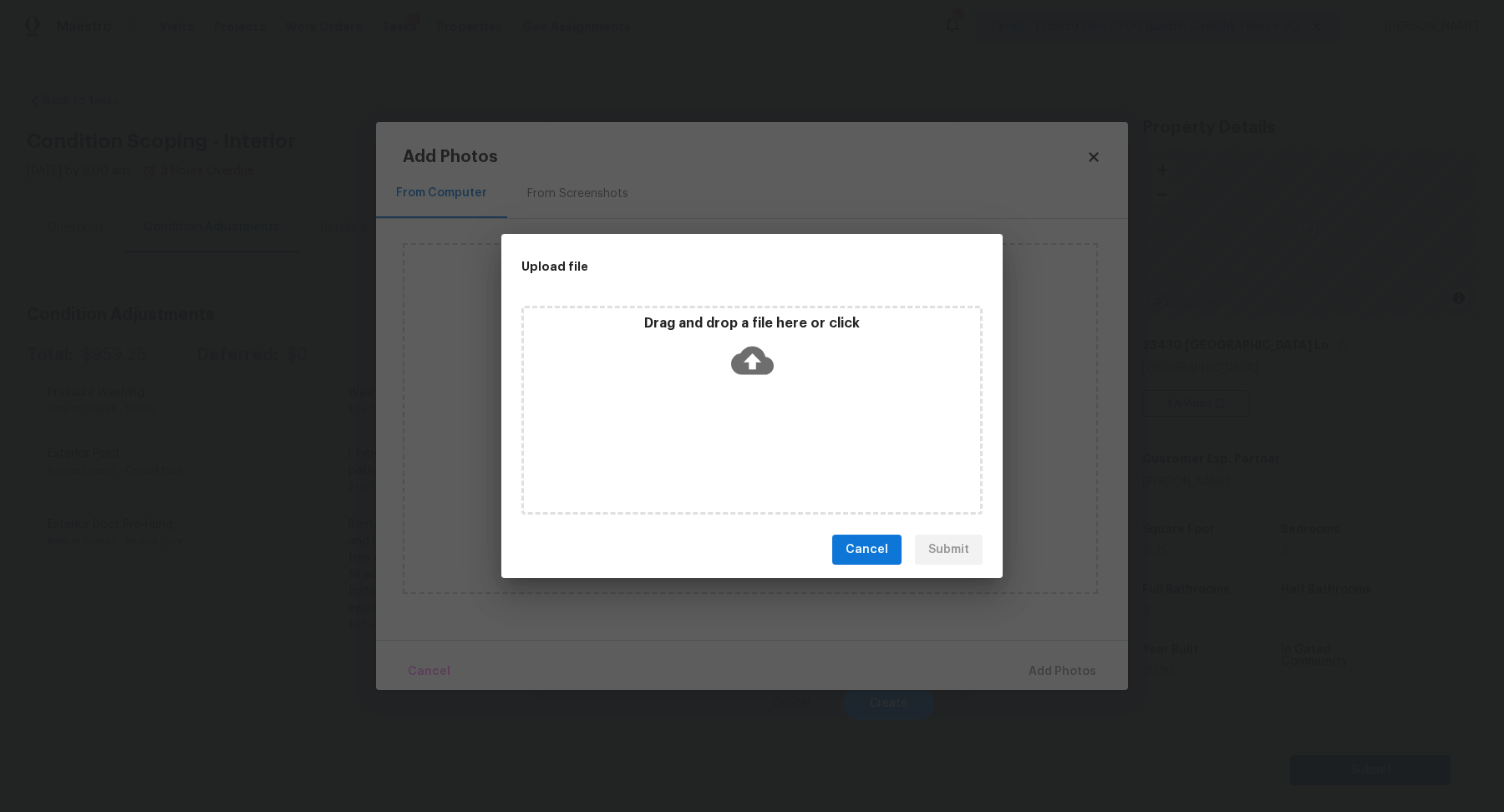
click at [760, 358] on icon at bounding box center [752, 361] width 43 height 28
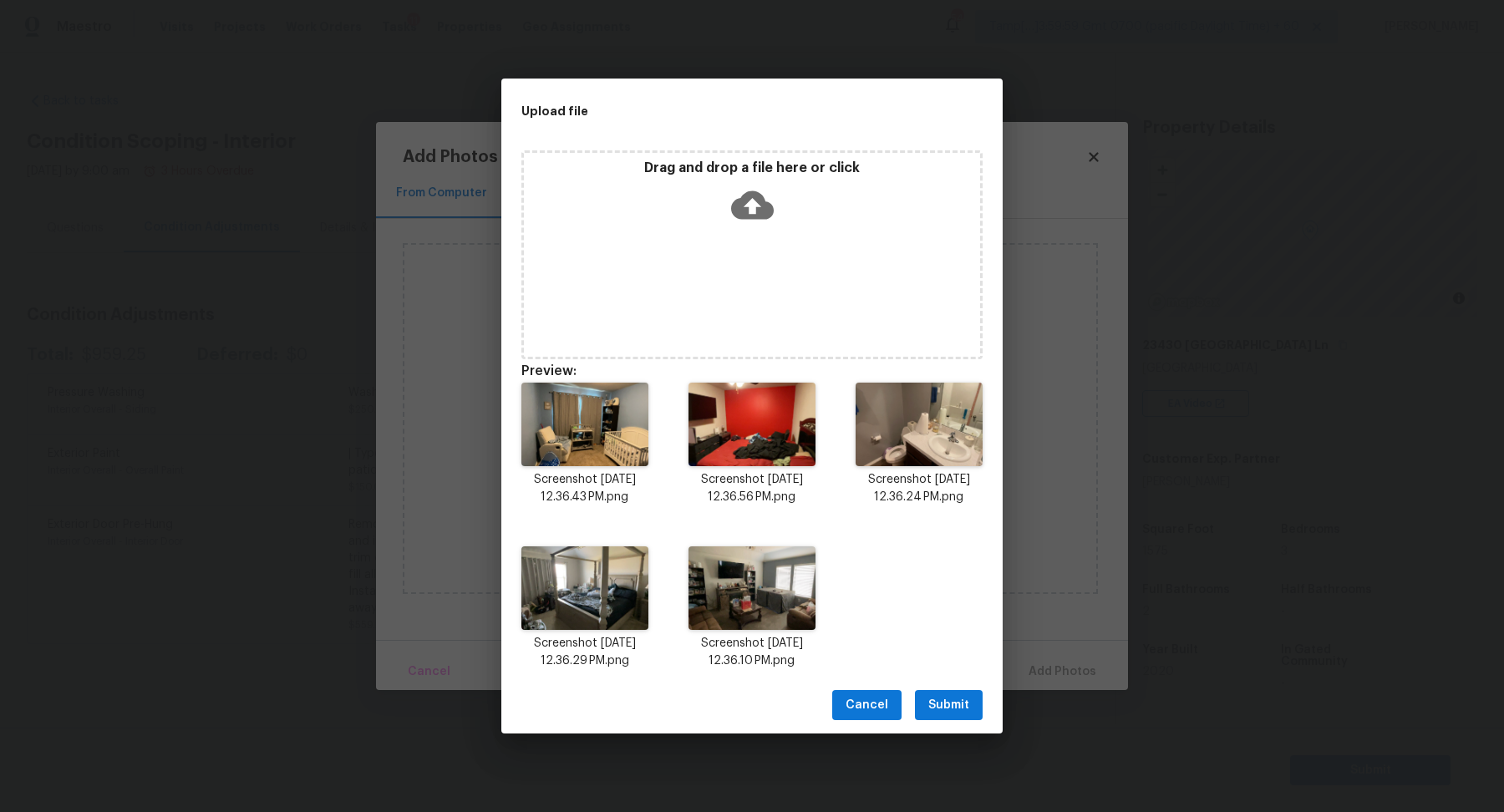
click at [955, 695] on span "Submit" at bounding box center [948, 705] width 41 height 21
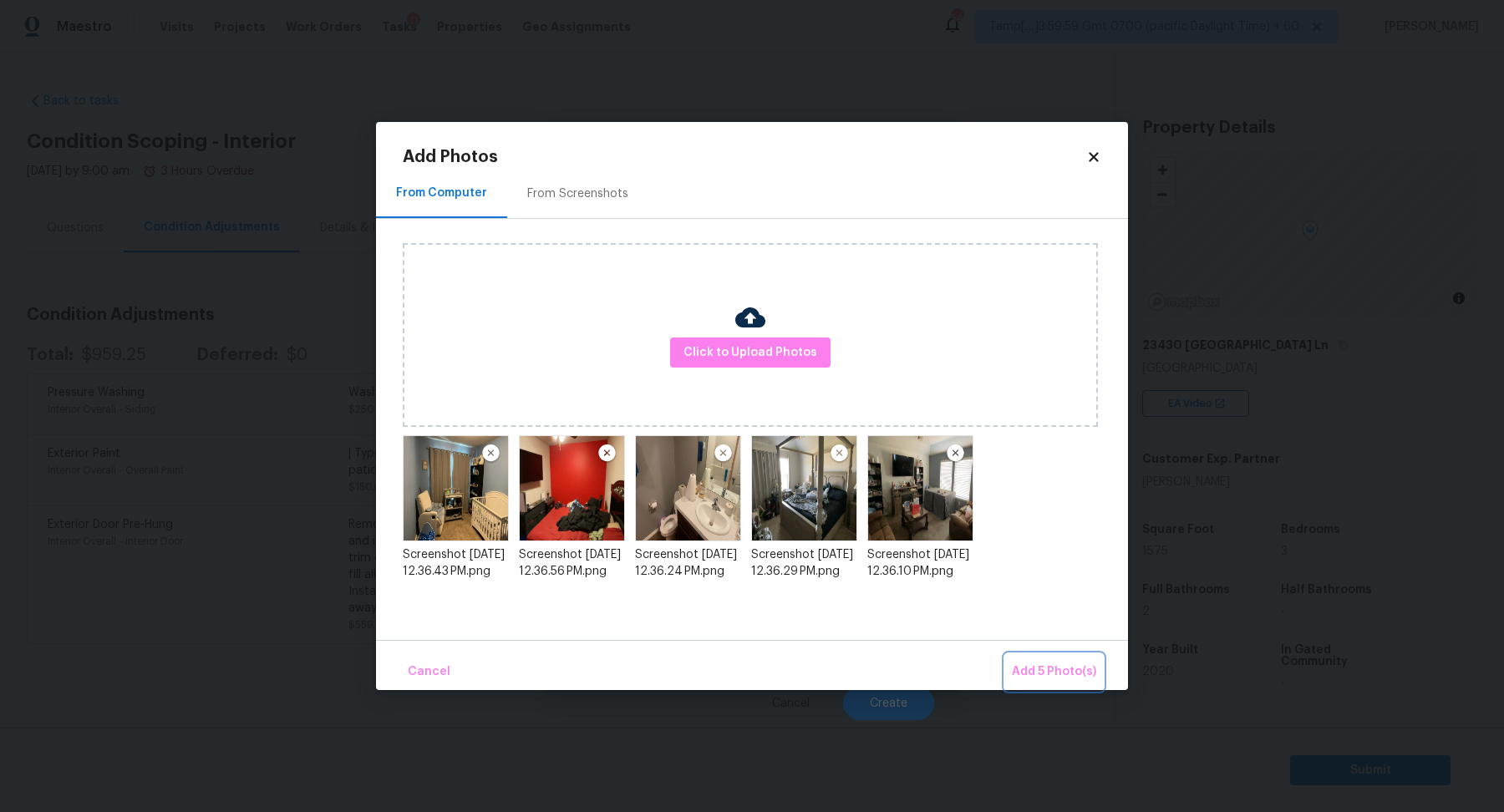
click at [1029, 670] on span "Add 5 Photo(s)" at bounding box center [1053, 672] width 84 height 21
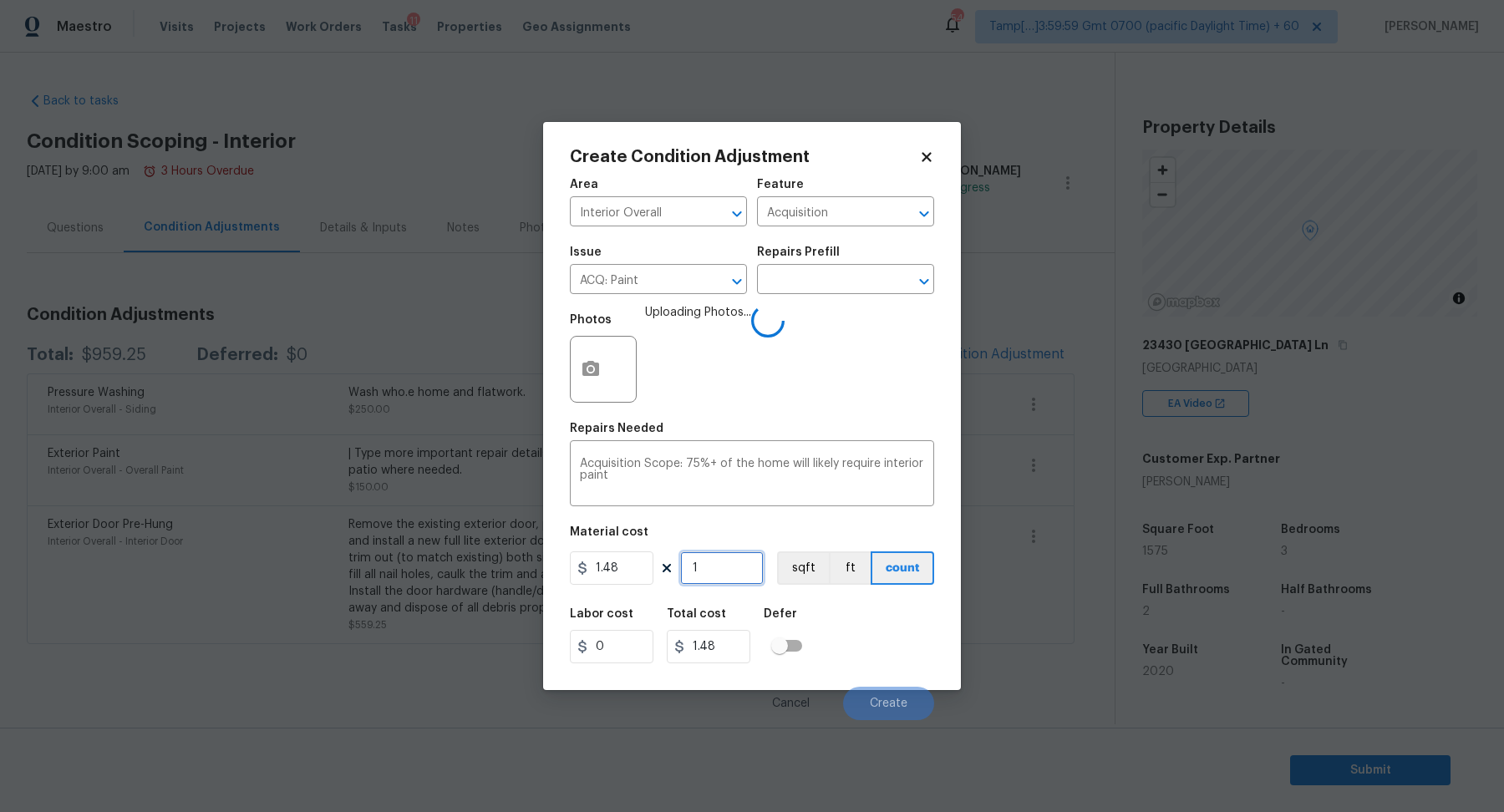
click at [740, 574] on input "1" at bounding box center [722, 567] width 83 height 34
type input "15"
type input "22.2"
type input "157"
type input "232.36"
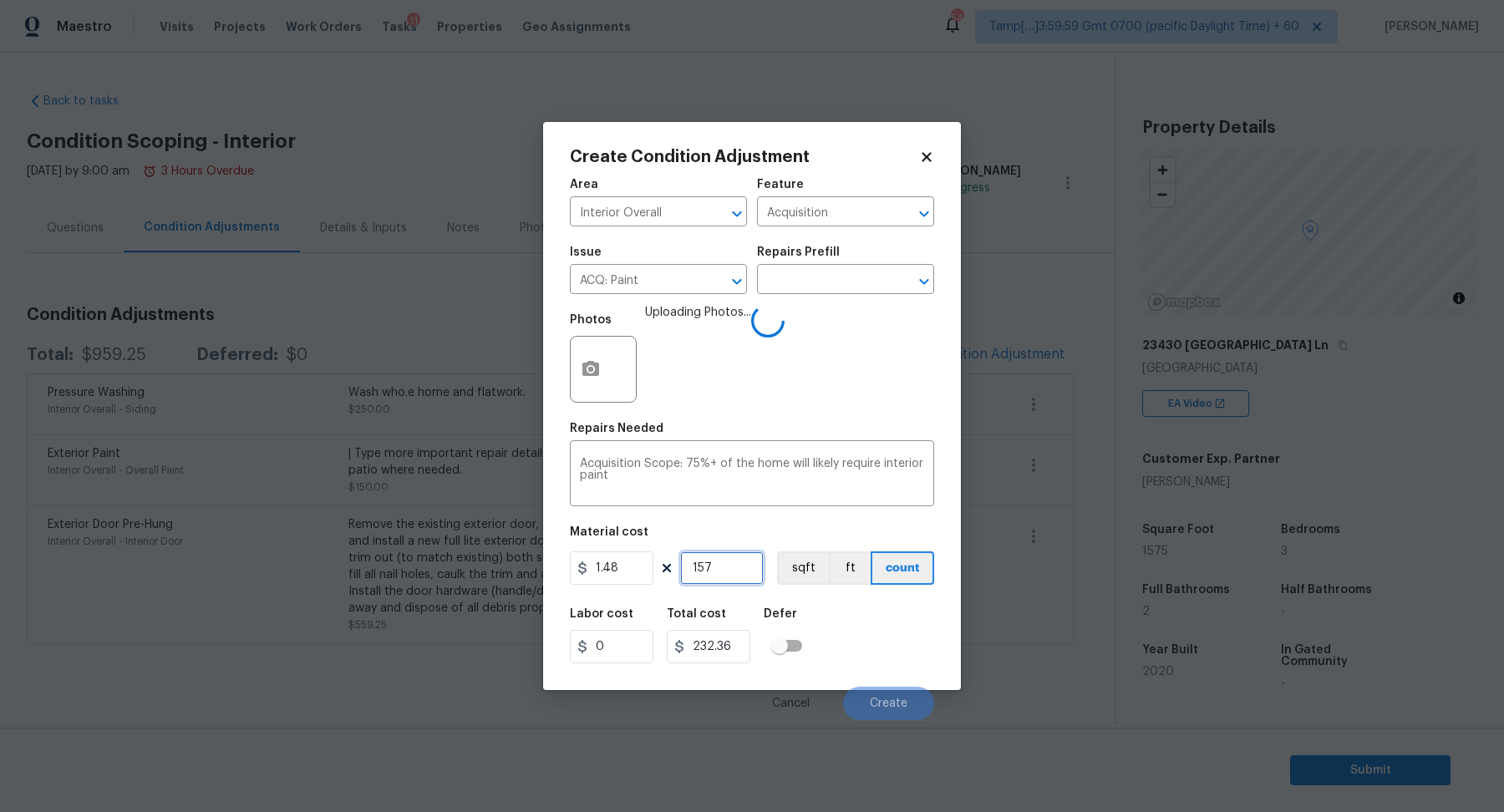
type input "1575"
type input "2331"
type input "1575"
click at [827, 625] on div "Labor cost 0 Total cost 2331 Defer" at bounding box center [752, 635] width 364 height 75
click at [878, 633] on div "Labor cost 0 Total cost 2331 Defer" at bounding box center [752, 635] width 364 height 75
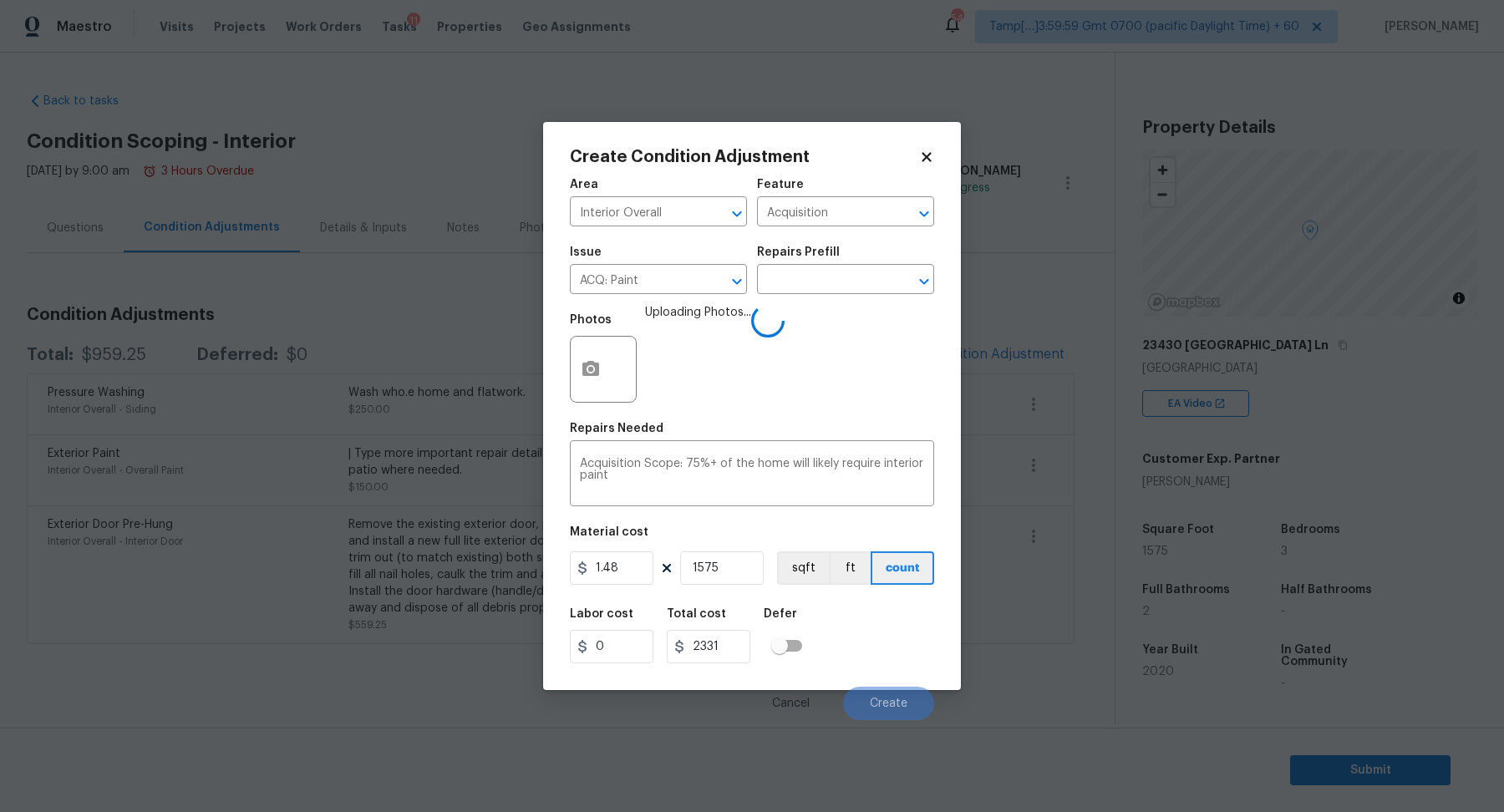
click at [878, 633] on div "Labor cost 0 Total cost 2331 Defer" at bounding box center [752, 635] width 364 height 75
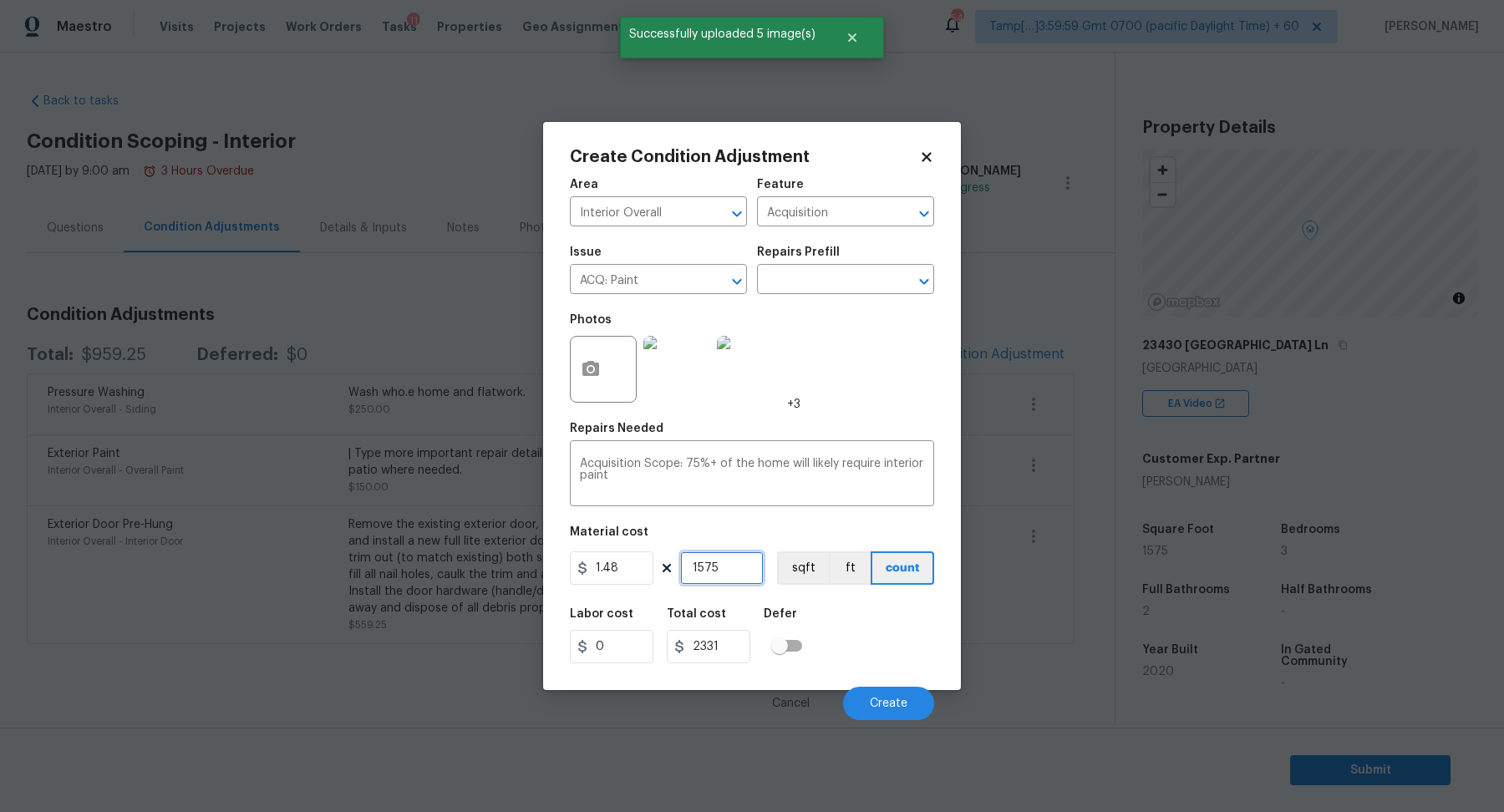
click at [749, 575] on input "1575" at bounding box center [722, 567] width 83 height 34
click at [870, 690] on button "Create" at bounding box center [888, 703] width 91 height 34
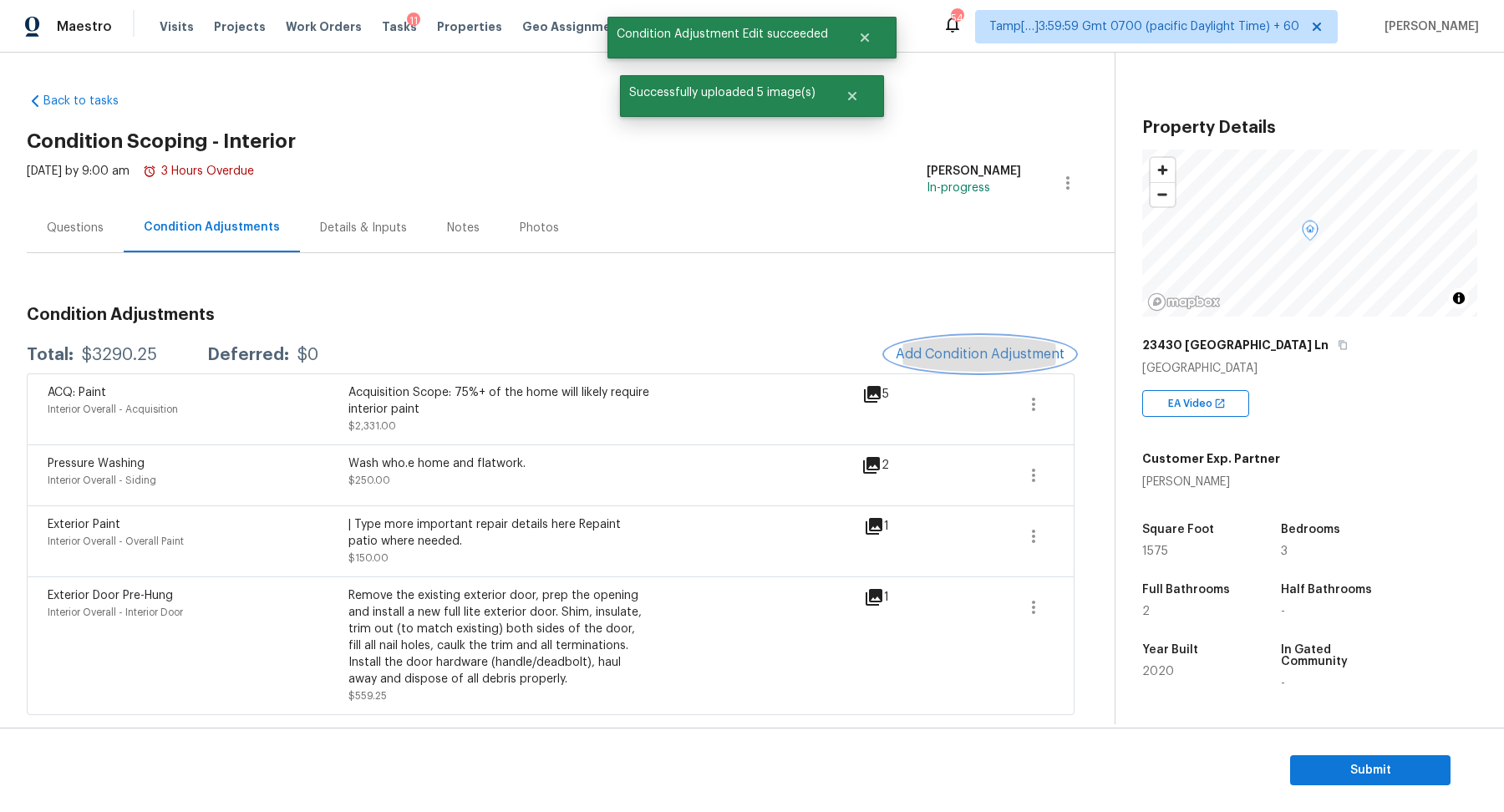
click at [974, 342] on button "Add Condition Adjustment" at bounding box center [980, 354] width 189 height 35
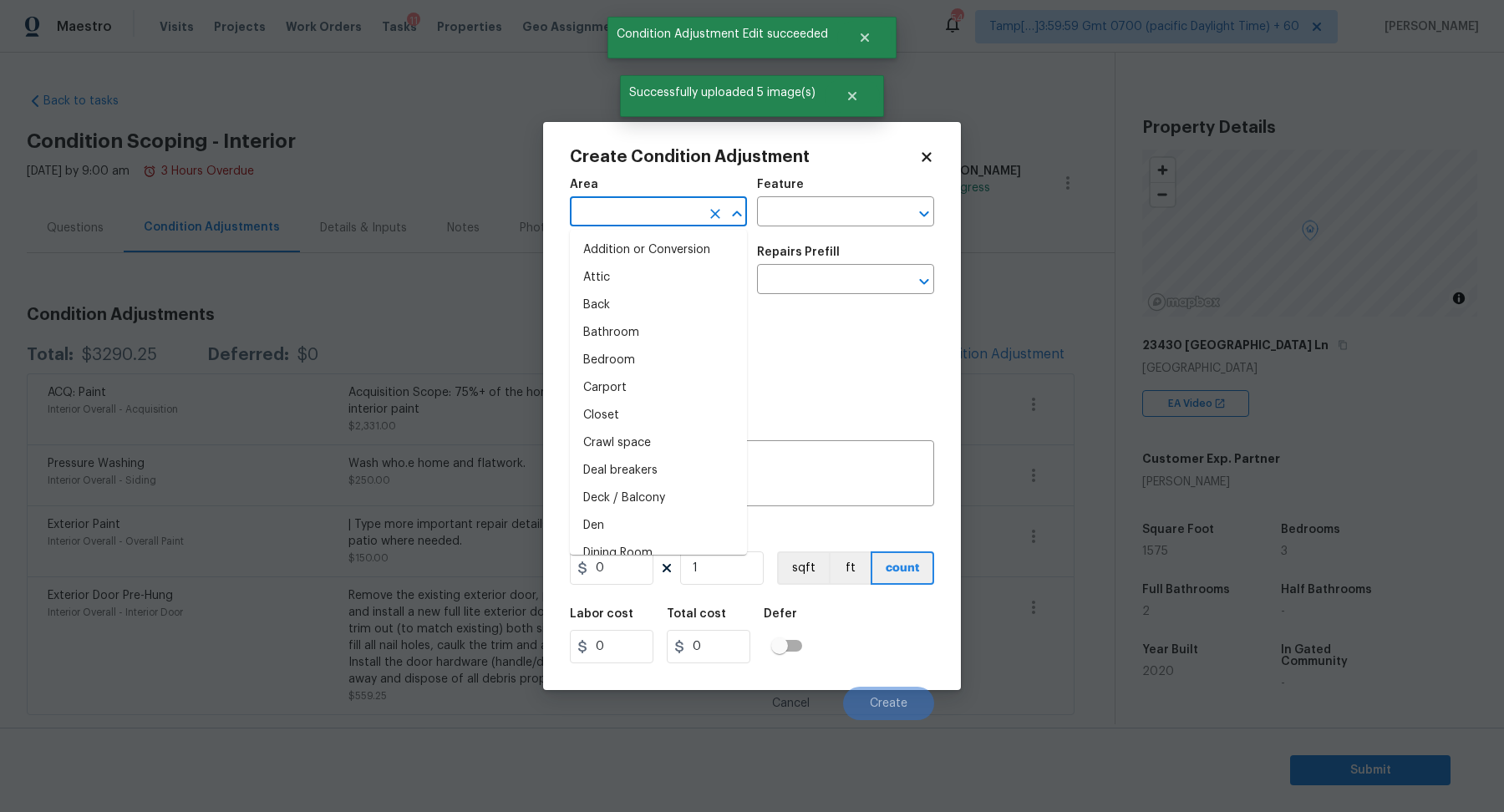
click at [622, 211] on input "text" at bounding box center [636, 213] width 131 height 26
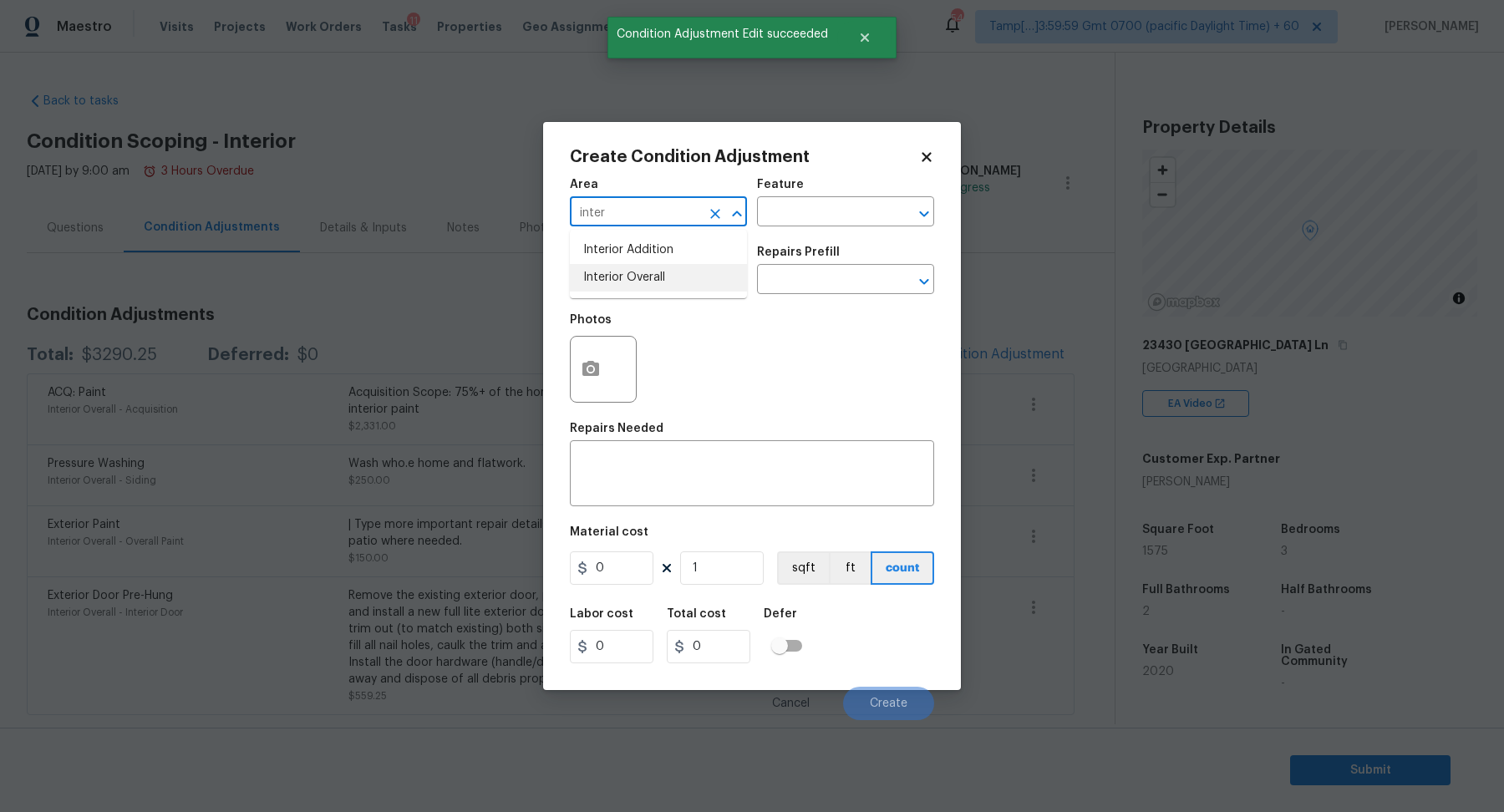
click at [640, 290] on li "Interior Overall" at bounding box center [658, 277] width 177 height 27
type input "Interior Overall"
click at [640, 290] on input "text" at bounding box center [636, 281] width 131 height 26
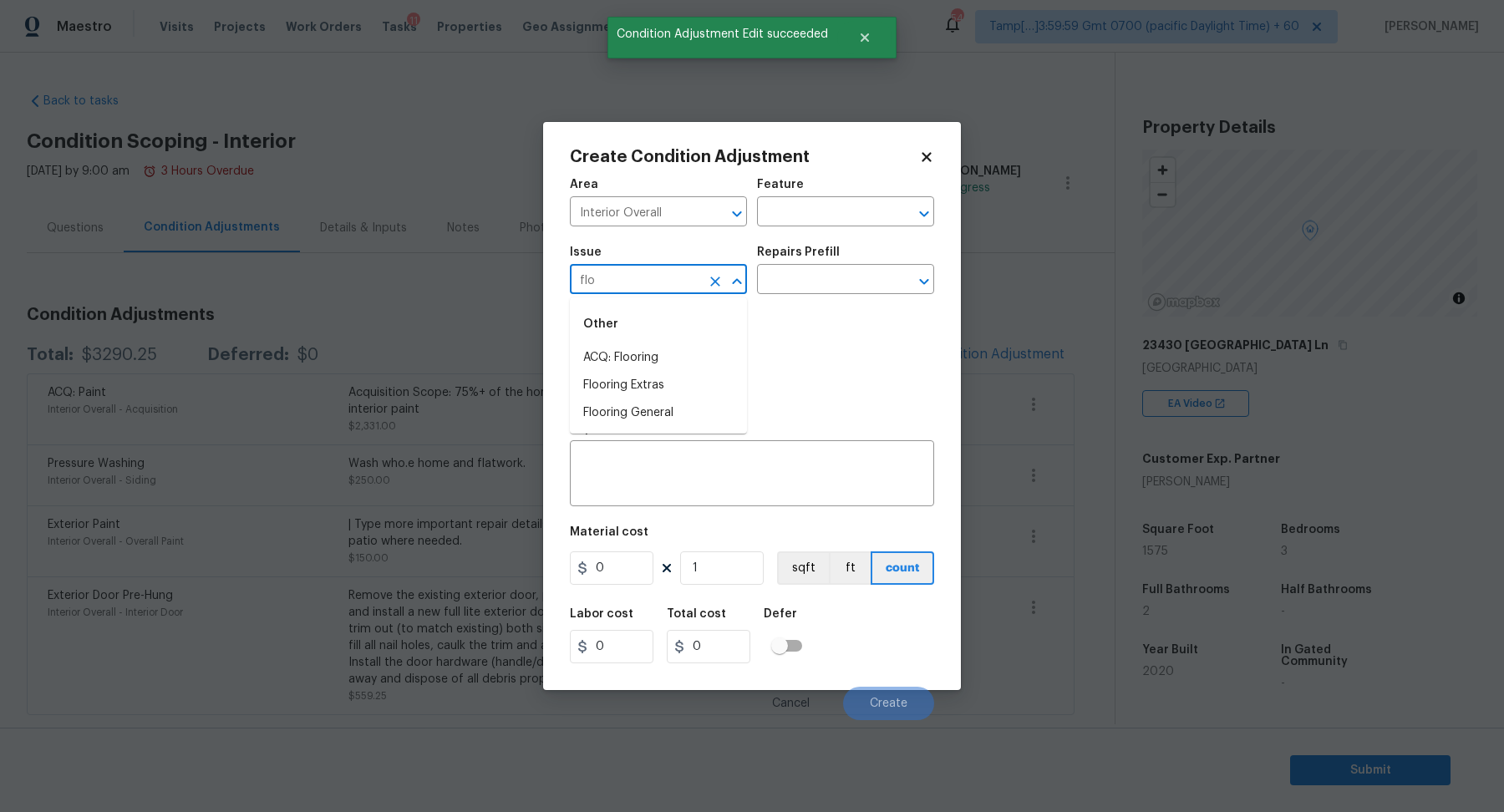
click at [595, 359] on li "ACQ: Flooring" at bounding box center [658, 358] width 177 height 27
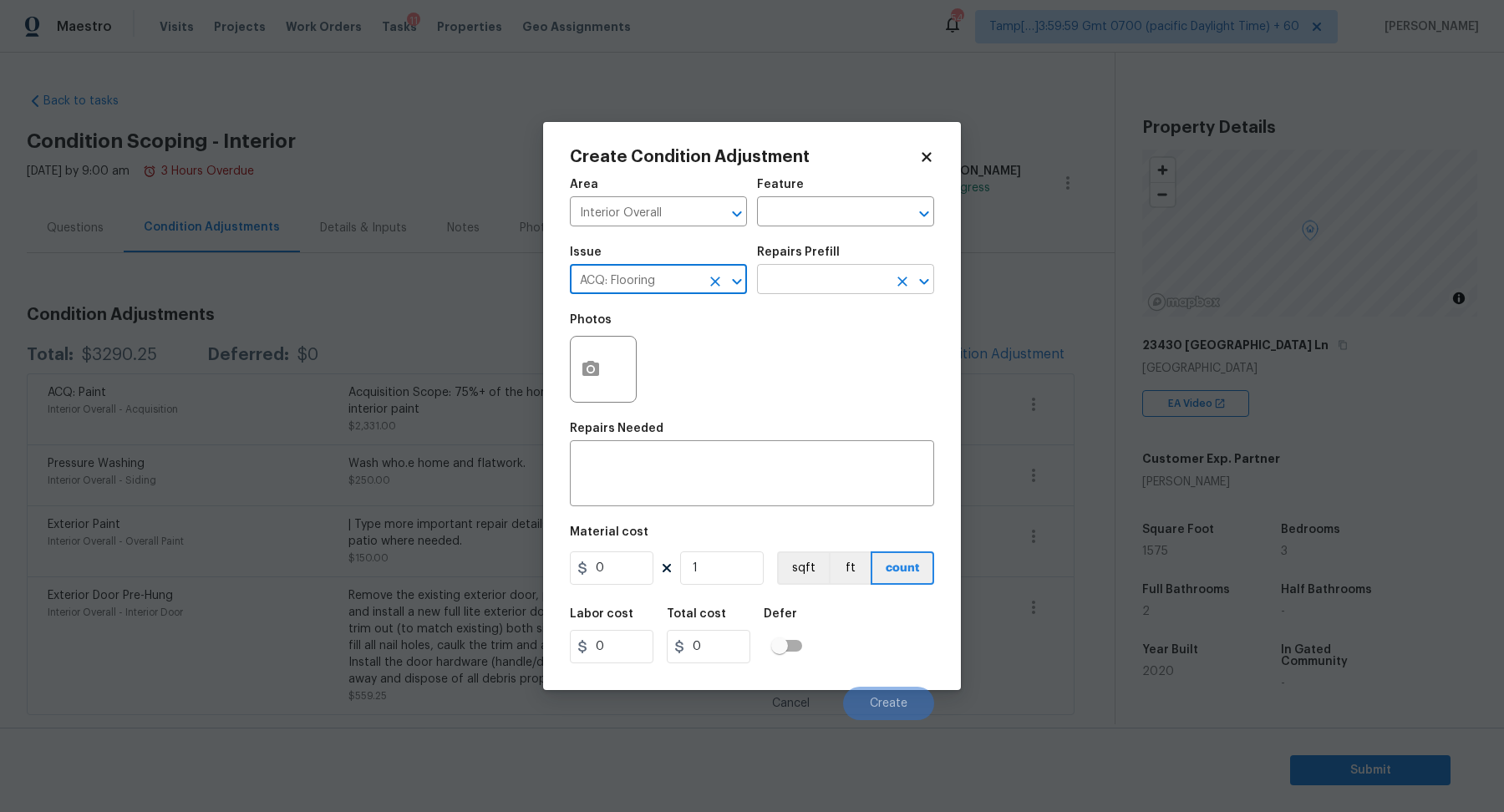
type input "ACQ: Flooring"
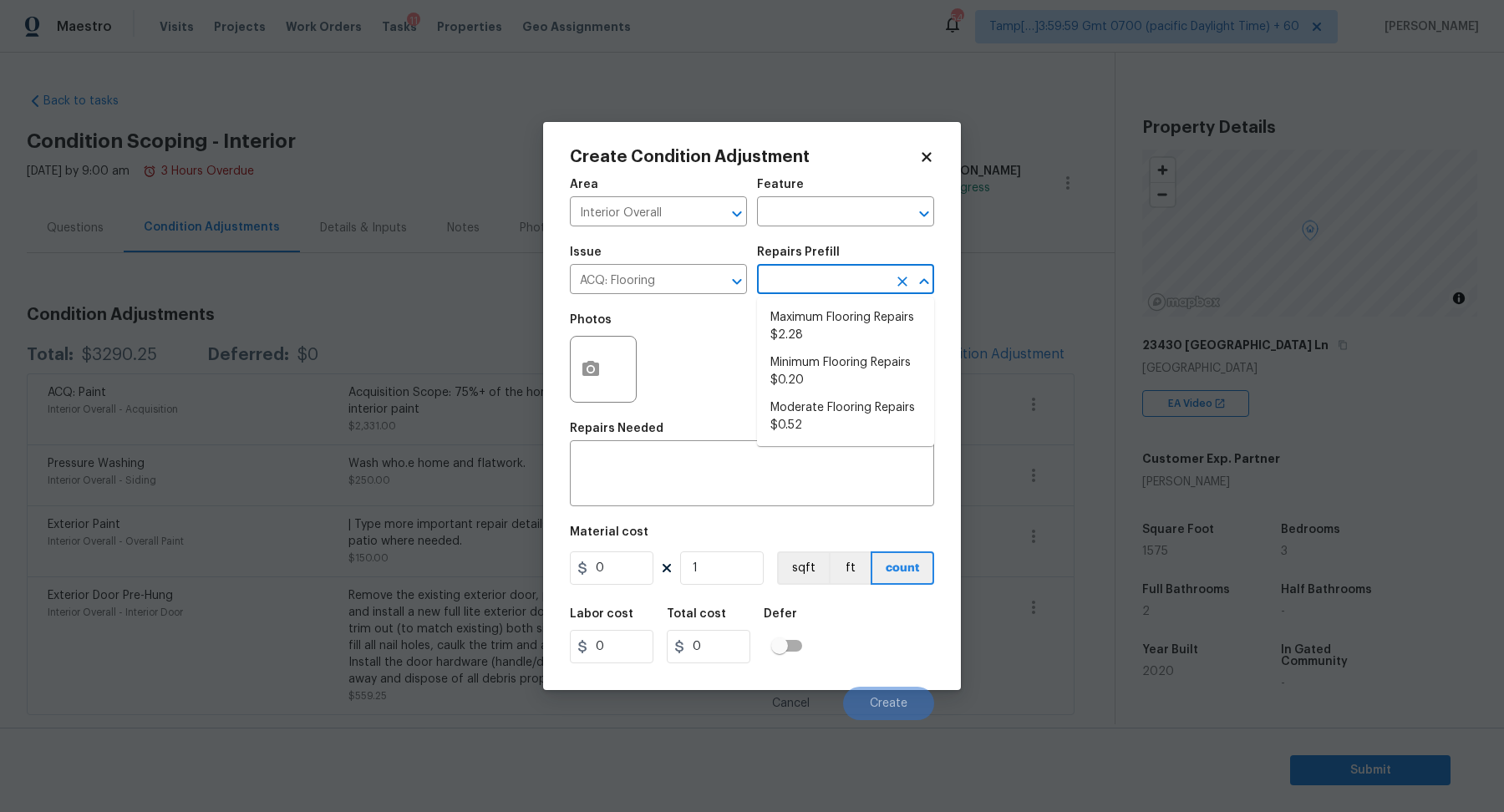
click at [830, 294] on input "text" at bounding box center [822, 281] width 131 height 26
click at [830, 422] on li "Moderate Flooring Repairs $0.52" at bounding box center [845, 417] width 177 height 45
type input "Acquisition"
type textarea "Acquisition Scope: Moderate flooring repairs"
type input "0.52"
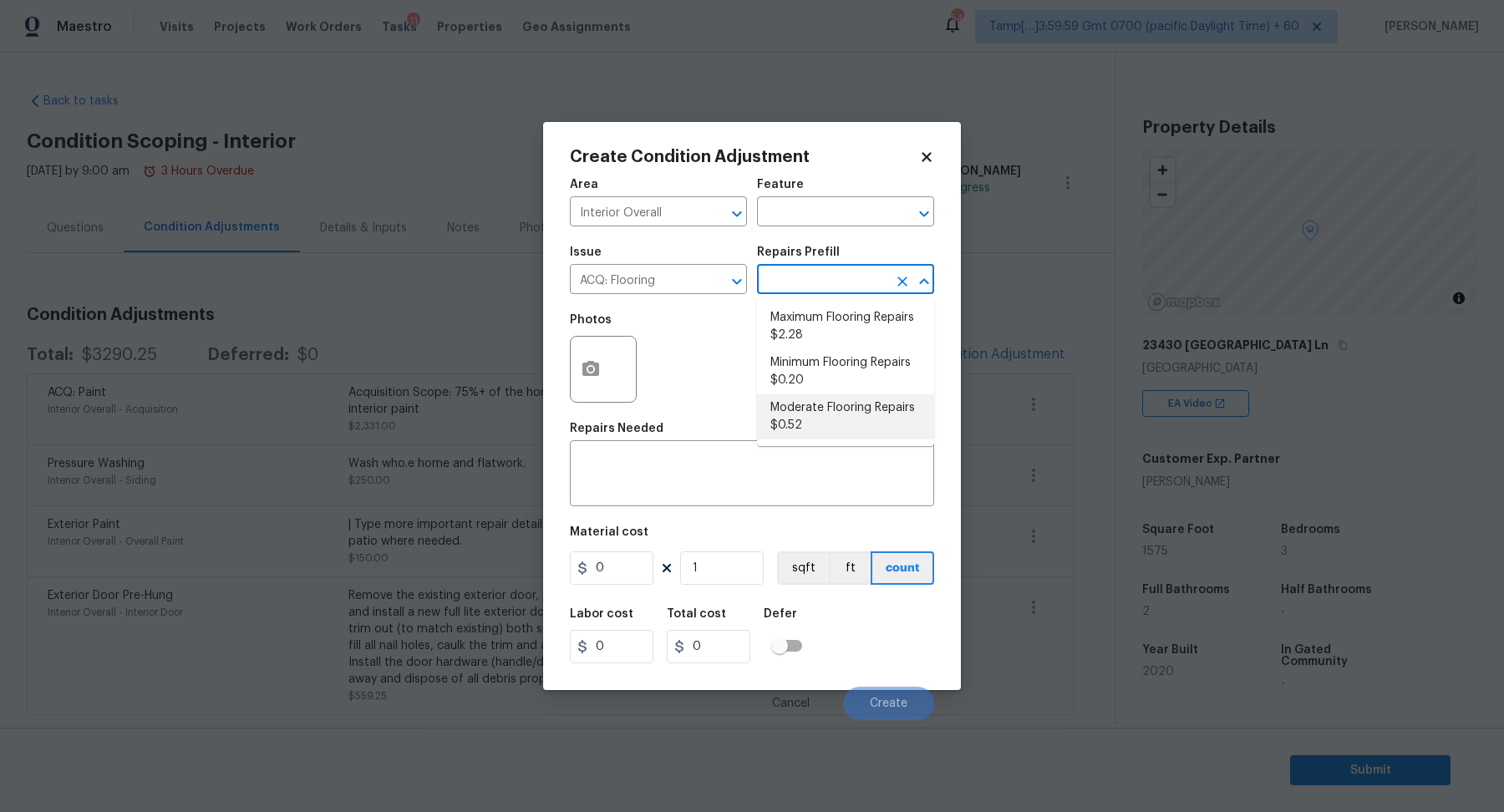
type input "0.52"
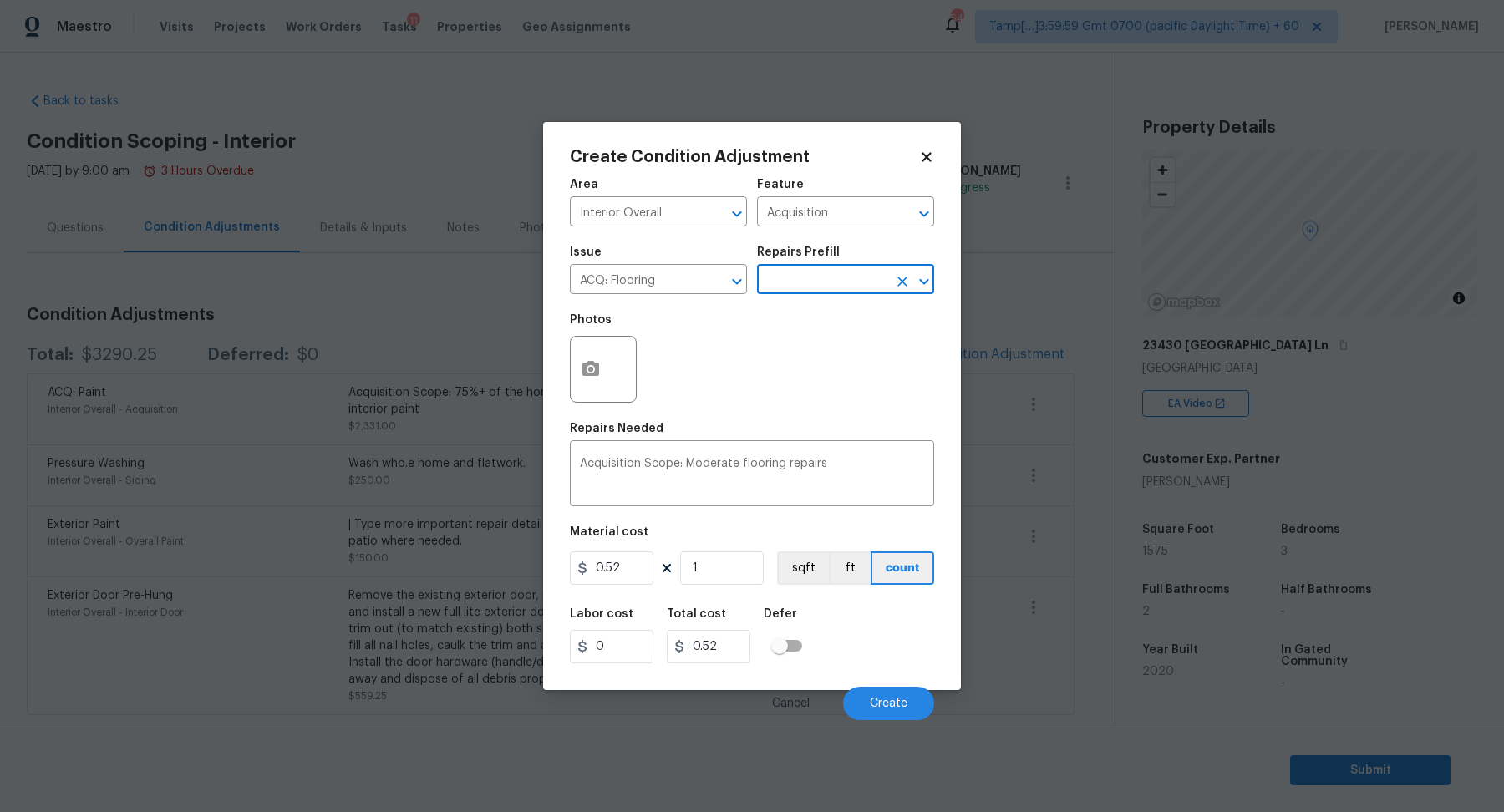
click at [566, 358] on div "Create Condition Adjustment Area Interior Overall ​ Feature Acquisition ​ Issue…" at bounding box center [752, 406] width 418 height 568
click at [601, 368] on button "button" at bounding box center [591, 370] width 40 height 65
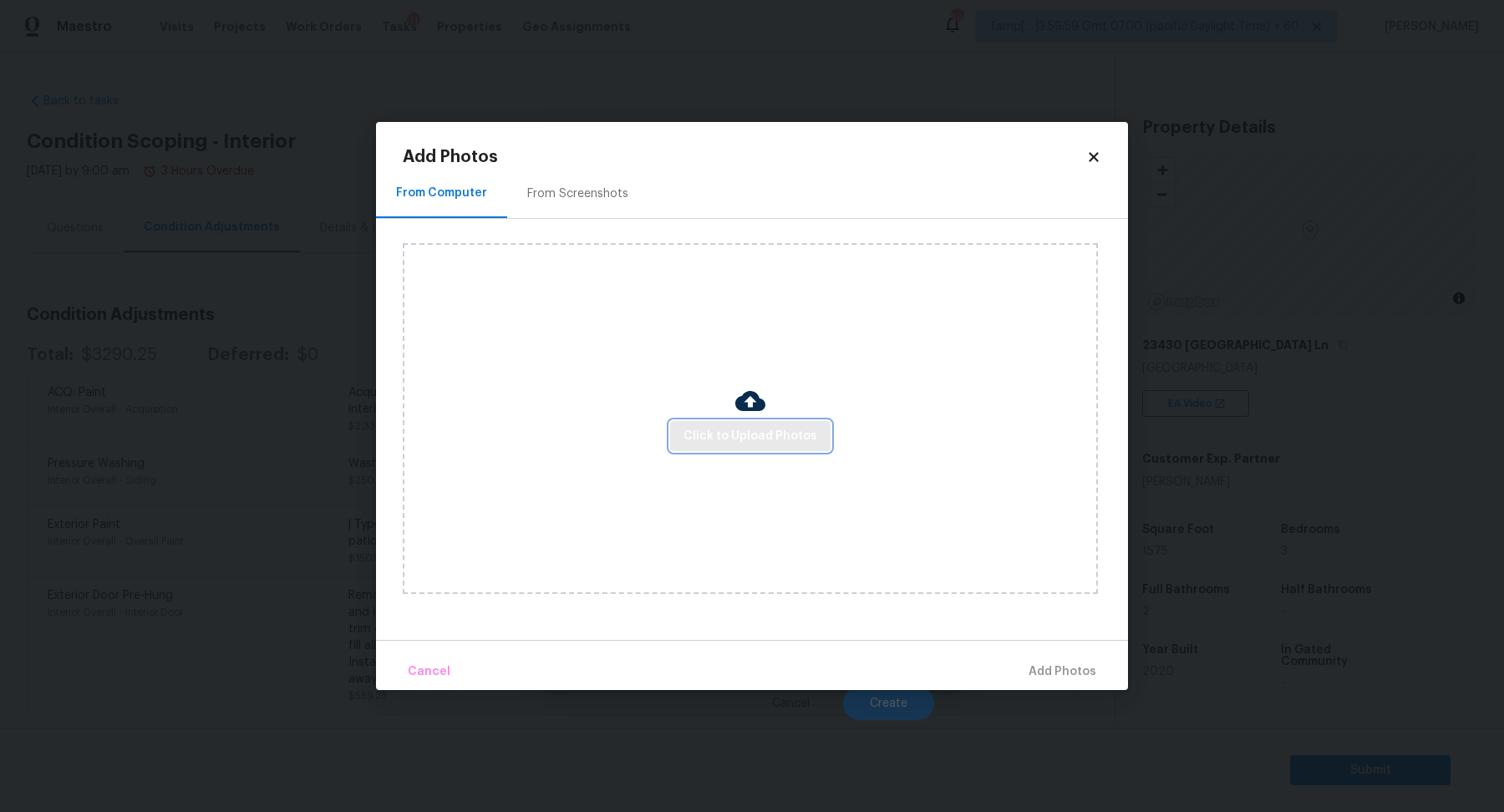
click at [708, 435] on span "Click to Upload Photos" at bounding box center [751, 436] width 134 height 21
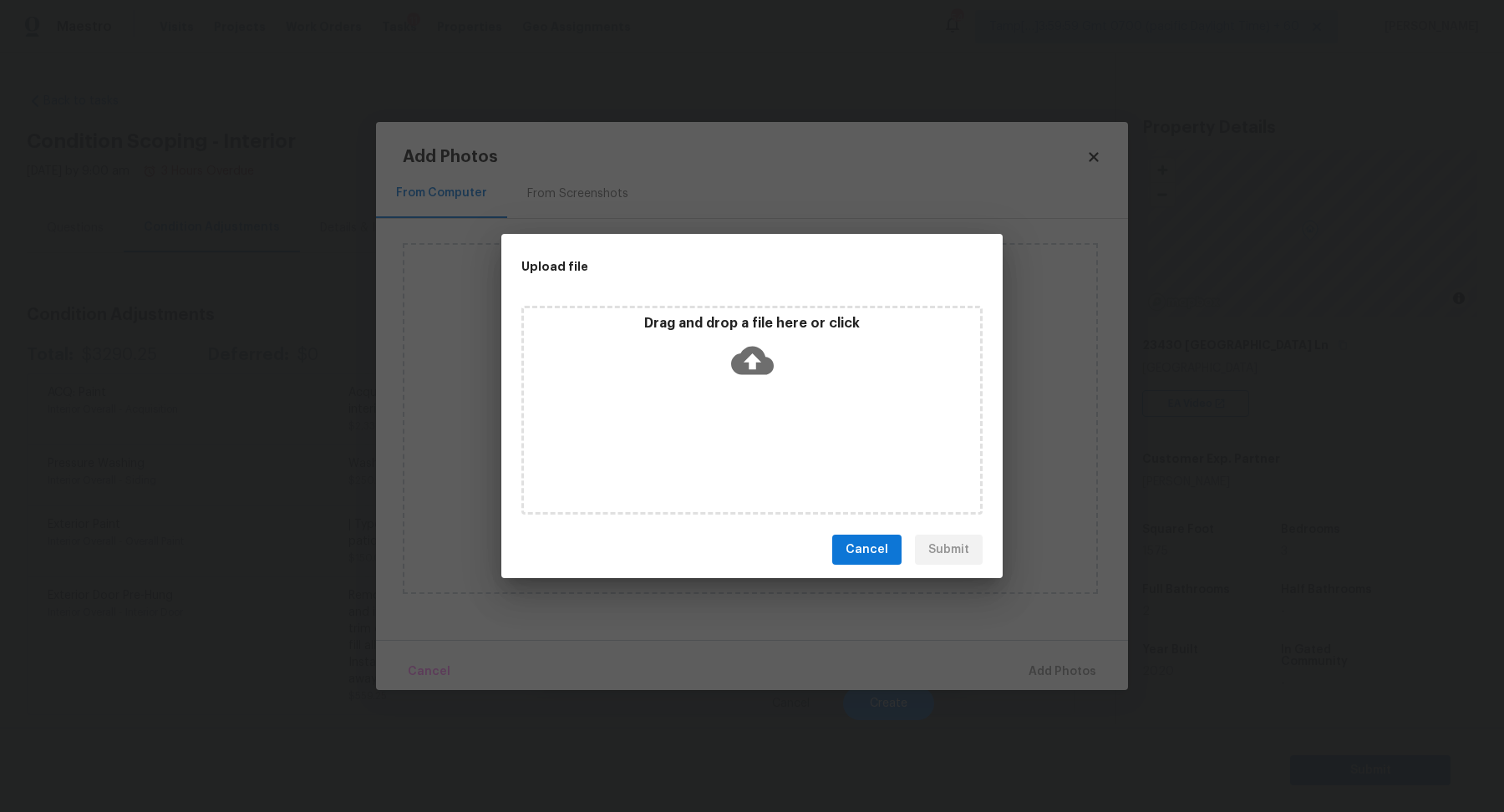
click at [754, 375] on icon at bounding box center [752, 360] width 43 height 43
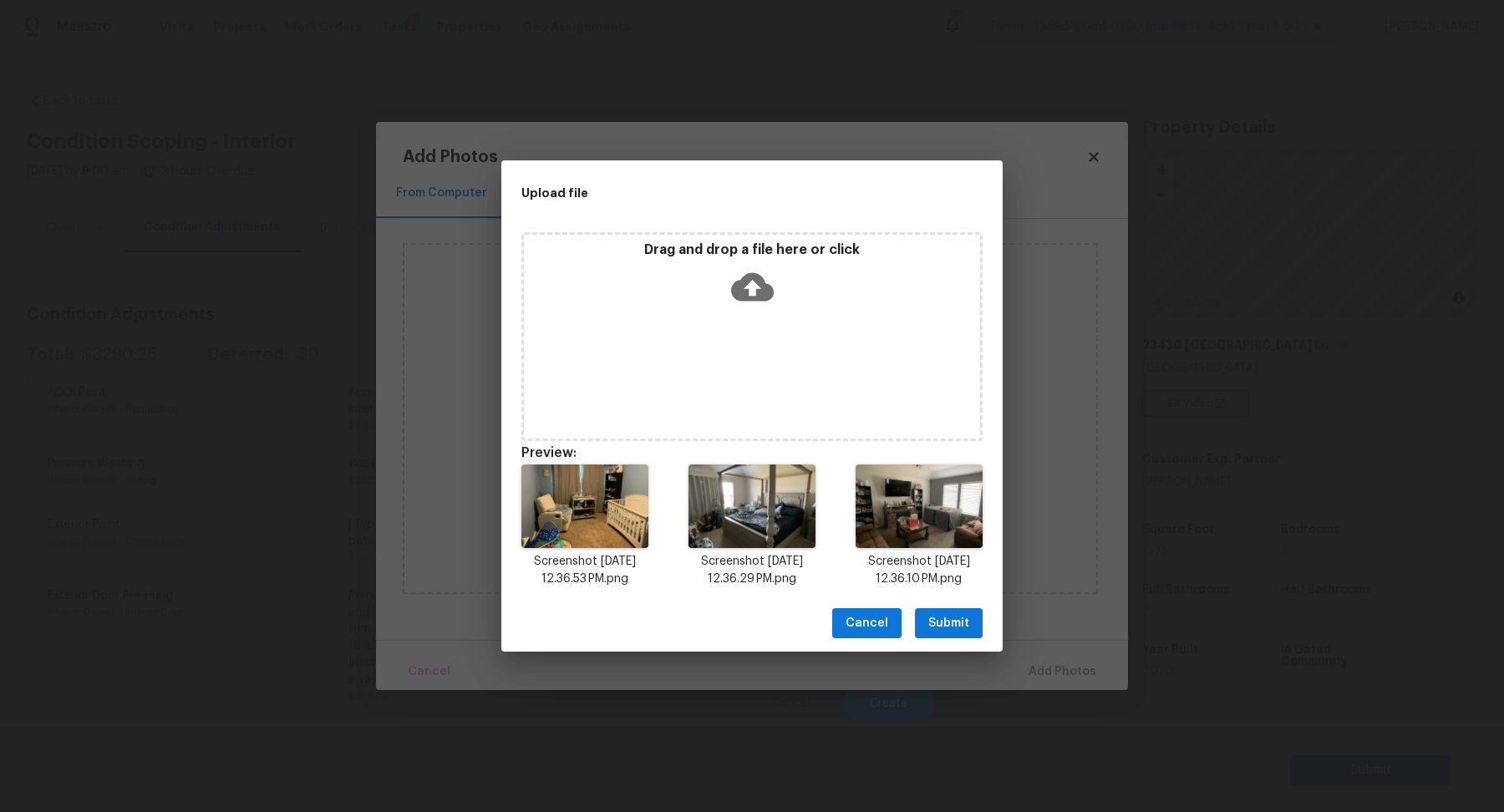
click at [988, 622] on div "Cancel Submit" at bounding box center [752, 624] width 501 height 58
click at [974, 624] on button "Submit" at bounding box center [948, 624] width 68 height 31
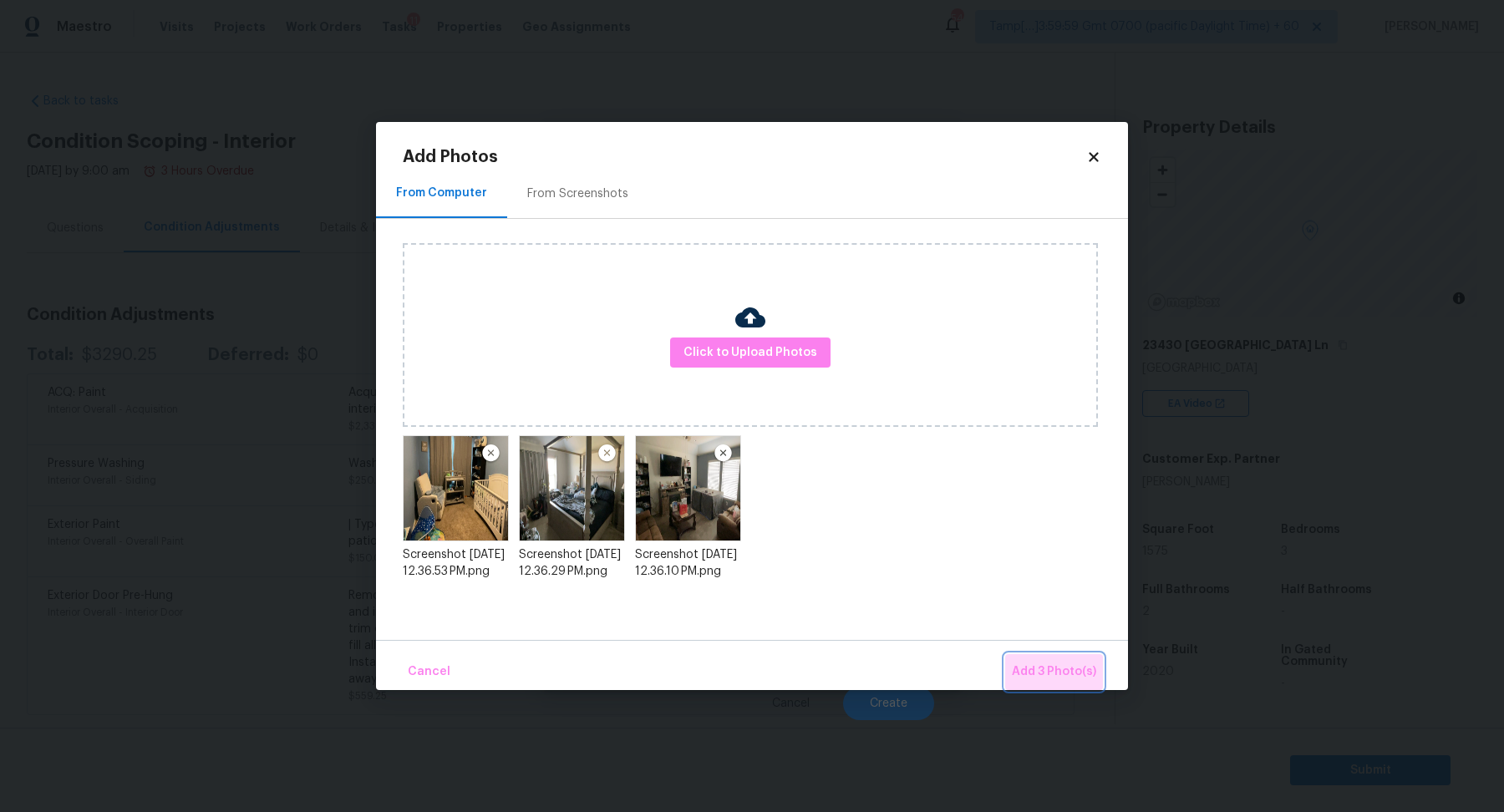
click at [1044, 654] on button "Add 3 Photo(s)" at bounding box center [1054, 672] width 98 height 36
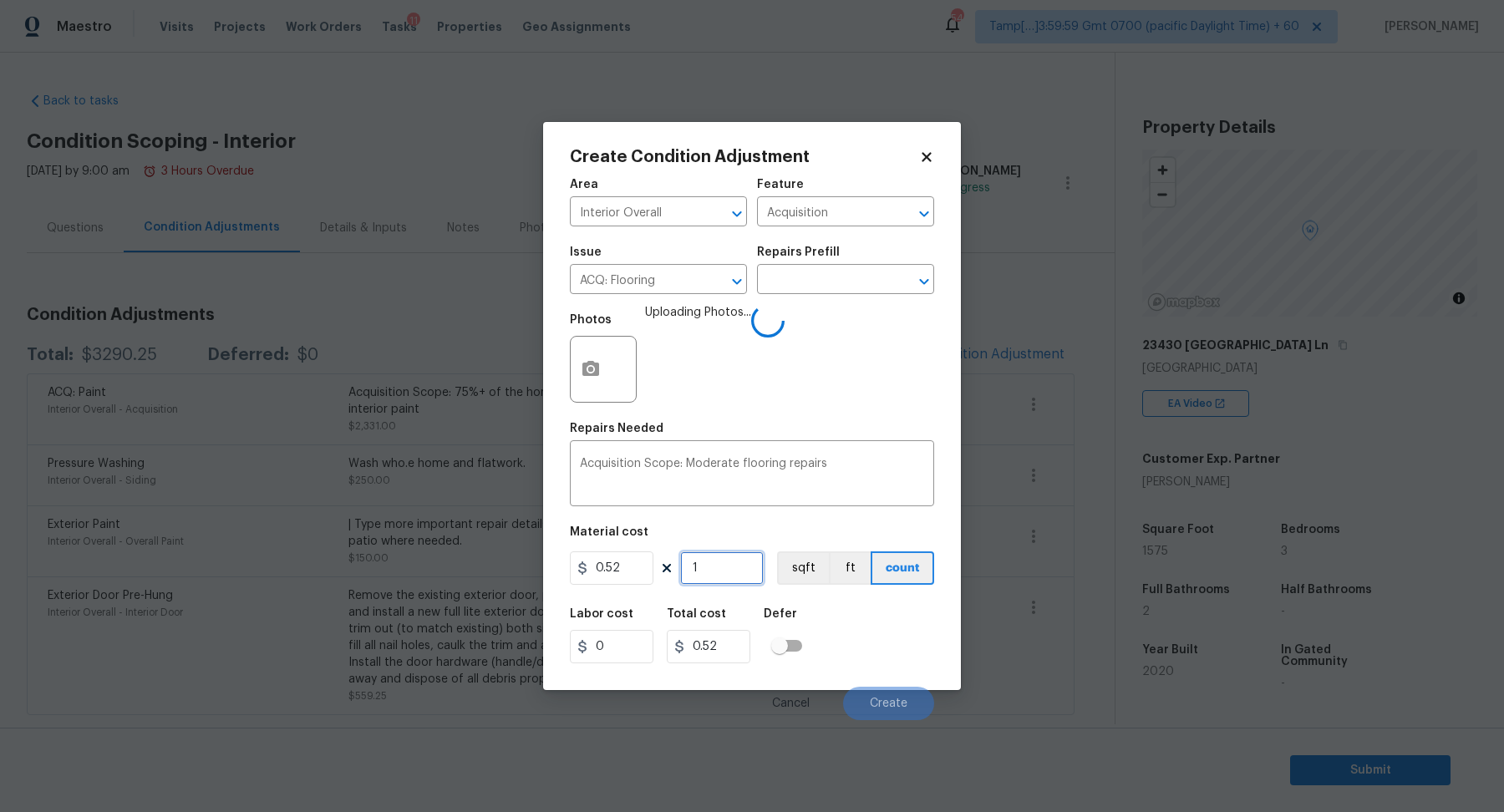
click at [743, 567] on input "1" at bounding box center [722, 567] width 83 height 34
type input "15"
type input "7.8"
type input "157"
type input "81.64"
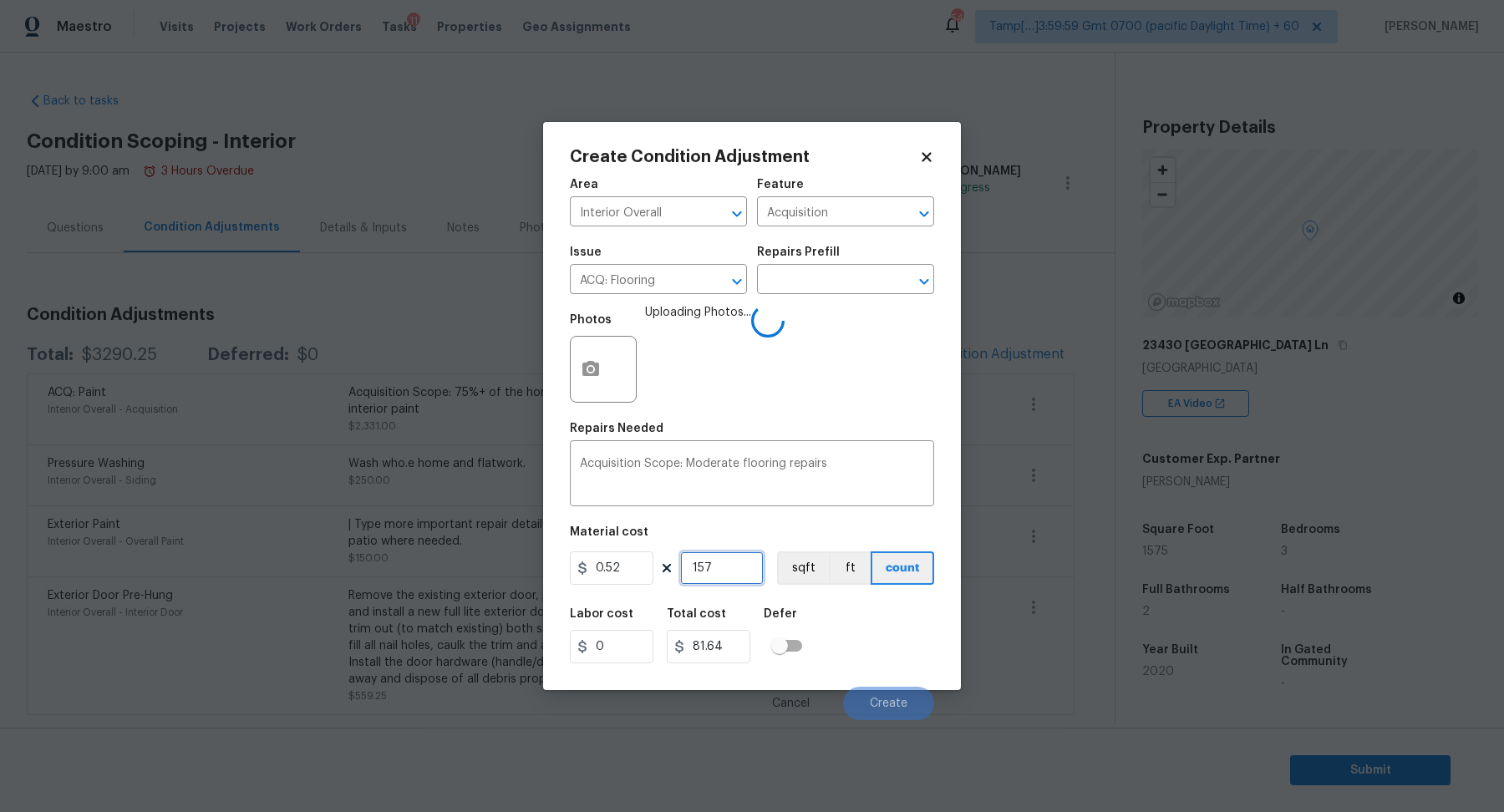
type input "1575"
type input "819"
type input "1575"
click at [877, 618] on div "Labor cost 0 Total cost 819 Defer" at bounding box center [752, 635] width 364 height 75
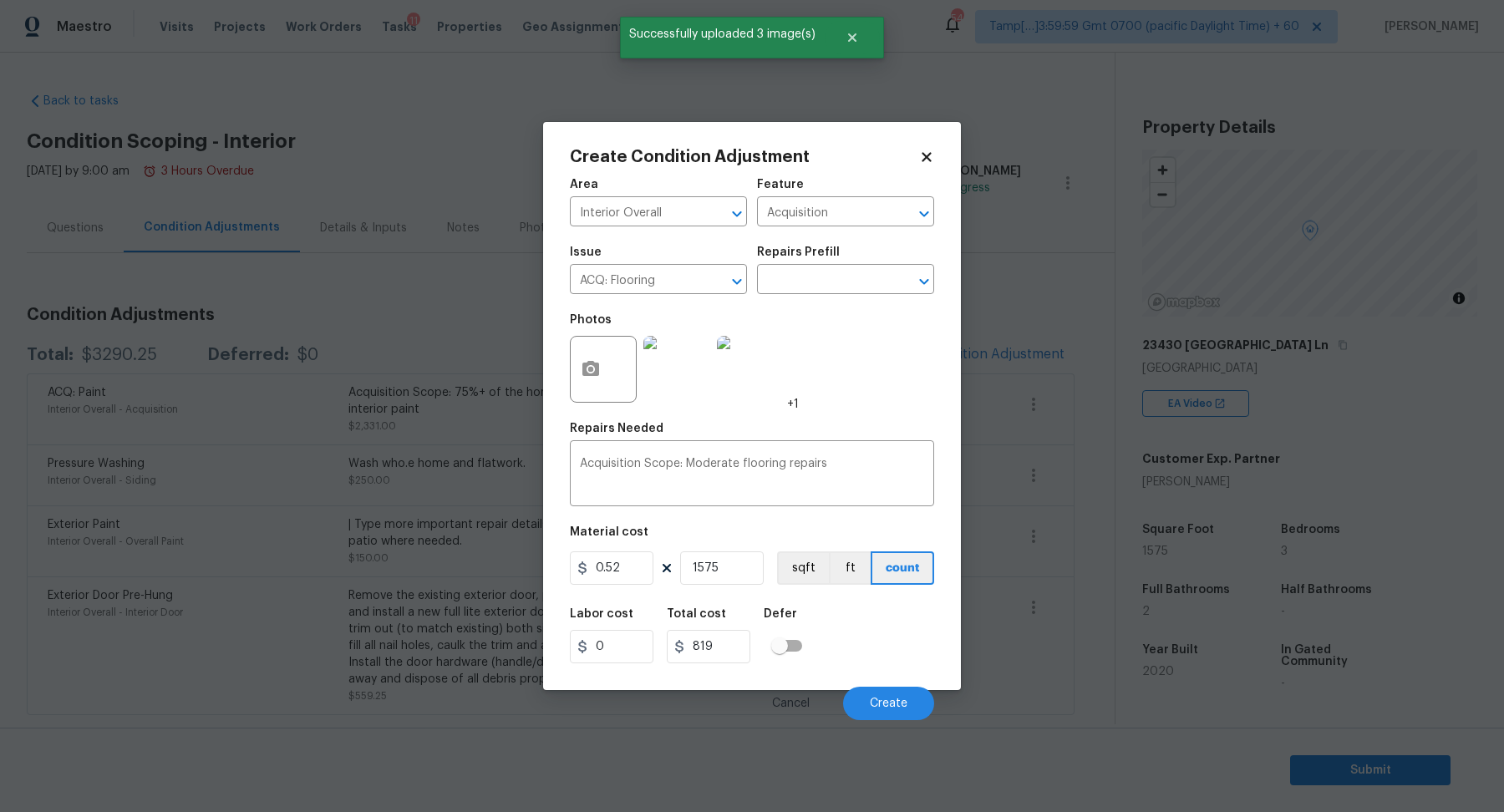
click at [901, 685] on div "Cancel Create" at bounding box center [752, 697] width 364 height 47
click at [901, 689] on button "Create" at bounding box center [888, 703] width 91 height 34
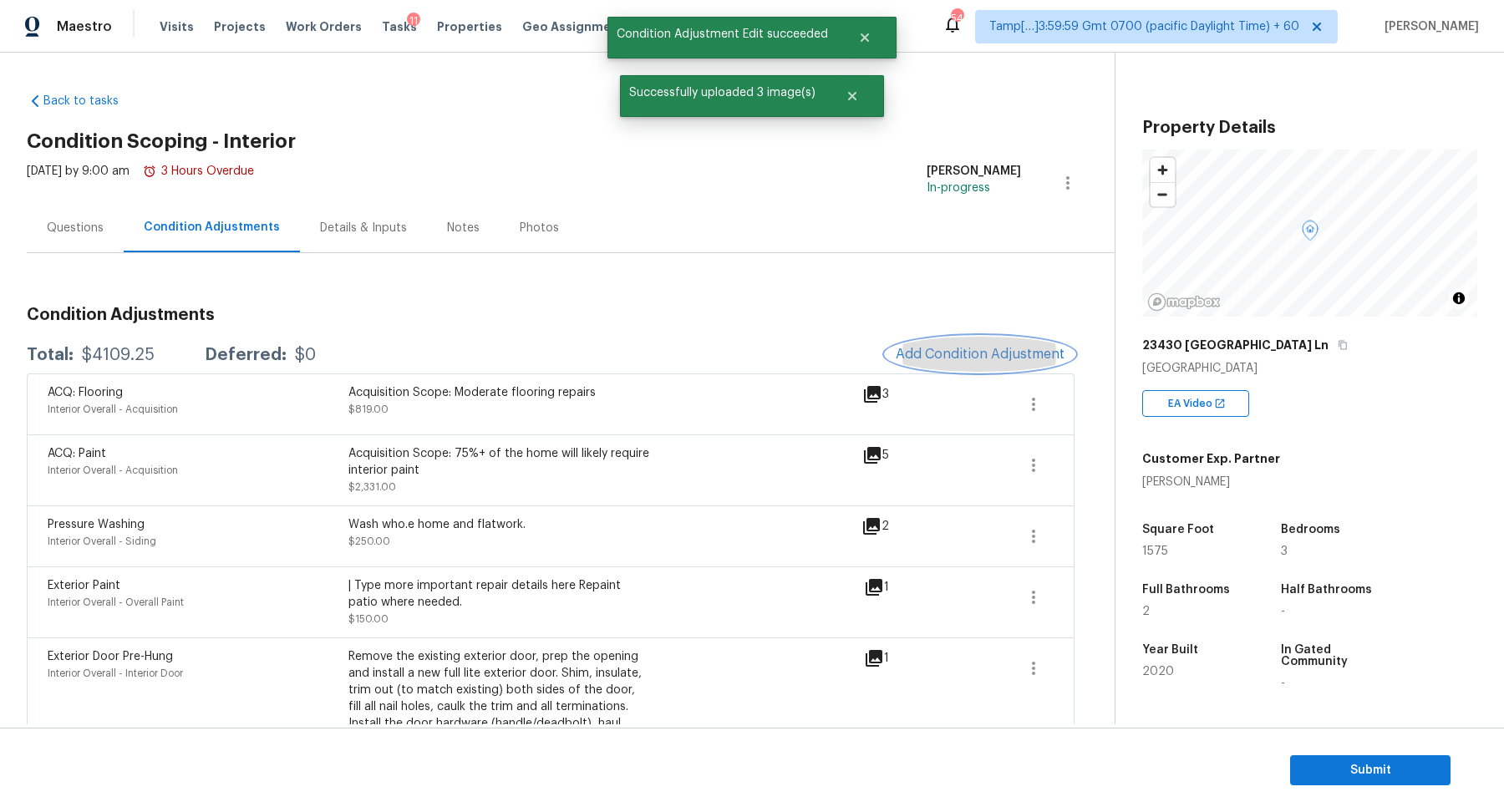
click at [959, 337] on button "Add Condition Adjustment" at bounding box center [980, 354] width 189 height 35
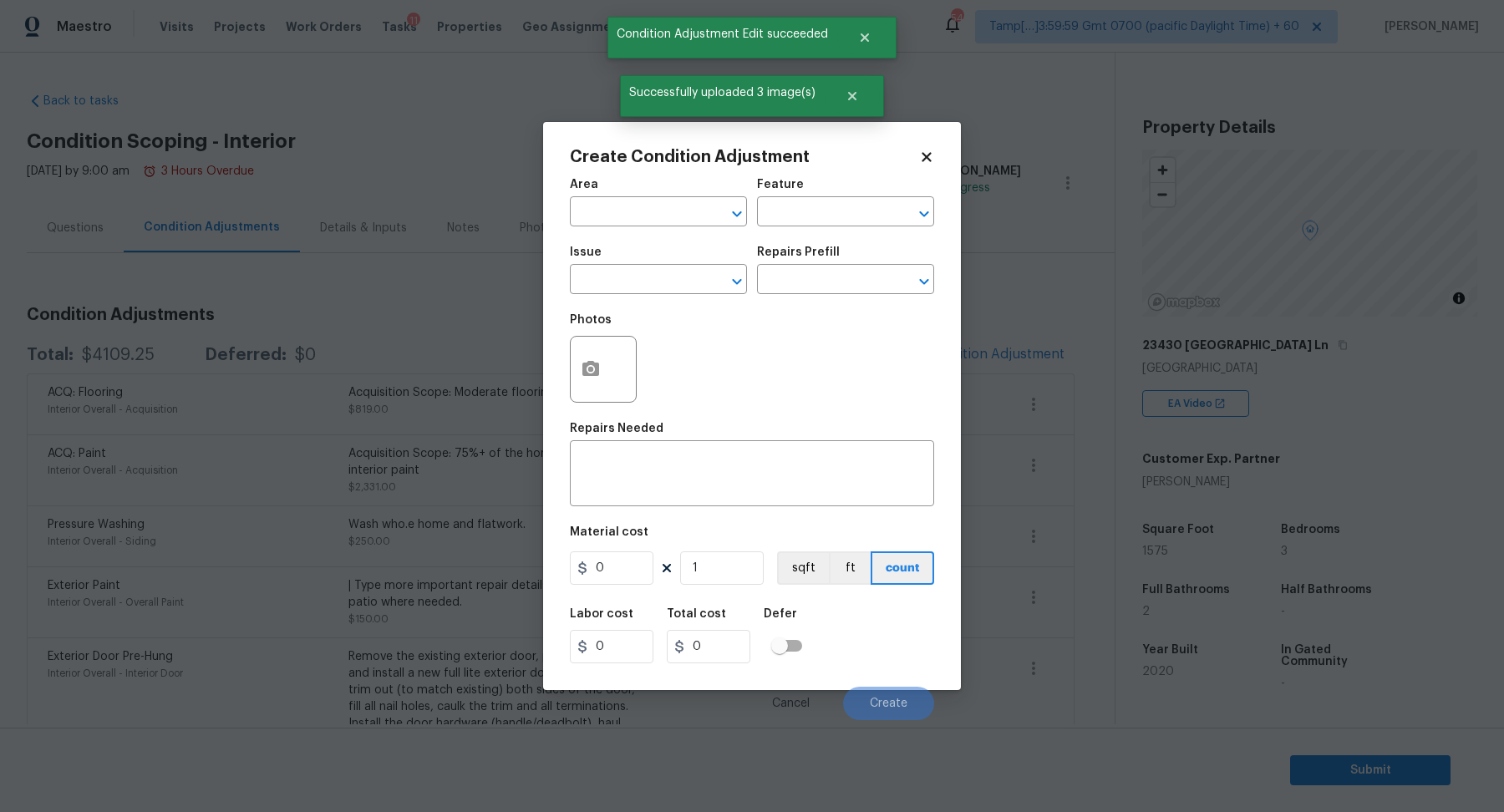
click at [645, 193] on div "Area" at bounding box center [658, 189] width 177 height 22
click at [645, 203] on input "text" at bounding box center [636, 213] width 131 height 26
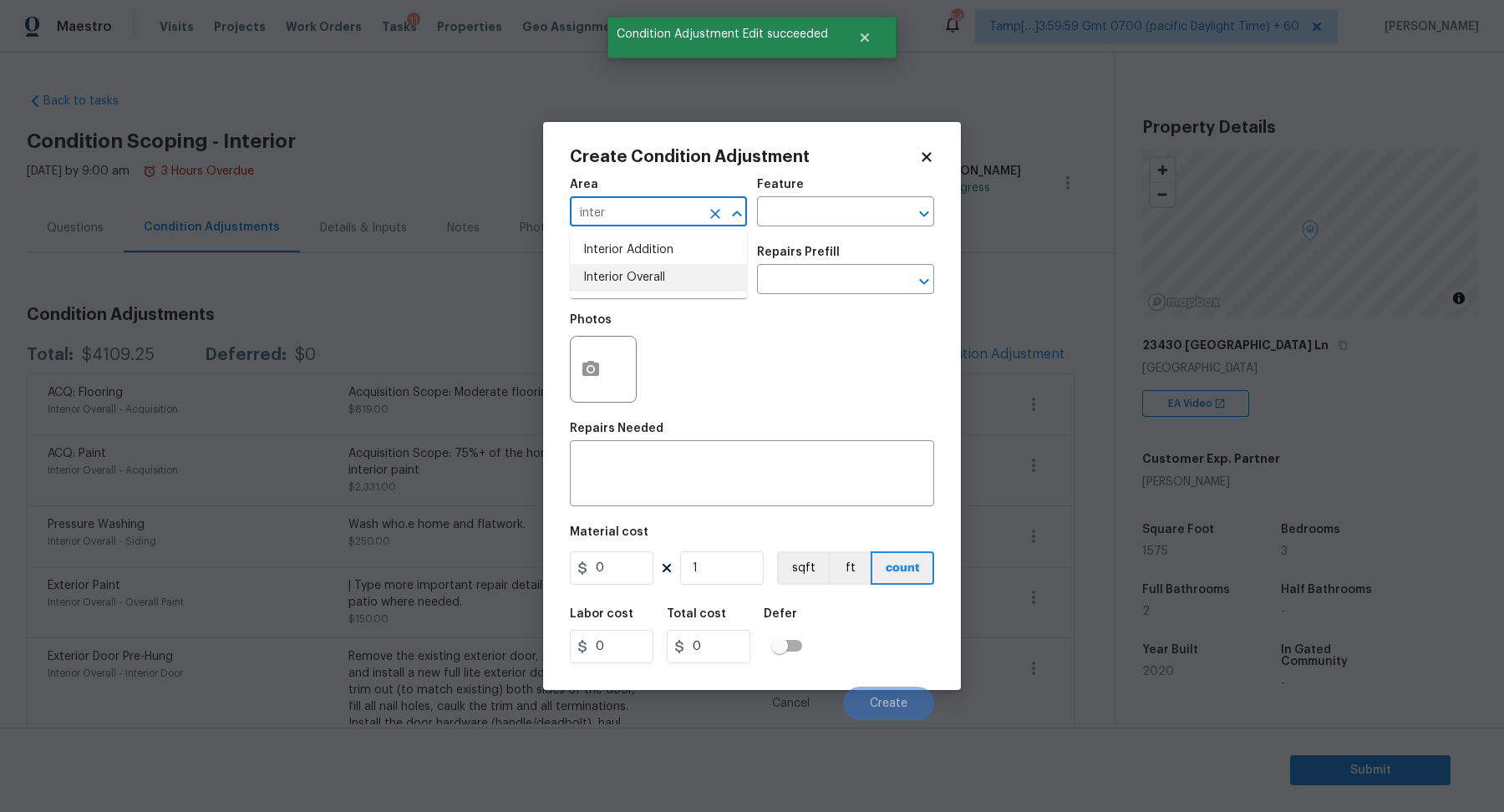
click at [672, 270] on li "Interior Overall" at bounding box center [658, 277] width 177 height 27
type input "Interior Overall"
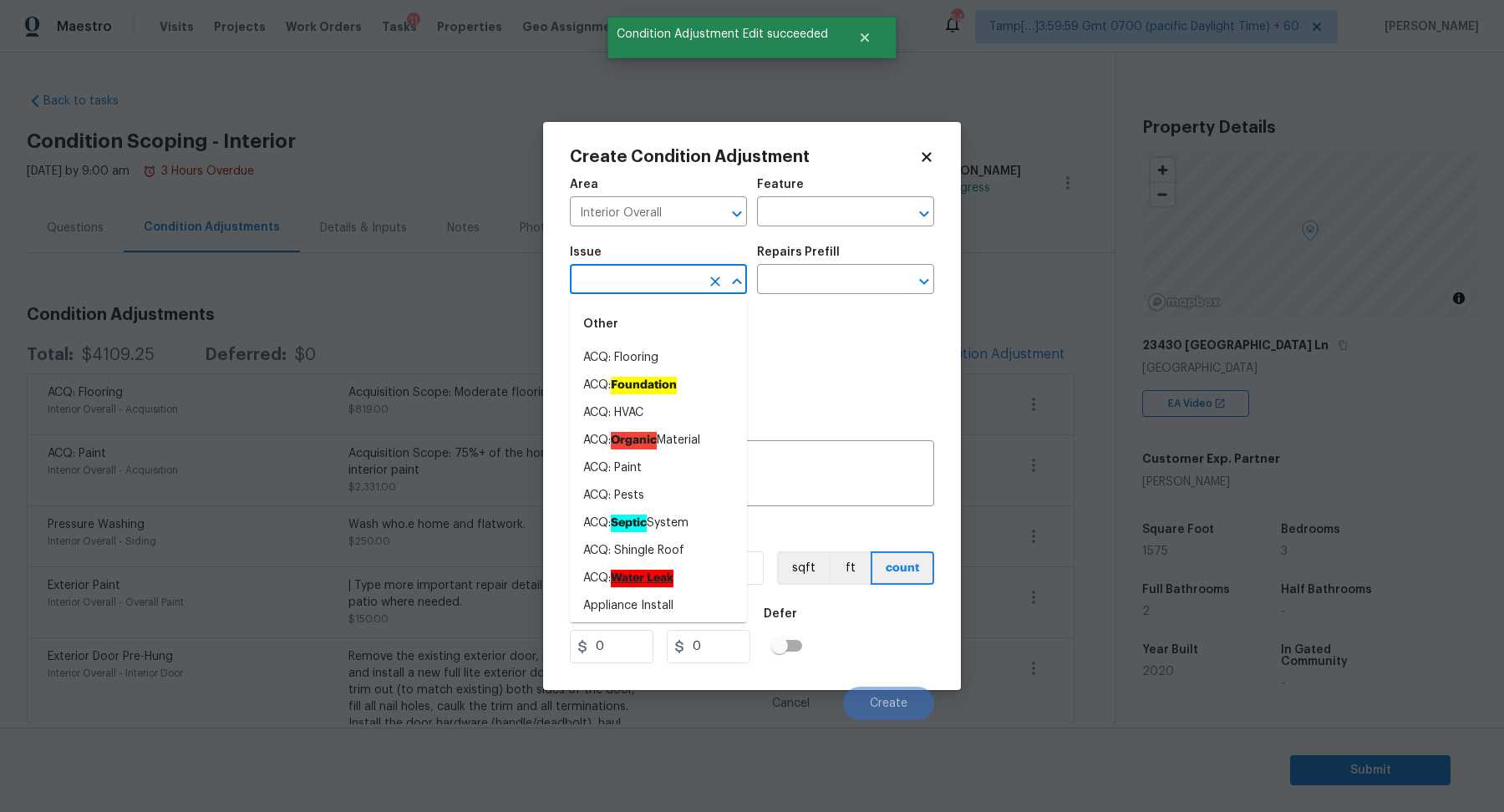
click at [672, 270] on input "text" at bounding box center [636, 281] width 131 height 26
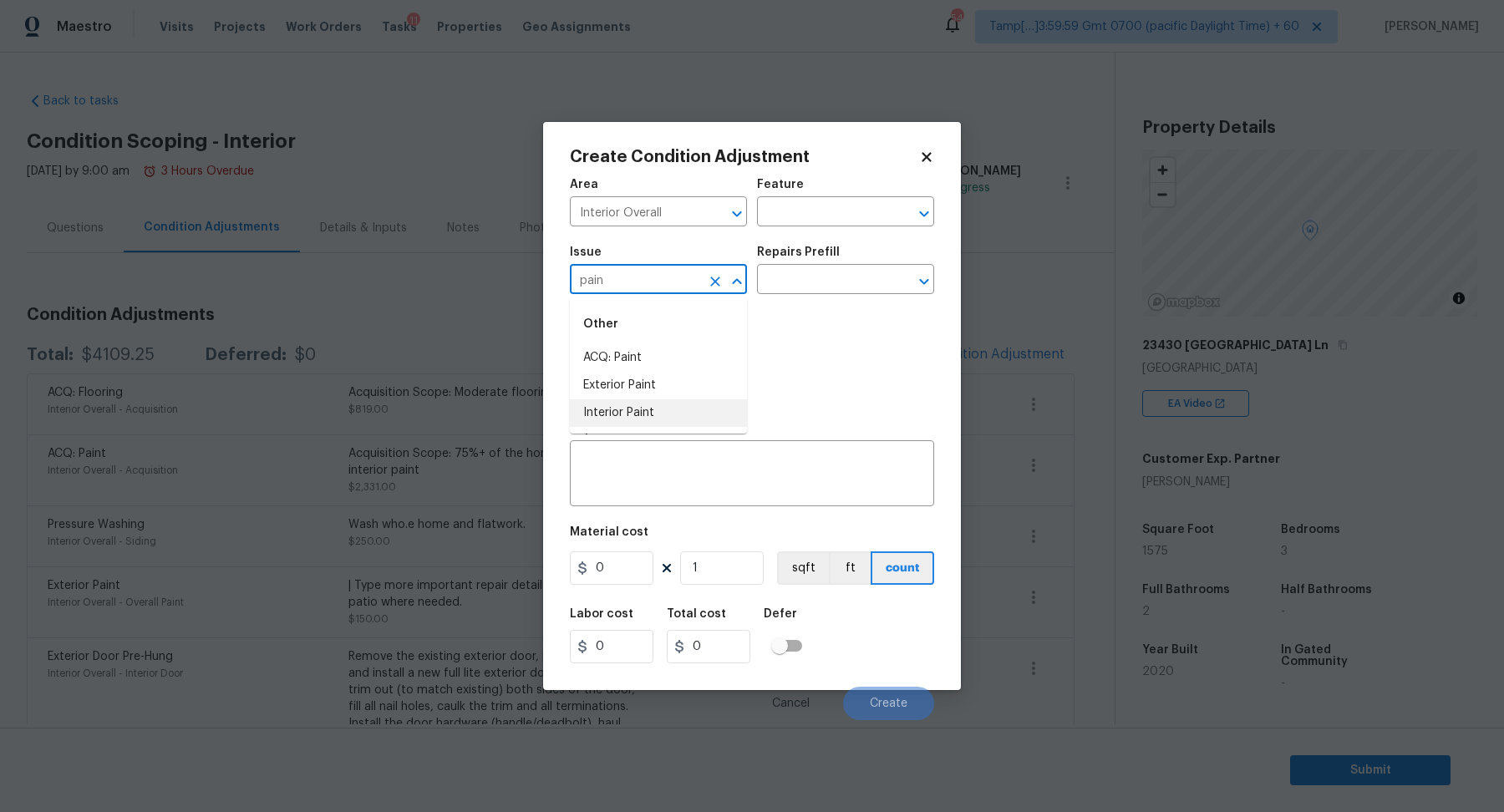
click at [588, 411] on li "Interior Paint" at bounding box center [658, 413] width 177 height 27
type input "Interior Paint"
click at [860, 266] on div "Repairs Prefill" at bounding box center [845, 257] width 177 height 22
click at [850, 284] on input "text" at bounding box center [822, 281] width 131 height 26
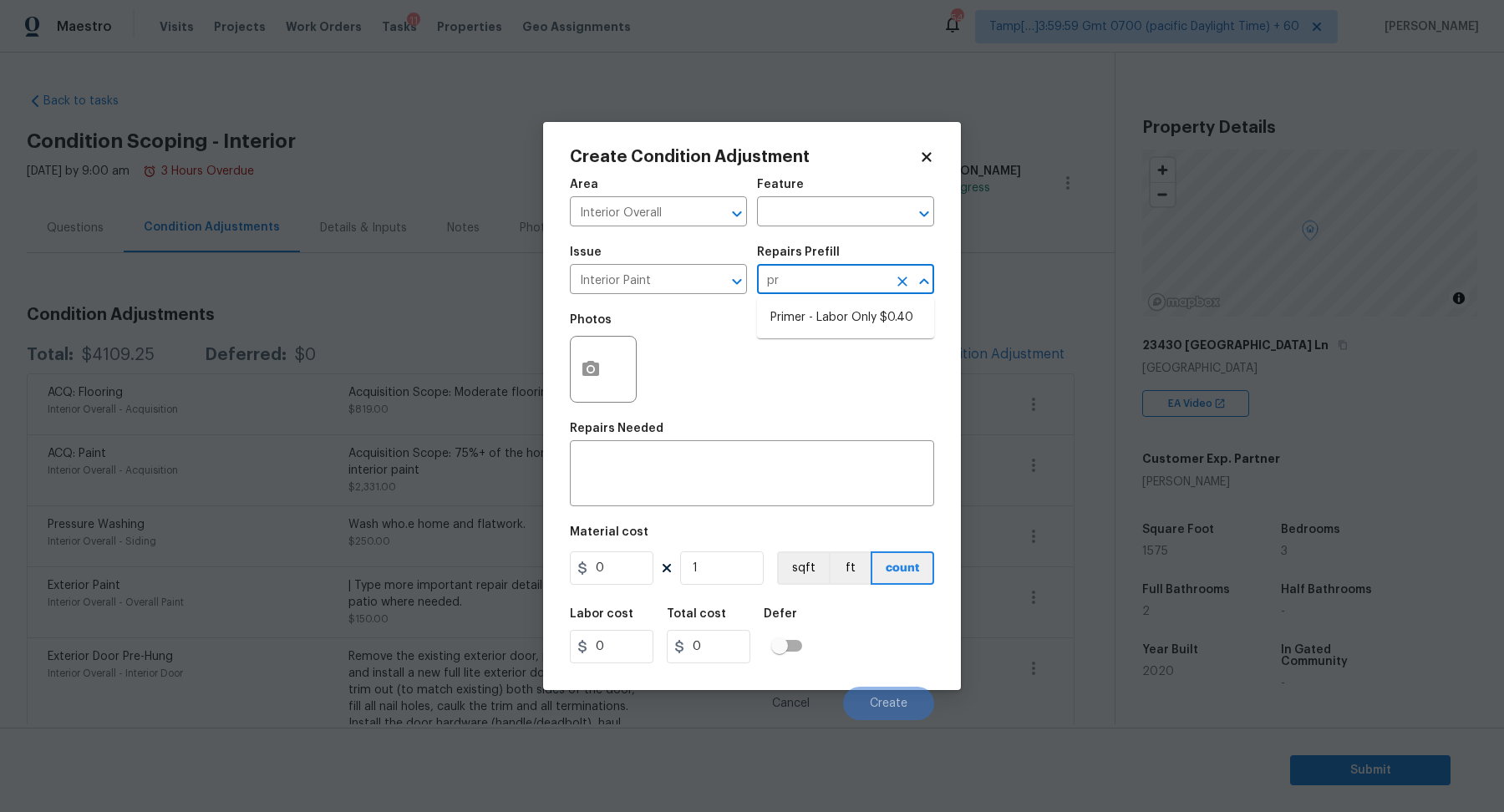
type input "pri"
click at [862, 312] on li "Primer - Labor Only $0.40" at bounding box center [845, 318] width 177 height 27
type input "Overall Paint"
type textarea "Interior primer - PRIMER PROVIDED BY OPENDOOR - All nails, screws, drywall anch…"
type input "0.4"
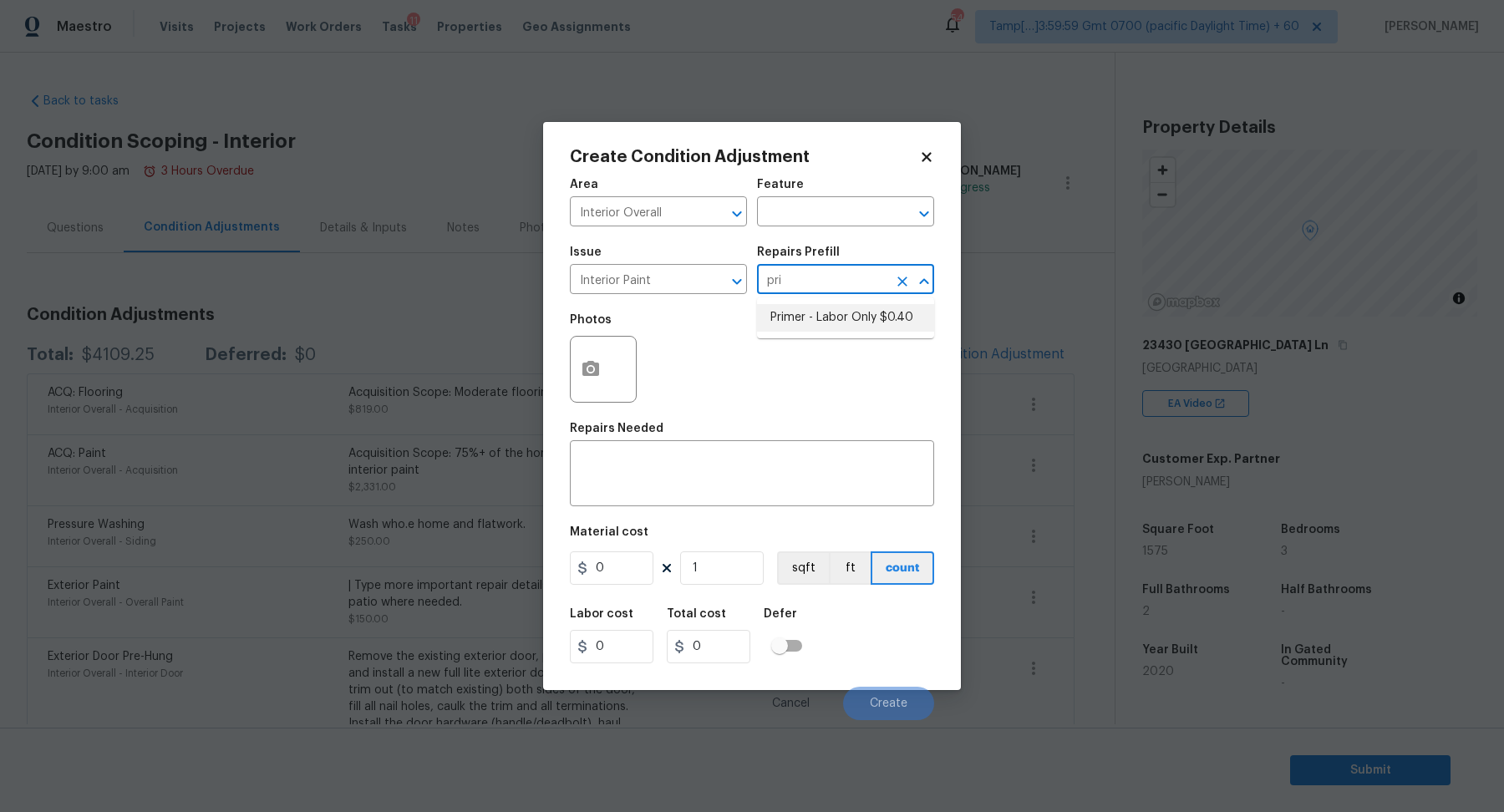
type input "0.4"
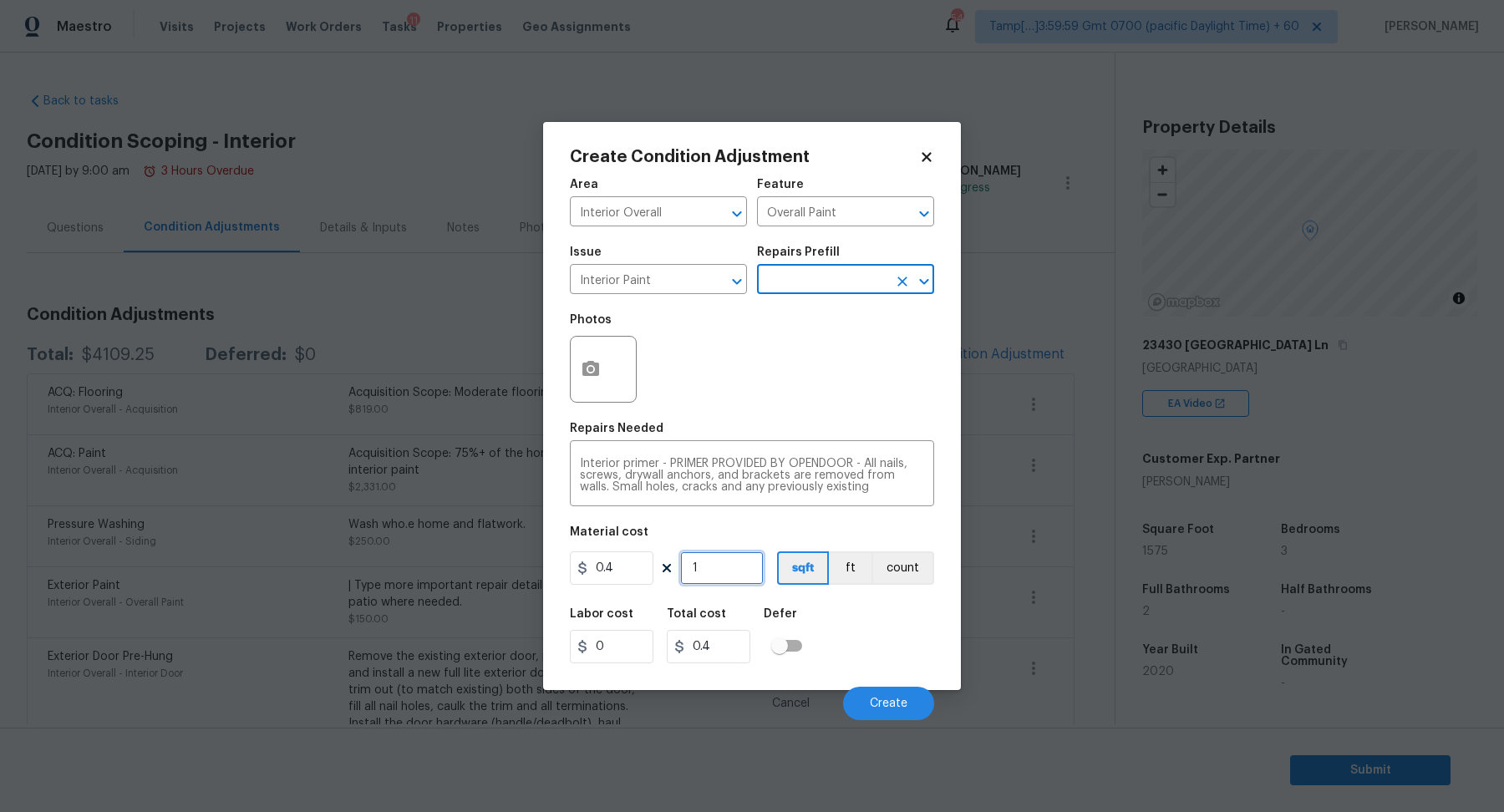
click at [722, 558] on input "1" at bounding box center [722, 567] width 83 height 34
type input "15"
type input "6"
type input "157"
type input "62.8"
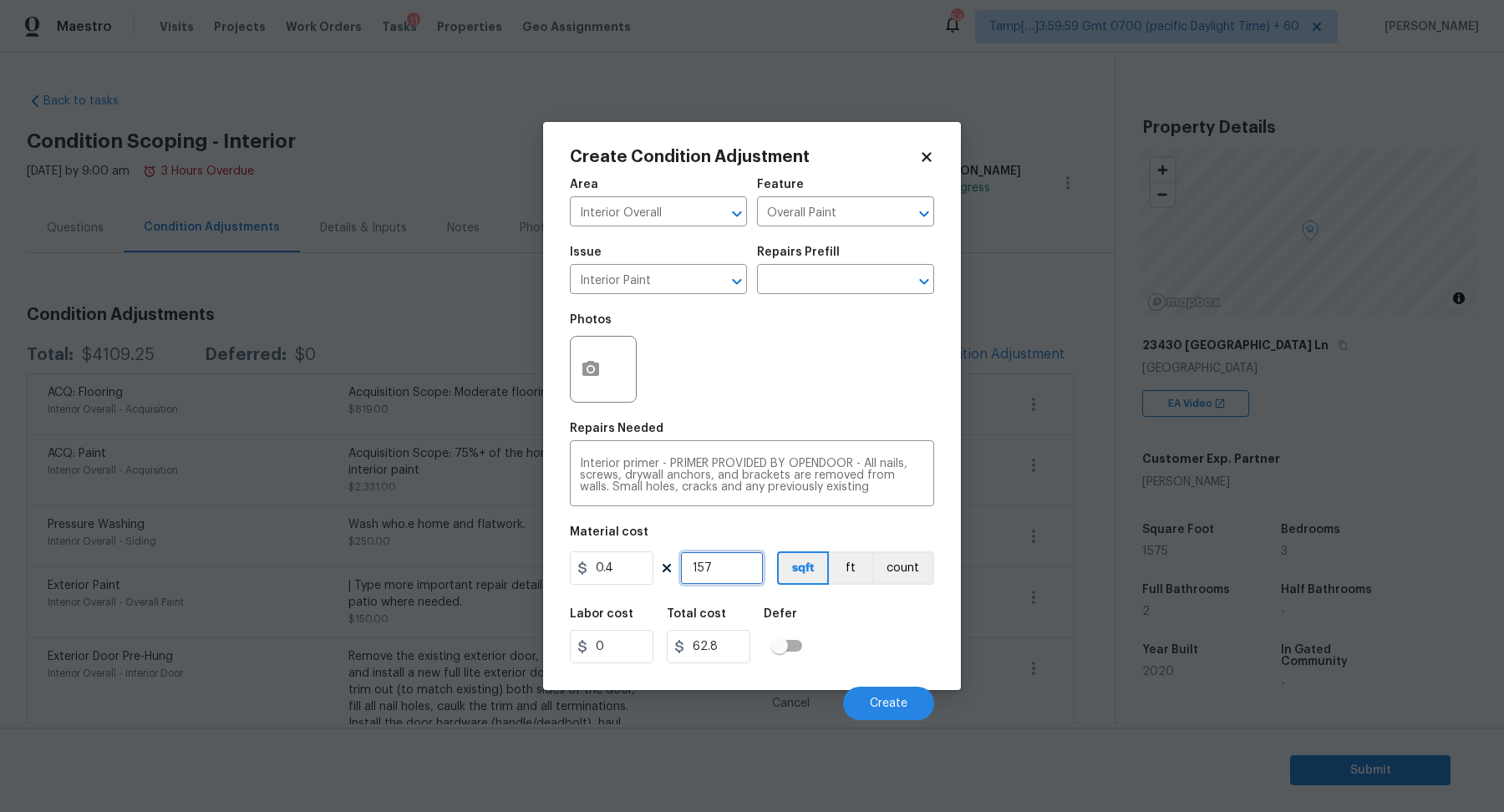
type input "1575"
type input "630"
type input "1575"
click at [909, 703] on button "Create" at bounding box center [888, 703] width 91 height 34
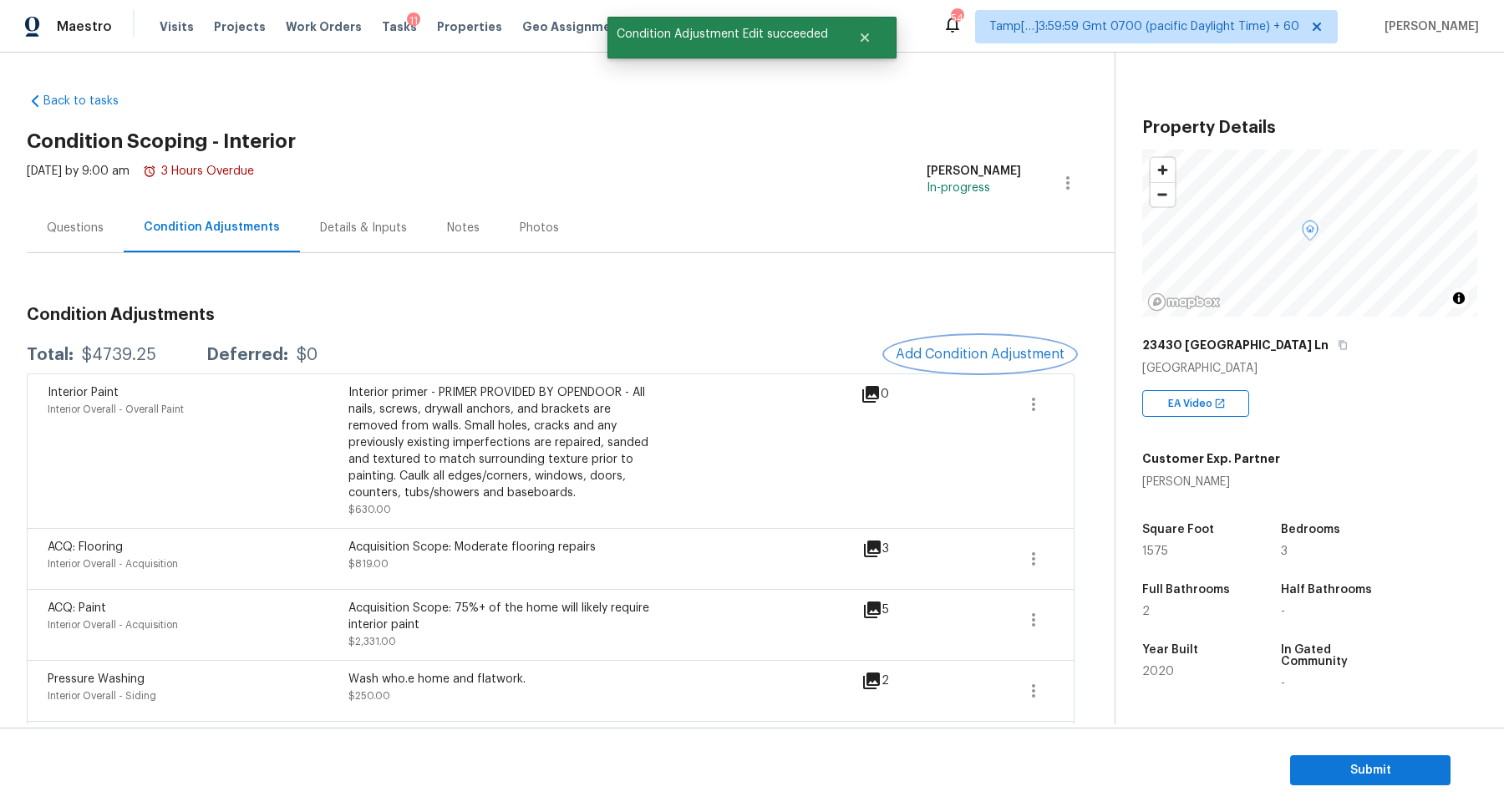
click at [977, 339] on button "Add Condition Adjustment" at bounding box center [980, 354] width 189 height 35
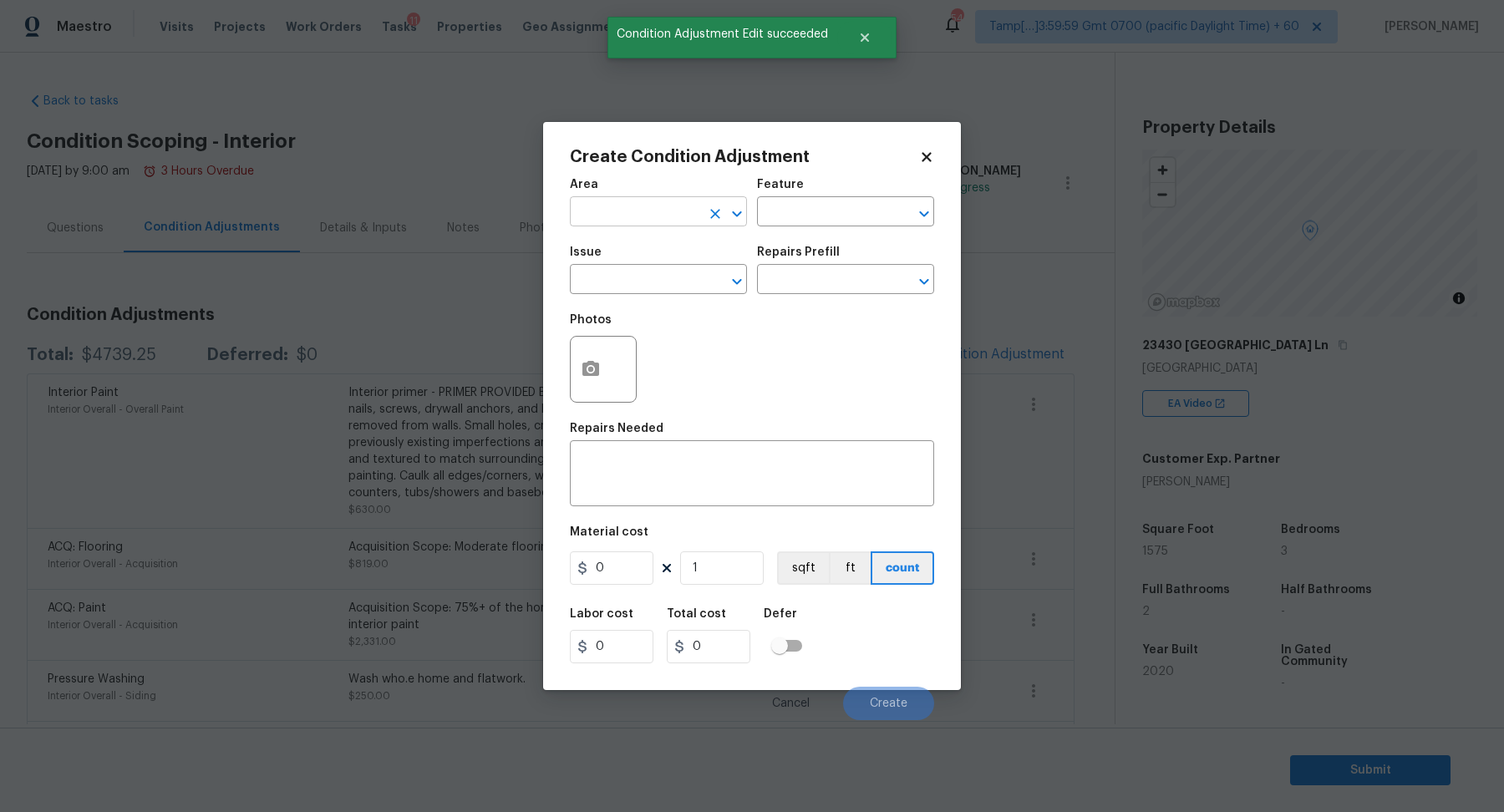
click at [638, 214] on input "text" at bounding box center [636, 213] width 131 height 26
click at [578, 270] on li "Interior Overall" at bounding box center [658, 277] width 177 height 27
type input "Interior Overall"
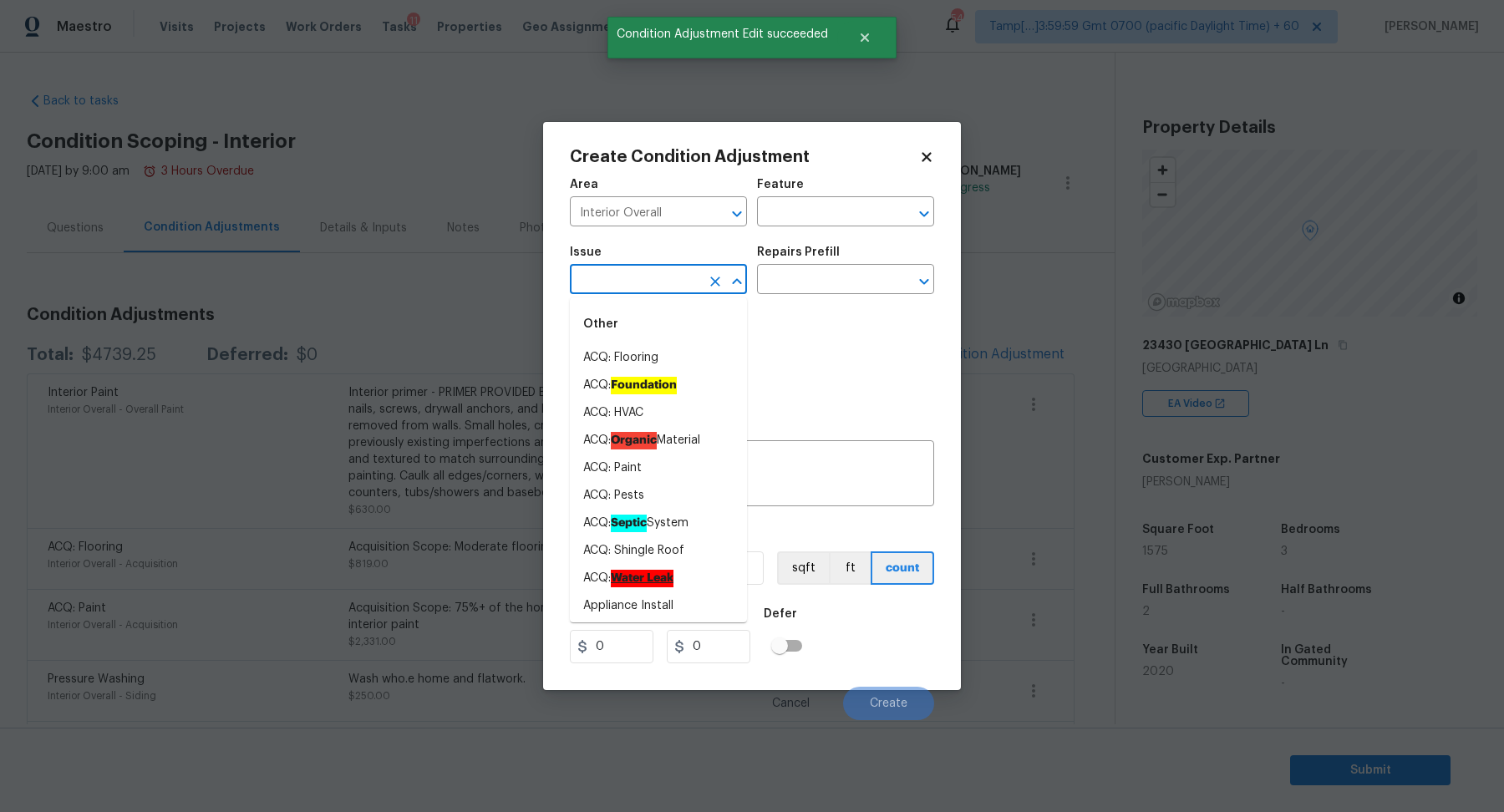
click at [598, 278] on input "text" at bounding box center [636, 281] width 131 height 26
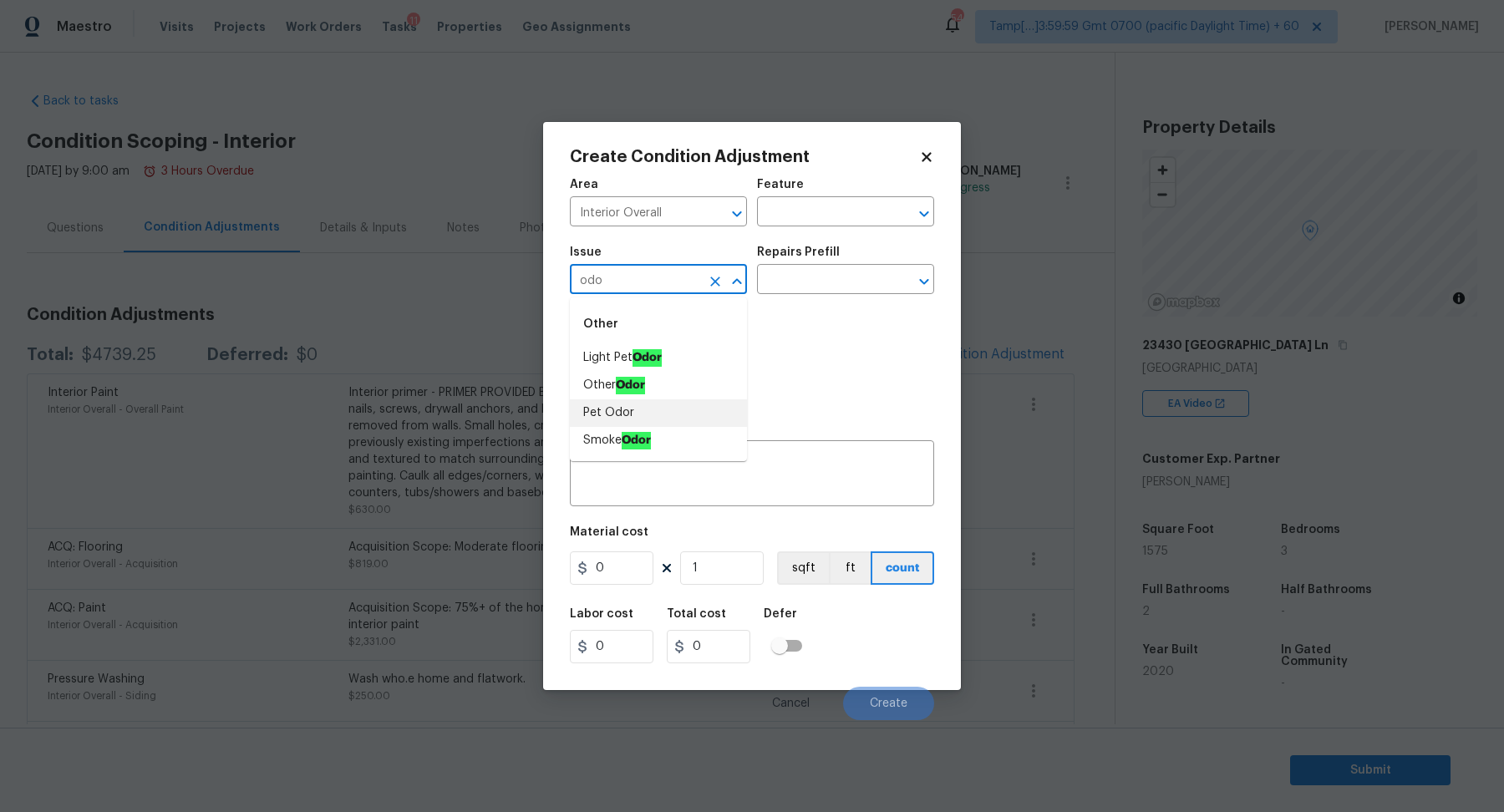
click at [635, 413] on li "Pet Odor" at bounding box center [658, 413] width 177 height 27
type input "Pet Odor"
click at [844, 266] on div "Repairs Prefill" at bounding box center [845, 257] width 177 height 22
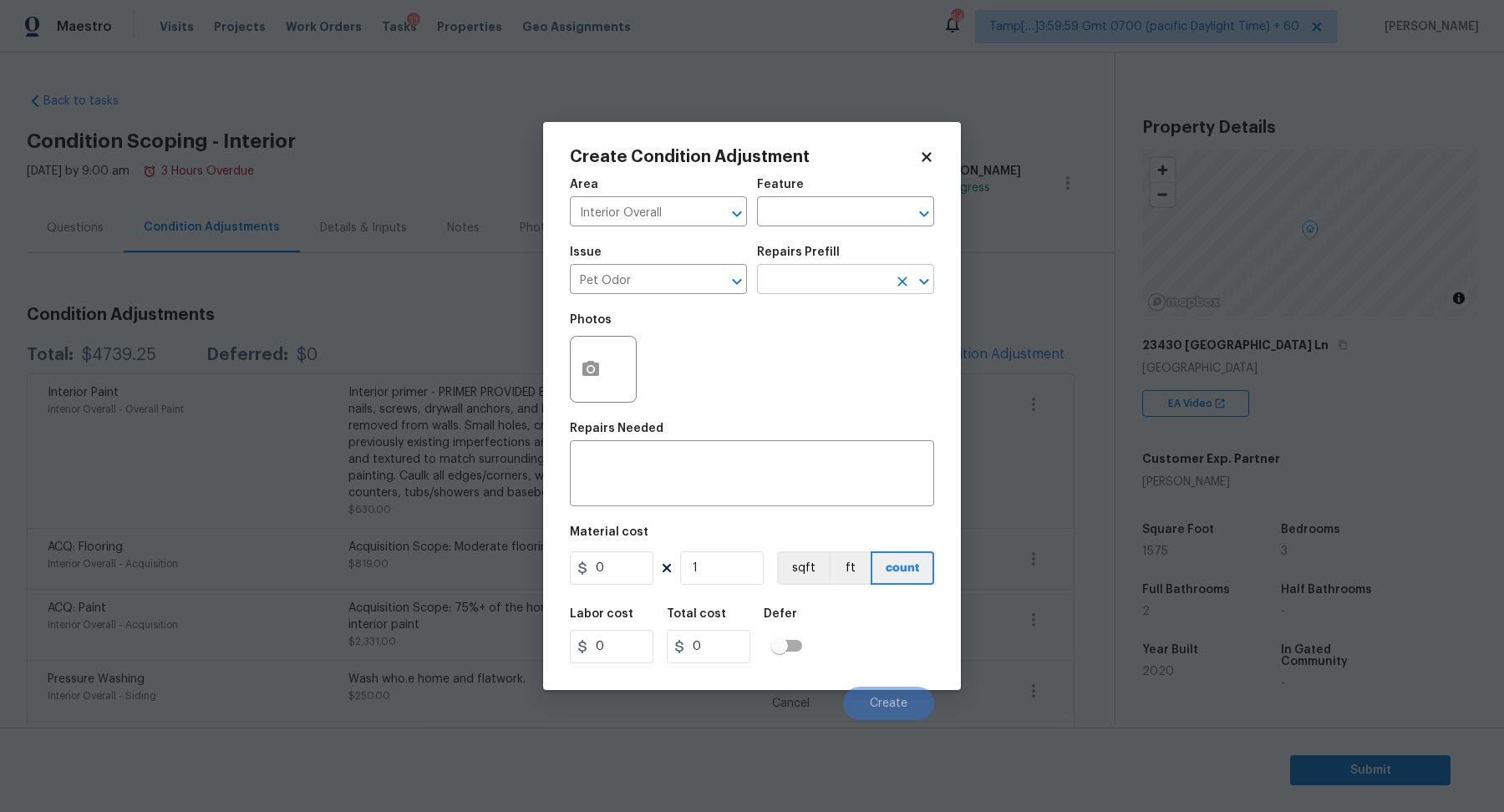
click at [843, 277] on input "text" at bounding box center [822, 281] width 131 height 26
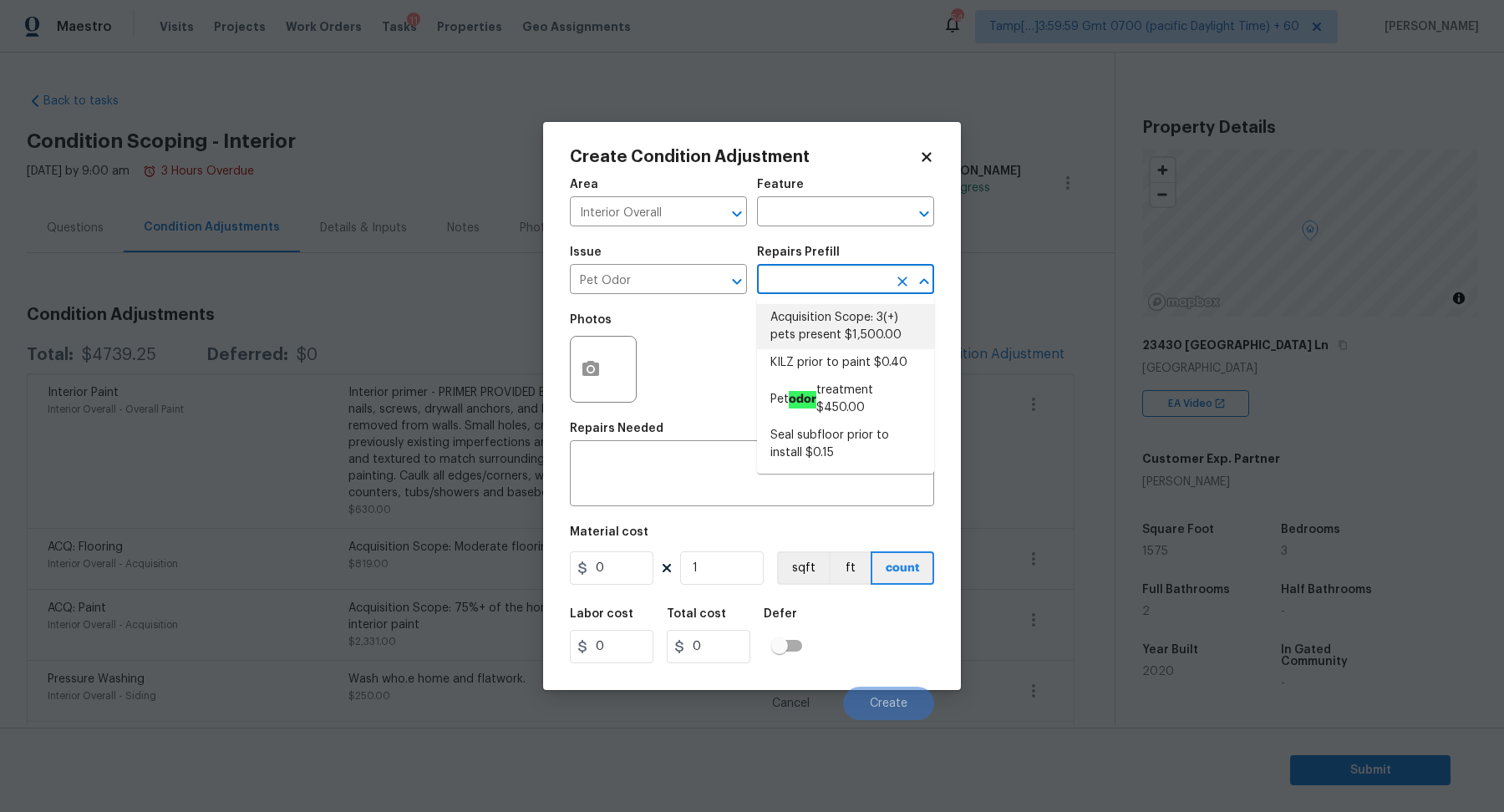
click at [832, 315] on li "Acquisition Scope: 3(+) pets present $1,500.00" at bounding box center [845, 327] width 177 height 45
type textarea "Acquisition Scope: 3(+) pets present"
type input "1500"
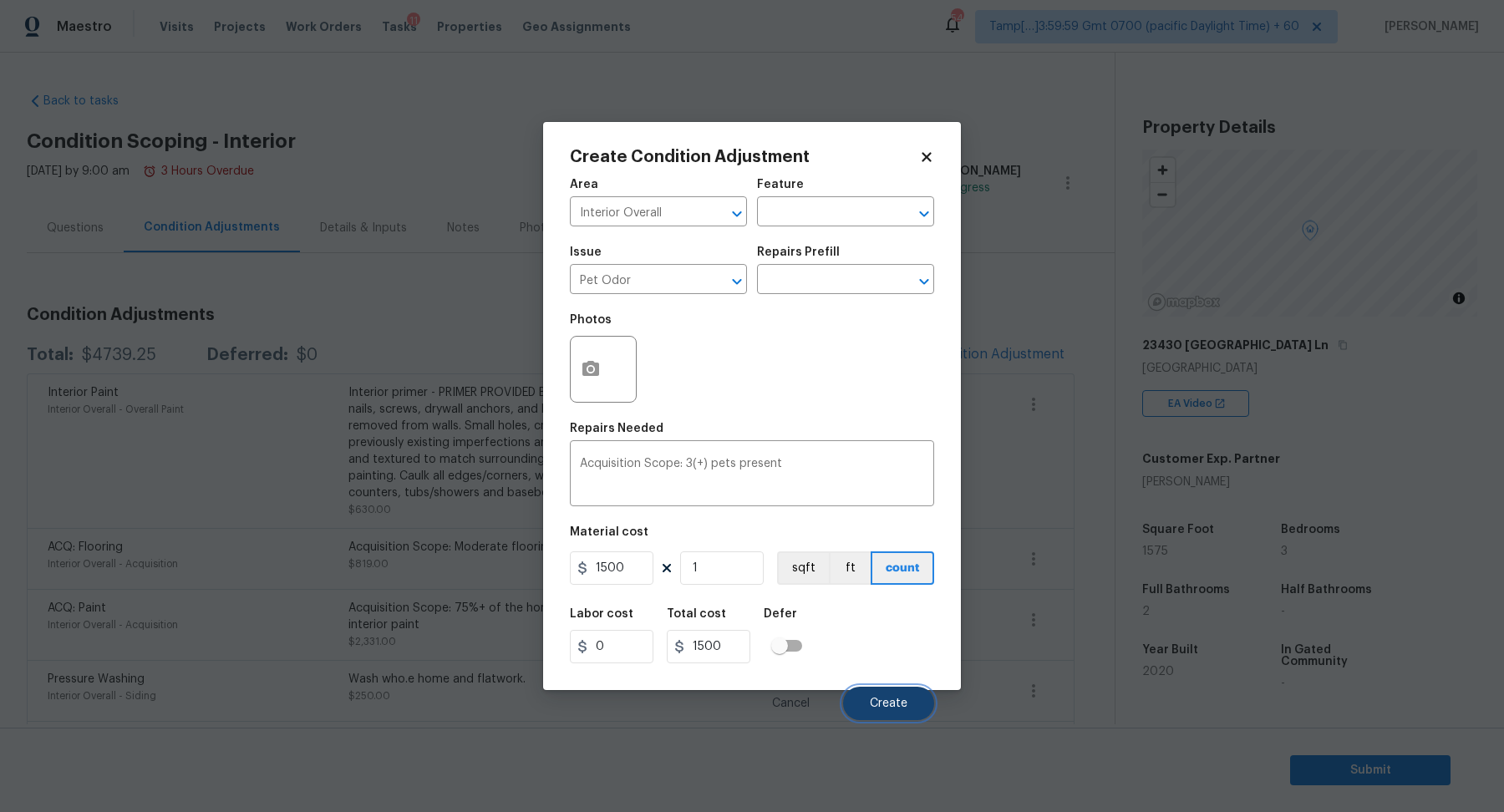
click at [914, 698] on button "Create" at bounding box center [888, 703] width 91 height 34
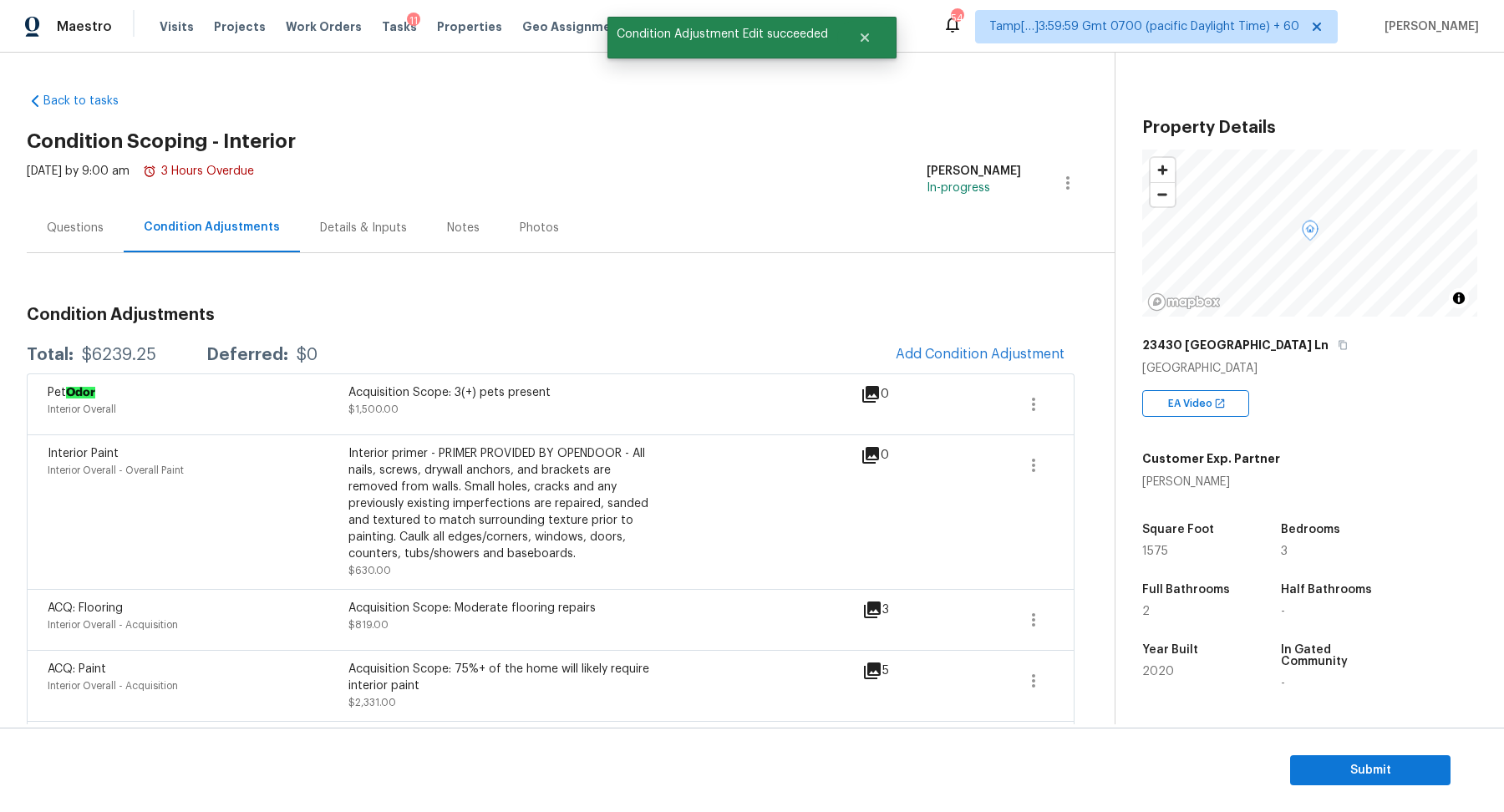
click at [129, 342] on div "Total: $6239.25 Deferred: $0 Add Condition Adjustment" at bounding box center [551, 355] width 1048 height 37
copy div "$6239.25"
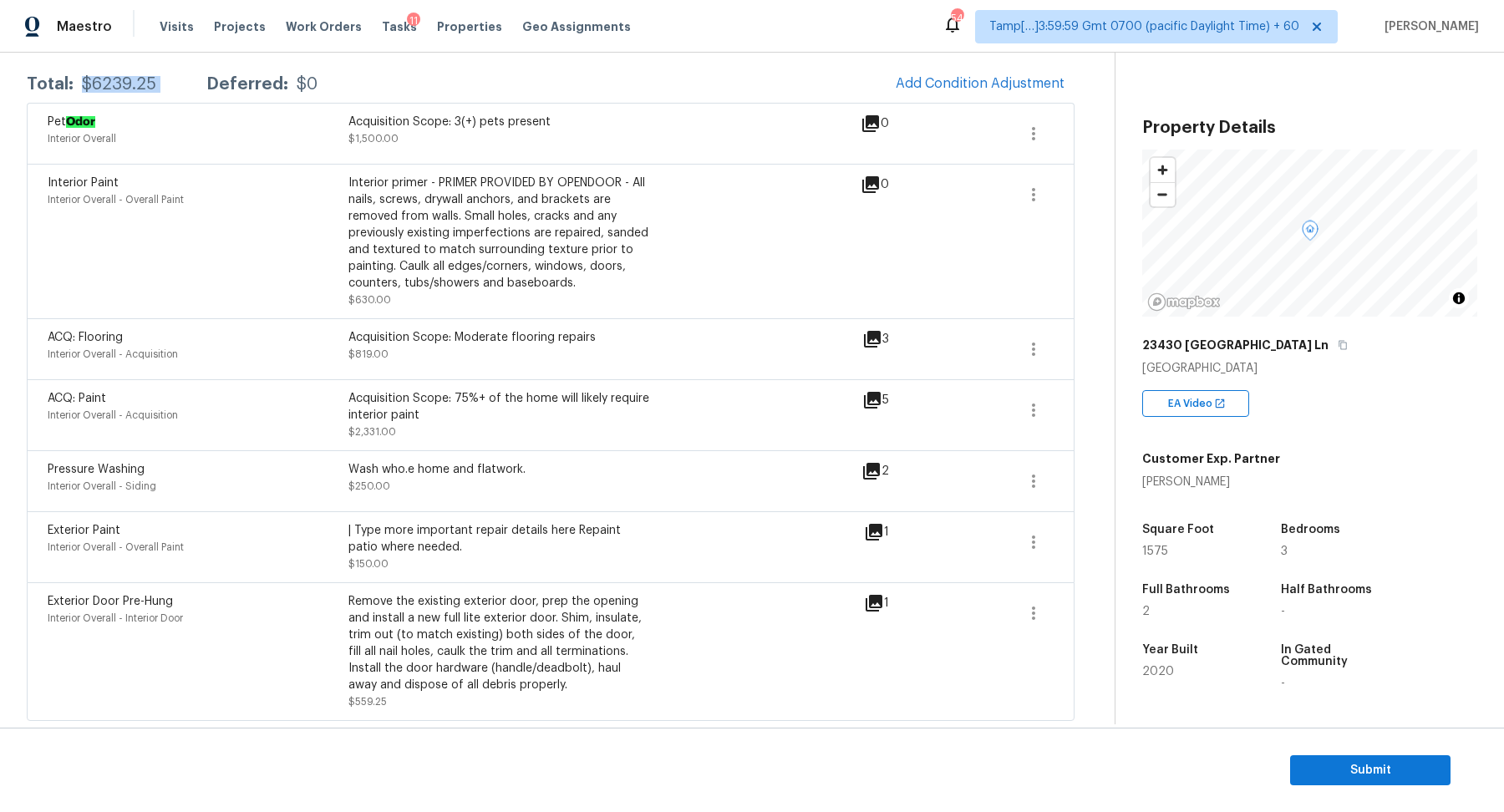
scroll to position [66, 0]
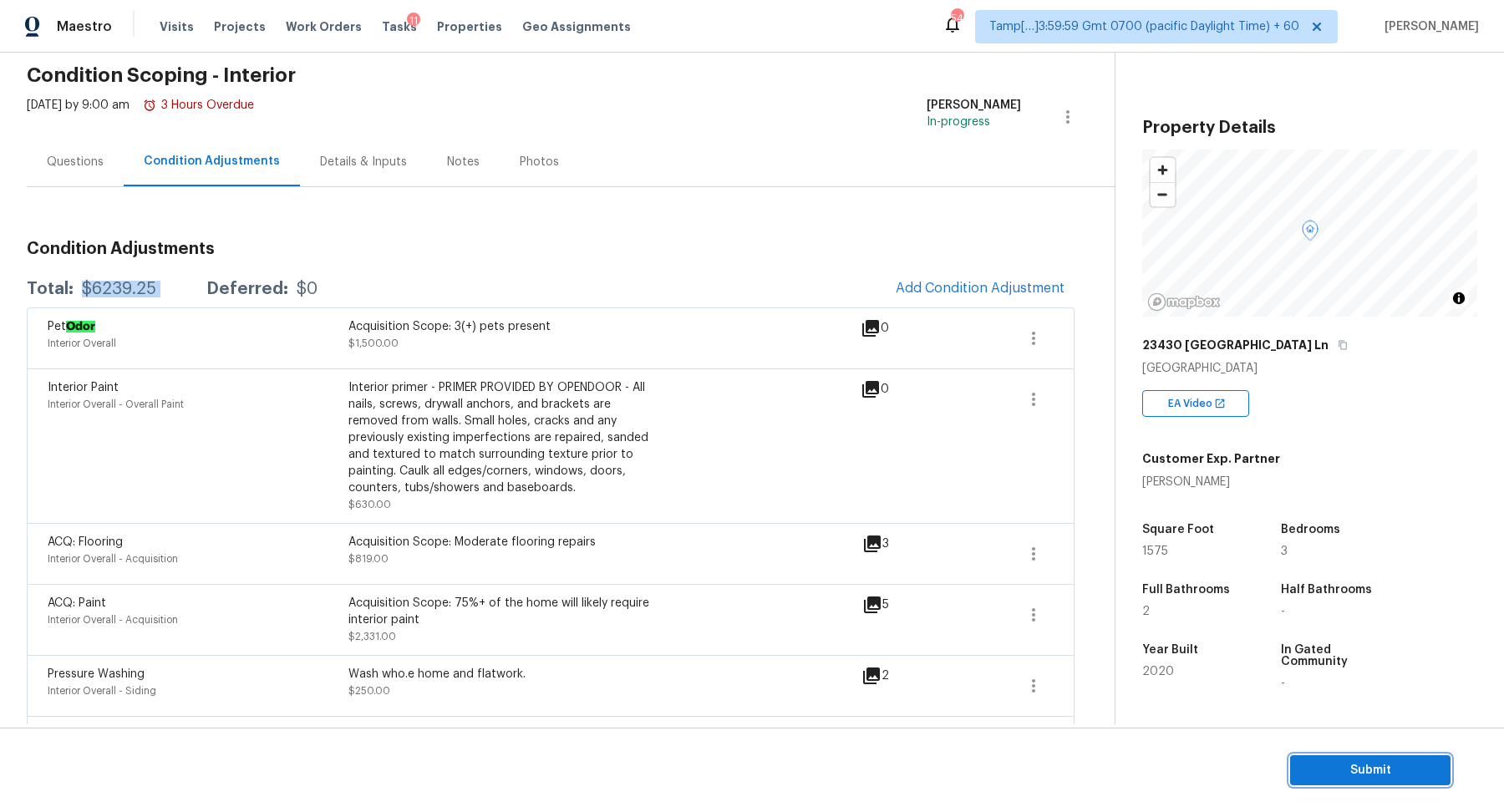
click at [1391, 782] on button "Submit" at bounding box center [1370, 770] width 160 height 31
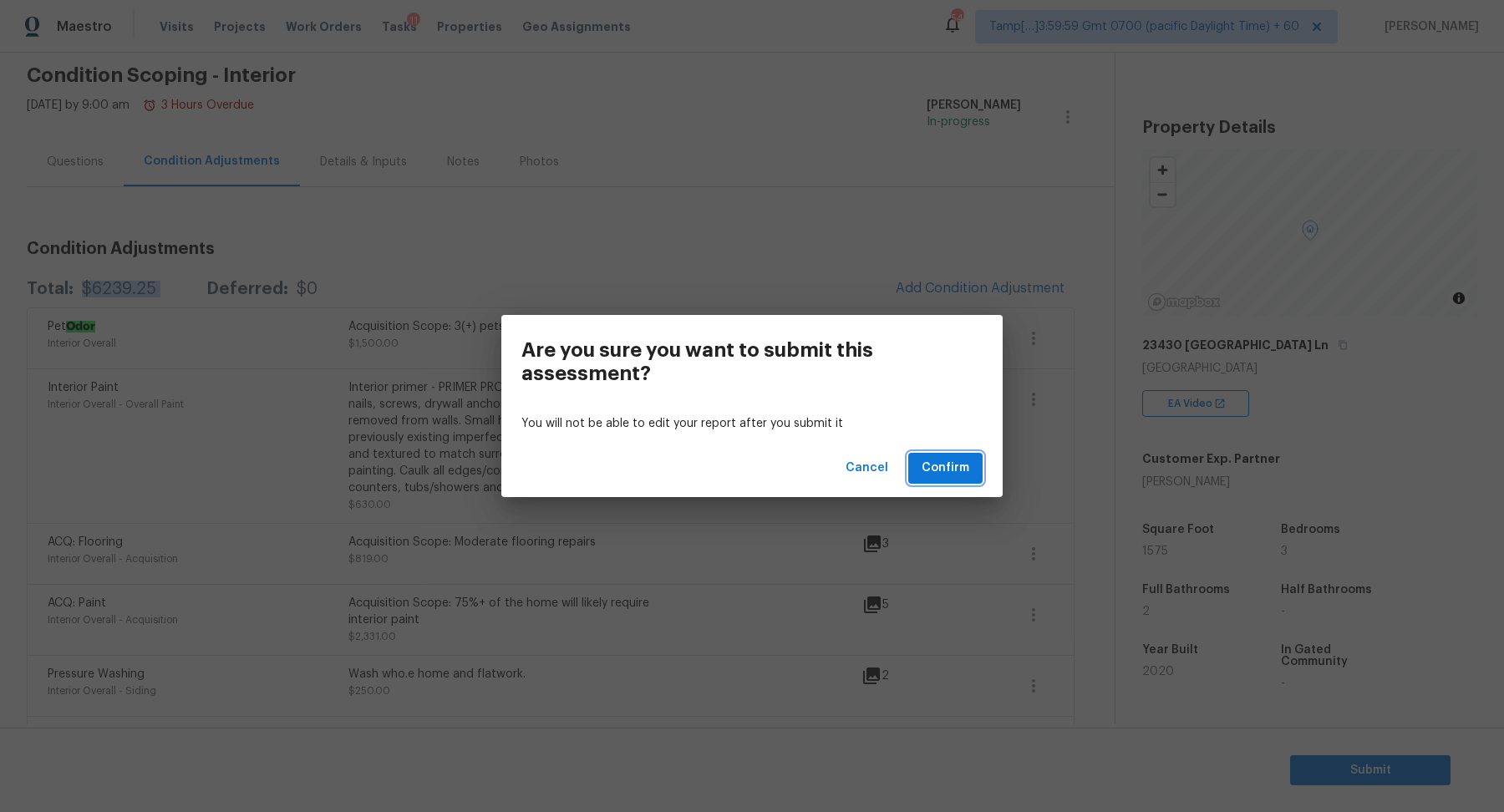
click at [943, 456] on button "Confirm" at bounding box center [946, 469] width 74 height 31
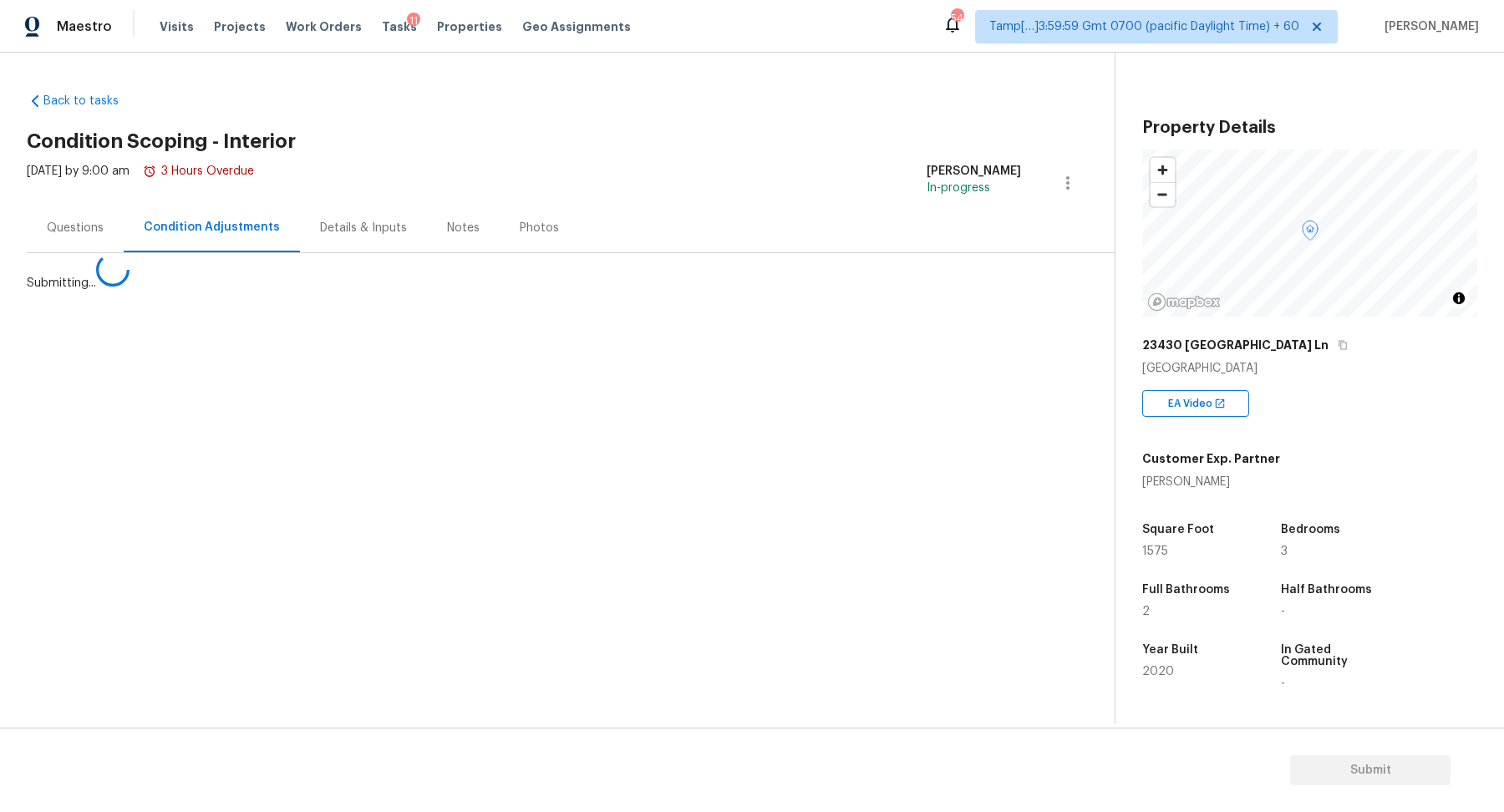
scroll to position [0, 0]
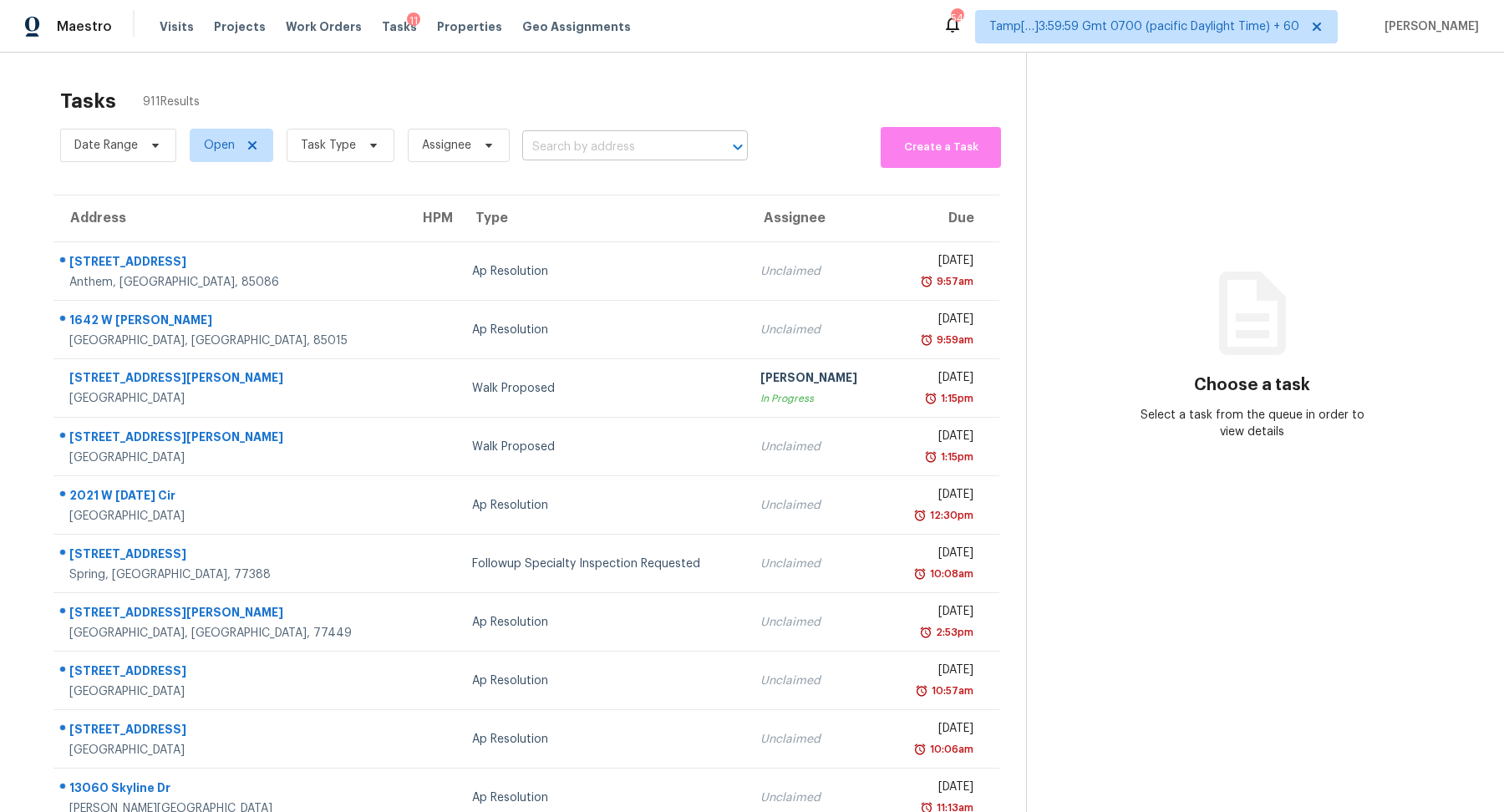
click at [556, 151] on input "text" at bounding box center [611, 147] width 179 height 26
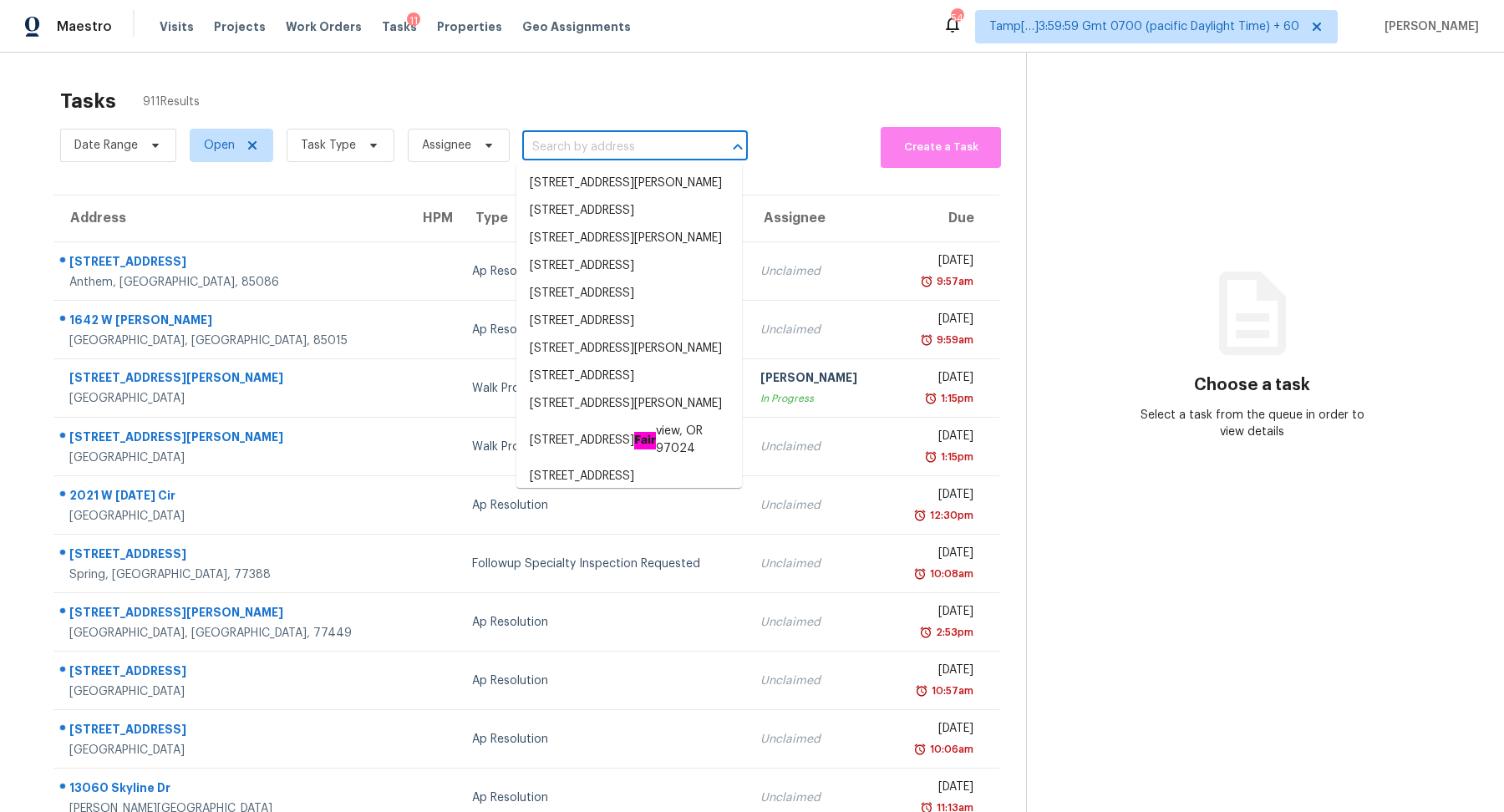
paste input "813 Wilmoore Dr SE Albuquerque NM 87106"
type input "813 Wilmoore Dr SE Albuquerque NM 87106"
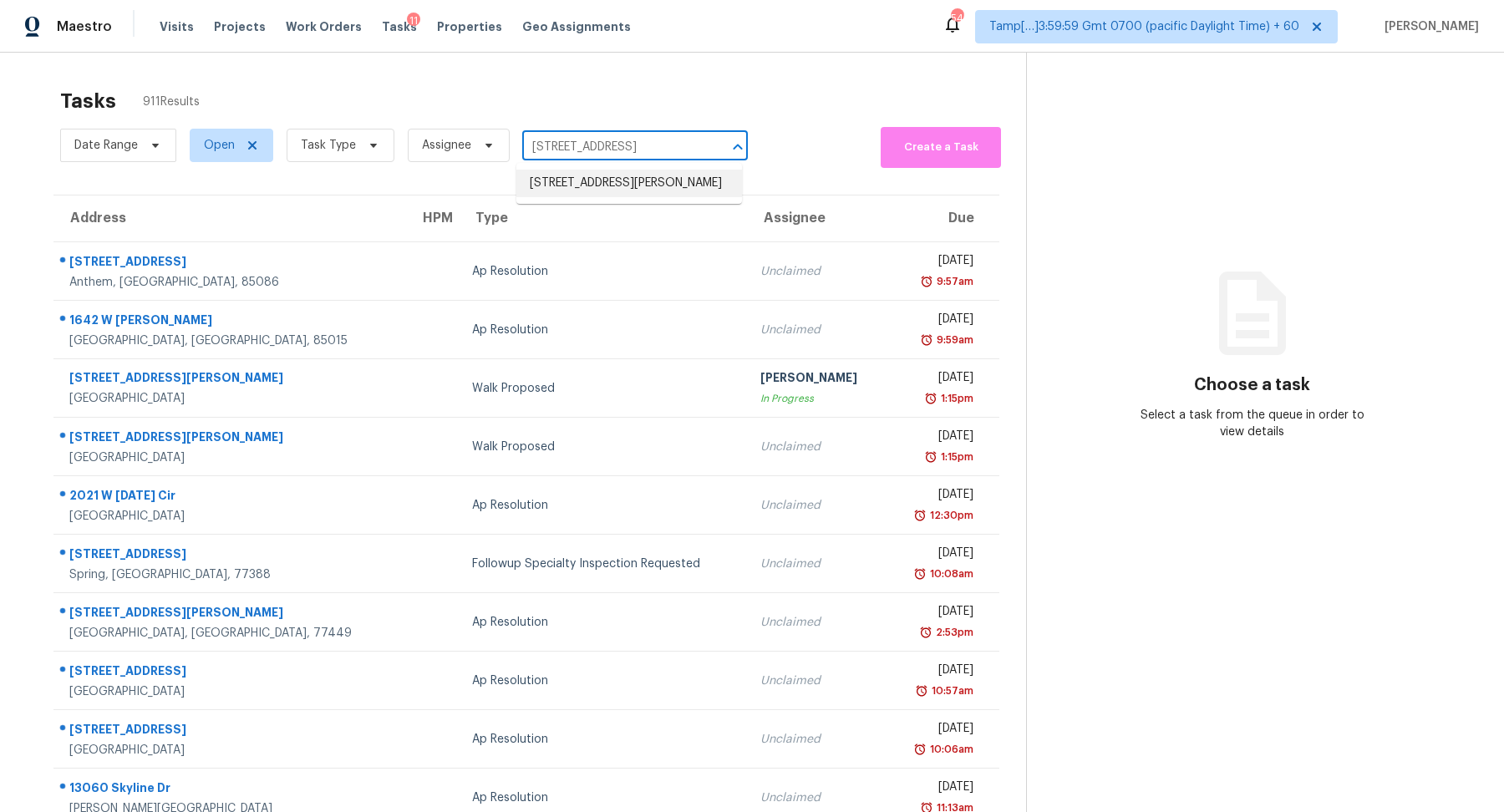
click at [610, 188] on li "813 Wilmoore Dr SE, Albuquerque, NM 87106" at bounding box center [629, 183] width 226 height 27
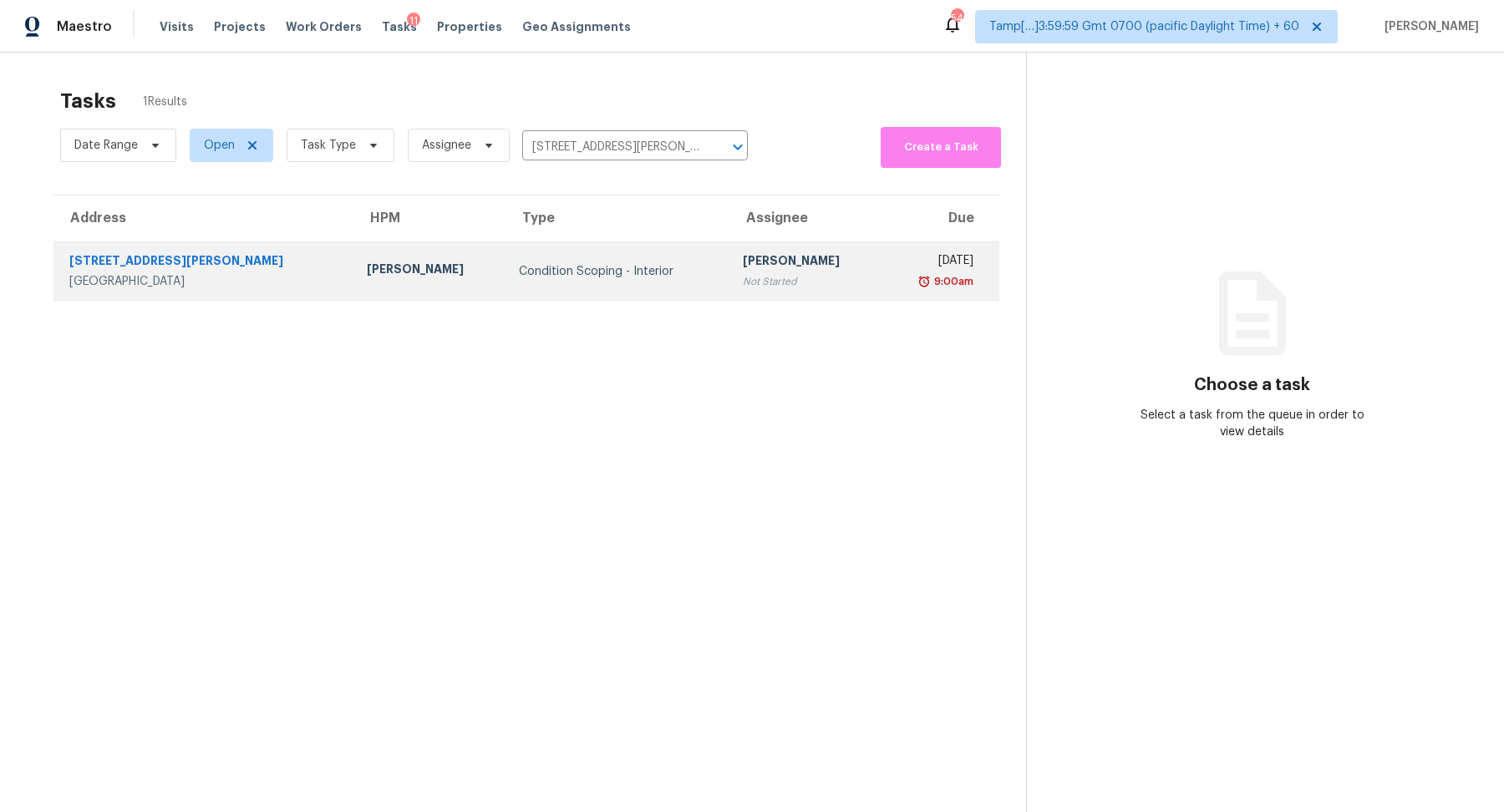
click at [743, 281] on div "Not Started" at bounding box center [806, 281] width 126 height 16
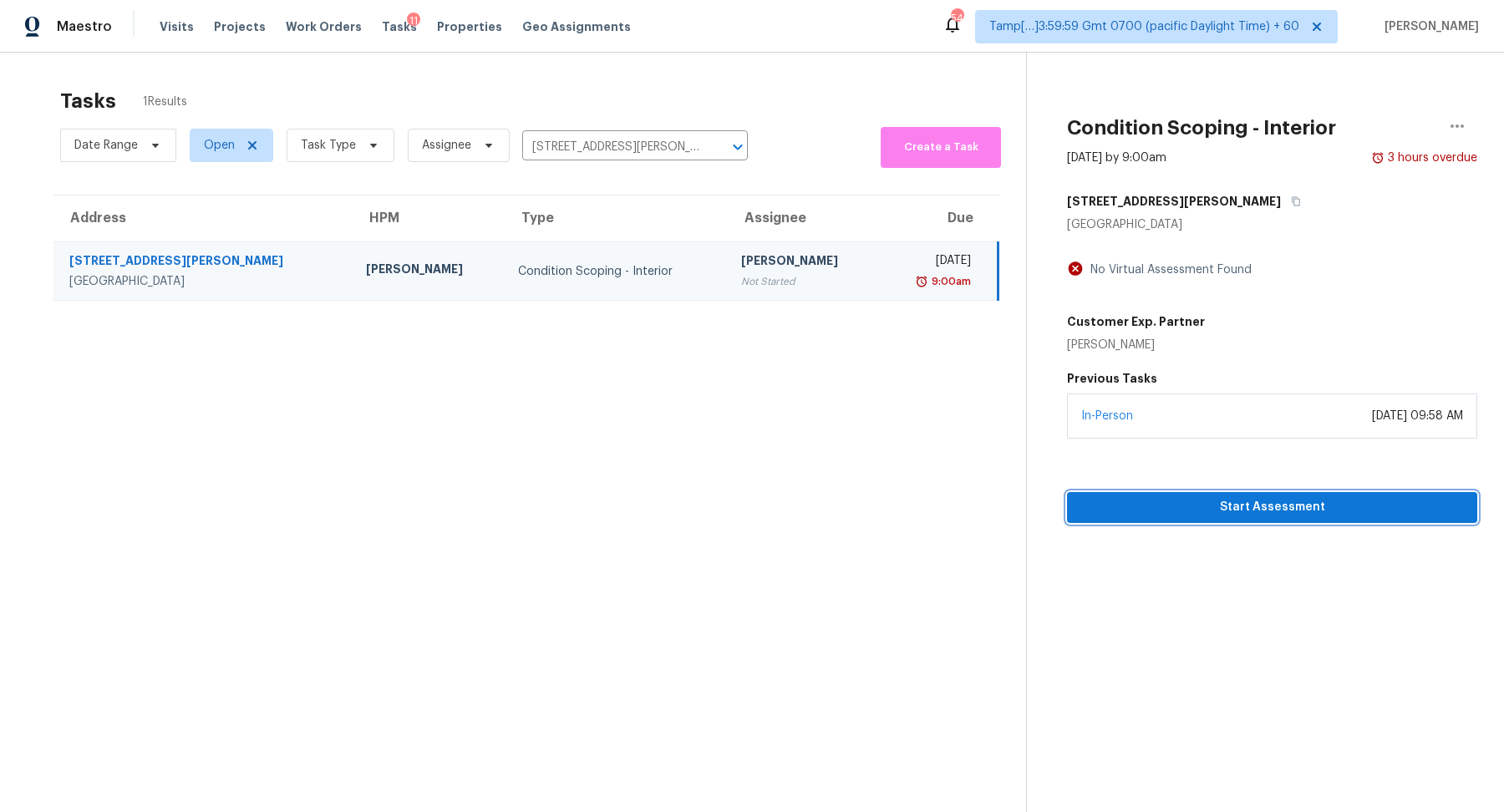
click at [1161, 508] on span "Start Assessment" at bounding box center [1272, 508] width 383 height 21
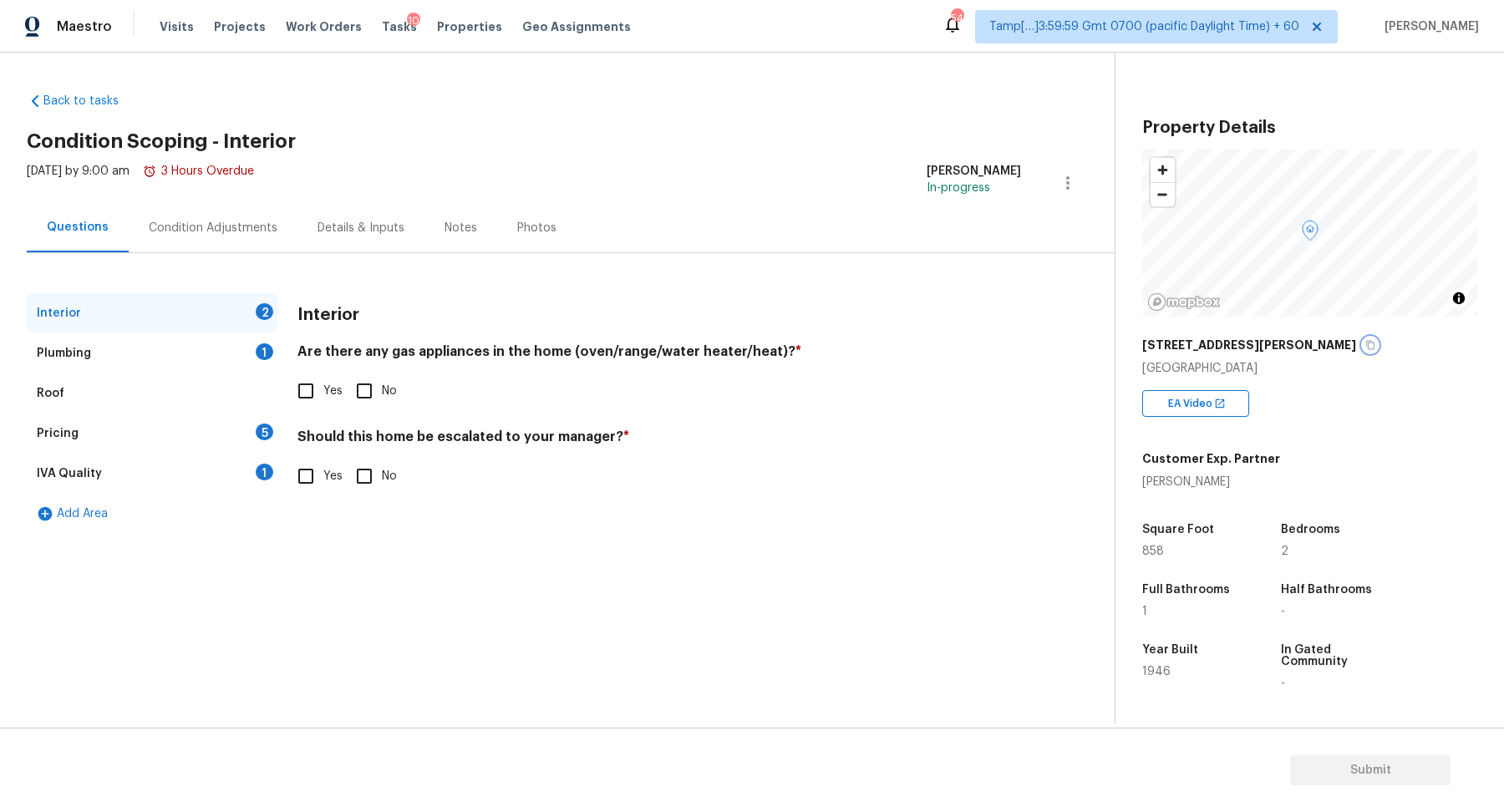
click at [1365, 348] on icon "button" at bounding box center [1370, 344] width 10 height 10
click at [329, 381] on label "Yes" at bounding box center [315, 391] width 54 height 35
click at [324, 381] on input "Yes" at bounding box center [306, 391] width 35 height 35
checkbox input "true"
click at [326, 475] on span "Yes" at bounding box center [333, 476] width 19 height 17
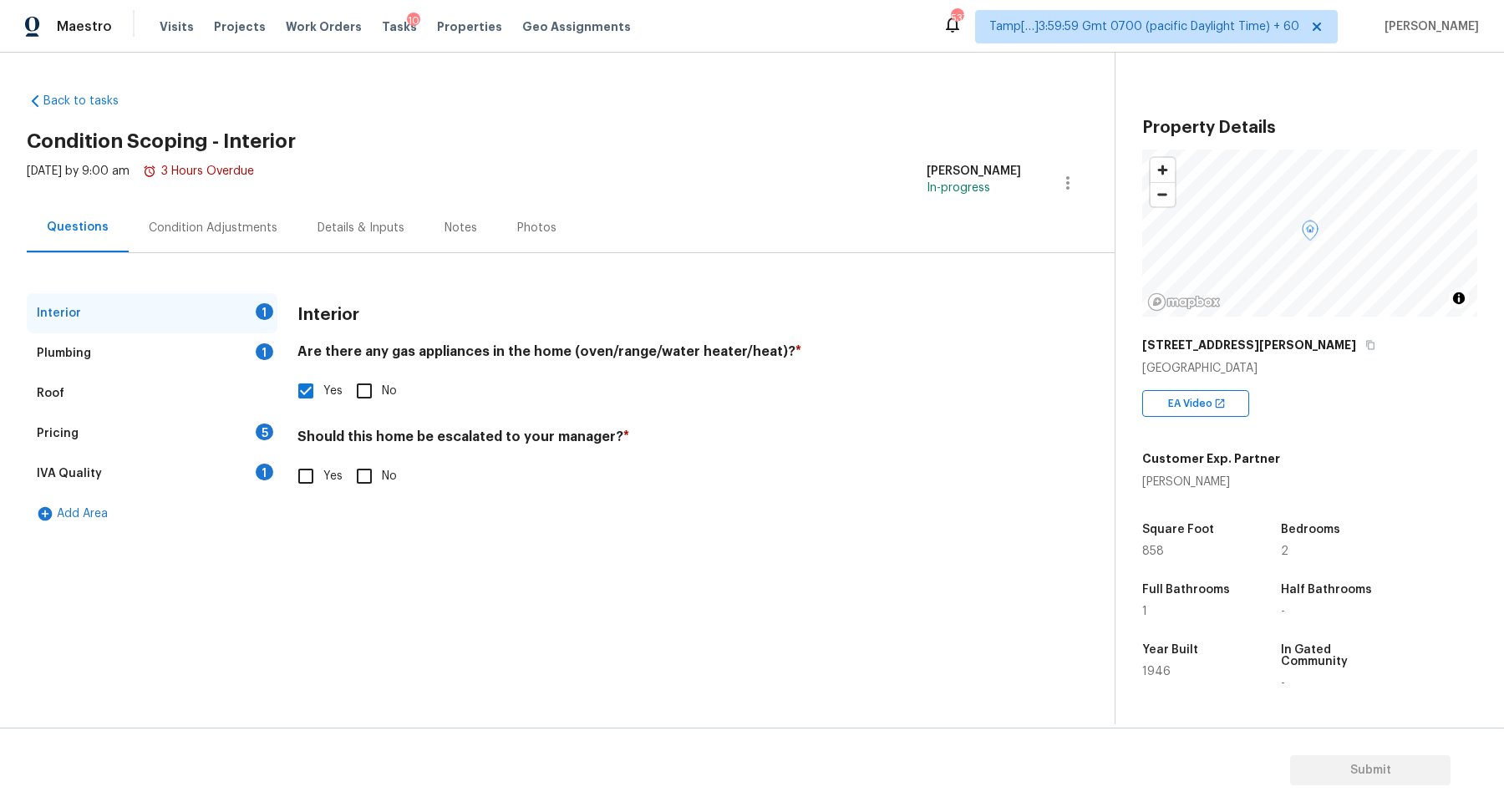
click at [324, 475] on input "Yes" at bounding box center [306, 476] width 35 height 35
checkbox input "true"
click at [300, 600] on button "button" at bounding box center [318, 608] width 40 height 65
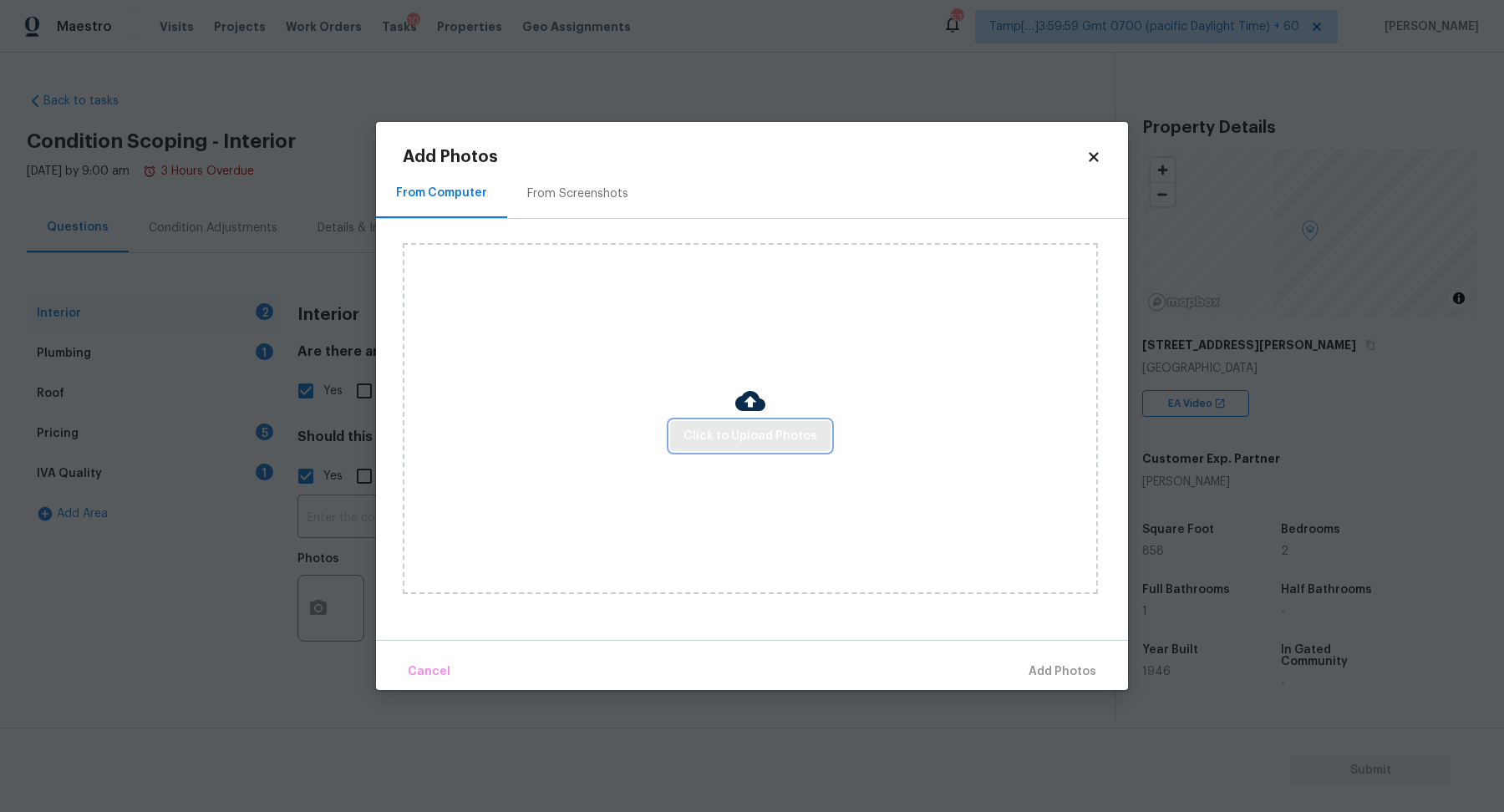
click at [701, 432] on span "Click to Upload Photos" at bounding box center [751, 436] width 134 height 21
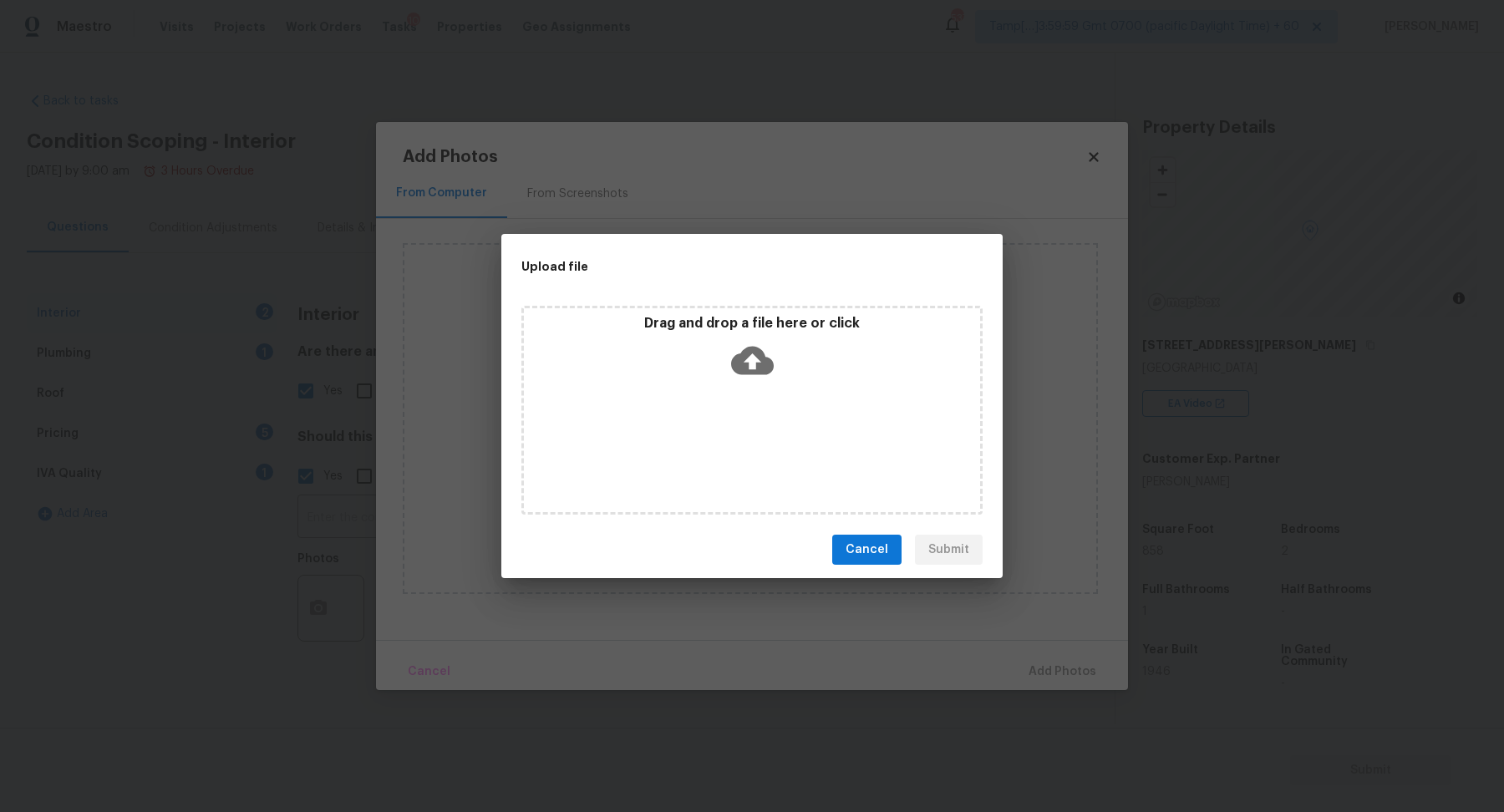
click at [794, 341] on div "Drag and drop a file here or click" at bounding box center [752, 351] width 456 height 72
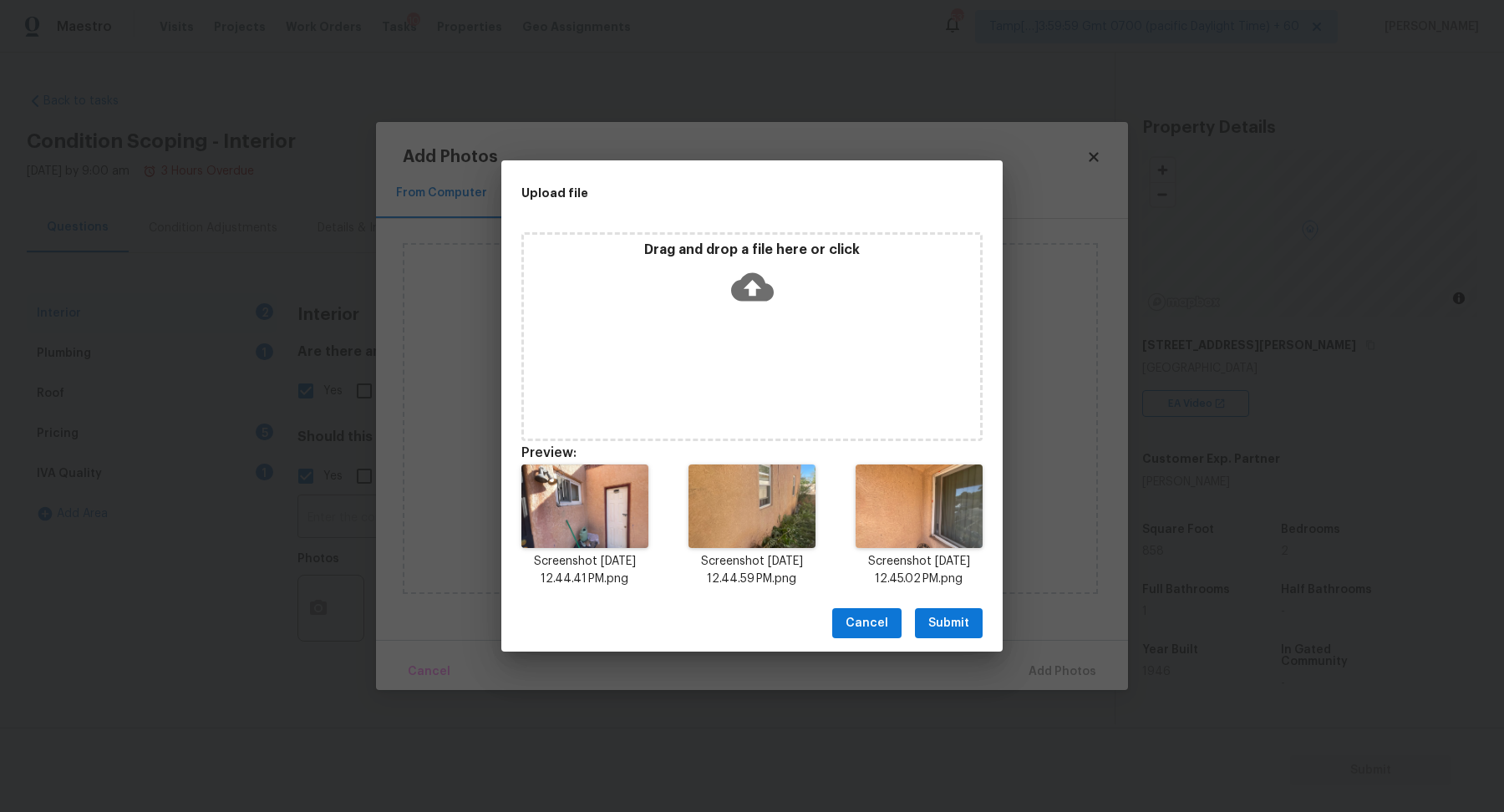
click at [951, 614] on span "Submit" at bounding box center [948, 624] width 41 height 21
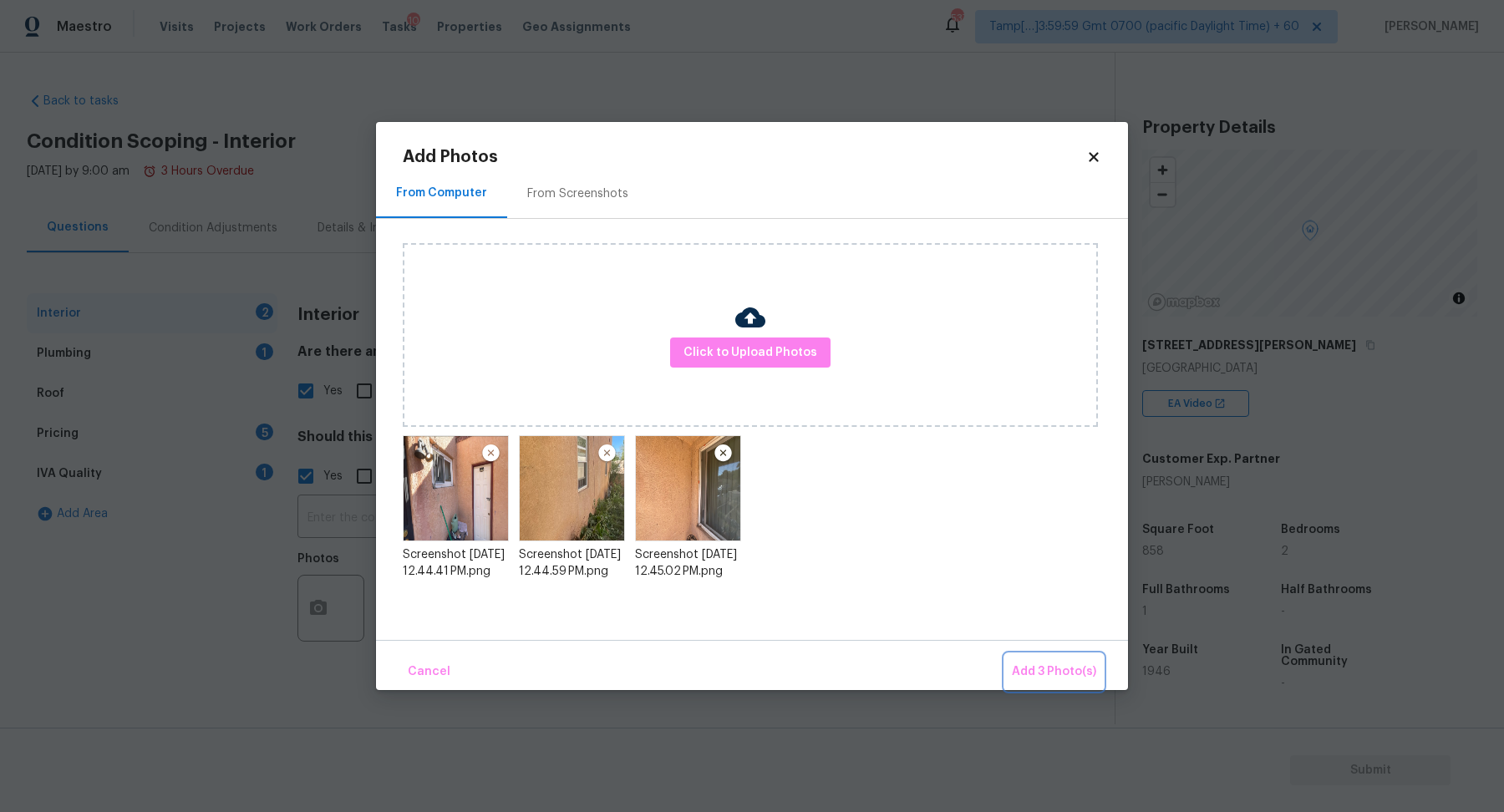
click at [1014, 672] on button "Add 3 Photo(s)" at bounding box center [1054, 672] width 98 height 36
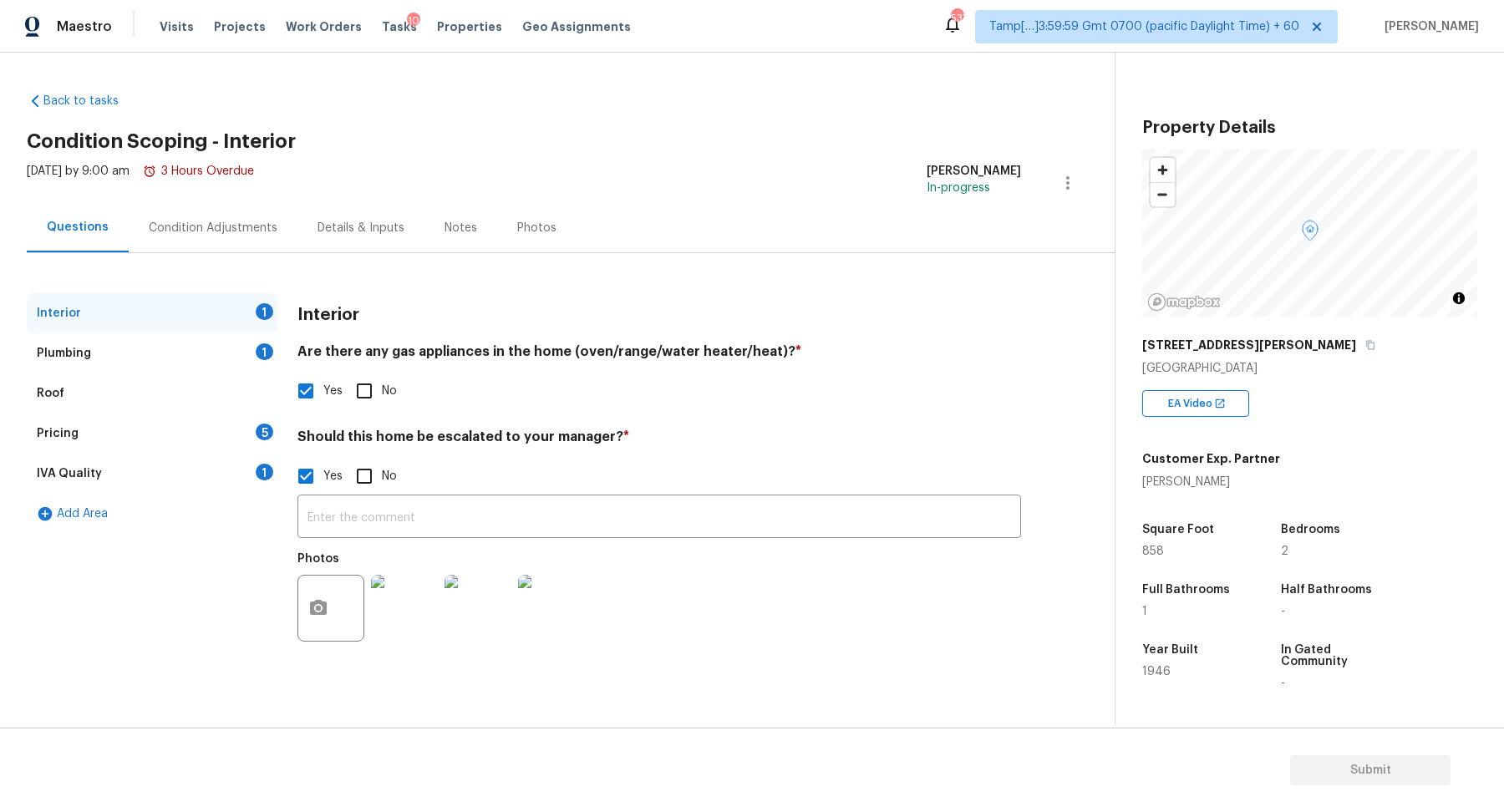
click at [484, 540] on div "​ Photos" at bounding box center [659, 573] width 723 height 158
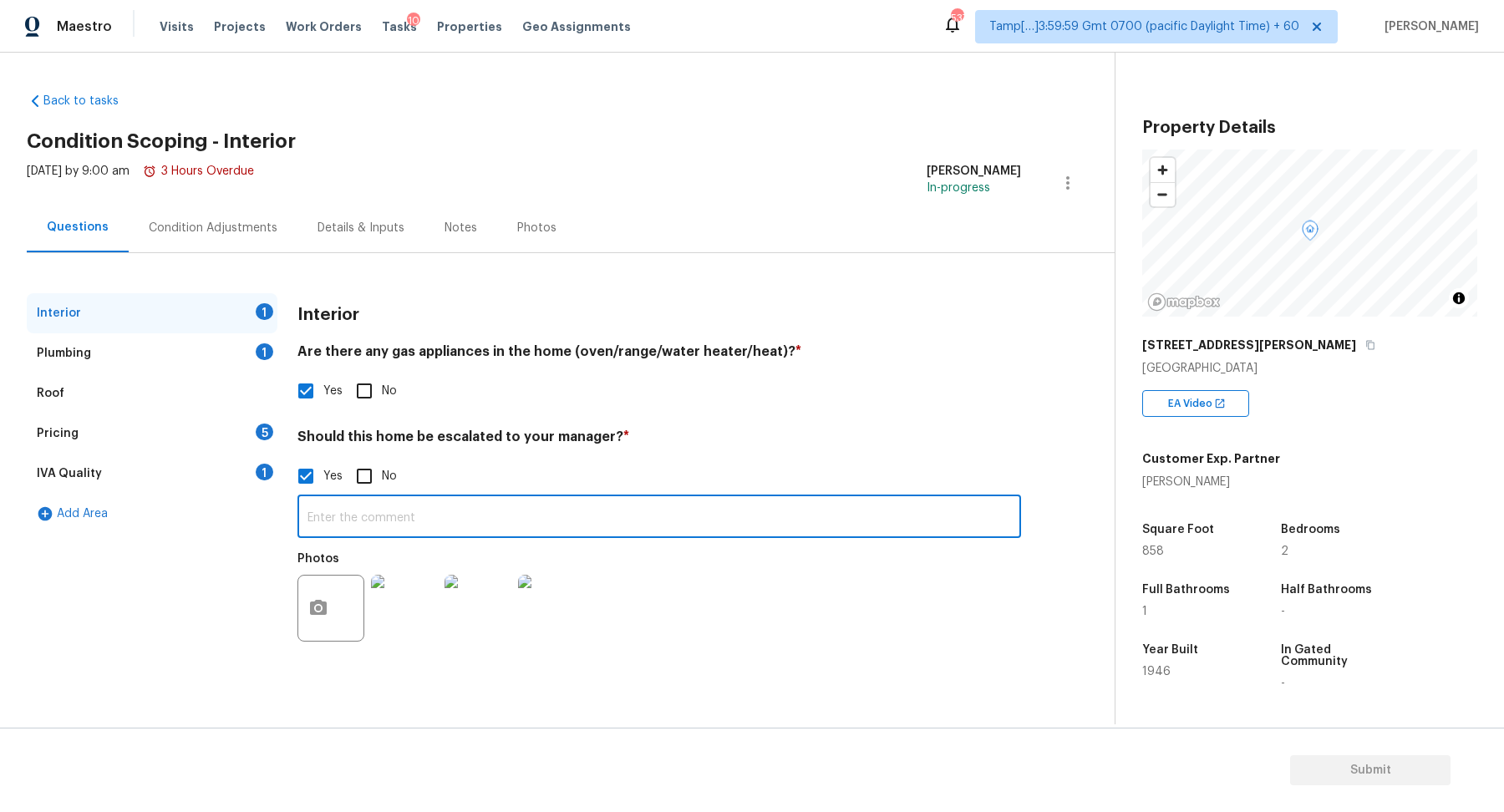
click at [552, 512] on input "text" at bounding box center [659, 517] width 723 height 39
paste input "foundation issue on south side of home. There is a crack on the front and backy…"
type input "The HPM recommended to walk from this property as the house has foundation issu…"
click at [789, 444] on h4 "Should this home be escalated to your manager? *" at bounding box center [659, 440] width 723 height 24
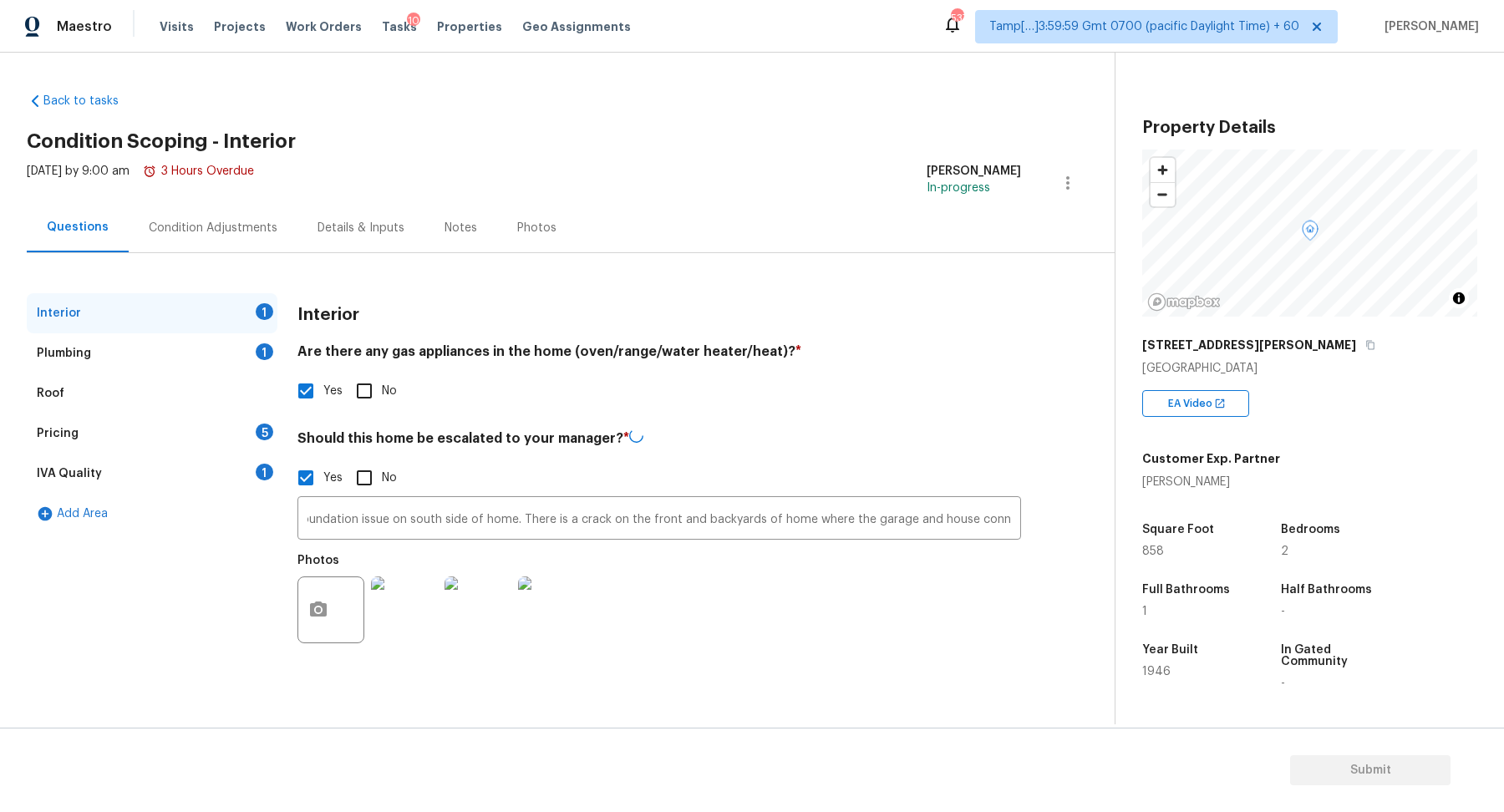
scroll to position [0, 0]
click at [214, 364] on div "Plumbing 1" at bounding box center [152, 353] width 251 height 40
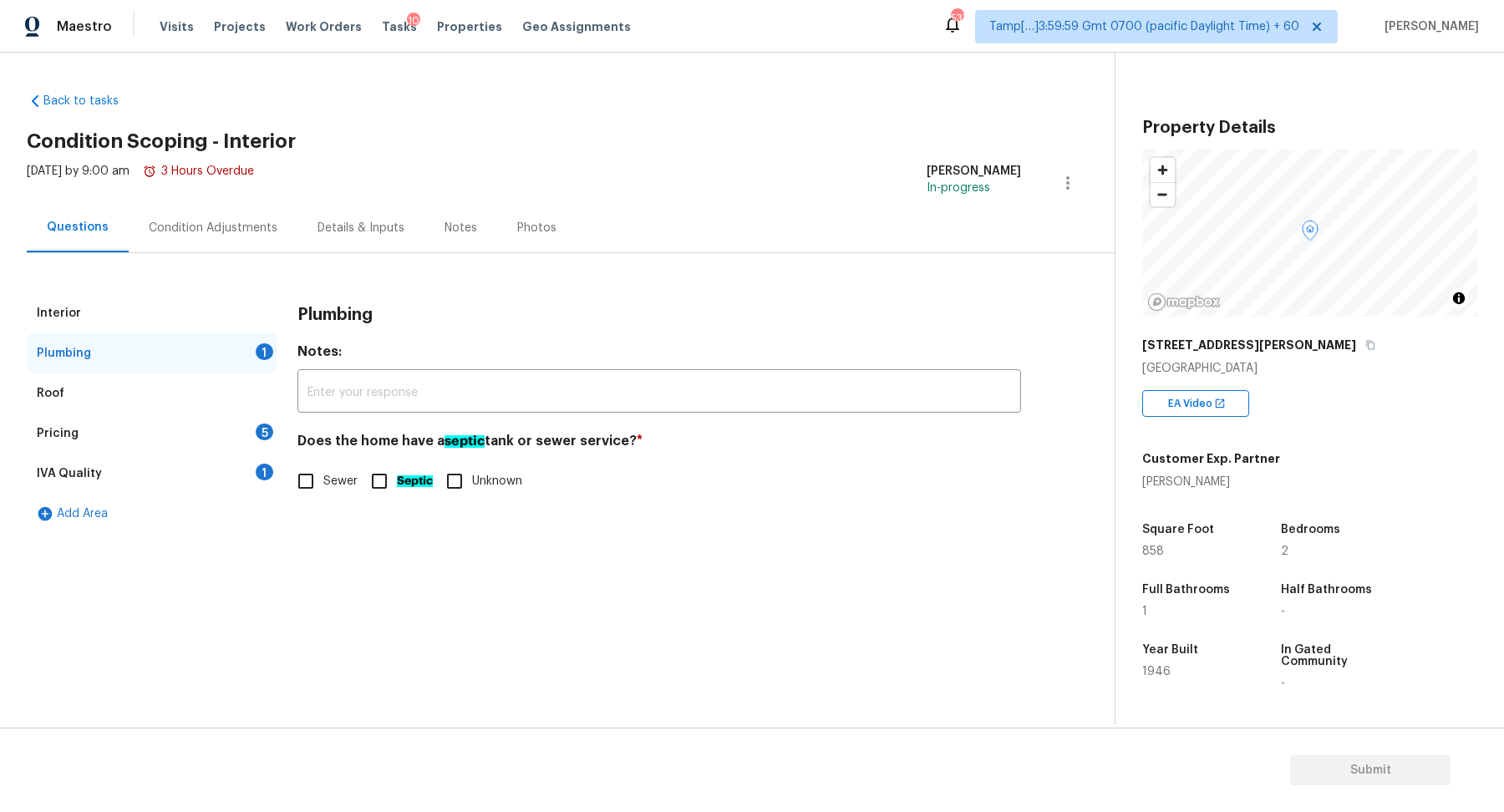
click at [318, 449] on h4 "Does the home have a septic tank or sewer service? *" at bounding box center [659, 445] width 723 height 24
click at [318, 478] on input "Sewer" at bounding box center [306, 481] width 35 height 35
checkbox input "true"
click at [228, 425] on div "Pricing 5" at bounding box center [152, 433] width 251 height 40
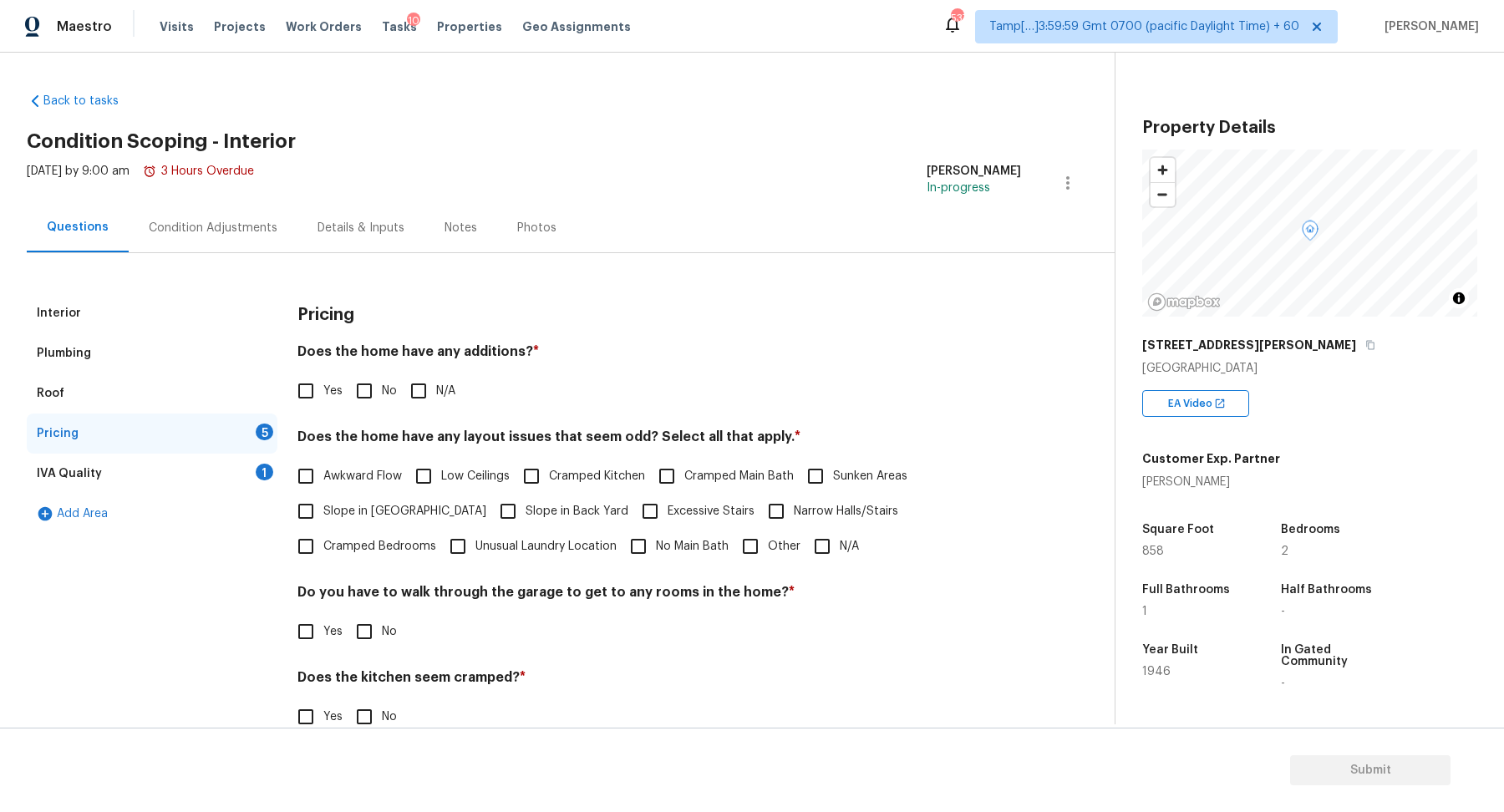
click at [365, 411] on div "Pricing Does the home have any additions? * Yes No N/A Does the home have any l…" at bounding box center [659, 566] width 723 height 546
click at [366, 403] on input "No" at bounding box center [364, 391] width 35 height 35
checkbox input "true"
click at [361, 508] on span "Slope in [GEOGRAPHIC_DATA]" at bounding box center [405, 513] width 163 height 17
click at [324, 508] on input "Slope in [GEOGRAPHIC_DATA]" at bounding box center [306, 513] width 35 height 35
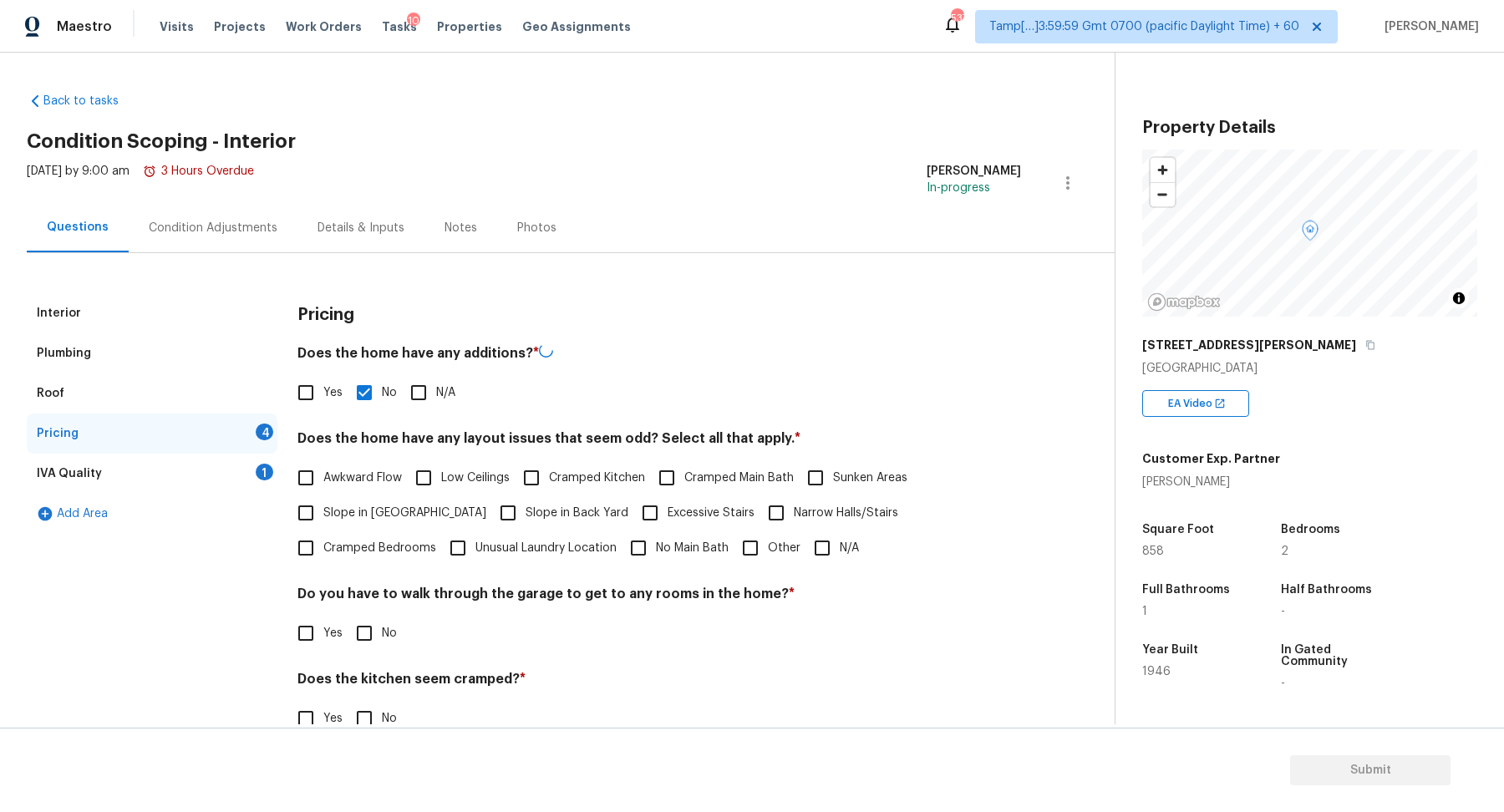
checkbox input "true"
click at [526, 508] on span "Slope in Back Yard" at bounding box center [577, 513] width 102 height 17
click at [490, 508] on input "Slope in Back Yard" at bounding box center [508, 513] width 35 height 35
checkbox input "true"
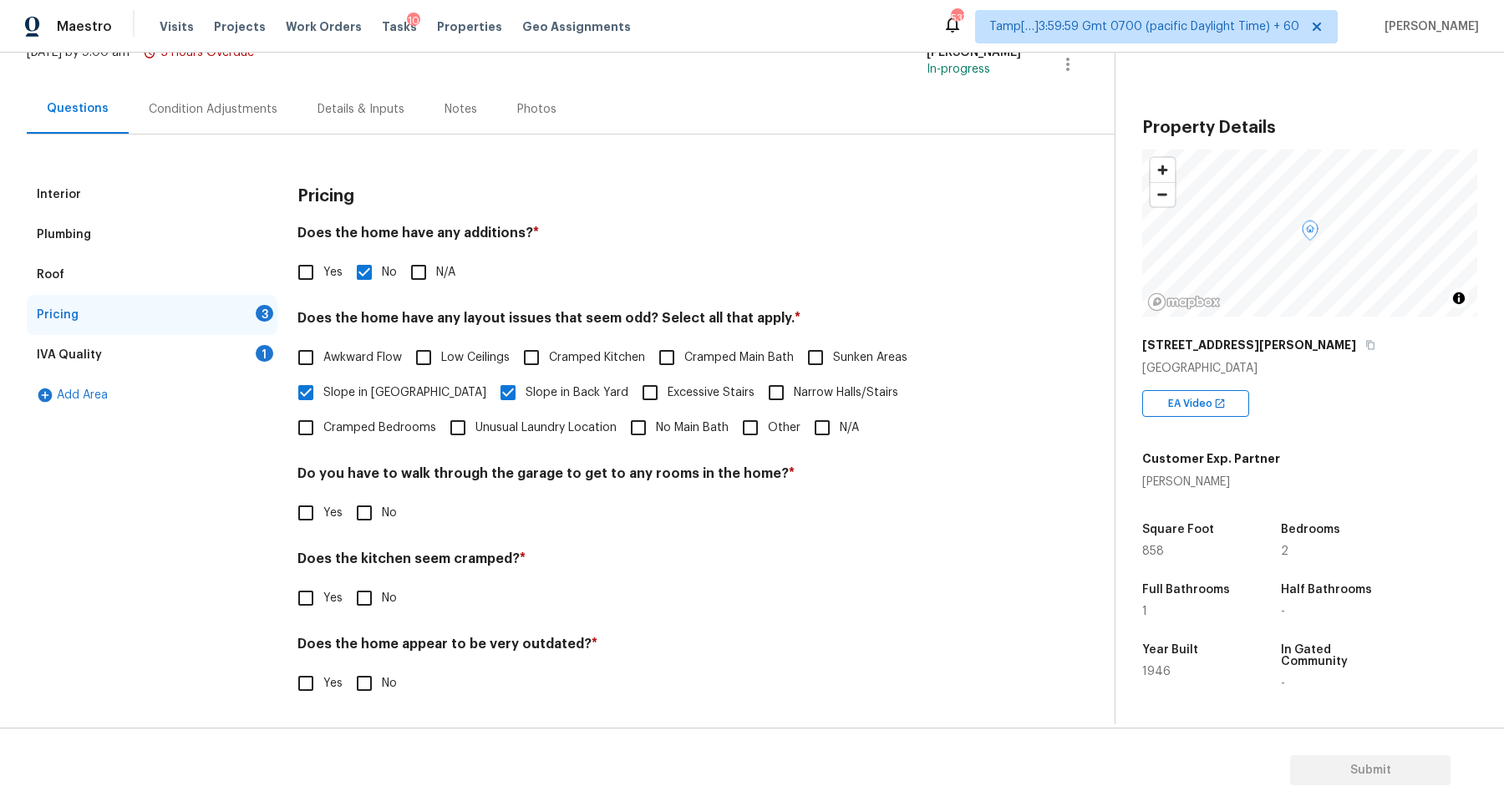
click at [366, 505] on input "No" at bounding box center [364, 513] width 35 height 35
checkbox input "true"
click at [347, 581] on input "No" at bounding box center [364, 598] width 35 height 35
checkbox input "true"
click at [288, 668] on input "Yes" at bounding box center [306, 685] width 35 height 35
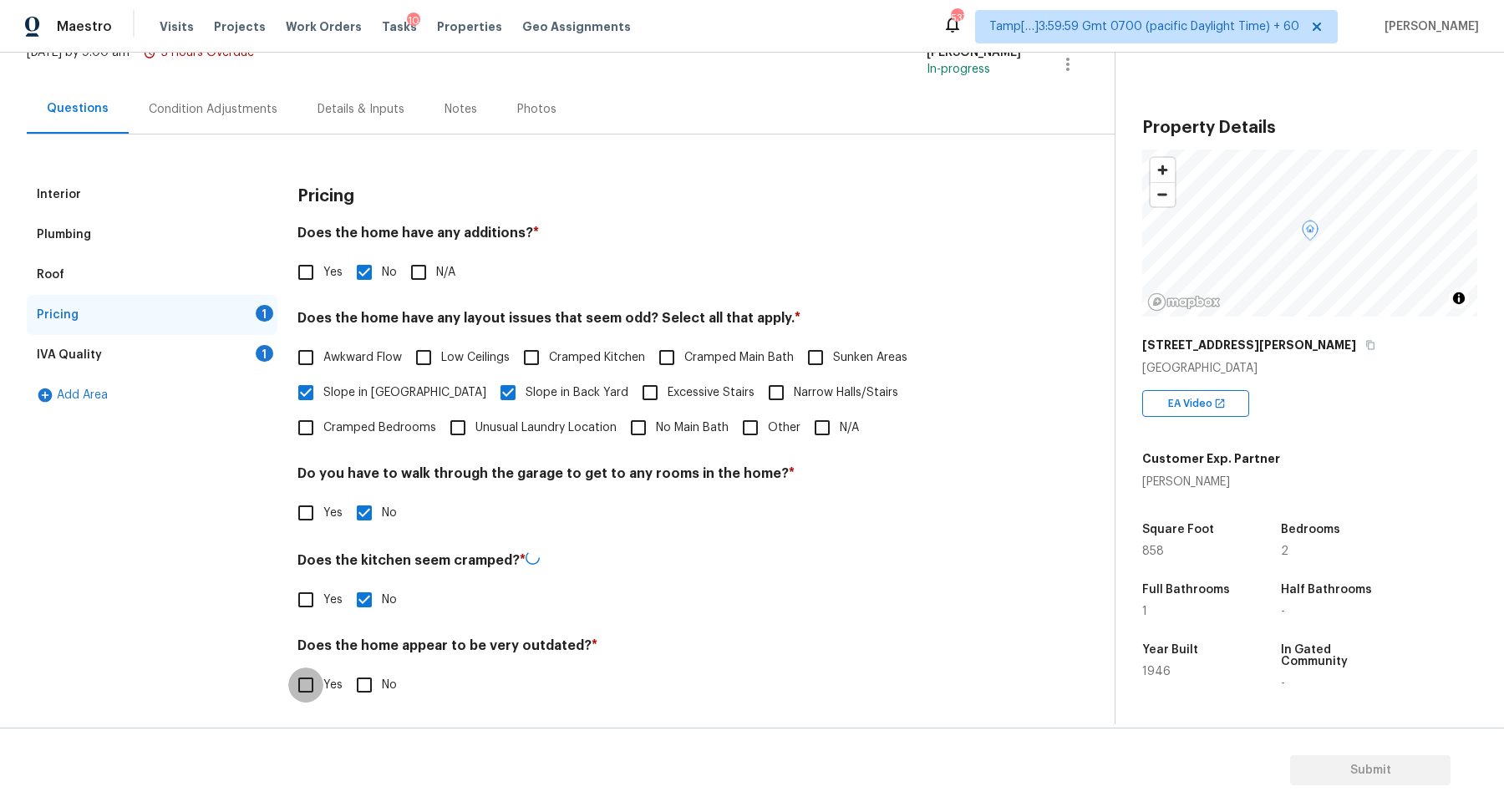
checkbox input "true"
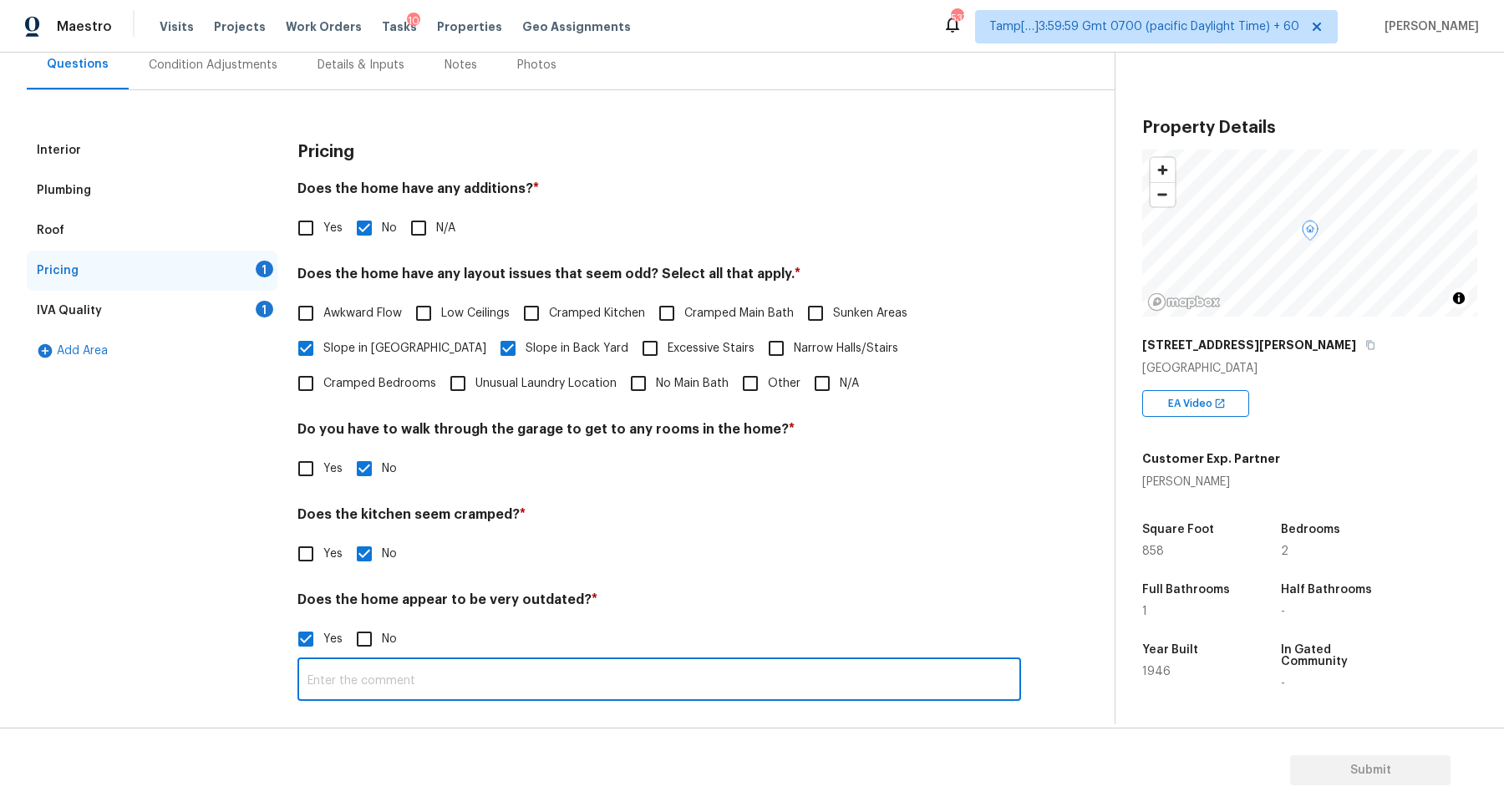
click at [463, 682] on input "text" at bounding box center [659, 681] width 723 height 39
type input "The house seems dated"
click at [1039, 487] on div "Interior Plumbing Roof Pricing 1 IVA Quality 1 Add Area Pricing Does the home h…" at bounding box center [551, 426] width 1048 height 591
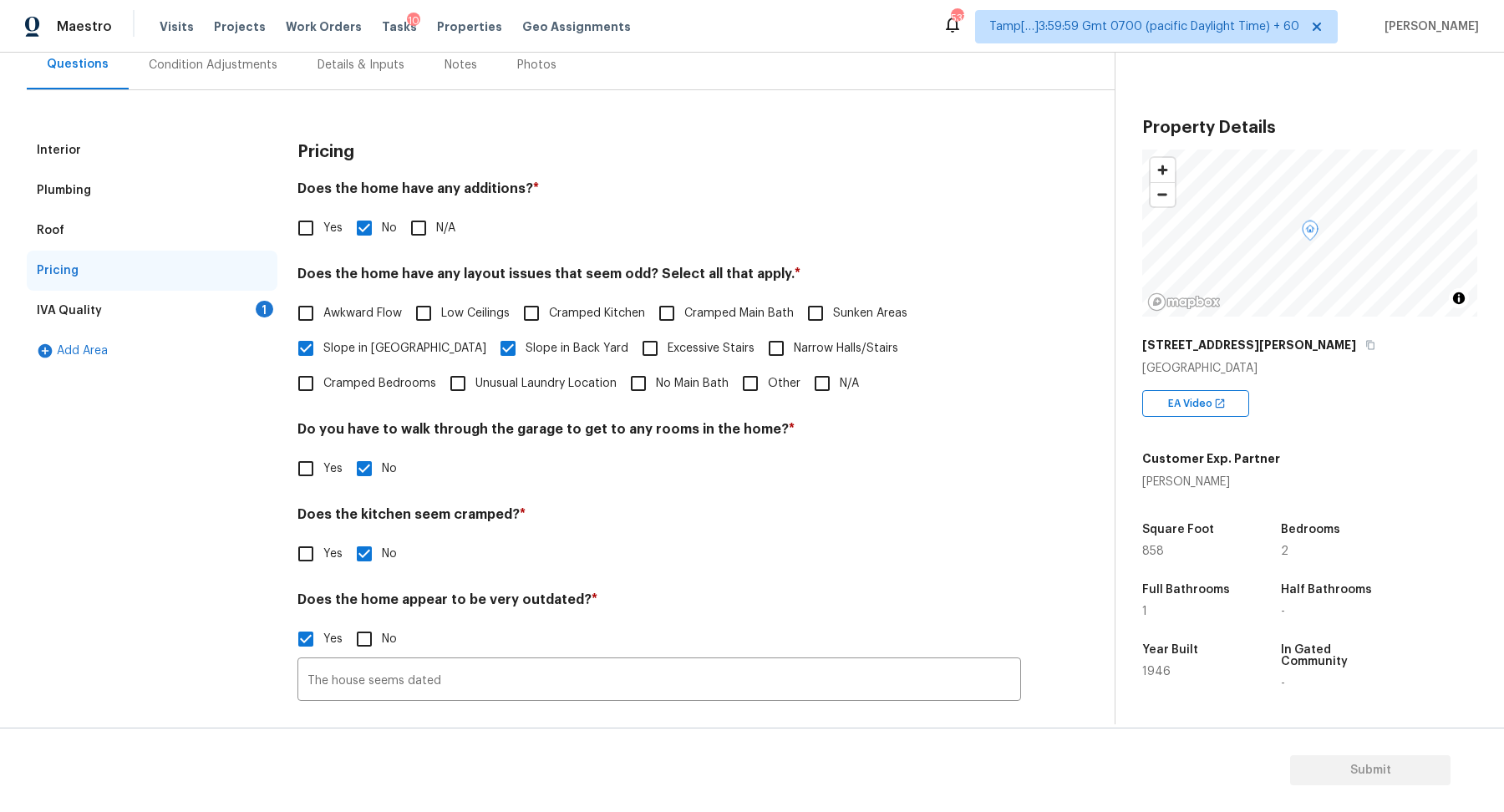
scroll to position [74, 0]
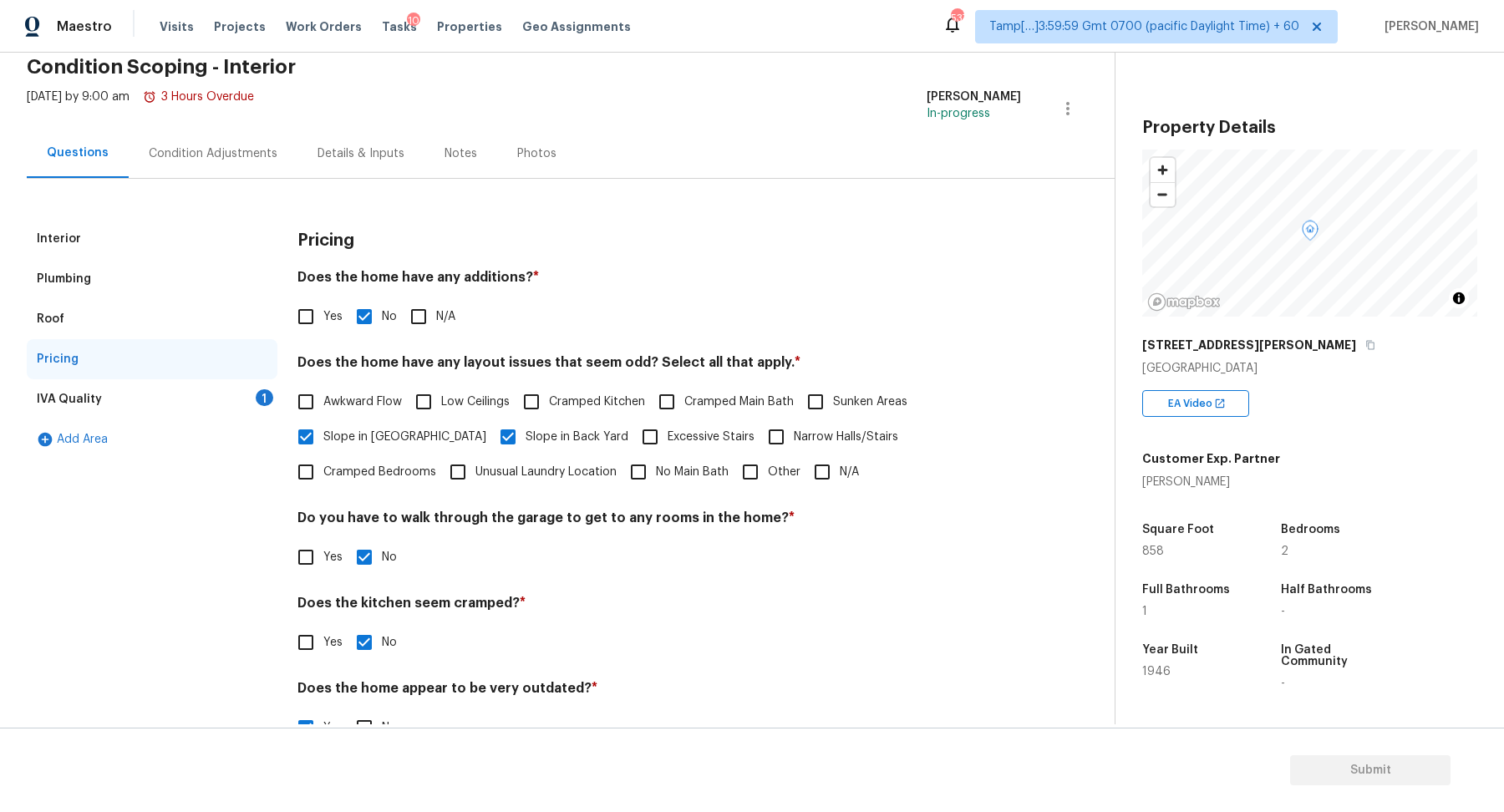
click at [187, 395] on div "IVA Quality 1" at bounding box center [152, 400] width 251 height 40
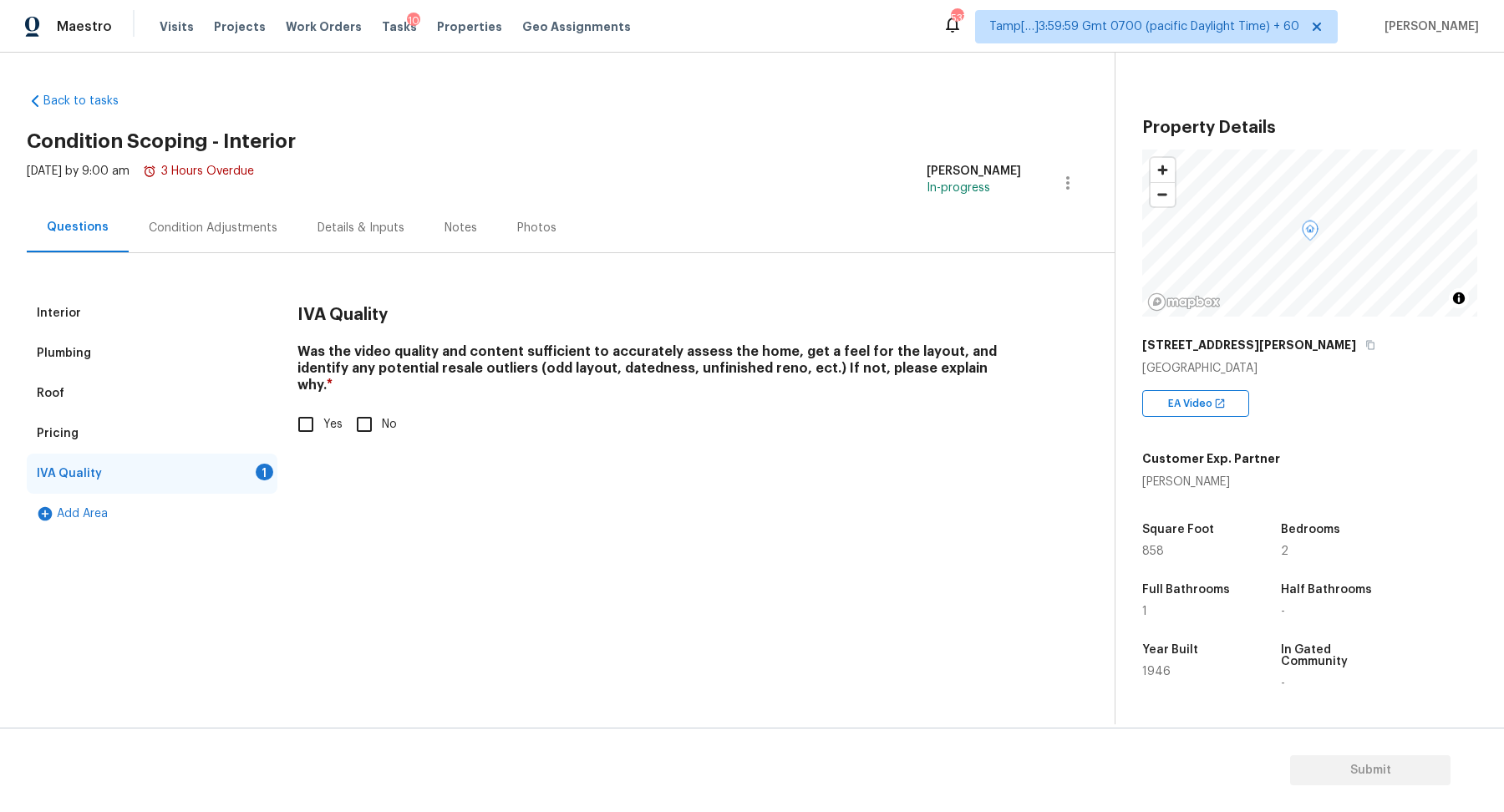
scroll to position [0, 0]
click at [317, 411] on input "Yes" at bounding box center [306, 424] width 35 height 35
checkbox input "true"
click at [166, 223] on div "Condition Adjustments" at bounding box center [213, 227] width 129 height 16
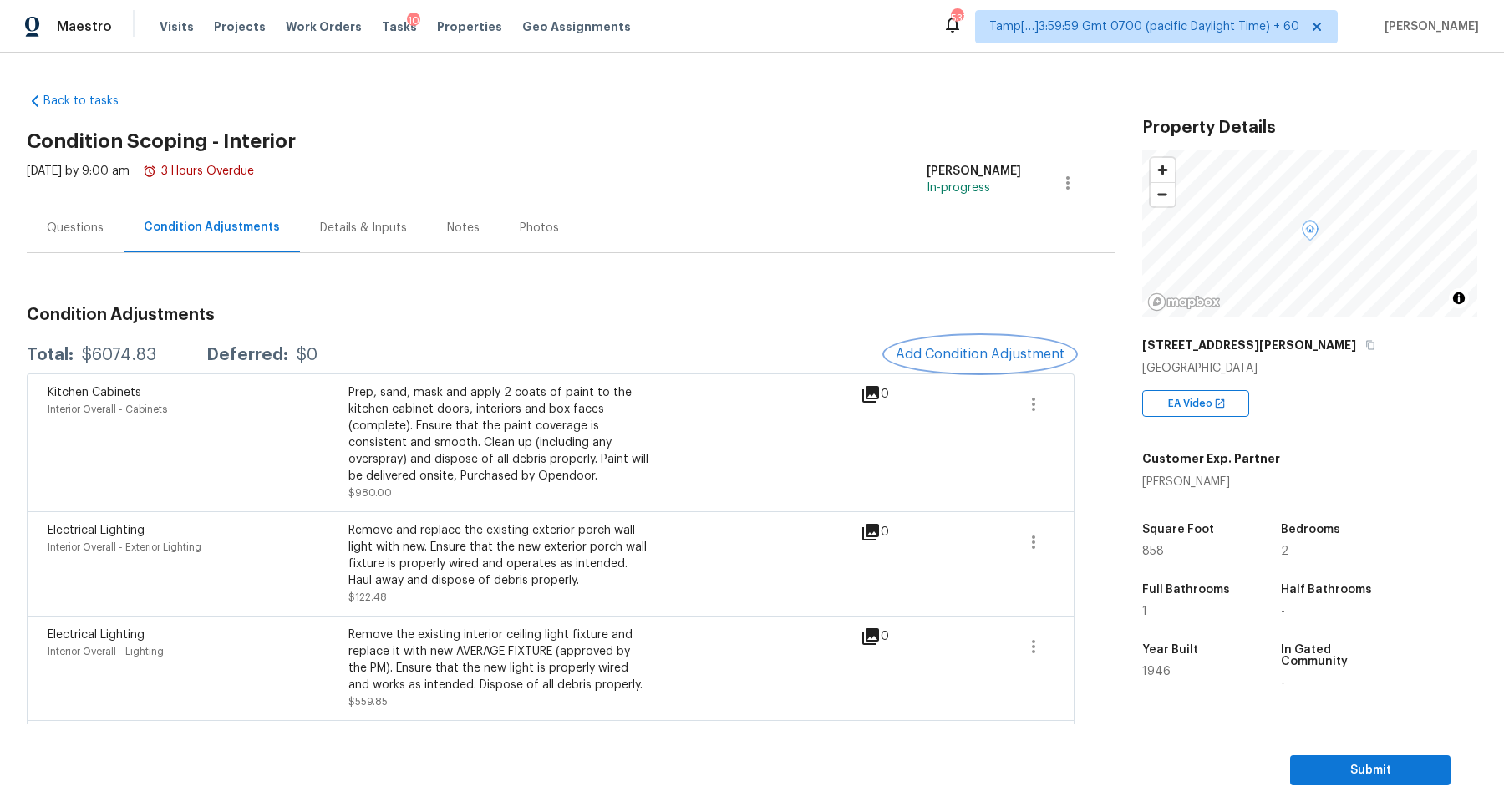
click at [900, 353] on span "Add Condition Adjustment" at bounding box center [980, 354] width 169 height 15
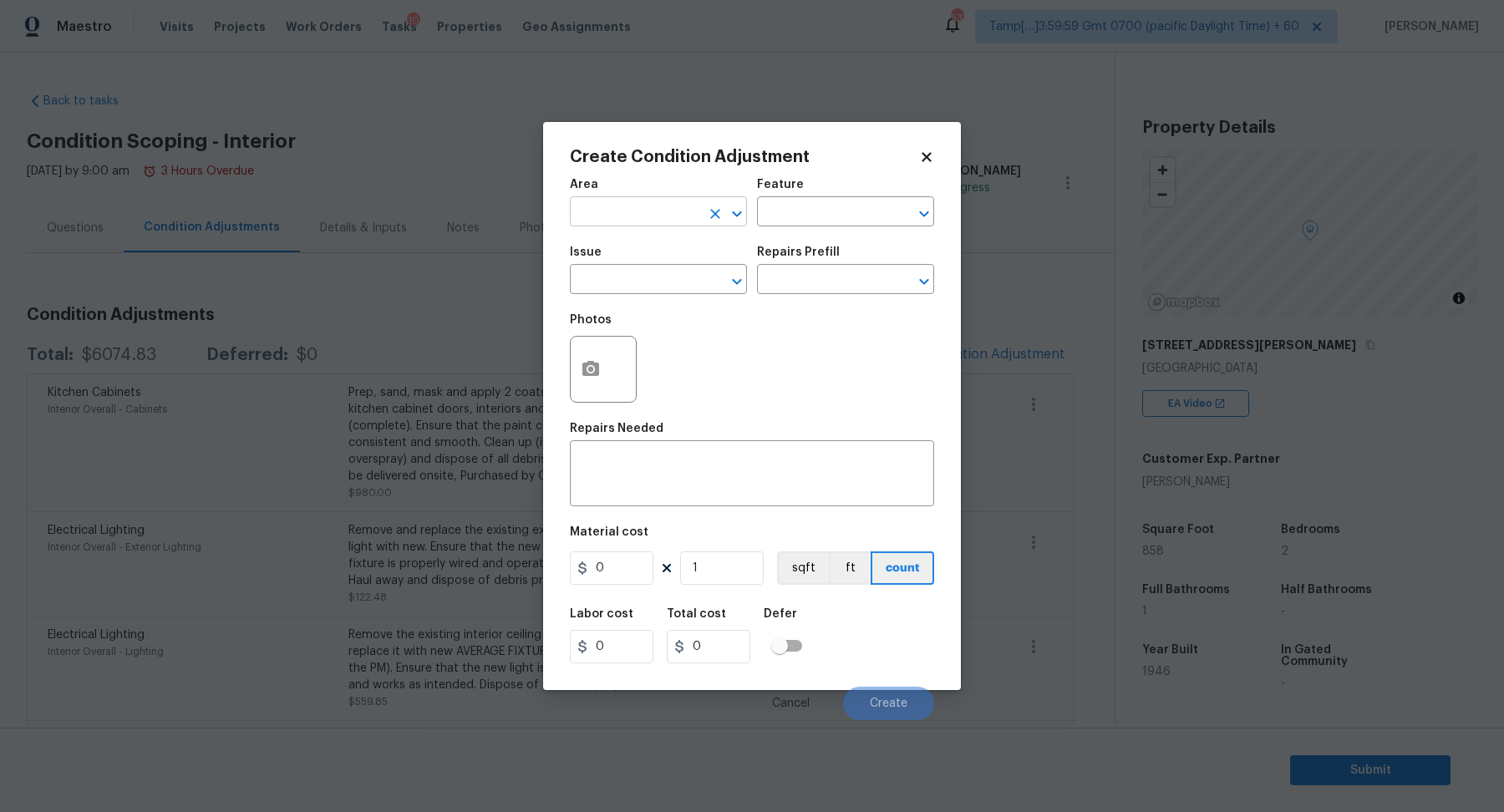
click at [662, 223] on input "text" at bounding box center [636, 213] width 131 height 26
click at [658, 270] on li "Interior Overall" at bounding box center [658, 277] width 177 height 27
type input "Interior Overall"
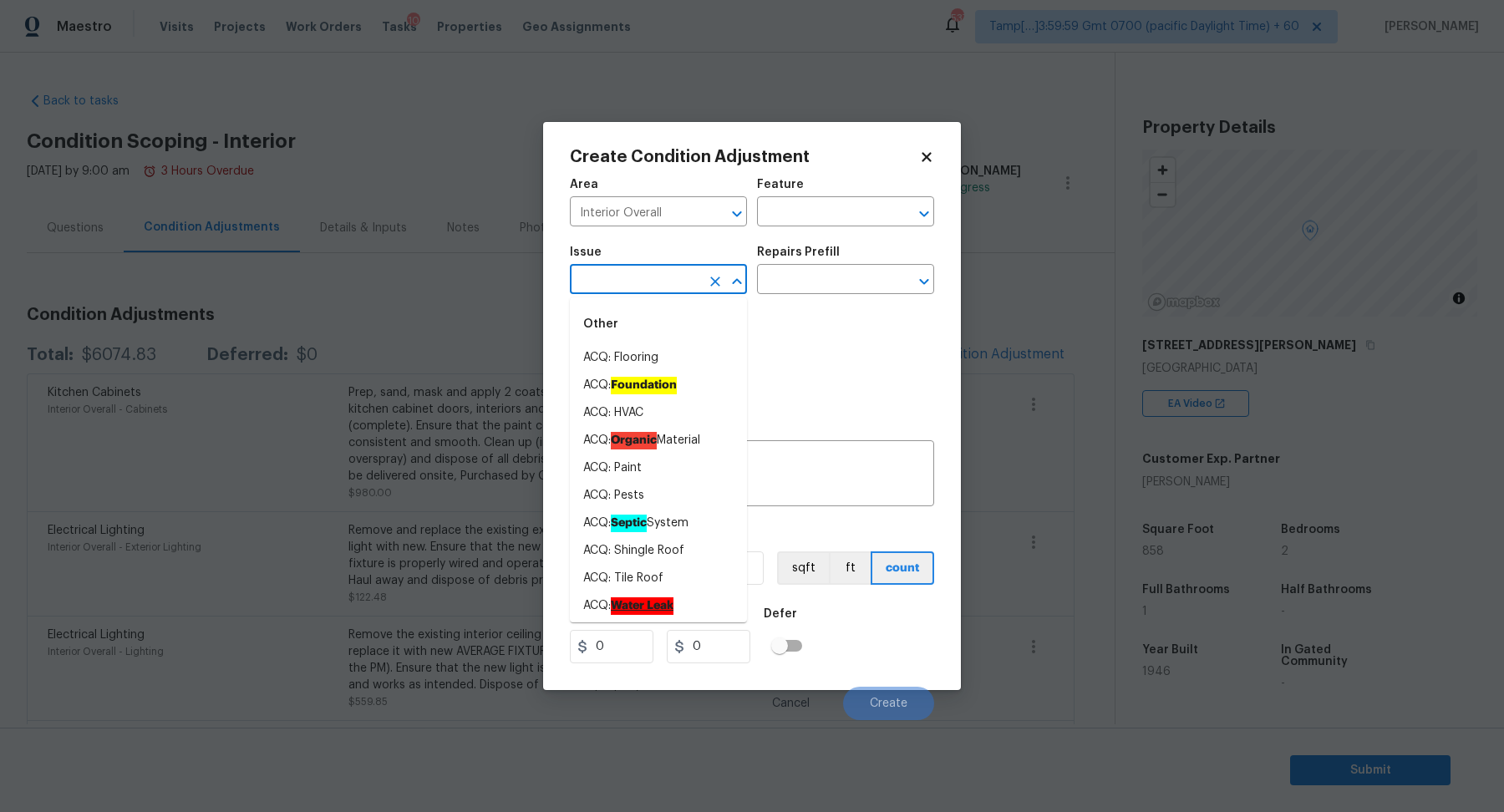
click at [658, 270] on input "text" at bounding box center [636, 281] width 131 height 26
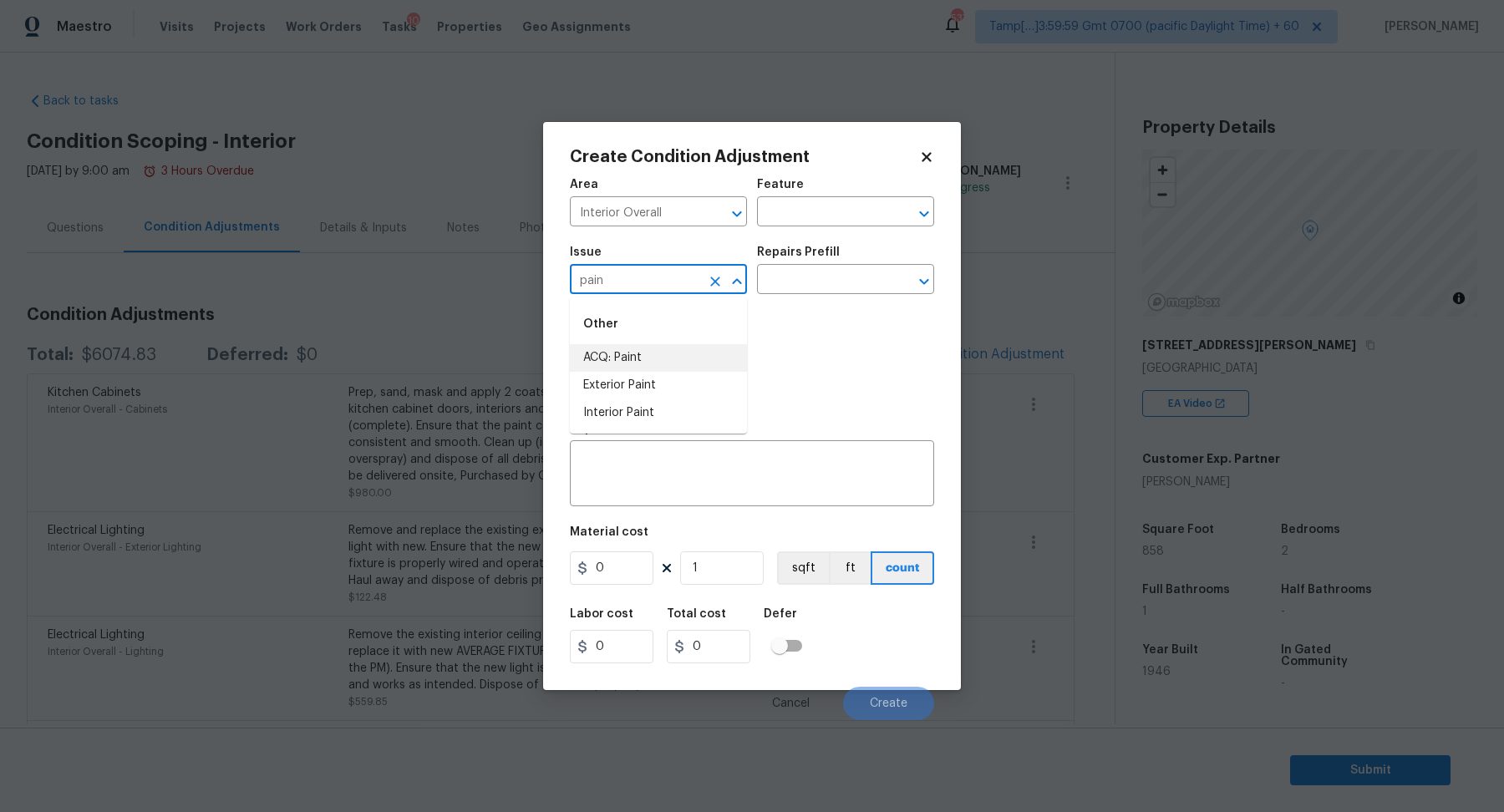
click at [676, 369] on li "ACQ: Paint" at bounding box center [658, 358] width 177 height 27
type input "ACQ: Paint"
click at [841, 278] on input "text" at bounding box center [822, 281] width 131 height 26
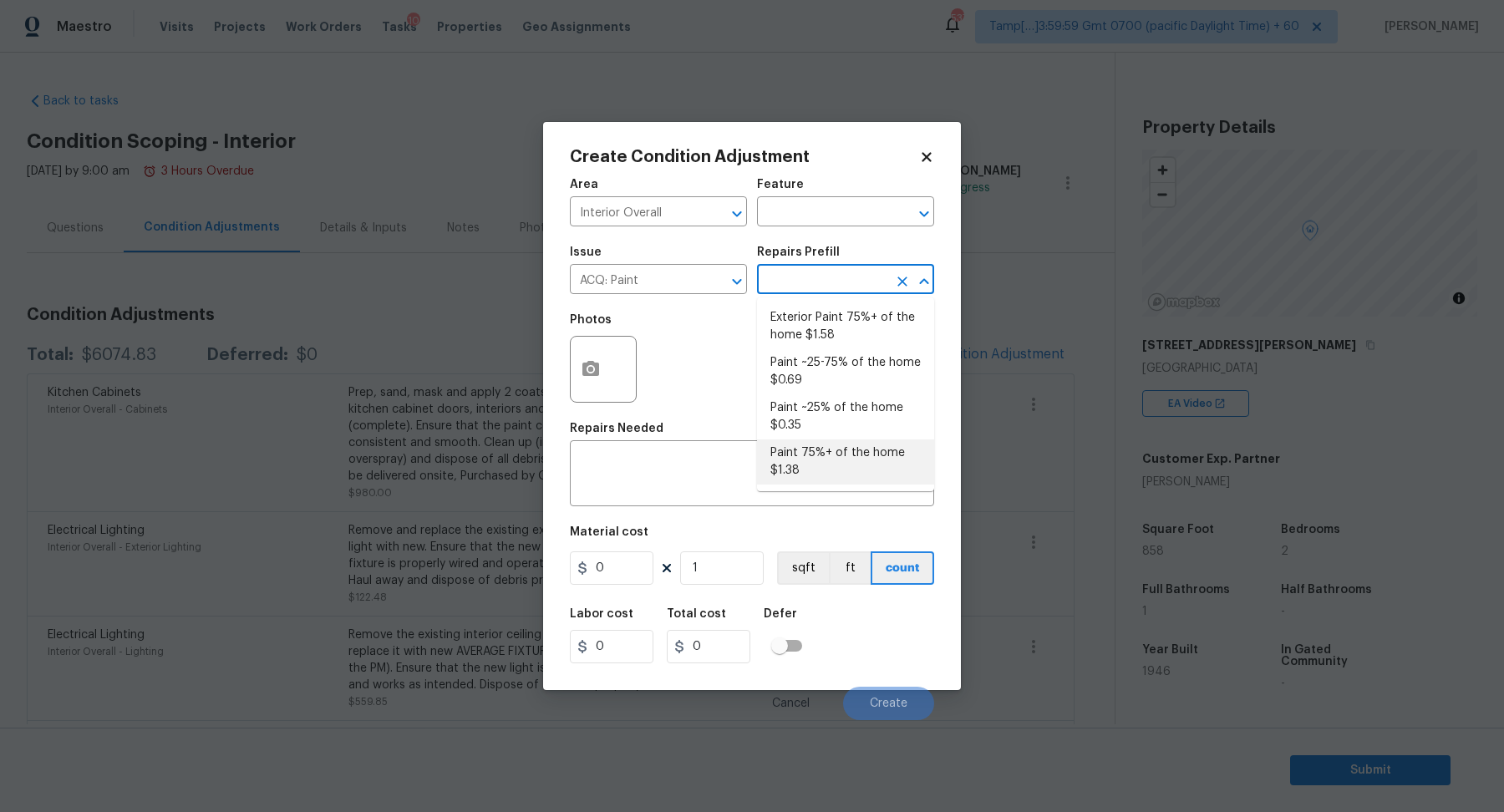
click at [820, 476] on li "Paint 75%+ of the home $1.38" at bounding box center [845, 462] width 177 height 45
type input "Acquisition"
type textarea "Acquisition Scope: 75%+ of the home will likely require interior paint"
type input "1.38"
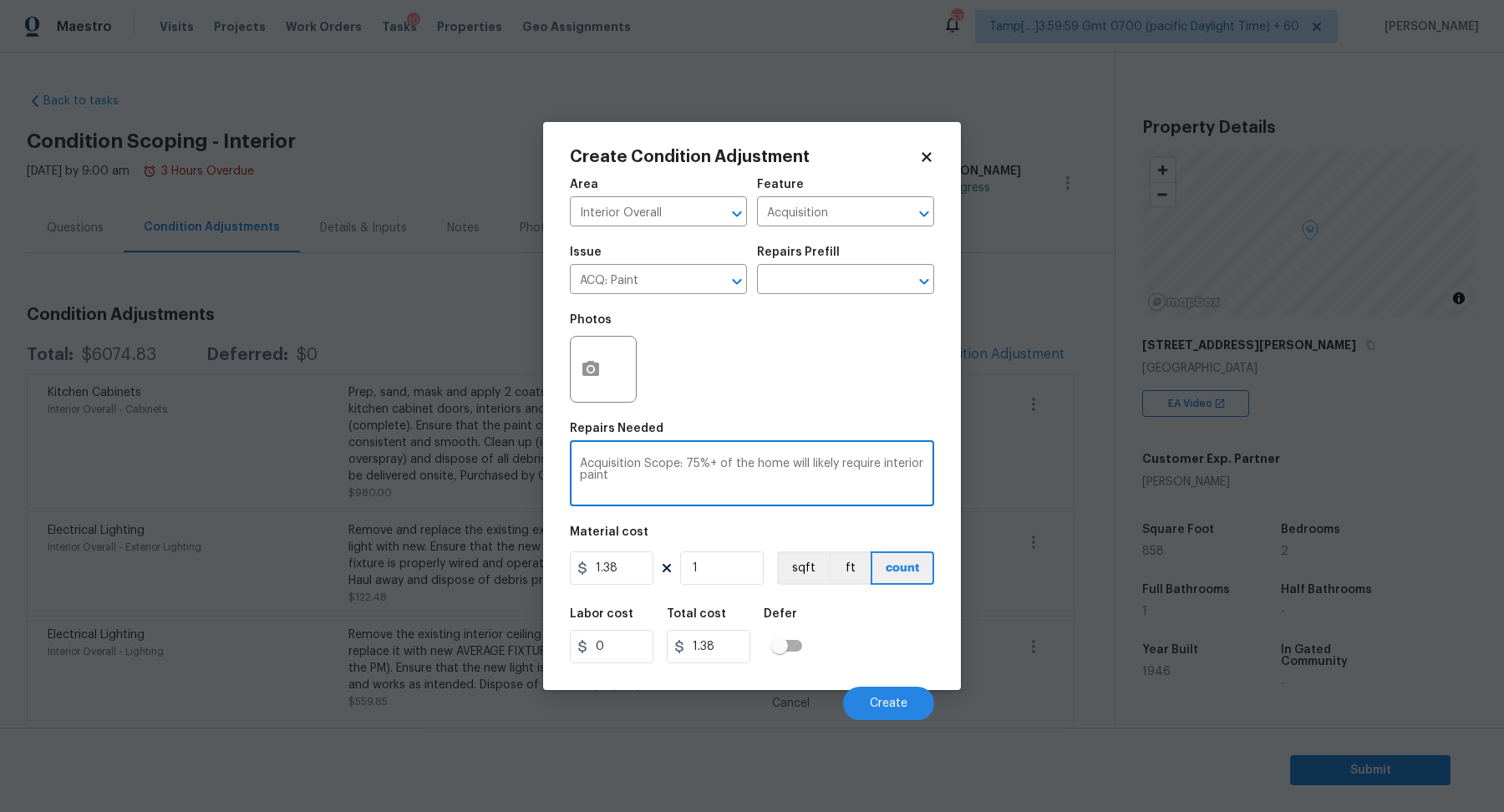
click at [647, 484] on textarea "Acquisition Scope: 75%+ of the home will likely require interior paint" at bounding box center [752, 475] width 344 height 35
type textarea "Acquisition Scope: 75%+ of the home will likely require interior paint with pri…"
click at [594, 376] on icon "button" at bounding box center [591, 369] width 20 height 20
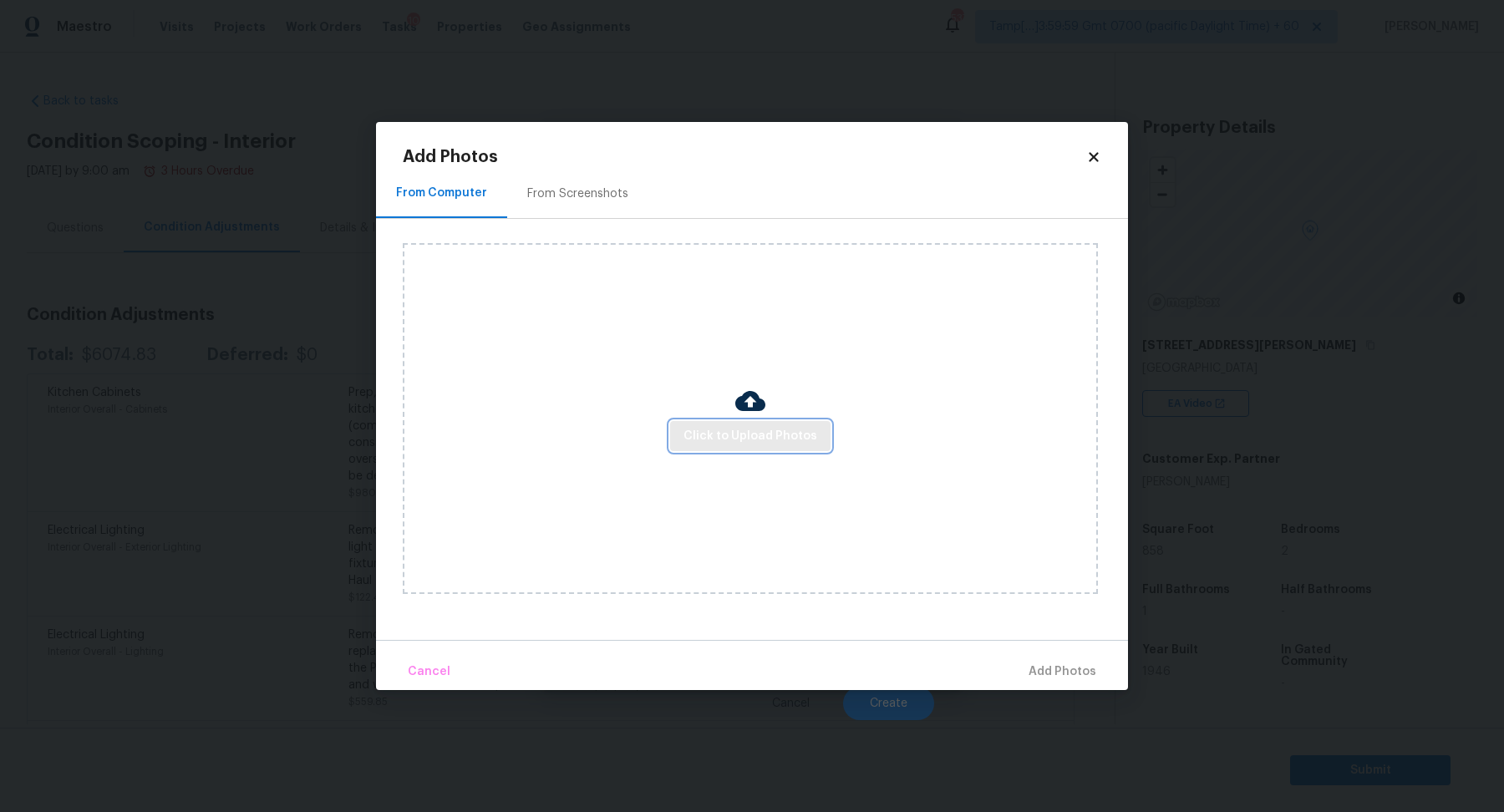
click at [702, 444] on span "Click to Upload Photos" at bounding box center [751, 436] width 134 height 21
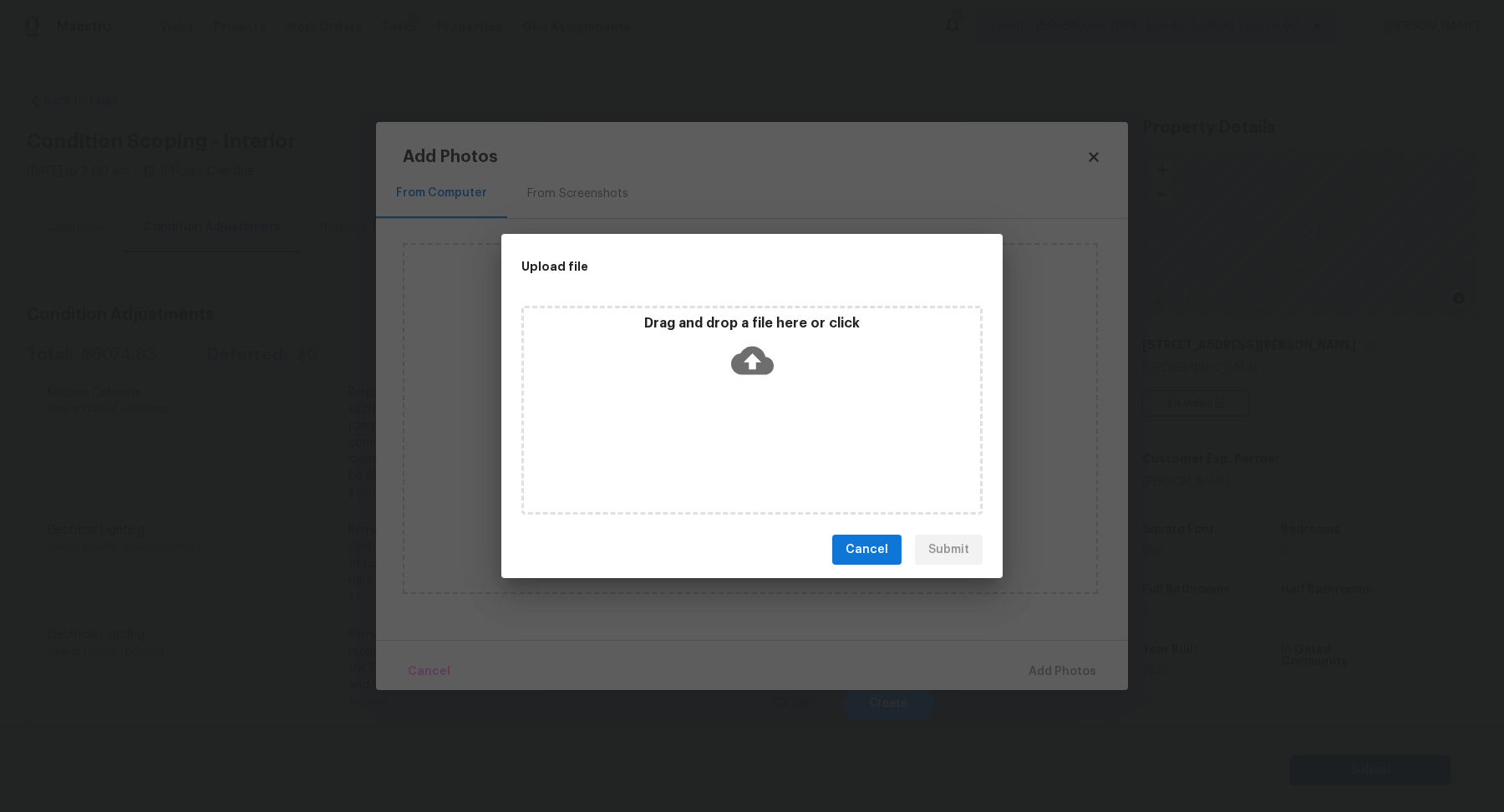
click at [786, 382] on div "Drag and drop a file here or click" at bounding box center [752, 351] width 456 height 72
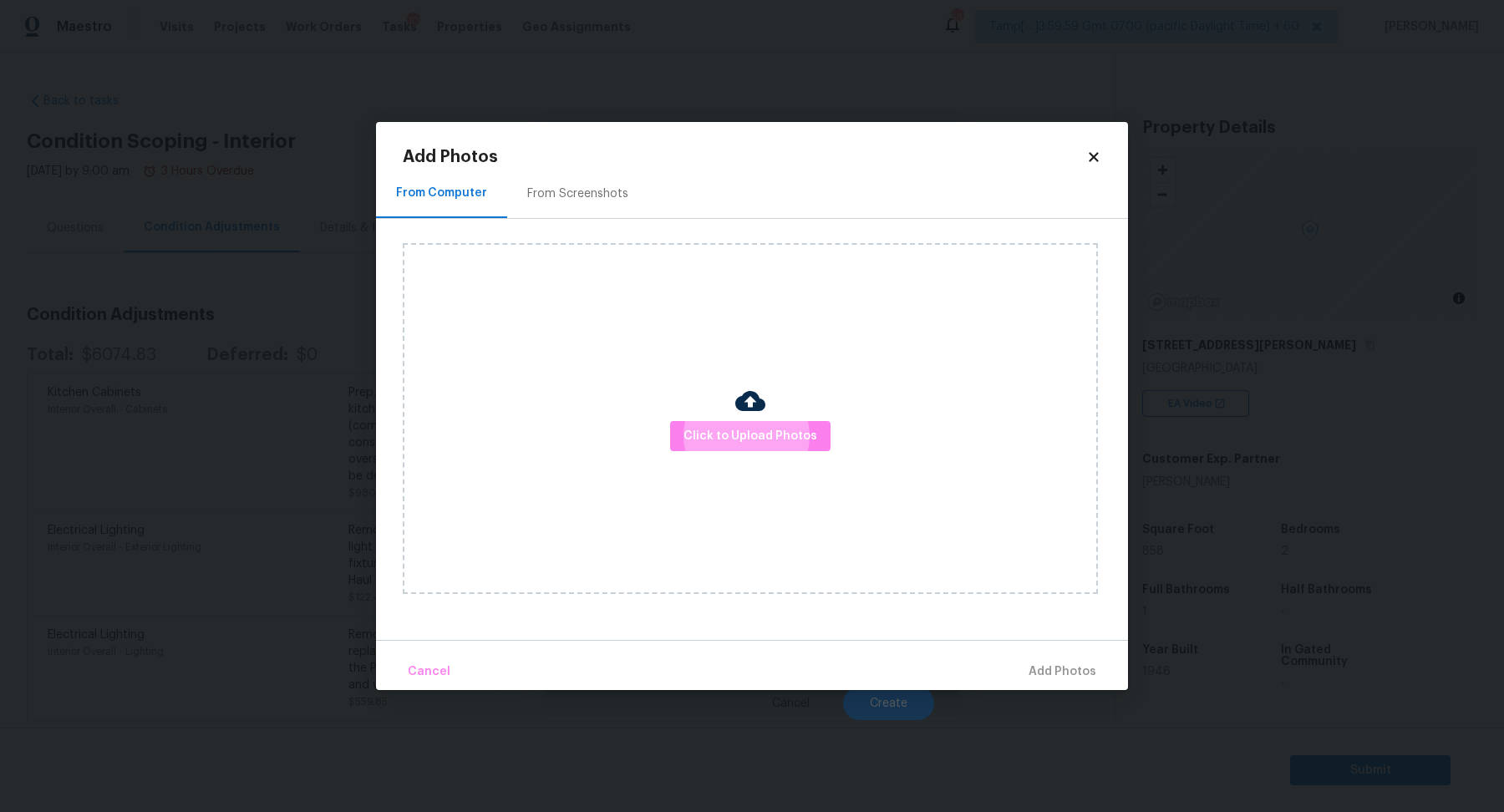
click at [585, 205] on div "From Screenshots" at bounding box center [578, 193] width 141 height 49
click at [461, 200] on div "From Computer" at bounding box center [441, 194] width 89 height 16
click at [785, 408] on div "Click to Upload Photos" at bounding box center [750, 418] width 695 height 351
click at [785, 426] on span "Click to Upload Photos" at bounding box center [751, 436] width 134 height 21
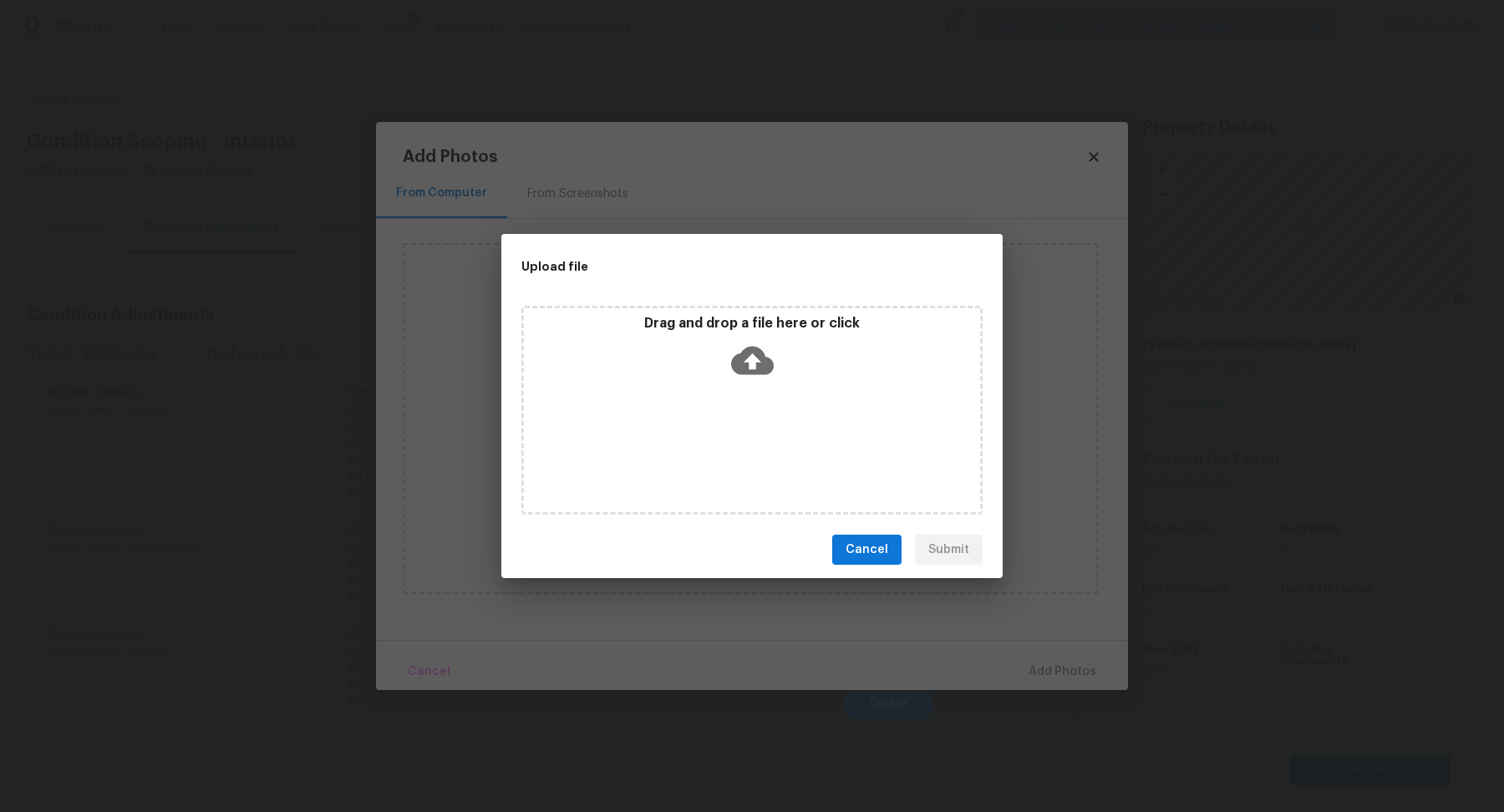
click at [785, 348] on div "Drag and drop a file here or click" at bounding box center [752, 351] width 456 height 72
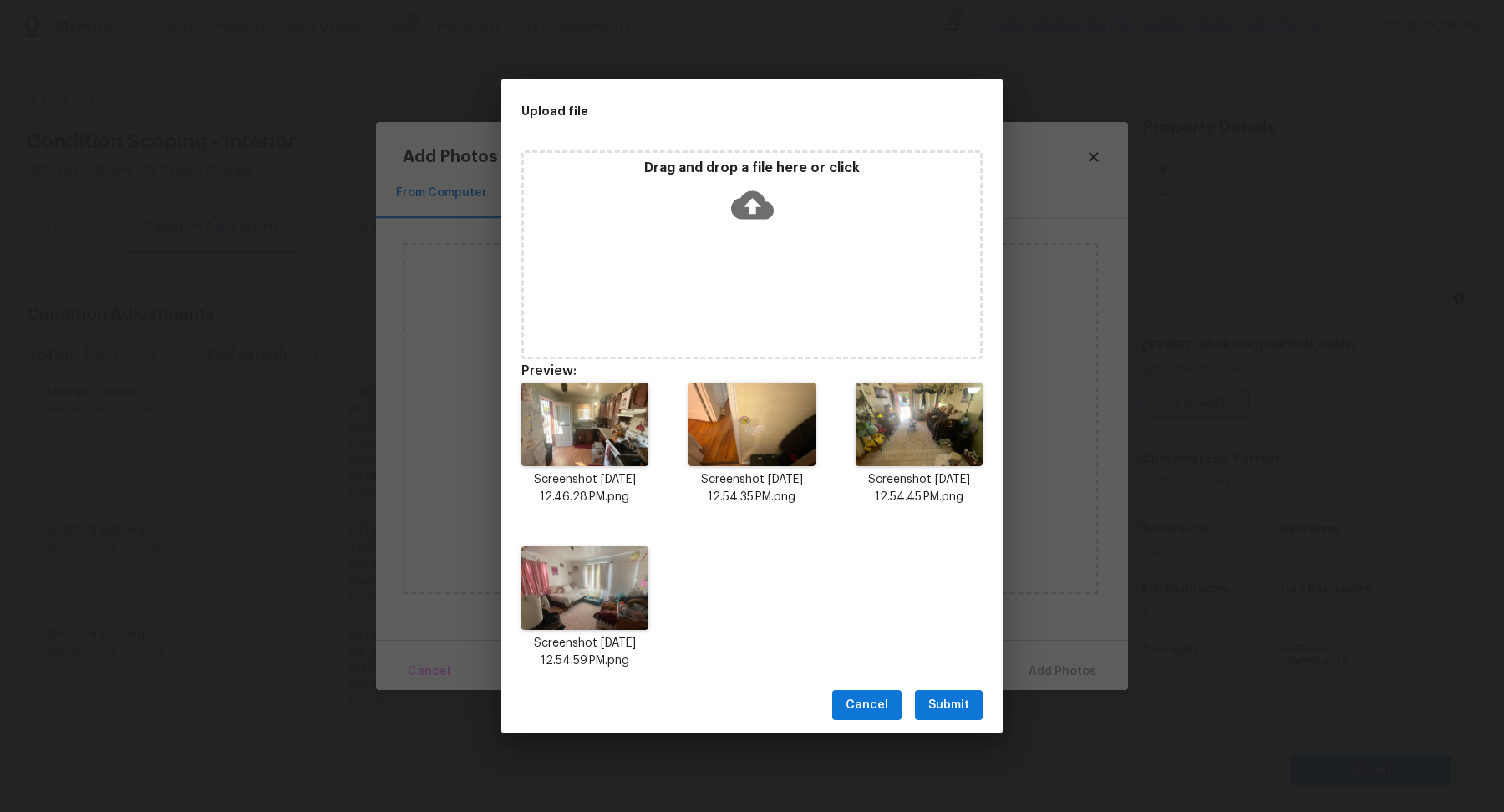
click at [947, 690] on button "Submit" at bounding box center [948, 705] width 68 height 31
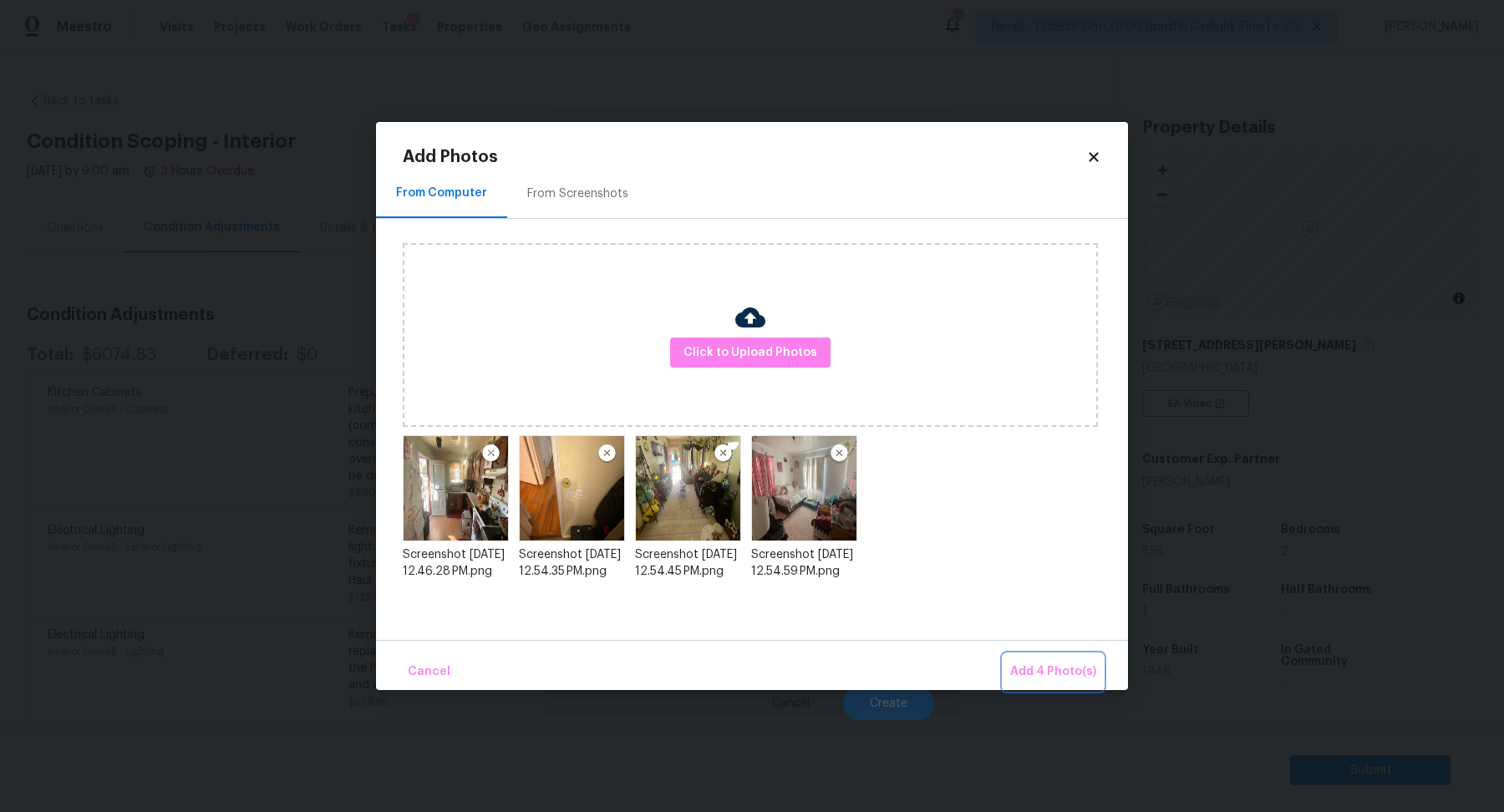
click at [1014, 669] on span "Add 4 Photo(s)" at bounding box center [1053, 672] width 86 height 21
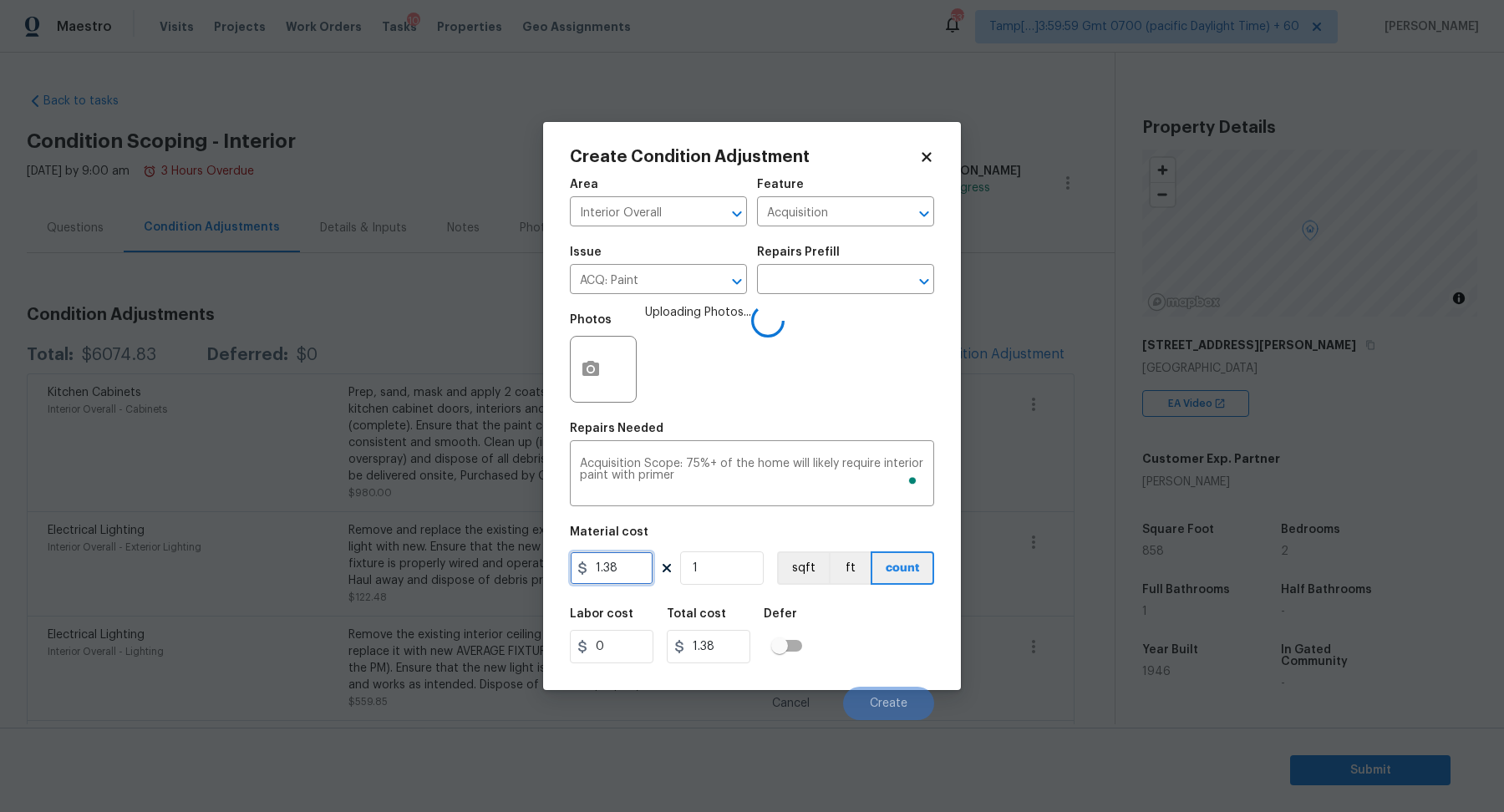
click at [649, 571] on input "1.38" at bounding box center [612, 567] width 83 height 34
type input "2"
click at [747, 567] on input "1" at bounding box center [722, 567] width 83 height 34
type input "2"
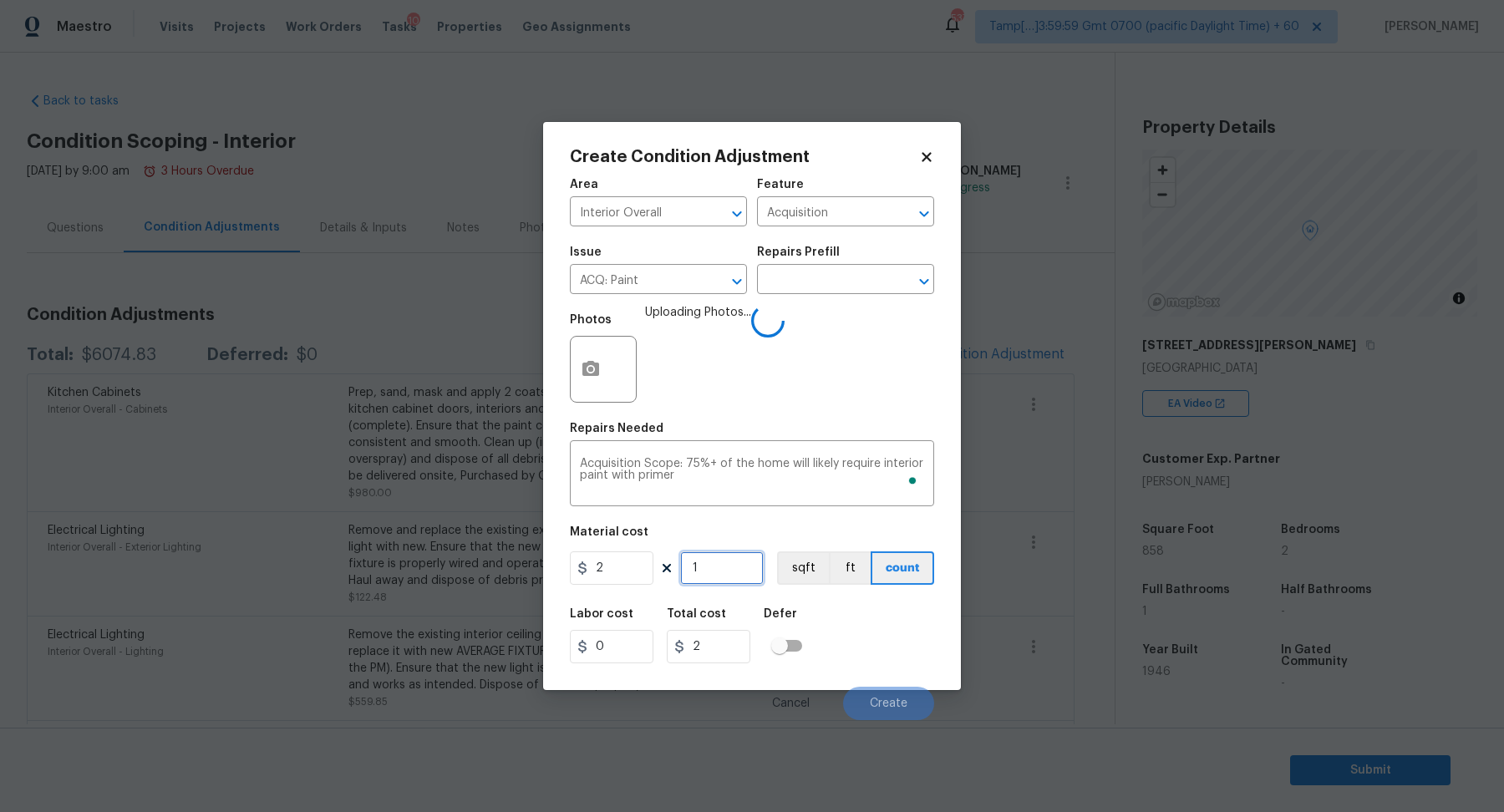
click at [747, 567] on input "1" at bounding box center [722, 567] width 83 height 34
type input "8"
type input "16"
type input "85"
type input "170"
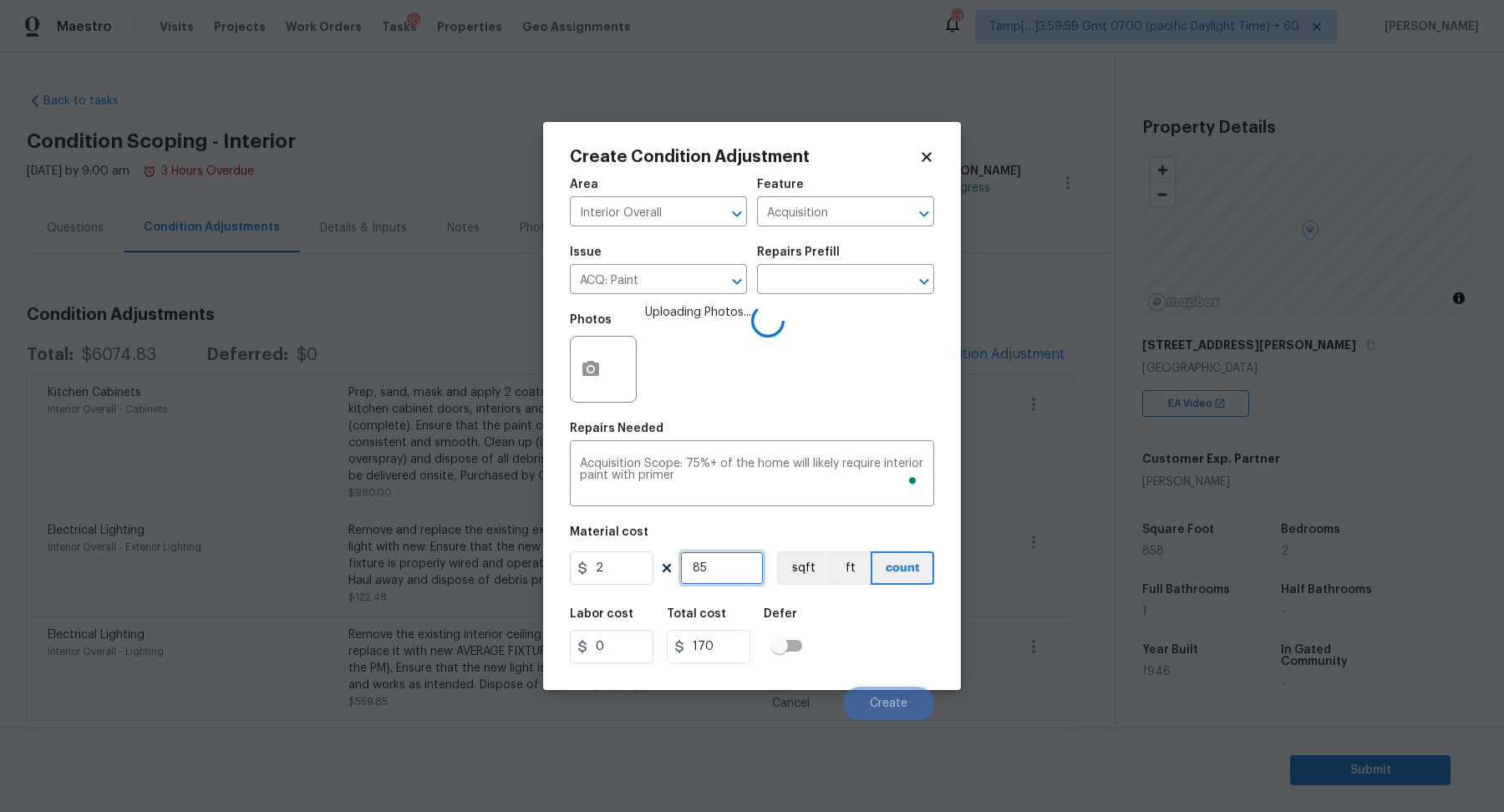
type input "858"
type input "1716"
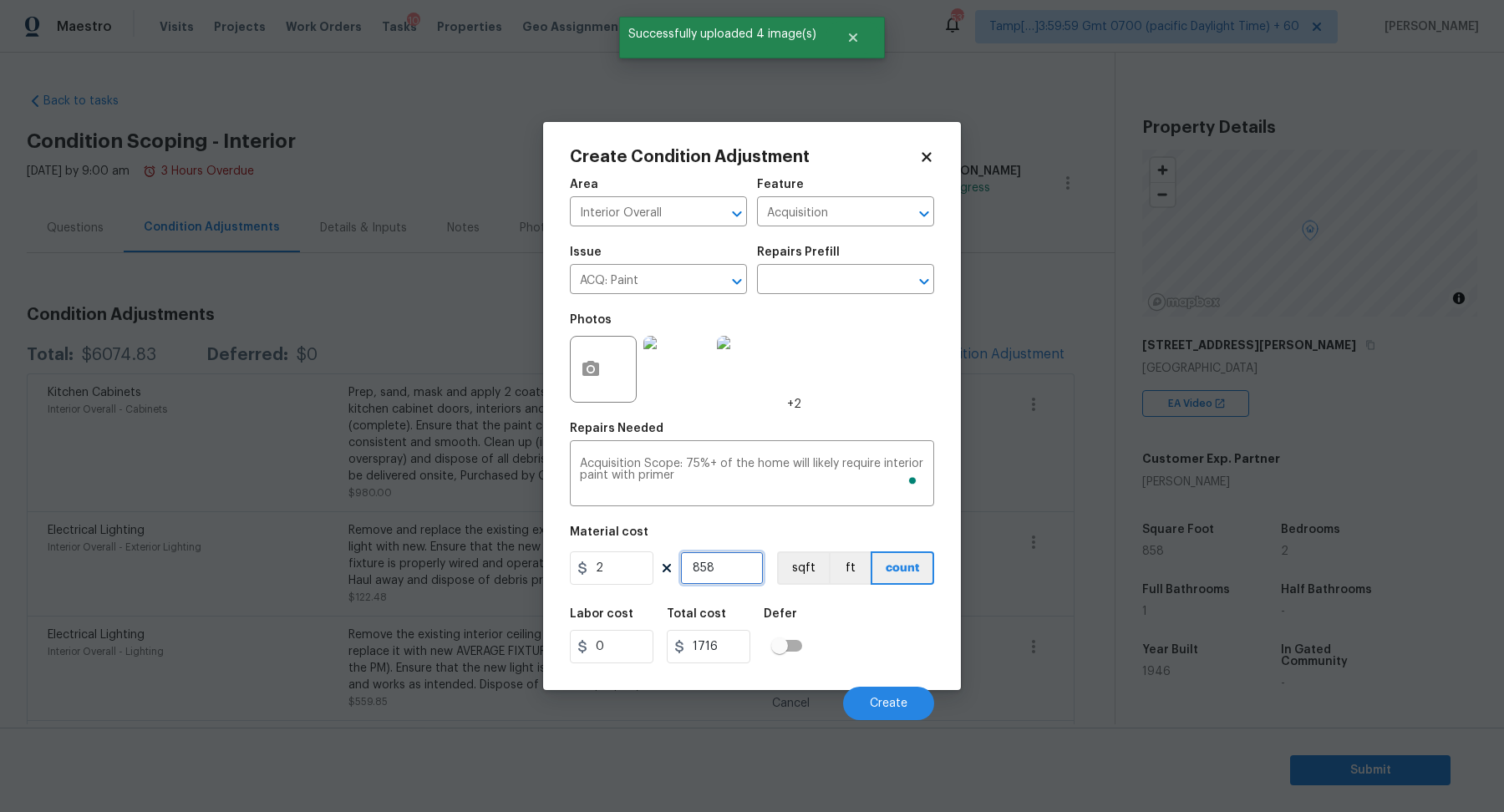
type input "858"
click at [859, 614] on div "Labor cost 0 Total cost 1716 Defer" at bounding box center [752, 635] width 364 height 75
click at [891, 691] on button "Create" at bounding box center [888, 703] width 91 height 34
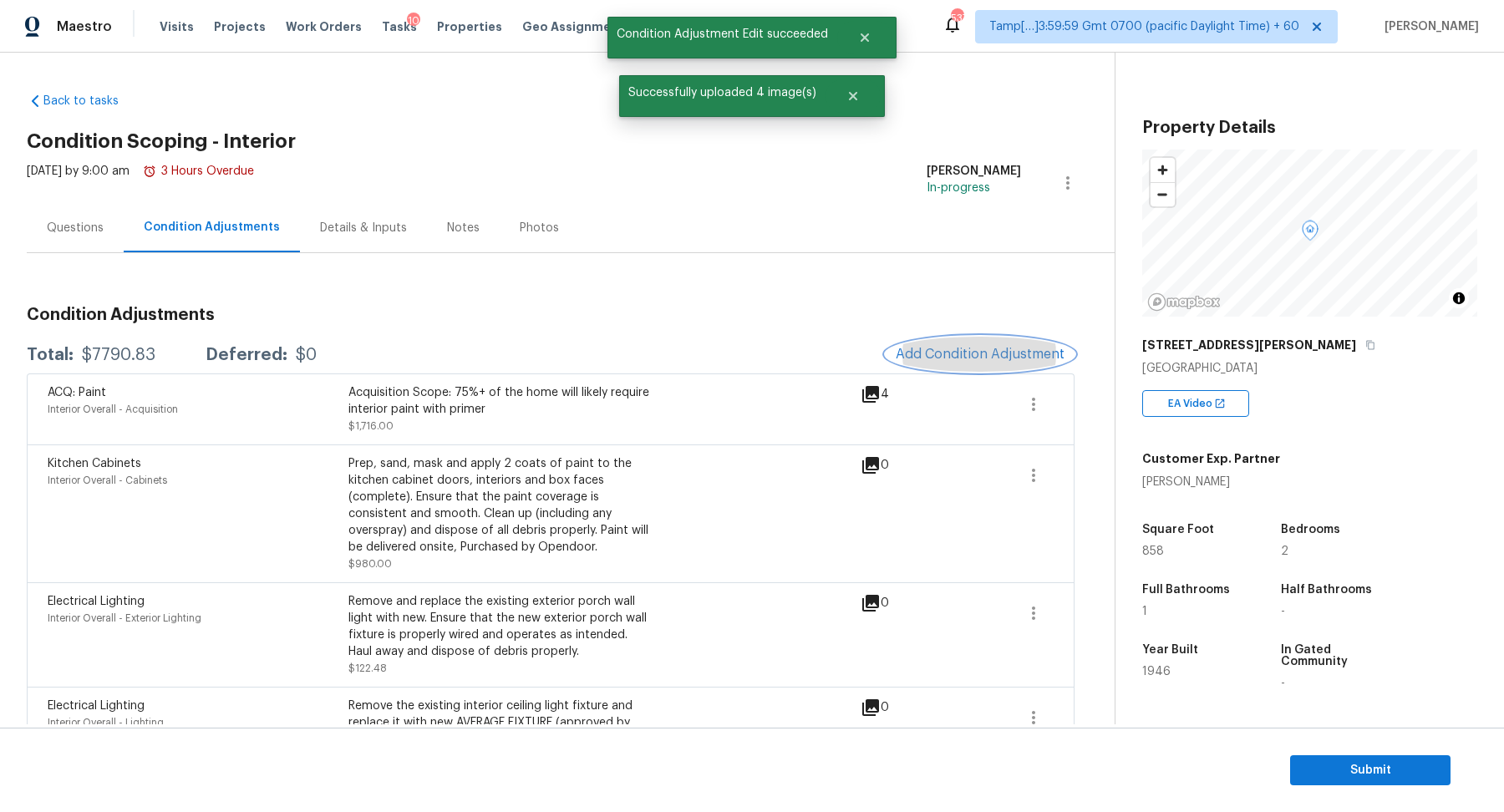
click at [969, 354] on span "Add Condition Adjustment" at bounding box center [980, 354] width 169 height 15
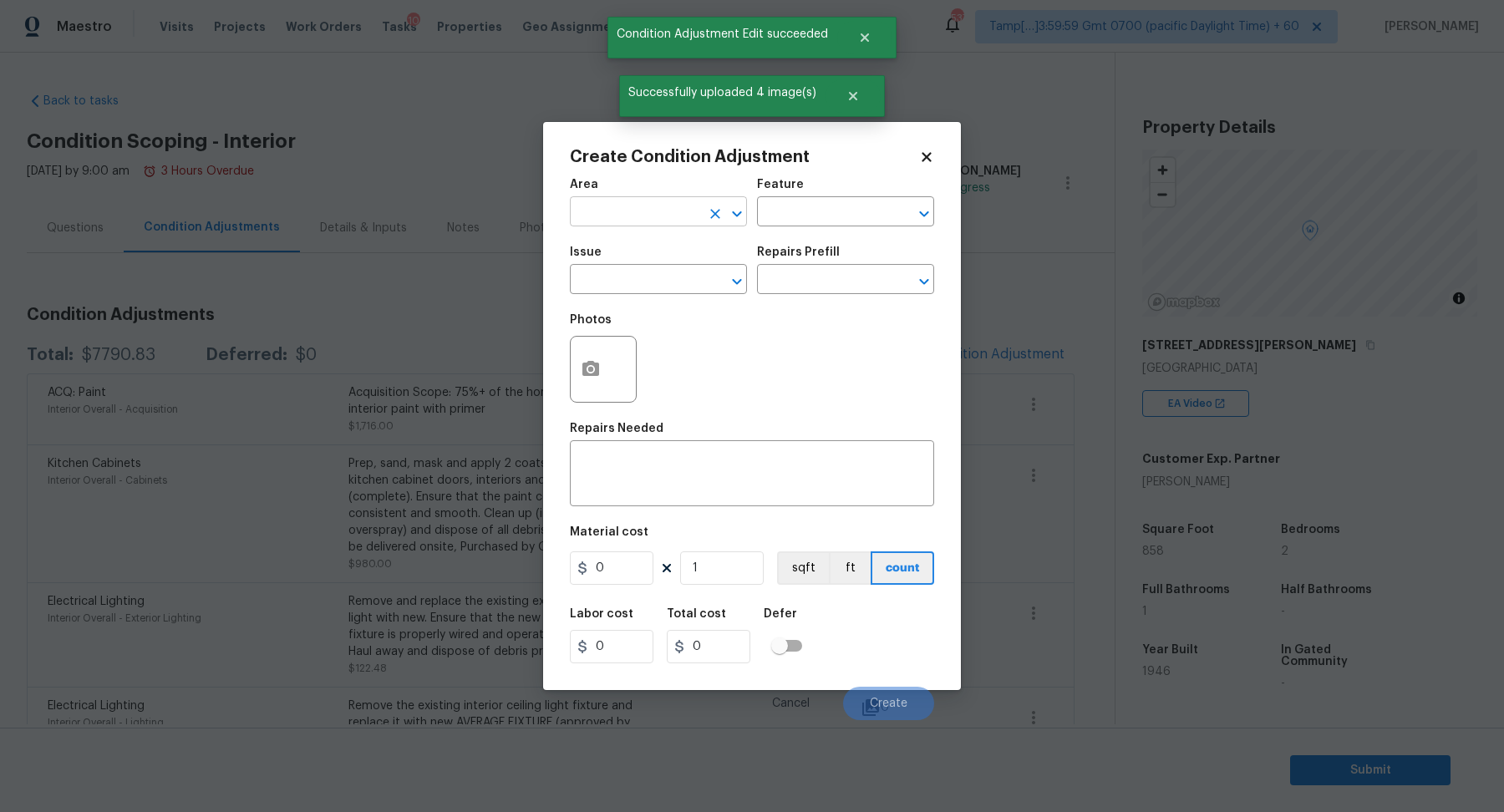
click at [647, 216] on input "text" at bounding box center [636, 213] width 131 height 26
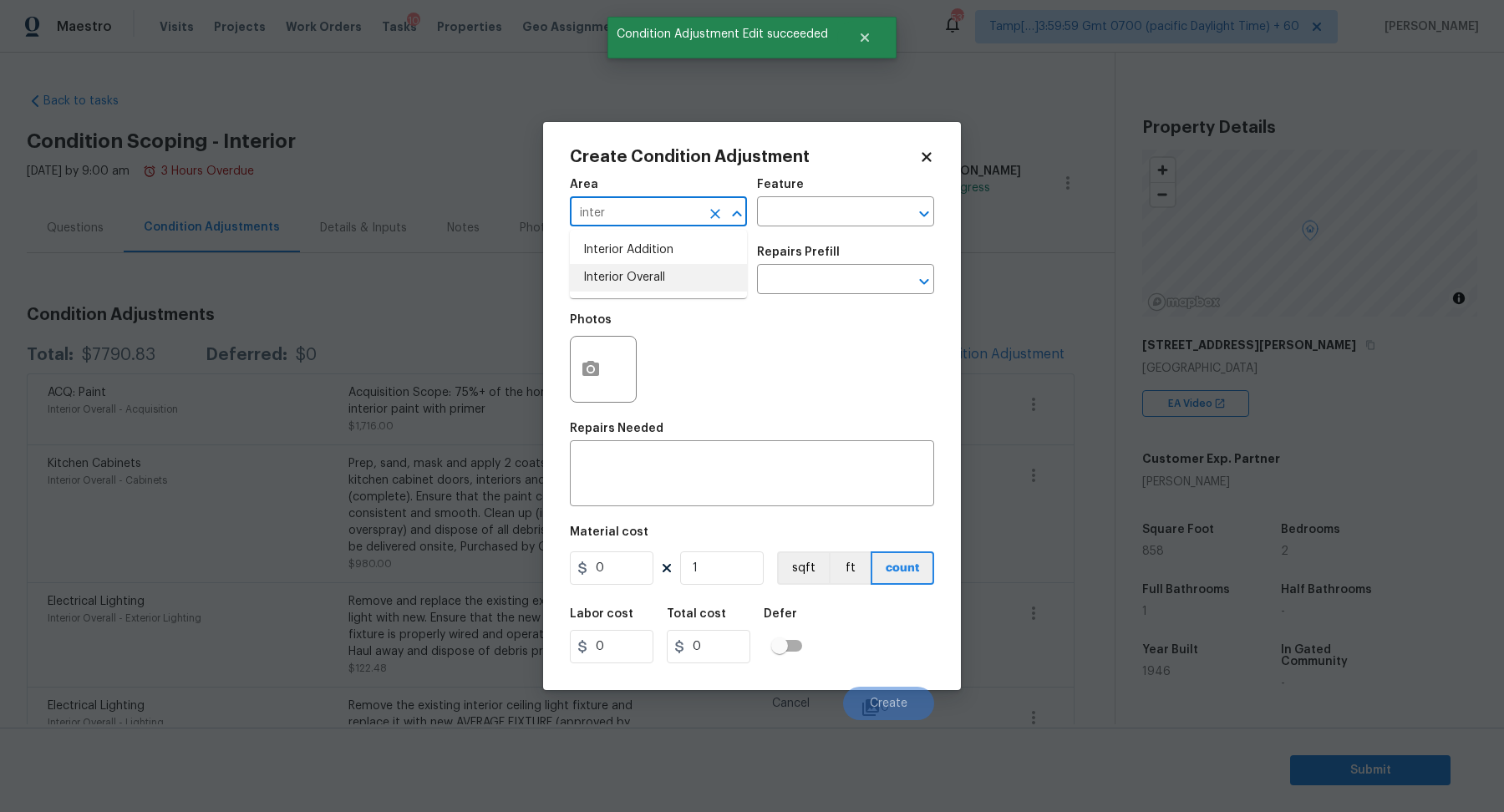
click at [605, 278] on li "Interior Overall" at bounding box center [658, 277] width 177 height 27
type input "Interior Overall"
click at [605, 278] on input "text" at bounding box center [636, 281] width 131 height 26
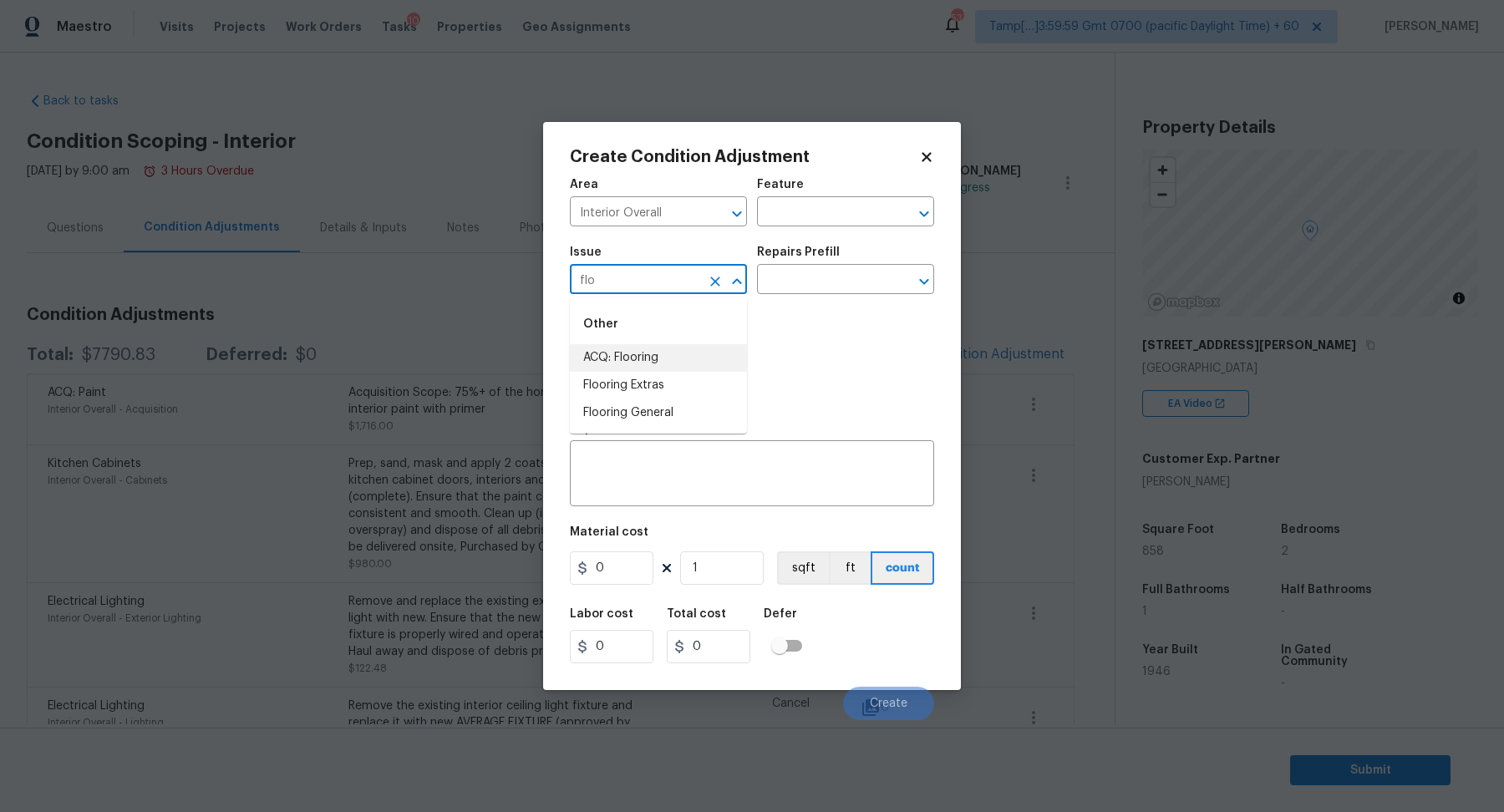
click at [670, 351] on li "ACQ: Flooring" at bounding box center [658, 358] width 177 height 27
type input "ACQ: Flooring"
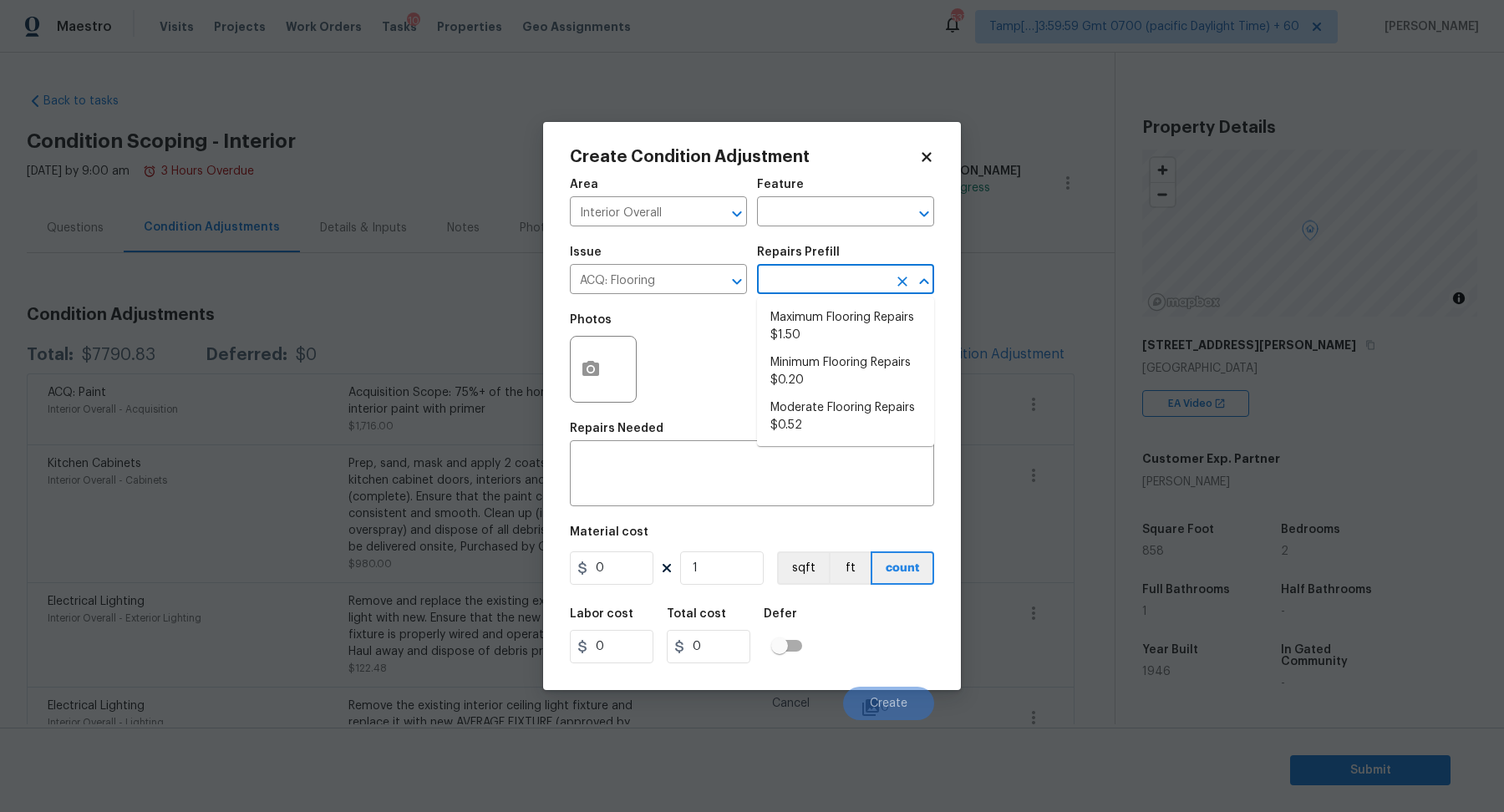
click at [808, 278] on input "text" at bounding box center [822, 281] width 131 height 26
click at [808, 425] on li "Moderate Flooring Repairs $0.52" at bounding box center [845, 417] width 177 height 45
type input "Acquisition"
type textarea "Acquisition Scope: Moderate flooring repairs"
type input "0.52"
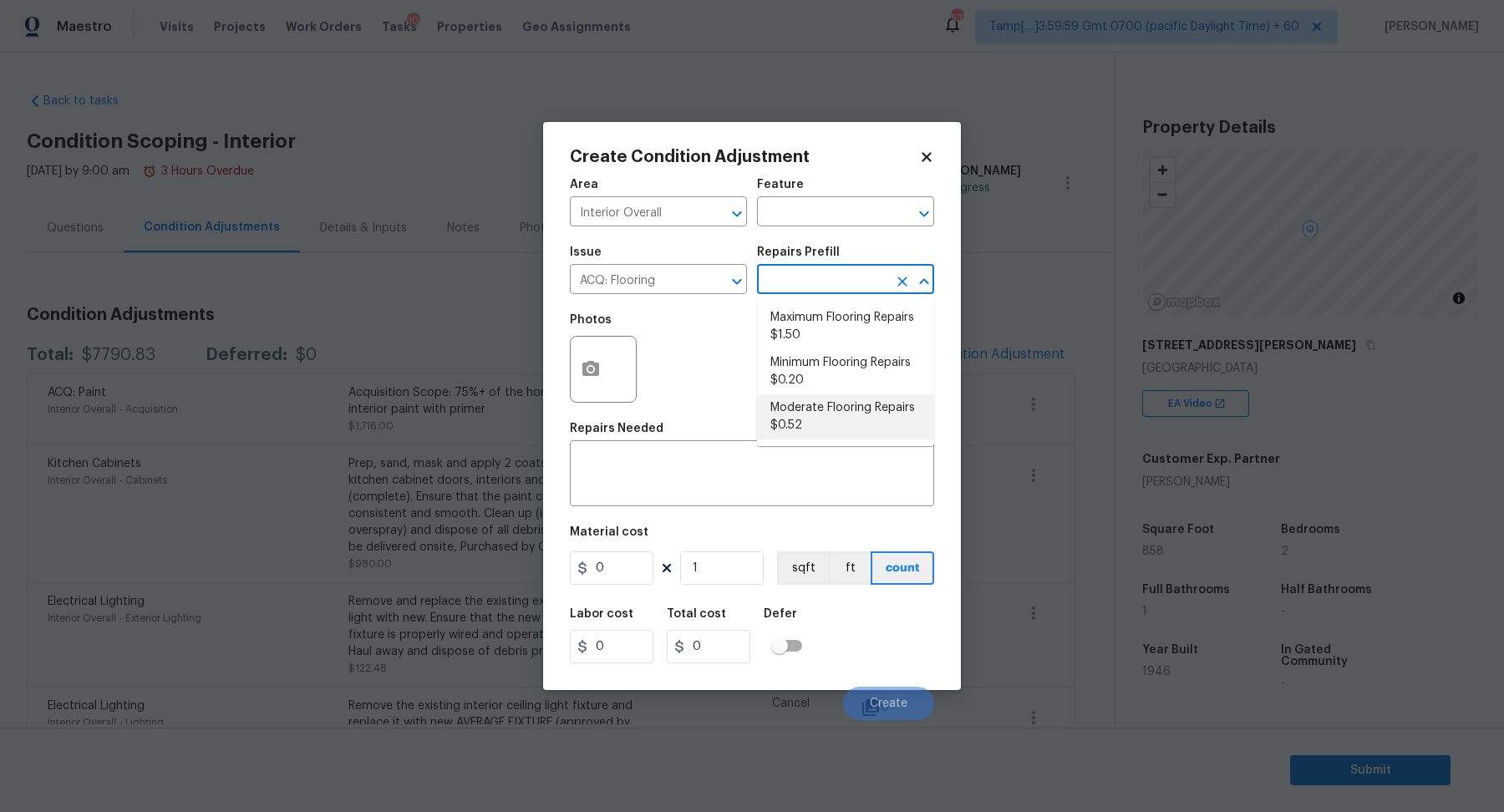
type input "0.52"
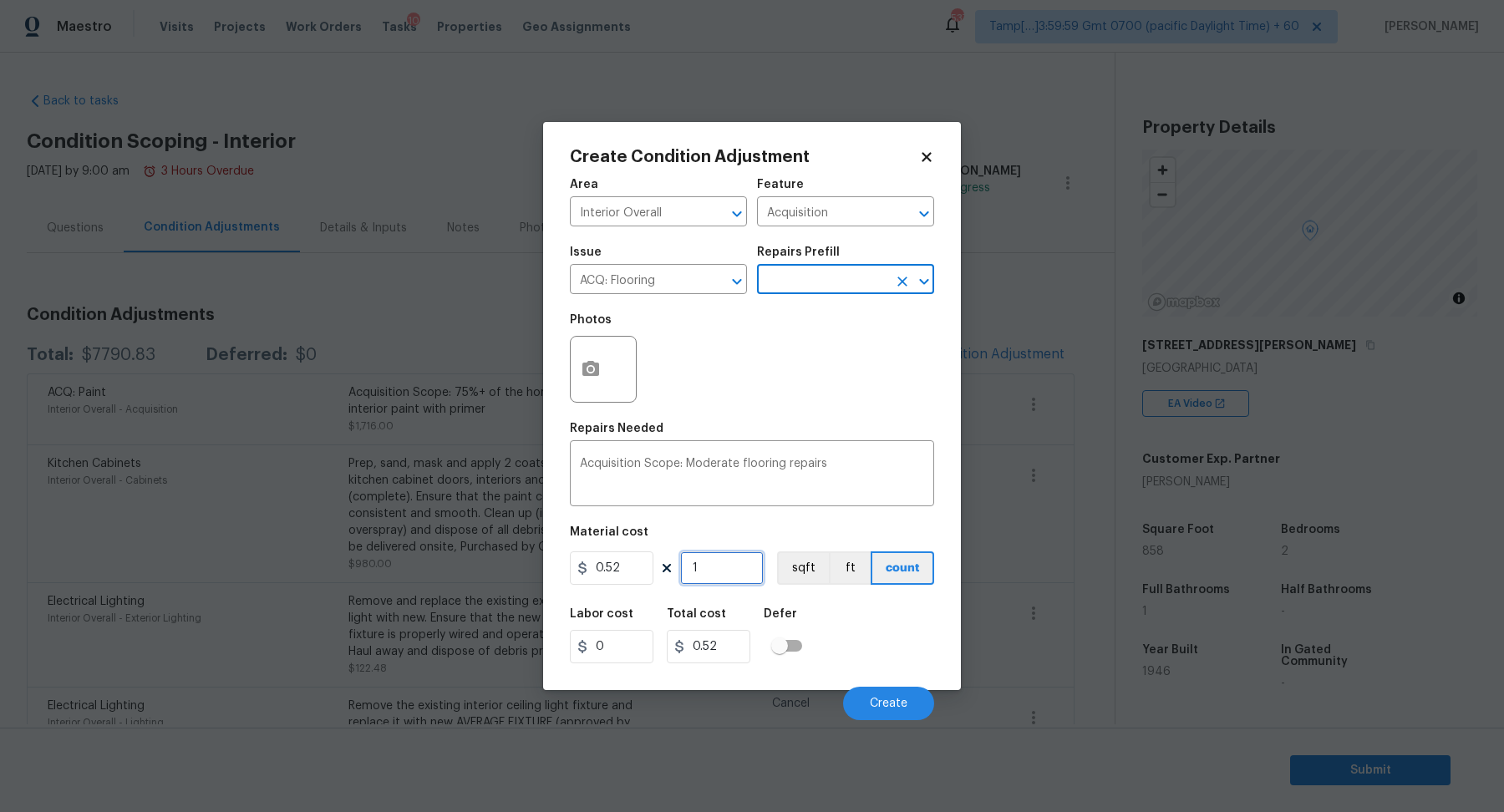
click at [723, 568] on input "1" at bounding box center [722, 567] width 83 height 34
type input "8"
type input "4.16"
type input "85"
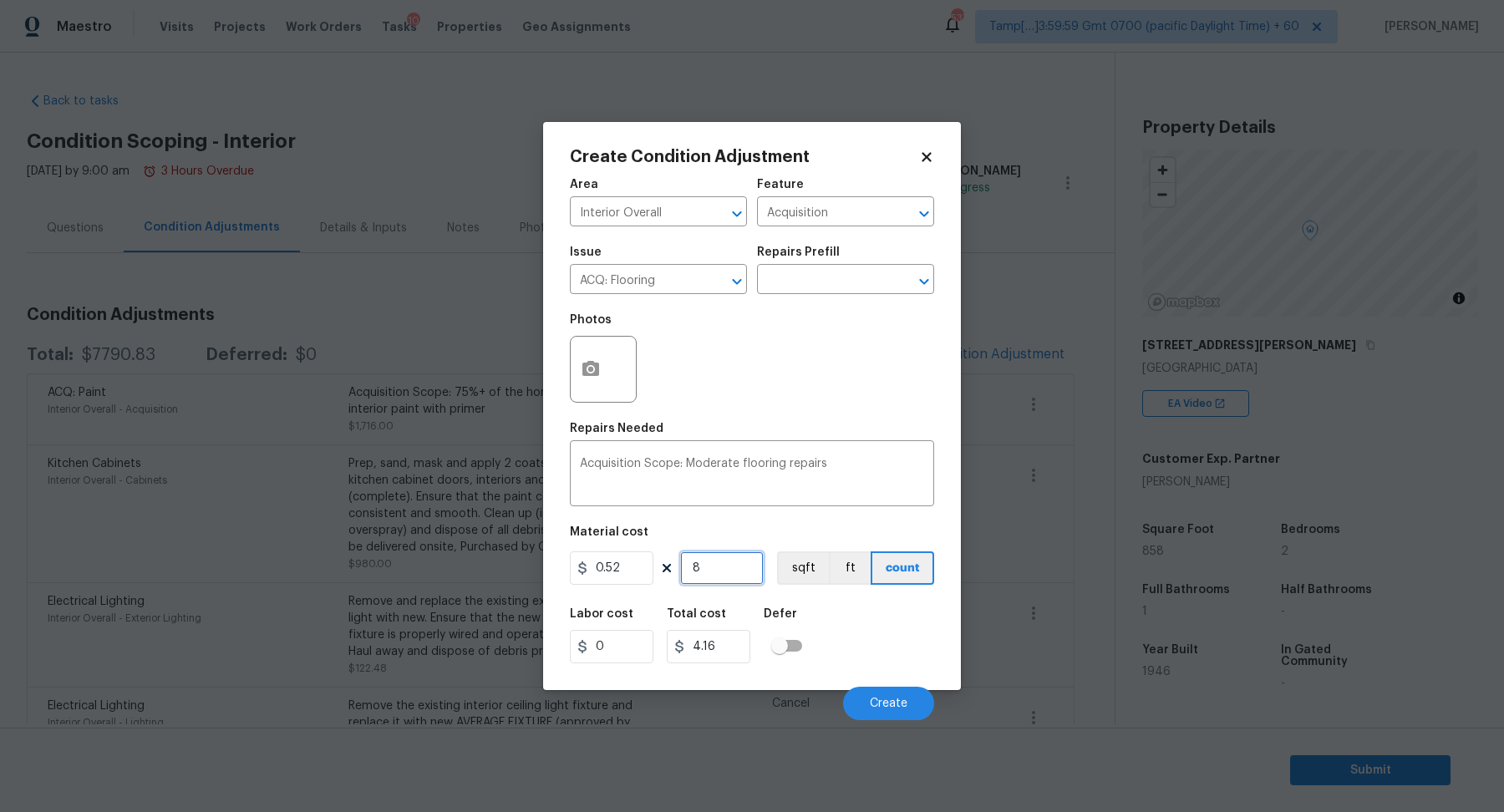
type input "44.2"
type input "858"
type input "446.16"
type input "858"
click at [587, 380] on button "button" at bounding box center [591, 370] width 40 height 65
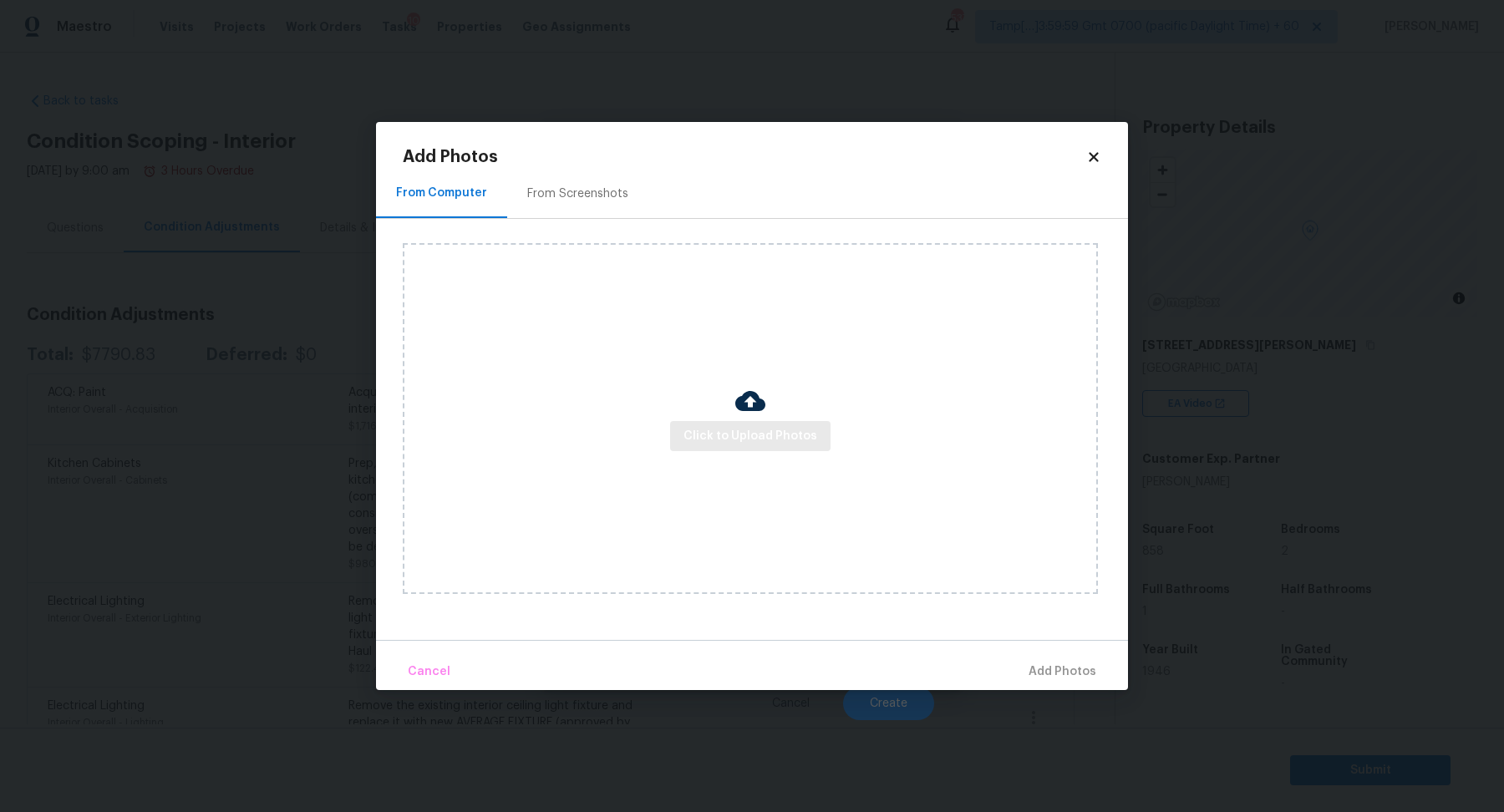
click at [715, 451] on div "Click to Upload Photos" at bounding box center [750, 418] width 695 height 351
click at [739, 435] on span "Click to Upload Photos" at bounding box center [751, 436] width 134 height 21
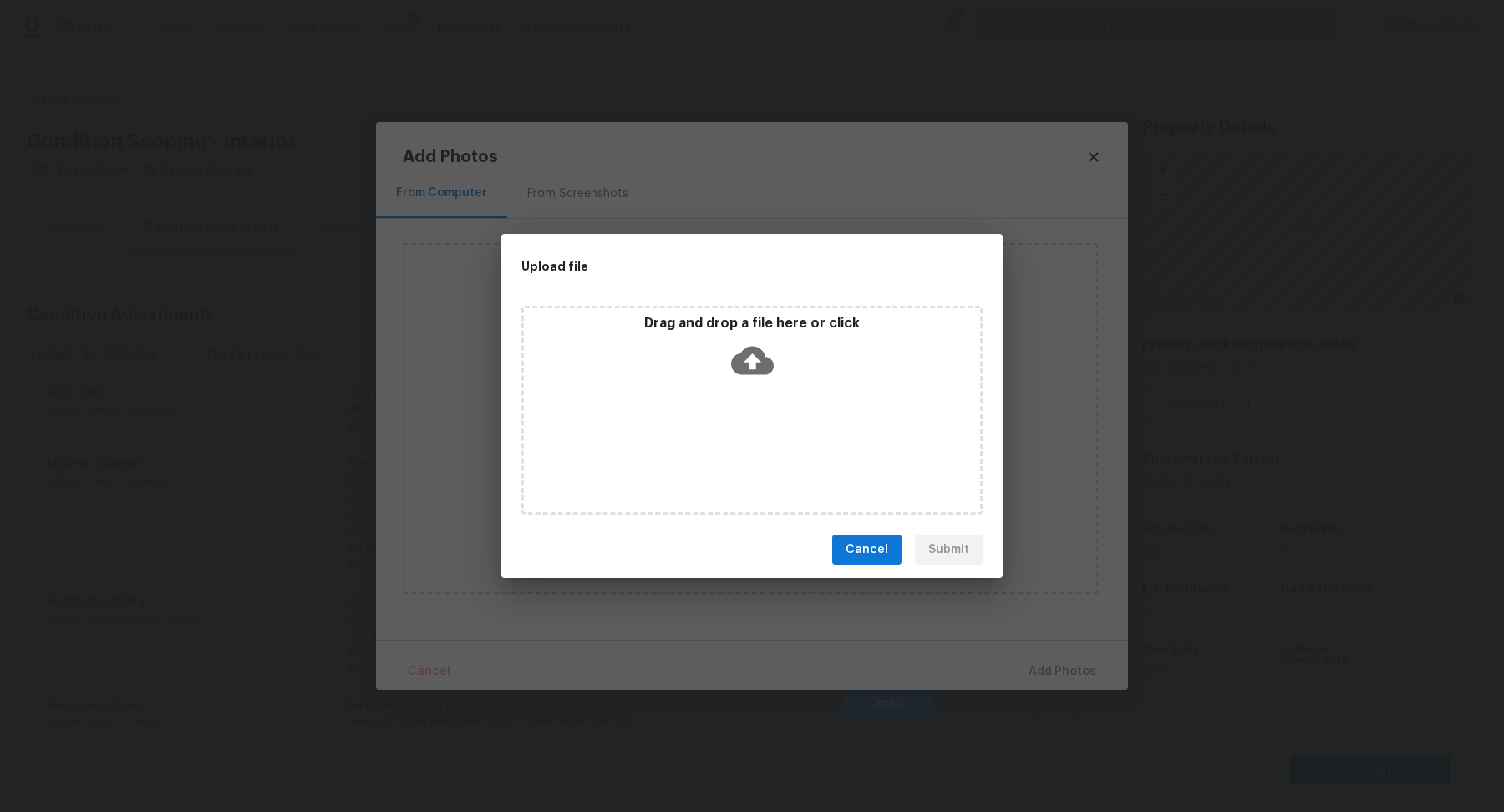
click at [781, 372] on div "Drag and drop a file here or click" at bounding box center [752, 351] width 456 height 72
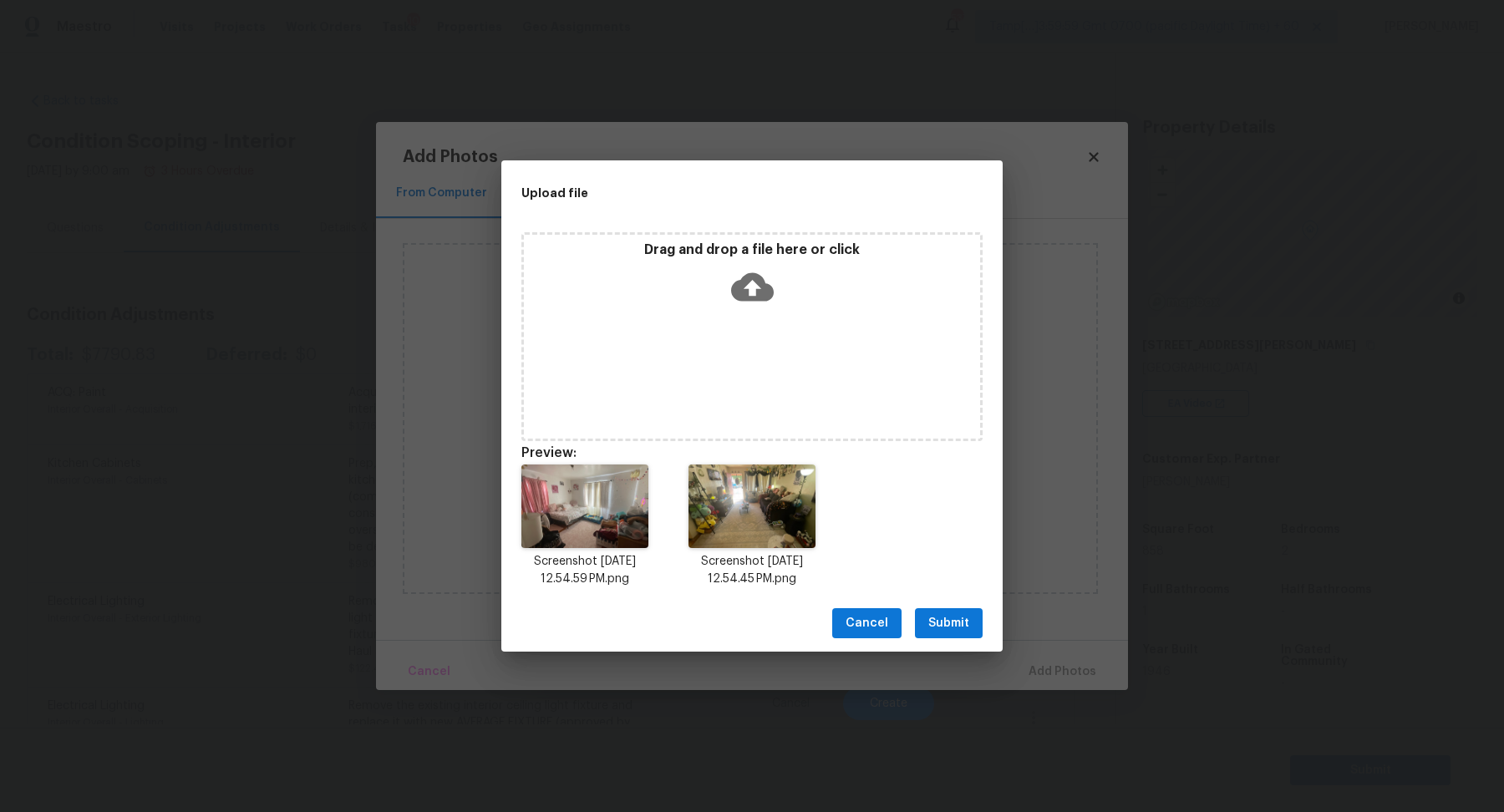
click at [924, 620] on button "Submit" at bounding box center [948, 624] width 68 height 31
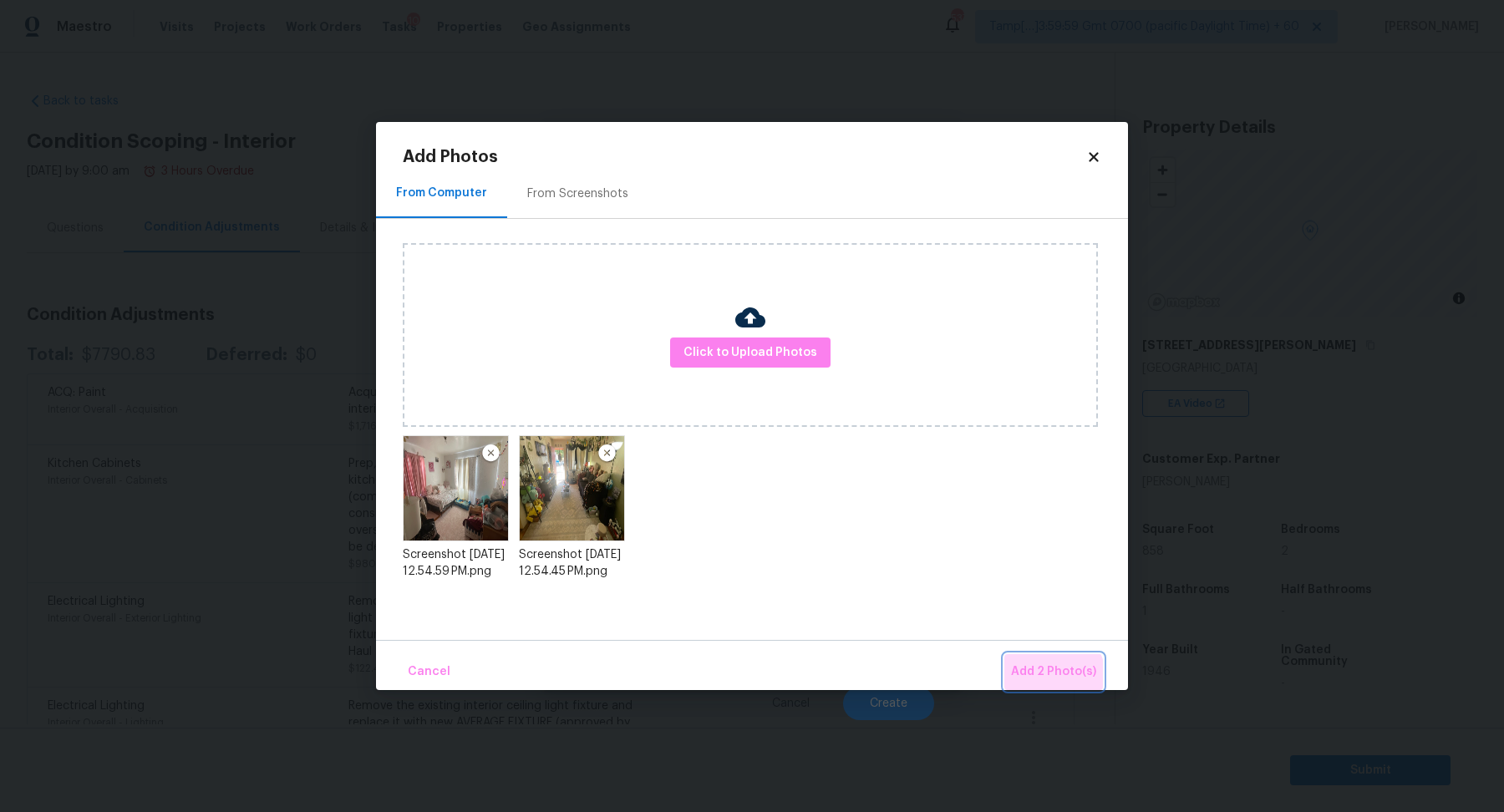
click at [1055, 676] on span "Add 2 Photo(s)" at bounding box center [1053, 672] width 85 height 21
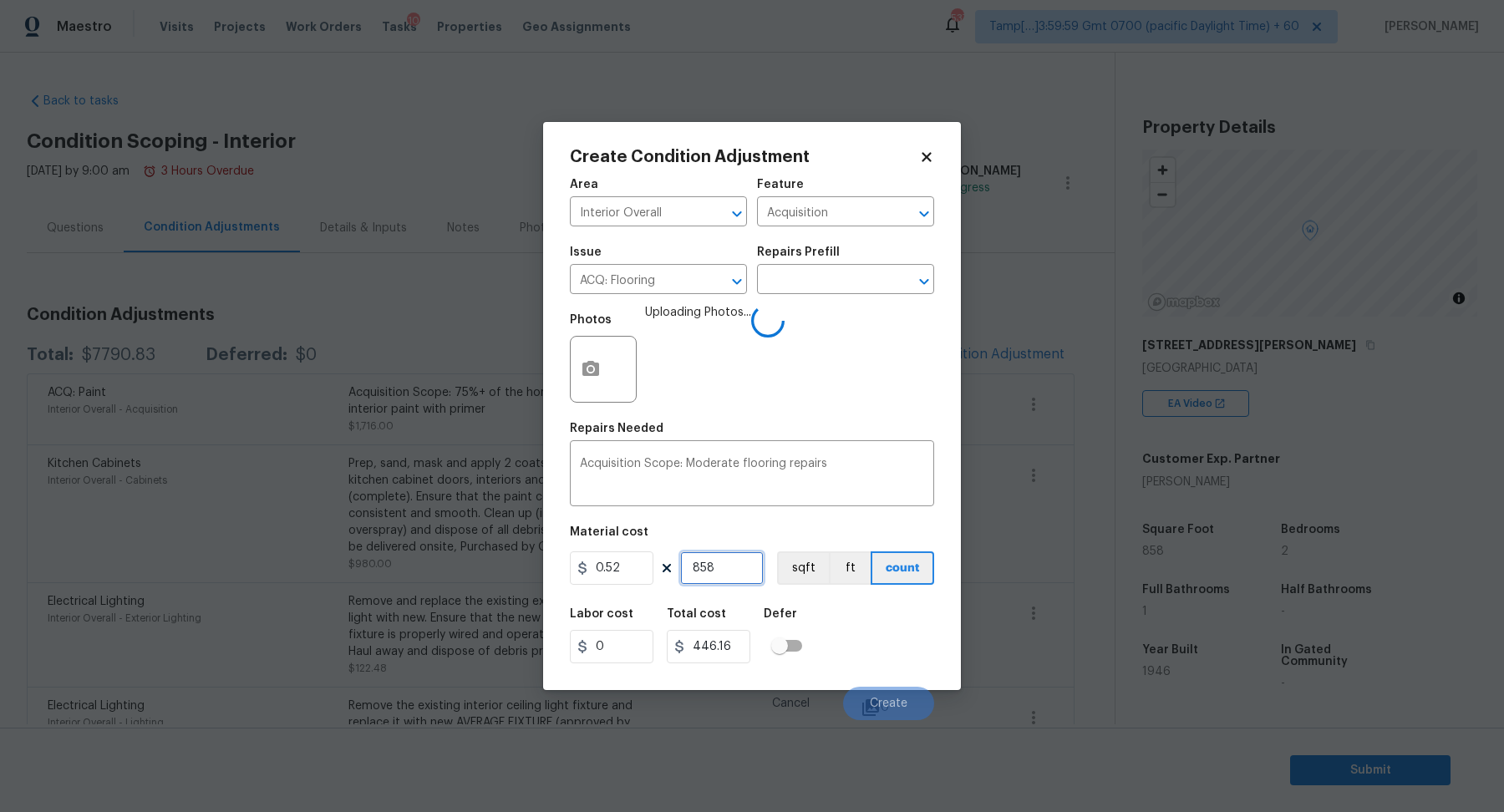
click at [737, 554] on input "858" at bounding box center [722, 567] width 83 height 34
click at [820, 601] on div "Labor cost 0 Total cost 446.16 Defer" at bounding box center [752, 635] width 364 height 75
click at [867, 641] on div "Labor cost 0 Total cost 446.16 Defer" at bounding box center [752, 635] width 364 height 75
click at [703, 569] on input "858" at bounding box center [722, 567] width 83 height 34
click at [883, 639] on div "Labor cost 0 Total cost 446.16 Defer" at bounding box center [752, 635] width 364 height 75
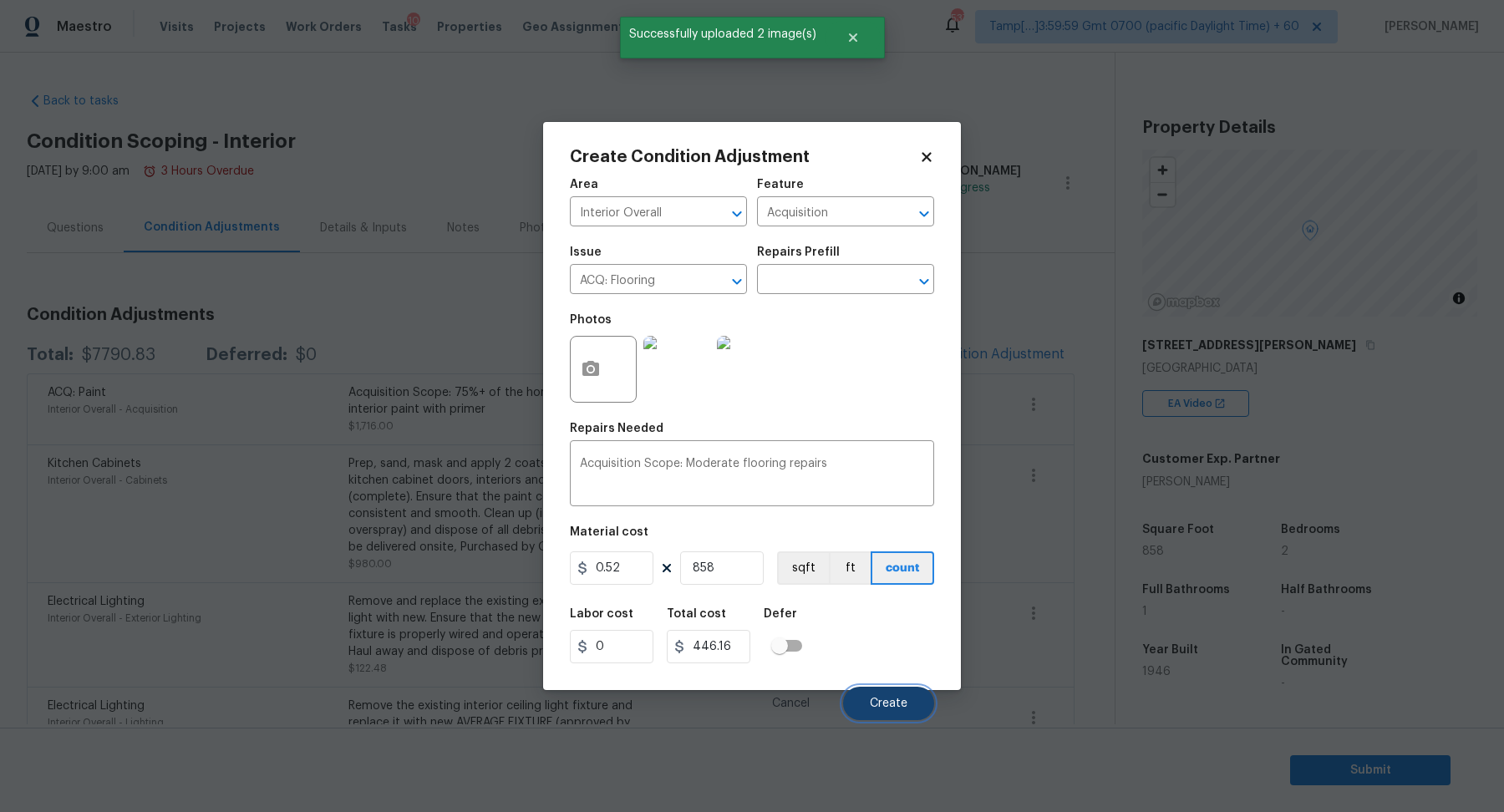
click at [883, 691] on button "Create" at bounding box center [888, 703] width 91 height 34
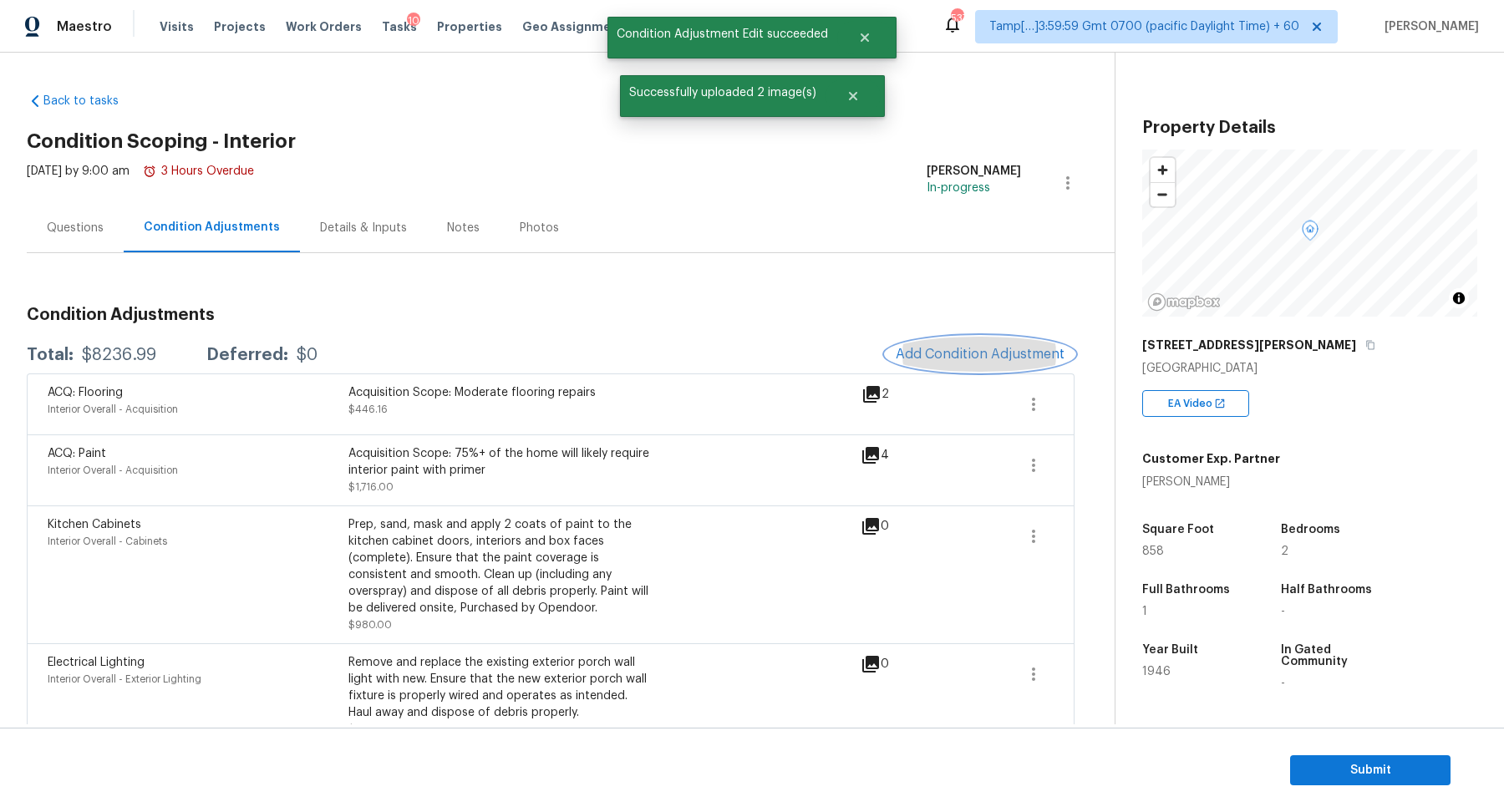
click at [1033, 350] on span "Add Condition Adjustment" at bounding box center [980, 354] width 169 height 15
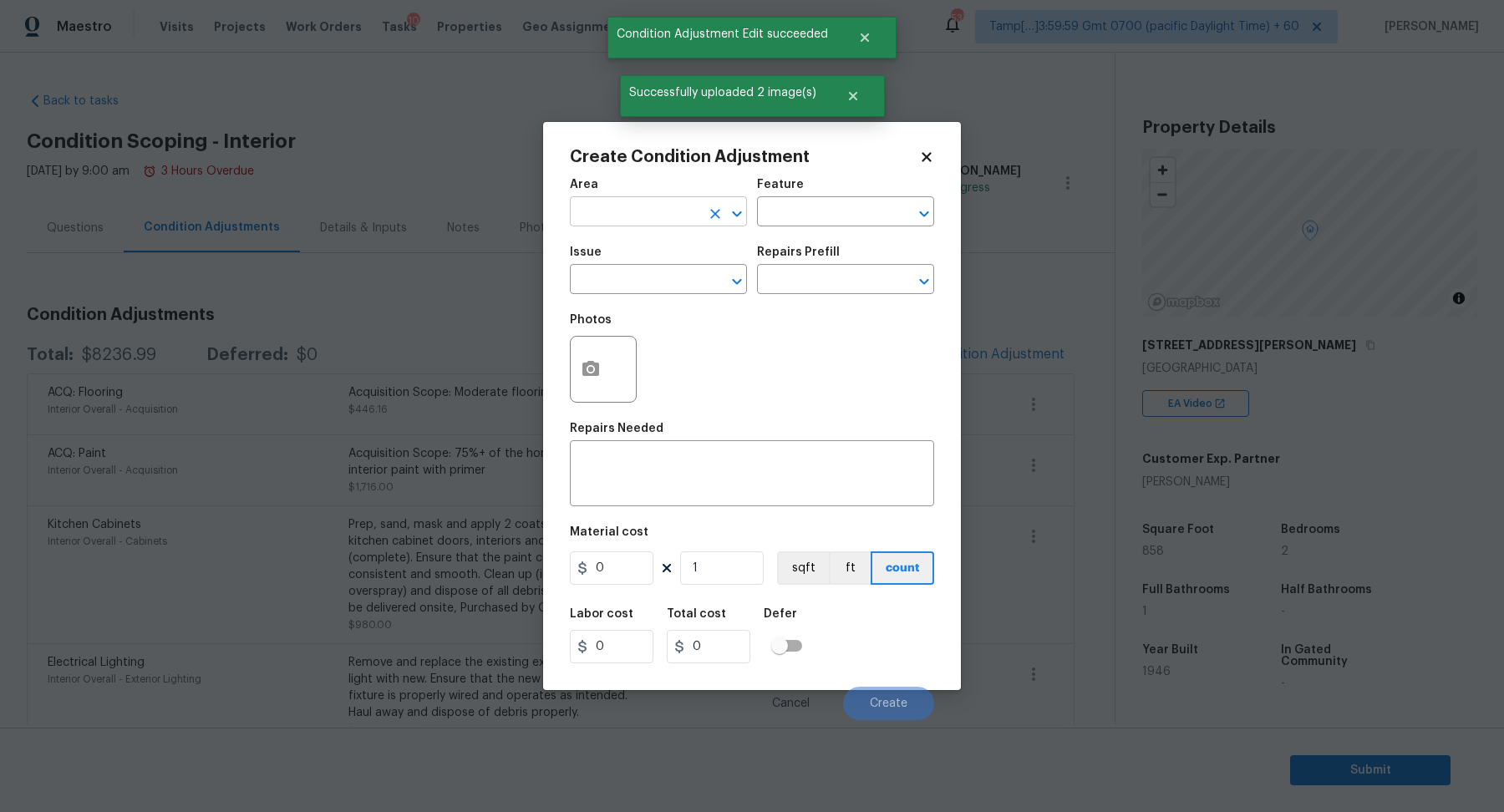
click at [627, 219] on input "text" at bounding box center [636, 213] width 131 height 26
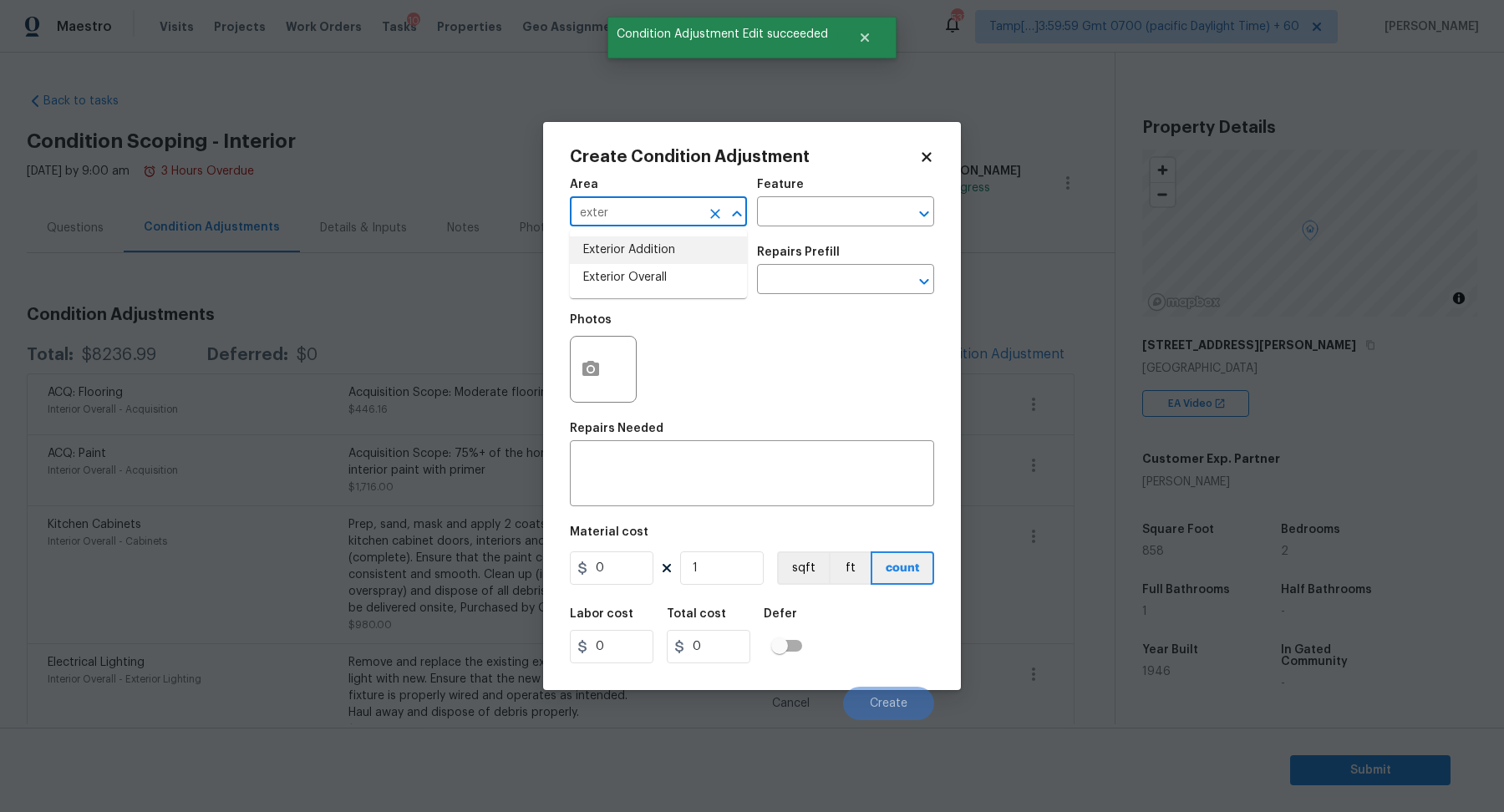
click at [642, 224] on input "exter" at bounding box center [636, 213] width 131 height 26
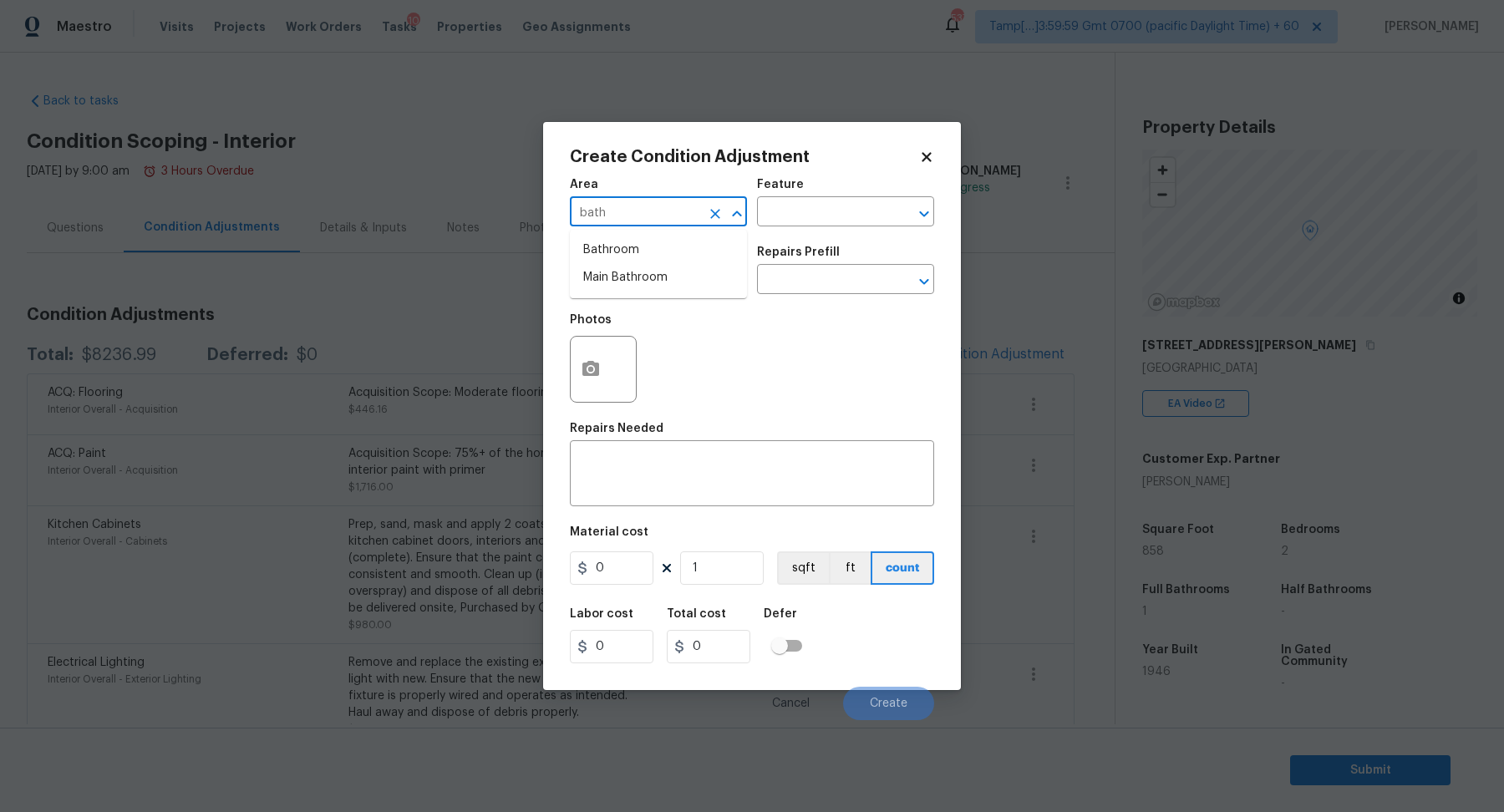
click at [593, 251] on li "Bathroom" at bounding box center [658, 250] width 177 height 27
type input "Bathroom"
click at [607, 283] on input "text" at bounding box center [636, 281] width 131 height 26
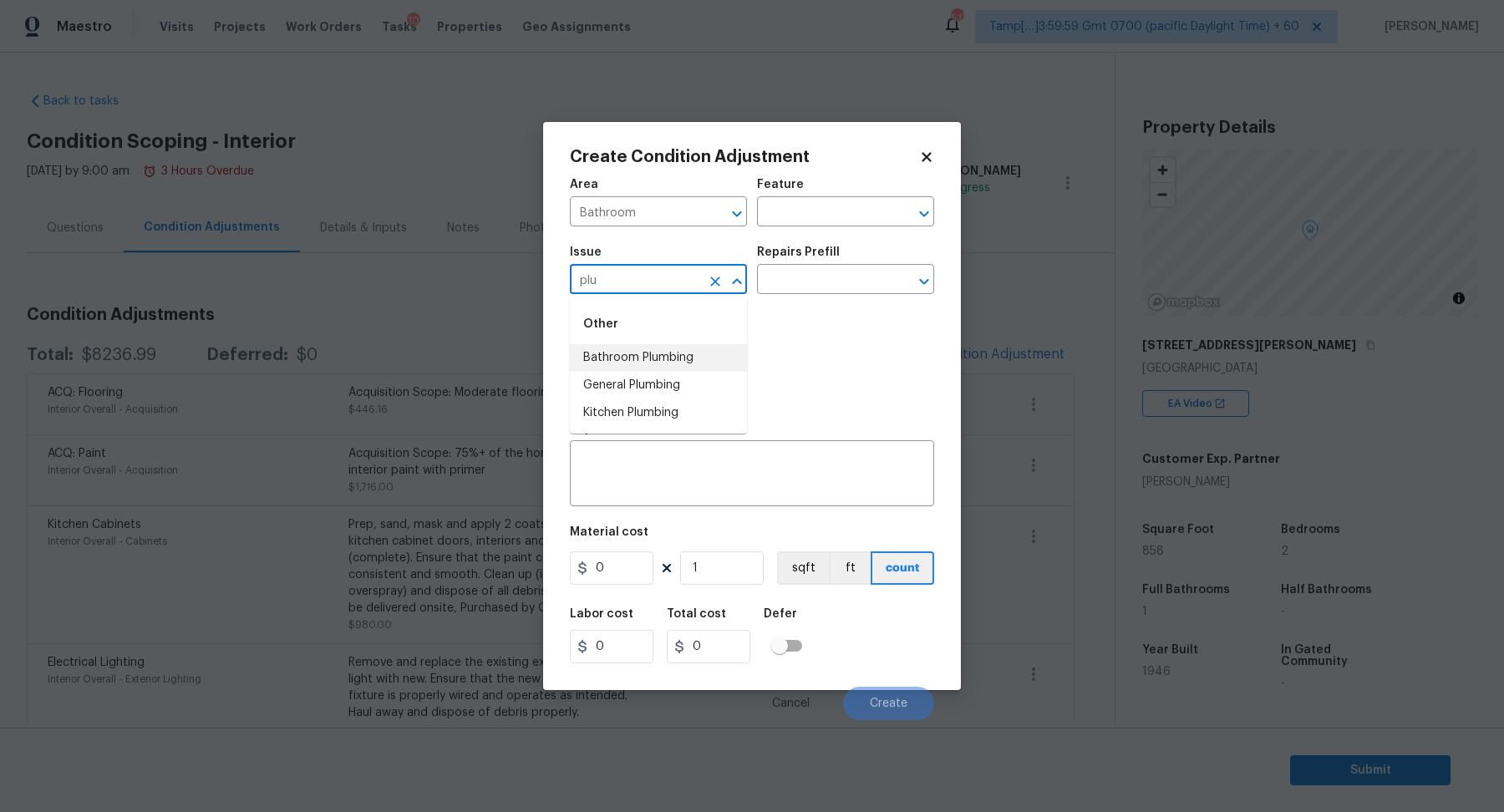
click at [683, 357] on li "Bathroom Plumbing" at bounding box center [658, 358] width 177 height 27
type input "Bathroom Plumbing"
click at [816, 295] on div "Issue Bathroom Plumbing ​ Repairs Prefill ​" at bounding box center [752, 270] width 364 height 68
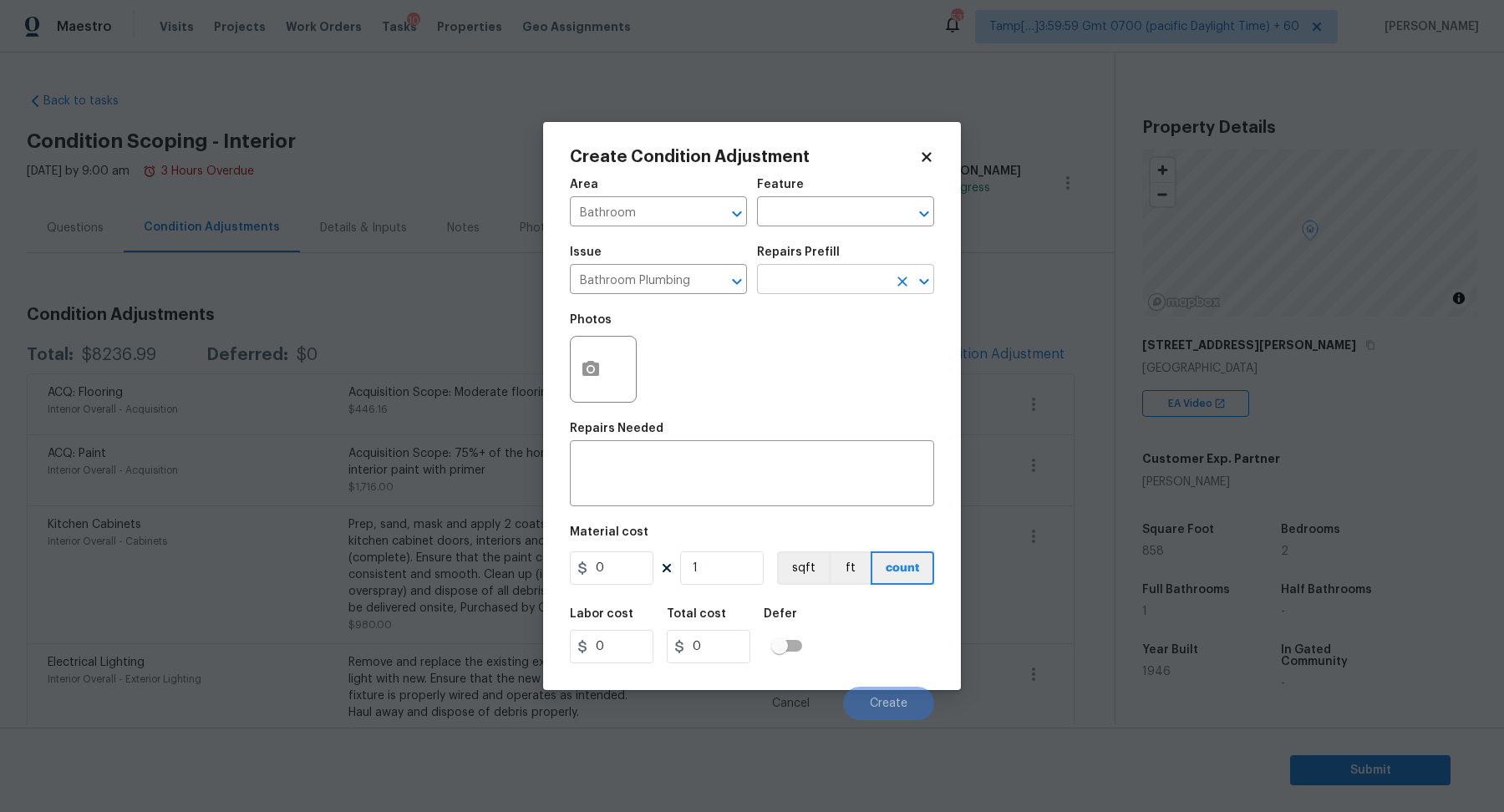
click at [846, 280] on input "text" at bounding box center [822, 281] width 131 height 26
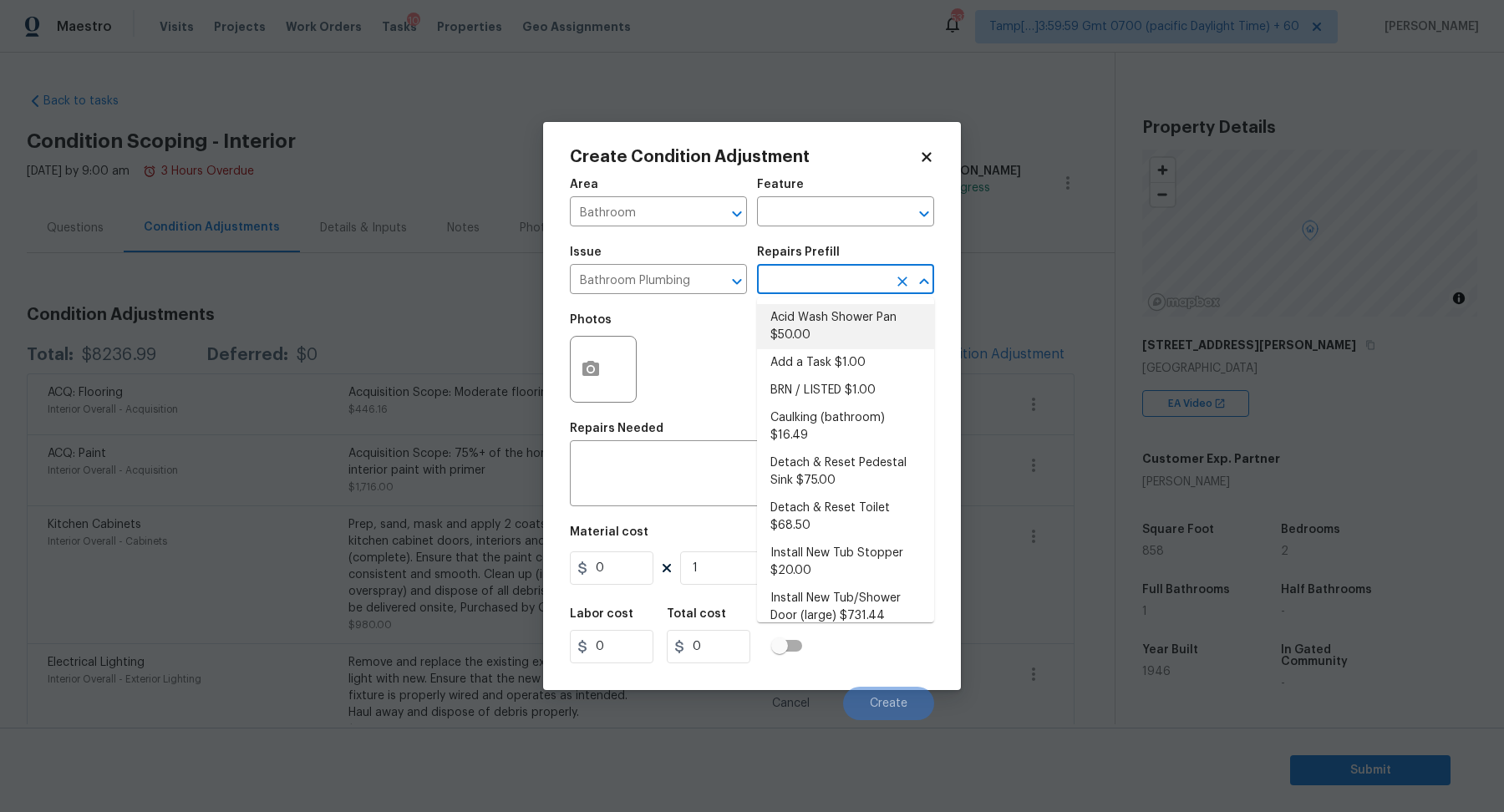
click at [835, 315] on li "Acid Wash Shower Pan $50.00" at bounding box center [845, 327] width 177 height 45
type input "Plumbing"
type textarea "Prep and acid wash/deep clean the shower pan."
type input "50"
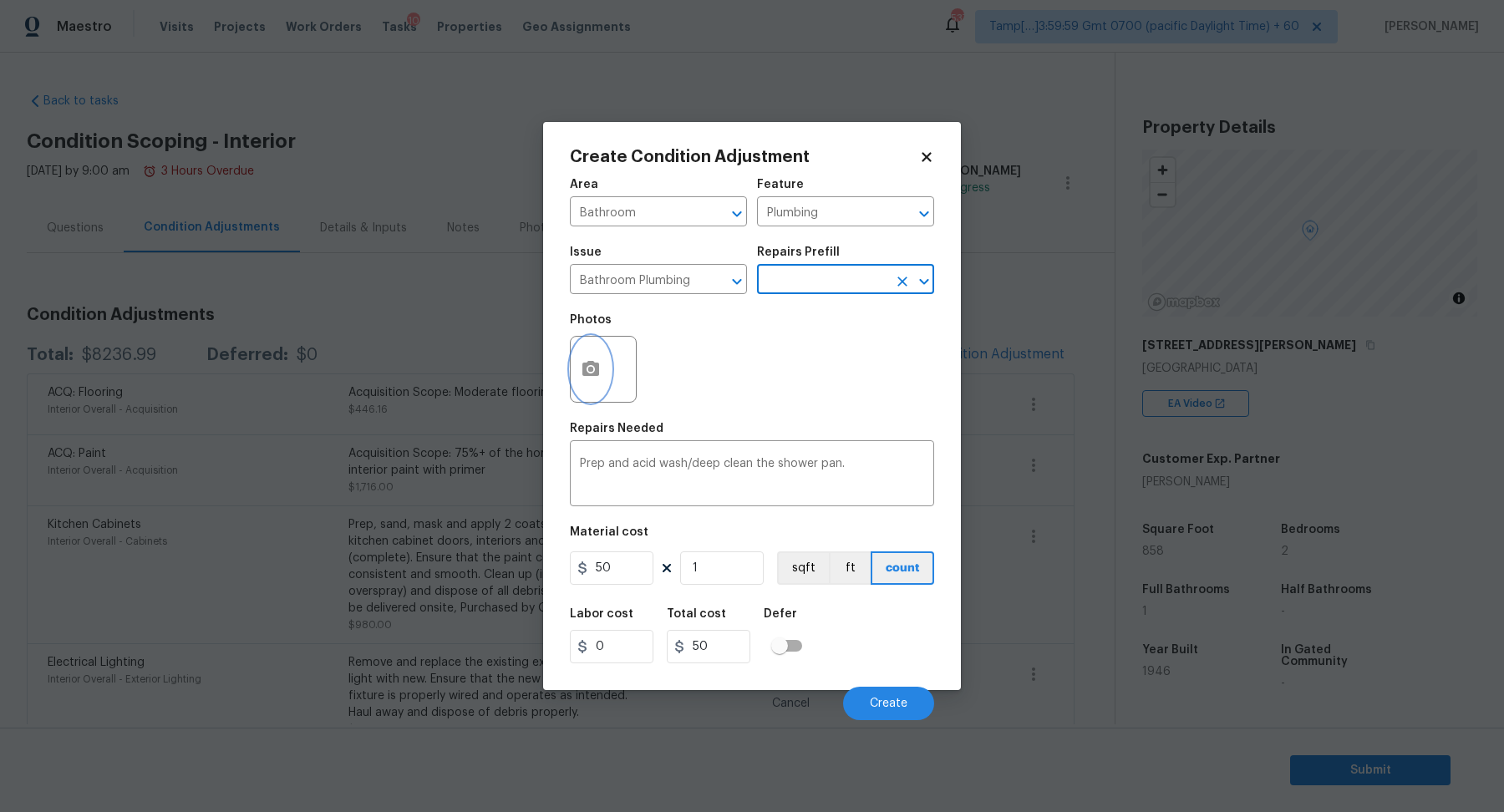
click at [606, 367] on button "button" at bounding box center [591, 370] width 40 height 65
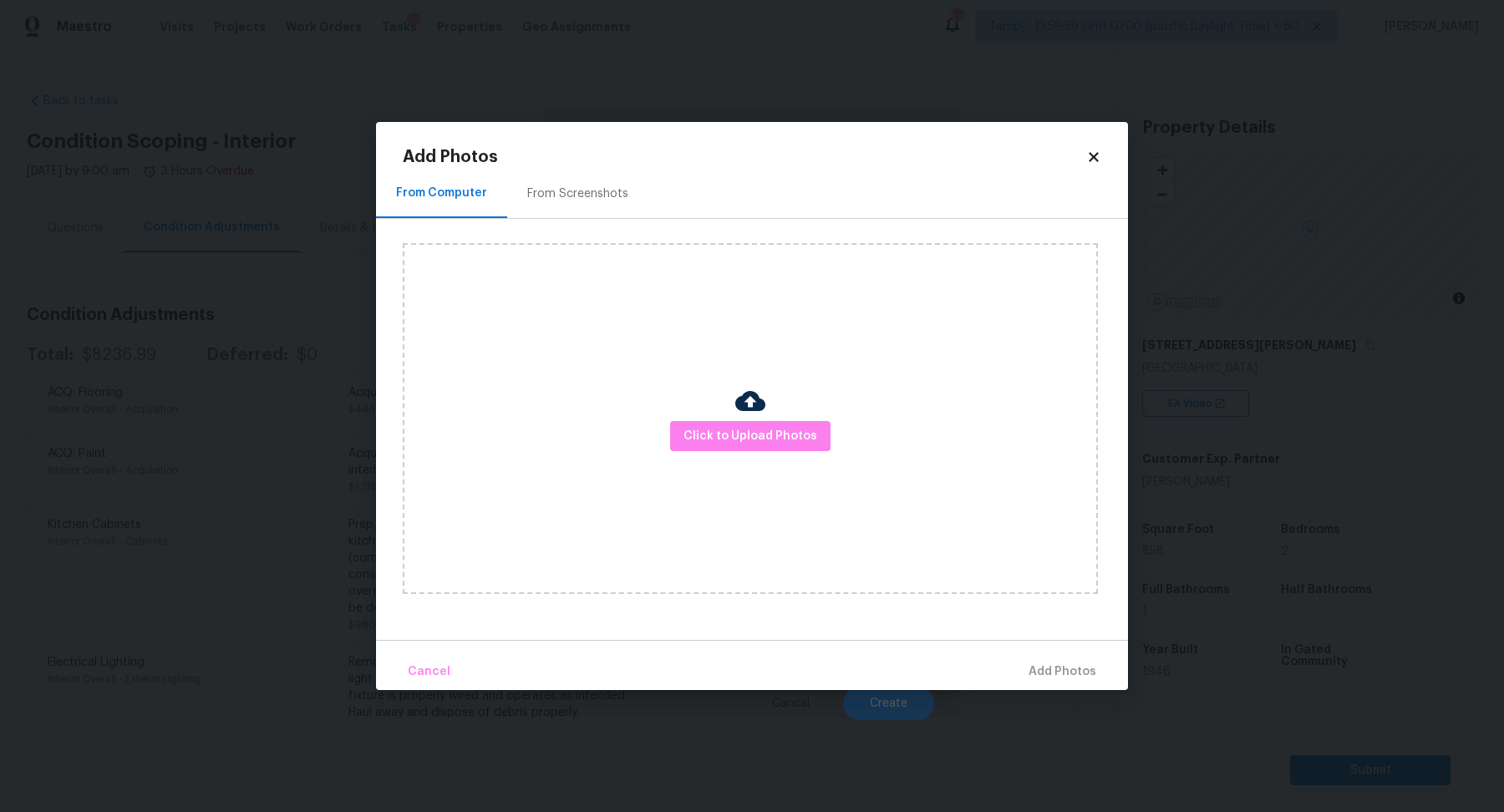
click at [712, 420] on div "Click to Upload Photos" at bounding box center [750, 418] width 695 height 351
drag, startPoint x: 712, startPoint y: 420, endPoint x: 712, endPoint y: 432, distance: 12.0
click at [712, 434] on div "Click to Upload Photos" at bounding box center [750, 418] width 695 height 351
click at [712, 432] on span "Click to Upload Photos" at bounding box center [751, 436] width 134 height 21
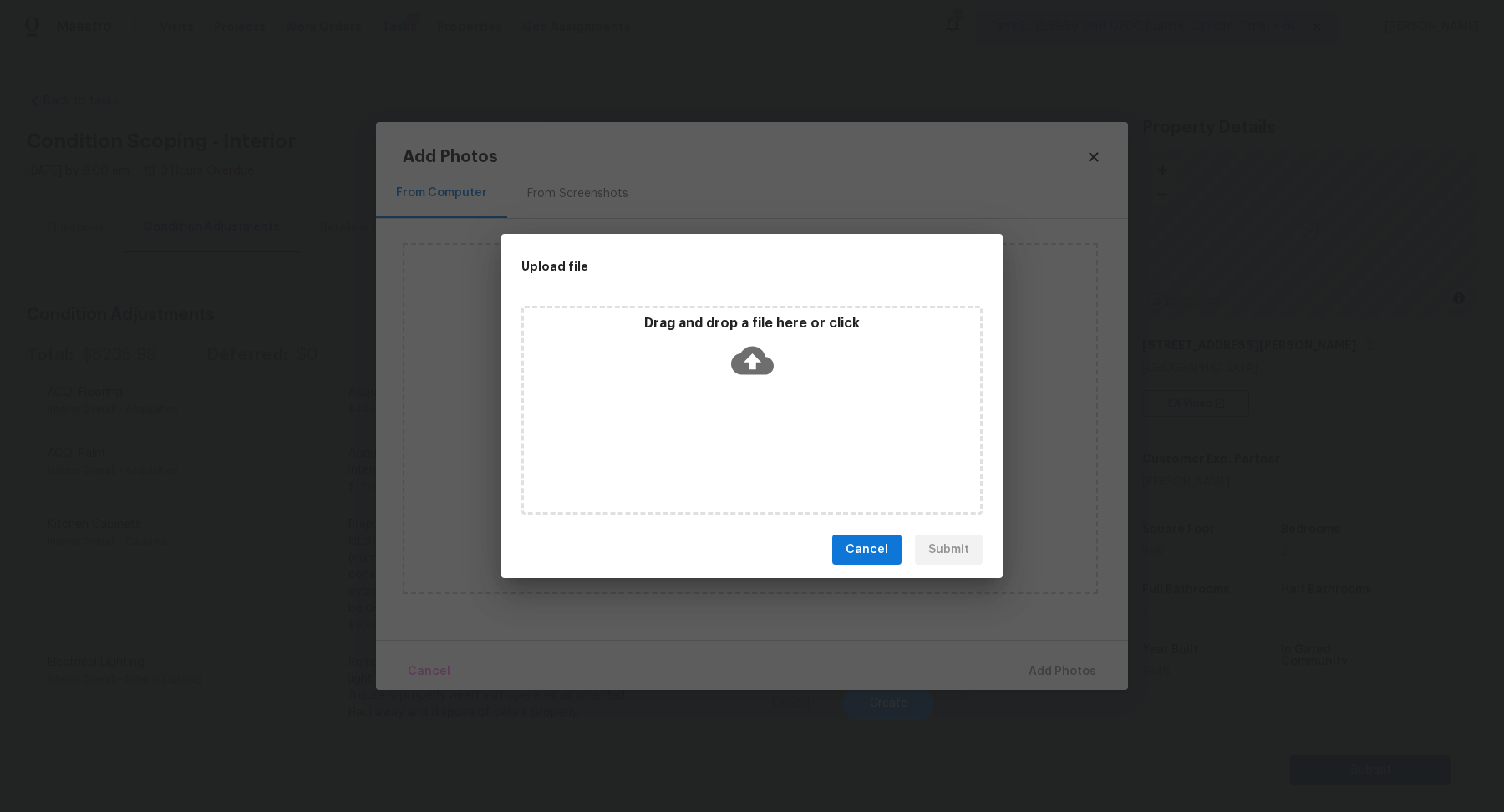
click at [810, 368] on div "Drag and drop a file here or click" at bounding box center [752, 351] width 456 height 72
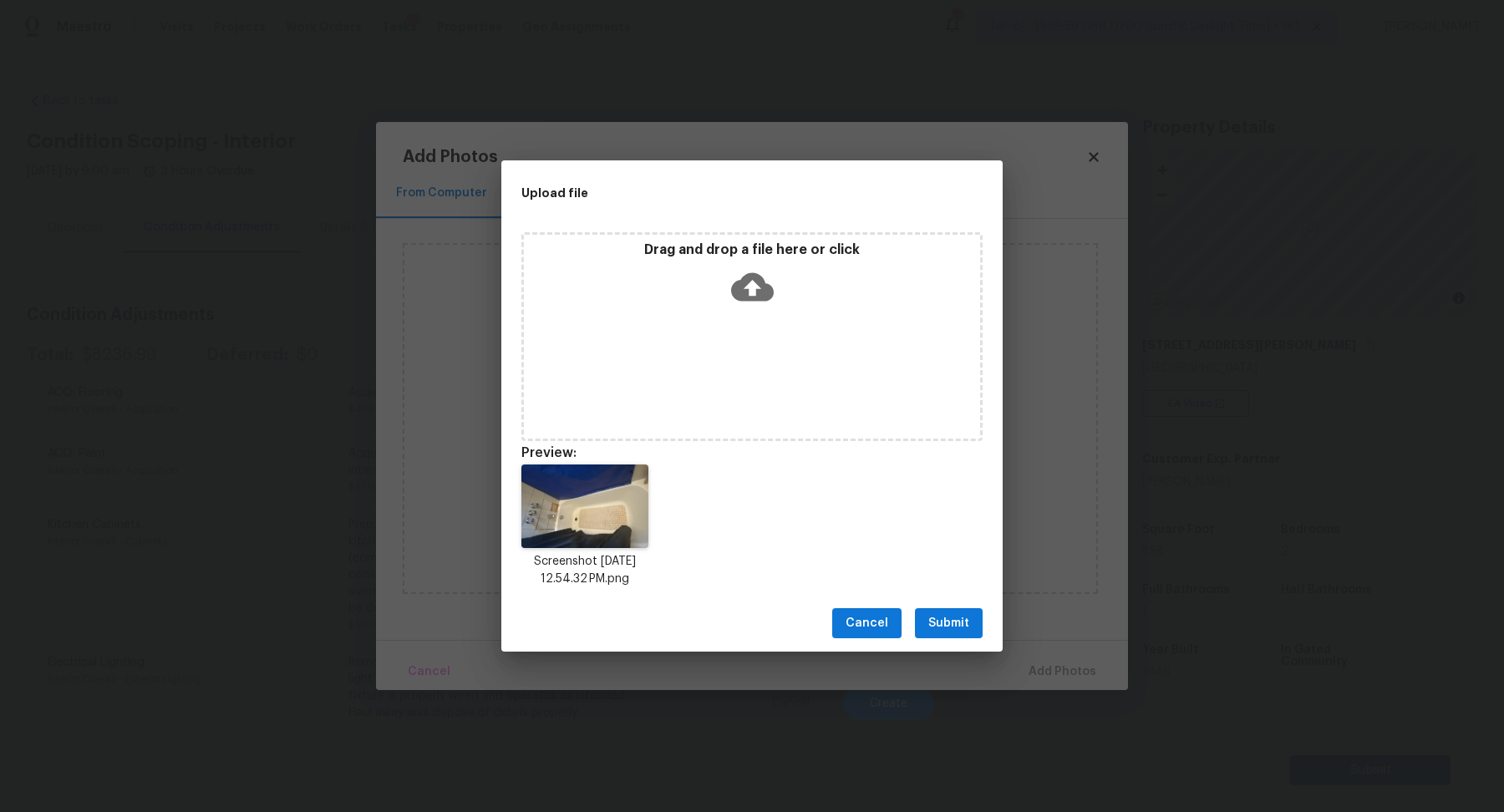
click at [957, 627] on span "Submit" at bounding box center [948, 624] width 41 height 21
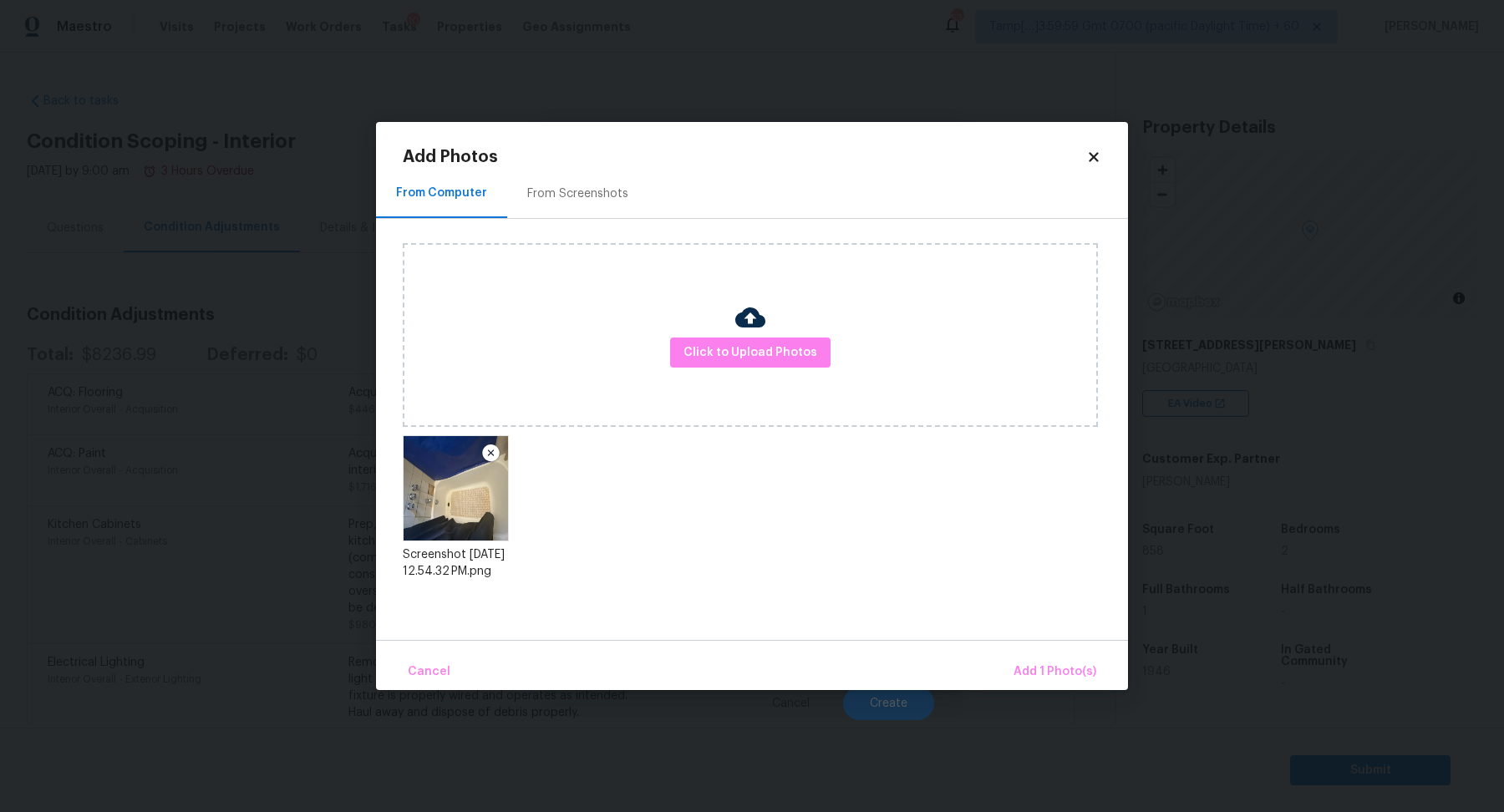
click at [1022, 649] on div "Cancel Add 1 Photo(s)" at bounding box center [752, 664] width 752 height 50
click at [1022, 654] on button "Add 1 Photo(s)" at bounding box center [1055, 672] width 96 height 36
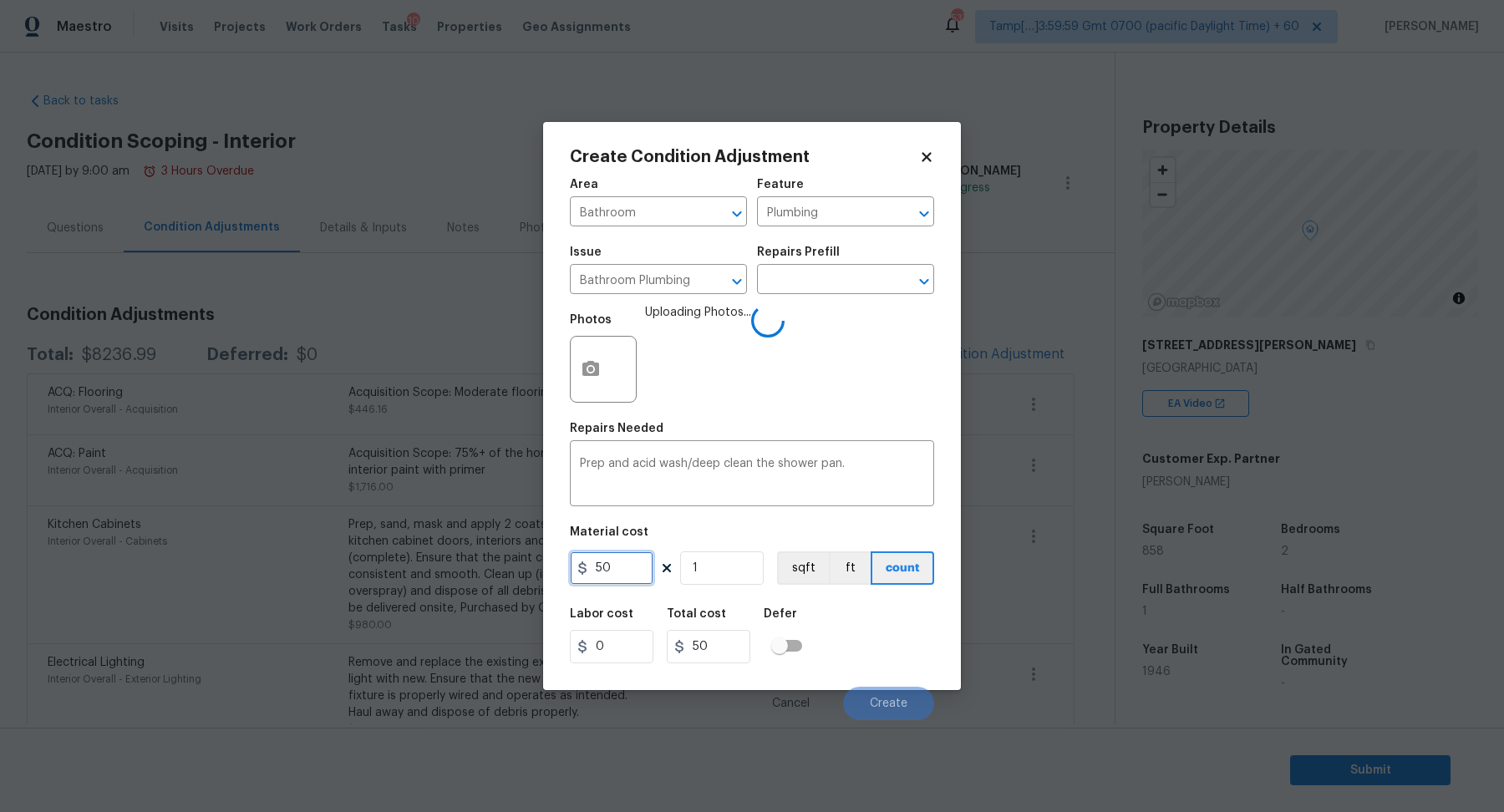
click at [637, 572] on input "50" at bounding box center [612, 567] width 83 height 34
type input "75"
click at [829, 615] on div "Labor cost 0 Total cost 75 Defer" at bounding box center [752, 635] width 364 height 75
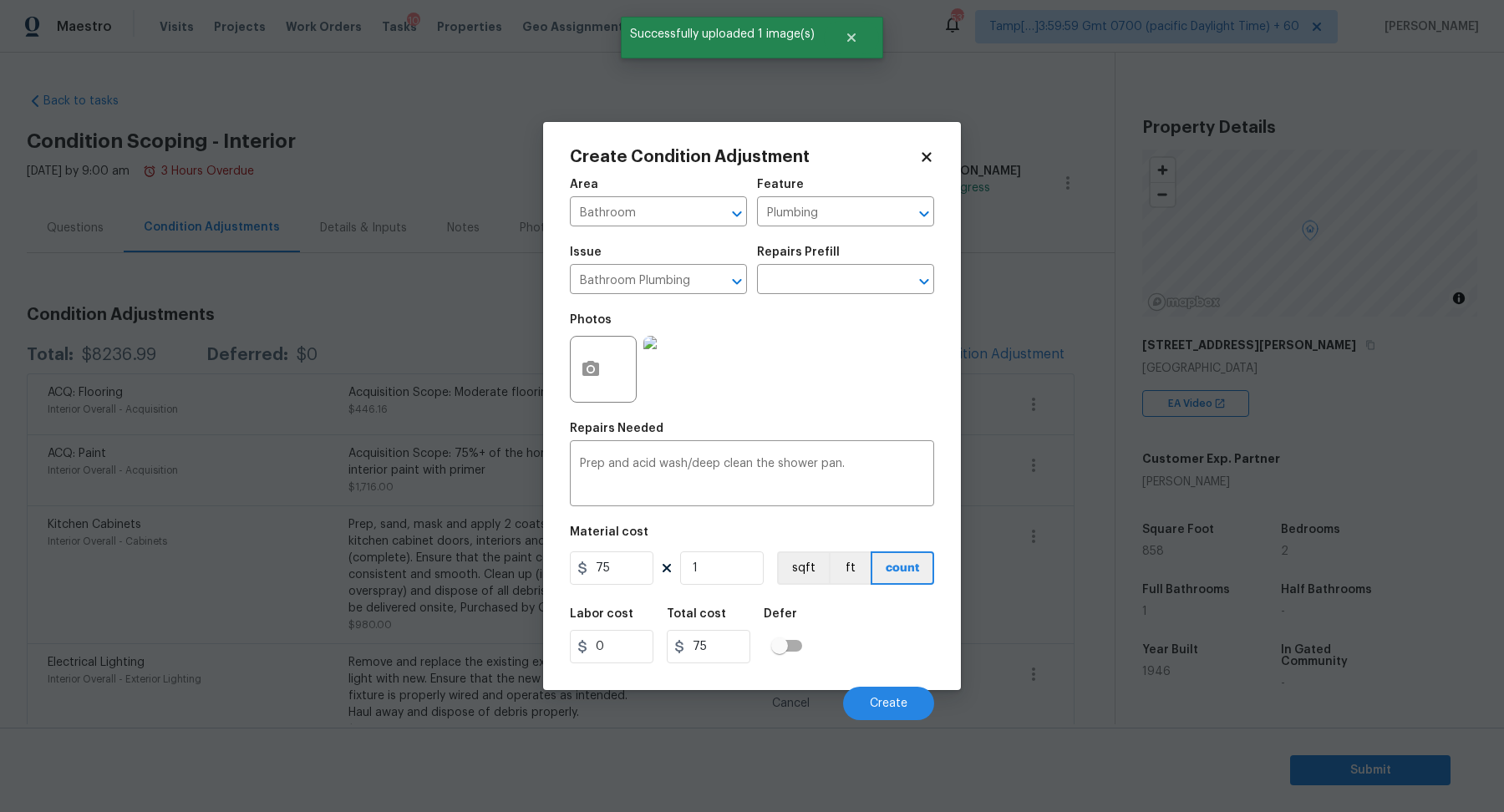
click at [843, 626] on div "Labor cost 0 Total cost 75 Defer" at bounding box center [752, 635] width 364 height 75
click at [883, 698] on span "Create" at bounding box center [888, 704] width 37 height 13
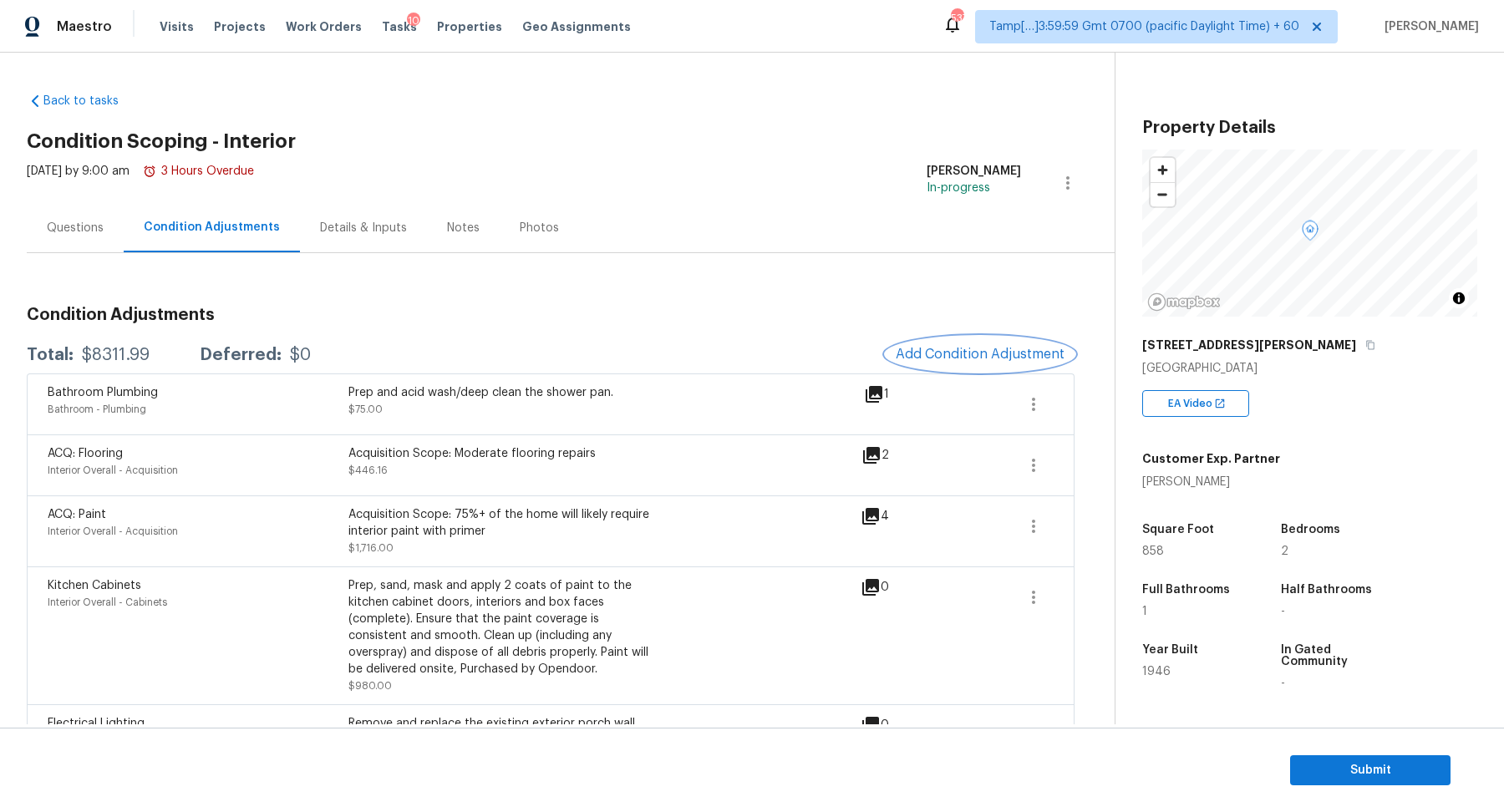
click at [978, 348] on span "Add Condition Adjustment" at bounding box center [980, 354] width 169 height 15
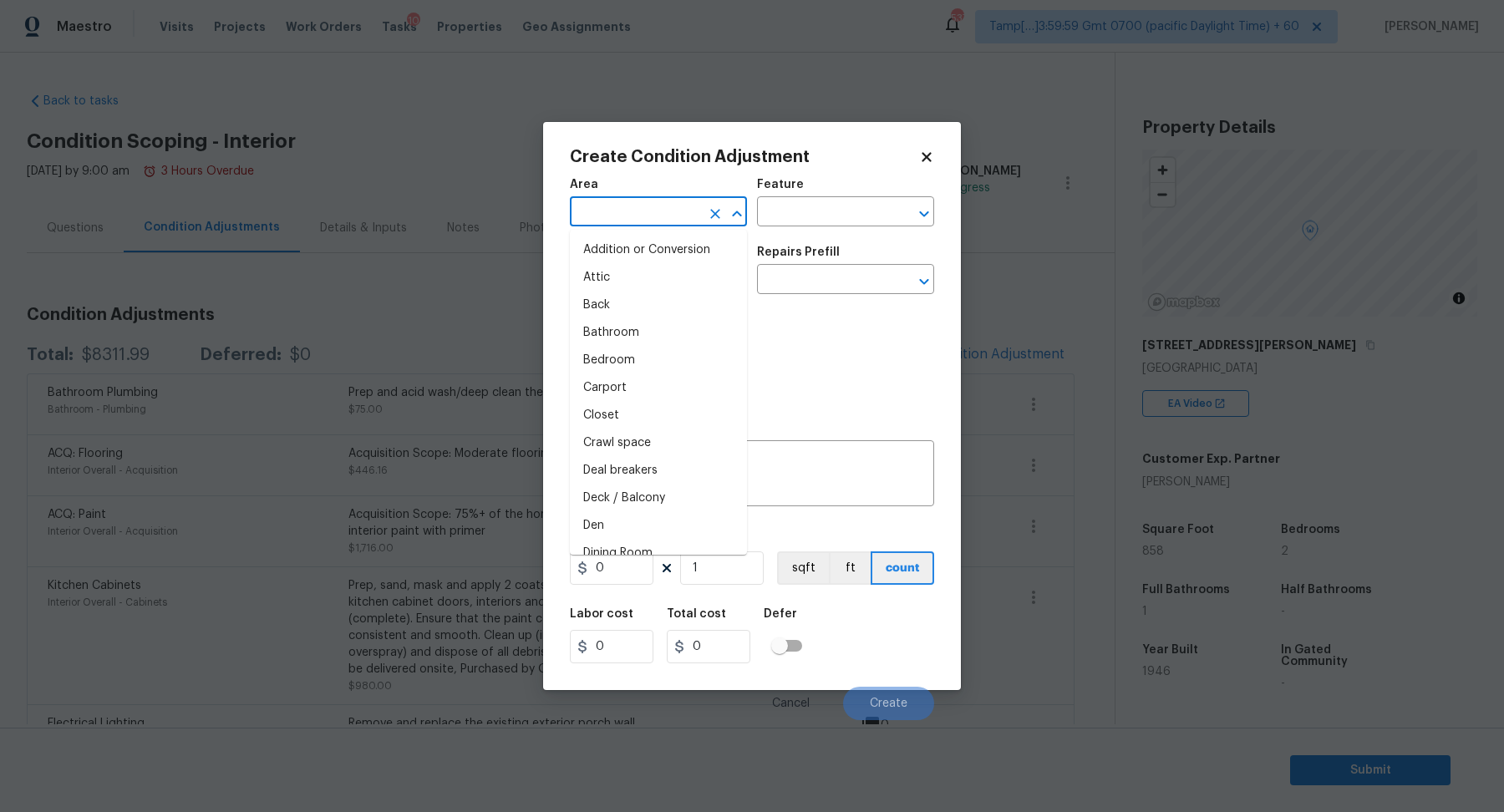
click at [644, 209] on input "text" at bounding box center [636, 213] width 131 height 26
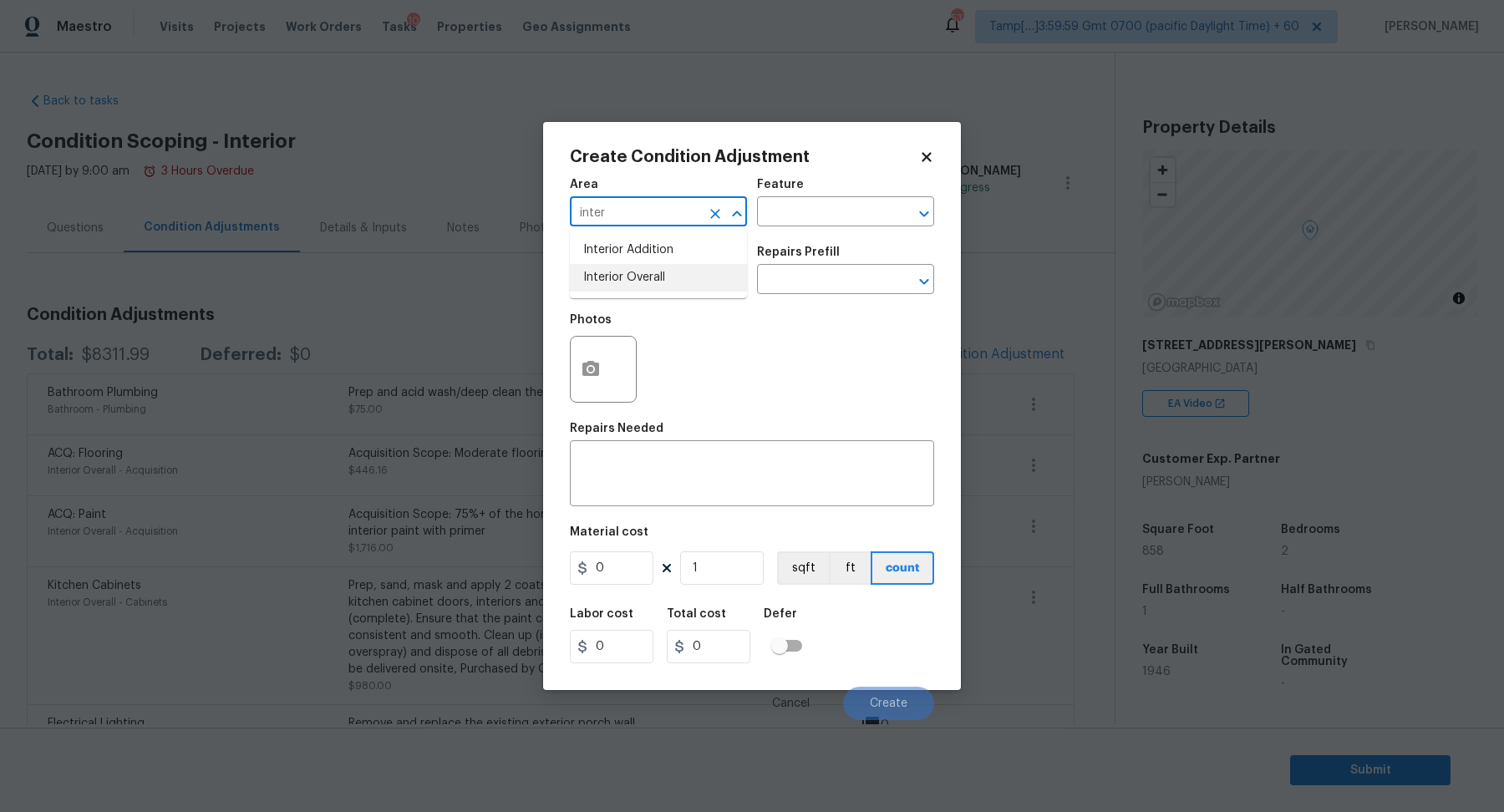
click at [645, 287] on li "Interior Overall" at bounding box center [658, 277] width 177 height 27
type input "Interior Overall"
click at [645, 287] on input "text" at bounding box center [636, 281] width 131 height 26
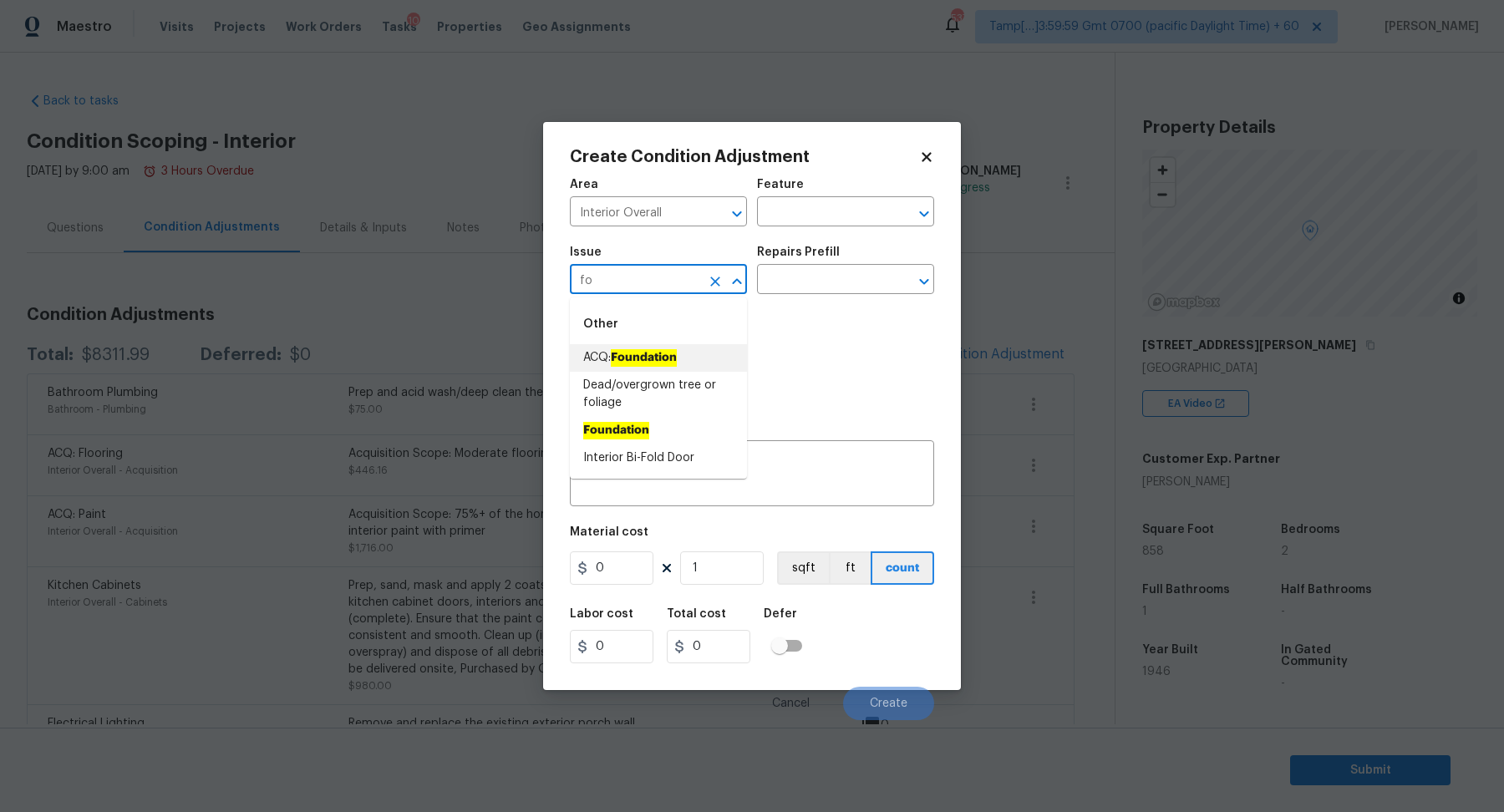
click at [660, 358] on ah_el_jm_1744356462066 "Foundation" at bounding box center [644, 357] width 66 height 17
type input "ACQ: Foundation"
click at [835, 290] on input "text" at bounding box center [822, 281] width 131 height 26
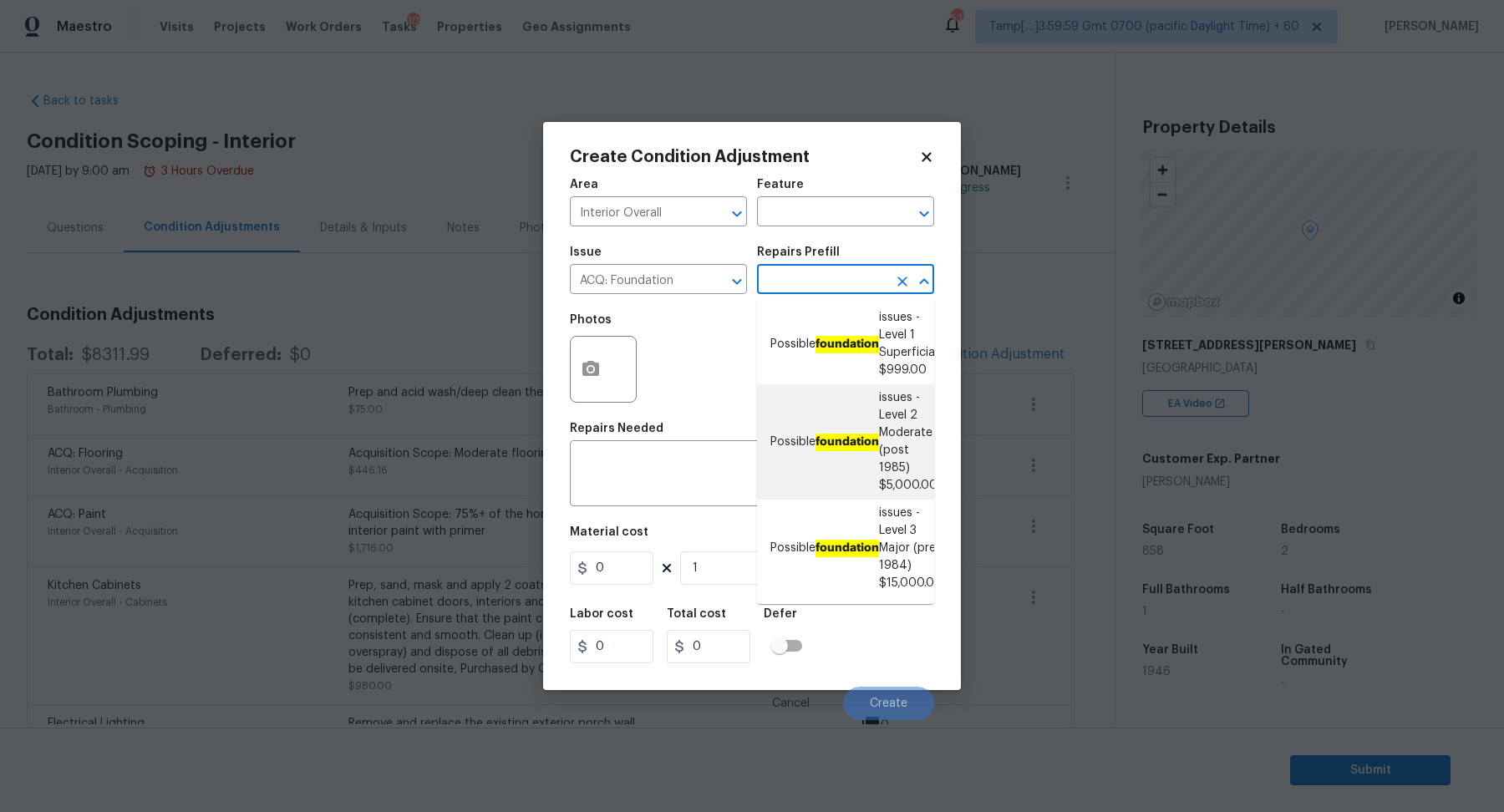
click at [836, 420] on li "Possible foundation issues - Level 2 Moderate (post 1985) $5,000.00" at bounding box center [845, 441] width 177 height 115
type input "Acquisition"
type textarea "Possible foundation issues - Level 2 Moderate: Disclaimer: This is NOT a techni…"
type input "5000"
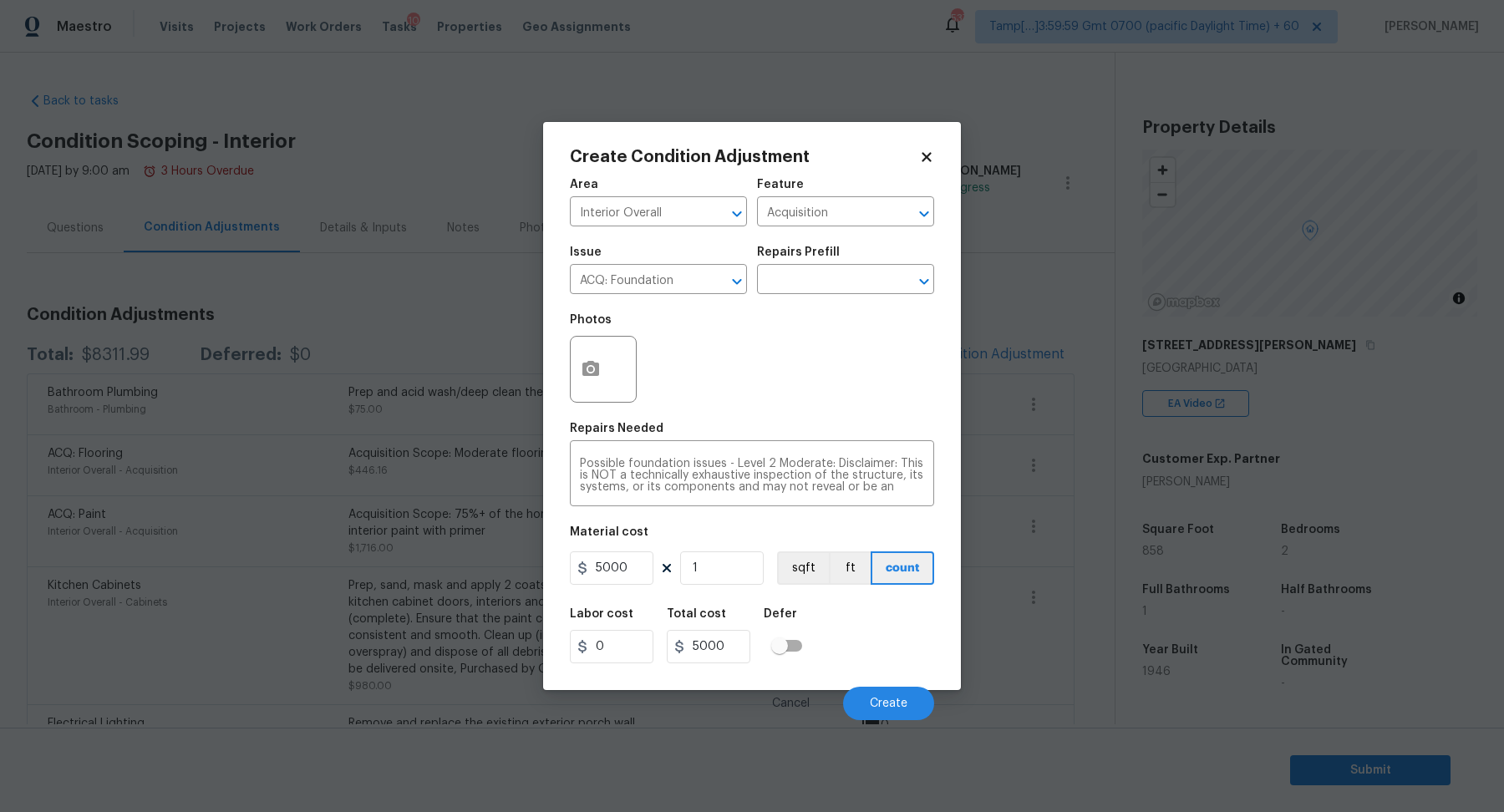
click at [559, 366] on div "Create Condition Adjustment Area Interior Overall ​ Feature Acquisition ​ Issue…" at bounding box center [752, 406] width 418 height 568
click at [581, 366] on icon "button" at bounding box center [591, 369] width 20 height 20
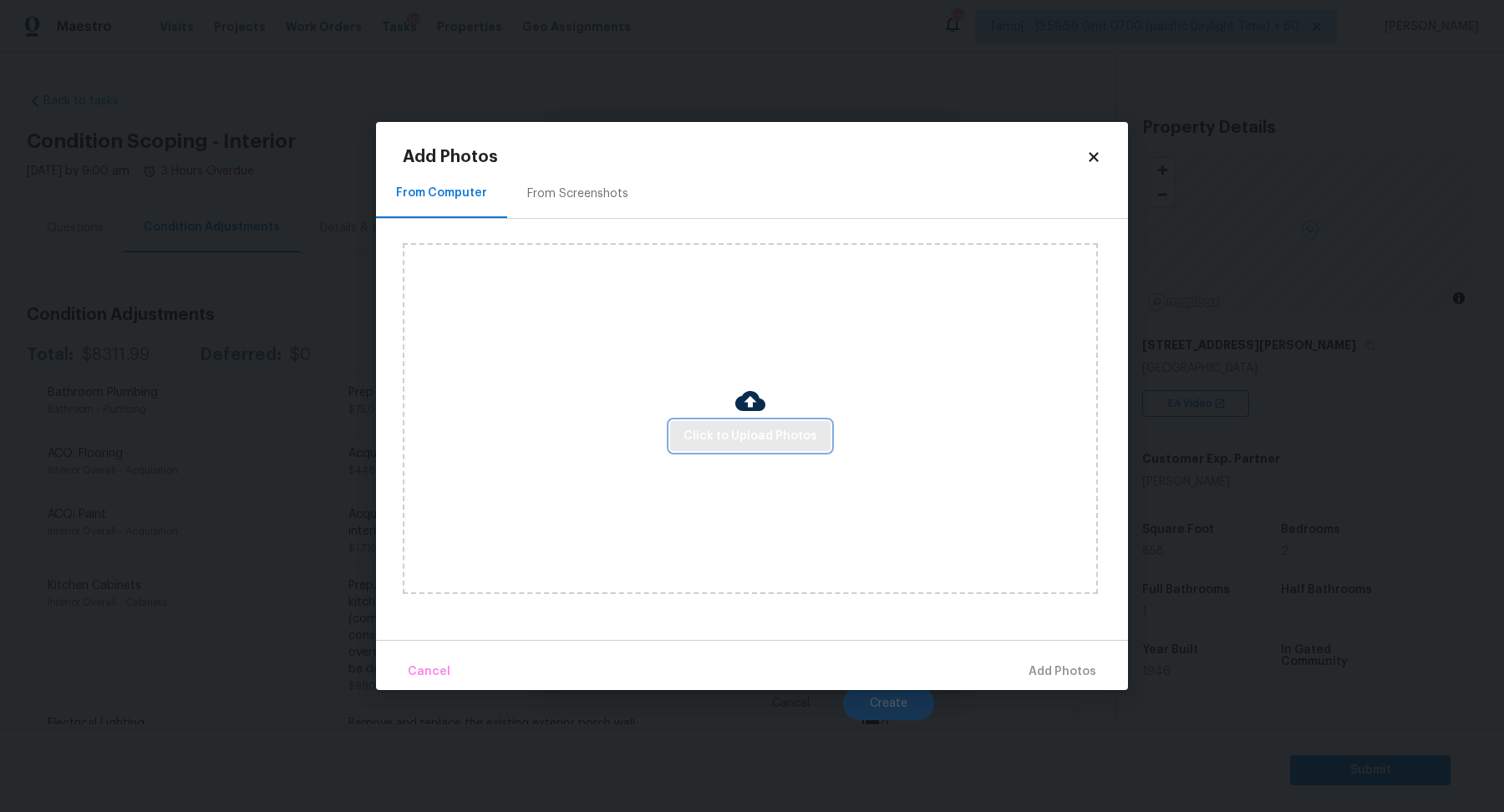
click at [703, 442] on span "Click to Upload Photos" at bounding box center [751, 436] width 134 height 21
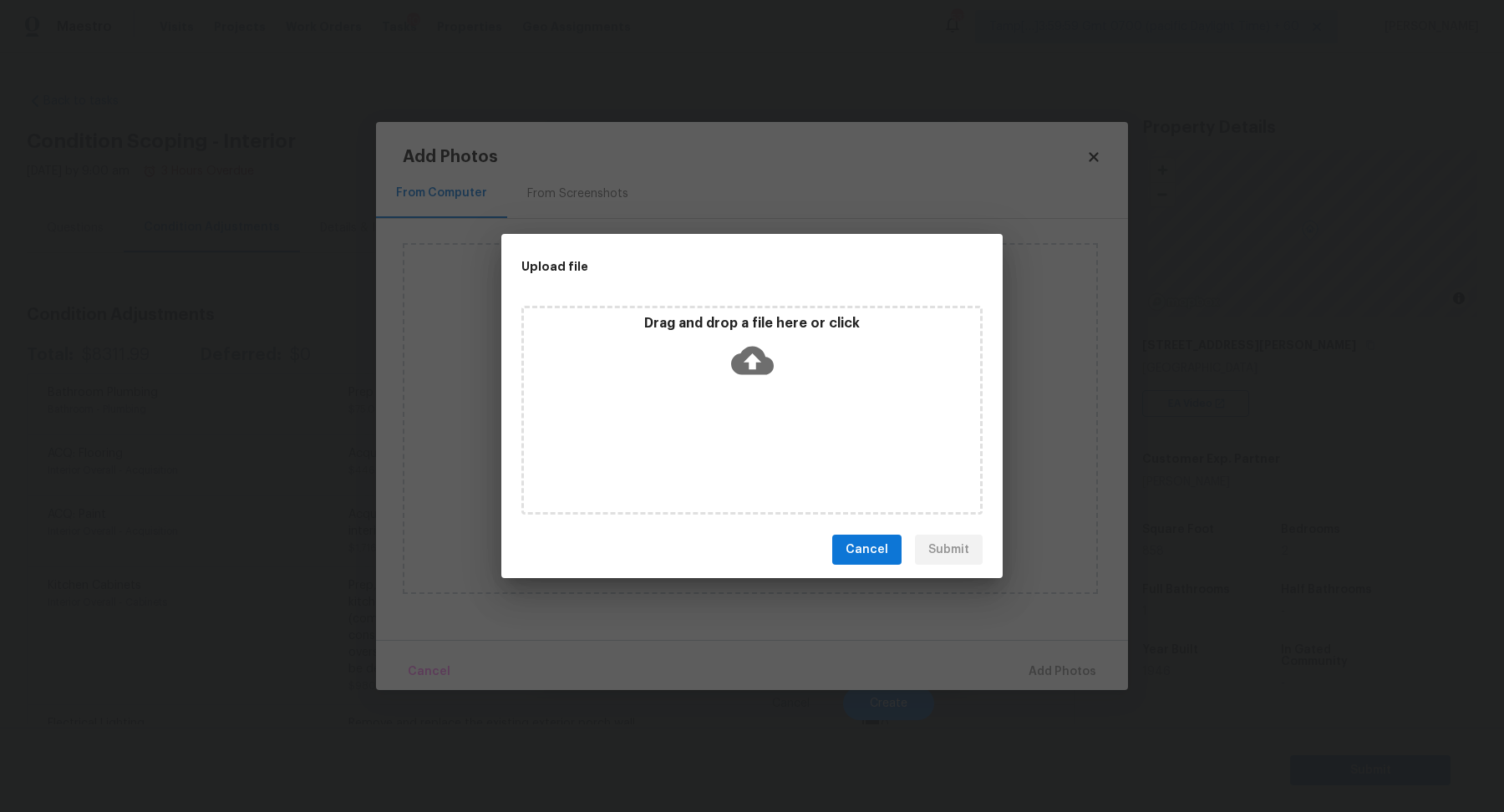
click at [798, 370] on div "Drag and drop a file here or click" at bounding box center [752, 351] width 456 height 72
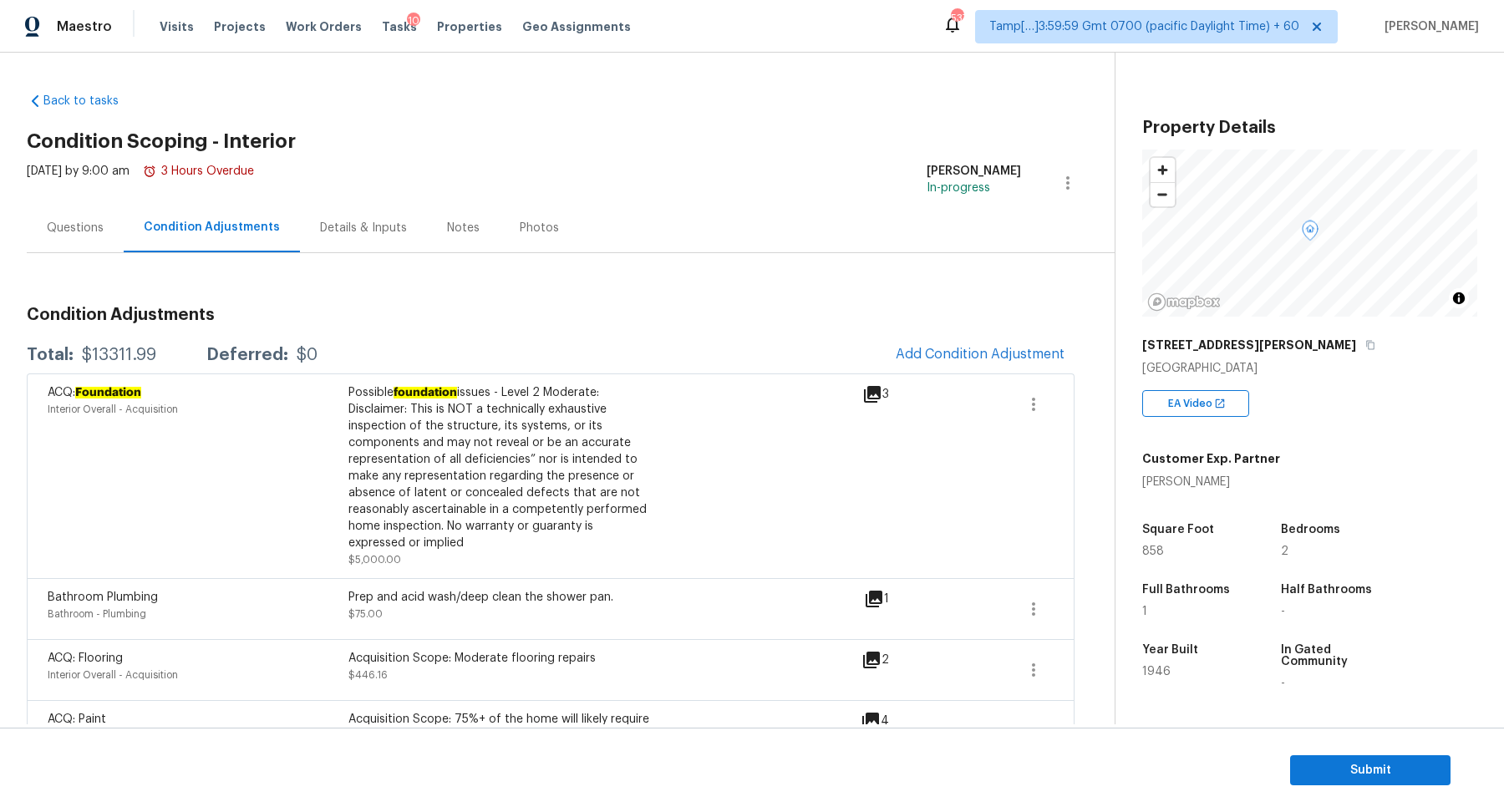
click at [110, 358] on div "$13311.99" at bounding box center [119, 355] width 74 height 16
copy div "$13311.99"
click at [120, 217] on div "Questions" at bounding box center [75, 227] width 97 height 49
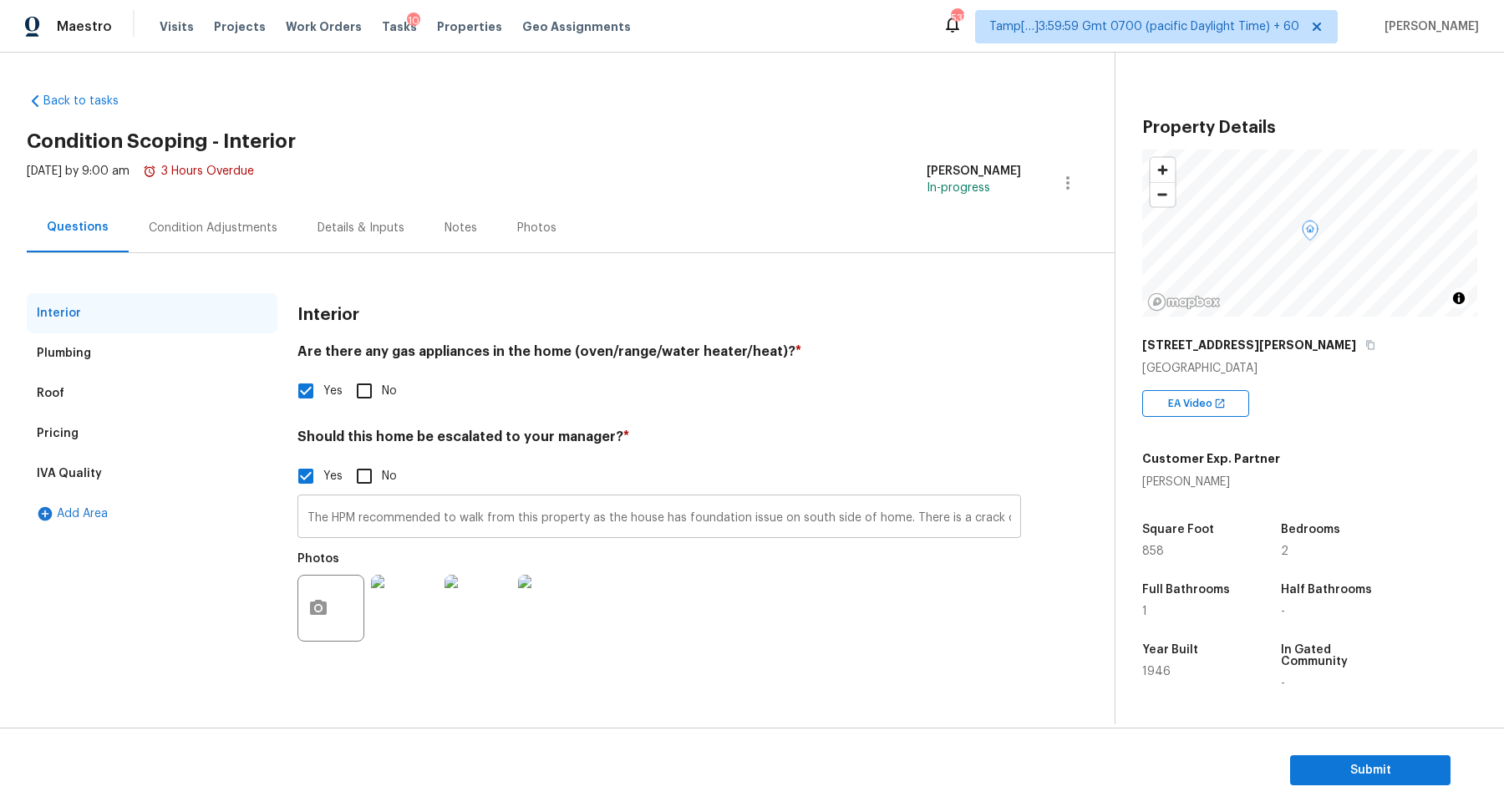
click at [347, 523] on input "The HPM recommended to walk from this property as the house has foundation issu…" at bounding box center [659, 517] width 723 height 39
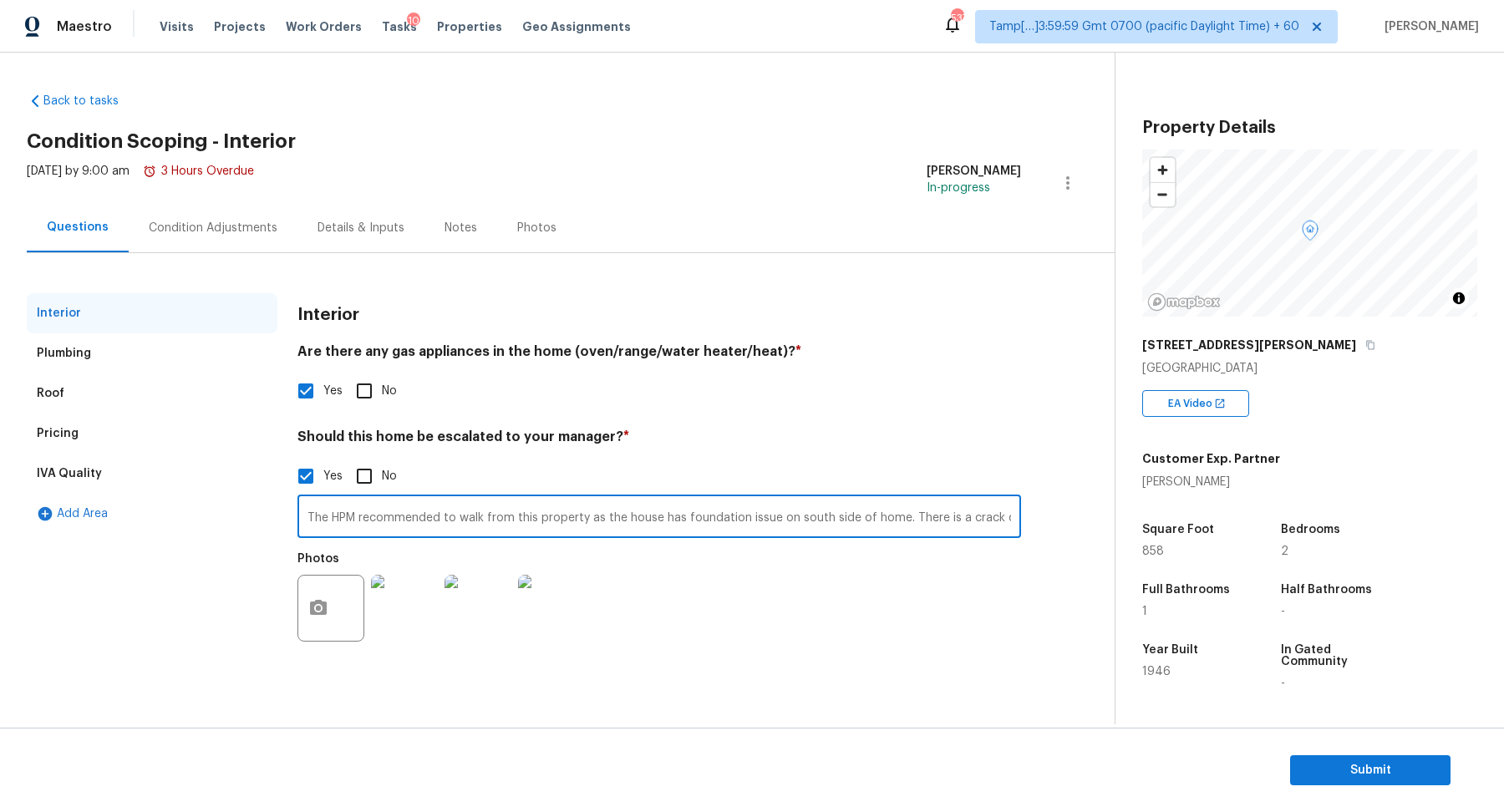
click at [347, 523] on input "The HPM recommended to walk from this property as the house has foundation issu…" at bounding box center [659, 517] width 723 height 39
click at [1339, 768] on span "Submit" at bounding box center [1371, 770] width 134 height 21
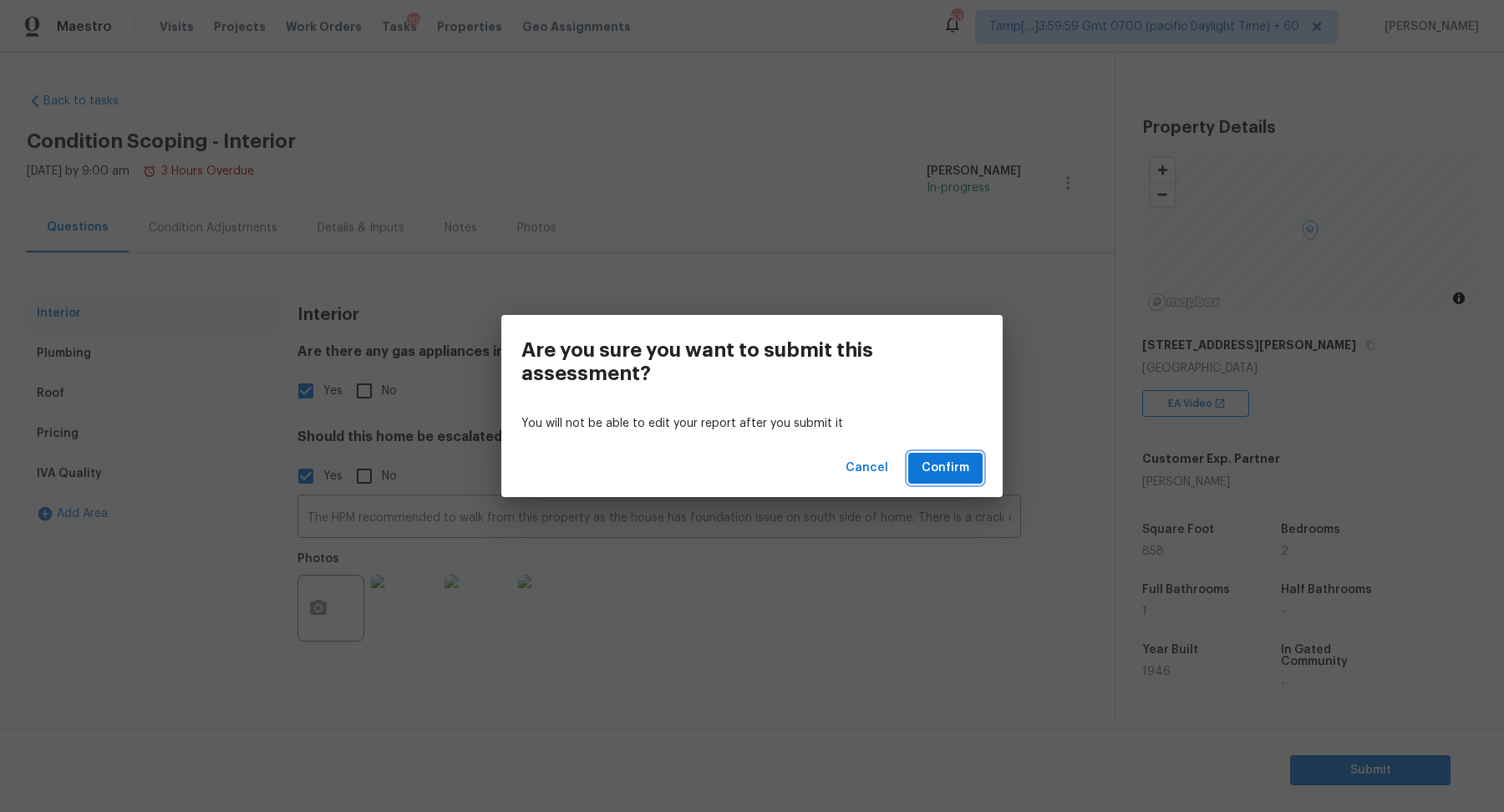
click at [975, 477] on button "Confirm" at bounding box center [946, 469] width 74 height 31
